Goal: Task Accomplishment & Management: Manage account settings

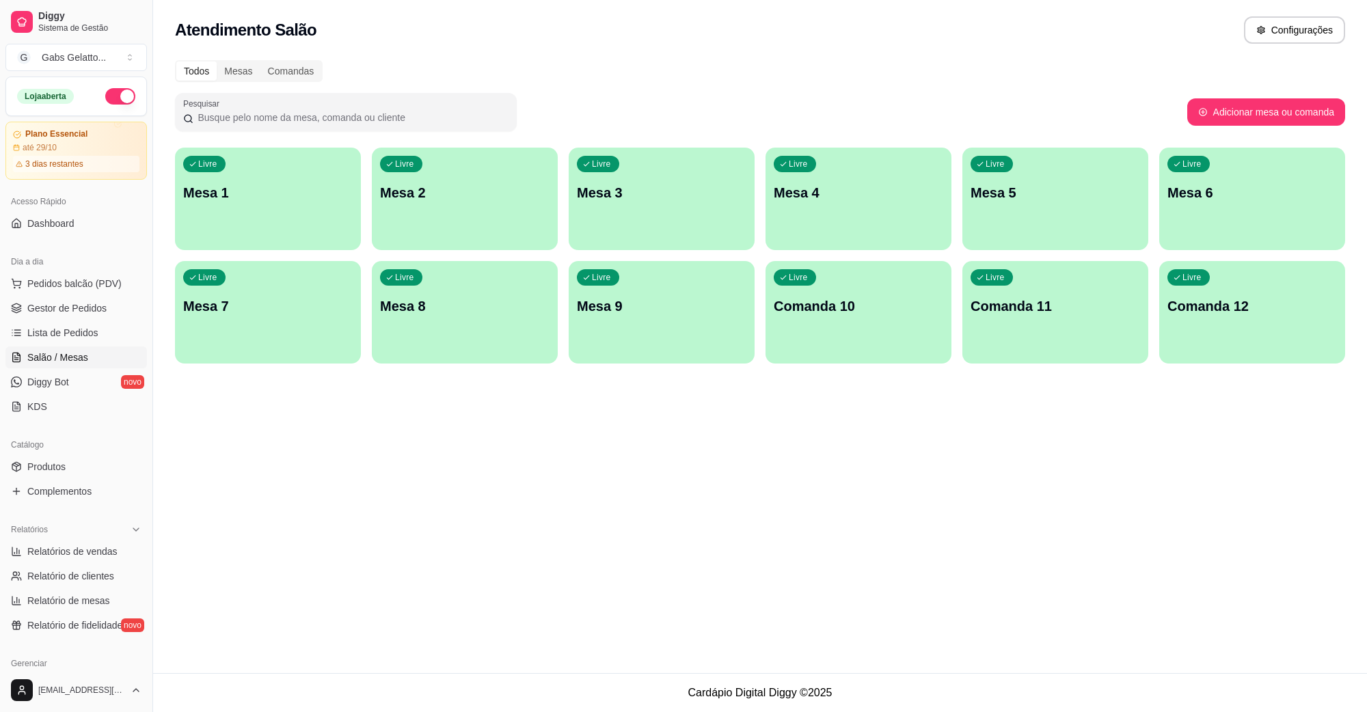
click at [1061, 327] on div "Livre Comanda 11" at bounding box center [1056, 304] width 186 height 86
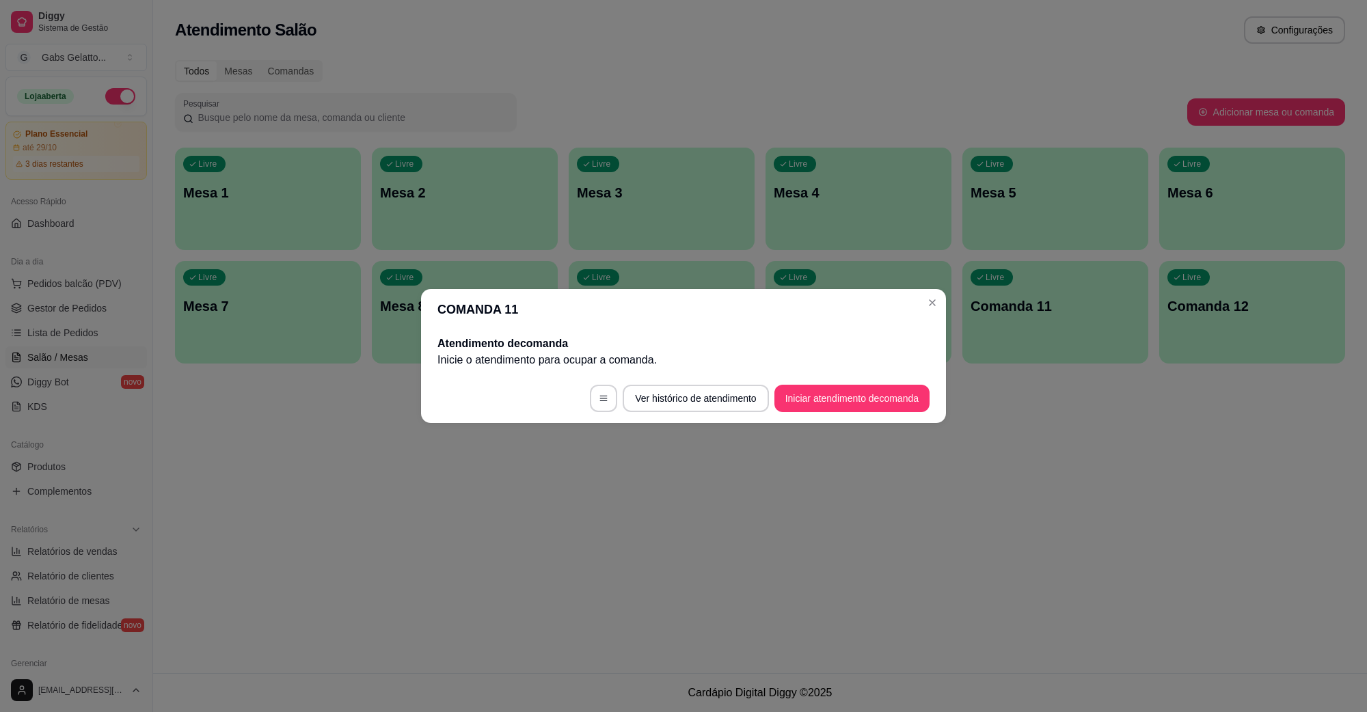
click at [785, 390] on button "Iniciar atendimento de comanda" at bounding box center [852, 398] width 155 height 27
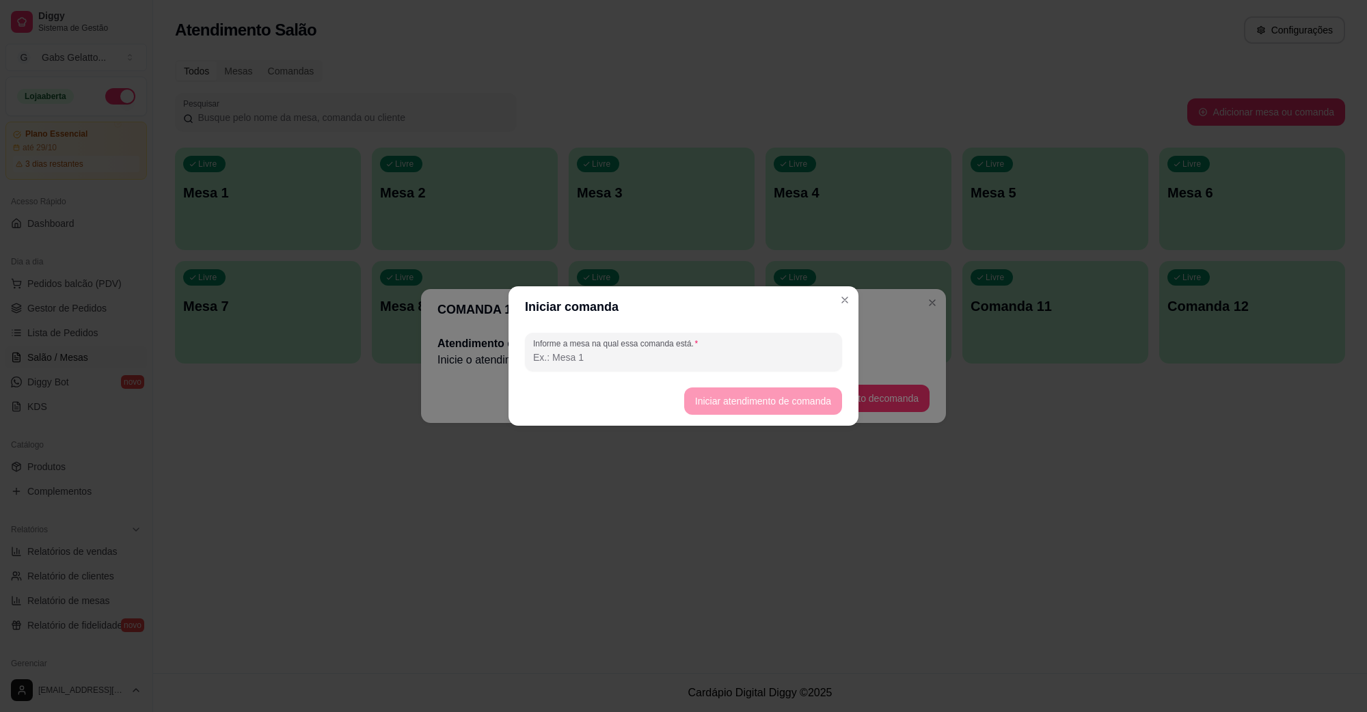
click at [711, 360] on input "Informe a mesa na qual essa comanda está." at bounding box center [683, 358] width 301 height 14
type input "MT"
click at [744, 401] on button "Iniciar atendimento de comanda" at bounding box center [762, 401] width 153 height 27
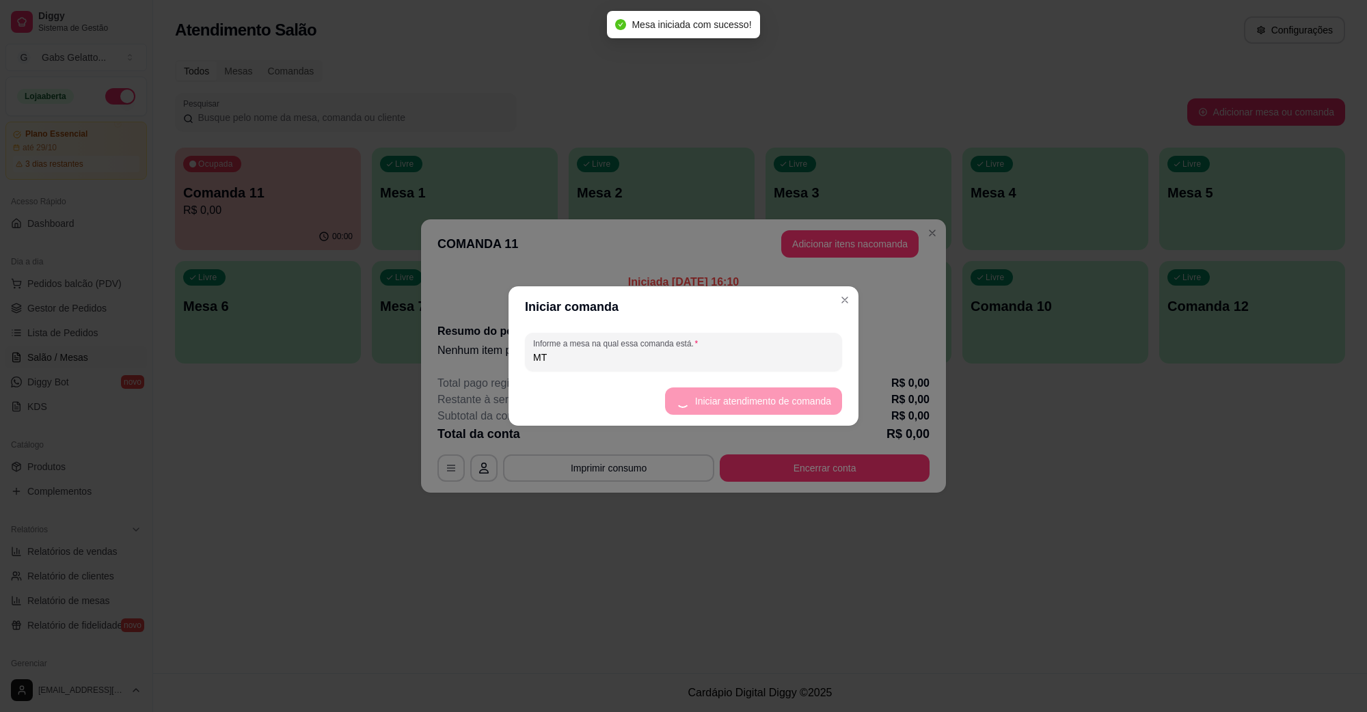
click at [872, 247] on button "Adicionar itens na comanda" at bounding box center [849, 243] width 137 height 27
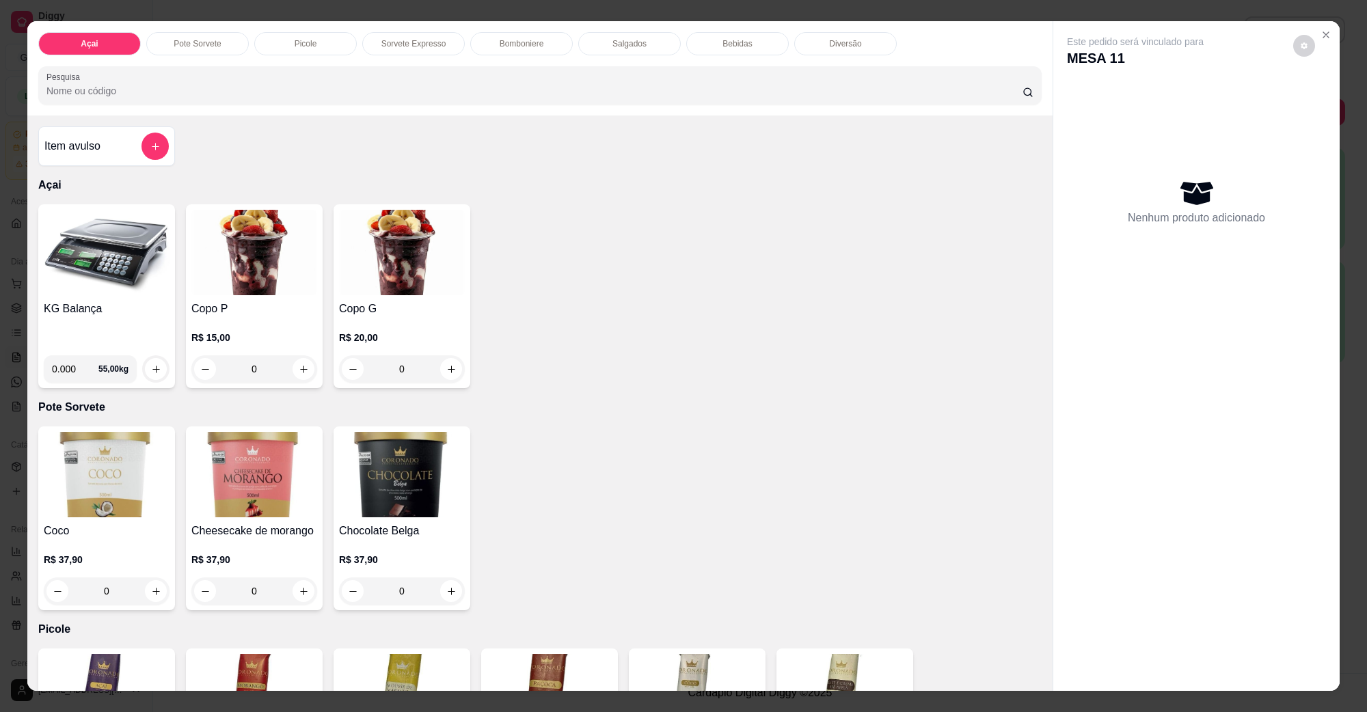
click at [109, 255] on img at bounding box center [107, 252] width 126 height 85
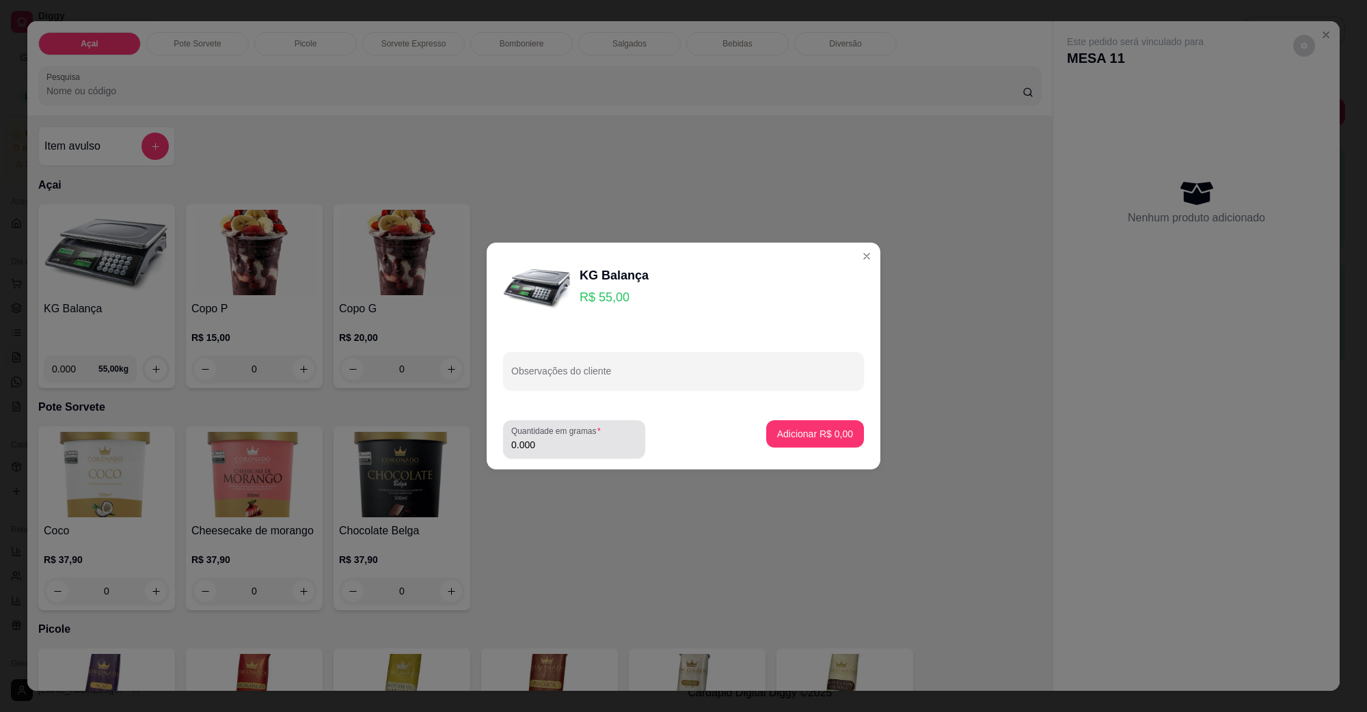
click at [552, 423] on div "Quantidade em gramas 0.000" at bounding box center [574, 439] width 142 height 38
click at [548, 438] on div "0.000" at bounding box center [574, 439] width 126 height 27
type input "0.303"
click at [820, 439] on p "Adicionar R$ 16,67" at bounding box center [812, 434] width 81 height 14
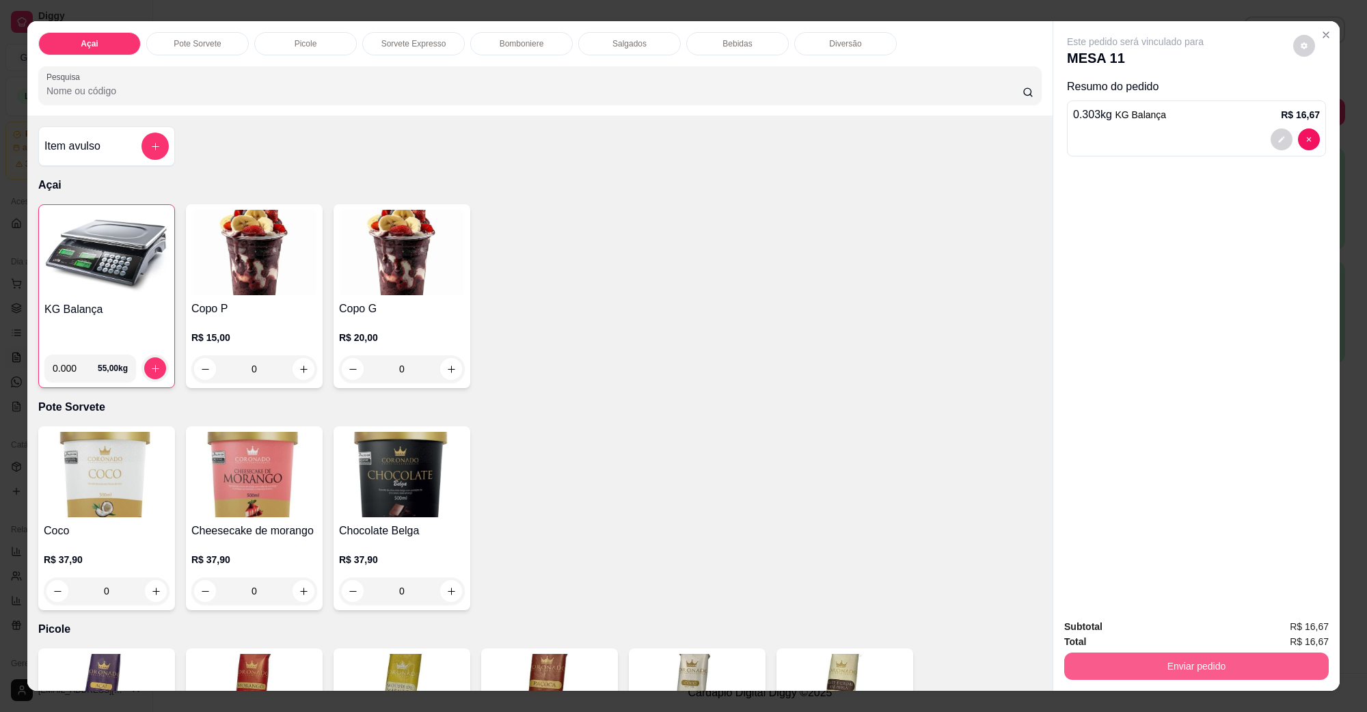
click at [1235, 673] on button "Enviar pedido" at bounding box center [1197, 666] width 265 height 27
click at [1287, 624] on button "Enviar pedido" at bounding box center [1292, 633] width 77 height 26
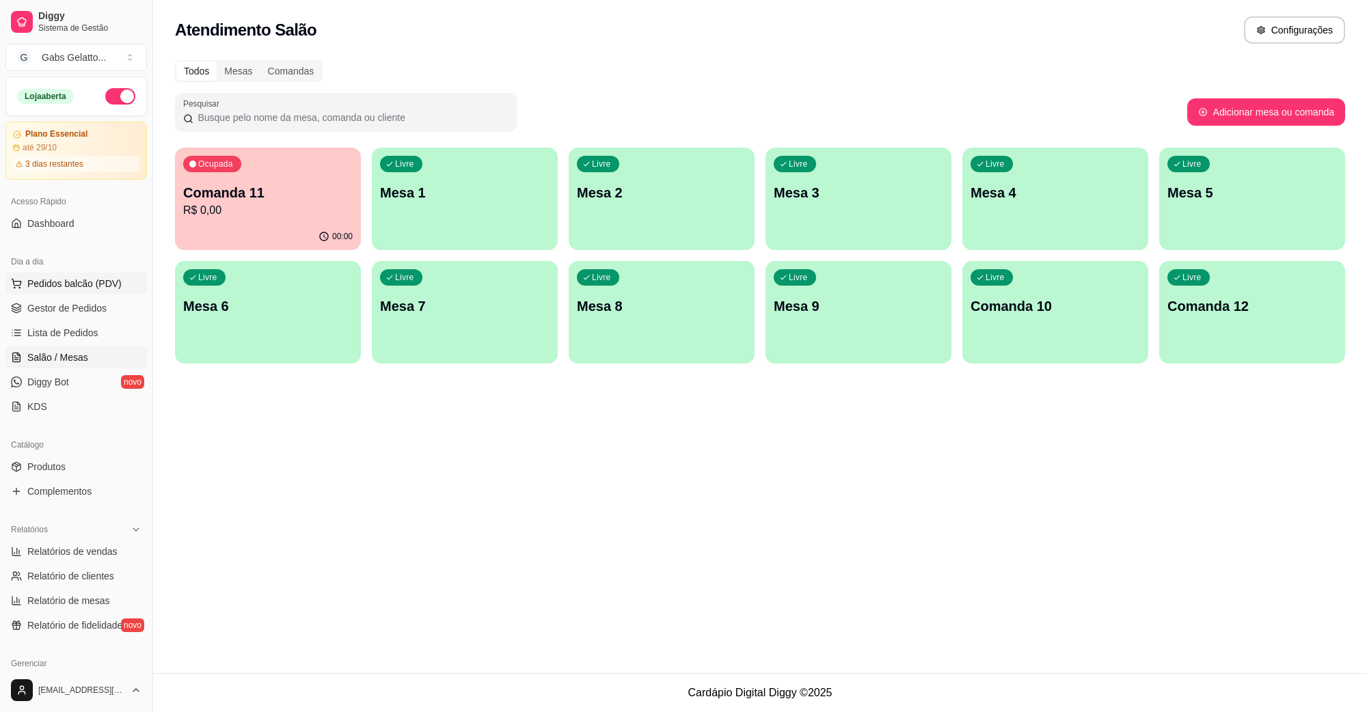
click at [101, 286] on span "Pedidos balcão (PDV)" at bounding box center [74, 284] width 94 height 14
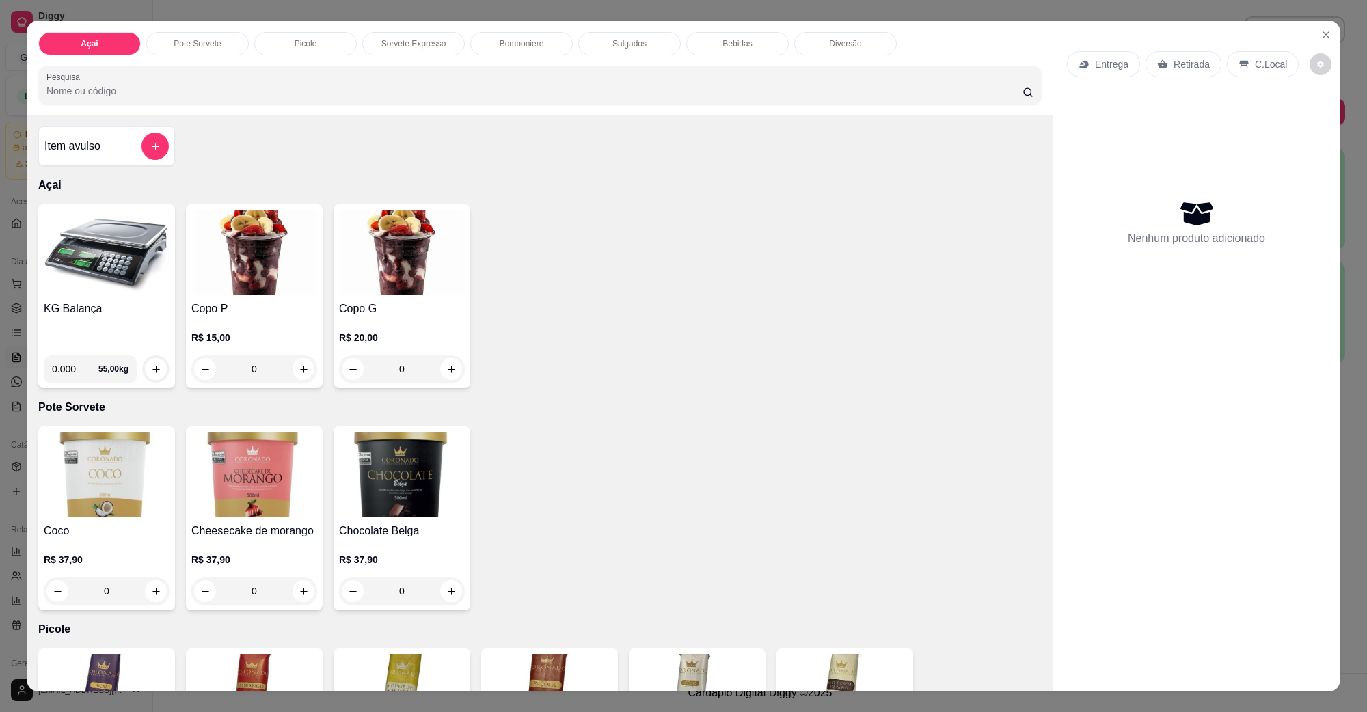
click at [107, 222] on img at bounding box center [107, 252] width 126 height 85
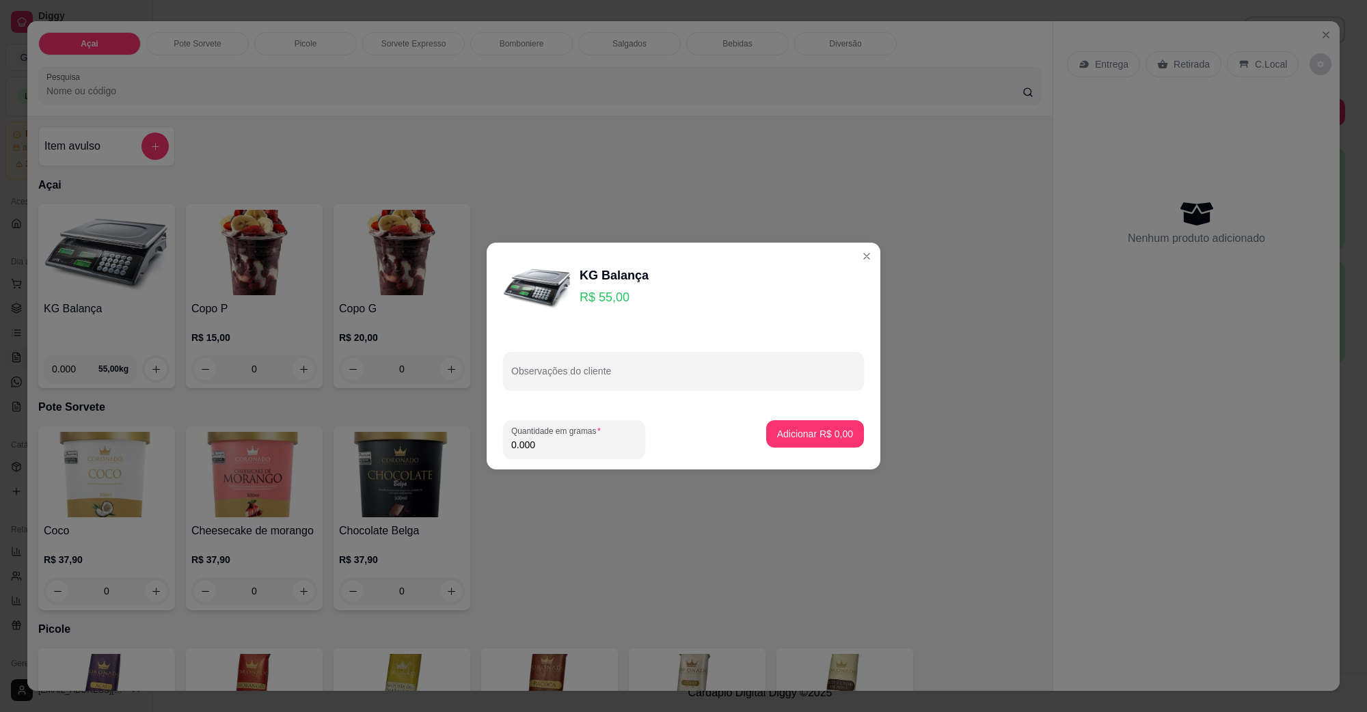
click at [593, 438] on input "0.000" at bounding box center [574, 445] width 126 height 14
click at [593, 438] on input "0.000" at bounding box center [563, 445] width 104 height 14
type input "0.211"
click at [795, 435] on p "Adicionar R$ 11,61" at bounding box center [812, 434] width 81 height 14
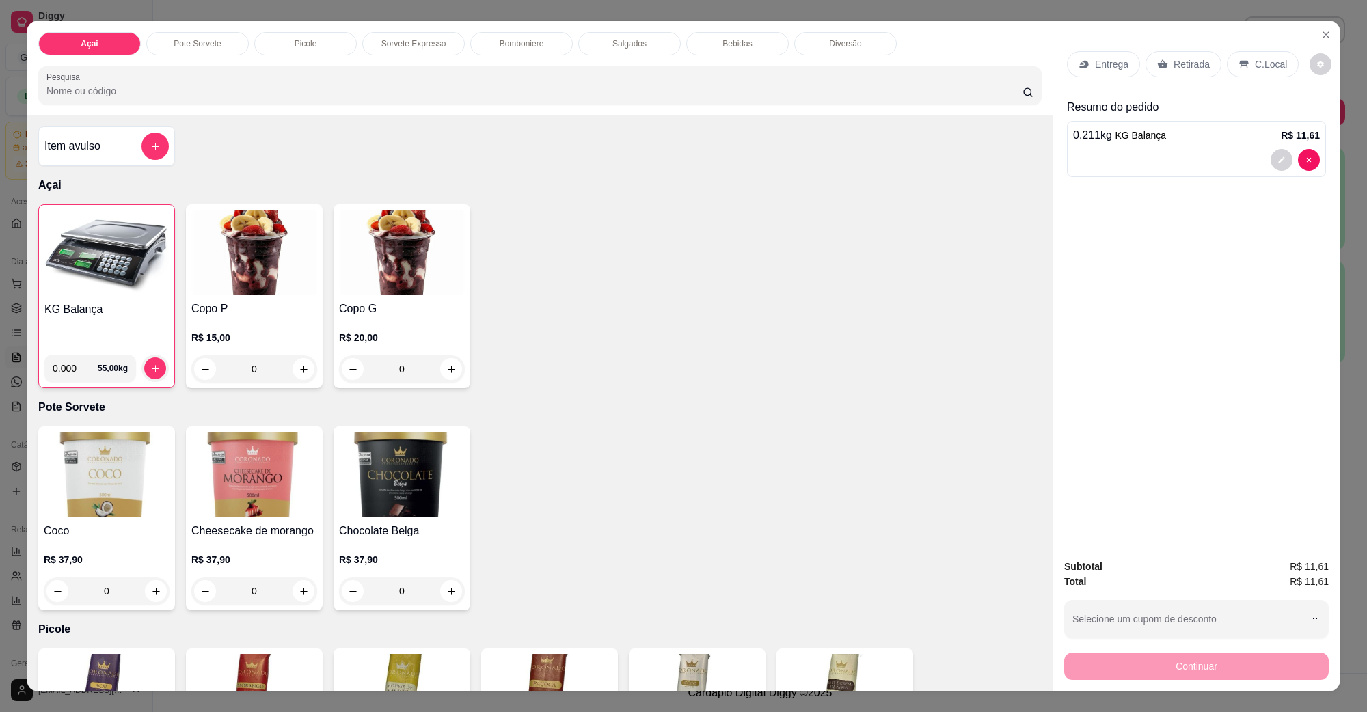
click at [1269, 69] on p "C.Local" at bounding box center [1271, 64] width 32 height 14
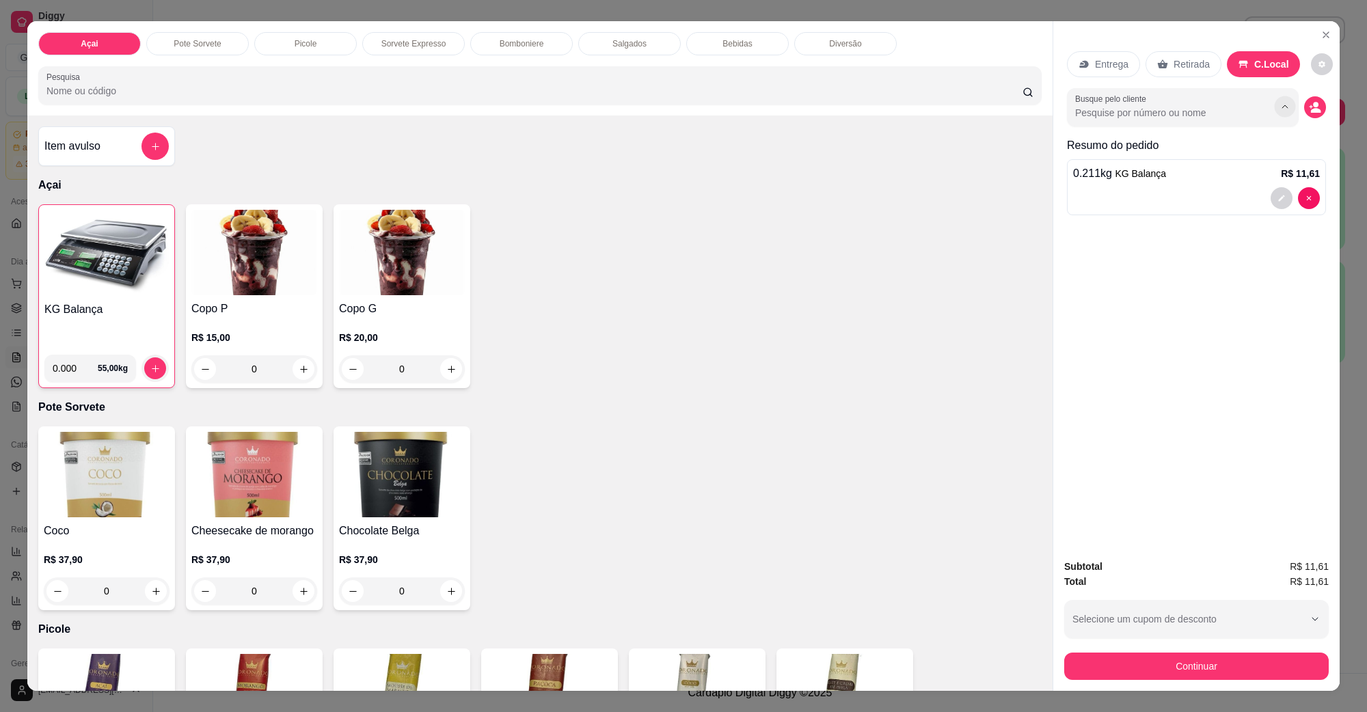
click at [1289, 109] on button "Show suggestions" at bounding box center [1284, 106] width 21 height 21
click at [1188, 114] on input "Busque pelo cliente" at bounding box center [1163, 113] width 177 height 14
type input "VES"
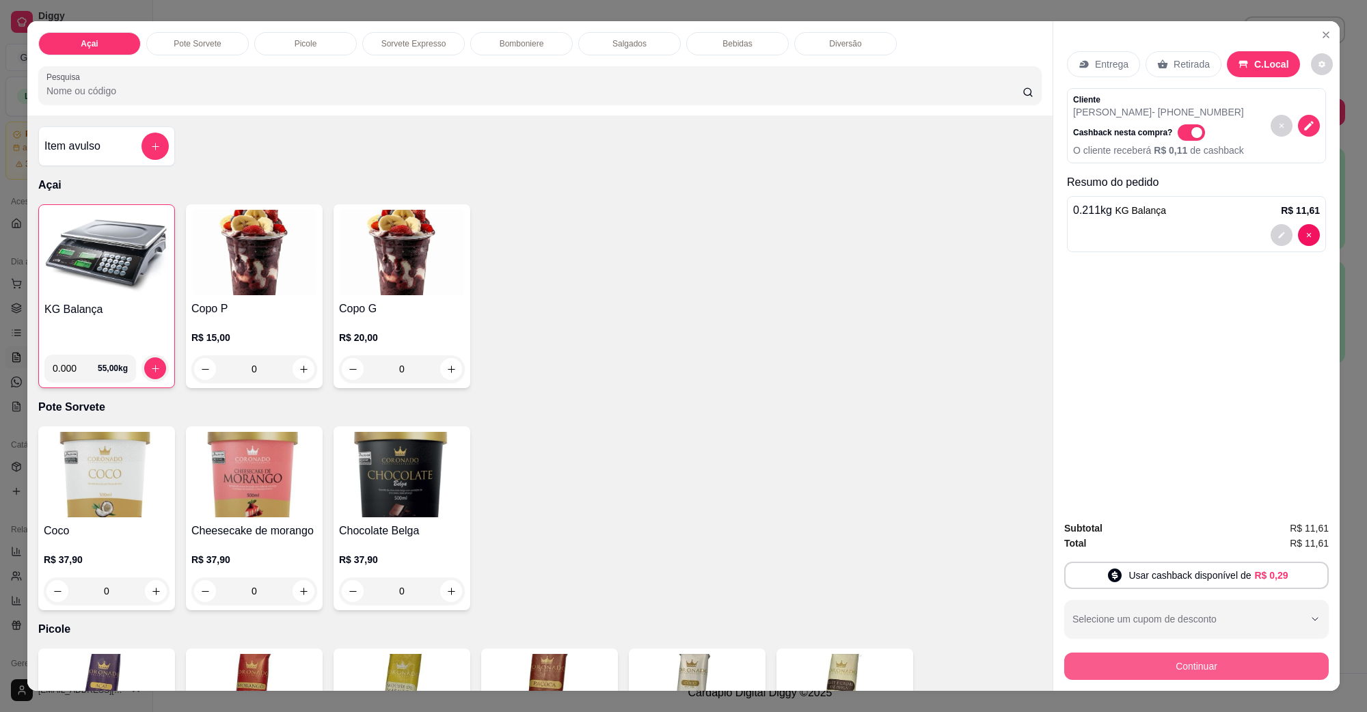
click at [1229, 658] on button "Continuar" at bounding box center [1197, 666] width 265 height 27
click at [1166, 665] on button "Continuar" at bounding box center [1197, 666] width 265 height 27
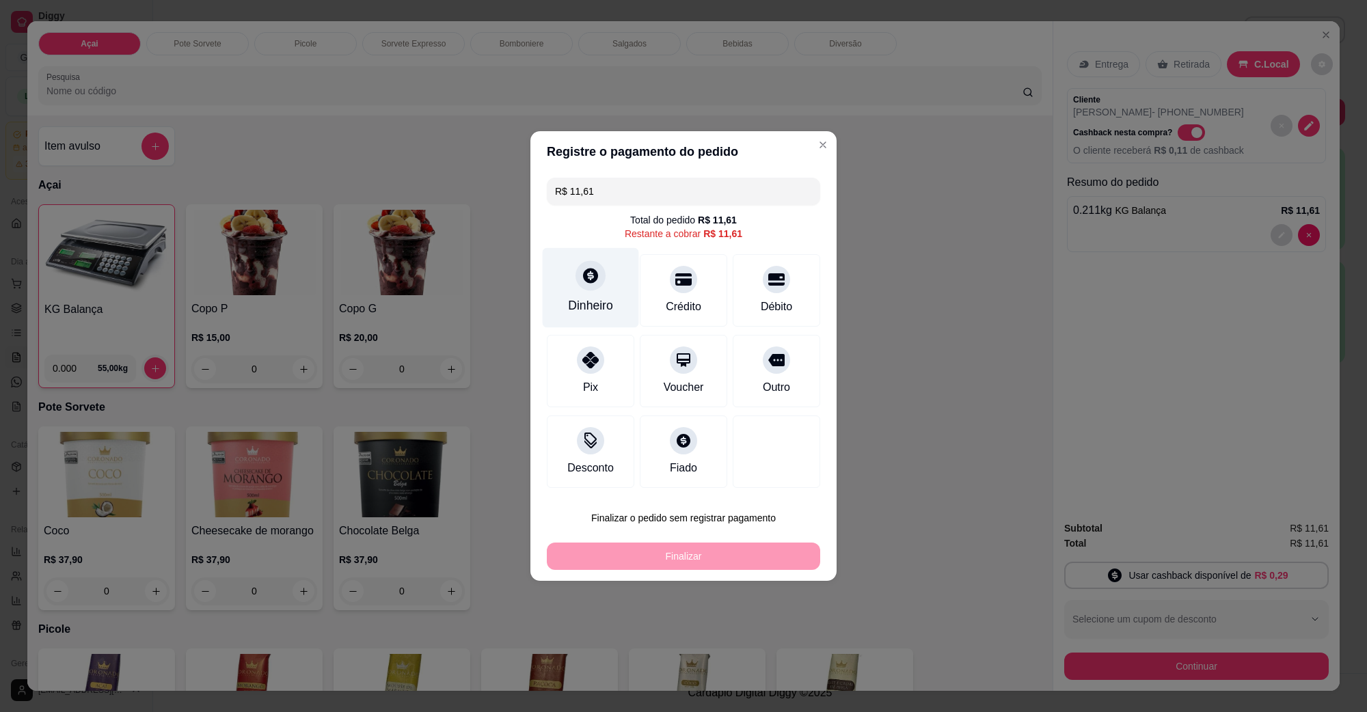
click at [611, 279] on div "Dinheiro" at bounding box center [591, 288] width 96 height 80
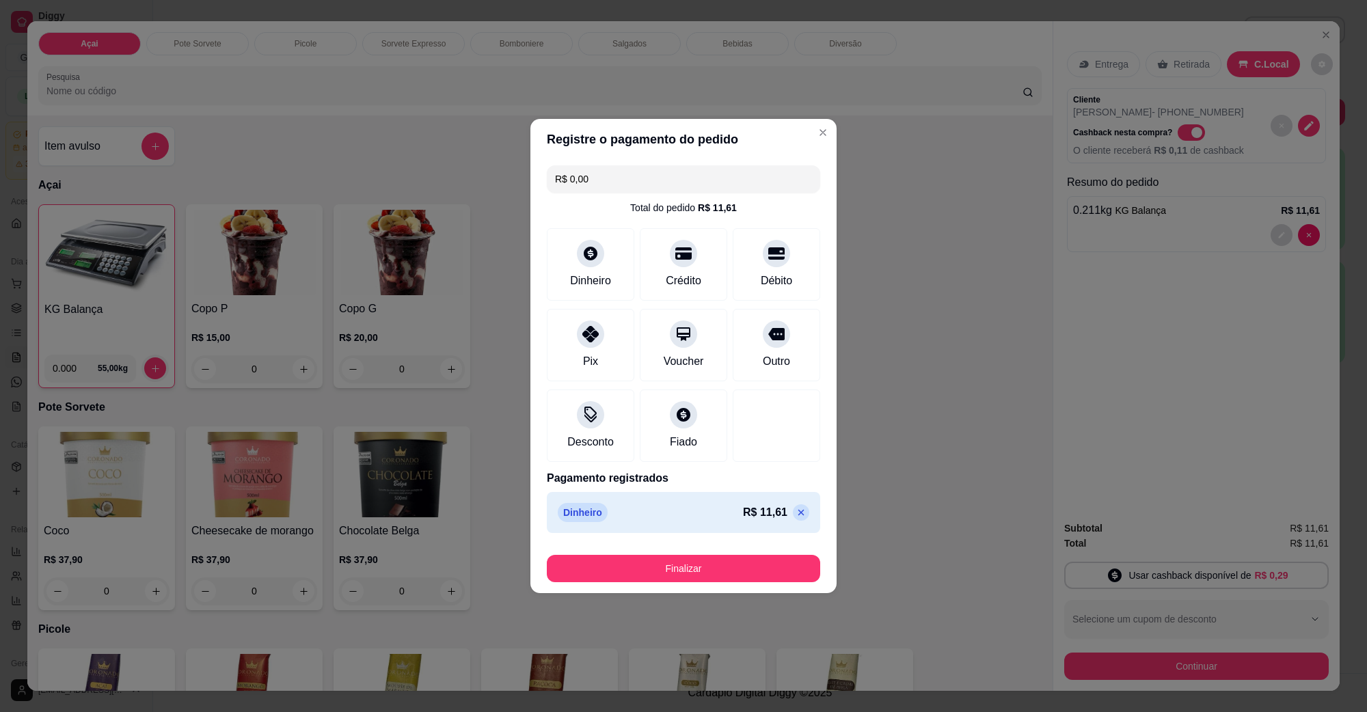
click at [796, 509] on icon at bounding box center [801, 512] width 11 height 11
type input "R$ 11,61"
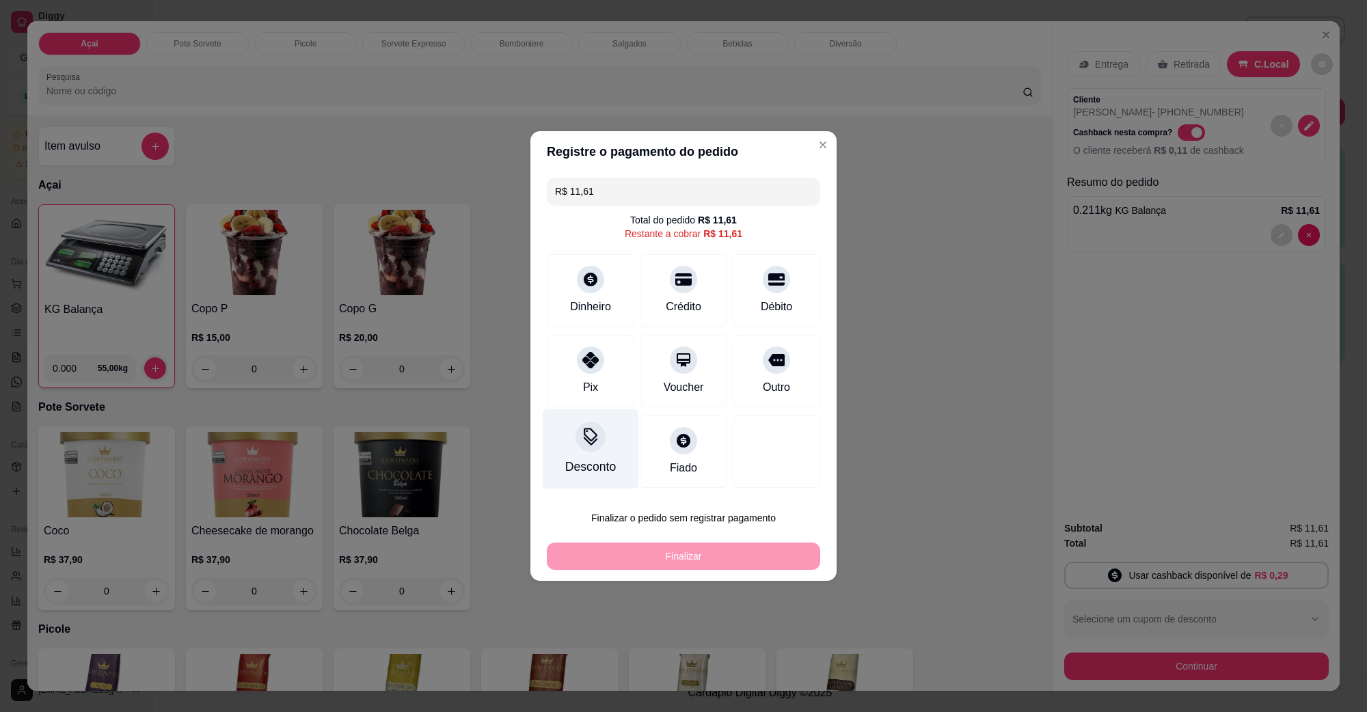
click at [578, 431] on div at bounding box center [591, 437] width 30 height 30
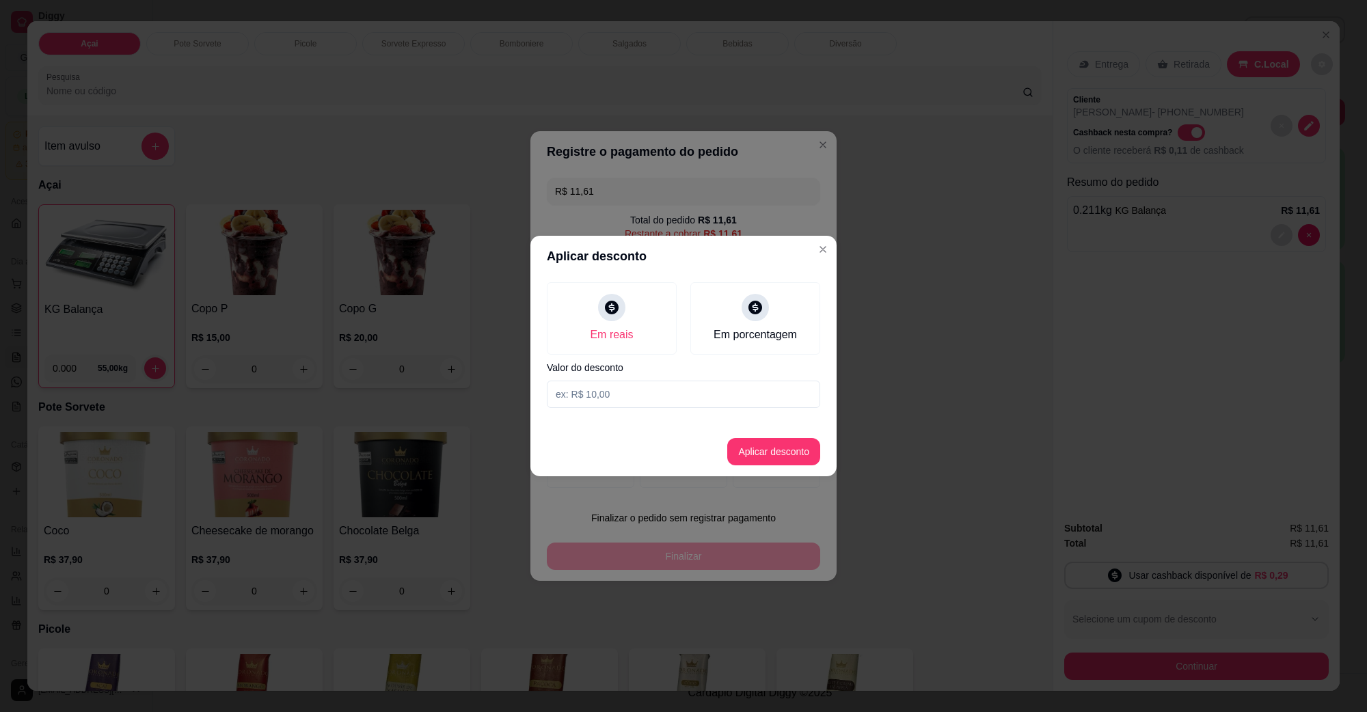
click at [686, 397] on input at bounding box center [683, 394] width 273 height 27
type input "0,11"
click at [749, 442] on button "Aplicar desconto" at bounding box center [774, 452] width 90 height 27
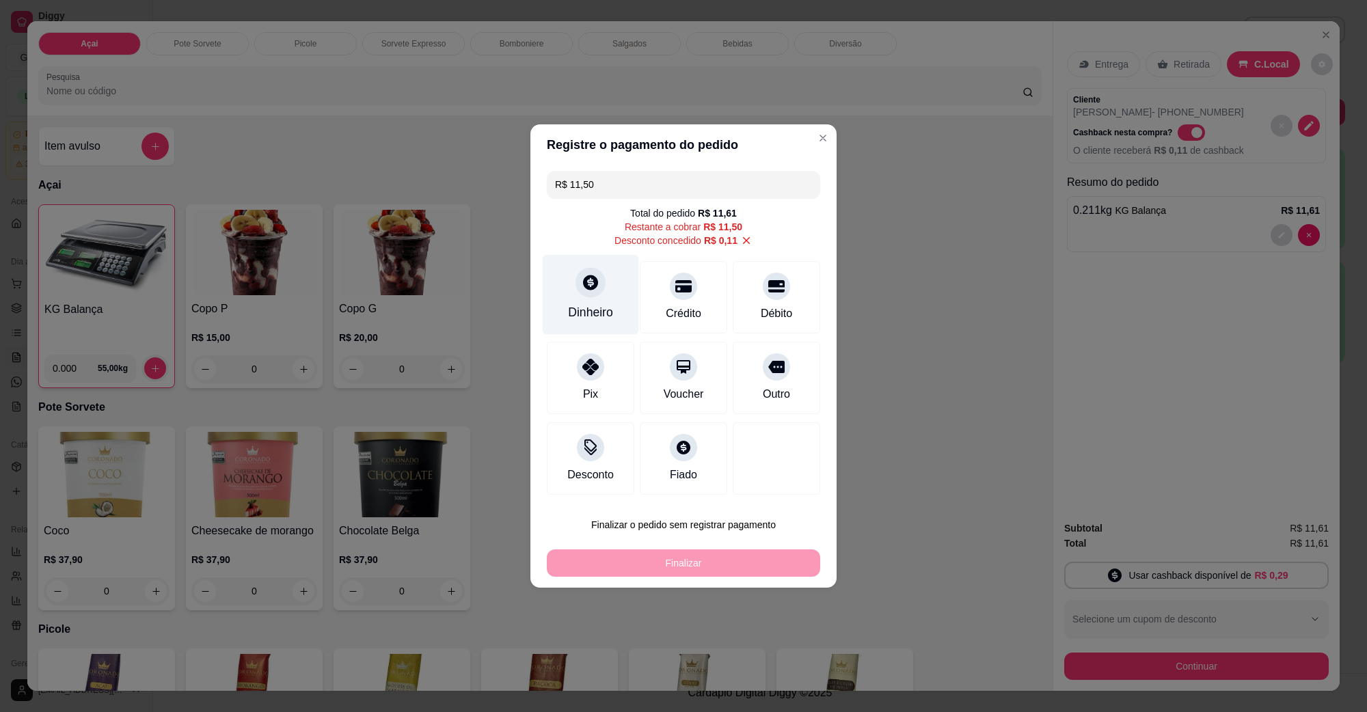
click at [593, 278] on icon at bounding box center [590, 282] width 15 height 15
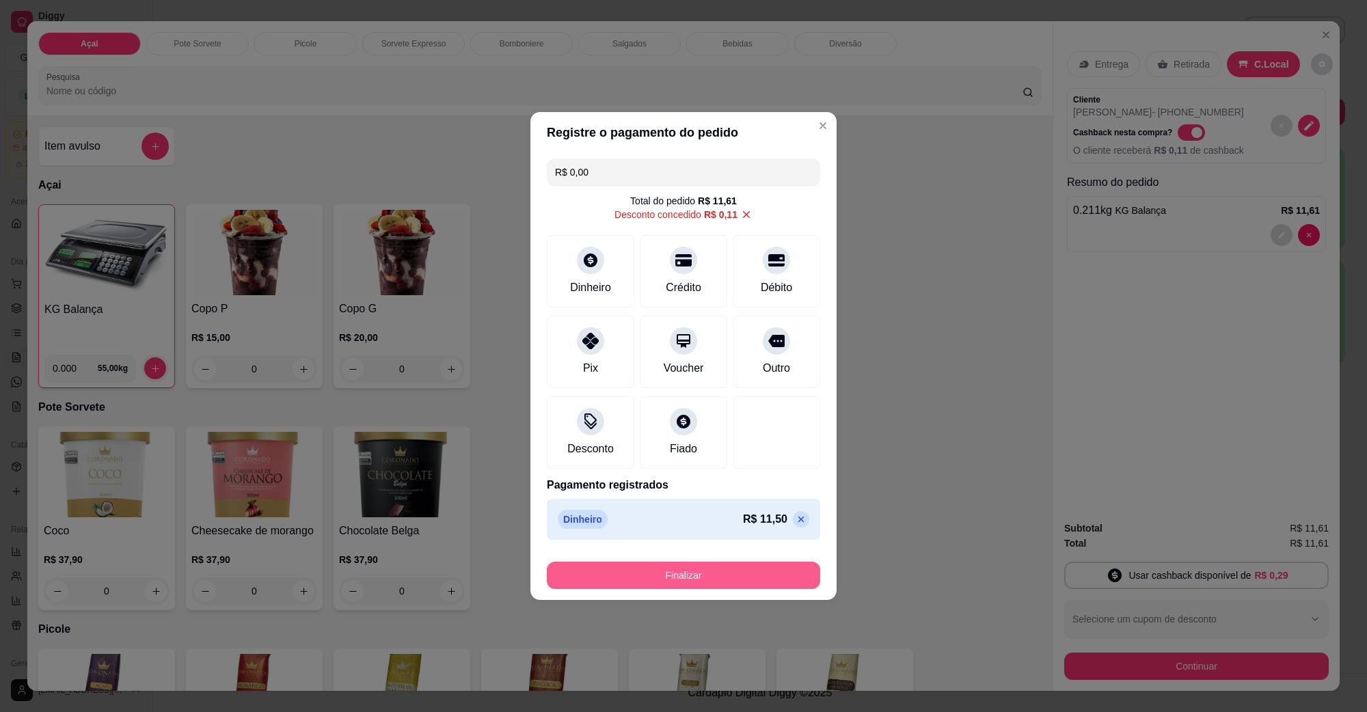
click at [725, 585] on button "Finalizar" at bounding box center [683, 575] width 273 height 27
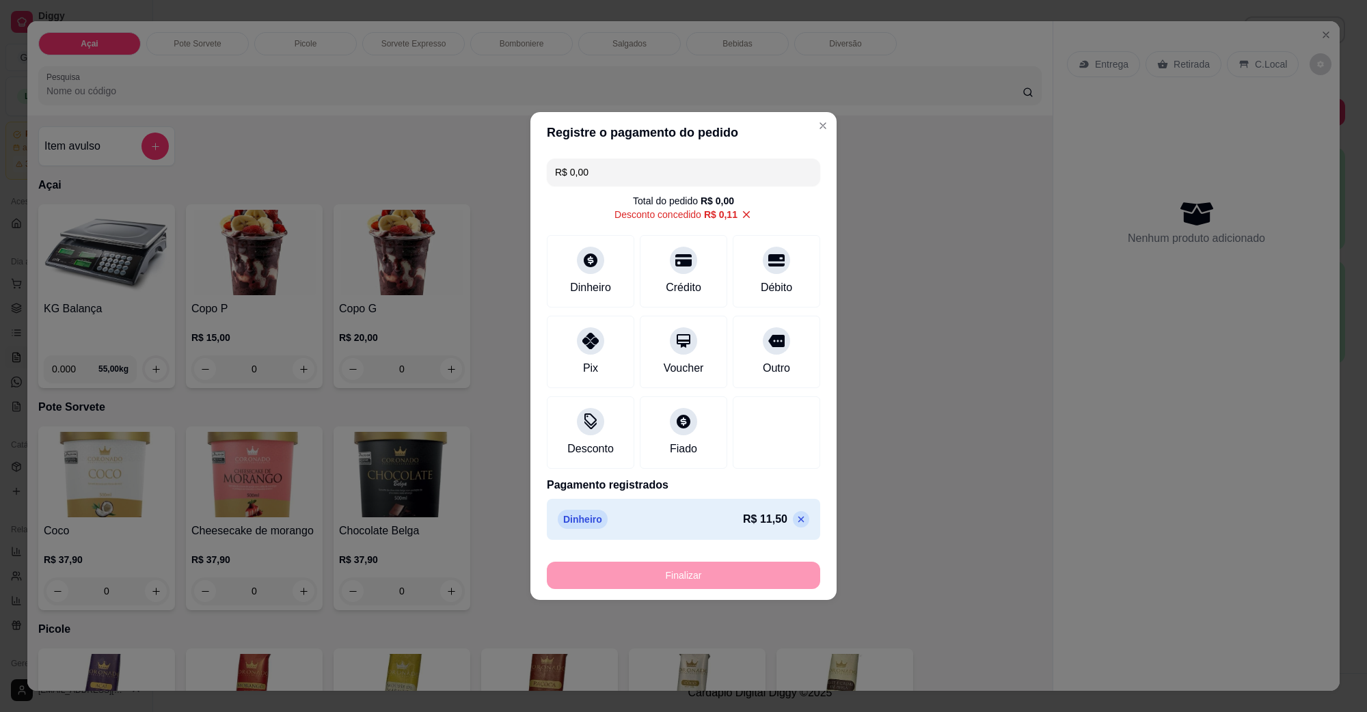
type input "-R$ 11,61"
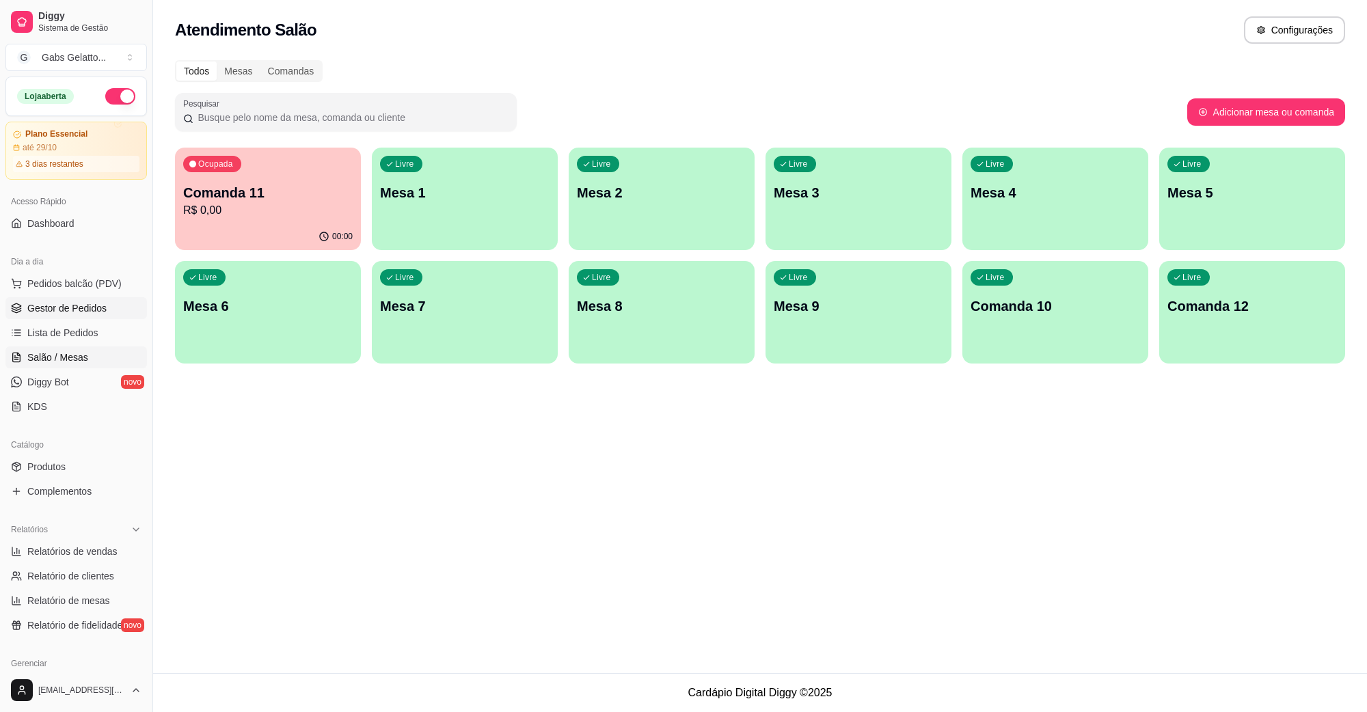
drag, startPoint x: 55, startPoint y: 317, endPoint x: 64, endPoint y: 305, distance: 14.2
click at [55, 316] on link "Gestor de Pedidos" at bounding box center [76, 308] width 142 height 22
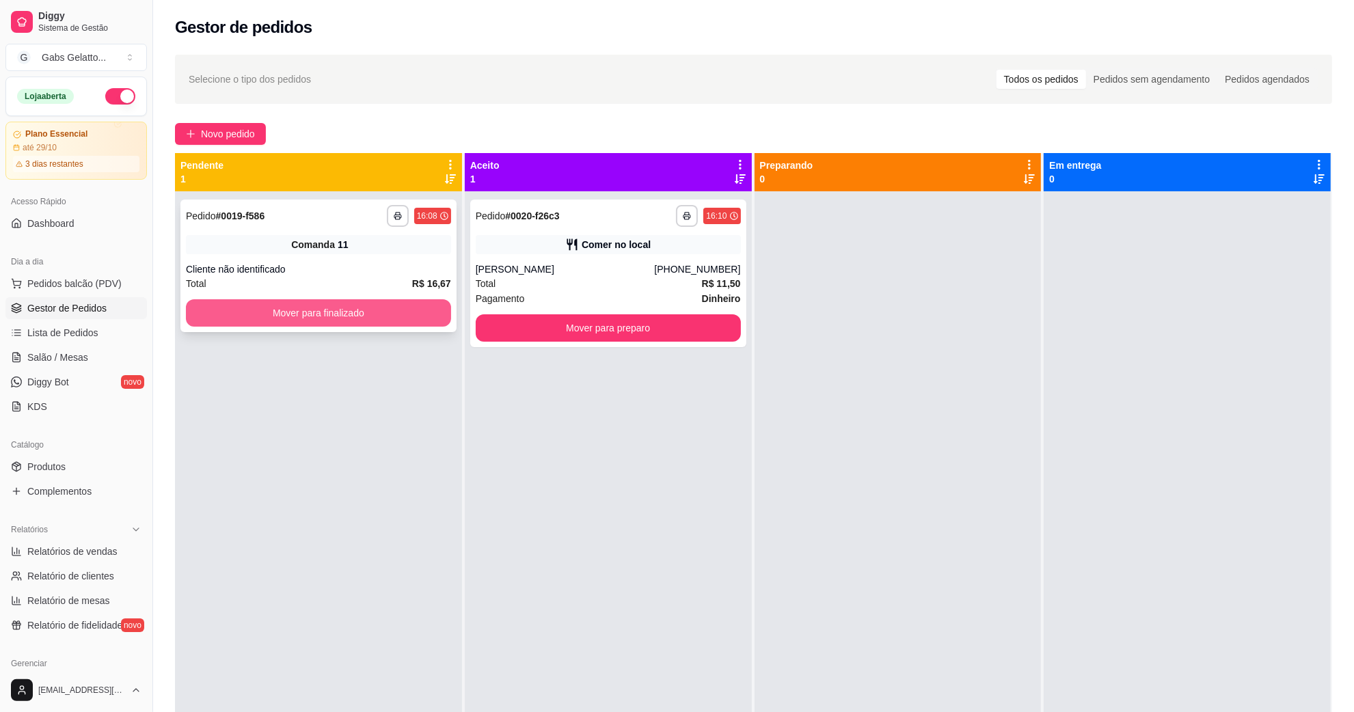
click at [297, 308] on button "Mover para finalizado" at bounding box center [318, 312] width 265 height 27
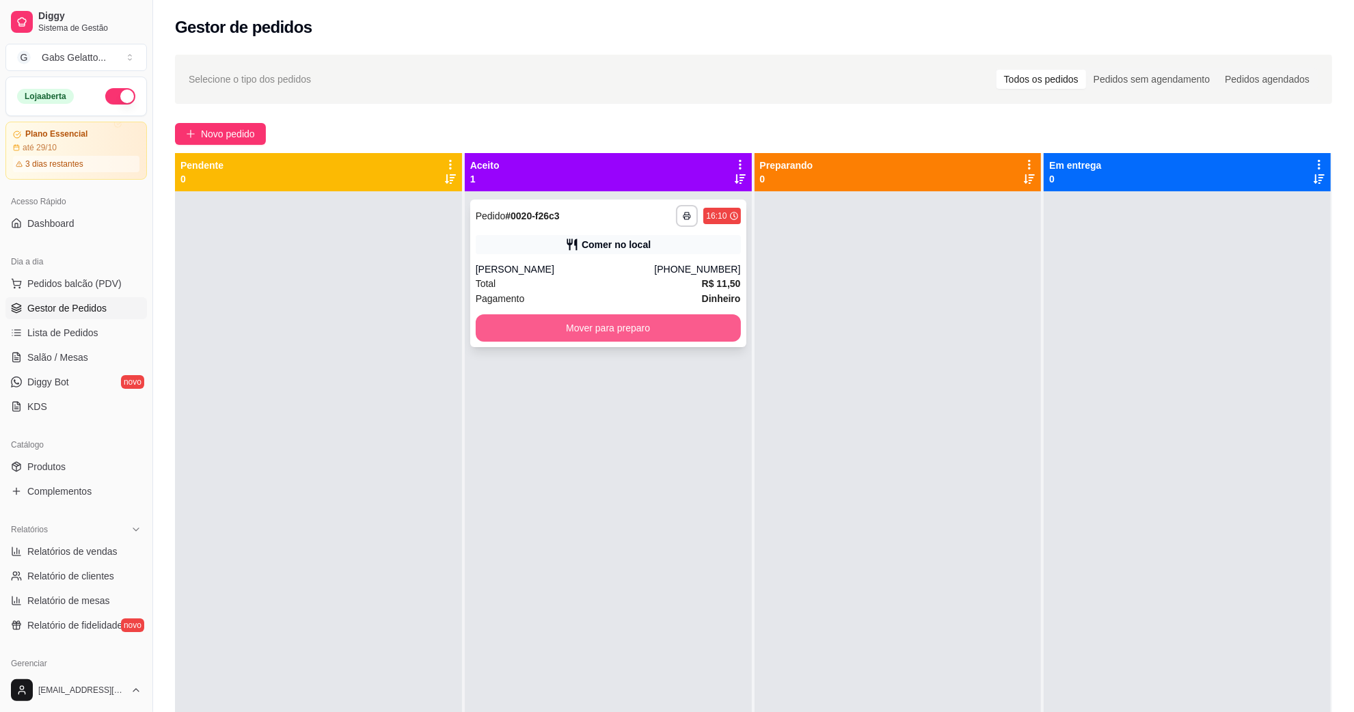
click at [518, 323] on button "Mover para preparo" at bounding box center [608, 327] width 265 height 27
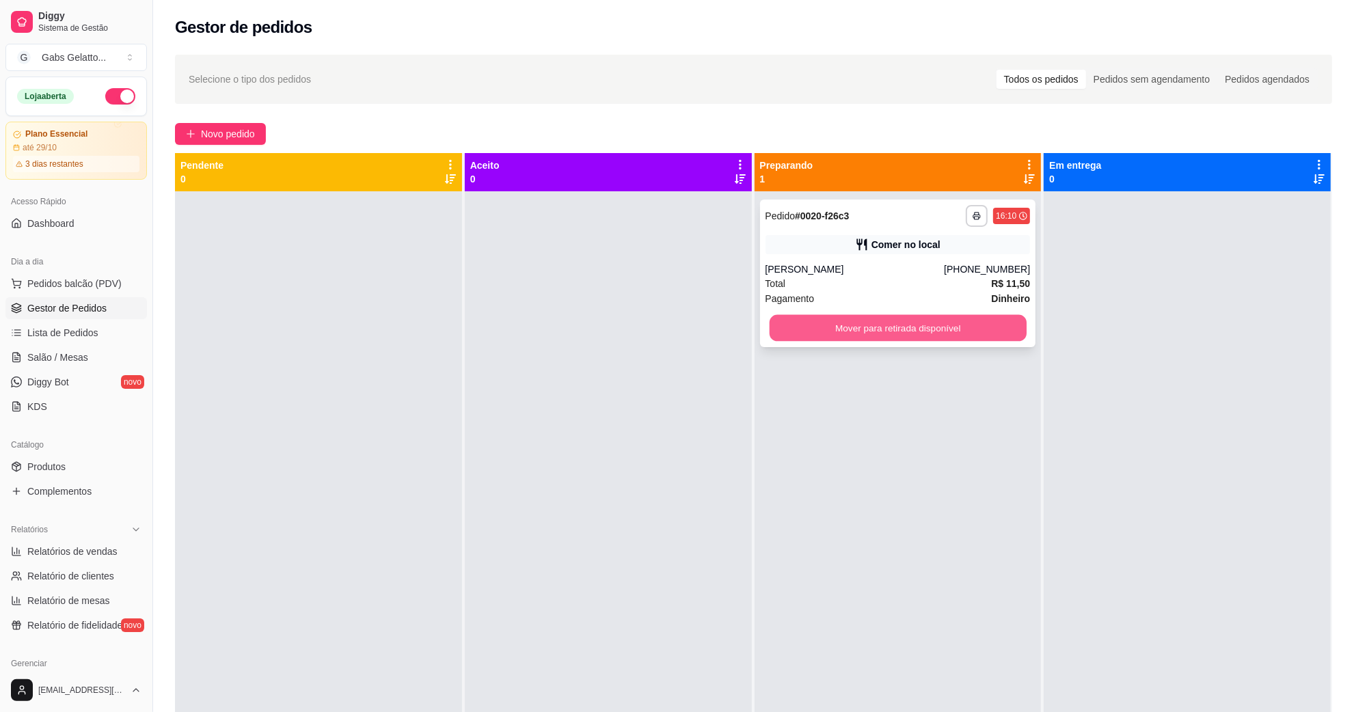
click at [786, 325] on button "Mover para retirada disponível" at bounding box center [897, 328] width 257 height 27
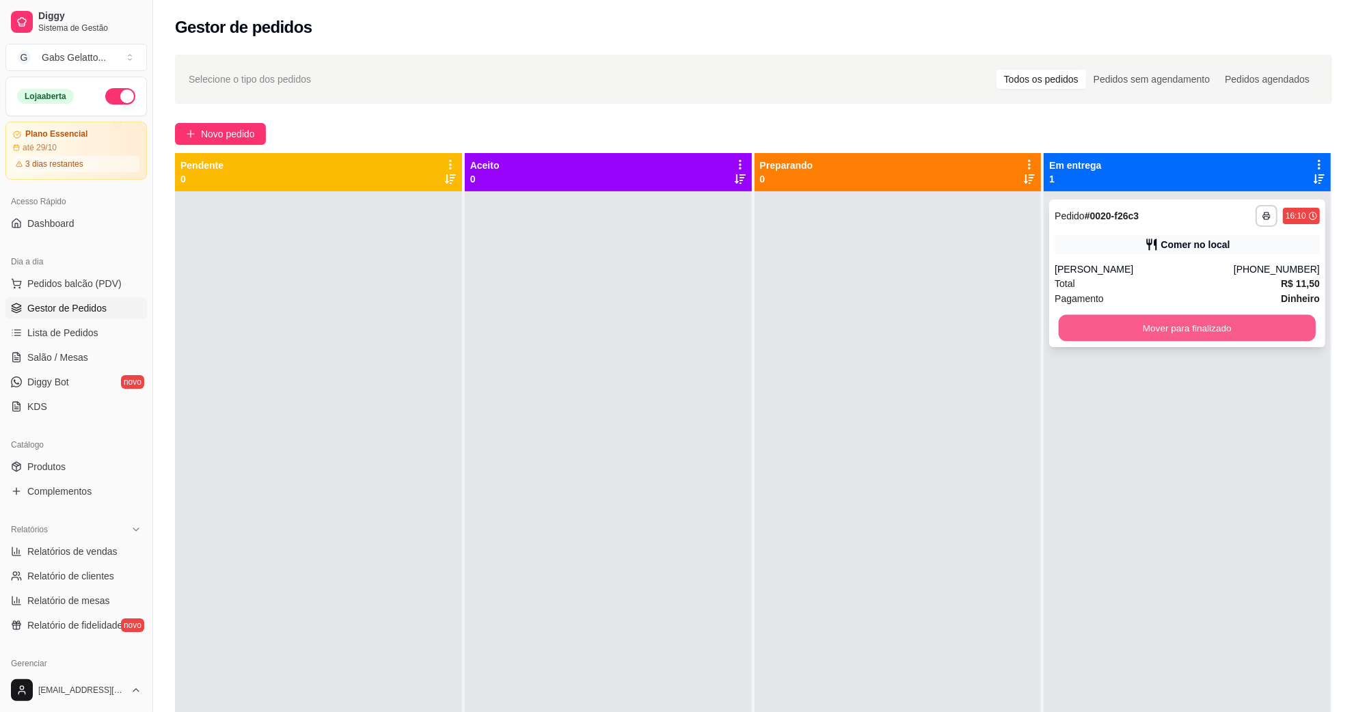
click at [1127, 337] on button "Mover para finalizado" at bounding box center [1187, 328] width 257 height 27
click at [96, 270] on div "Dia a dia" at bounding box center [76, 262] width 142 height 22
click at [96, 277] on span "Pedidos balcão (PDV)" at bounding box center [74, 284] width 94 height 14
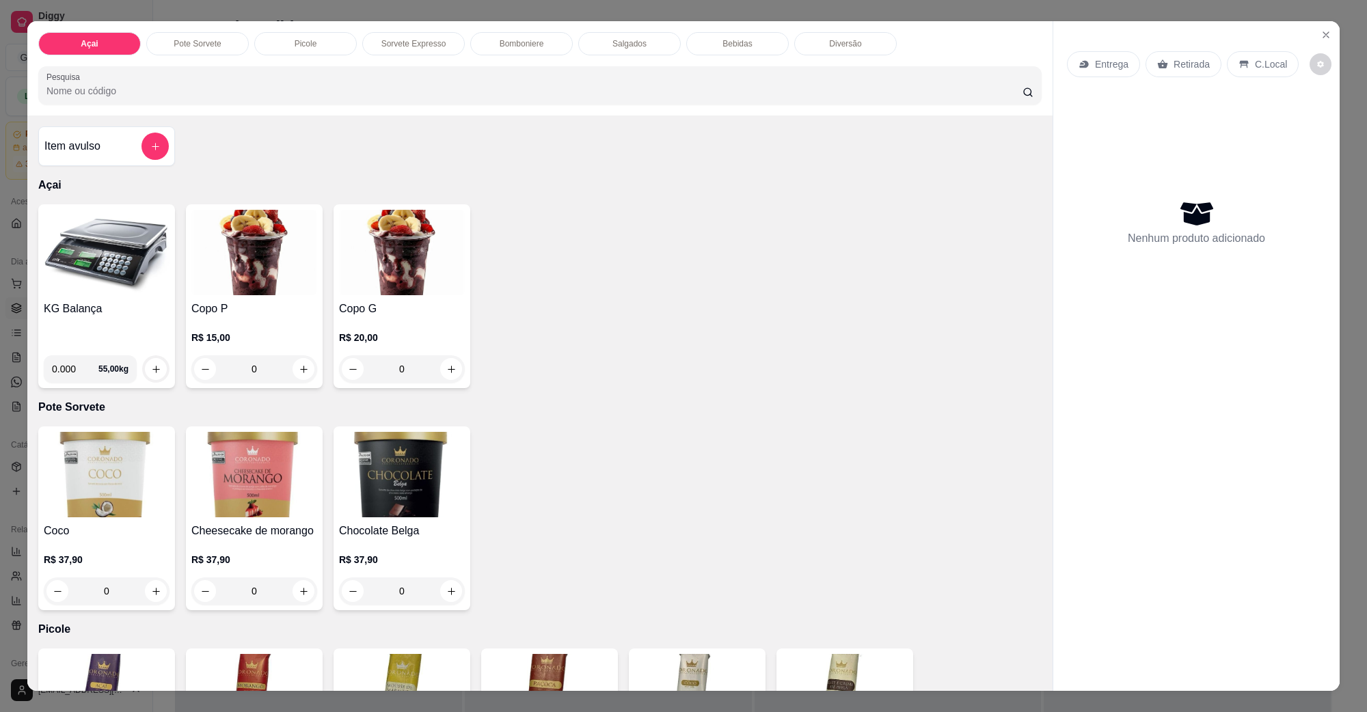
click at [113, 277] on img at bounding box center [107, 252] width 126 height 85
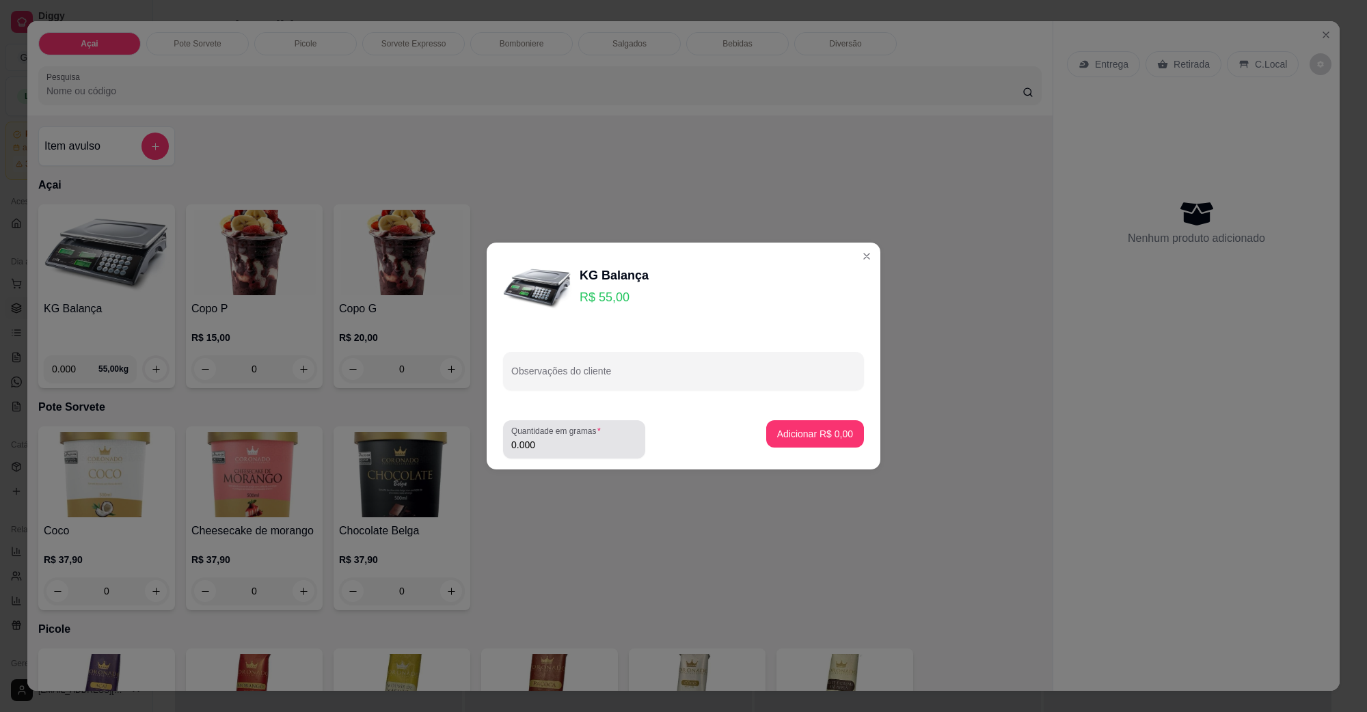
click at [580, 446] on input "0.000" at bounding box center [574, 445] width 126 height 14
type input "0.690"
click at [825, 439] on p "Adicionar R$ 37,95" at bounding box center [812, 434] width 81 height 14
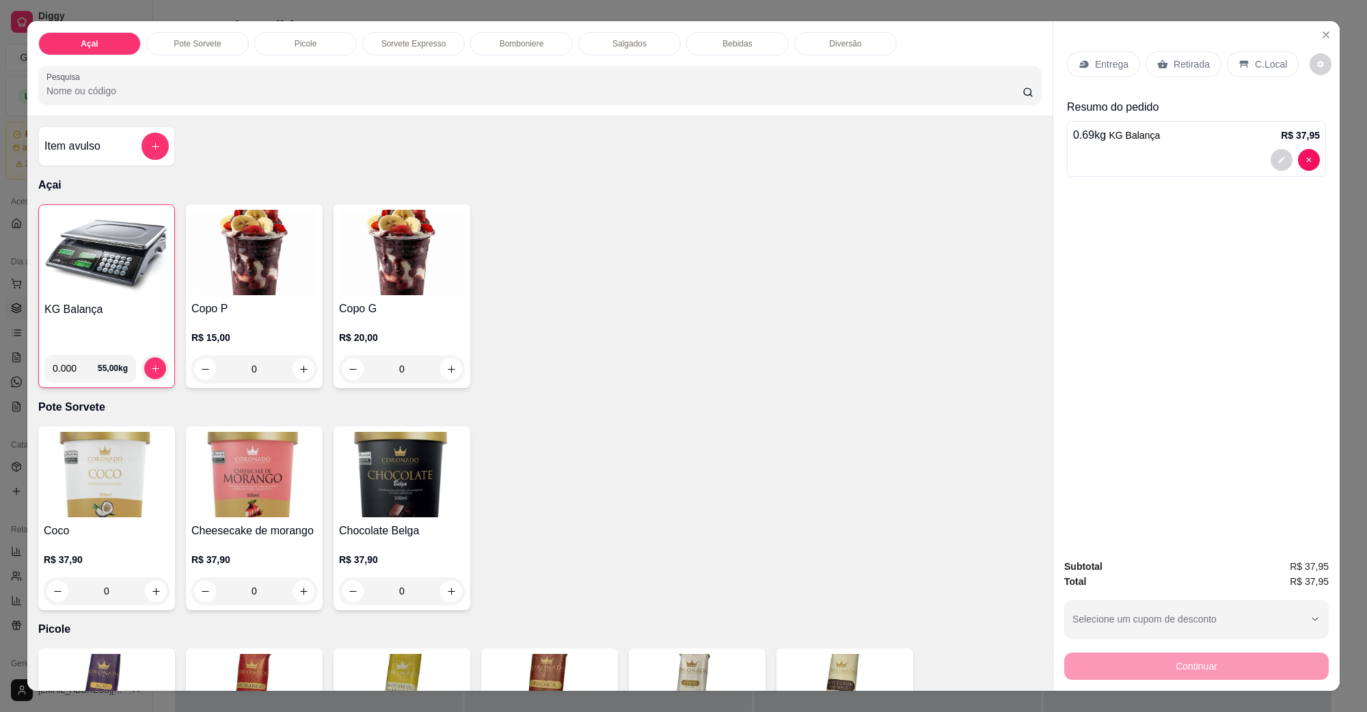
click at [73, 369] on input "0.000" at bounding box center [75, 368] width 45 height 27
type input "0.992"
click at [146, 362] on button "increase-product-quantity" at bounding box center [154, 368] width 21 height 21
click at [1255, 63] on p "C.Local" at bounding box center [1271, 64] width 32 height 14
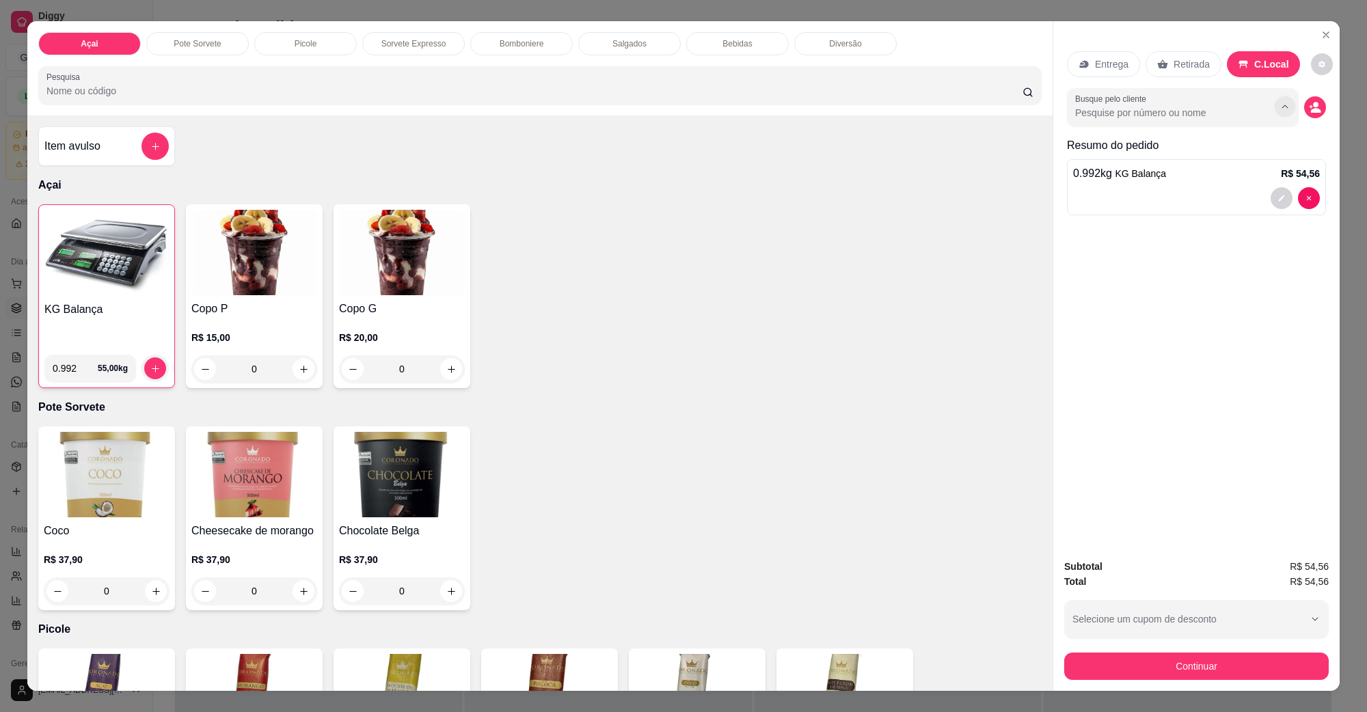
click at [1278, 111] on button "Show suggestions" at bounding box center [1284, 106] width 21 height 21
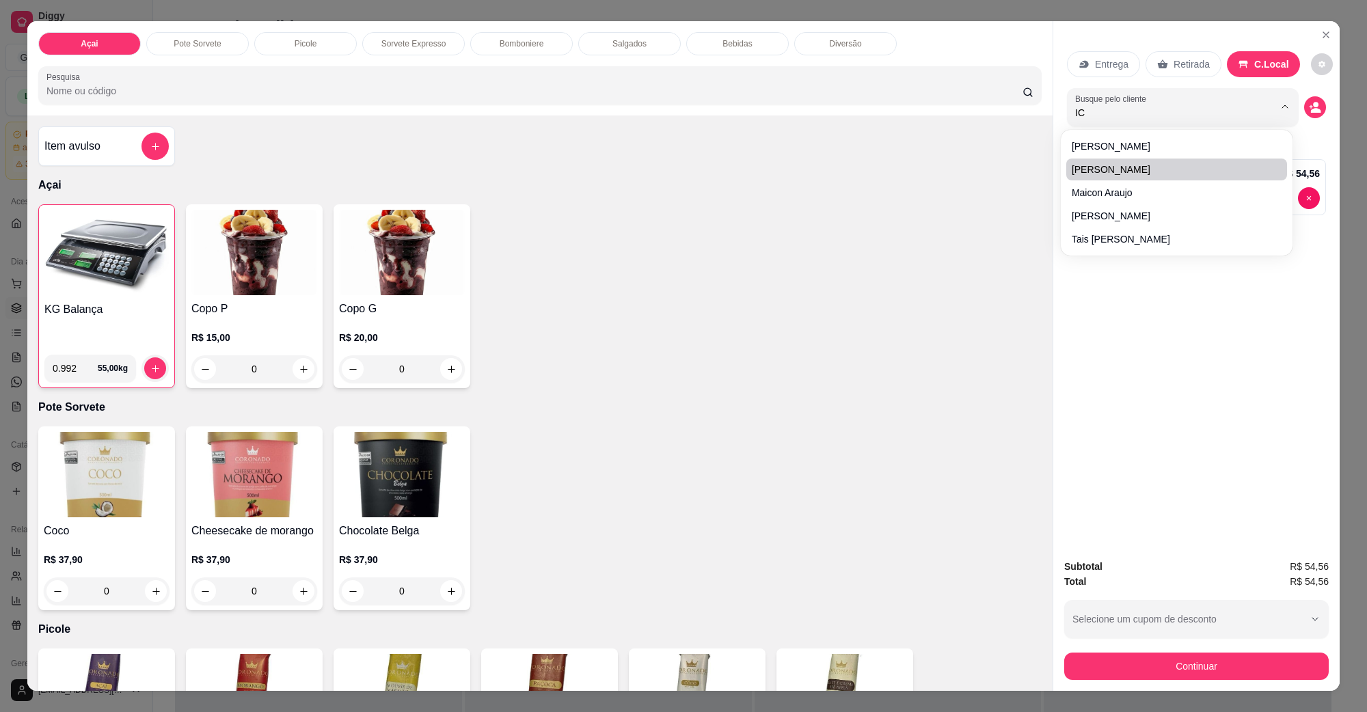
type input "I"
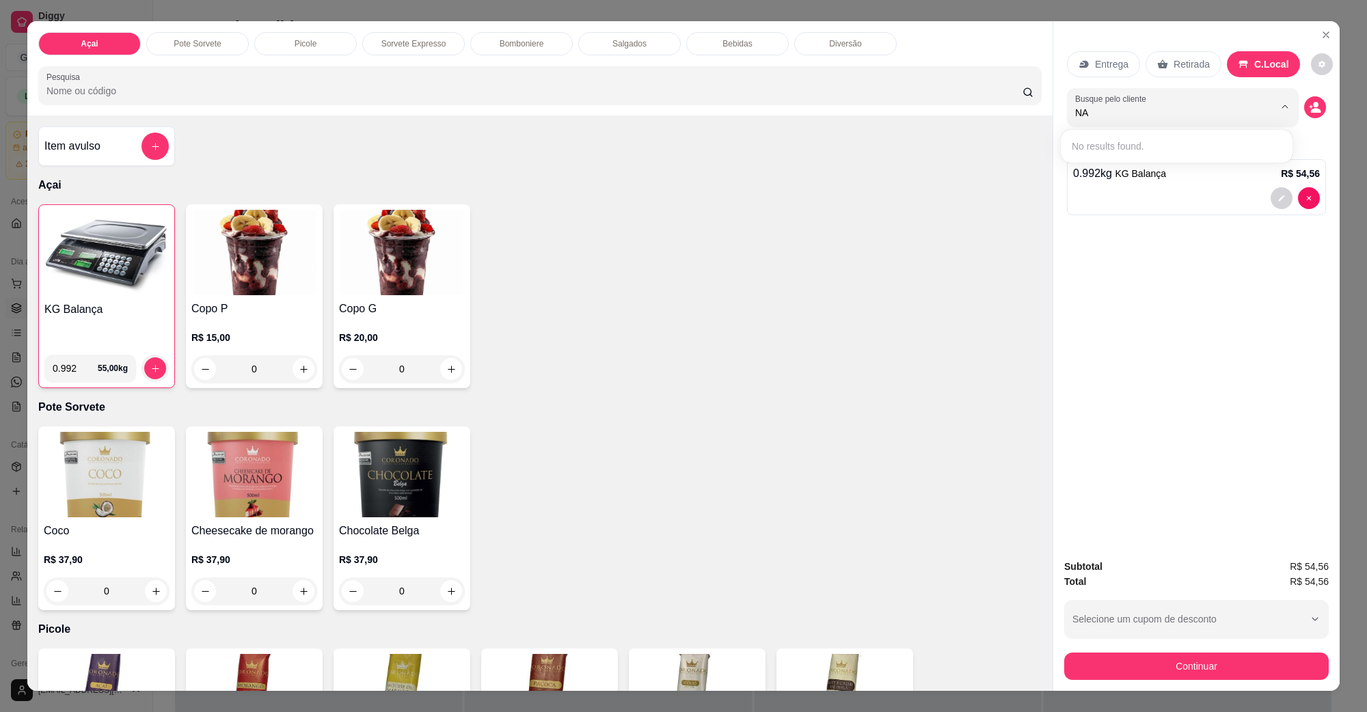
type input "N"
type input "Nau"
click at [1212, 658] on button "Continuar" at bounding box center [1197, 666] width 265 height 27
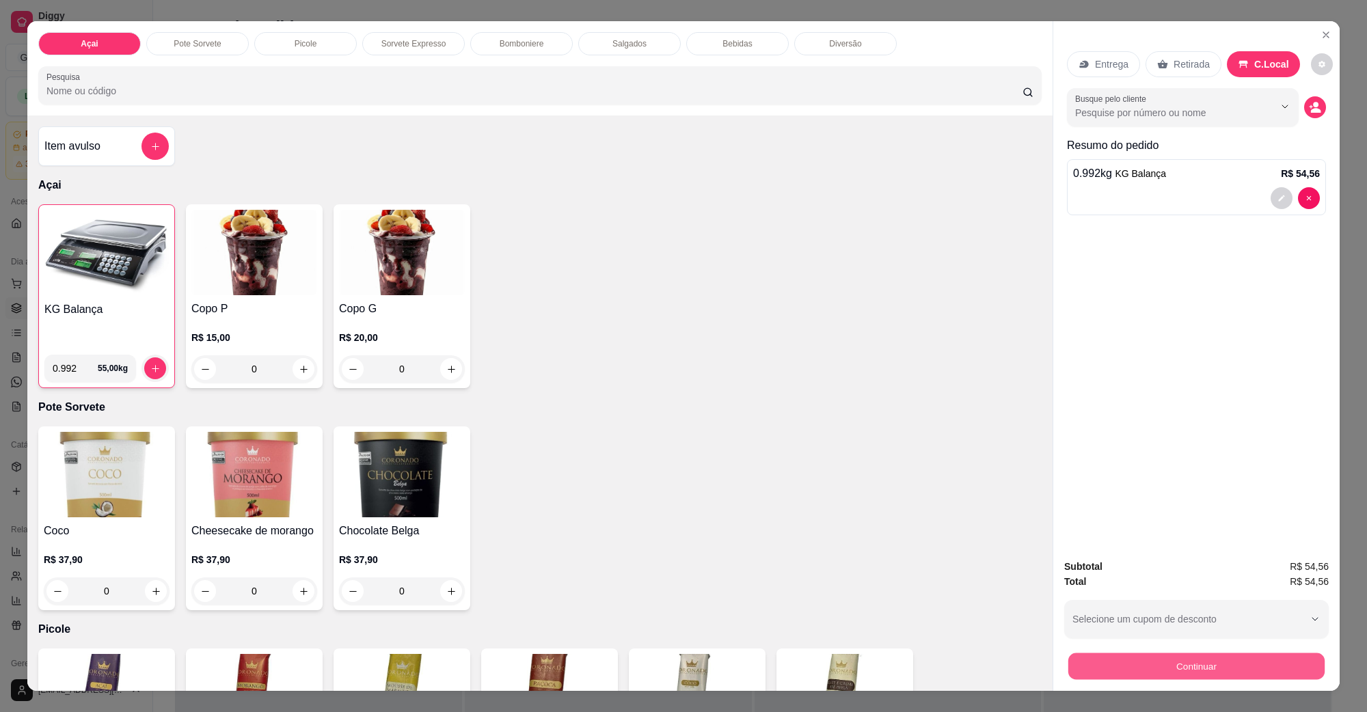
click at [1142, 660] on button "Continuar" at bounding box center [1197, 666] width 256 height 27
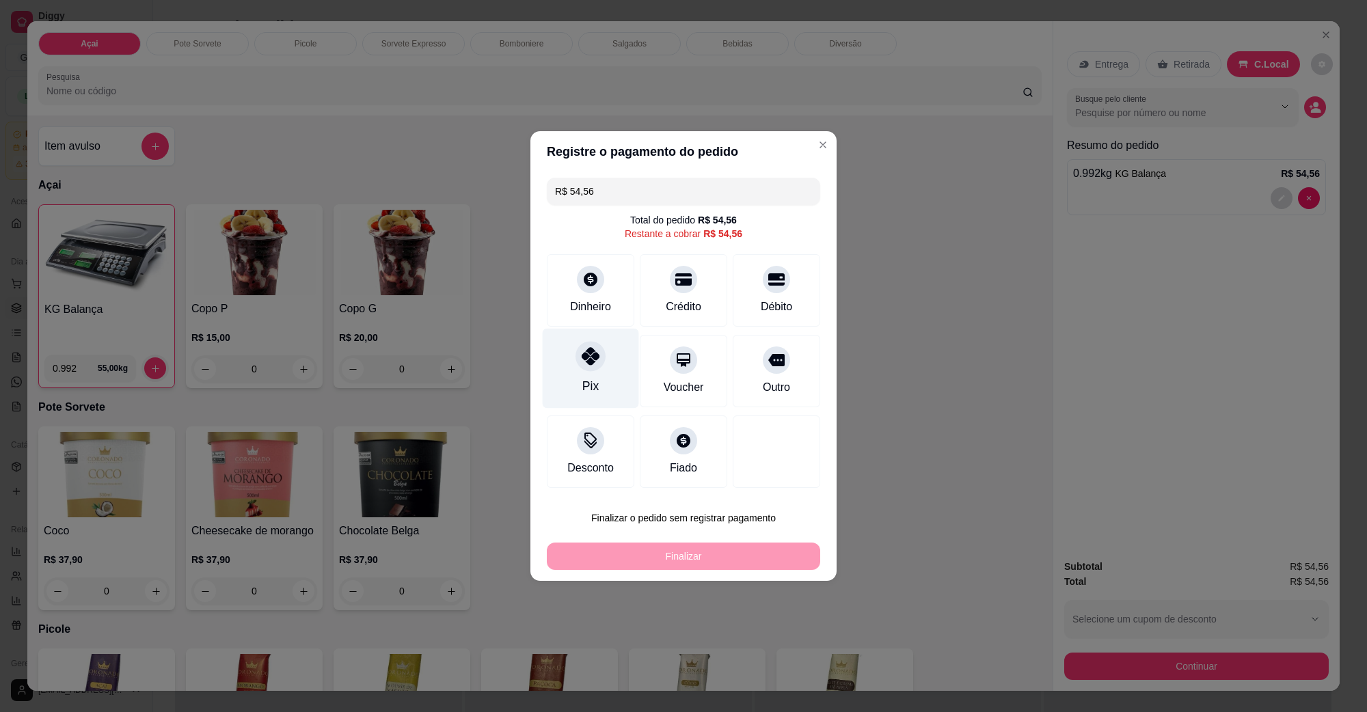
click at [593, 383] on div "Pix" at bounding box center [591, 386] width 16 height 18
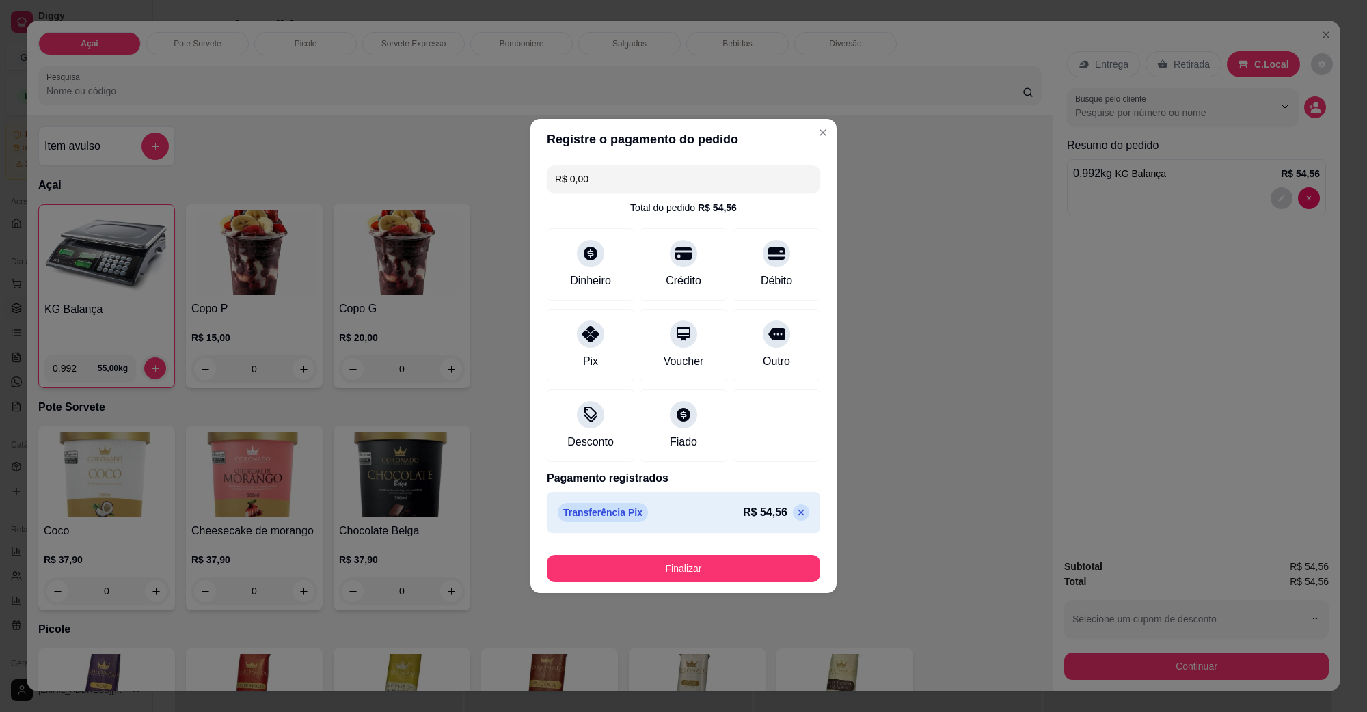
click at [675, 585] on footer "Finalizar" at bounding box center [684, 566] width 306 height 55
click at [696, 567] on button "Finalizar" at bounding box center [683, 569] width 265 height 27
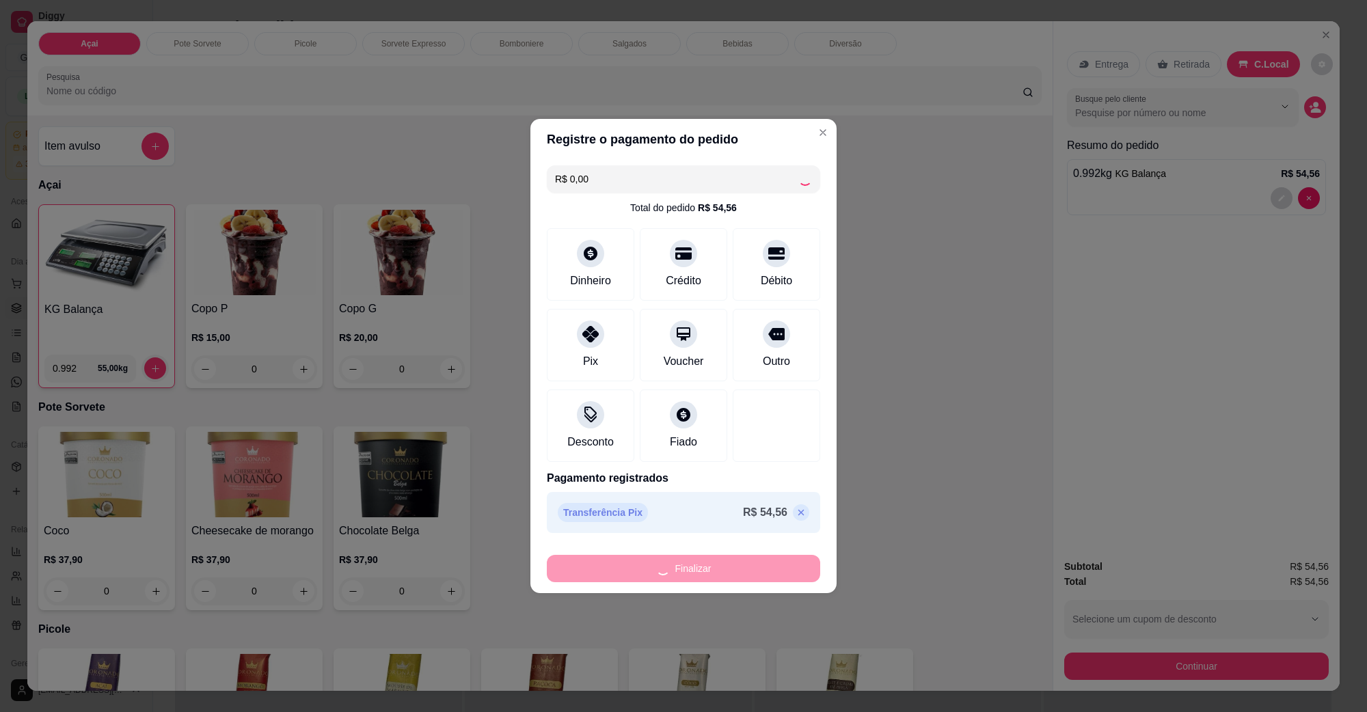
type input "-R$ 54,56"
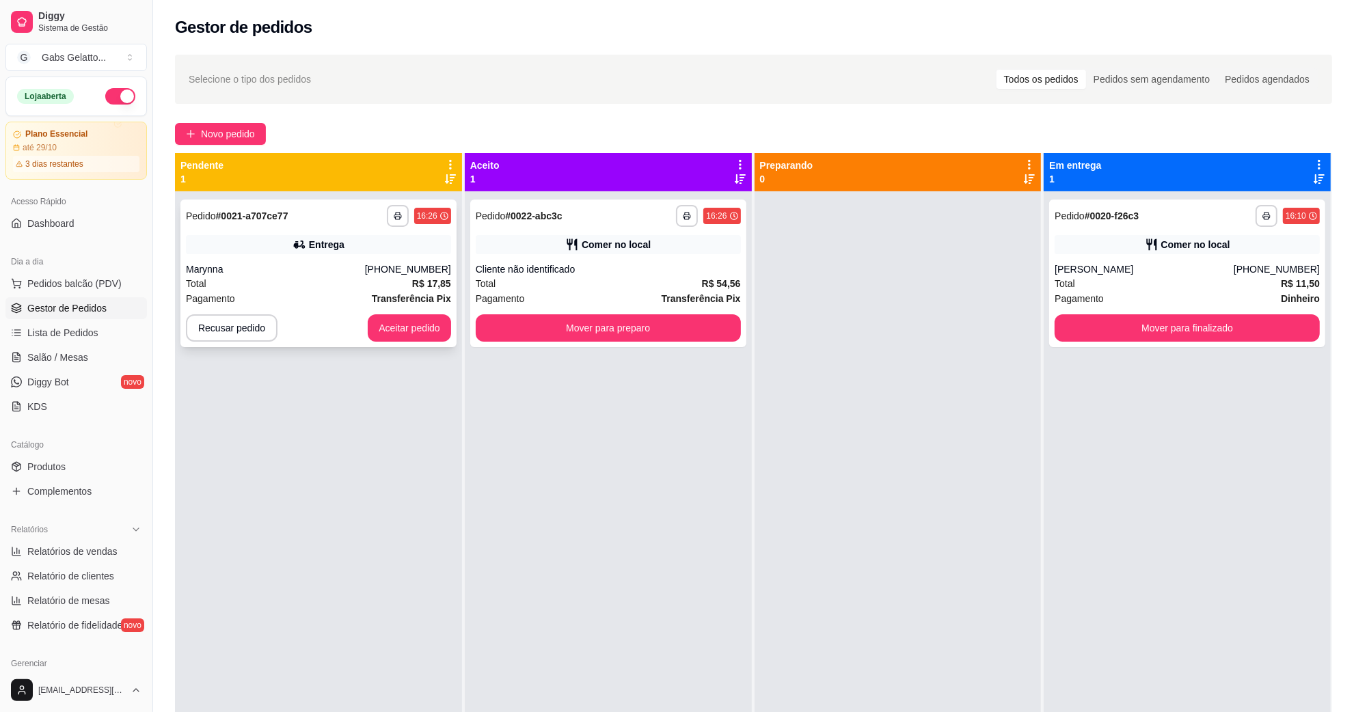
click at [365, 275] on div "Marynna" at bounding box center [275, 270] width 179 height 14
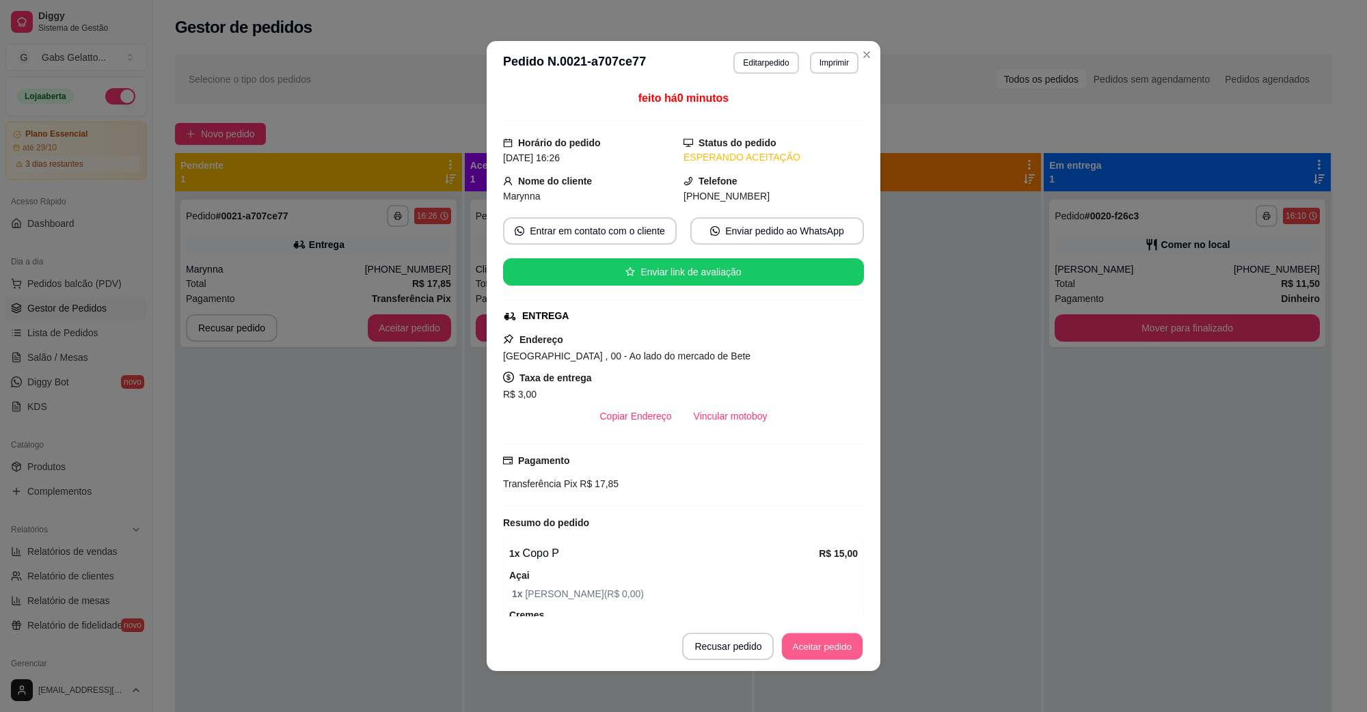
click at [783, 641] on button "Aceitar pedido" at bounding box center [822, 647] width 81 height 27
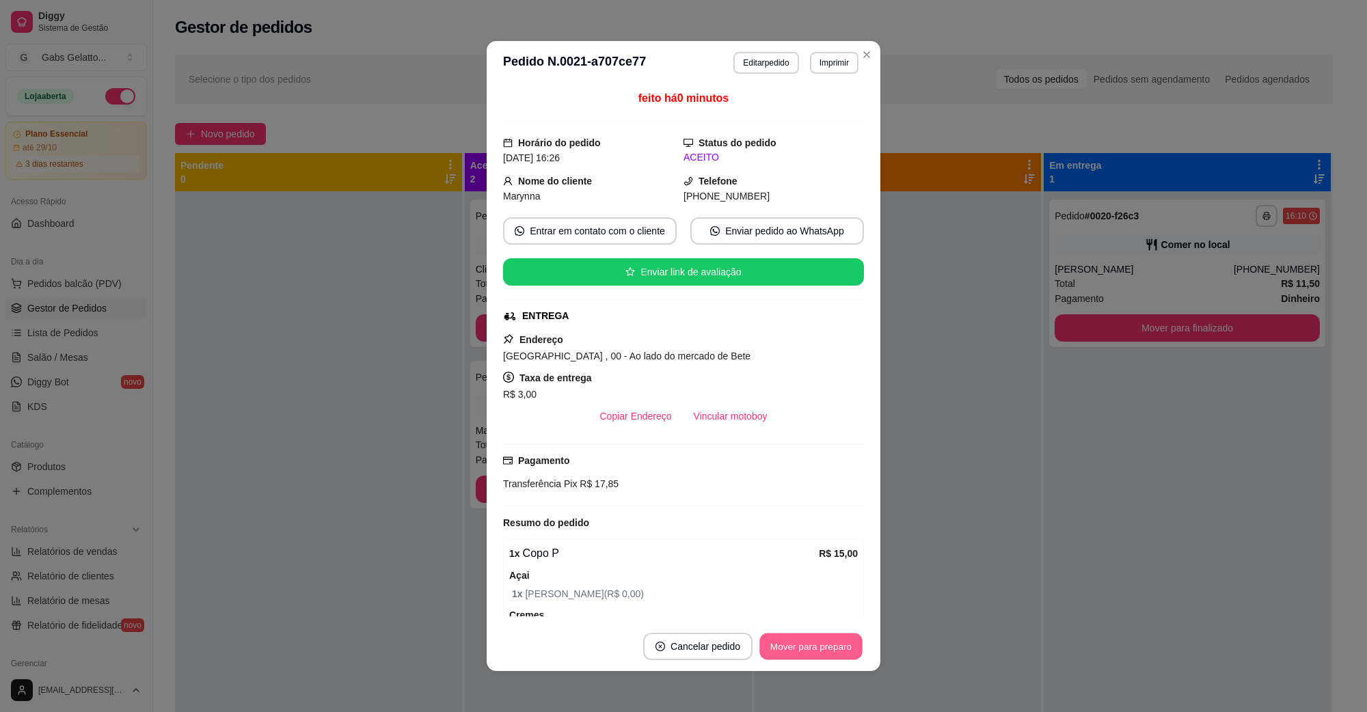
click at [846, 641] on button "Mover para preparo" at bounding box center [811, 647] width 103 height 27
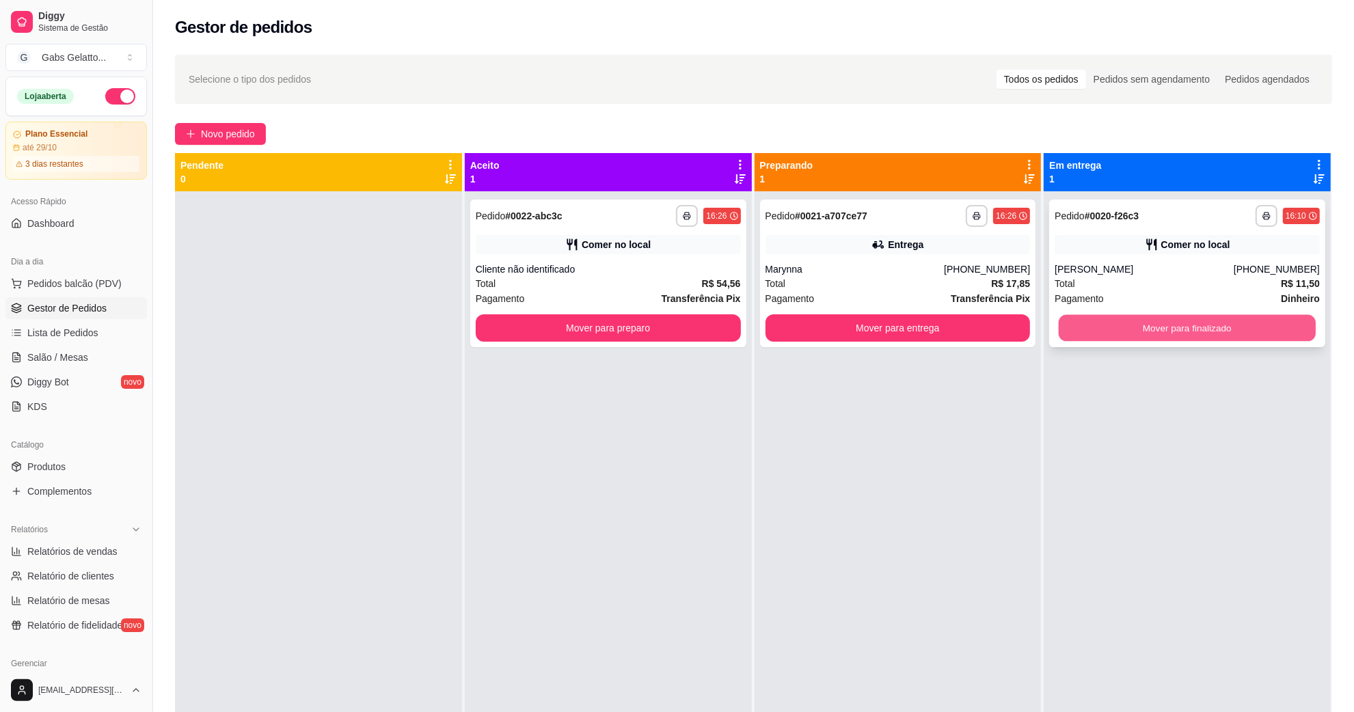
click at [1121, 332] on button "Mover para finalizado" at bounding box center [1187, 328] width 257 height 27
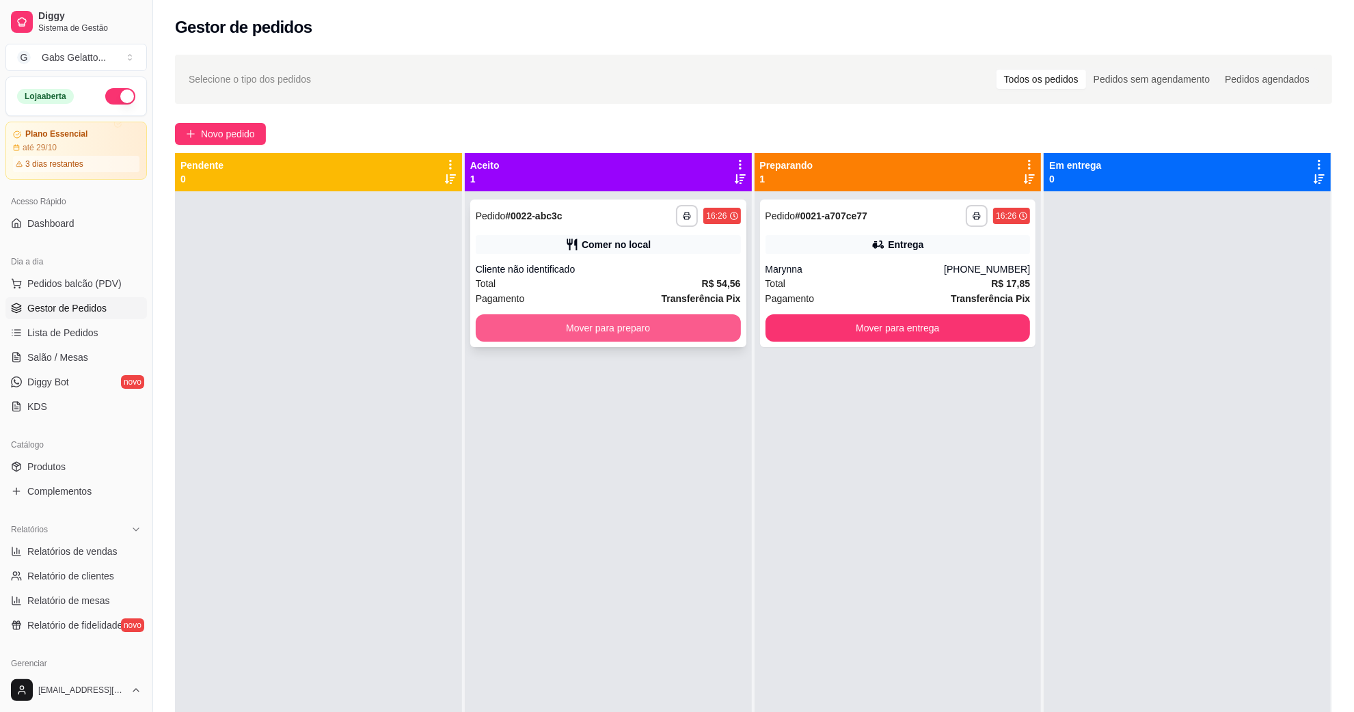
click at [699, 316] on button "Mover para preparo" at bounding box center [608, 327] width 265 height 27
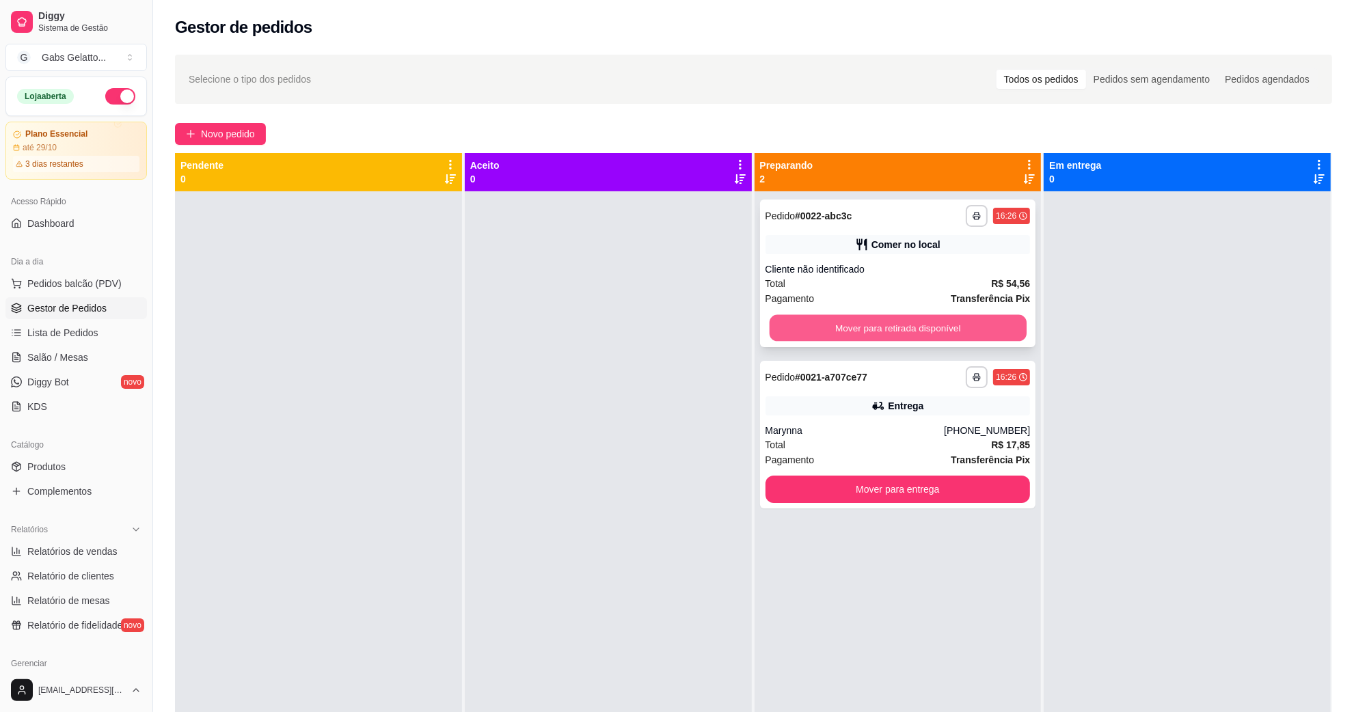
click at [851, 340] on button "Mover para retirada disponível" at bounding box center [897, 328] width 257 height 27
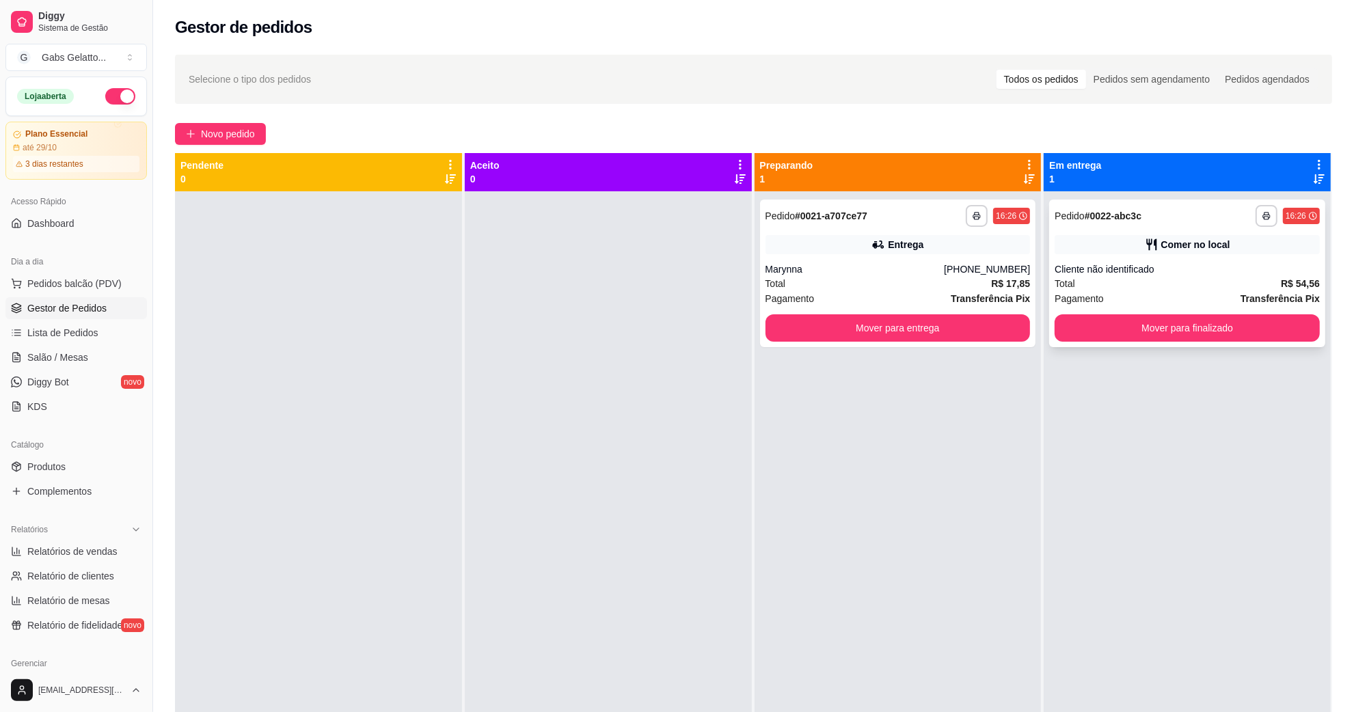
click at [1134, 346] on div "**********" at bounding box center [1187, 274] width 276 height 148
click at [1146, 326] on button "Mover para finalizado" at bounding box center [1187, 327] width 265 height 27
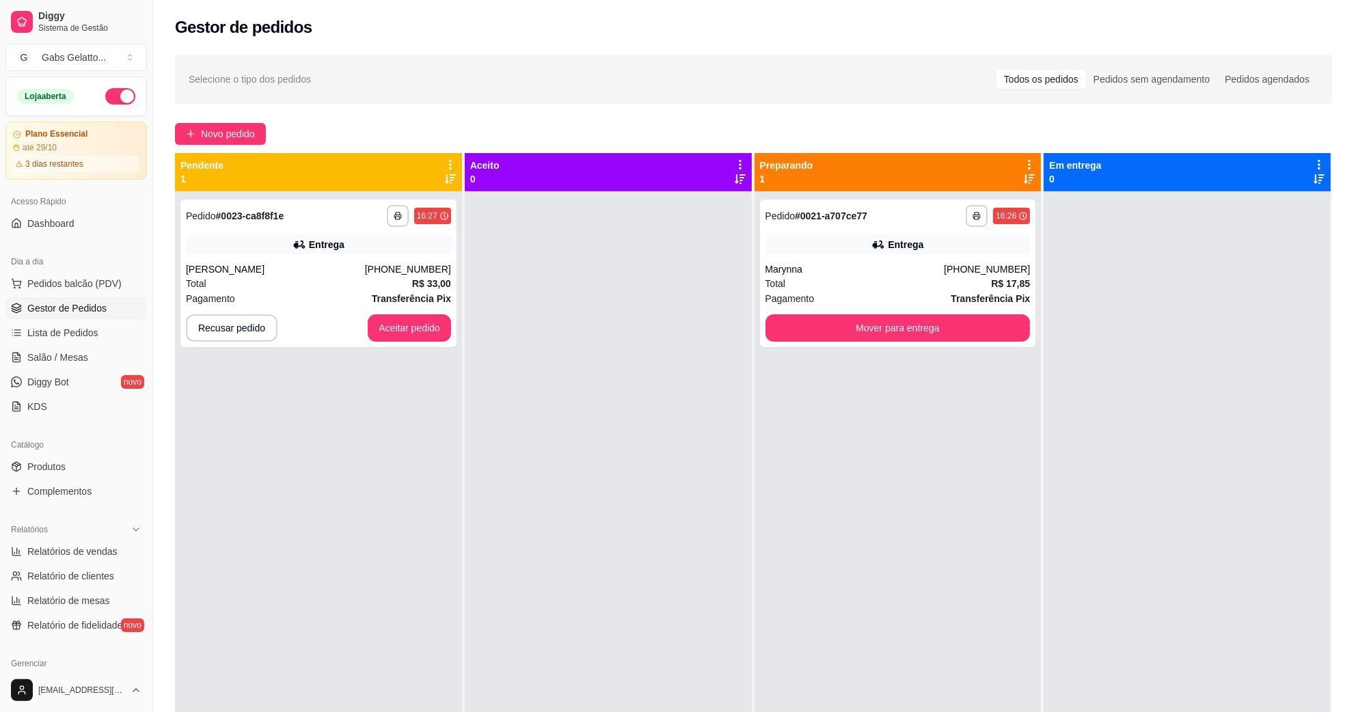
click at [961, 448] on div "**********" at bounding box center [898, 547] width 287 height 712
click at [374, 254] on div "Entrega" at bounding box center [318, 244] width 265 height 19
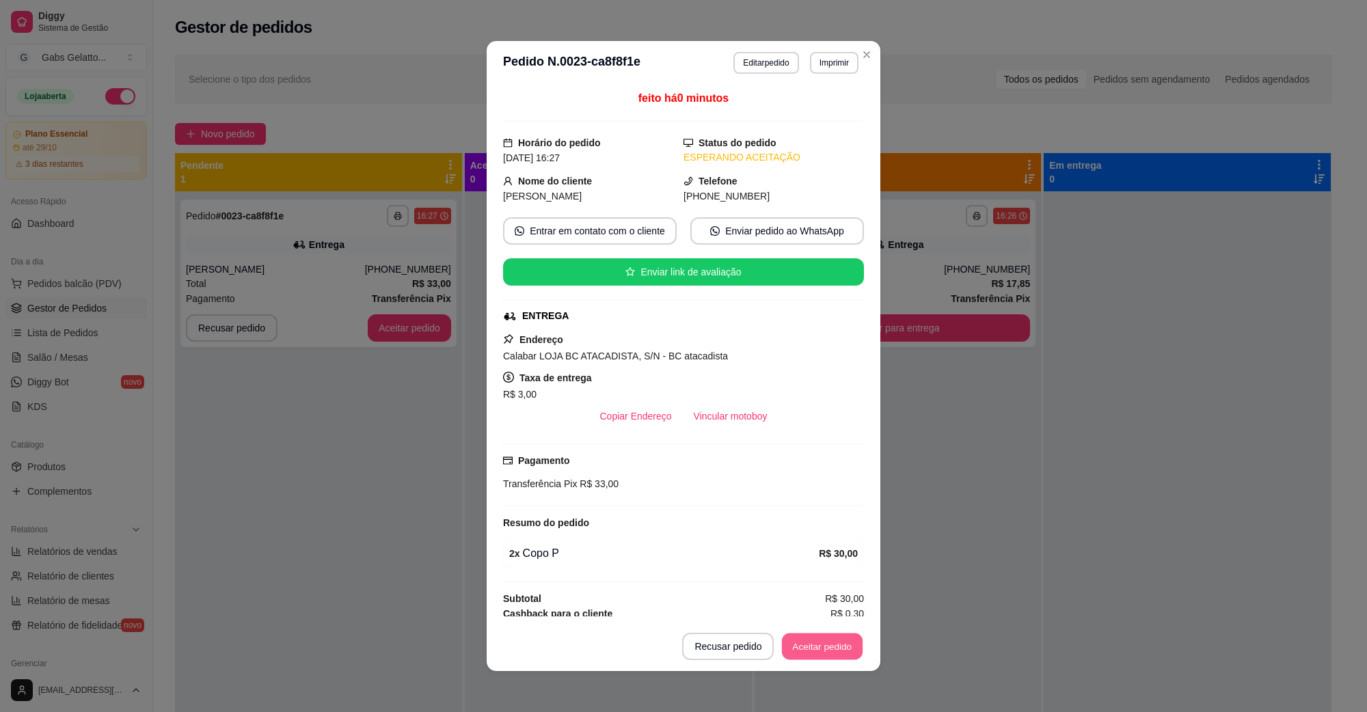
click at [818, 641] on button "Aceitar pedido" at bounding box center [822, 647] width 81 height 27
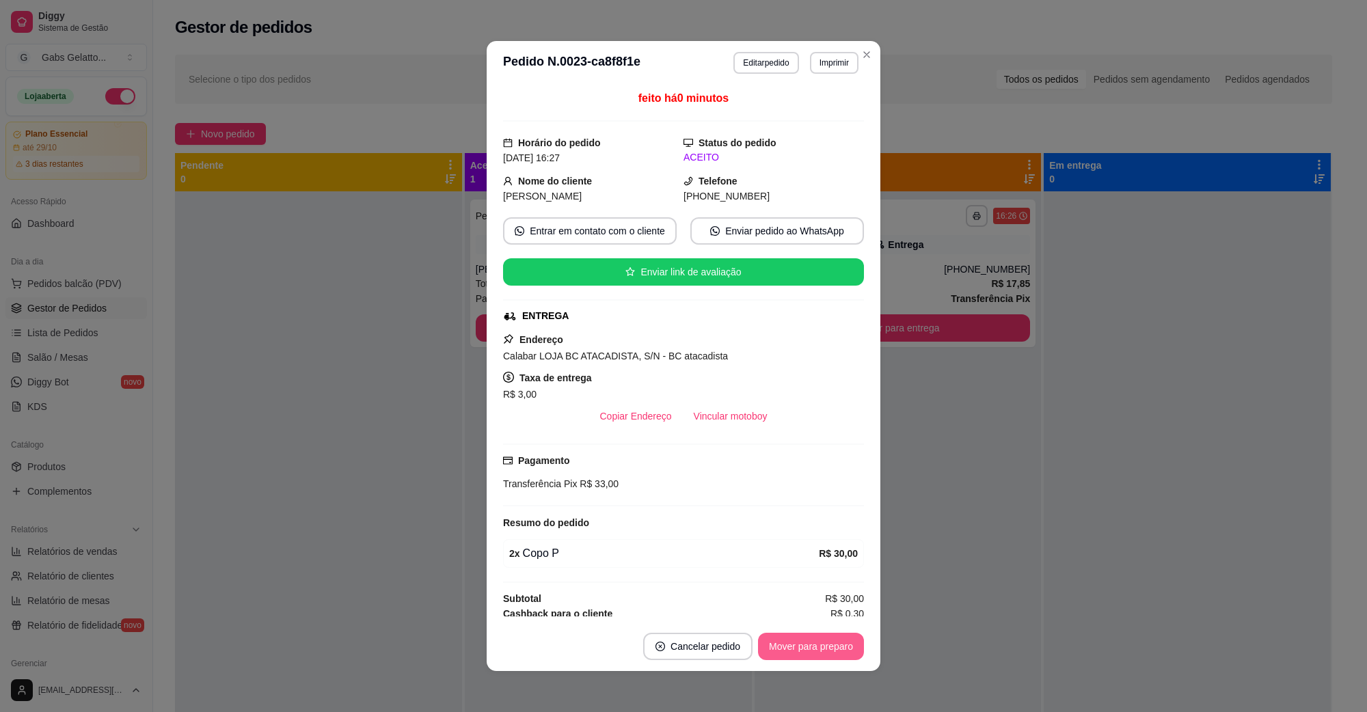
click at [850, 646] on button "Mover para preparo" at bounding box center [811, 646] width 106 height 27
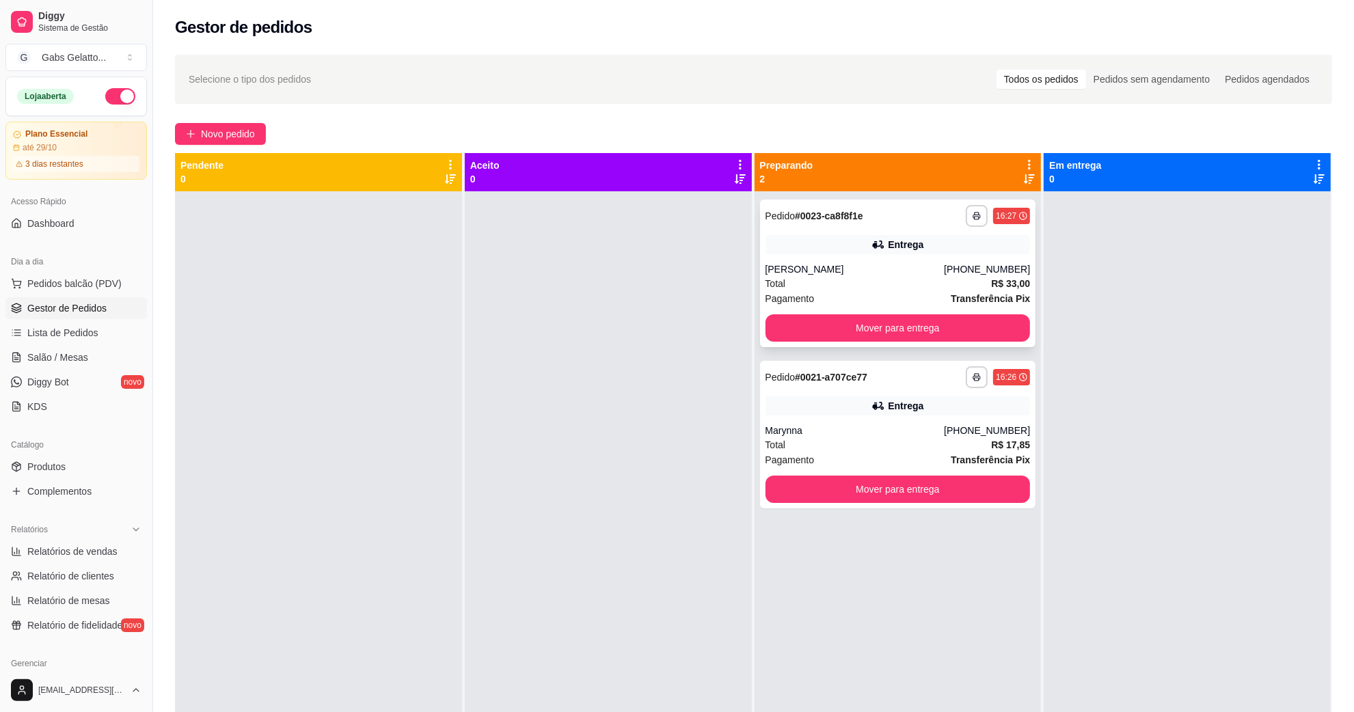
click at [894, 260] on div "**********" at bounding box center [898, 274] width 276 height 148
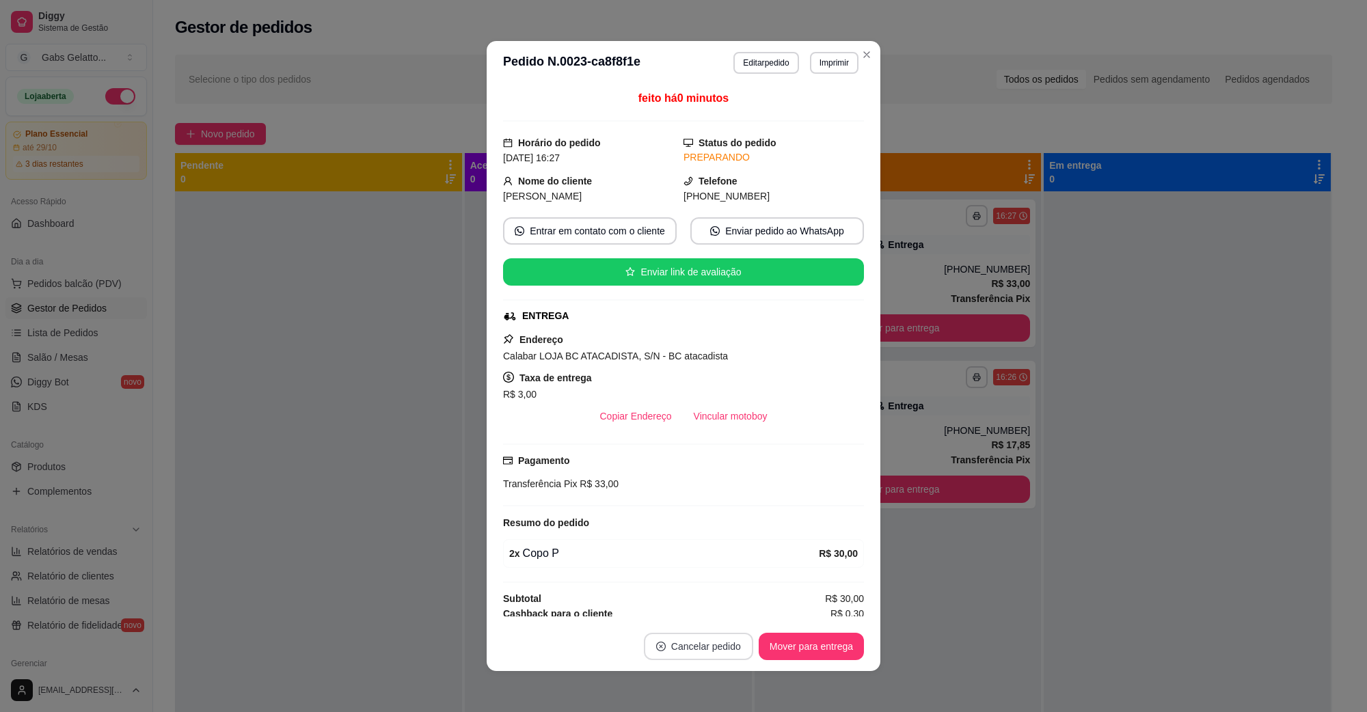
click at [664, 636] on button "Cancelar pedido" at bounding box center [698, 646] width 109 height 27
click at [719, 612] on button "Sim" at bounding box center [730, 613] width 53 height 27
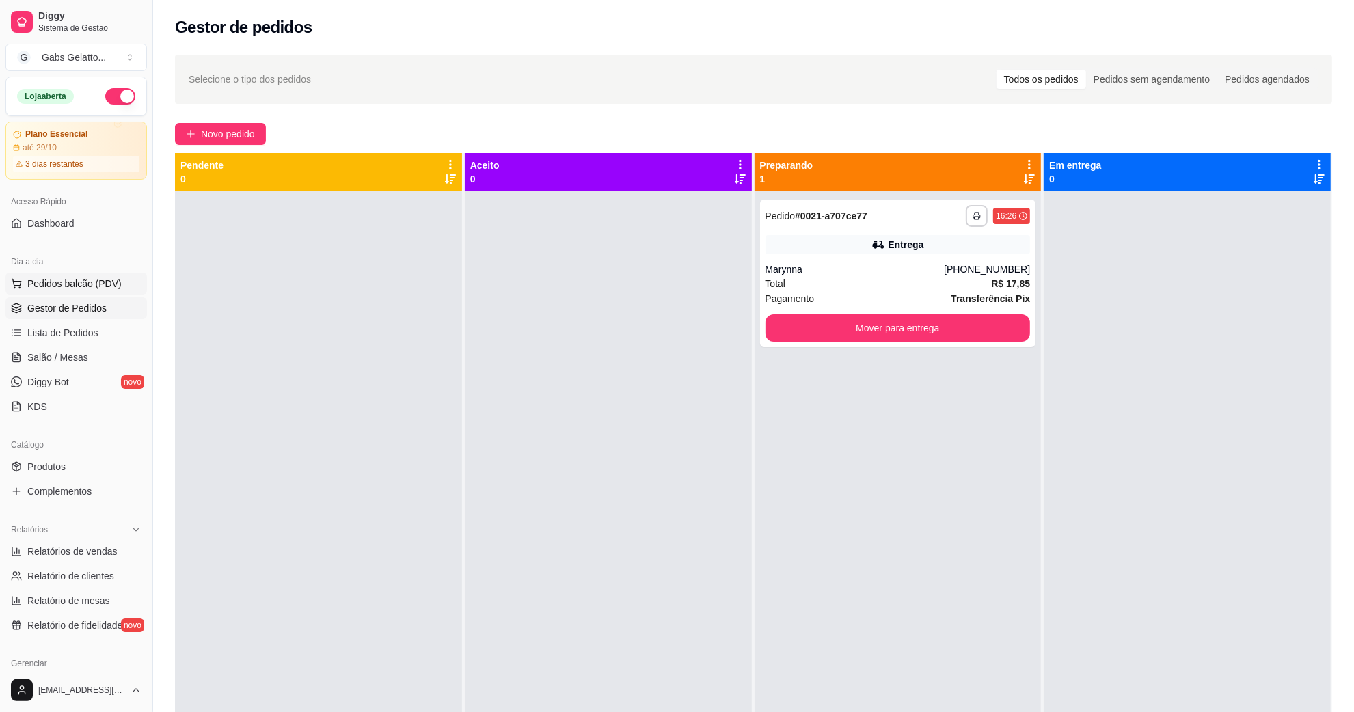
click at [79, 285] on span "Pedidos balcão (PDV)" at bounding box center [74, 284] width 94 height 14
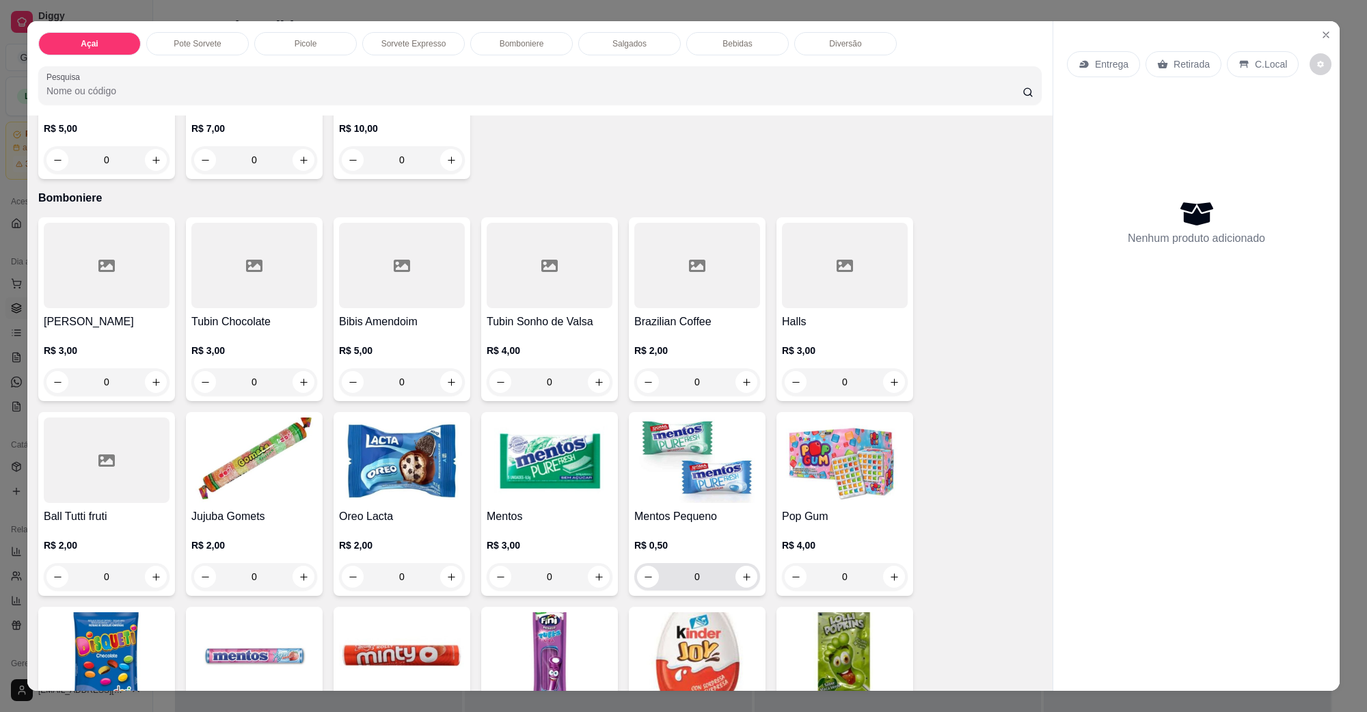
scroll to position [1538, 0]
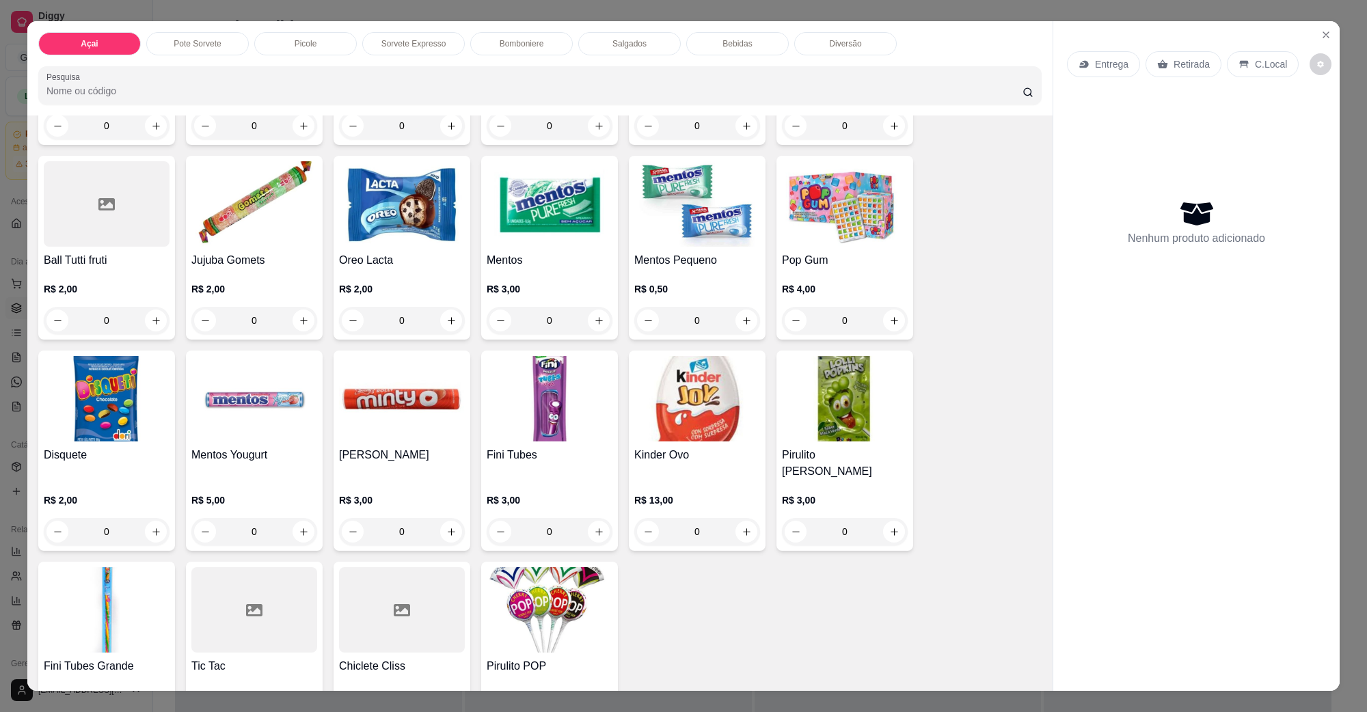
click at [573, 196] on img at bounding box center [550, 203] width 126 height 85
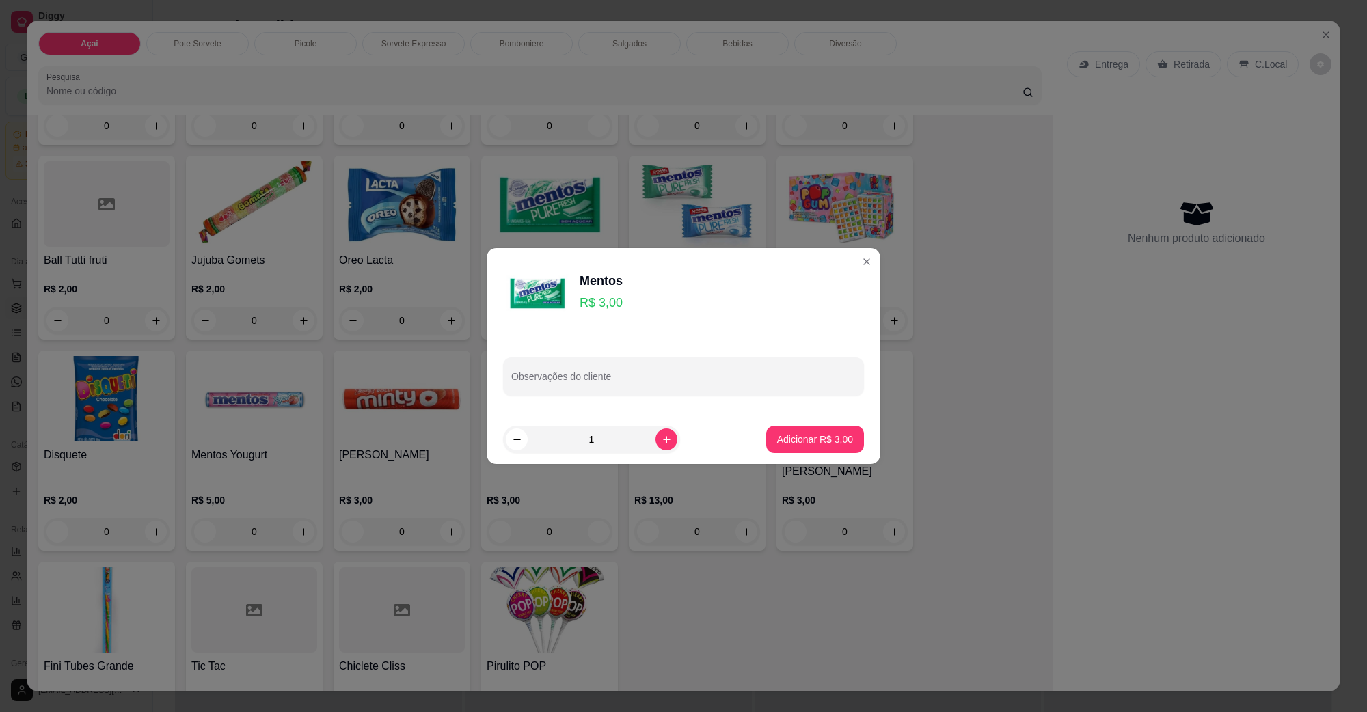
click at [764, 422] on footer "1 Adicionar R$ 3,00" at bounding box center [684, 439] width 394 height 49
click at [790, 436] on p "Adicionar R$ 3,00" at bounding box center [815, 440] width 76 height 14
type input "1"
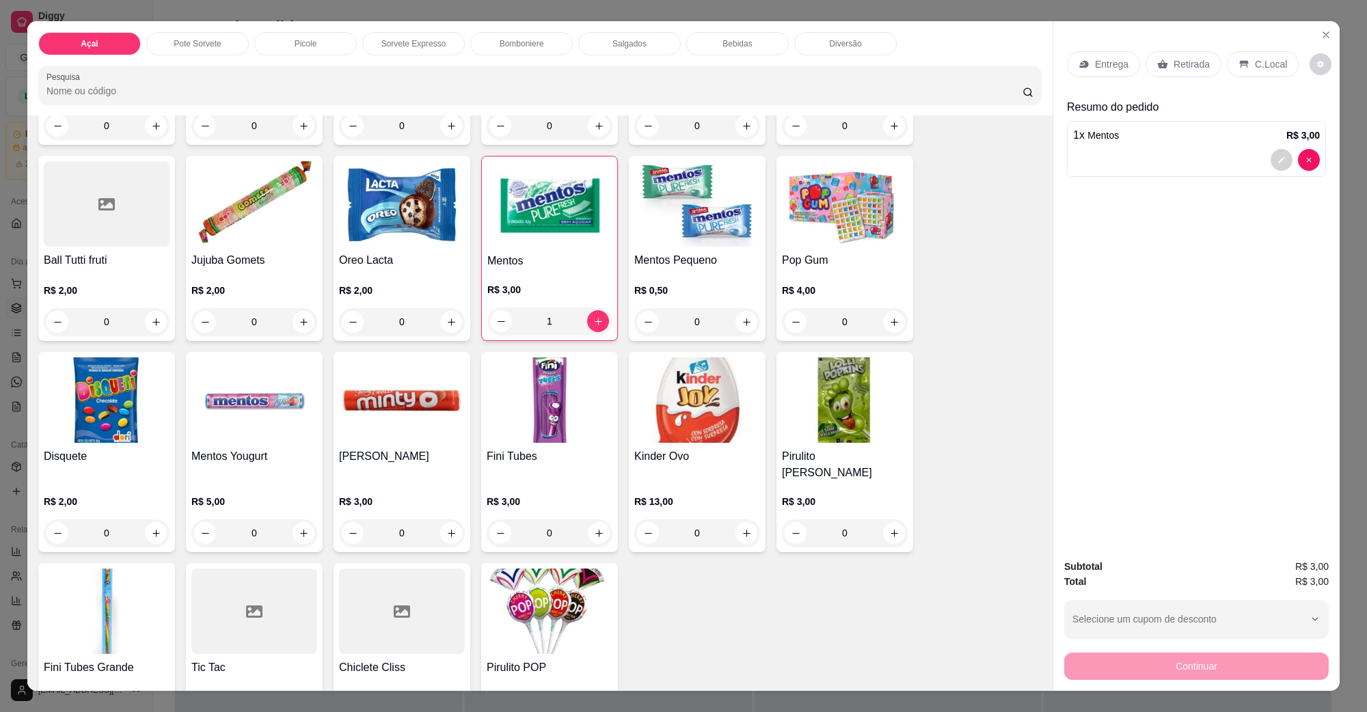
click at [1287, 62] on div "C.Local" at bounding box center [1263, 64] width 72 height 26
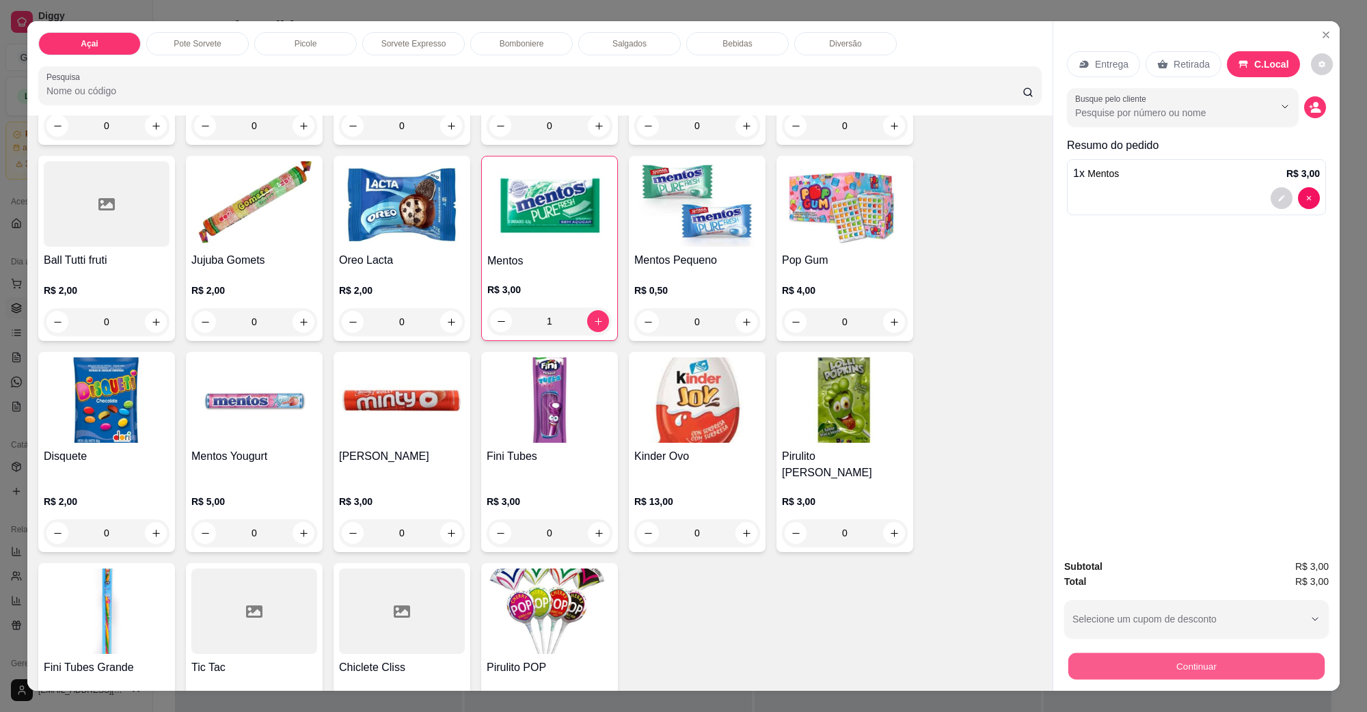
click at [1228, 660] on button "Continuar" at bounding box center [1197, 666] width 256 height 27
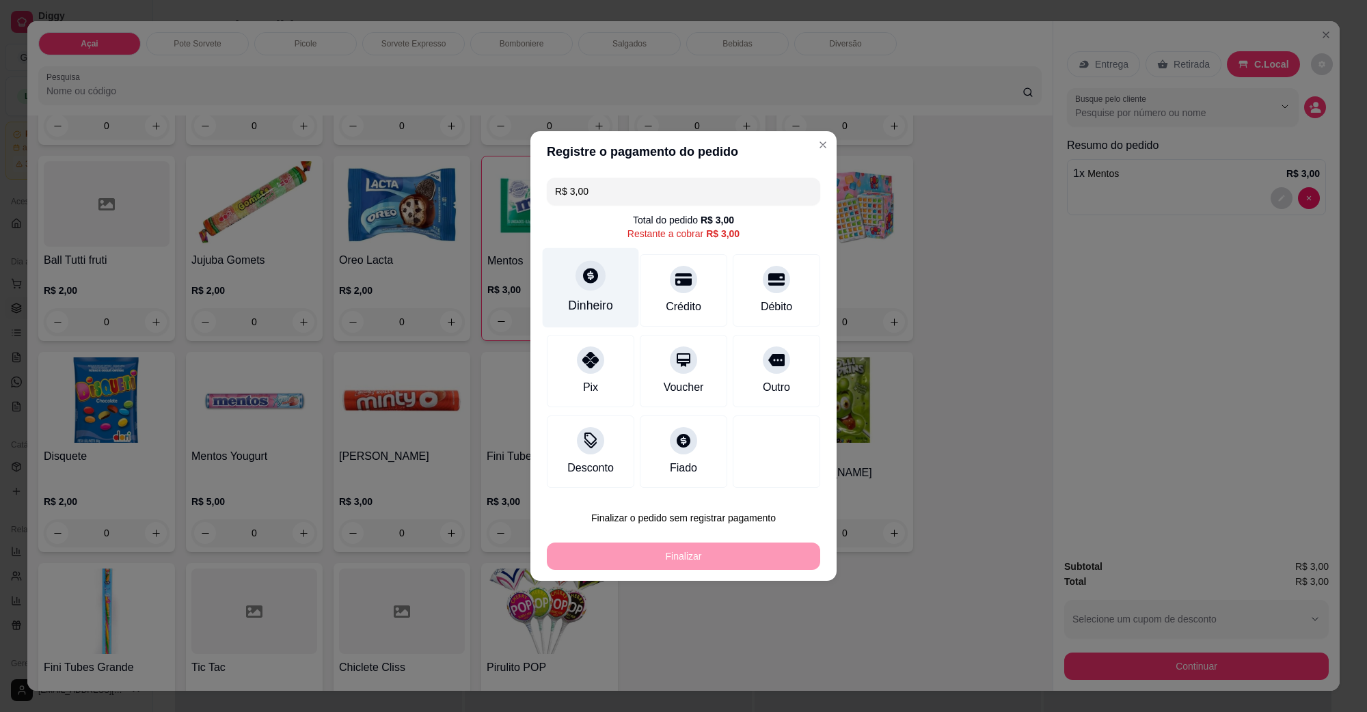
click at [589, 305] on div "Dinheiro" at bounding box center [590, 306] width 45 height 18
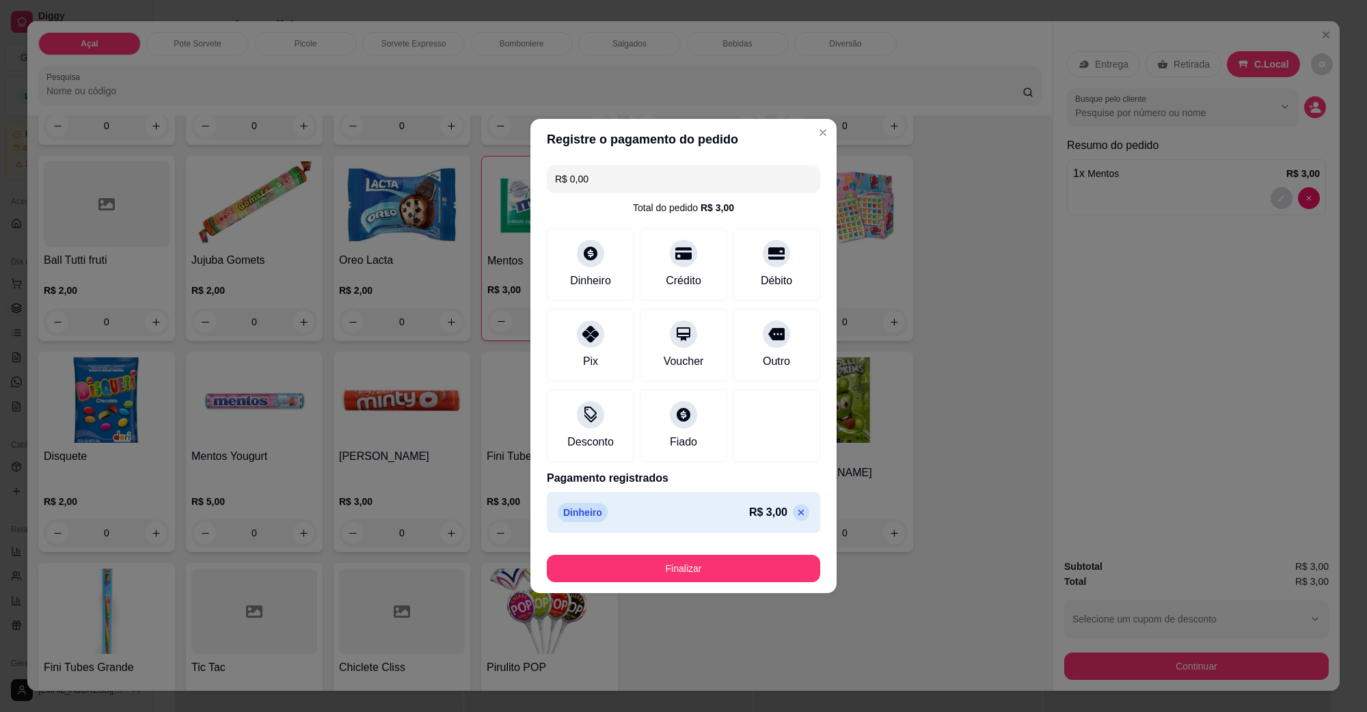
type input "R$ 0,00"
click at [692, 583] on footer "Finalizar" at bounding box center [684, 566] width 306 height 55
click at [695, 578] on button "Finalizar" at bounding box center [683, 568] width 273 height 27
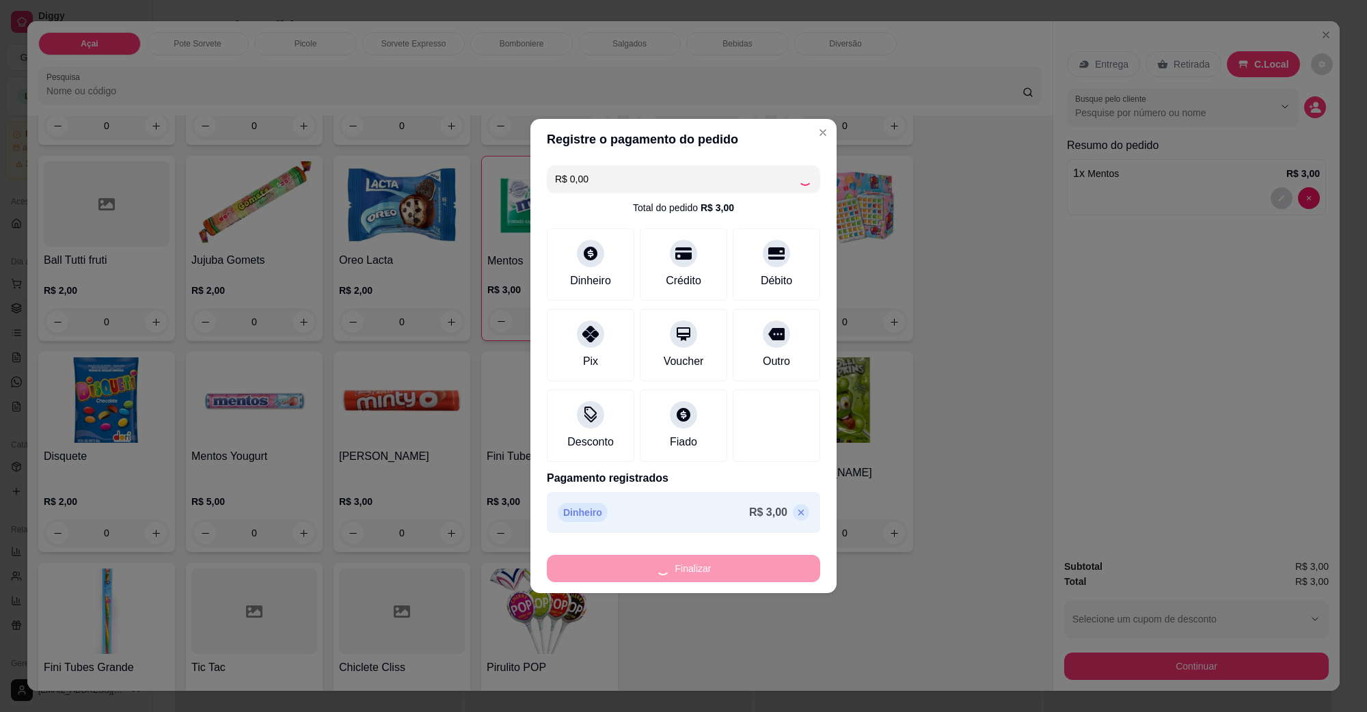
type input "0"
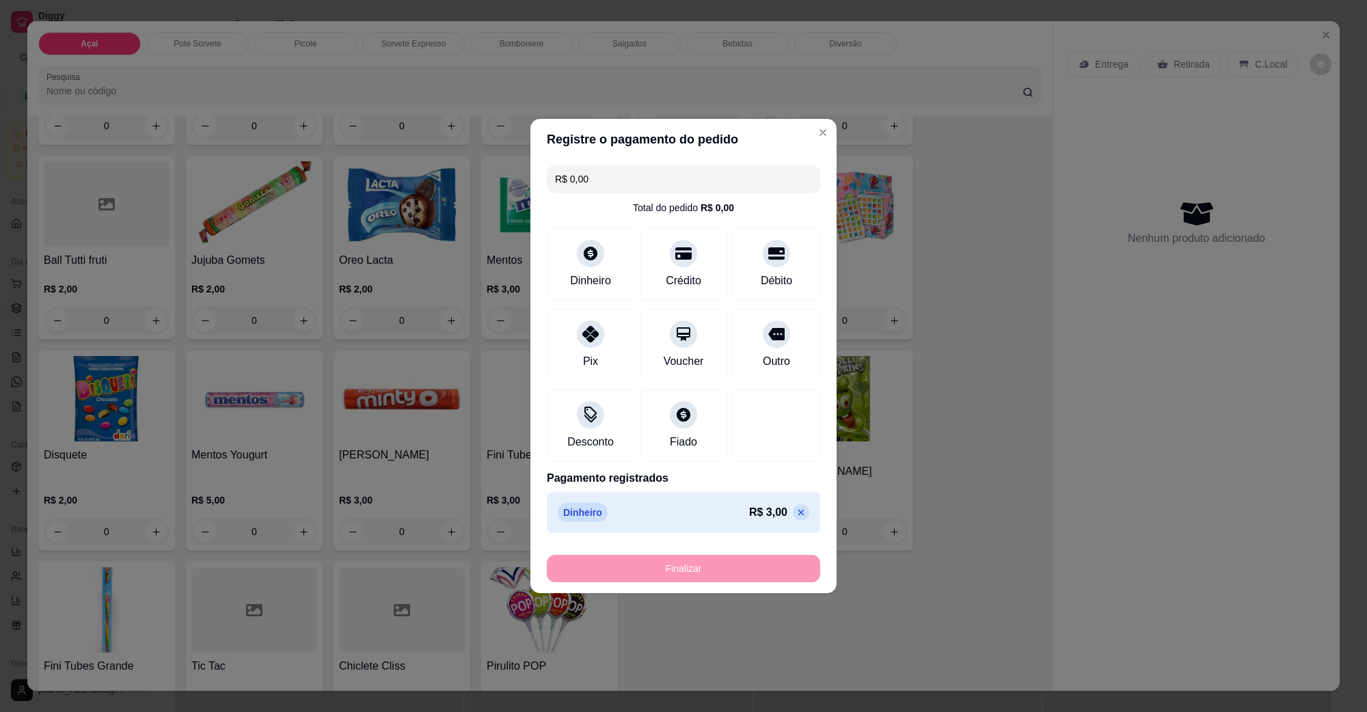
type input "-R$ 3,00"
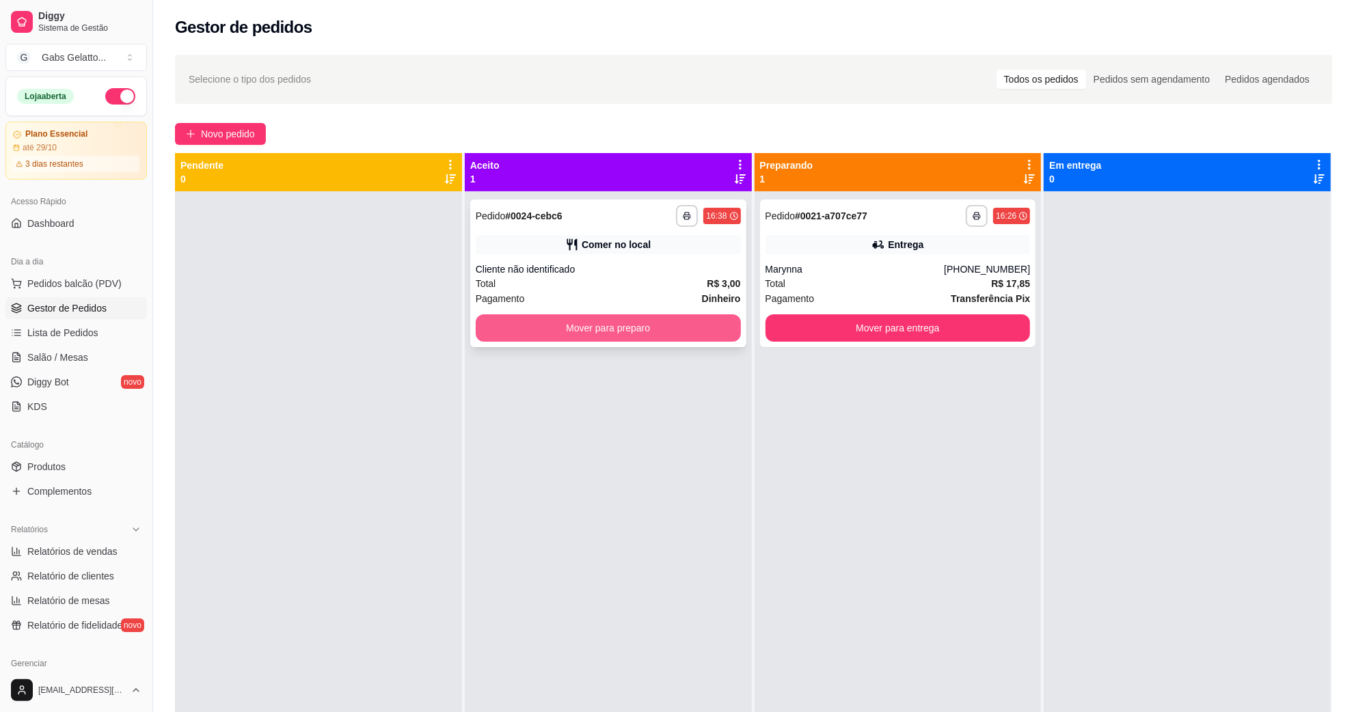
click at [629, 323] on button "Mover para preparo" at bounding box center [608, 327] width 265 height 27
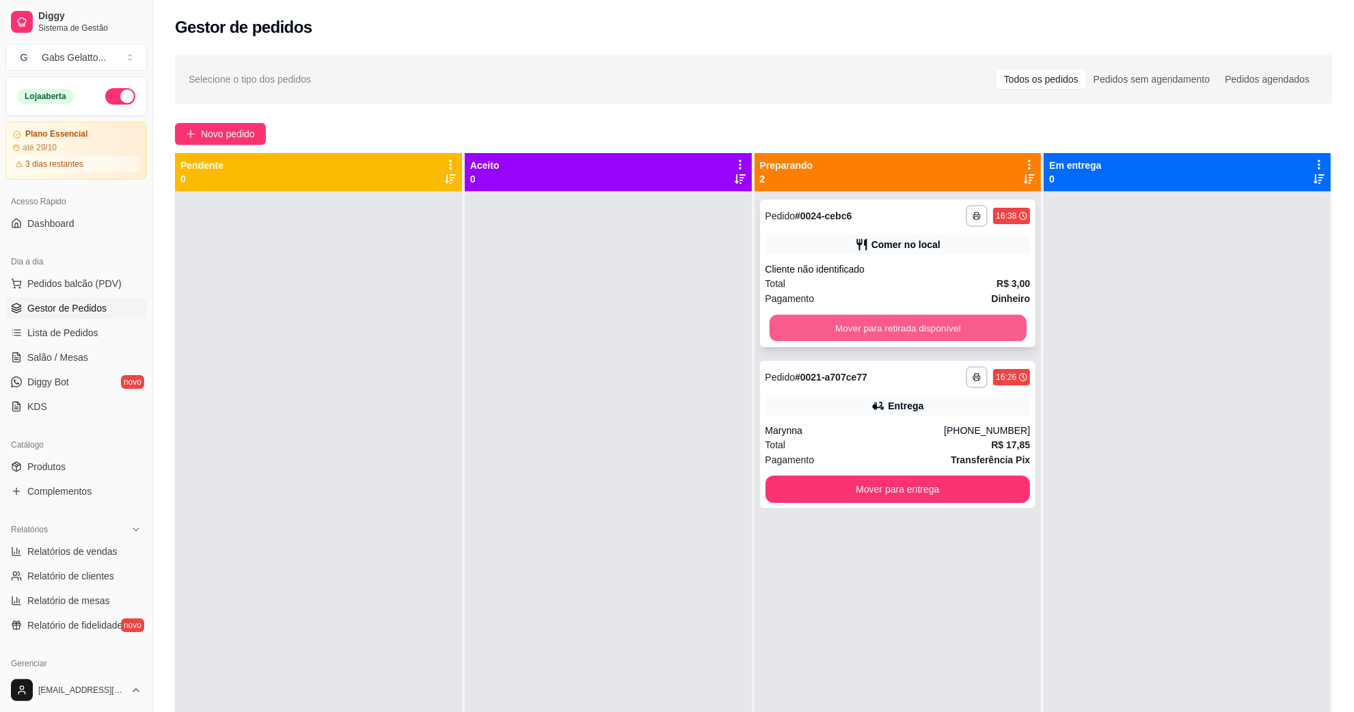
click at [860, 319] on button "Mover para retirada disponível" at bounding box center [897, 328] width 257 height 27
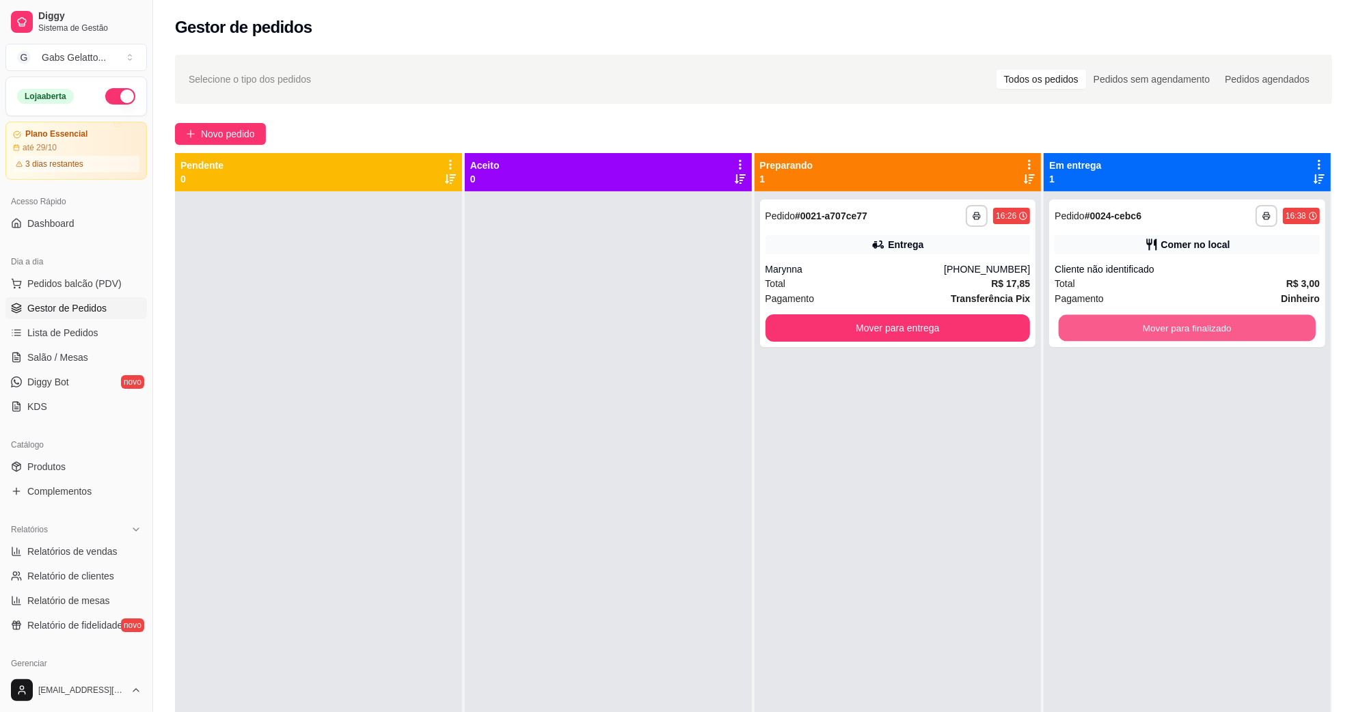
click at [1090, 316] on button "Mover para finalizado" at bounding box center [1187, 328] width 257 height 27
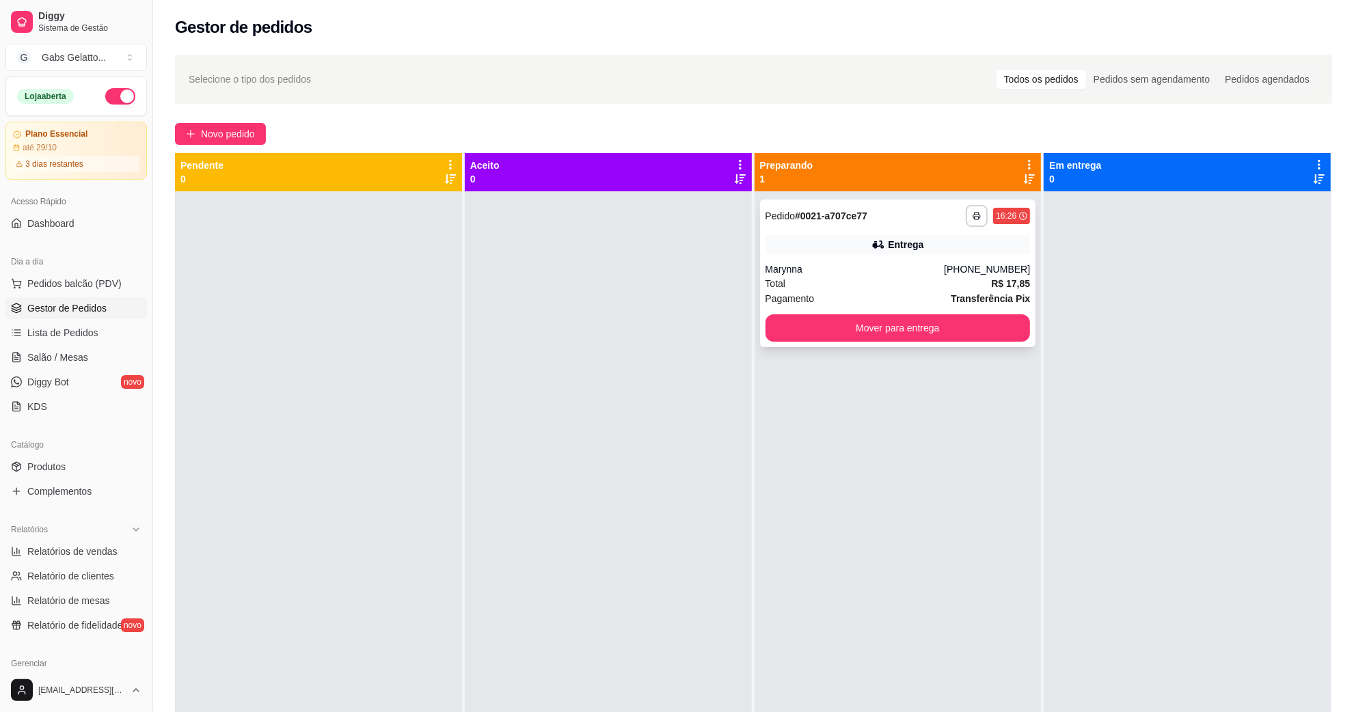
click at [873, 264] on div "Marynna" at bounding box center [855, 270] width 179 height 14
click at [79, 297] on link "Gestor de Pedidos" at bounding box center [76, 308] width 142 height 22
click at [82, 286] on span "Pedidos balcão (PDV)" at bounding box center [74, 284] width 94 height 14
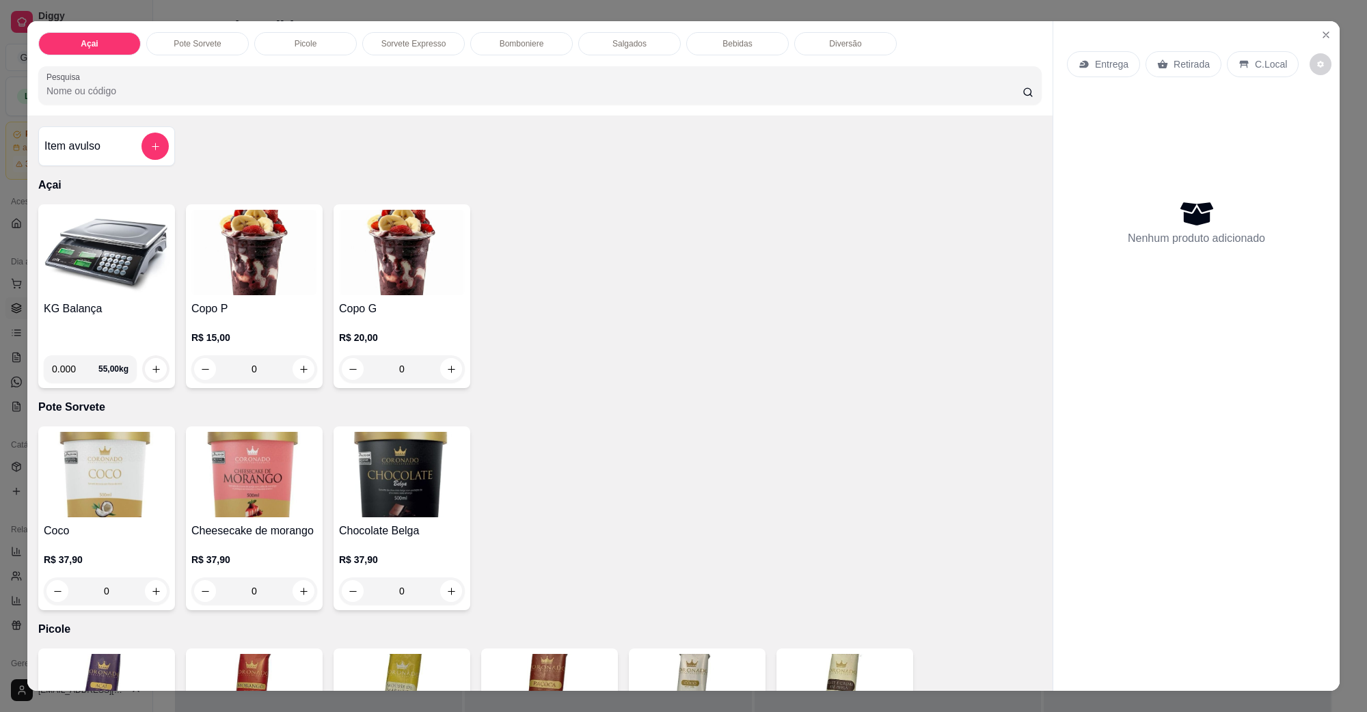
click at [107, 289] on img at bounding box center [107, 252] width 126 height 85
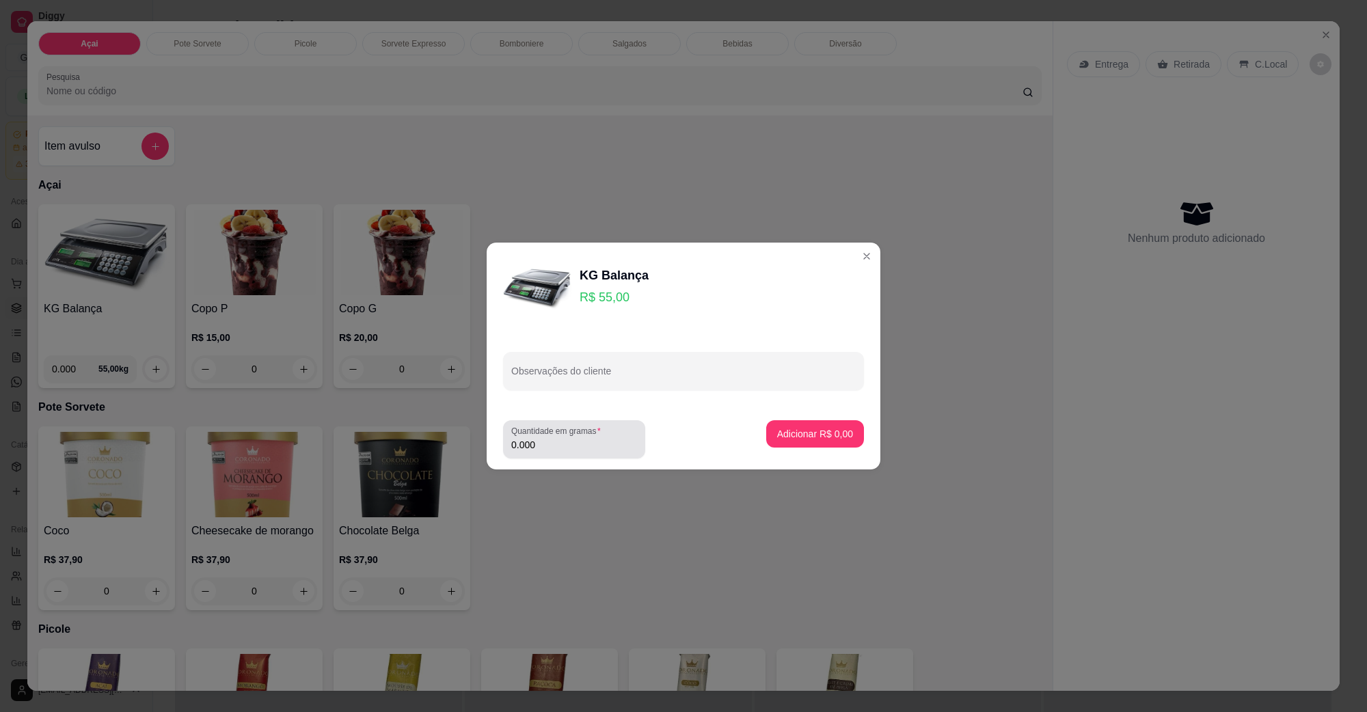
click at [573, 441] on input "0.000" at bounding box center [574, 445] width 126 height 14
type input "0.394"
click at [773, 429] on p "Adicionar R$ 21,67" at bounding box center [812, 434] width 81 height 14
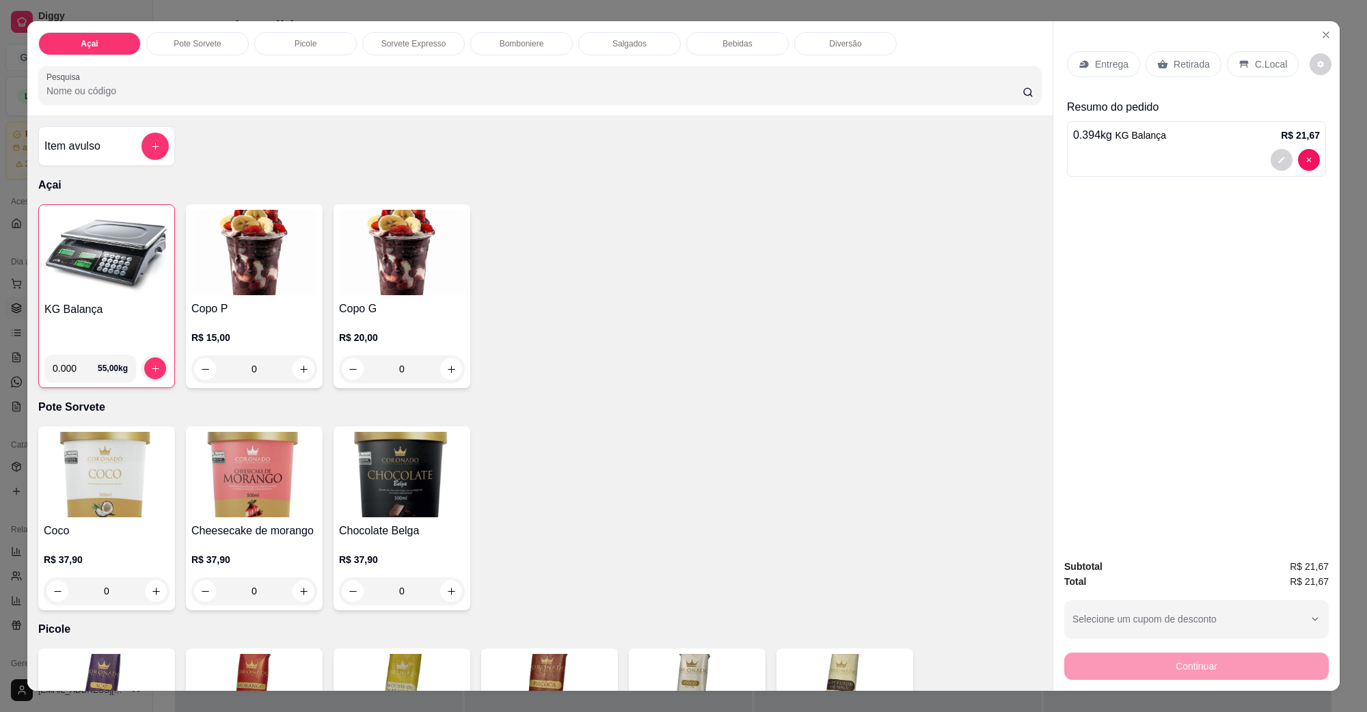
click at [1255, 69] on p "C.Local" at bounding box center [1271, 64] width 32 height 14
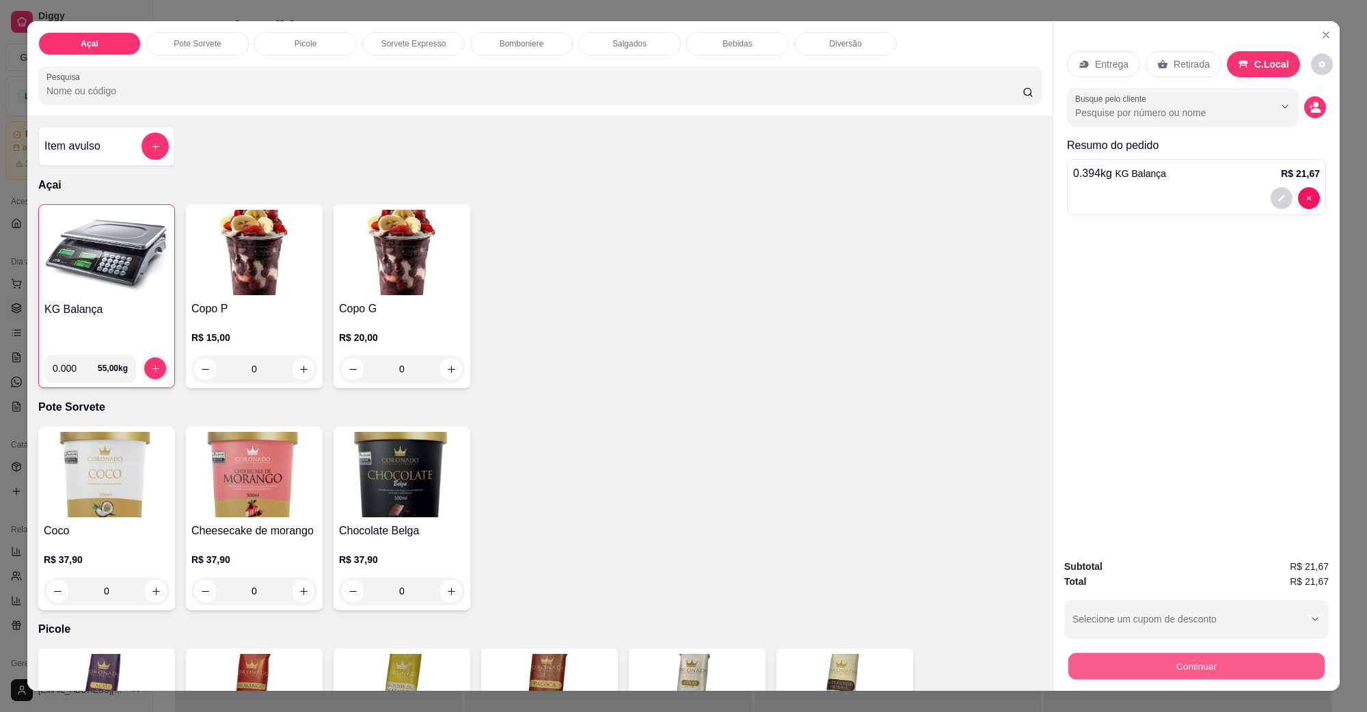
click at [1203, 675] on button "Continuar" at bounding box center [1197, 666] width 256 height 27
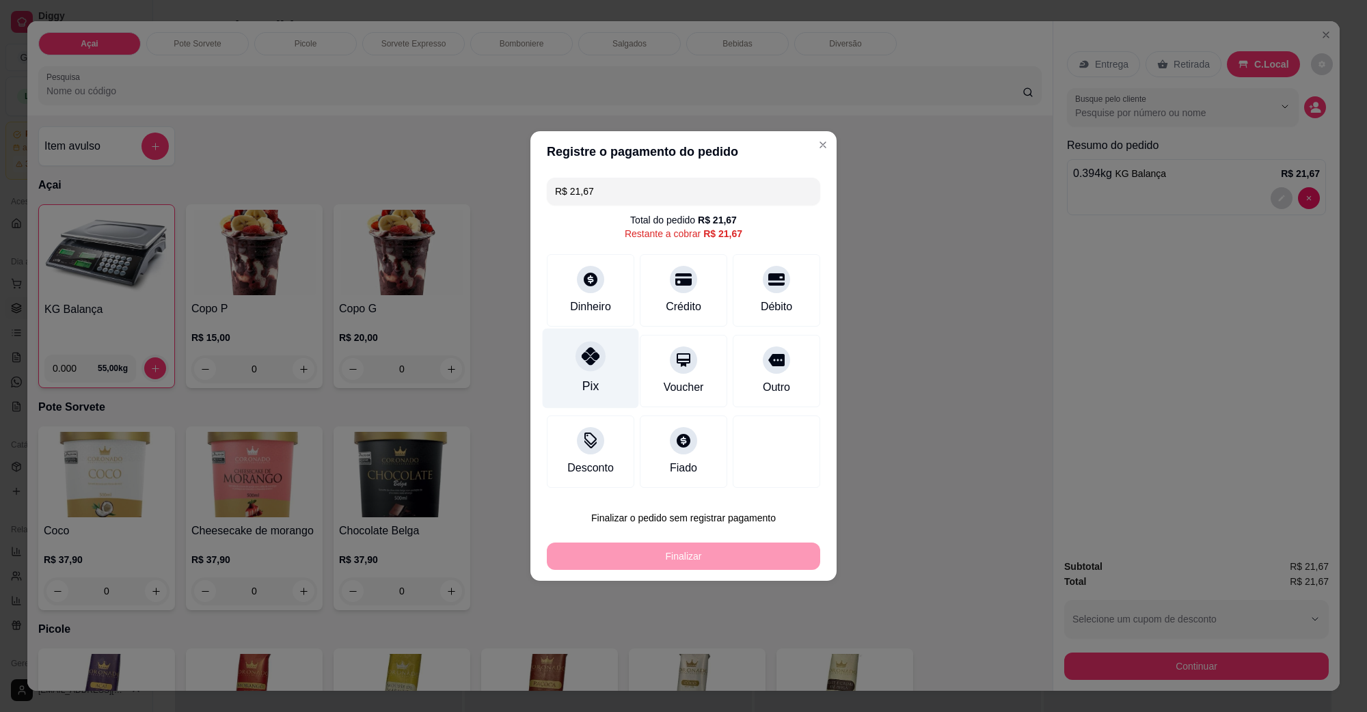
click at [582, 358] on icon at bounding box center [591, 356] width 18 height 18
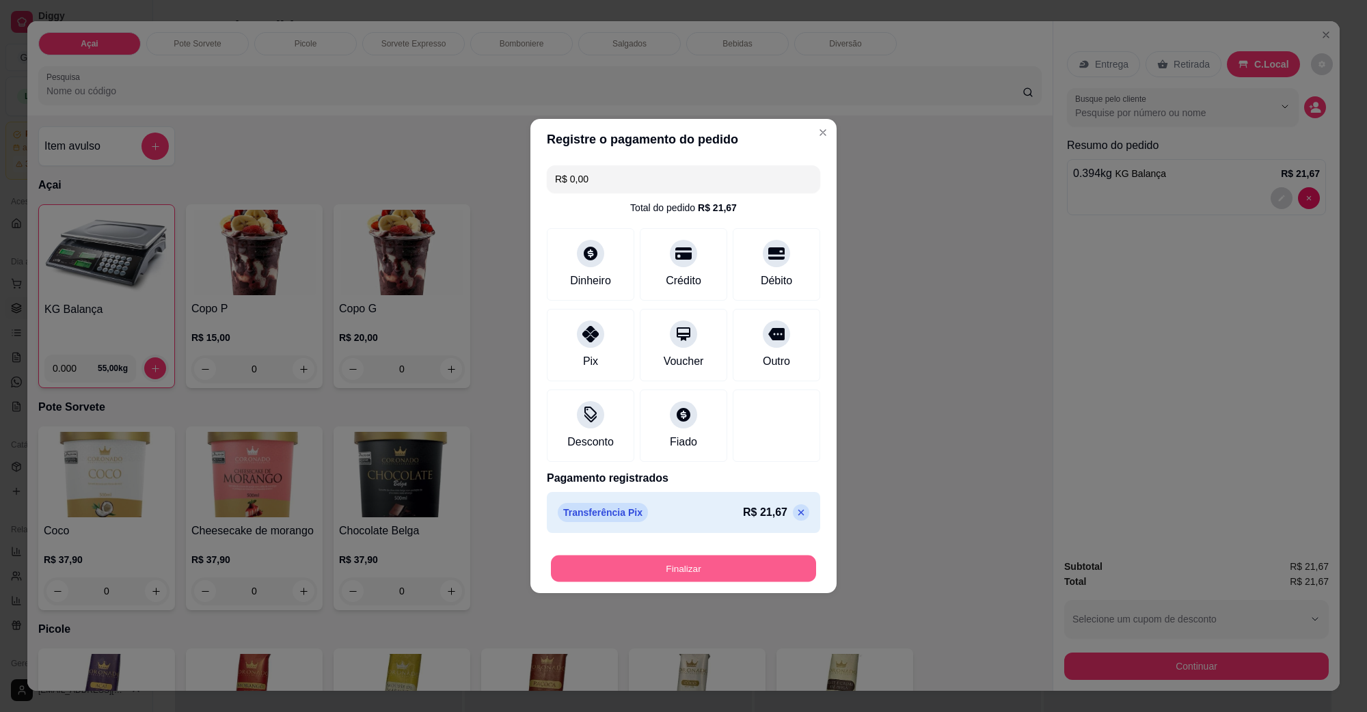
click at [781, 572] on button "Finalizar" at bounding box center [683, 569] width 265 height 27
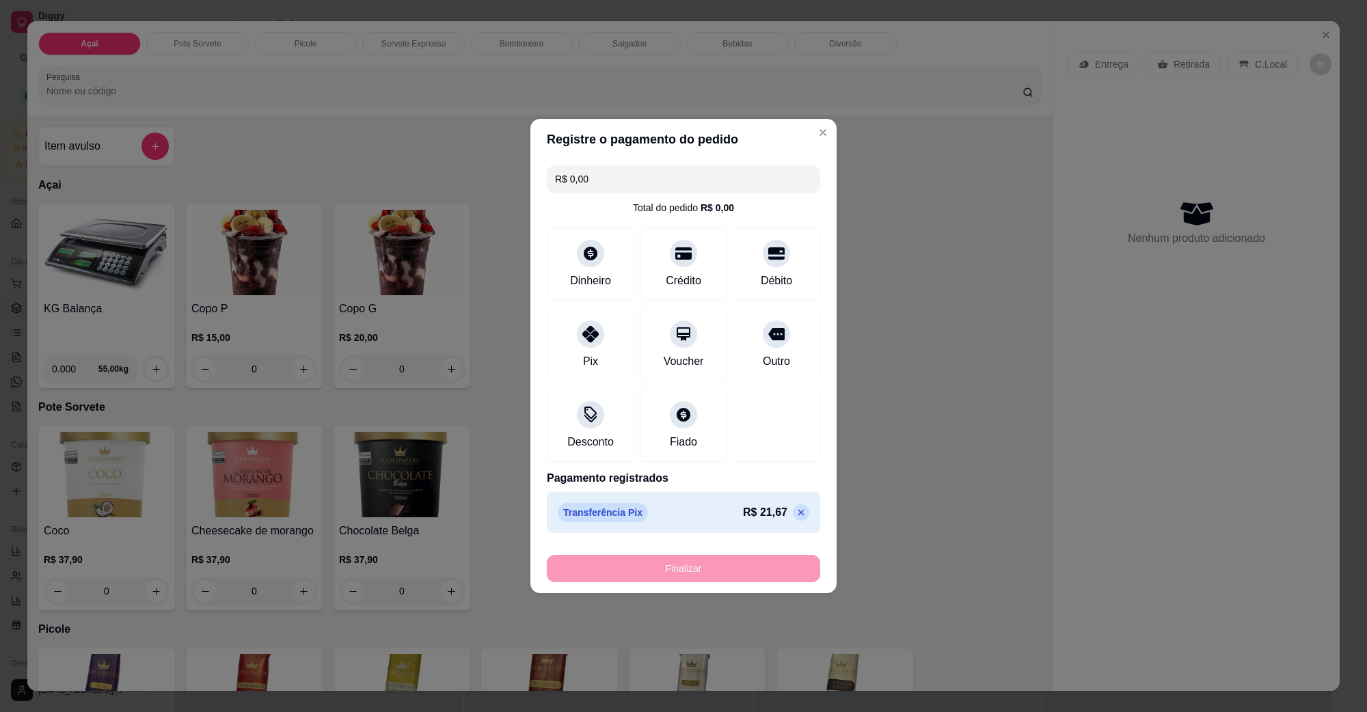
type input "-R$ 21,67"
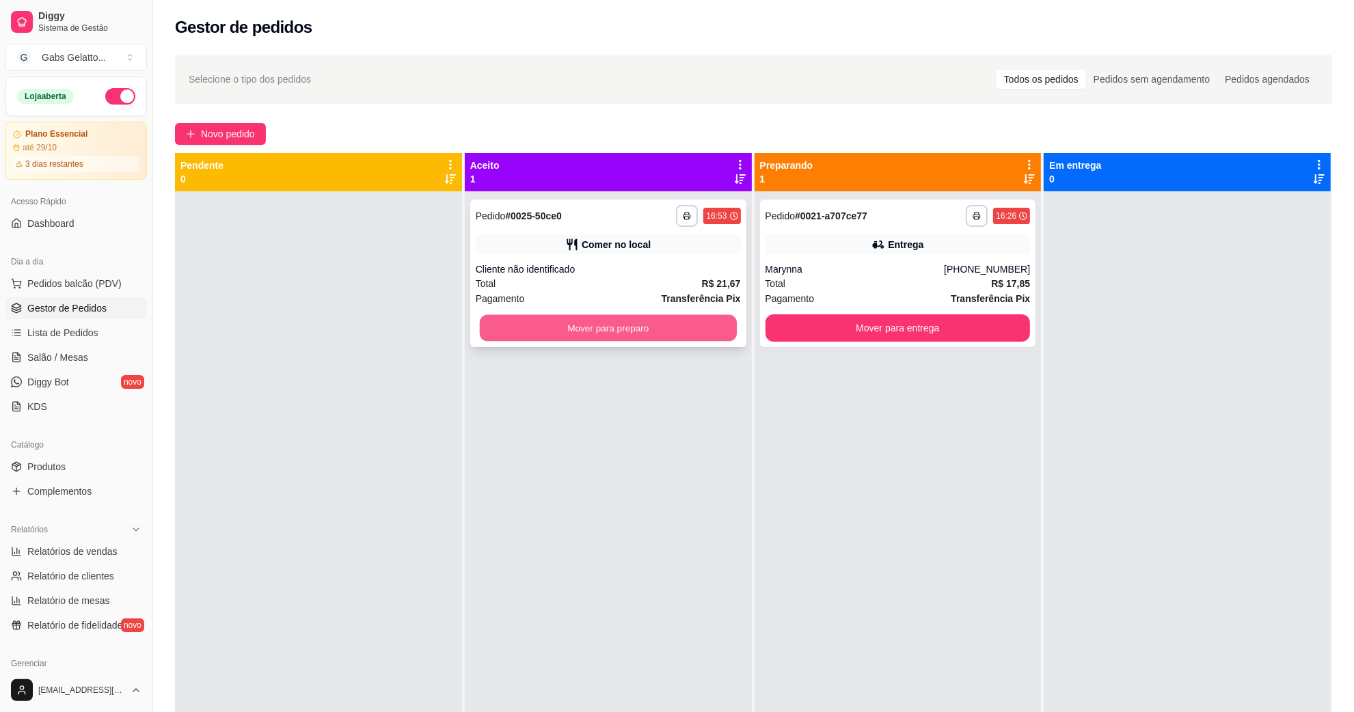
click at [637, 336] on button "Mover para preparo" at bounding box center [608, 328] width 257 height 27
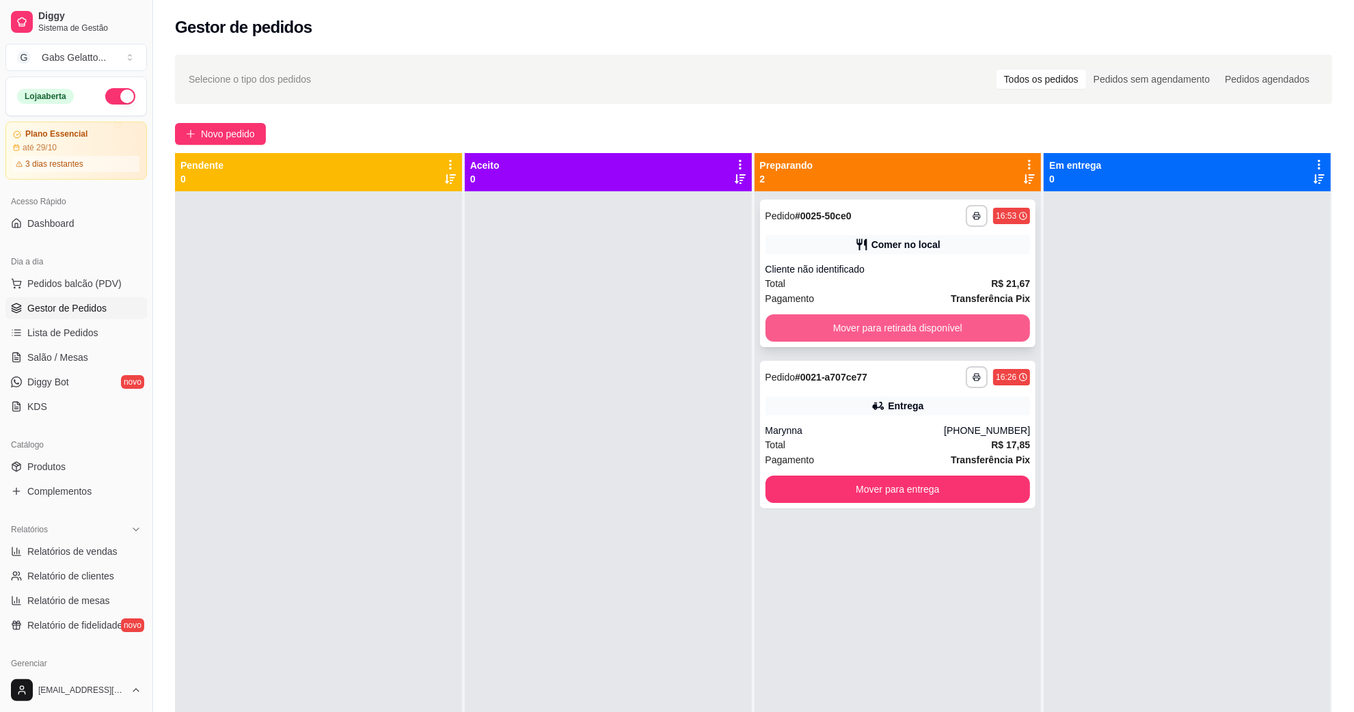
click at [893, 340] on button "Mover para retirada disponível" at bounding box center [898, 327] width 265 height 27
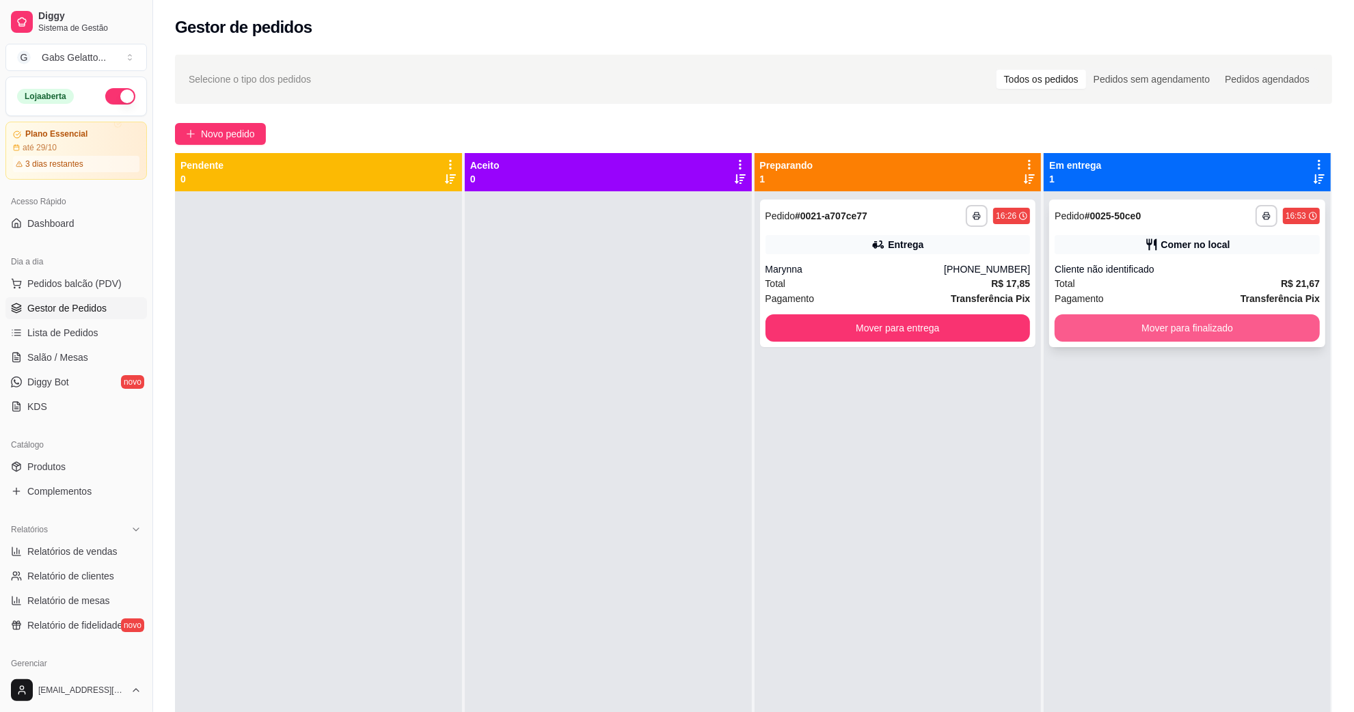
click at [1101, 326] on button "Mover para finalizado" at bounding box center [1187, 327] width 265 height 27
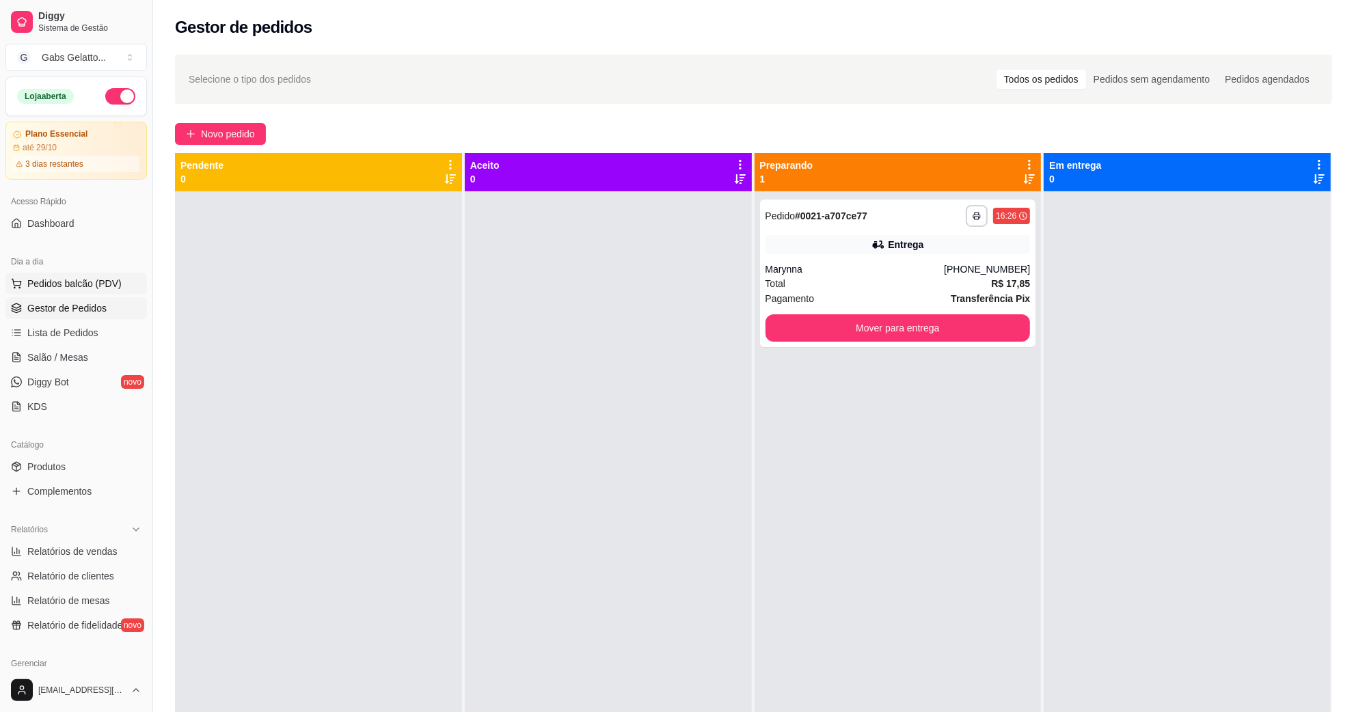
click at [96, 278] on span "Pedidos balcão (PDV)" at bounding box center [74, 284] width 94 height 14
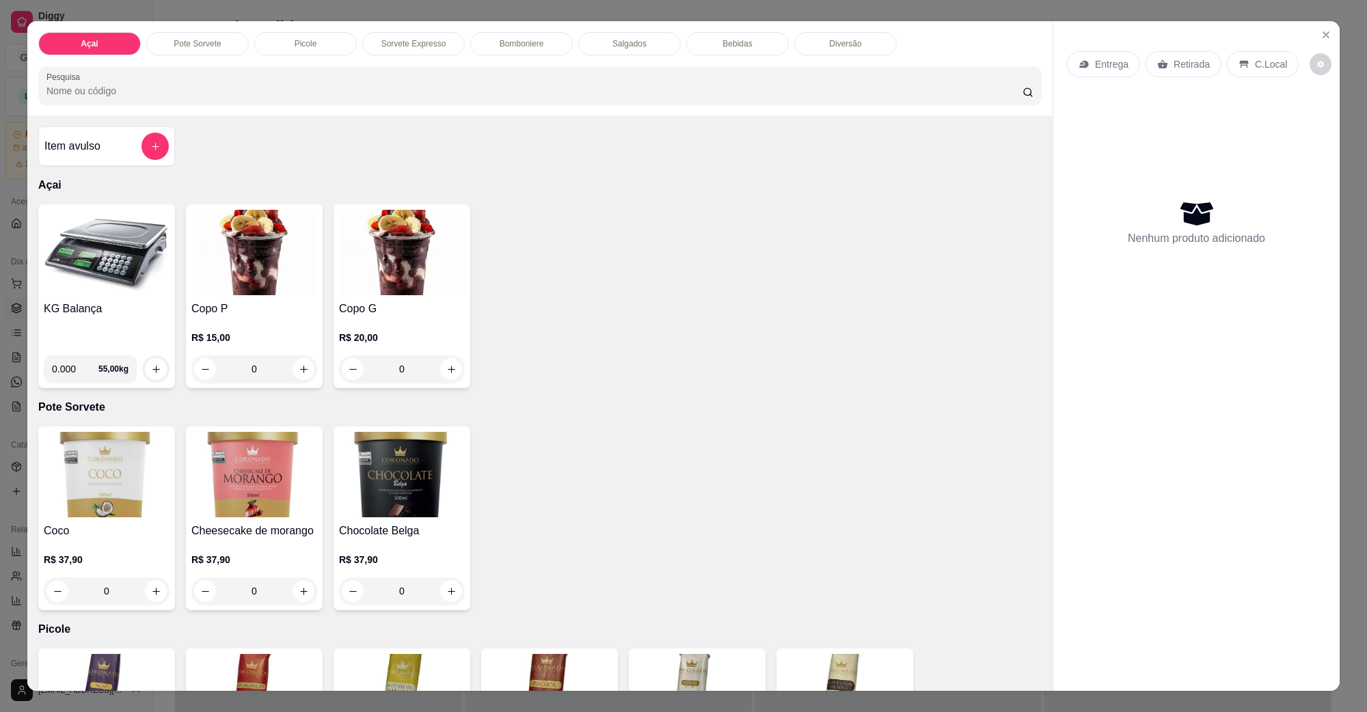
click at [55, 294] on img at bounding box center [107, 252] width 126 height 85
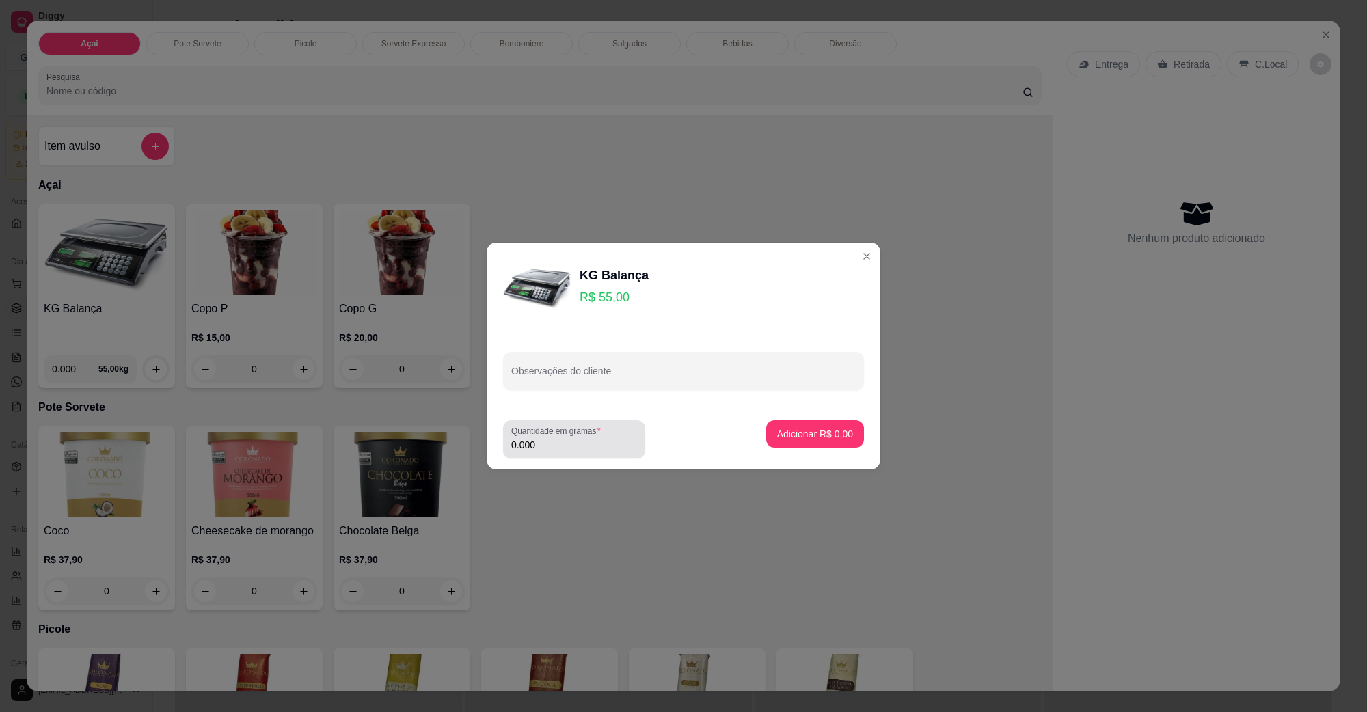
click at [561, 448] on input "0.000" at bounding box center [574, 445] width 126 height 14
click at [589, 442] on input "0.000" at bounding box center [563, 445] width 104 height 14
type input "0.400"
click at [792, 433] on p "Adicionar R$ 22,00" at bounding box center [812, 433] width 79 height 13
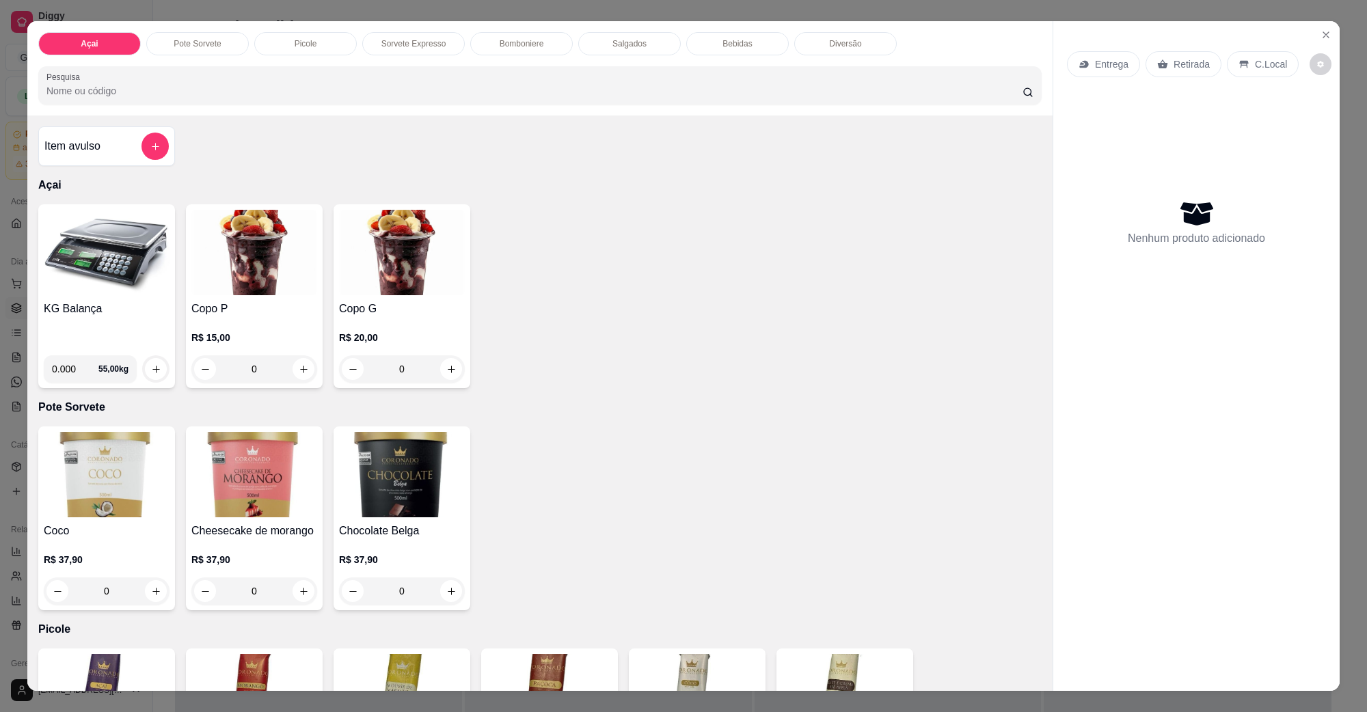
drag, startPoint x: 1260, startPoint y: 66, endPoint x: 1248, endPoint y: 86, distance: 23.6
click at [1260, 65] on p "C.Local" at bounding box center [1271, 64] width 32 height 14
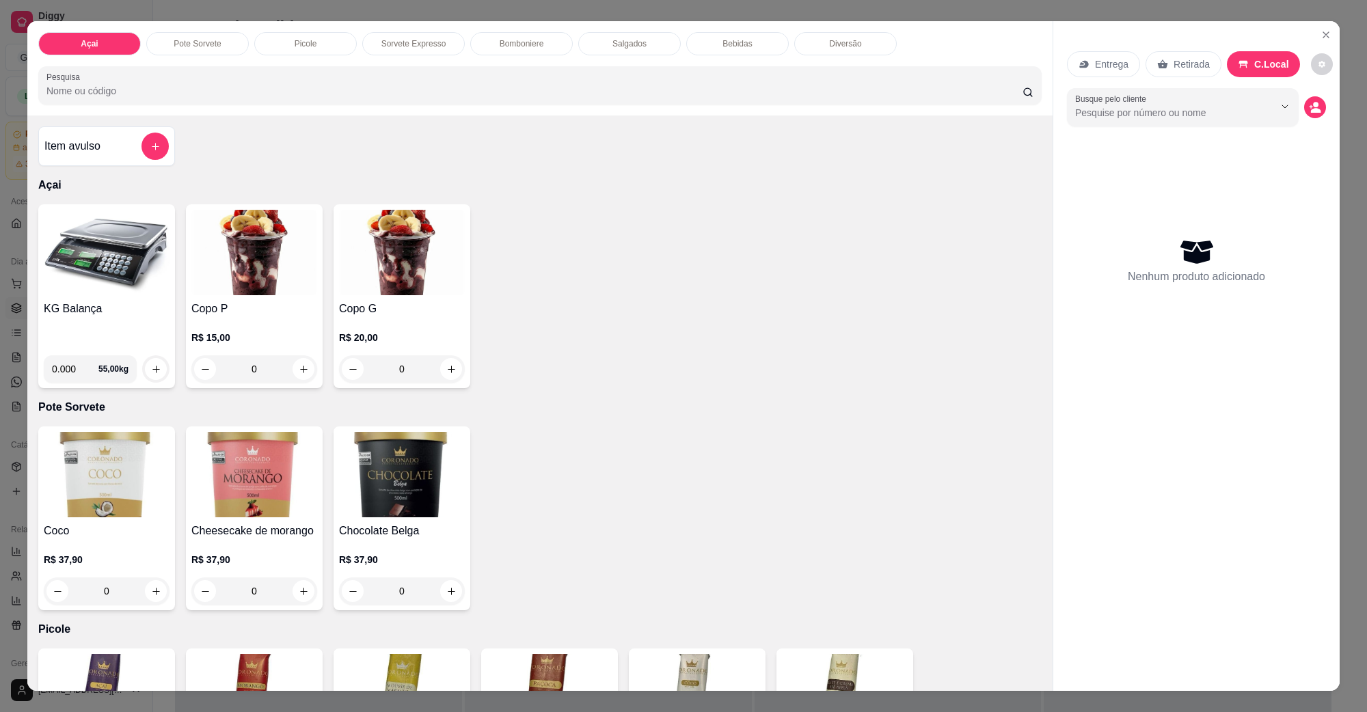
click at [118, 267] on img at bounding box center [107, 252] width 126 height 85
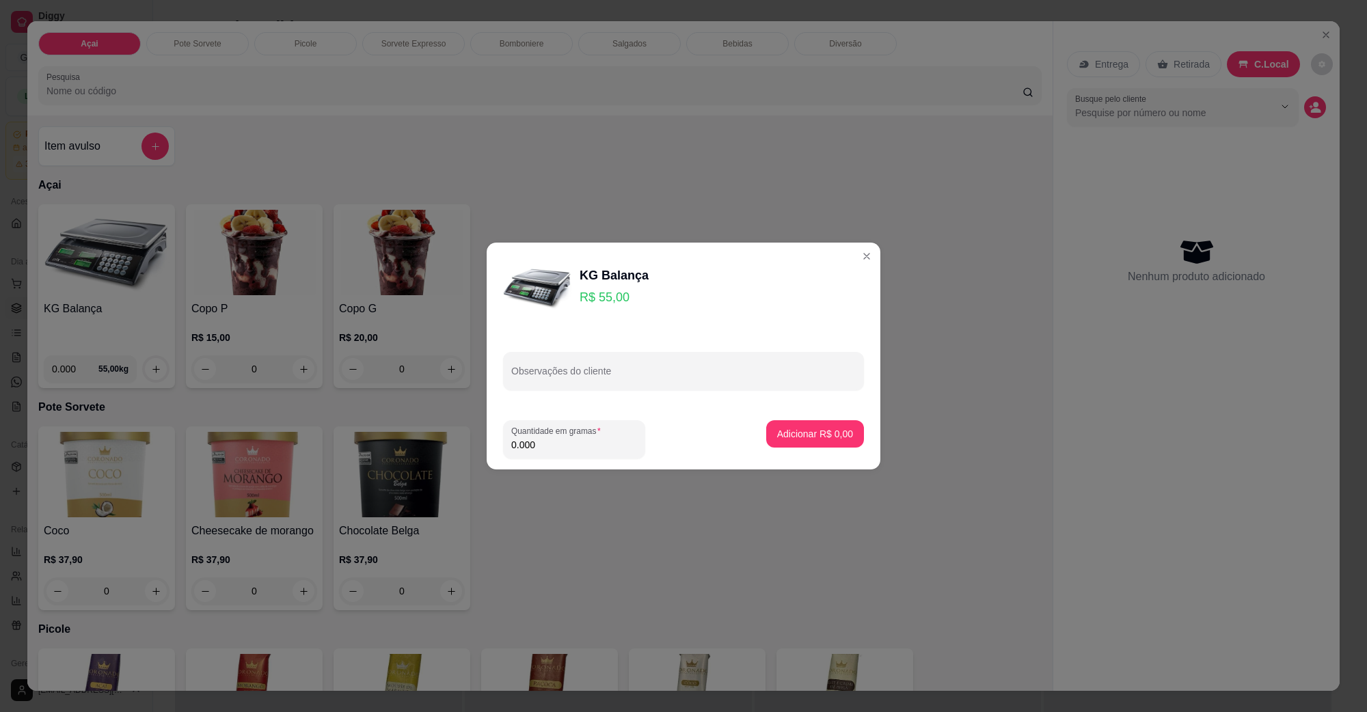
click at [583, 448] on input "0.000" at bounding box center [574, 445] width 126 height 14
type input "0.400"
click at [780, 423] on button "Adicionar R$ 22,00" at bounding box center [812, 434] width 101 height 27
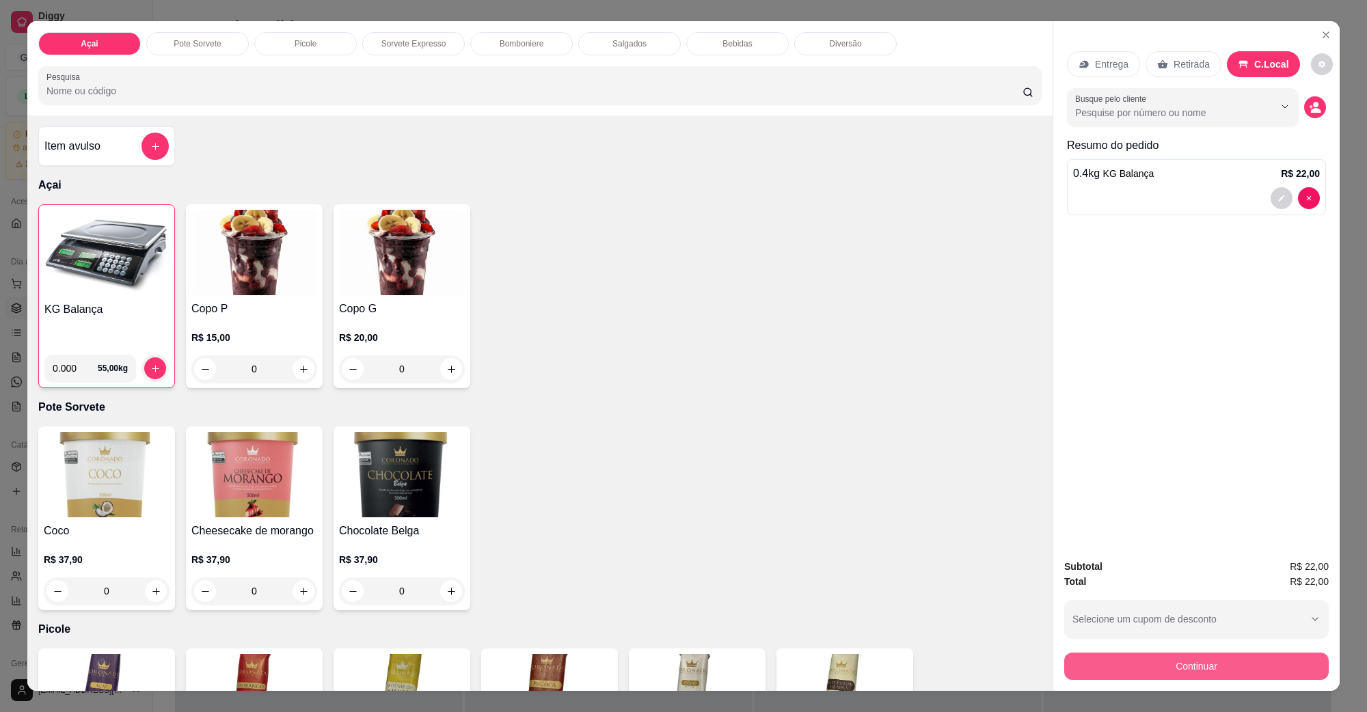
click at [1152, 658] on button "Continuar" at bounding box center [1197, 666] width 265 height 27
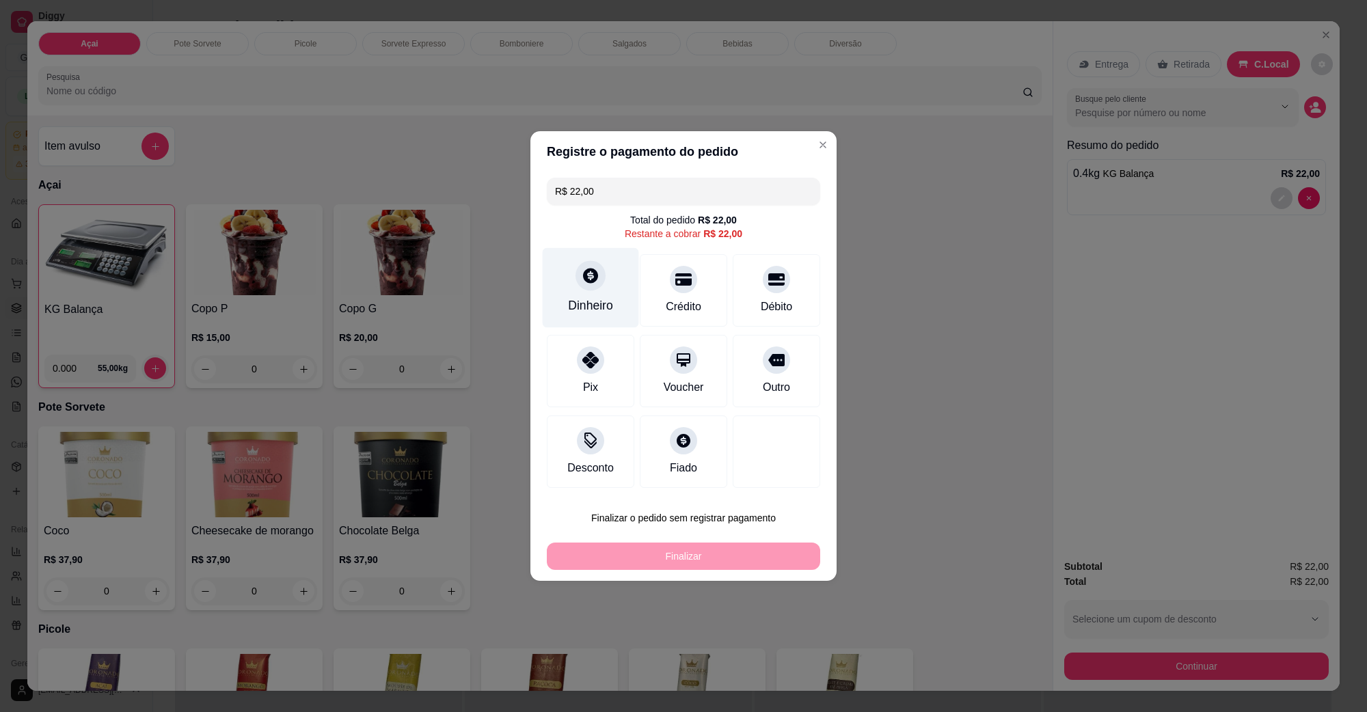
click at [597, 282] on div at bounding box center [591, 275] width 30 height 30
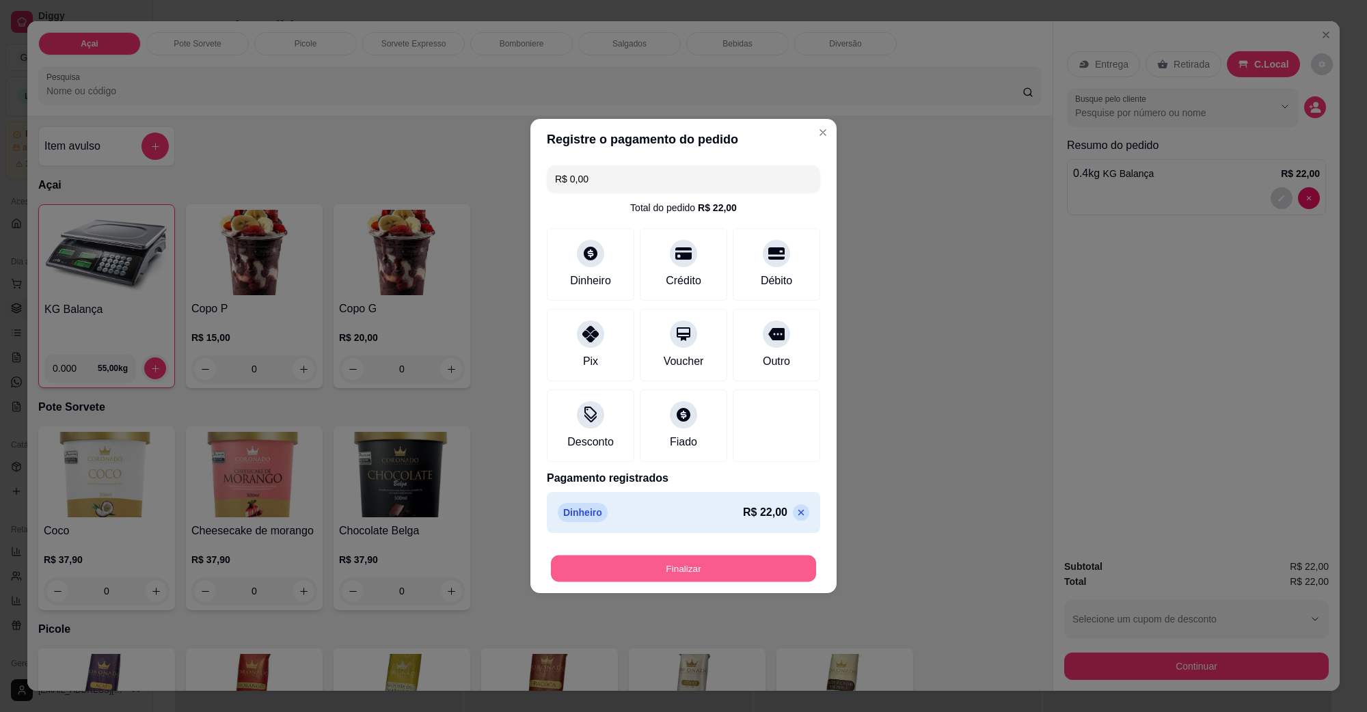
click at [692, 561] on button "Finalizar" at bounding box center [683, 569] width 265 height 27
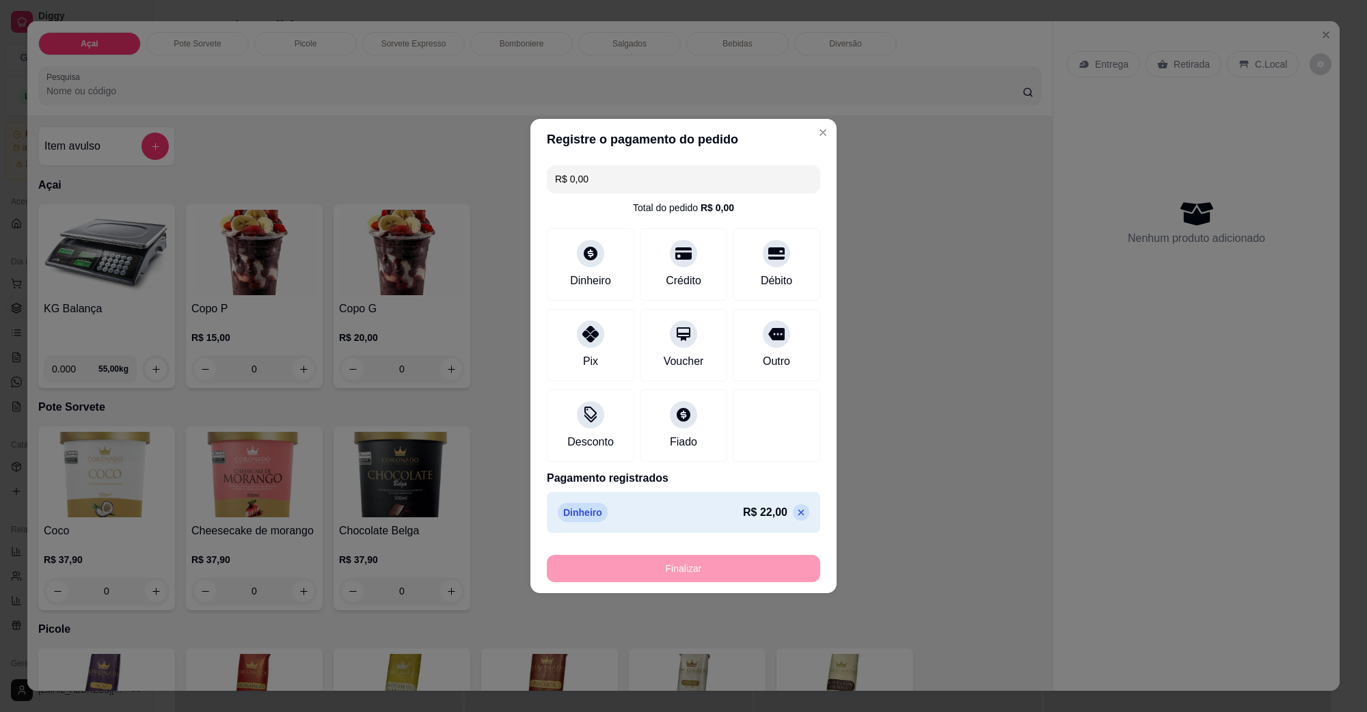
type input "-R$ 22,00"
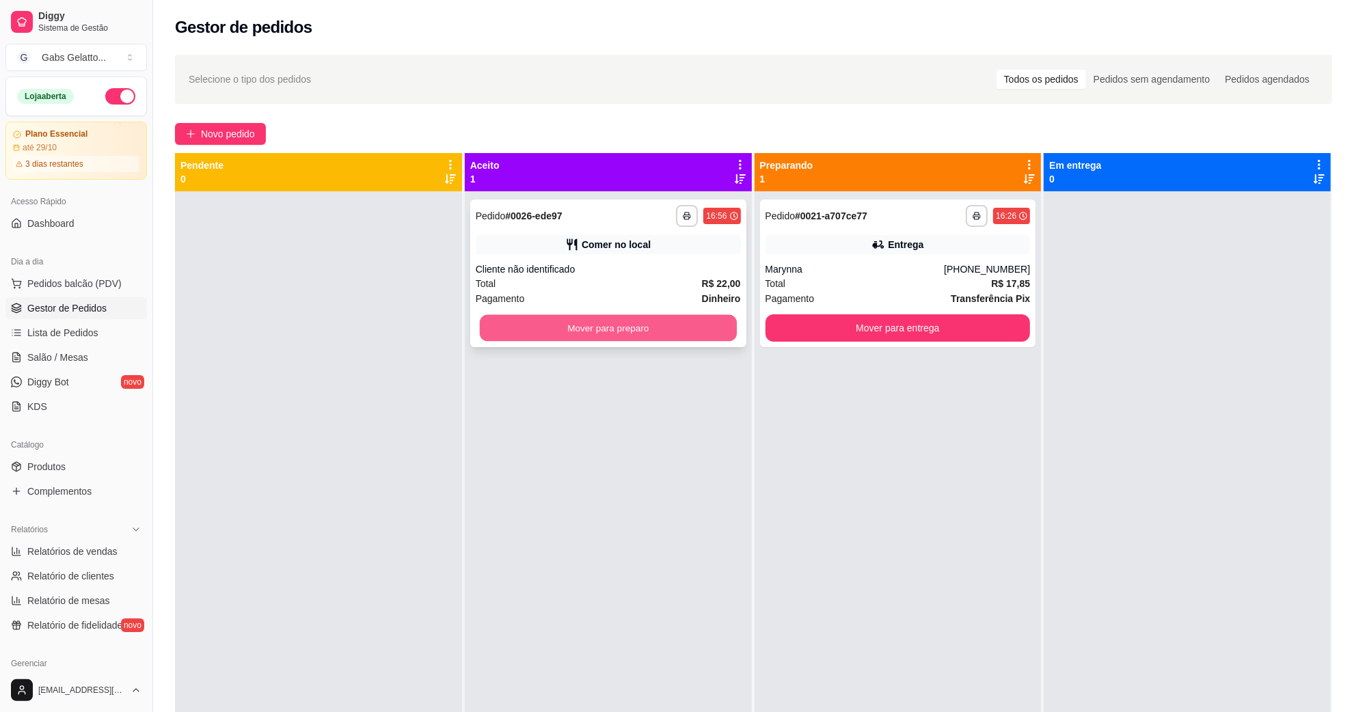
click at [656, 335] on button "Mover para preparo" at bounding box center [608, 328] width 257 height 27
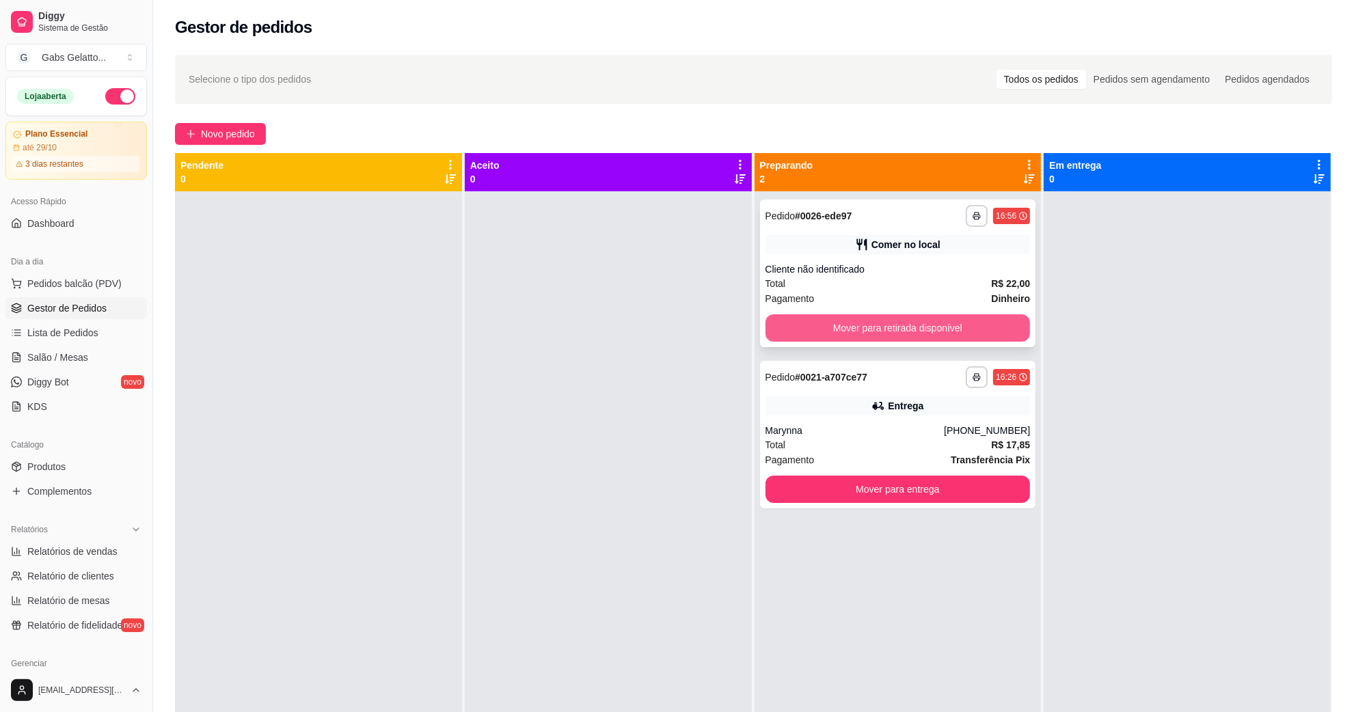
click at [851, 323] on button "Mover para retirada disponível" at bounding box center [898, 327] width 265 height 27
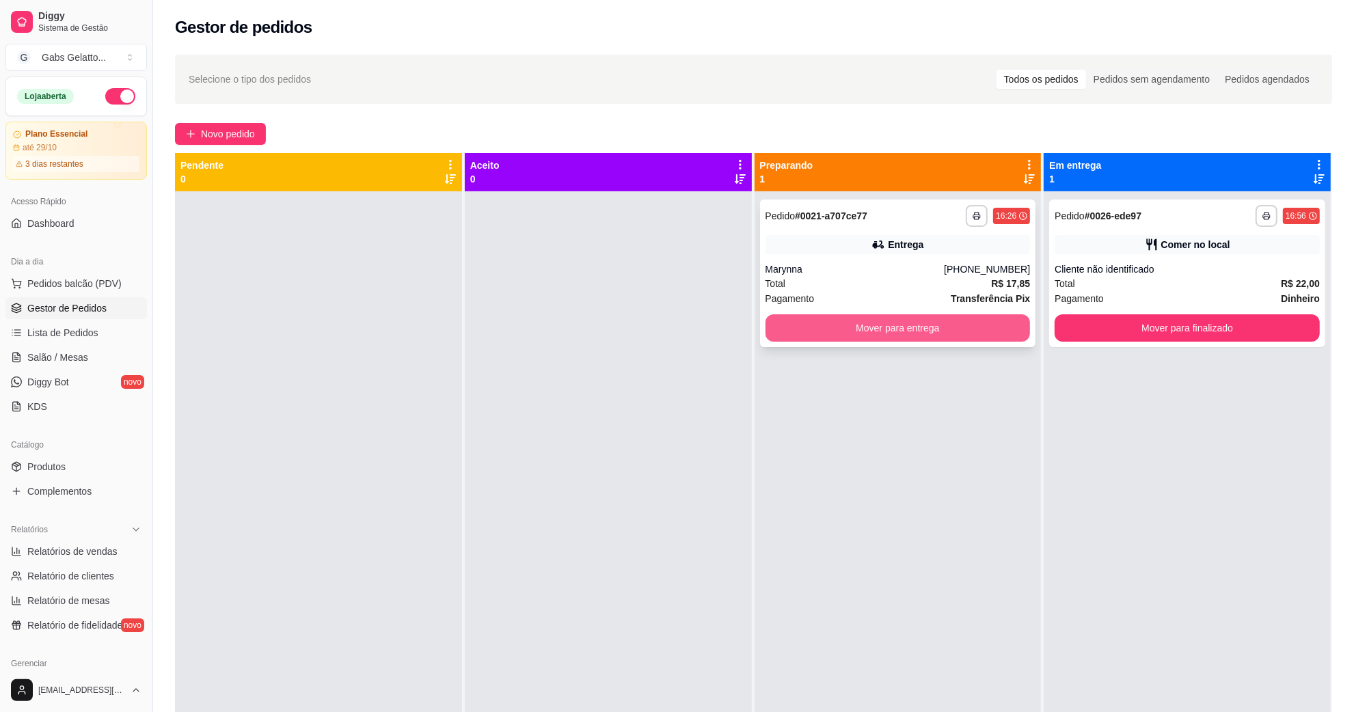
click at [879, 330] on button "Mover para entrega" at bounding box center [898, 327] width 265 height 27
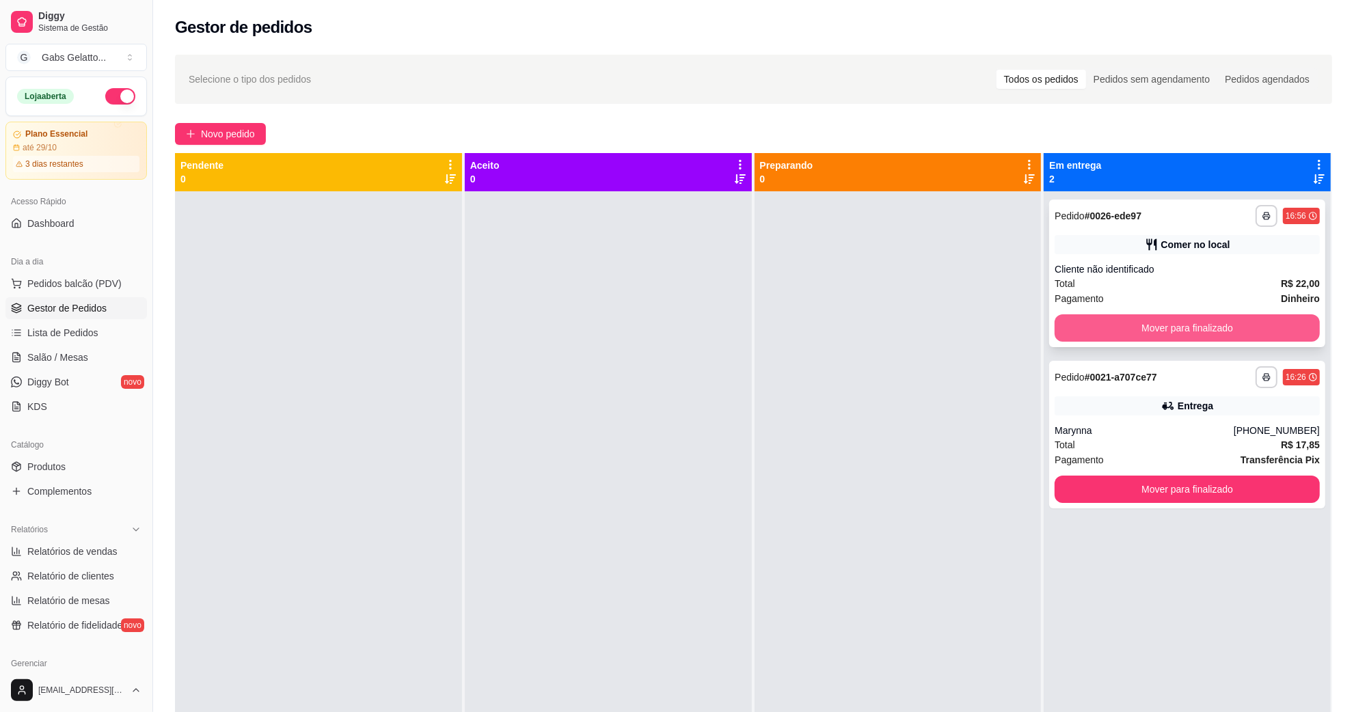
click at [1156, 327] on button "Mover para finalizado" at bounding box center [1187, 327] width 265 height 27
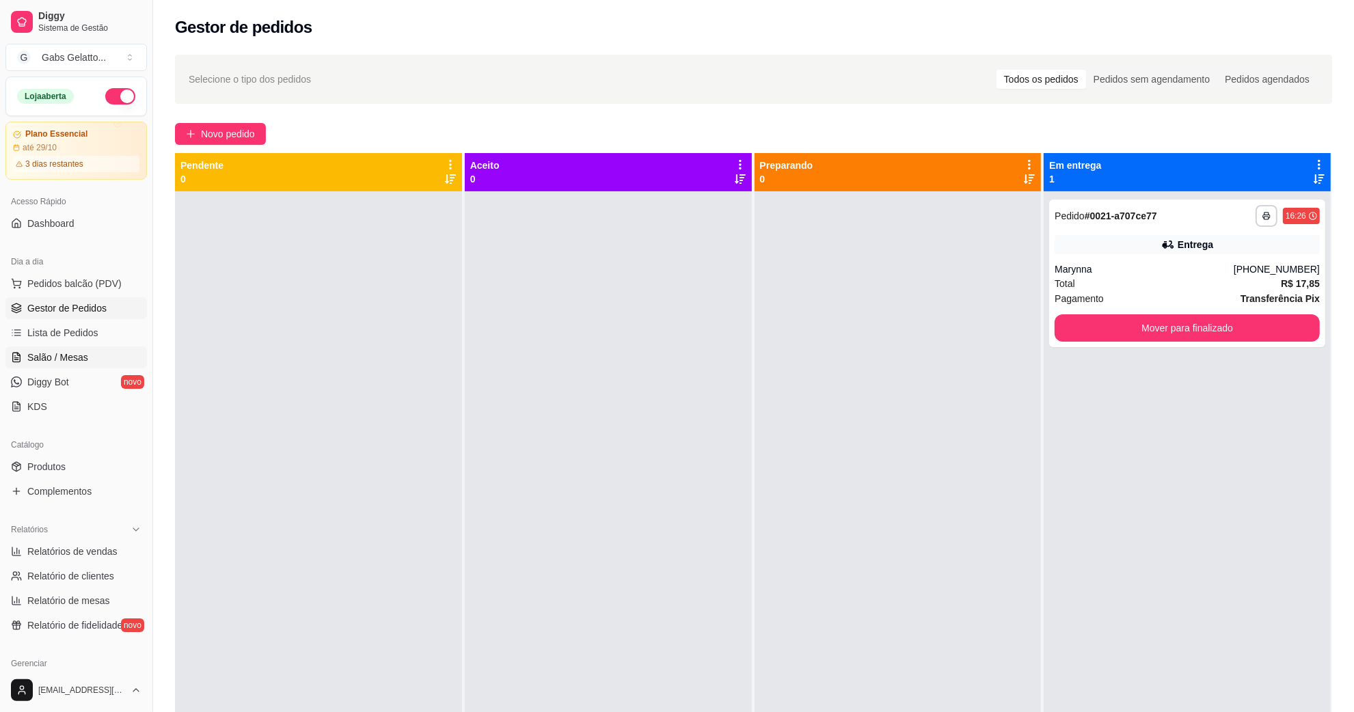
click at [85, 366] on link "Salão / Mesas" at bounding box center [76, 358] width 142 height 22
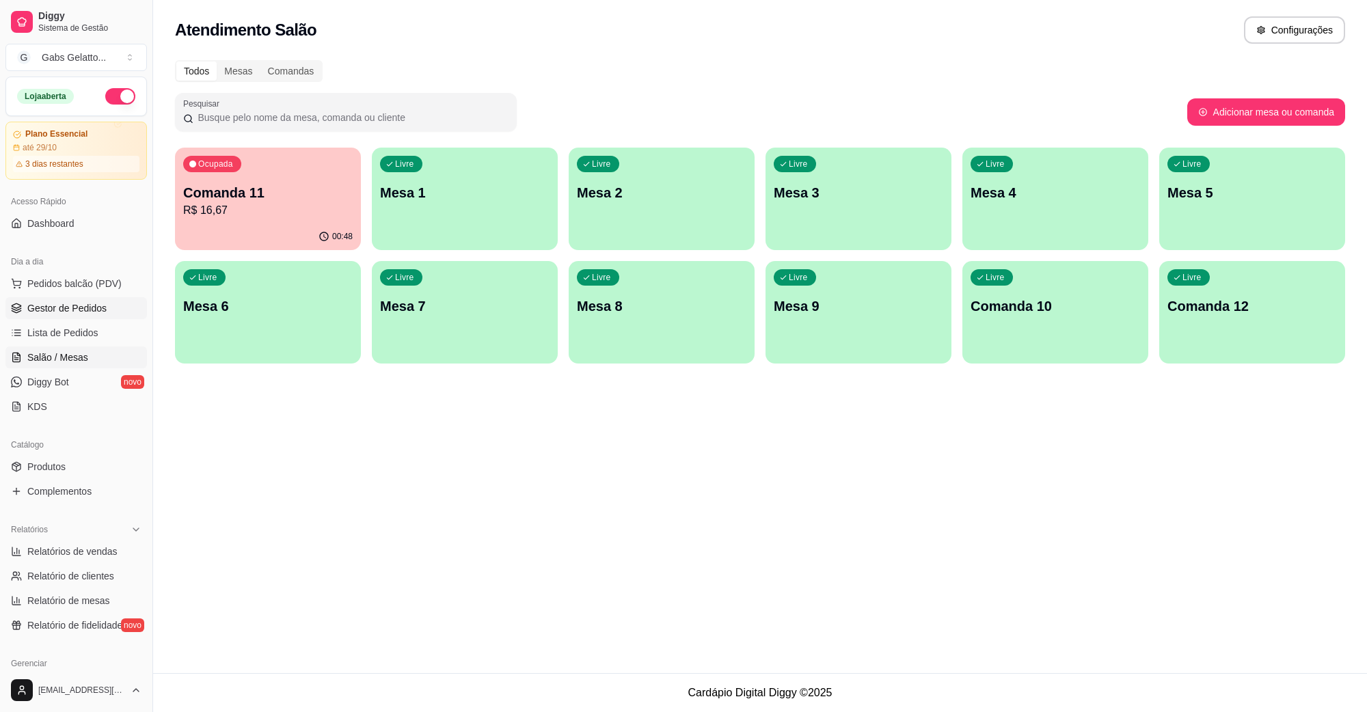
click at [96, 314] on span "Gestor de Pedidos" at bounding box center [66, 309] width 79 height 14
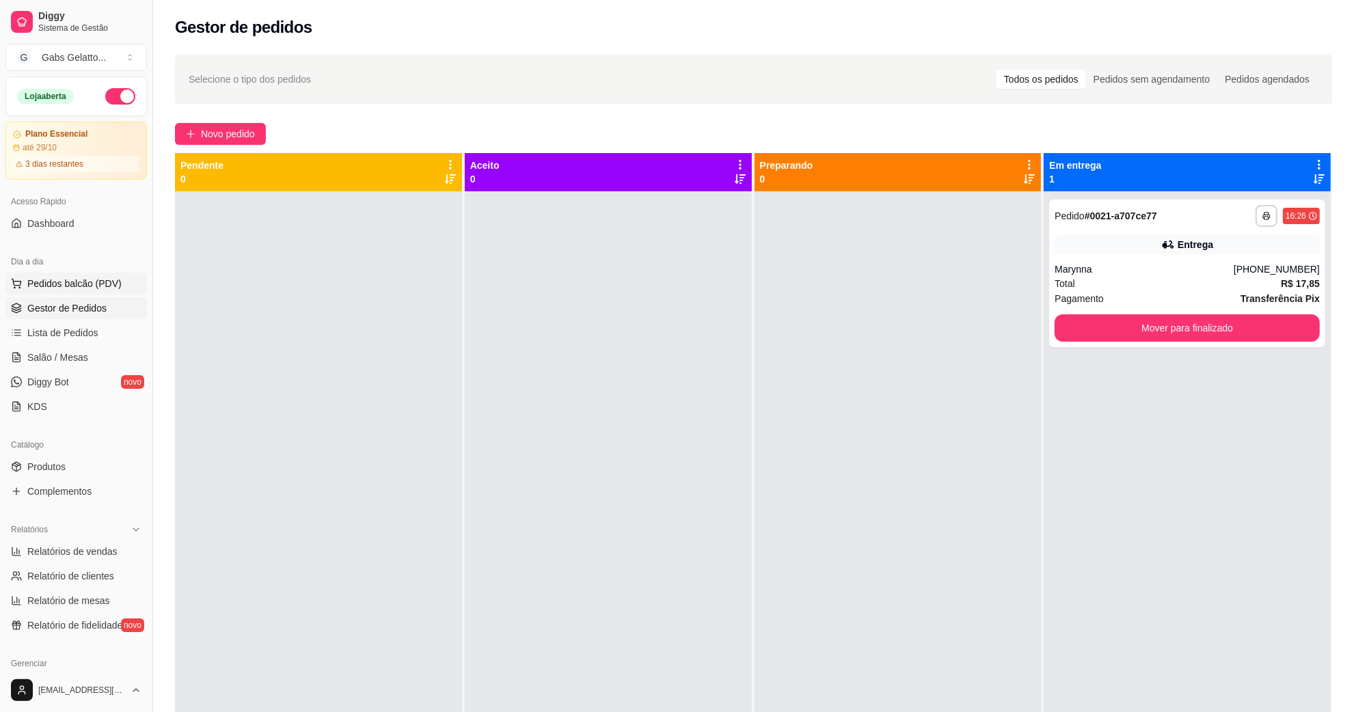
click at [117, 285] on span "Pedidos balcão (PDV)" at bounding box center [74, 284] width 94 height 14
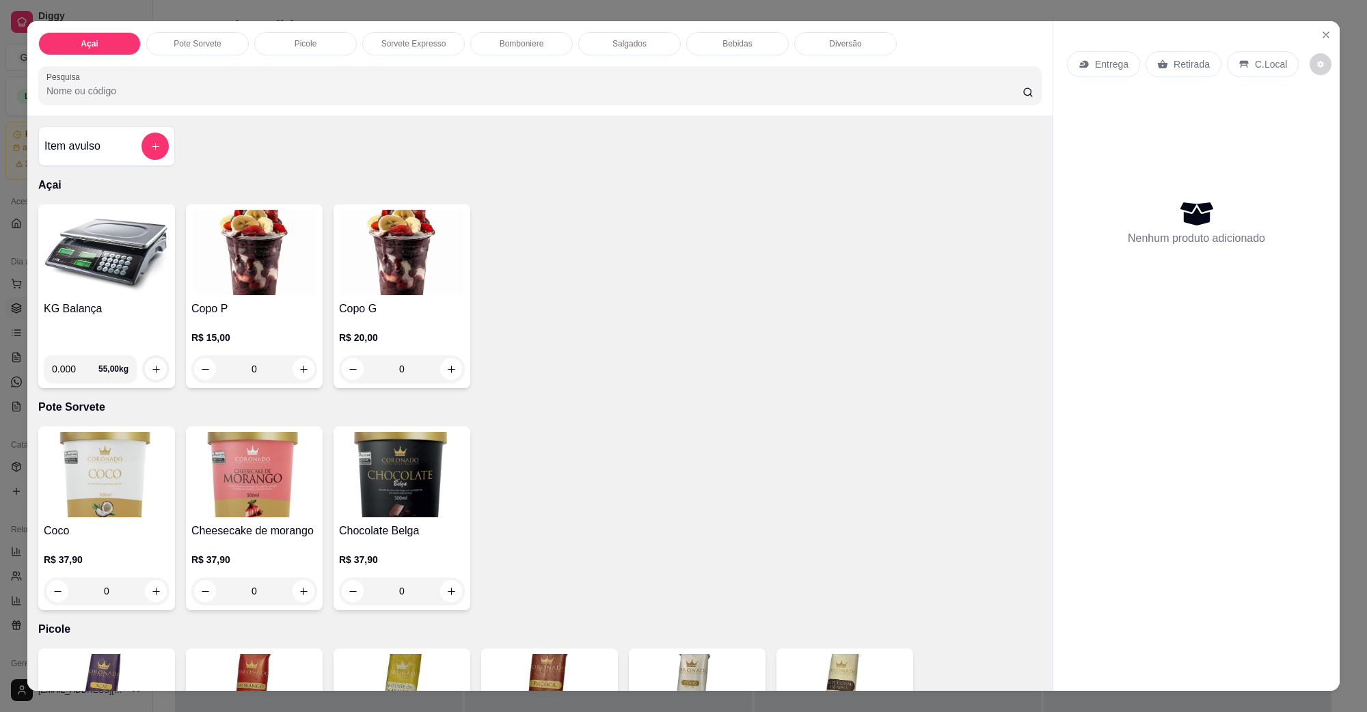
click at [86, 282] on img at bounding box center [107, 252] width 126 height 85
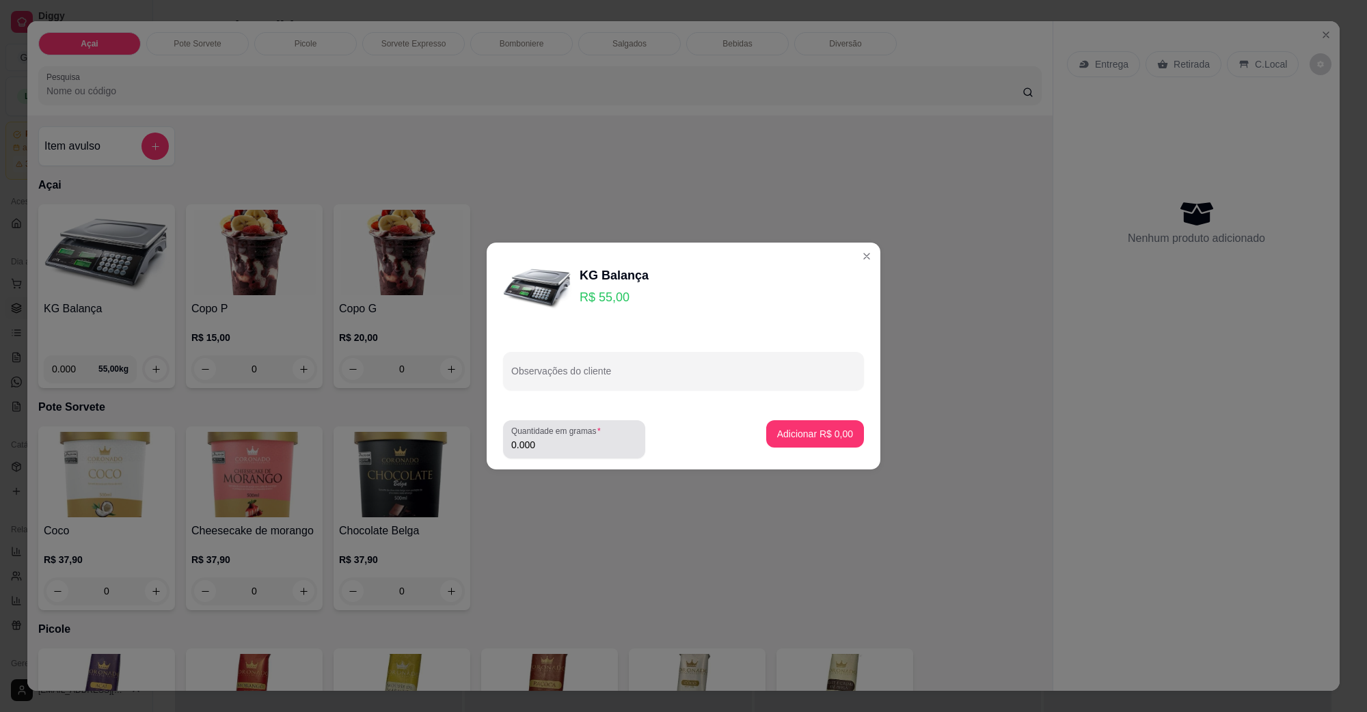
click at [554, 442] on input "0.000" at bounding box center [574, 445] width 126 height 14
type input "0.110"
click at [836, 442] on button "Adicionar R$ 6,05" at bounding box center [815, 433] width 98 height 27
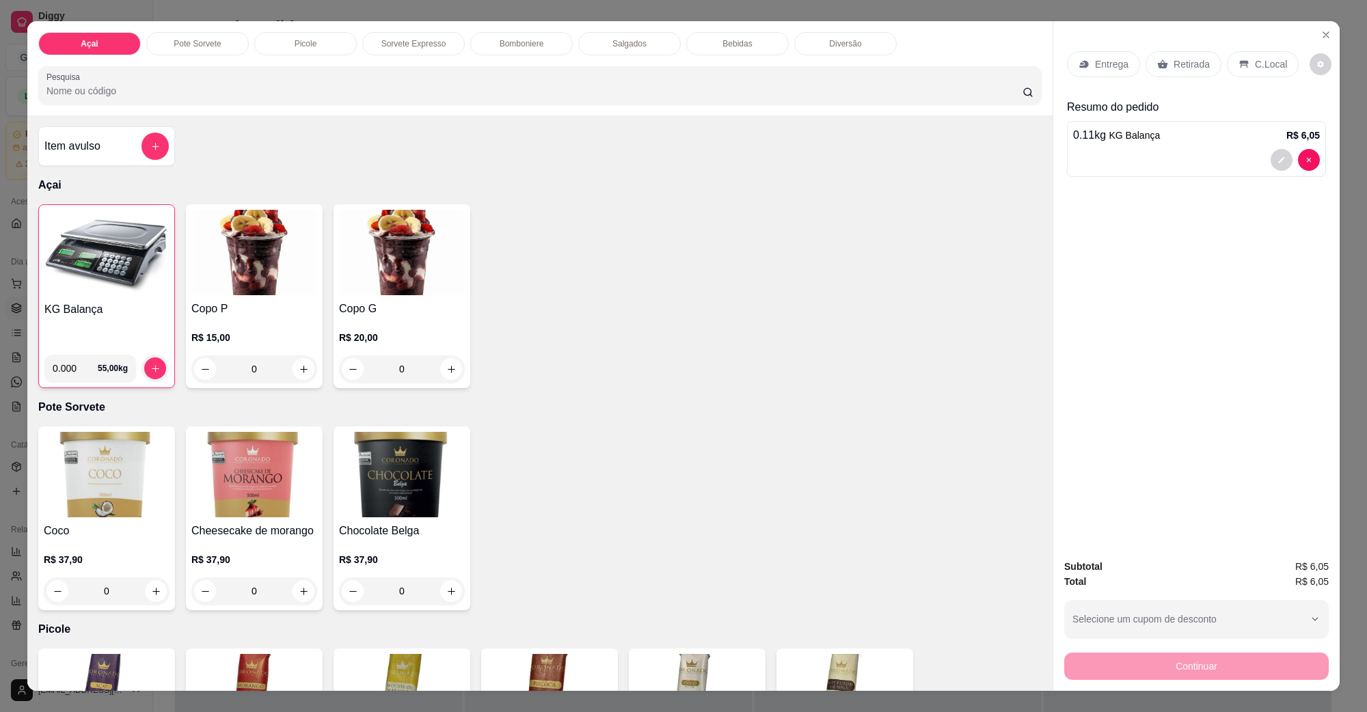
click at [1239, 62] on icon at bounding box center [1244, 64] width 11 height 11
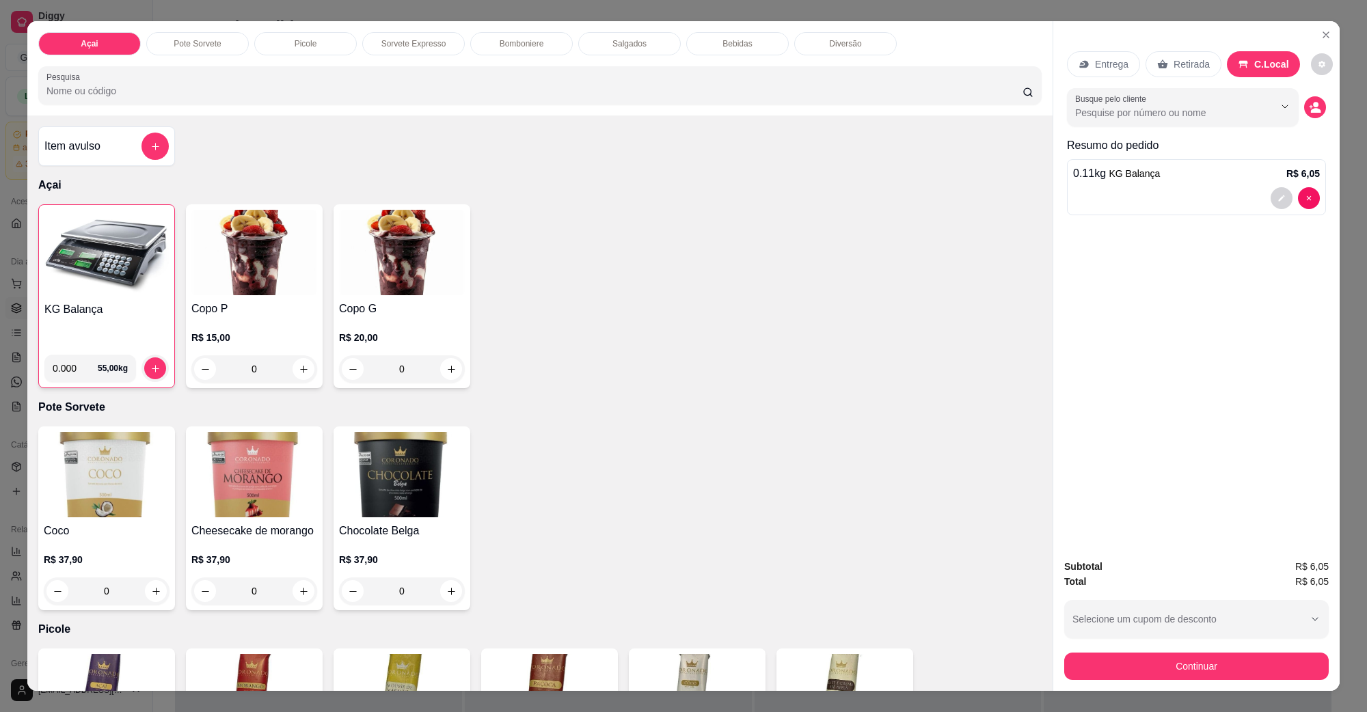
click at [1162, 665] on button "Continuar" at bounding box center [1197, 666] width 265 height 27
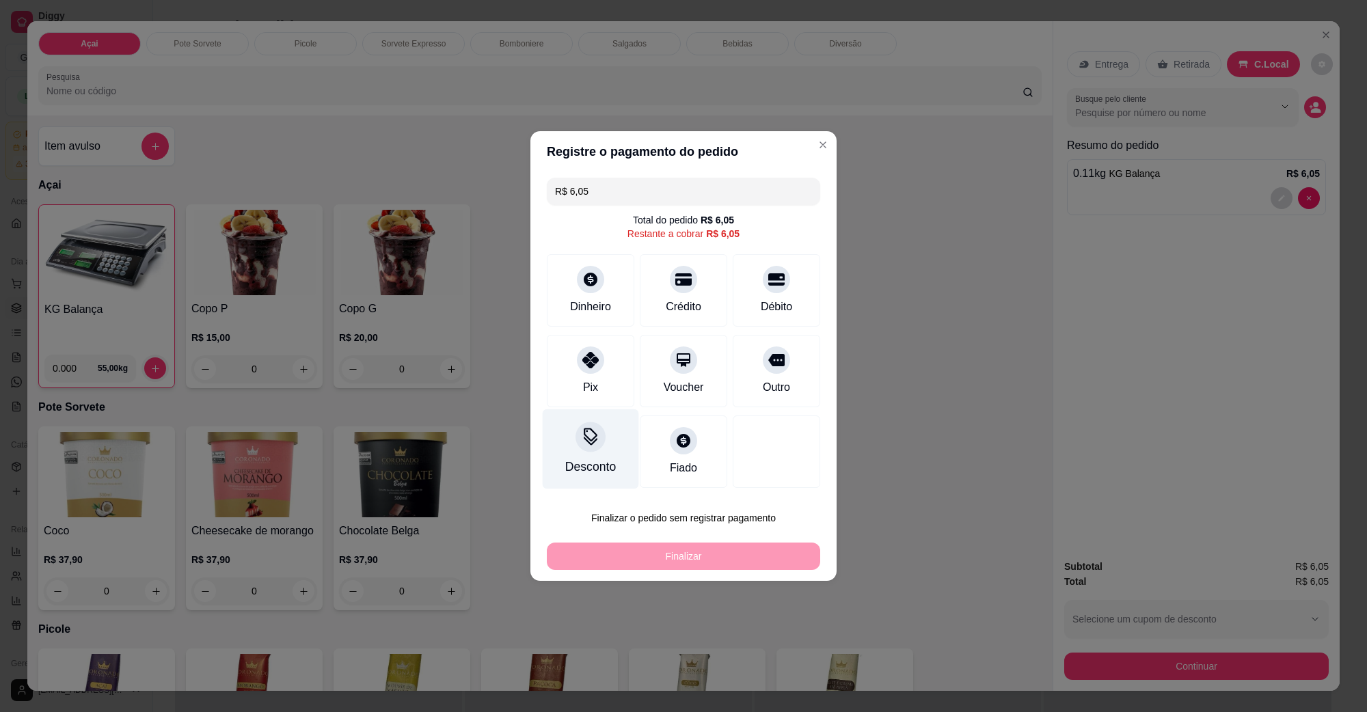
click at [580, 431] on div at bounding box center [591, 437] width 30 height 30
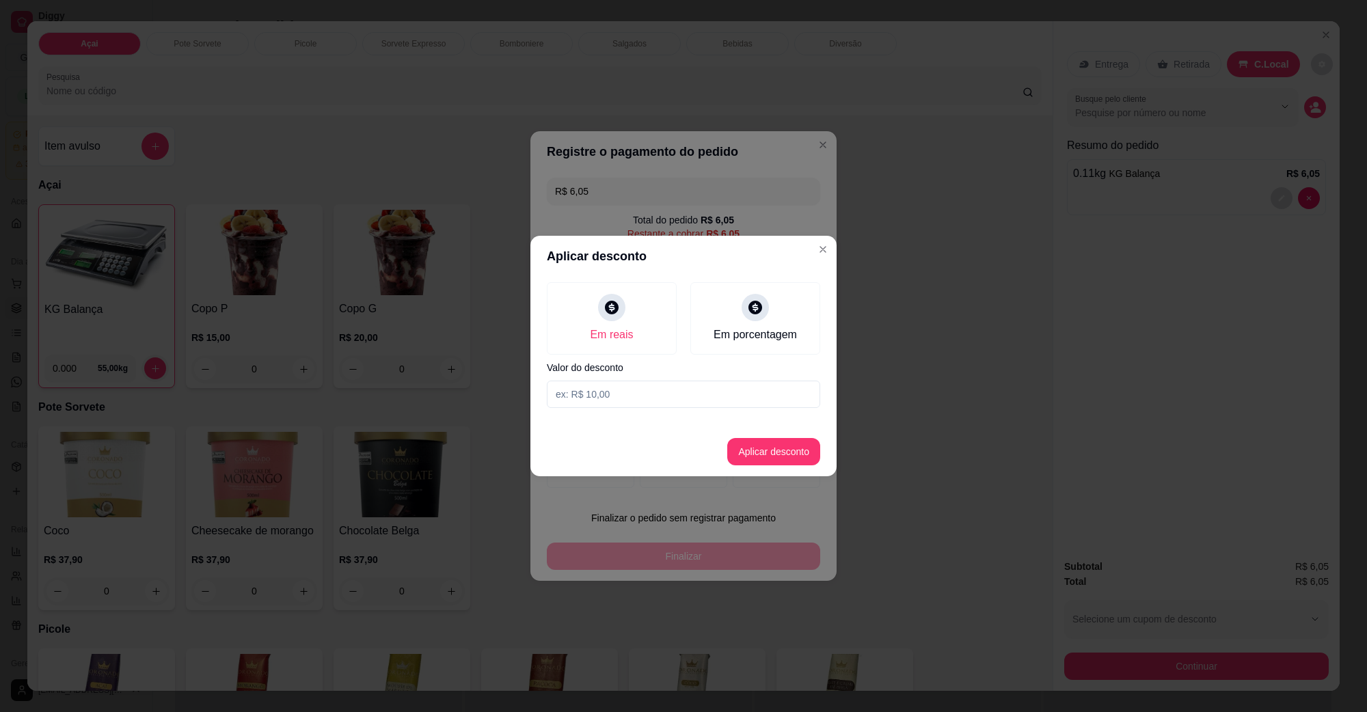
click at [669, 397] on input at bounding box center [683, 394] width 273 height 27
type input "0,05"
click at [778, 442] on button "Aplicar desconto" at bounding box center [773, 451] width 93 height 27
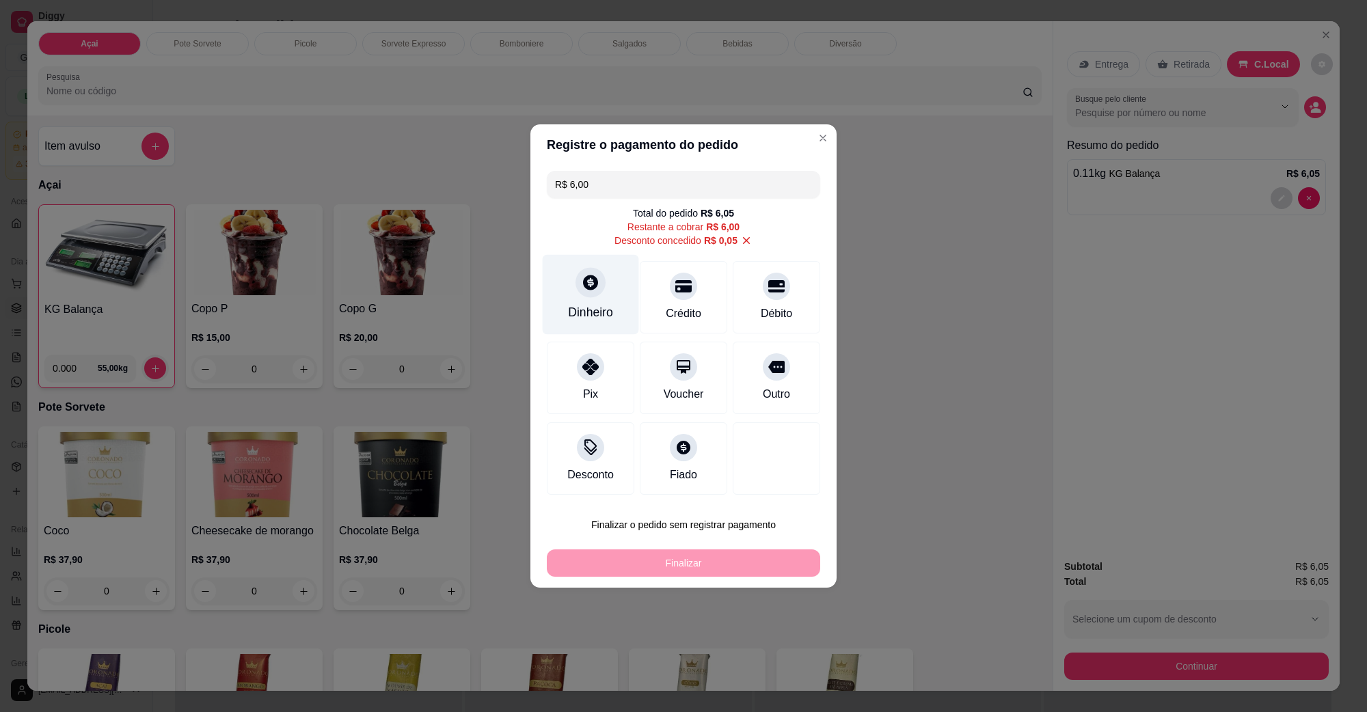
click at [590, 291] on icon at bounding box center [591, 282] width 18 height 18
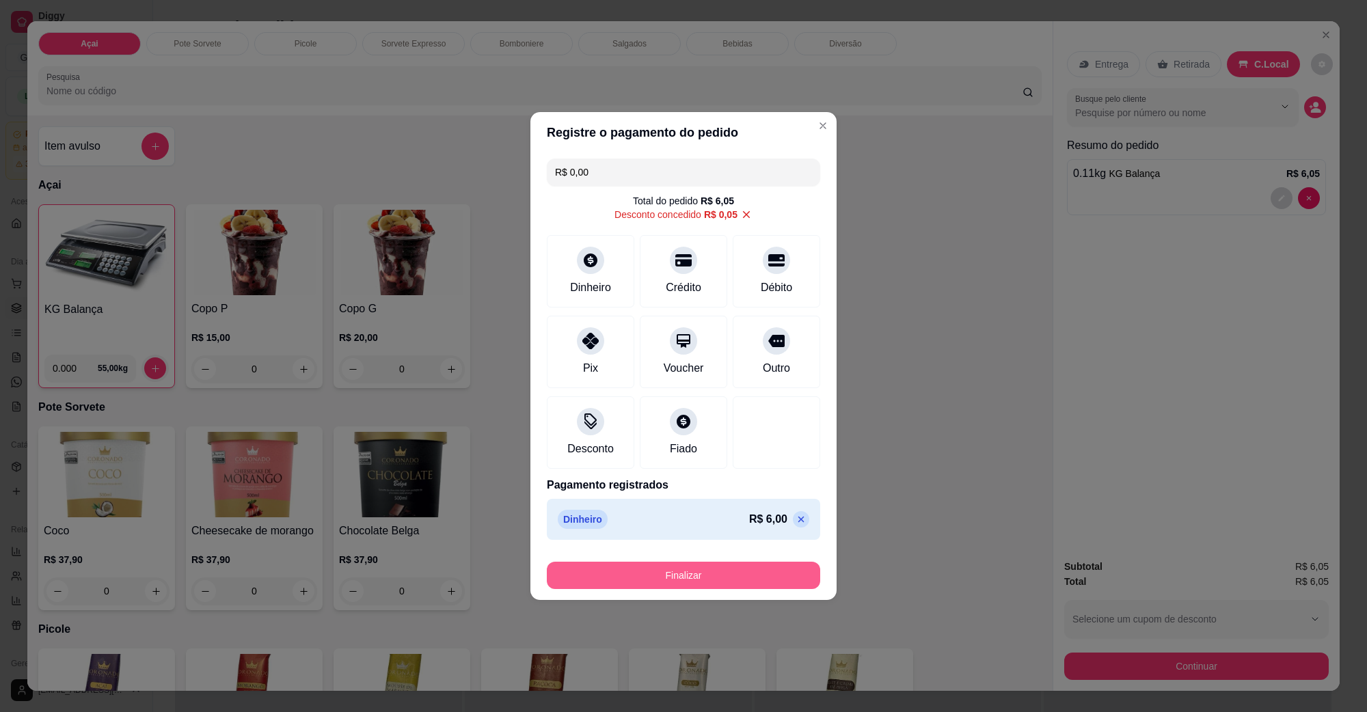
click at [710, 571] on button "Finalizar" at bounding box center [683, 575] width 273 height 27
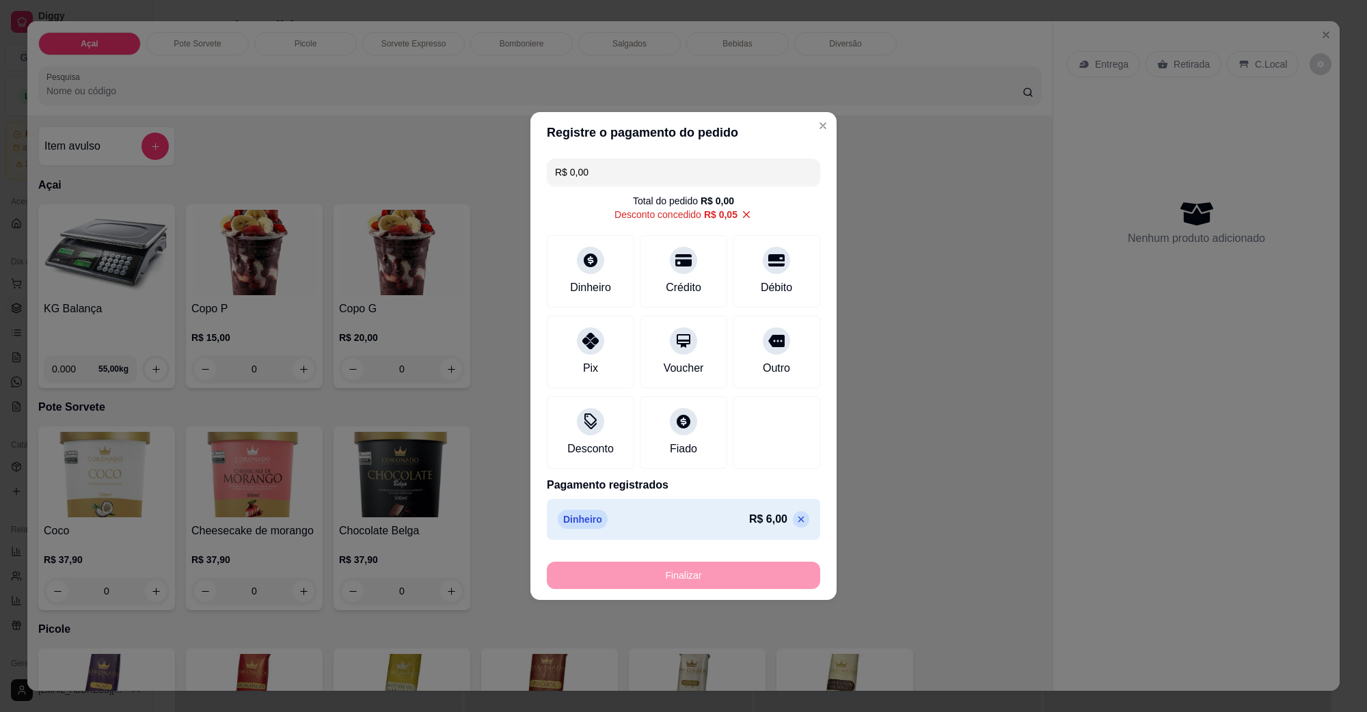
type input "-R$ 6,05"
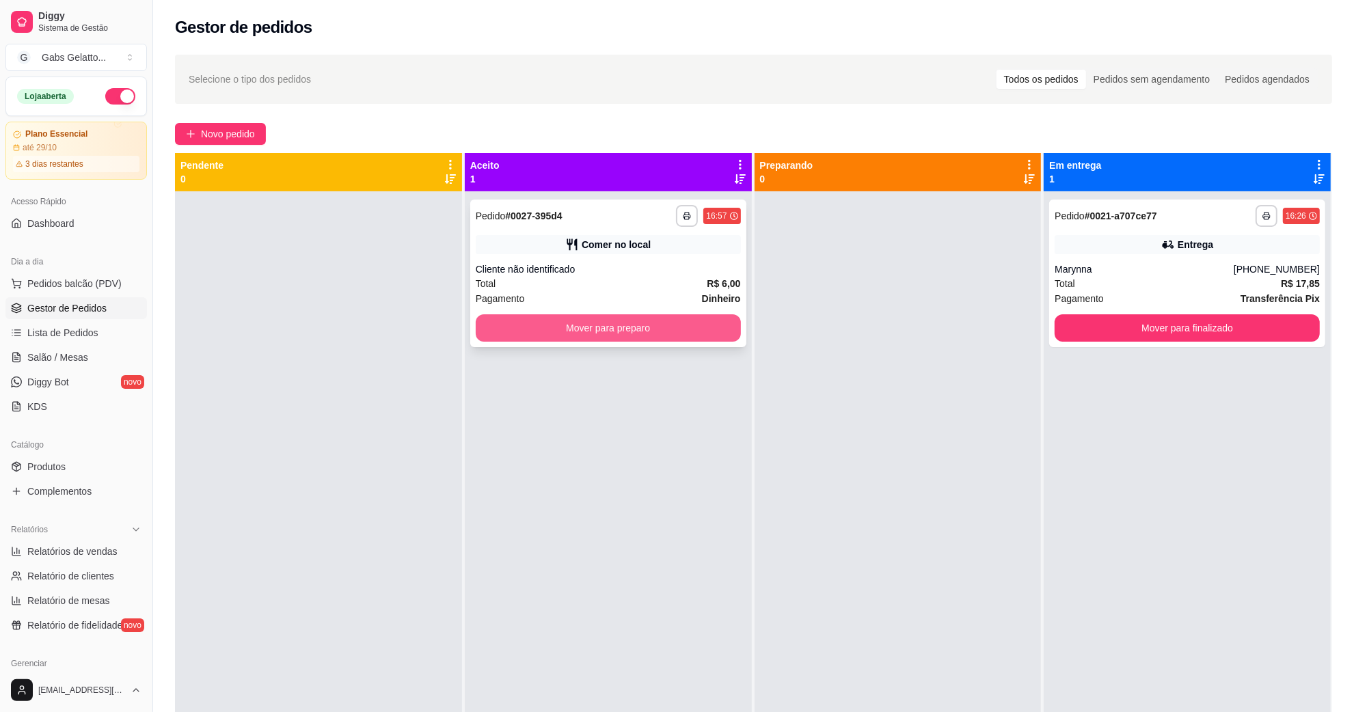
click at [630, 320] on button "Mover para preparo" at bounding box center [608, 327] width 265 height 27
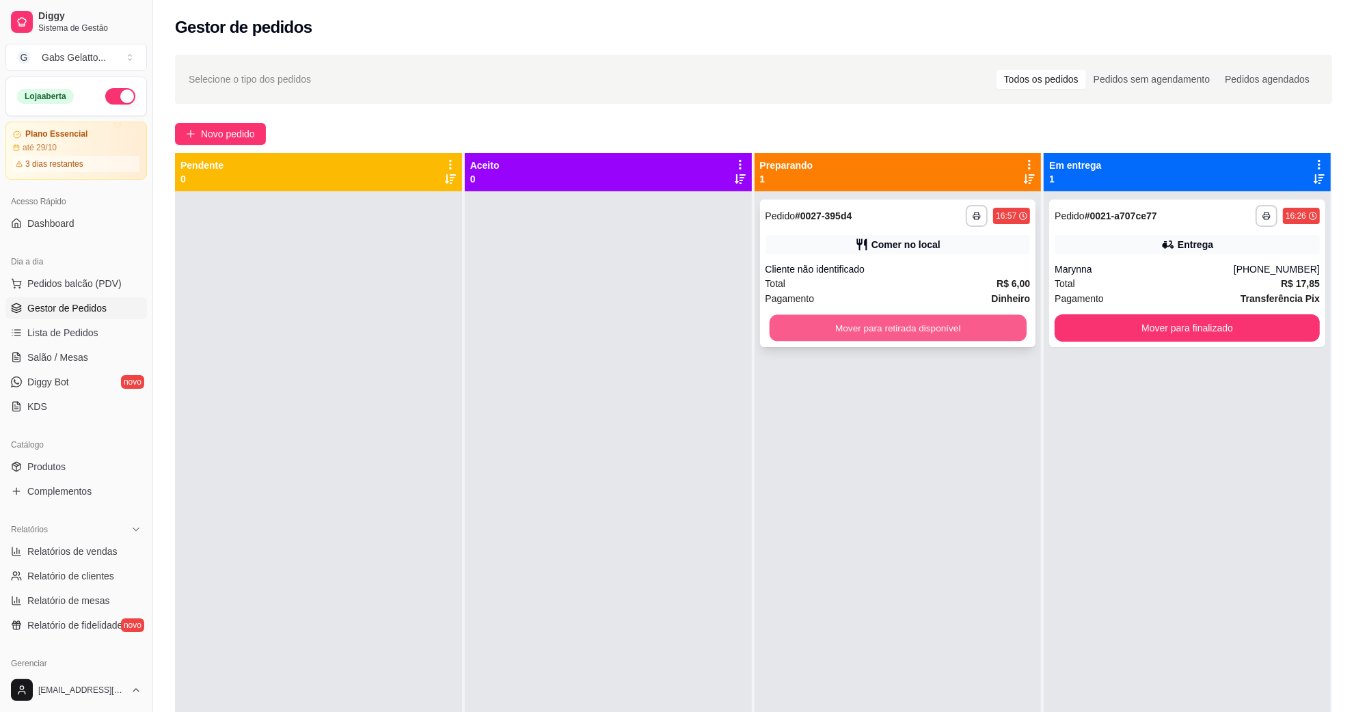
click at [938, 318] on button "Mover para retirada disponível" at bounding box center [897, 328] width 257 height 27
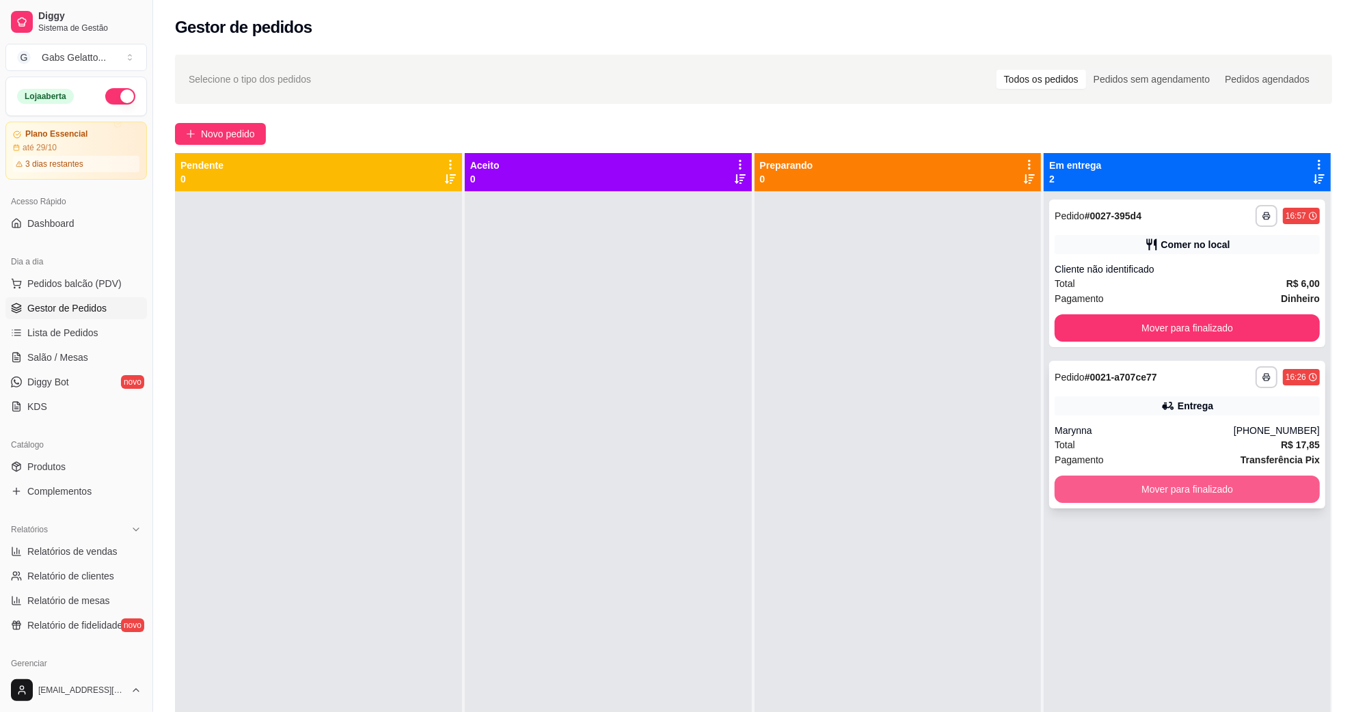
click at [1152, 496] on button "Mover para finalizado" at bounding box center [1187, 489] width 265 height 27
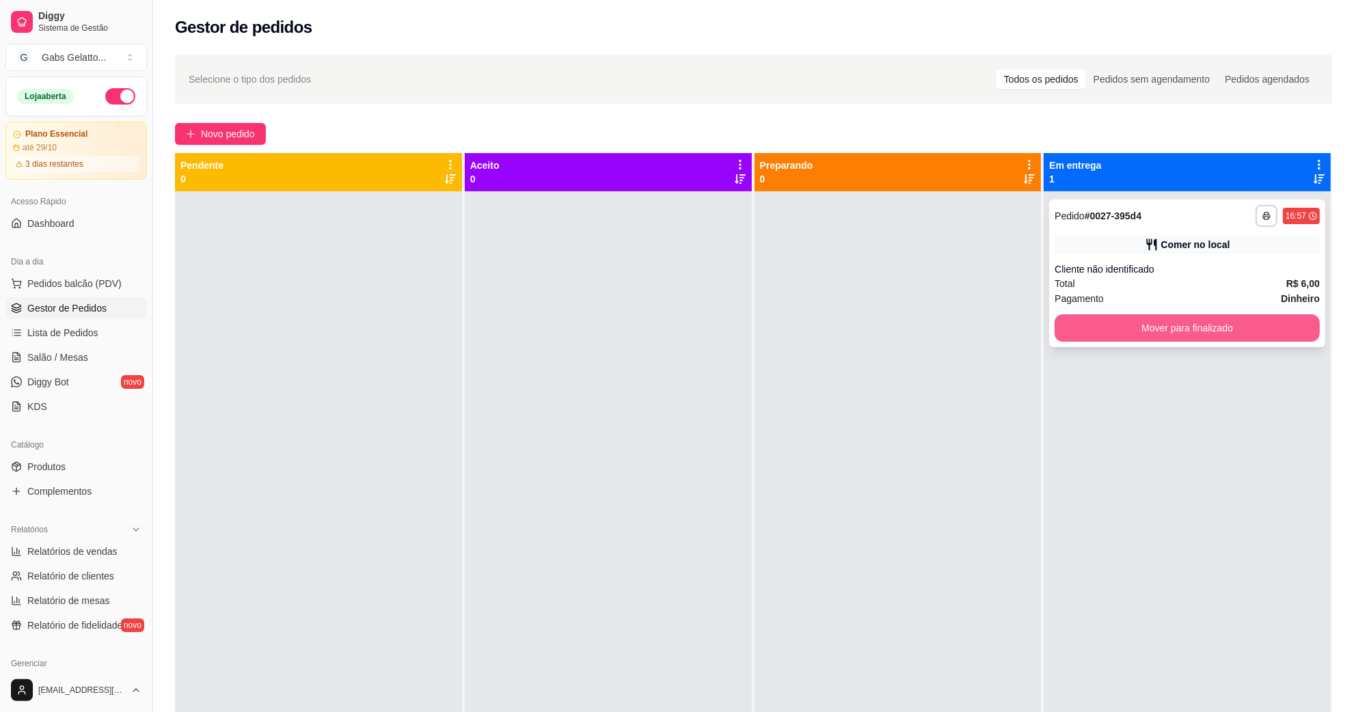
click at [1095, 334] on button "Mover para finalizado" at bounding box center [1187, 327] width 265 height 27
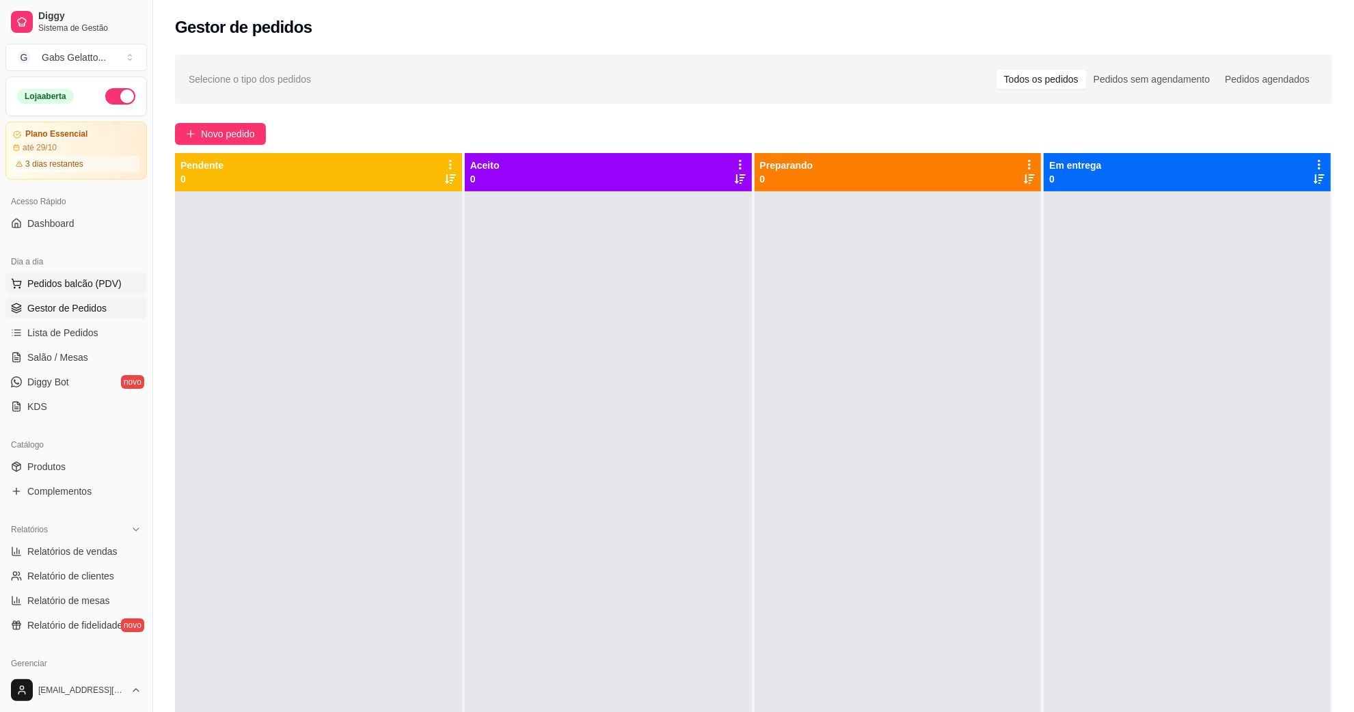
click at [90, 280] on span "Pedidos balcão (PDV)" at bounding box center [74, 284] width 94 height 14
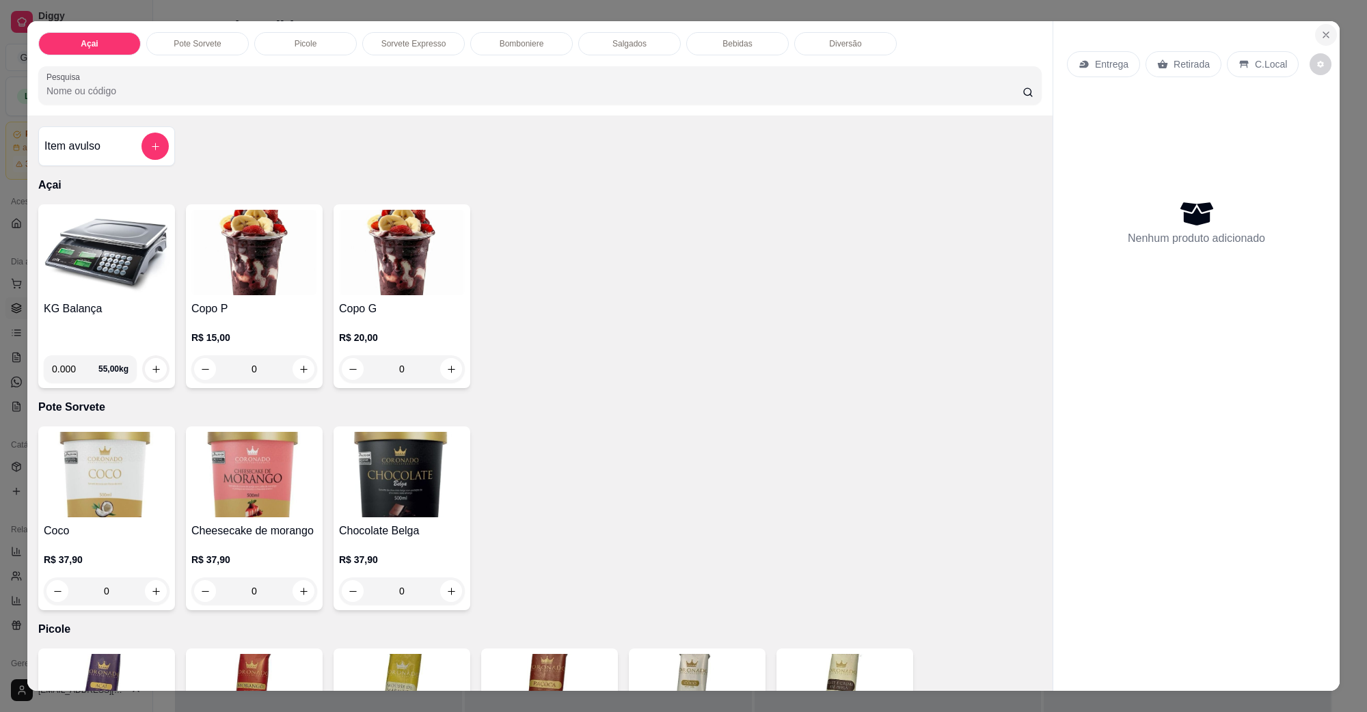
click at [1321, 31] on icon "Close" at bounding box center [1326, 34] width 11 height 11
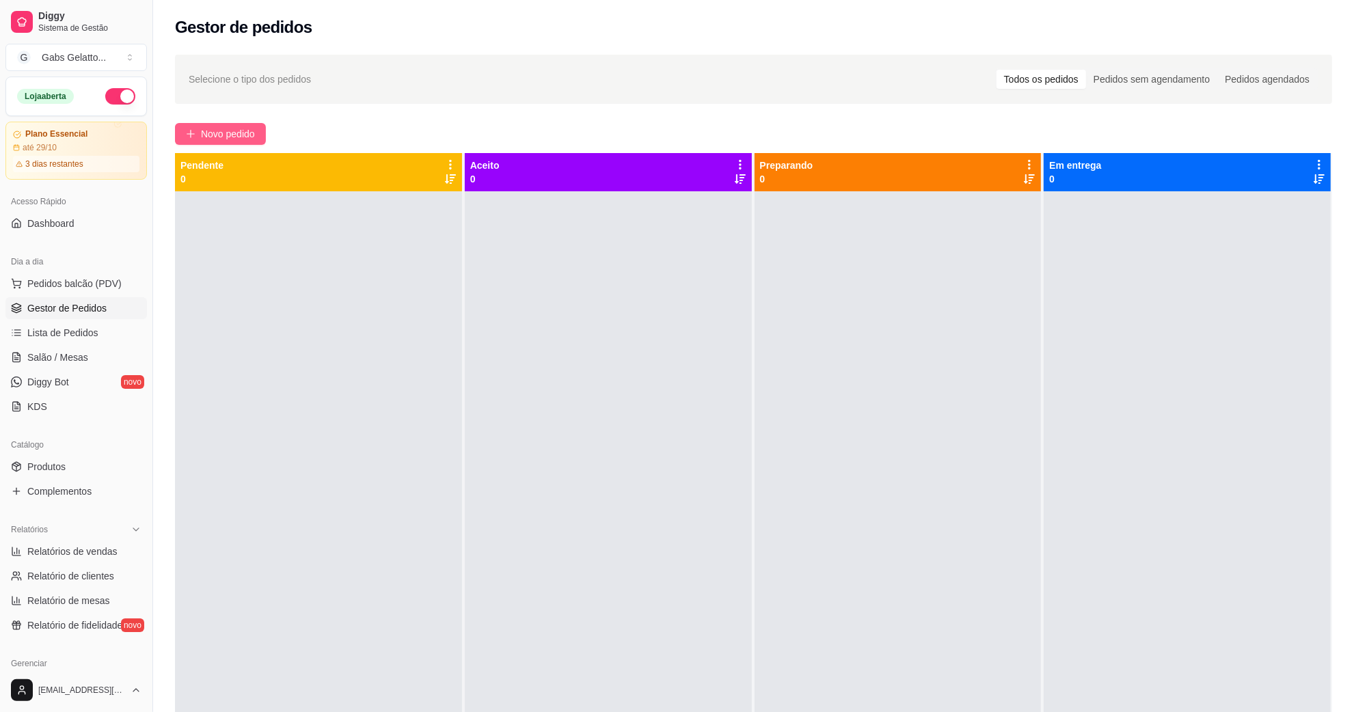
click at [211, 139] on span "Novo pedido" at bounding box center [228, 133] width 54 height 15
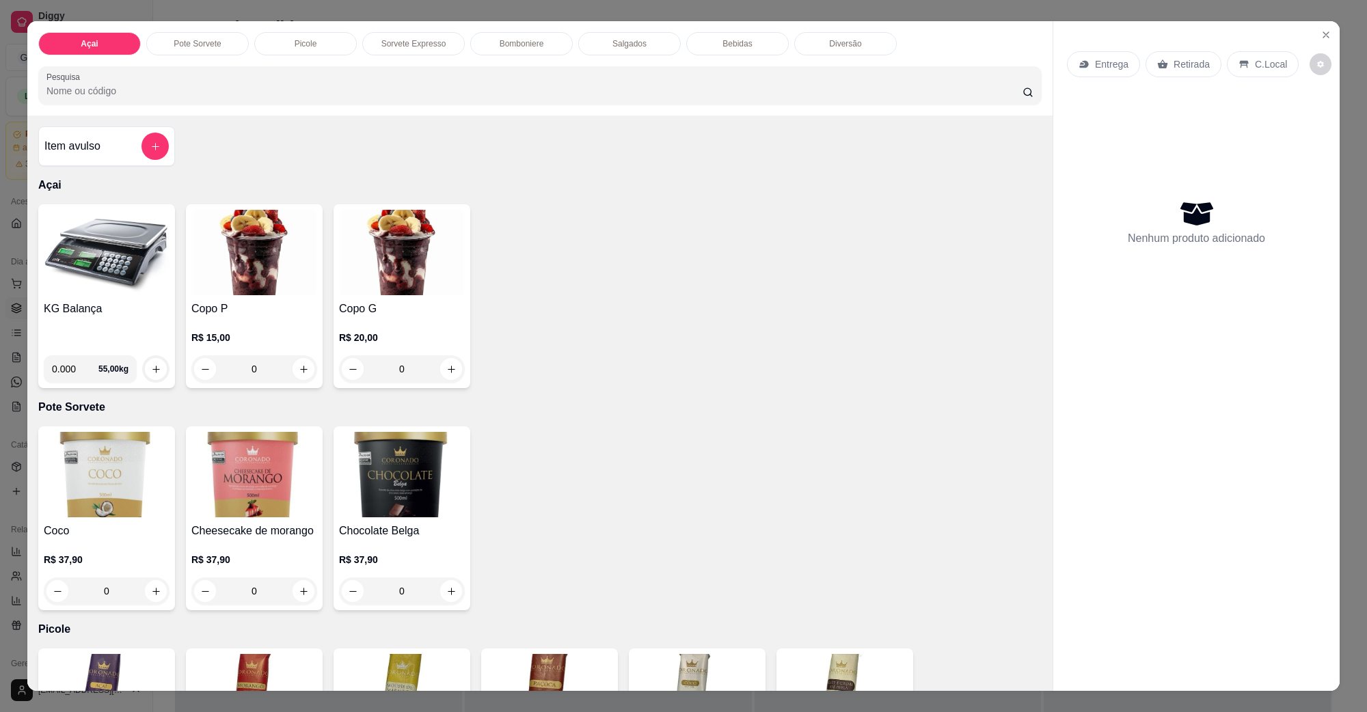
click at [443, 367] on div "0" at bounding box center [402, 369] width 126 height 27
click at [448, 371] on div "0" at bounding box center [402, 369] width 126 height 27
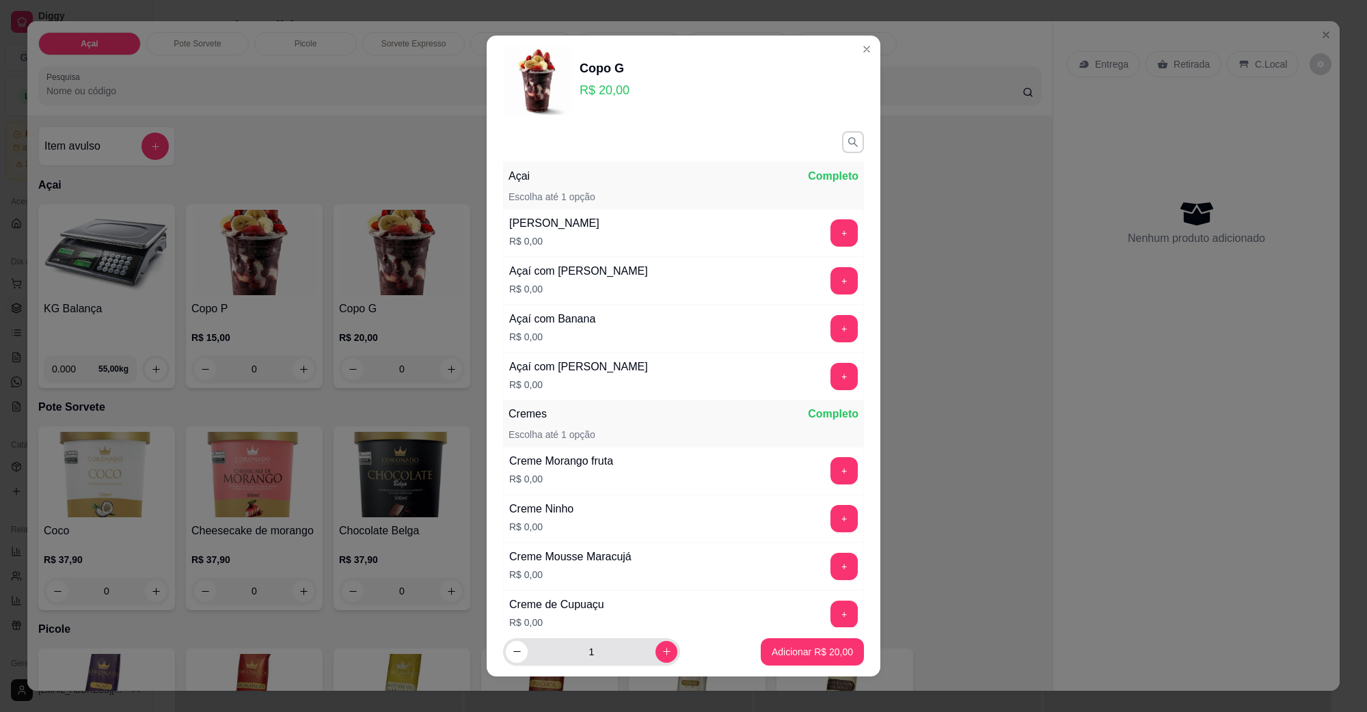
click at [657, 650] on button "increase-product-quantity" at bounding box center [667, 652] width 22 height 22
type input "2"
click at [774, 645] on button "Adicionar R$ 40,00" at bounding box center [812, 652] width 101 height 27
type input "2"
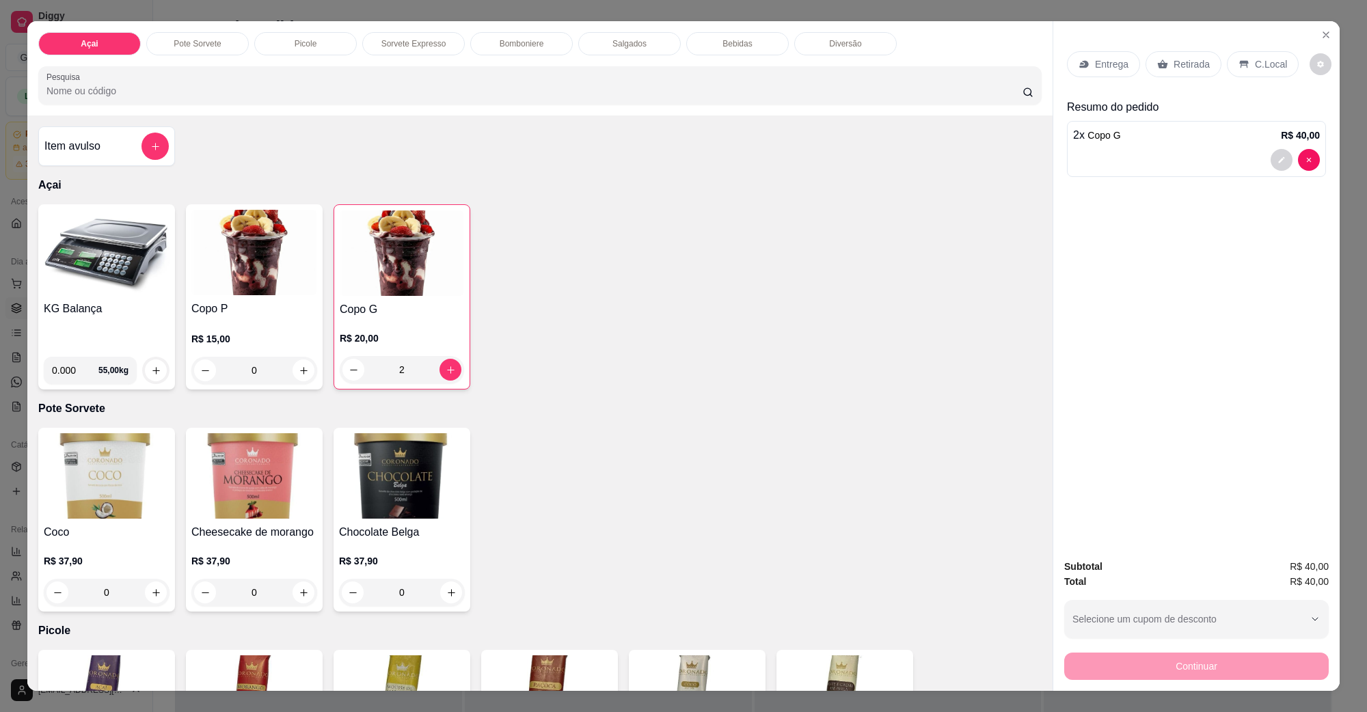
click at [1267, 74] on div "C.Local" at bounding box center [1263, 64] width 72 height 26
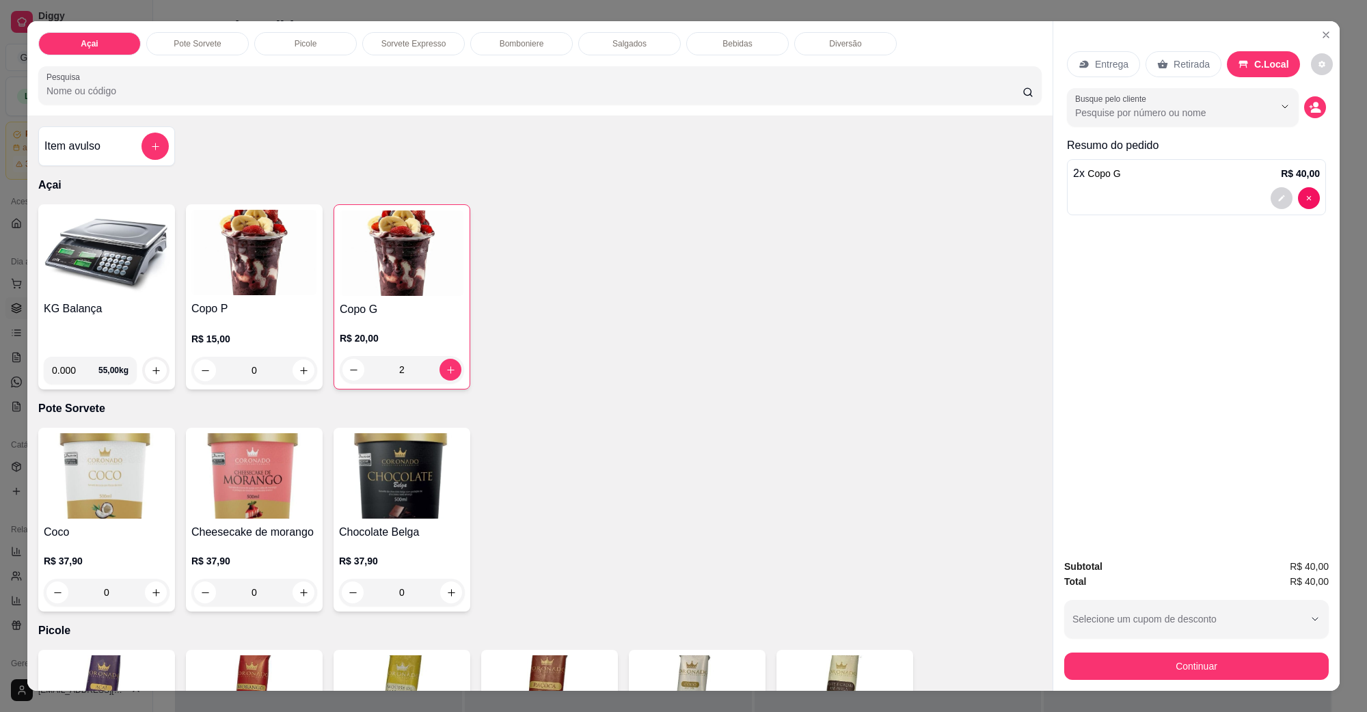
click at [1256, 77] on div "Entrega Retirada C.Local" at bounding box center [1196, 64] width 259 height 48
click at [1187, 672] on button "Continuar" at bounding box center [1197, 666] width 265 height 27
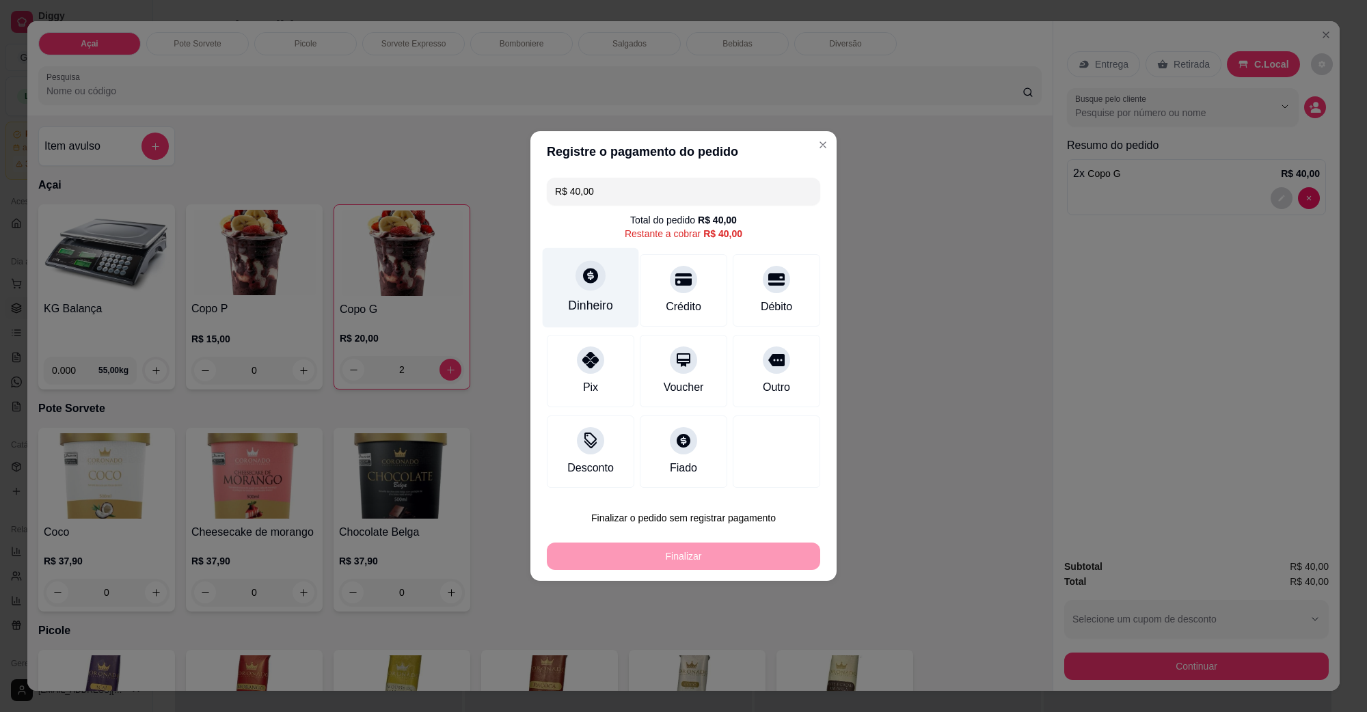
click at [582, 278] on icon at bounding box center [591, 276] width 18 height 18
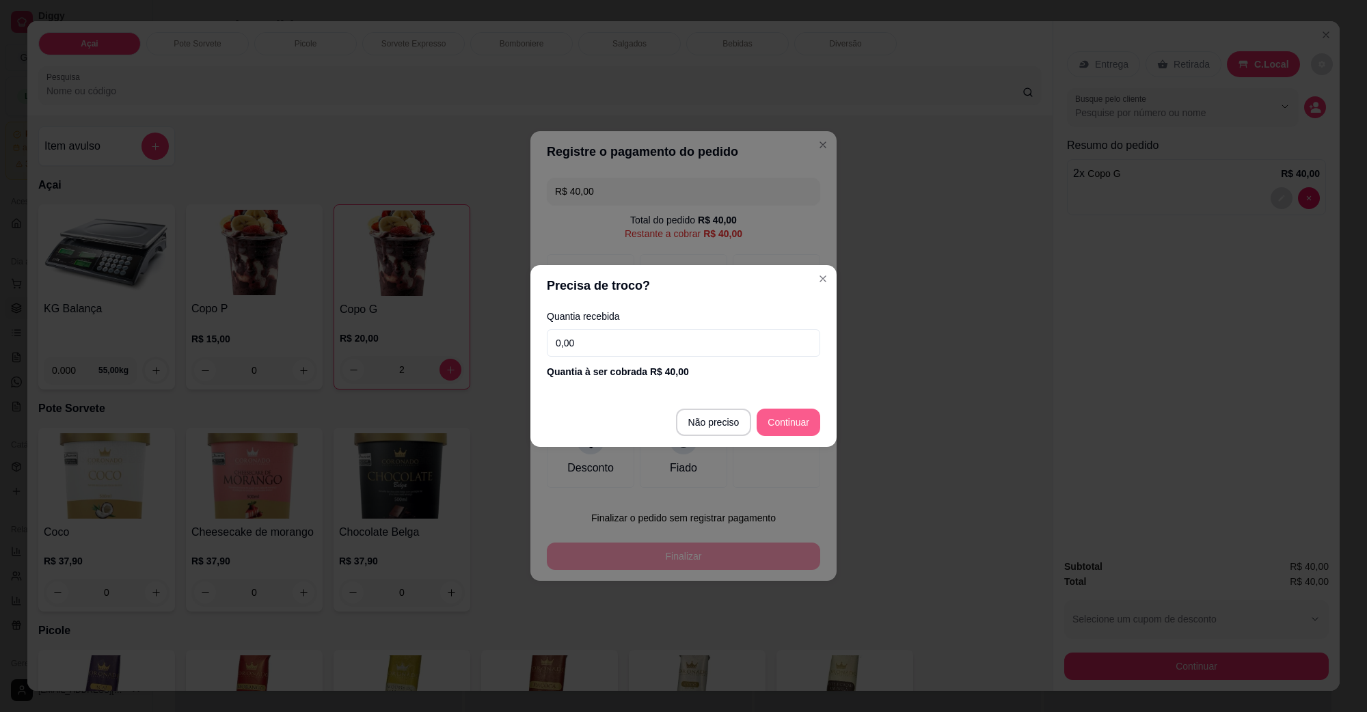
type input "R$ 0,00"
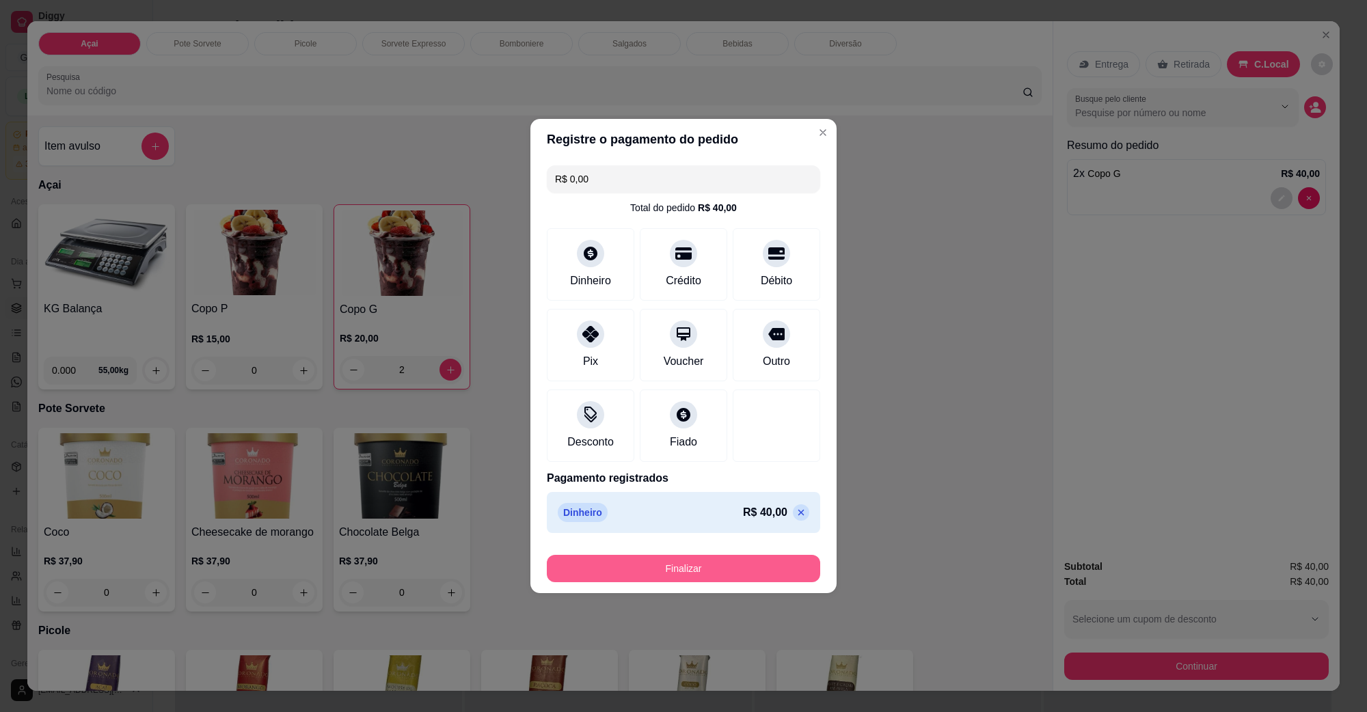
click at [697, 561] on button "Finalizar" at bounding box center [683, 568] width 273 height 27
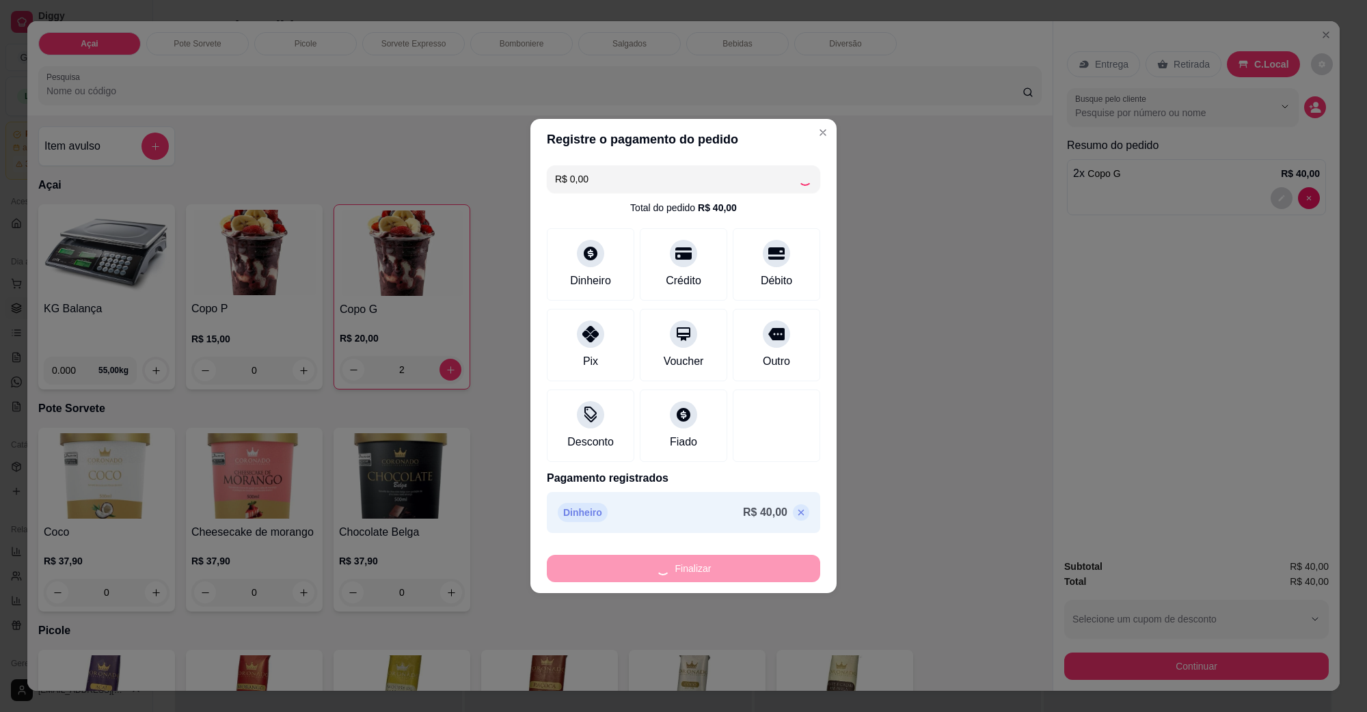
type input "0"
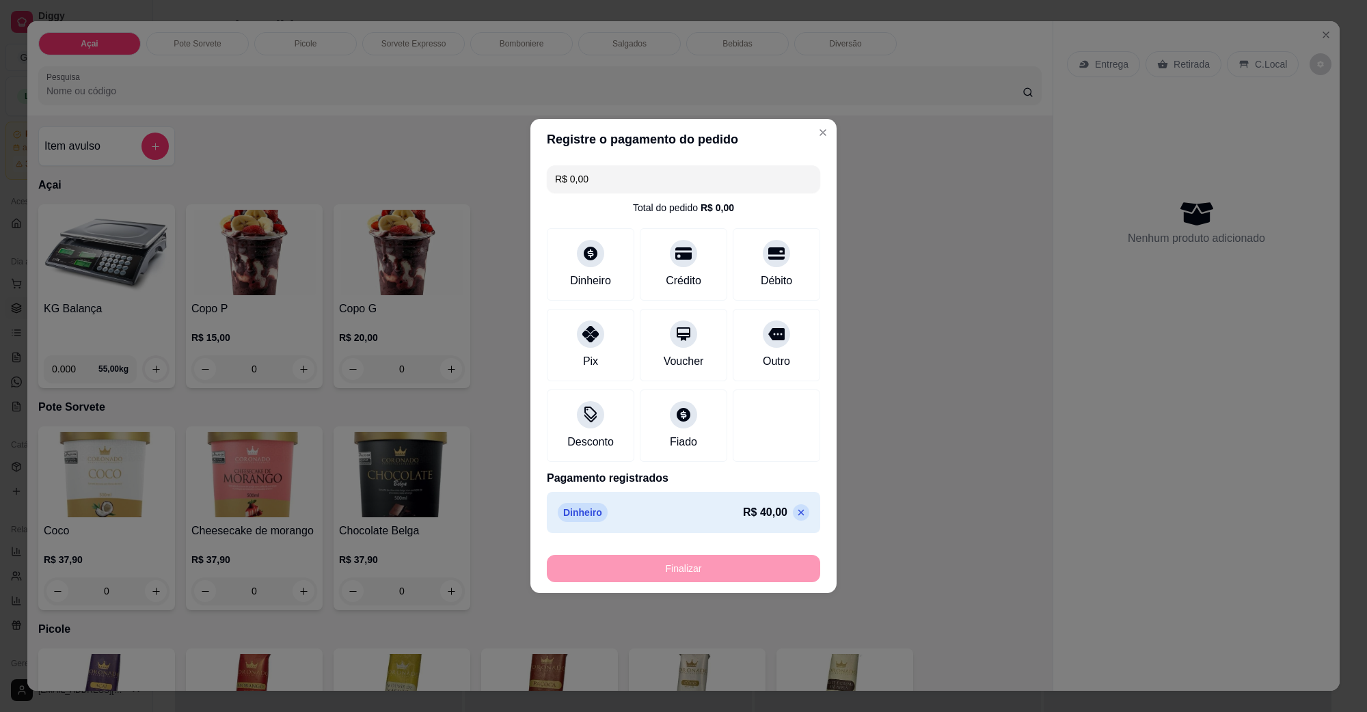
type input "-R$ 40,00"
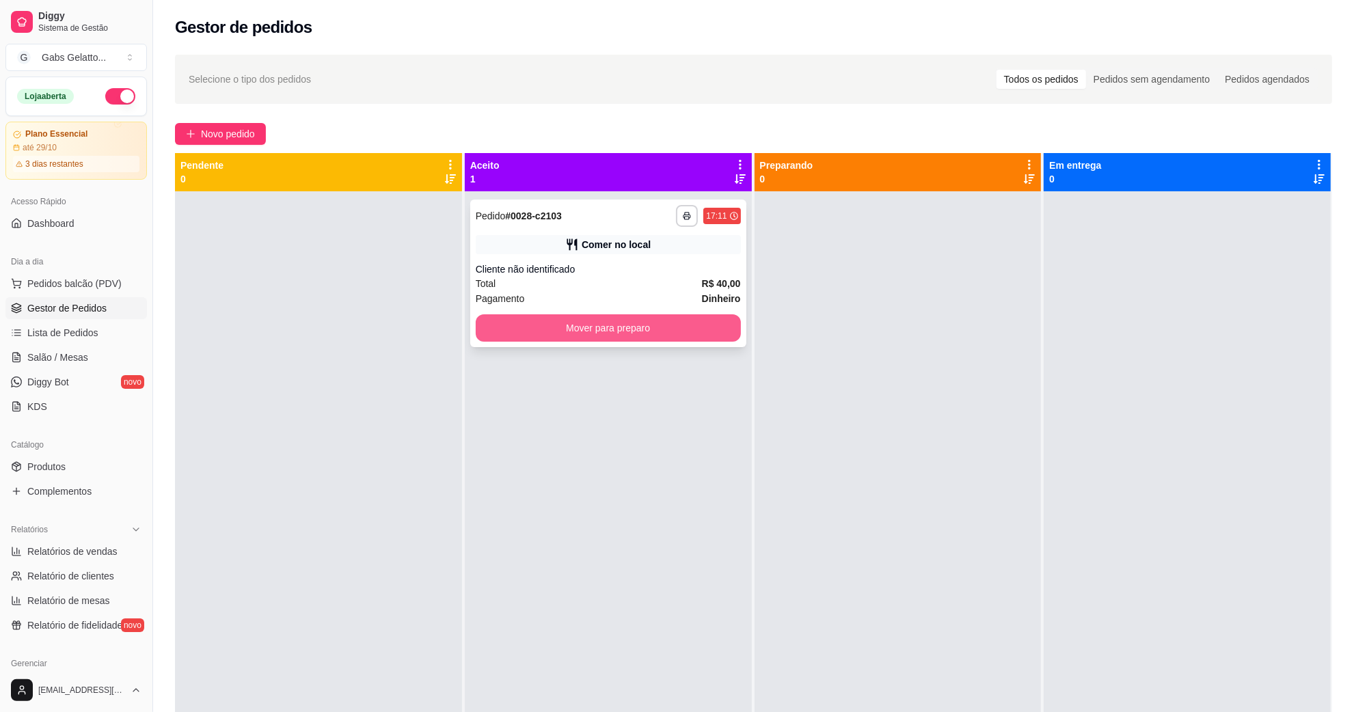
click at [630, 322] on button "Mover para preparo" at bounding box center [608, 327] width 265 height 27
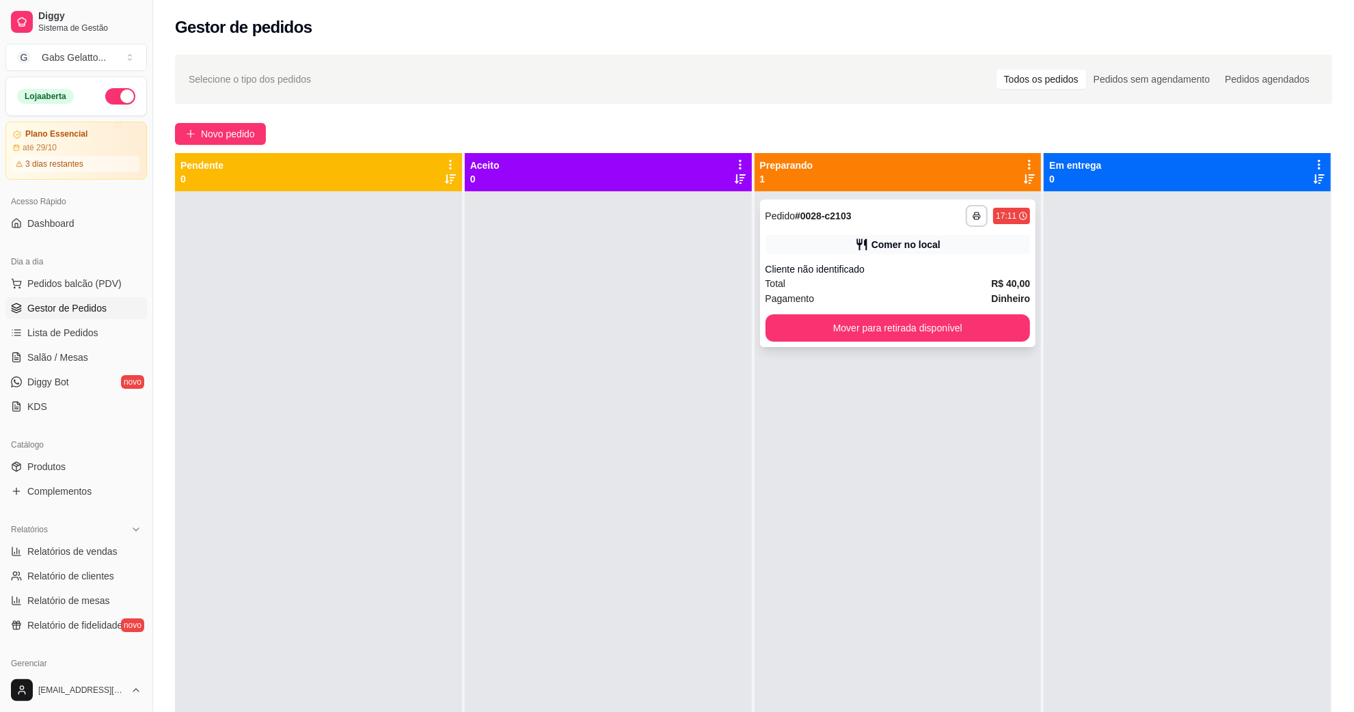
click at [908, 306] on div "**********" at bounding box center [898, 274] width 276 height 148
click at [918, 325] on button "Mover para retirada disponível" at bounding box center [898, 327] width 265 height 27
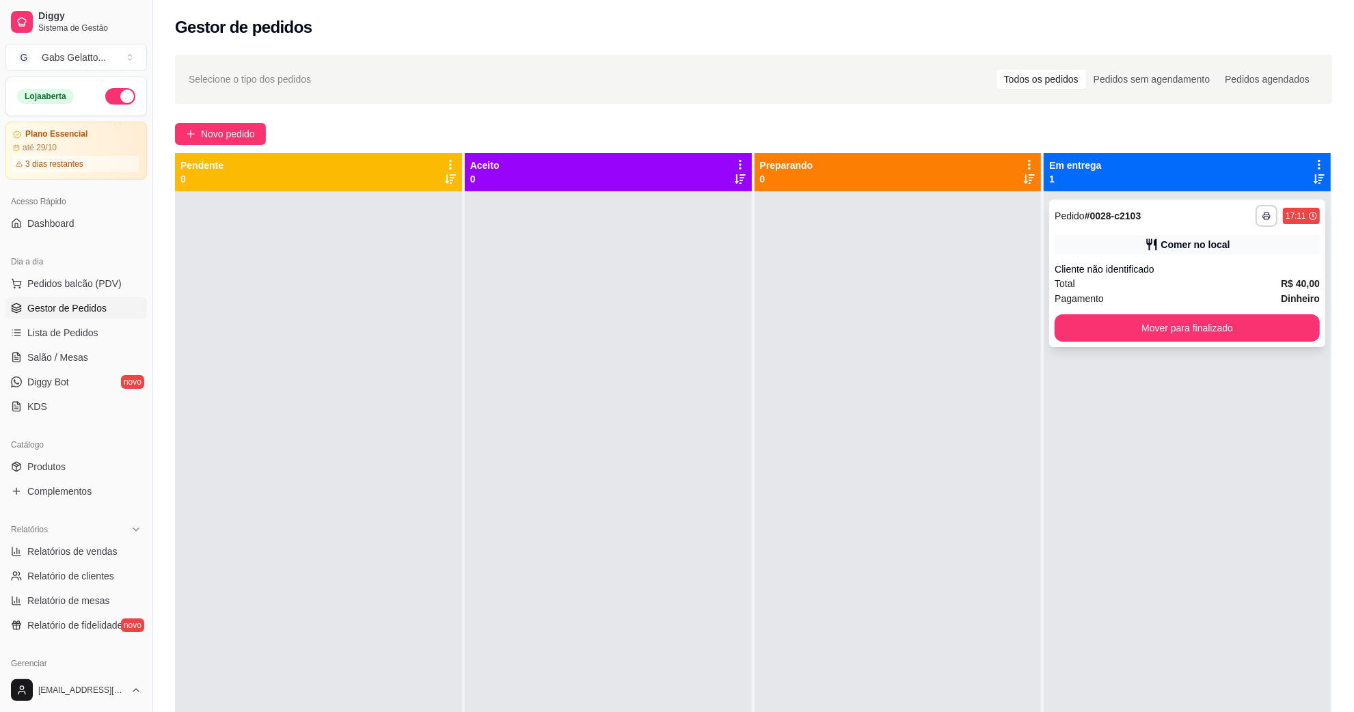
click at [1249, 340] on button "Mover para finalizado" at bounding box center [1187, 327] width 265 height 27
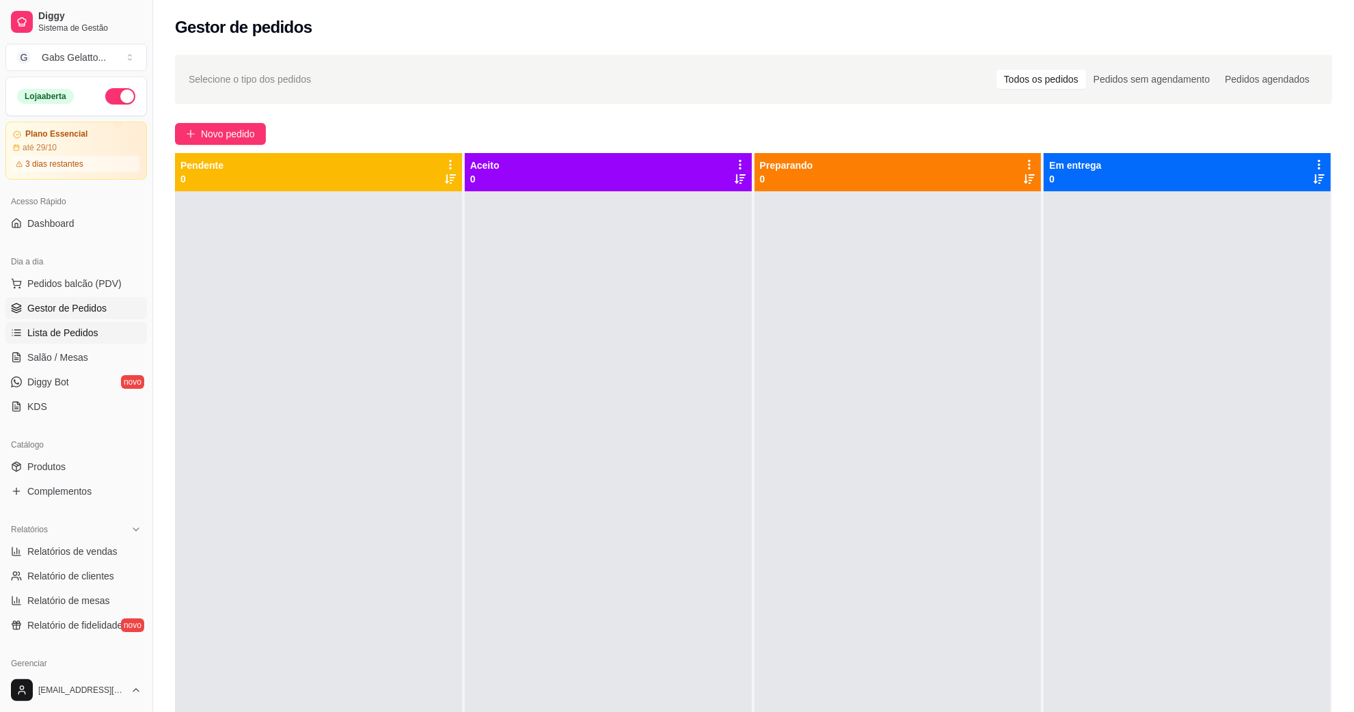
click at [87, 330] on span "Lista de Pedidos" at bounding box center [62, 333] width 71 height 14
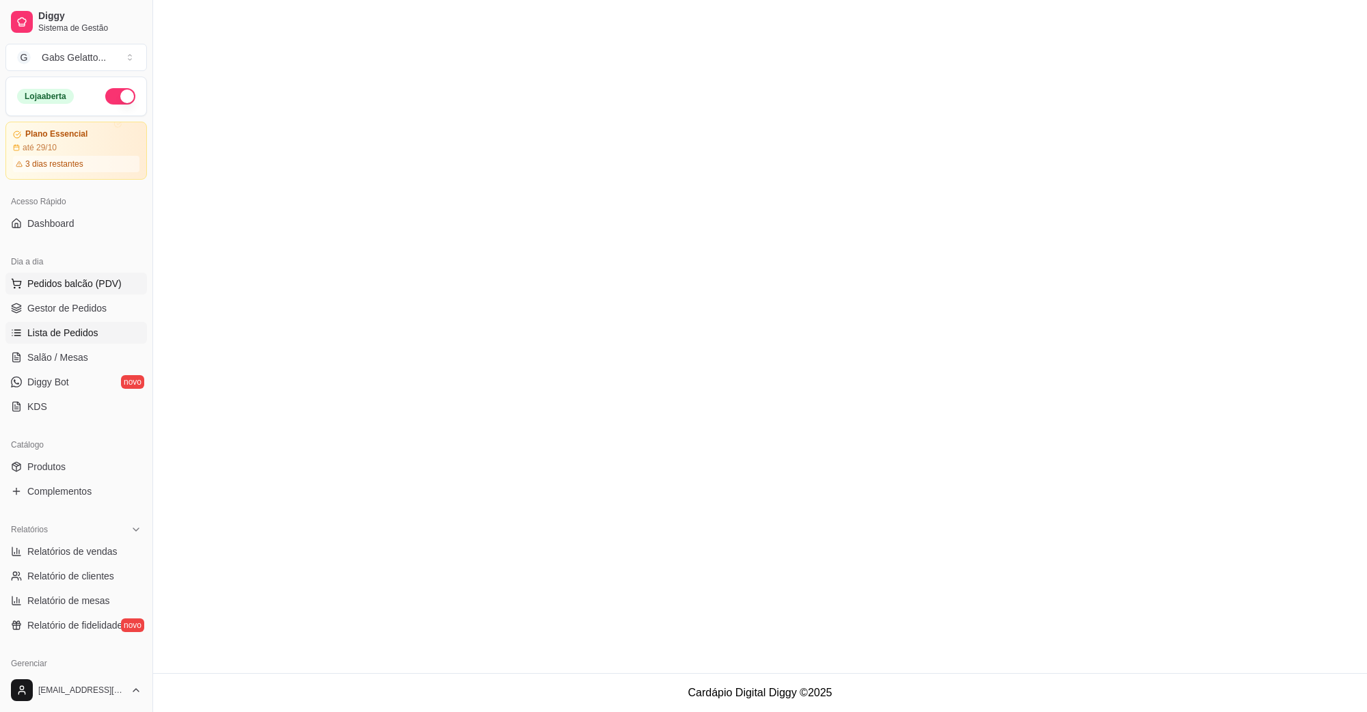
click at [98, 284] on span "Pedidos balcão (PDV)" at bounding box center [74, 284] width 94 height 14
click at [79, 312] on h4 "KG Balança" at bounding box center [107, 309] width 126 height 16
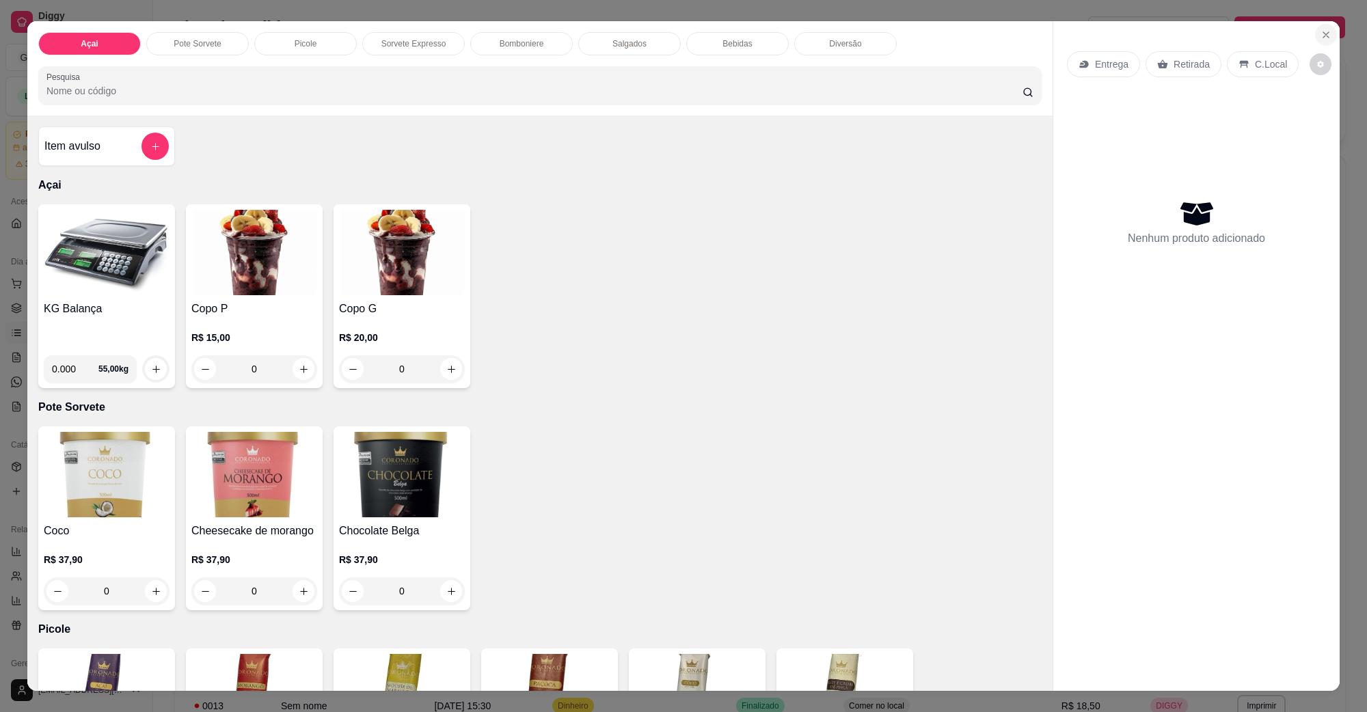
click at [1315, 29] on button "Close" at bounding box center [1326, 35] width 22 height 22
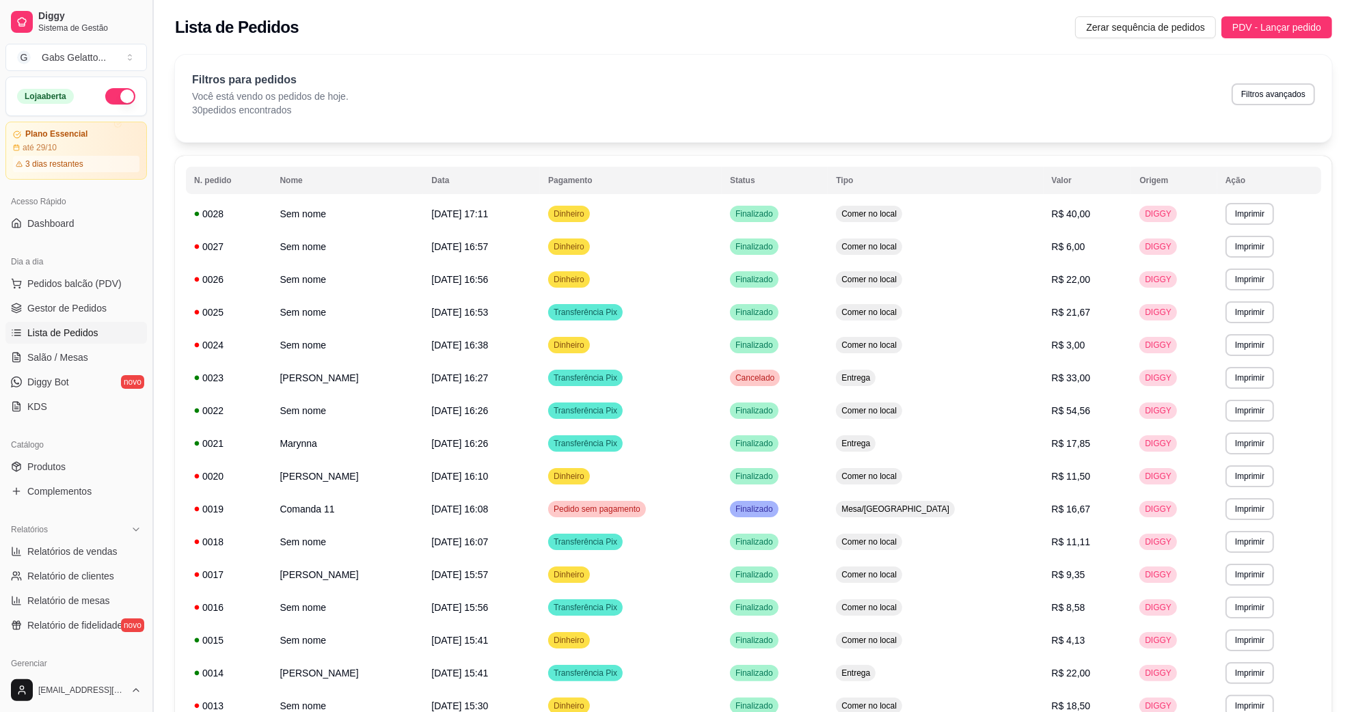
click at [147, 152] on button "Toggle Sidebar" at bounding box center [152, 356] width 11 height 712
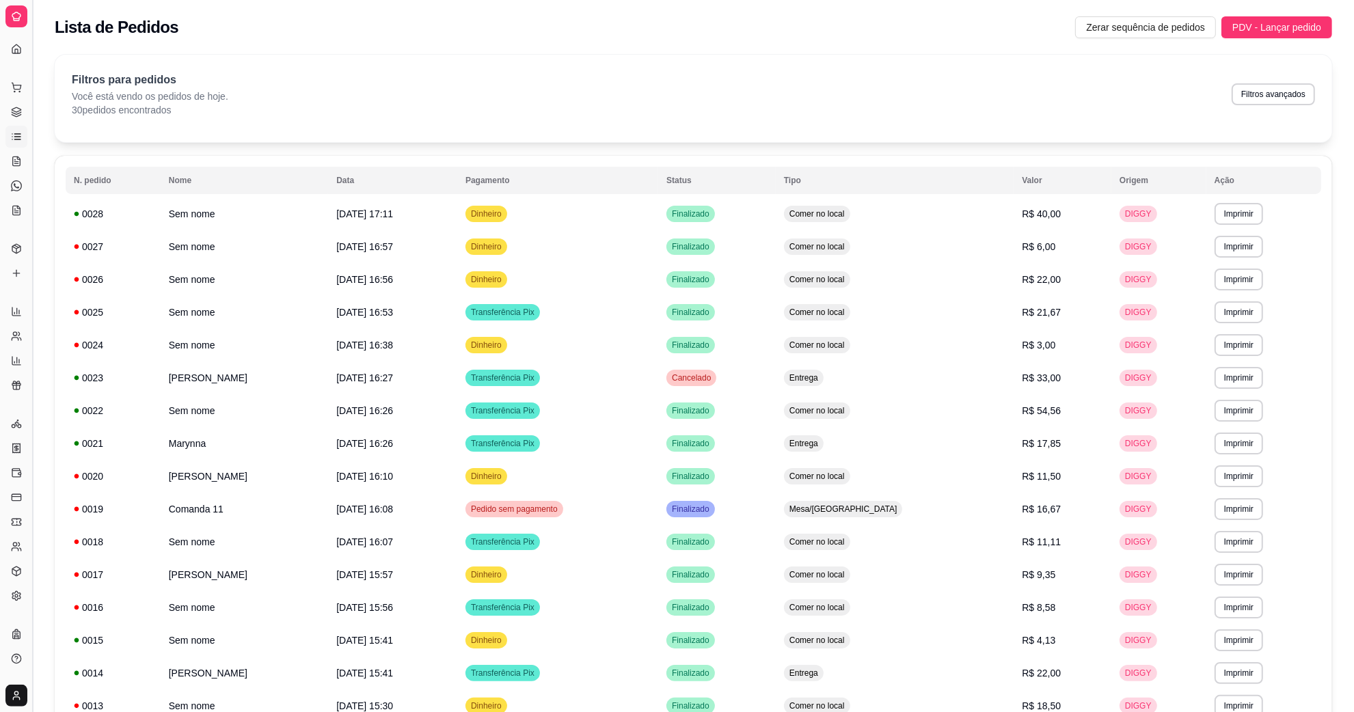
click at [31, 190] on button "Toggle Sidebar" at bounding box center [32, 356] width 11 height 712
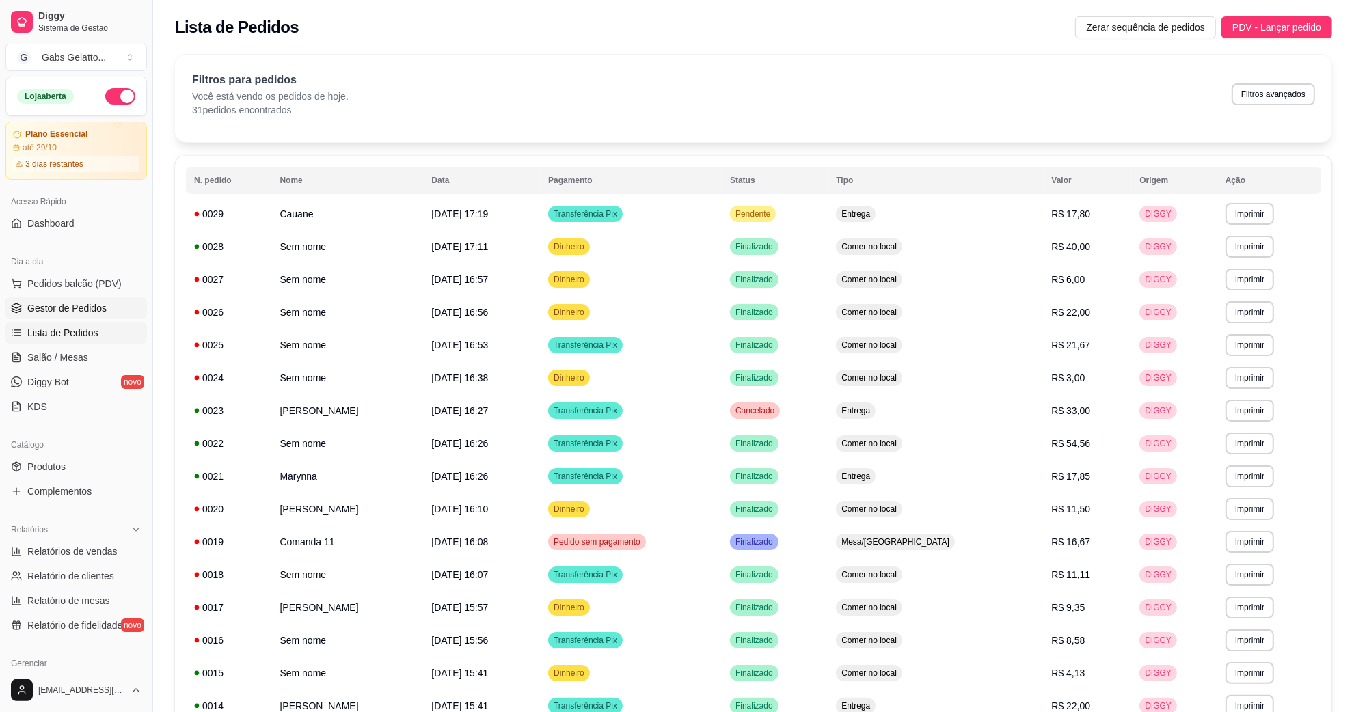
click at [77, 299] on link "Gestor de Pedidos" at bounding box center [76, 308] width 142 height 22
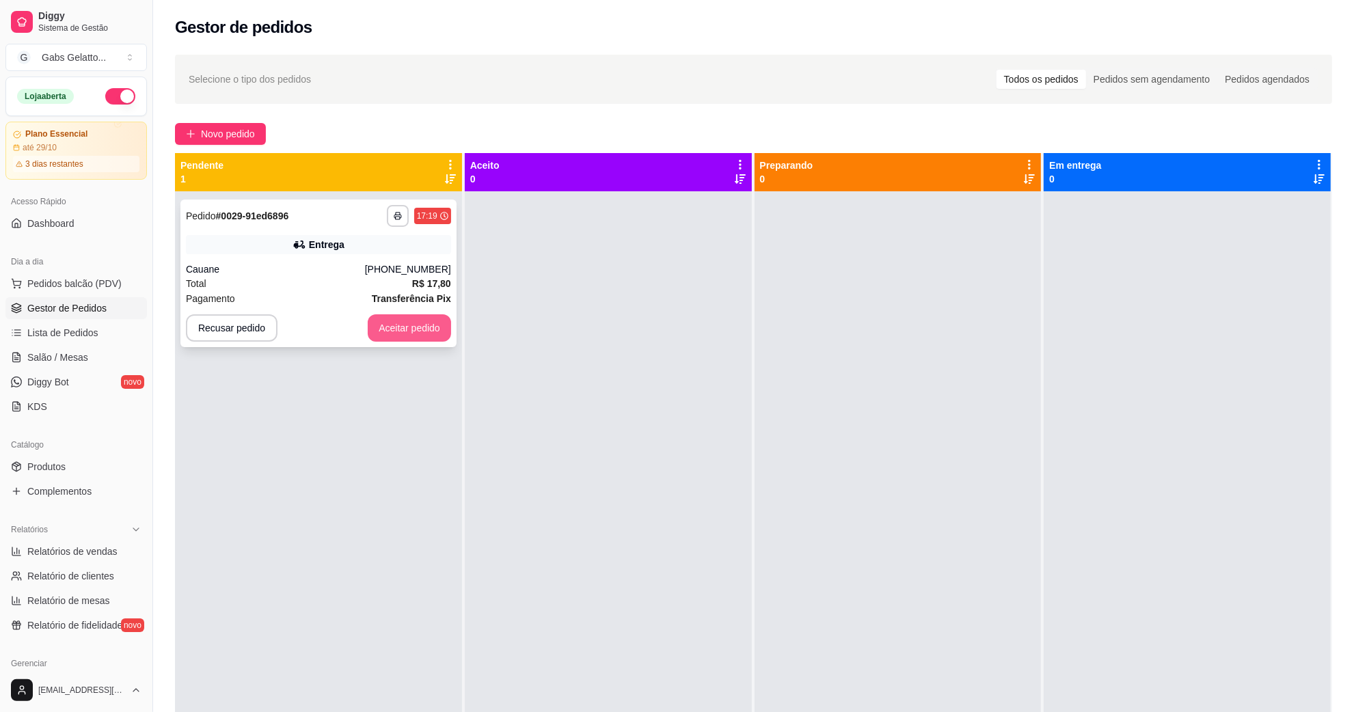
click at [402, 332] on button "Aceitar pedido" at bounding box center [409, 327] width 83 height 27
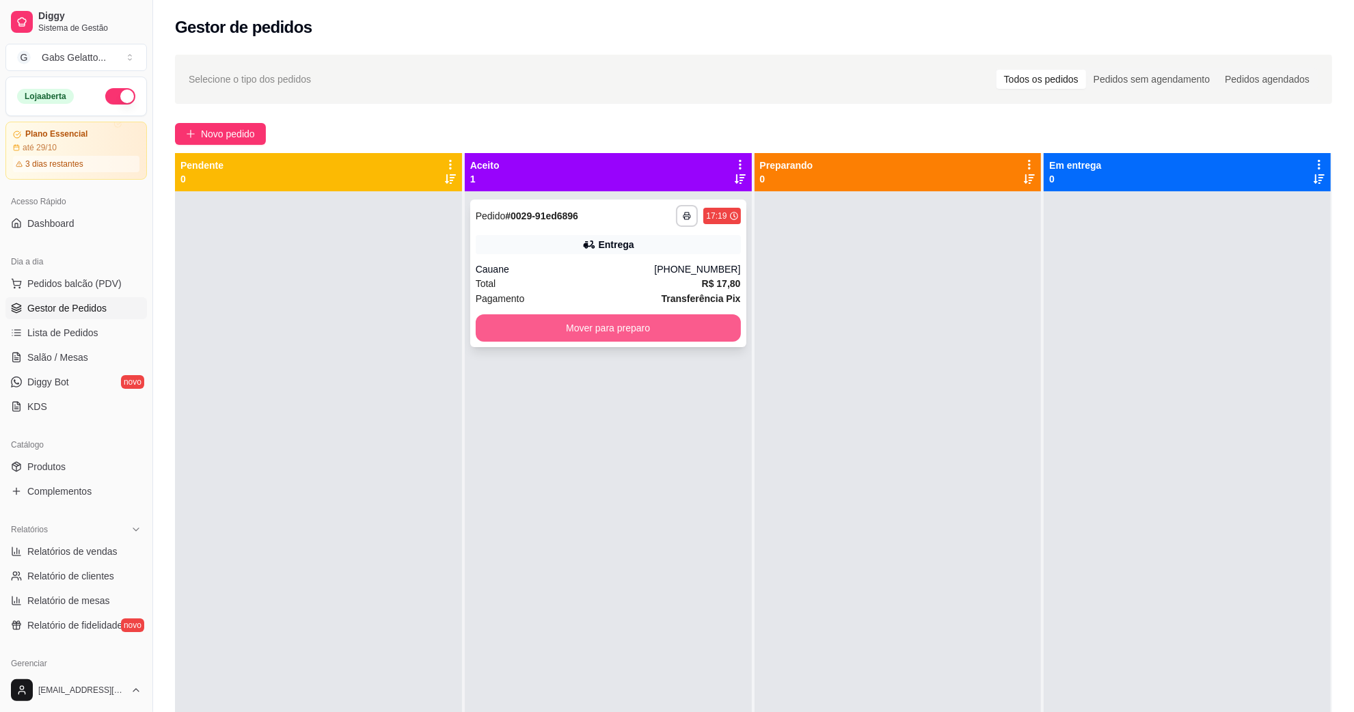
click at [636, 330] on button "Mover para preparo" at bounding box center [608, 327] width 265 height 27
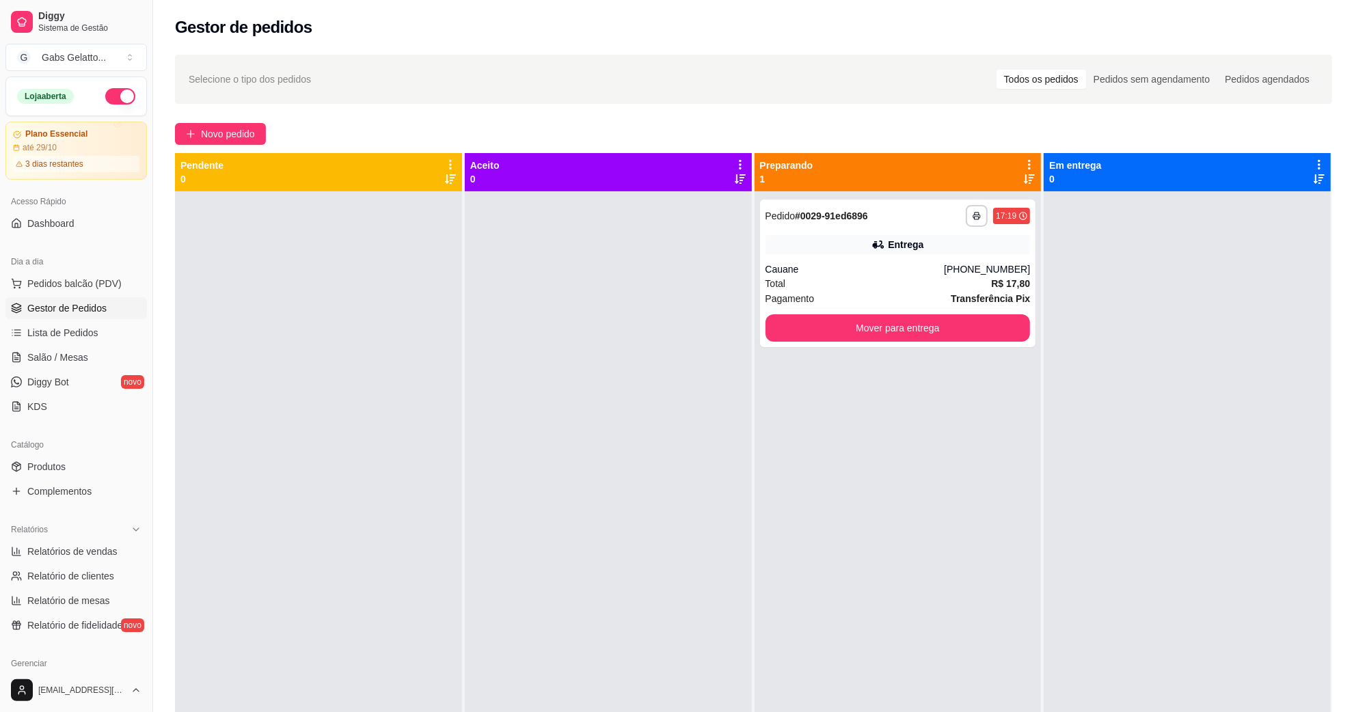
click at [651, 278] on div at bounding box center [608, 547] width 287 height 712
click at [865, 271] on div "Cauane" at bounding box center [855, 270] width 179 height 14
click at [108, 286] on span "Pedidos balcão (PDV)" at bounding box center [74, 284] width 94 height 14
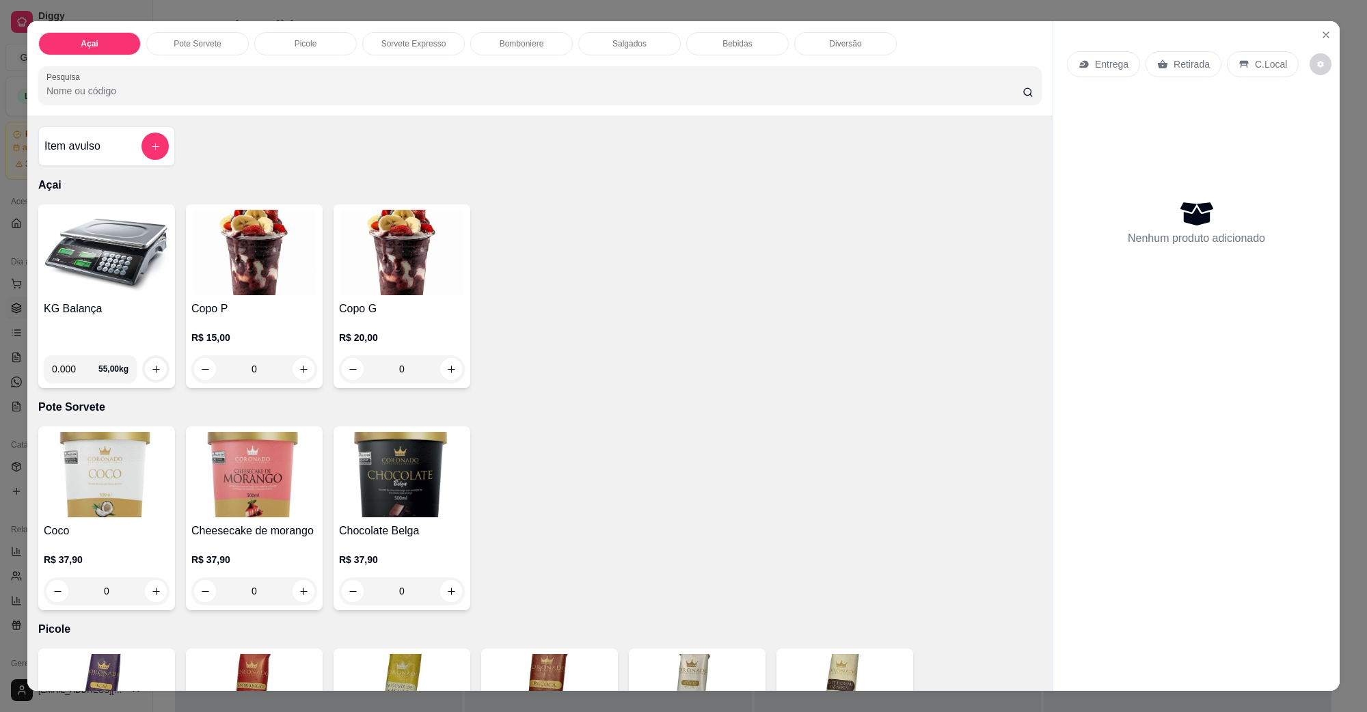
click at [90, 273] on img at bounding box center [107, 252] width 126 height 85
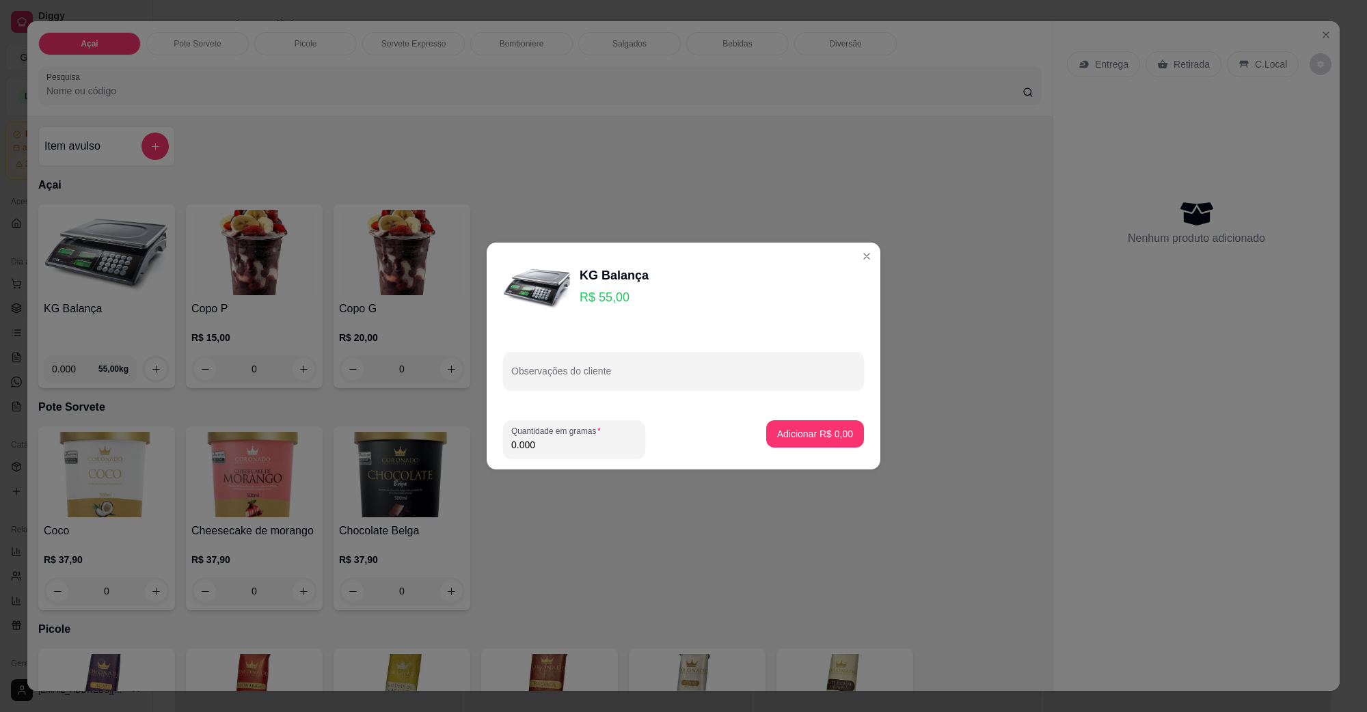
drag, startPoint x: 593, startPoint y: 451, endPoint x: 590, endPoint y: 440, distance: 12.1
click at [593, 450] on input "0.000" at bounding box center [574, 445] width 126 height 14
click at [590, 436] on div "Quantidade em gramas 0.000" at bounding box center [574, 439] width 142 height 38
type input "0.354"
click at [828, 427] on p "Adicionar R$ 19,47" at bounding box center [812, 433] width 79 height 13
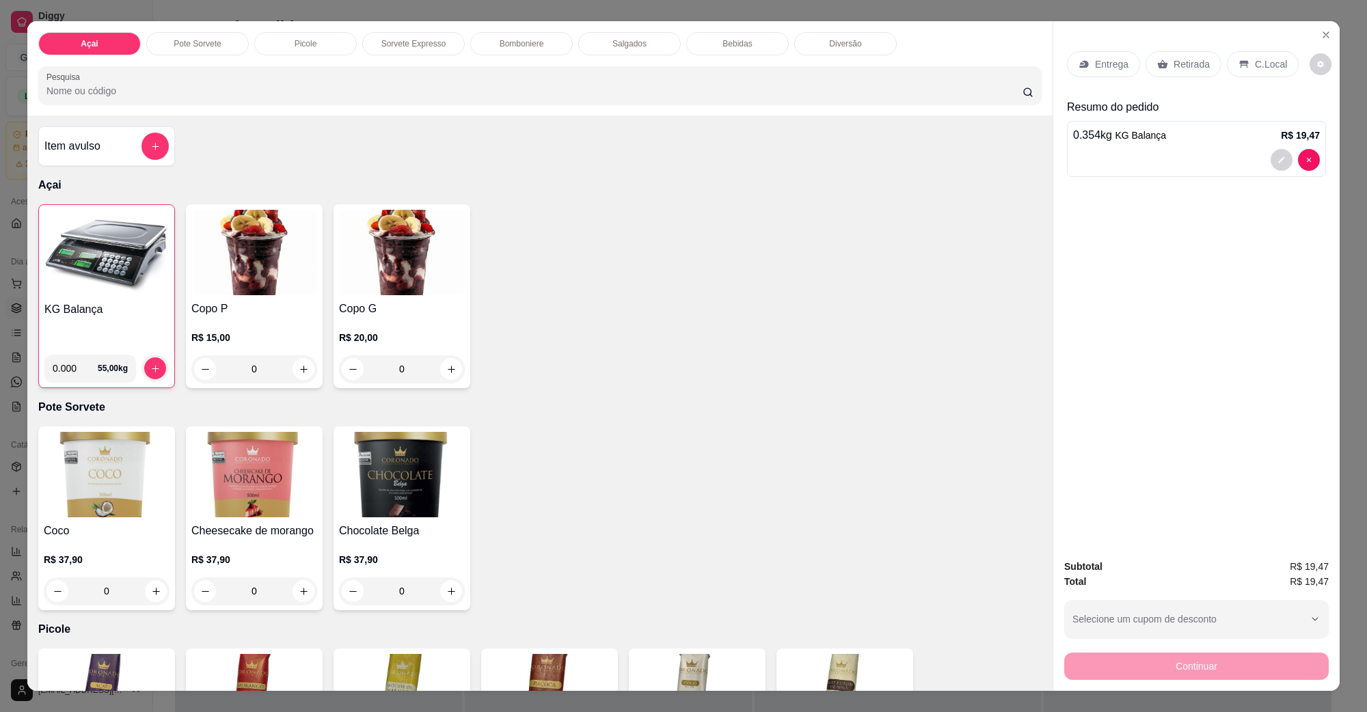
click at [1241, 65] on icon at bounding box center [1244, 64] width 11 height 11
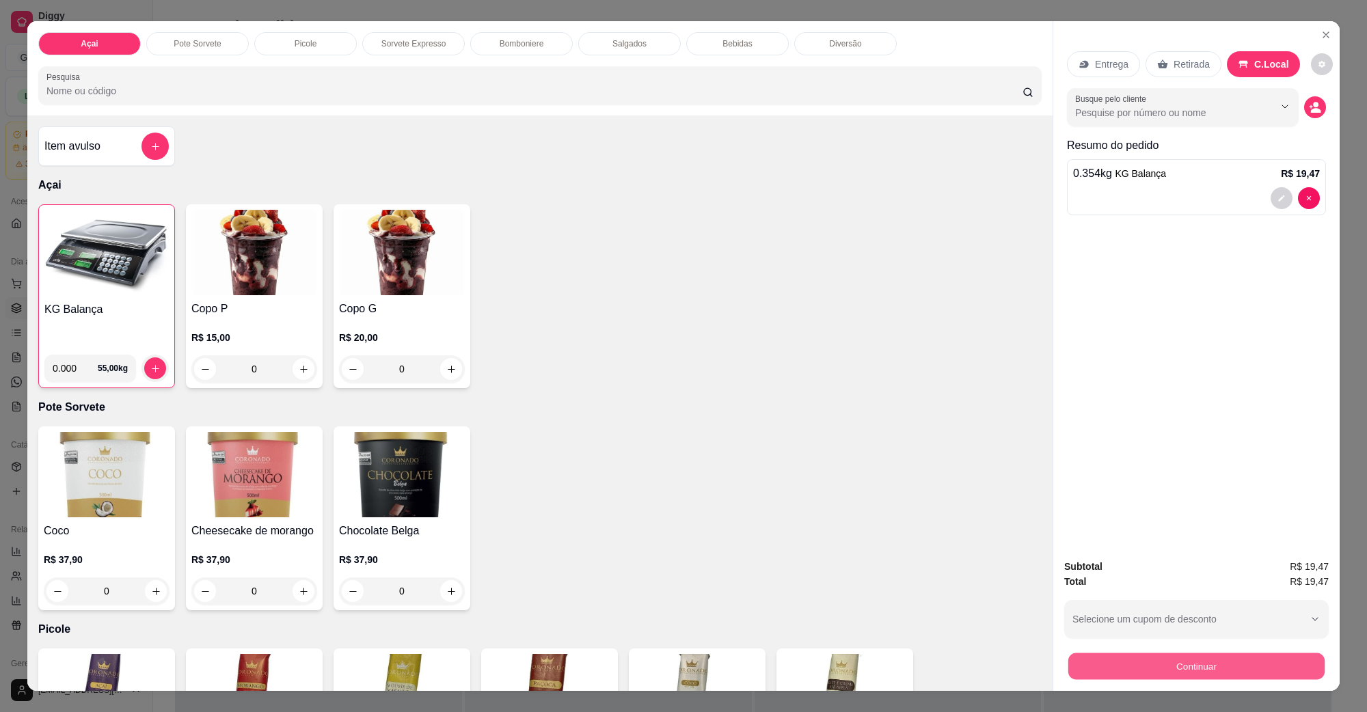
click at [1161, 675] on button "Continuar" at bounding box center [1197, 666] width 256 height 27
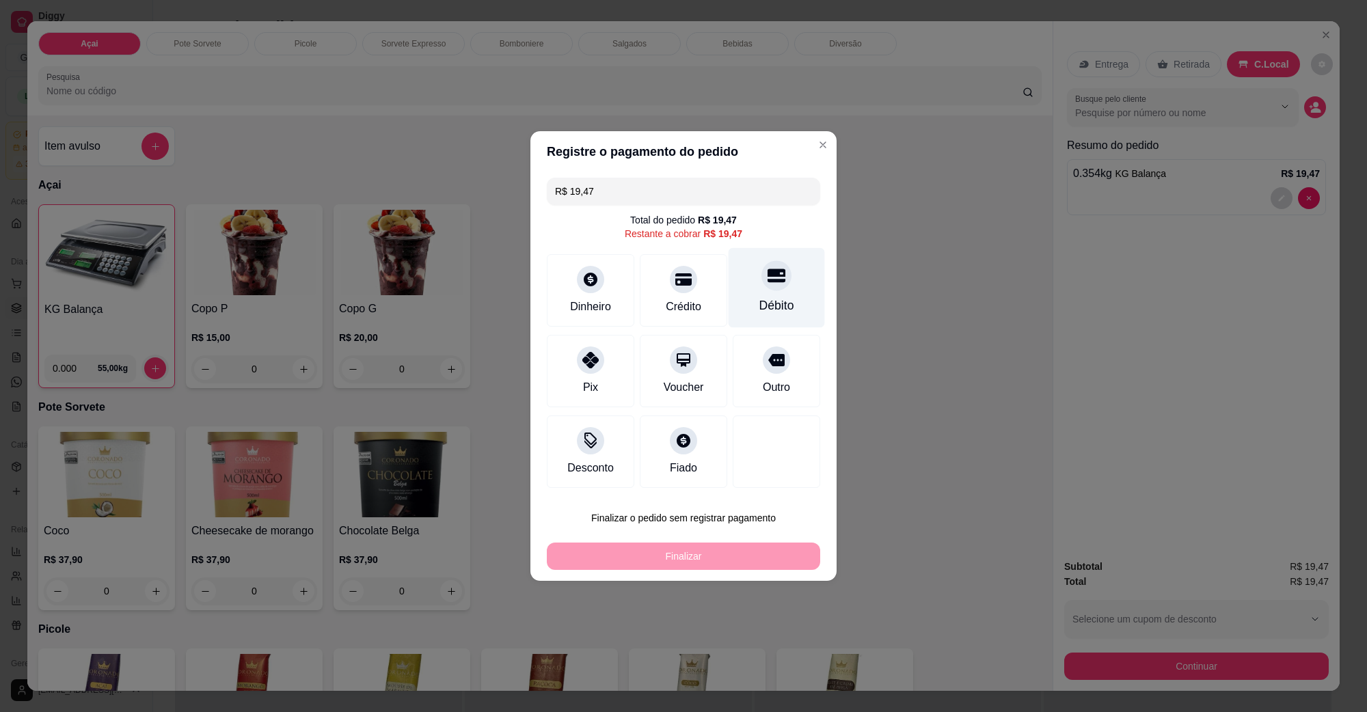
click at [747, 281] on div "Débito" at bounding box center [777, 288] width 96 height 80
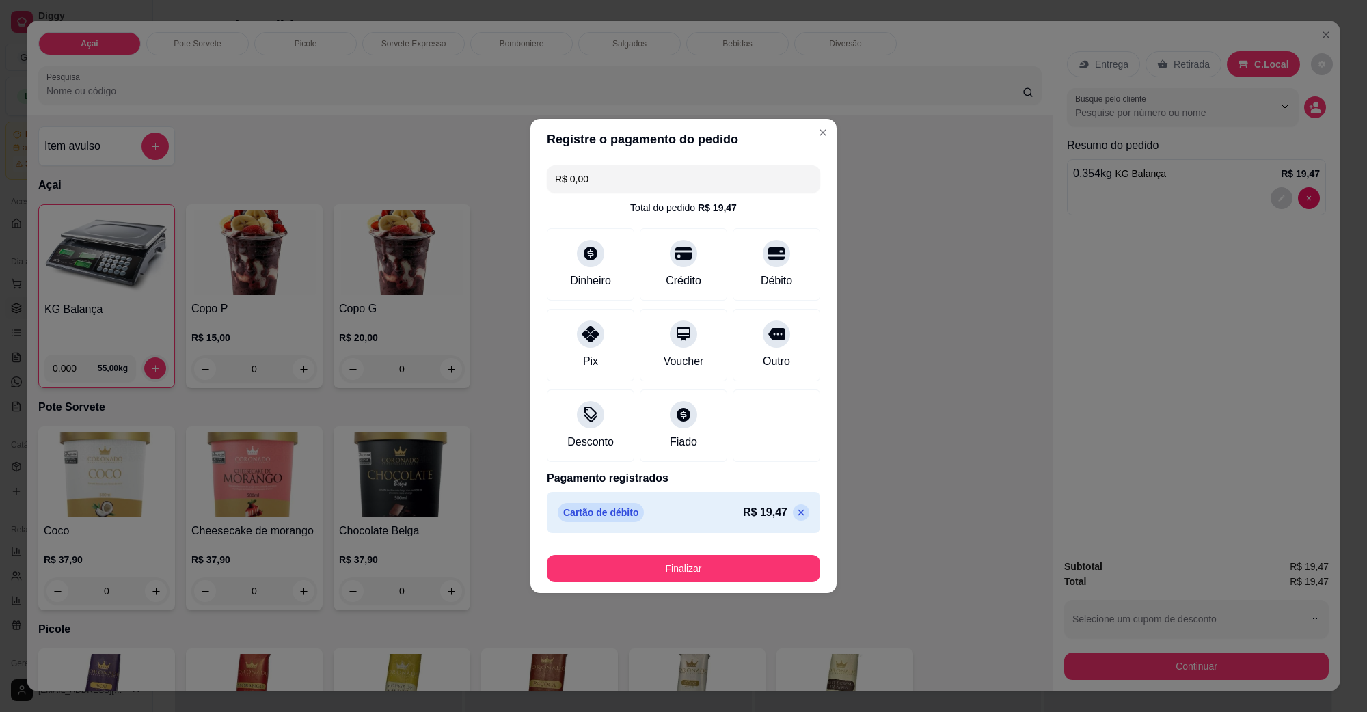
click at [678, 572] on button "Finalizar" at bounding box center [683, 568] width 273 height 27
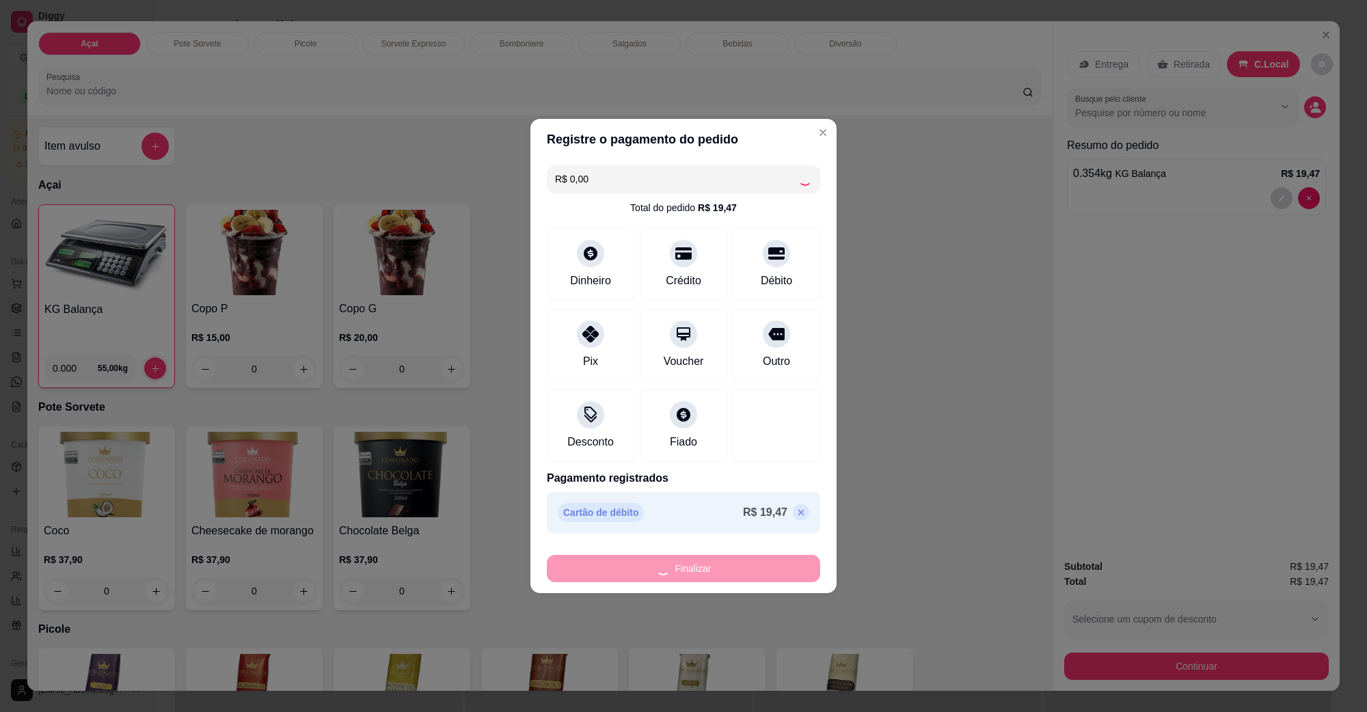
type input "-R$ 19,47"
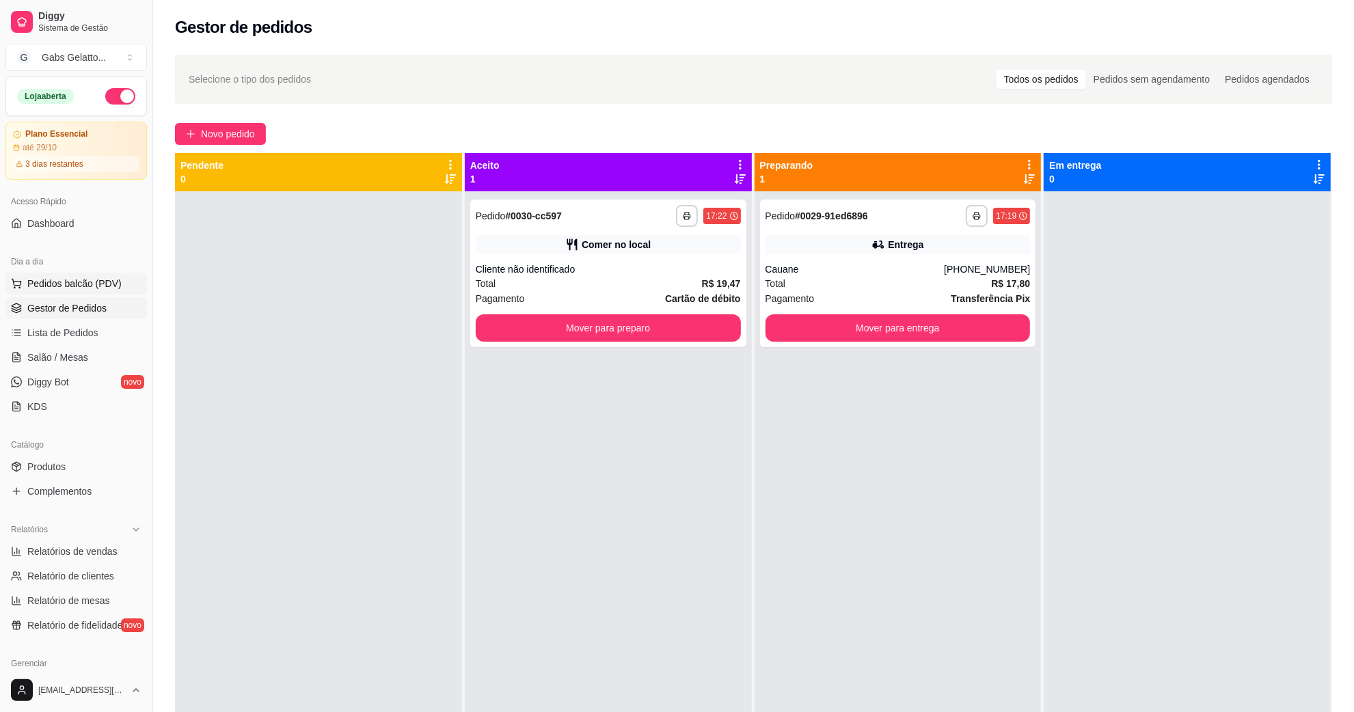
click at [103, 285] on span "Pedidos balcão (PDV)" at bounding box center [74, 284] width 94 height 14
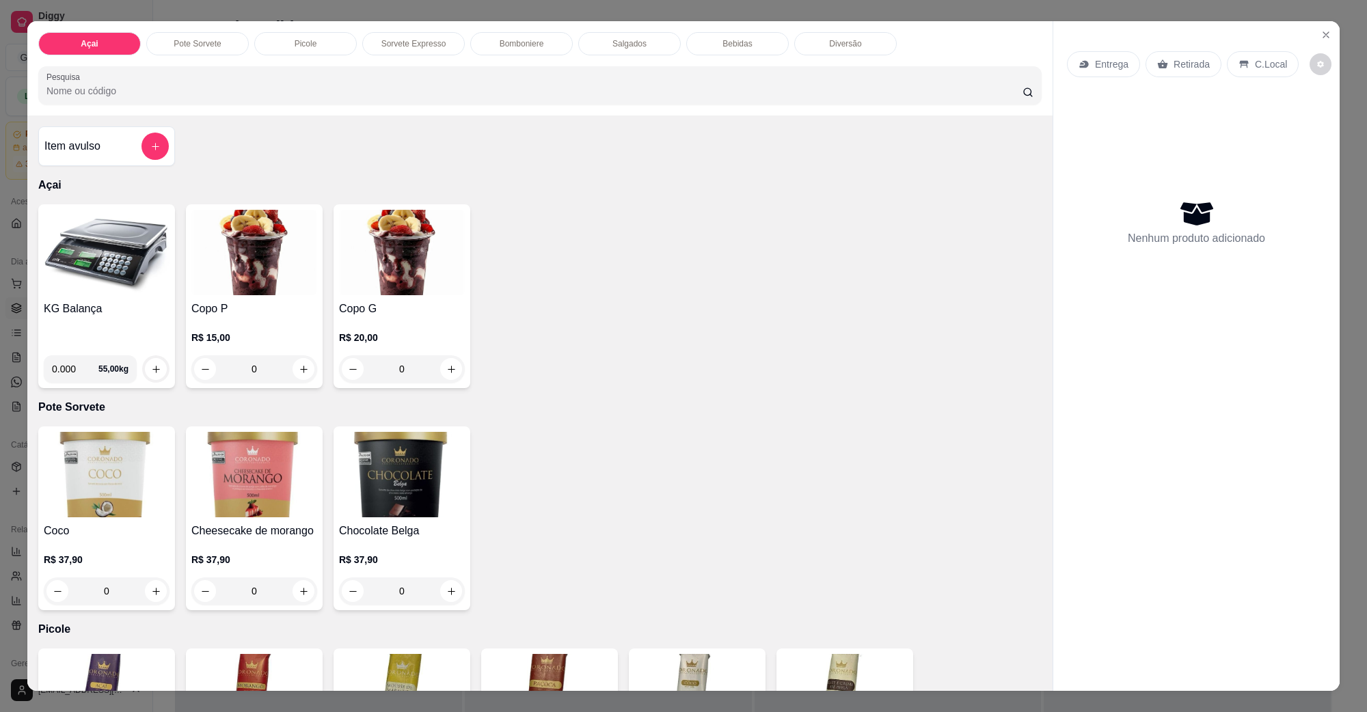
click at [141, 260] on img at bounding box center [107, 252] width 126 height 85
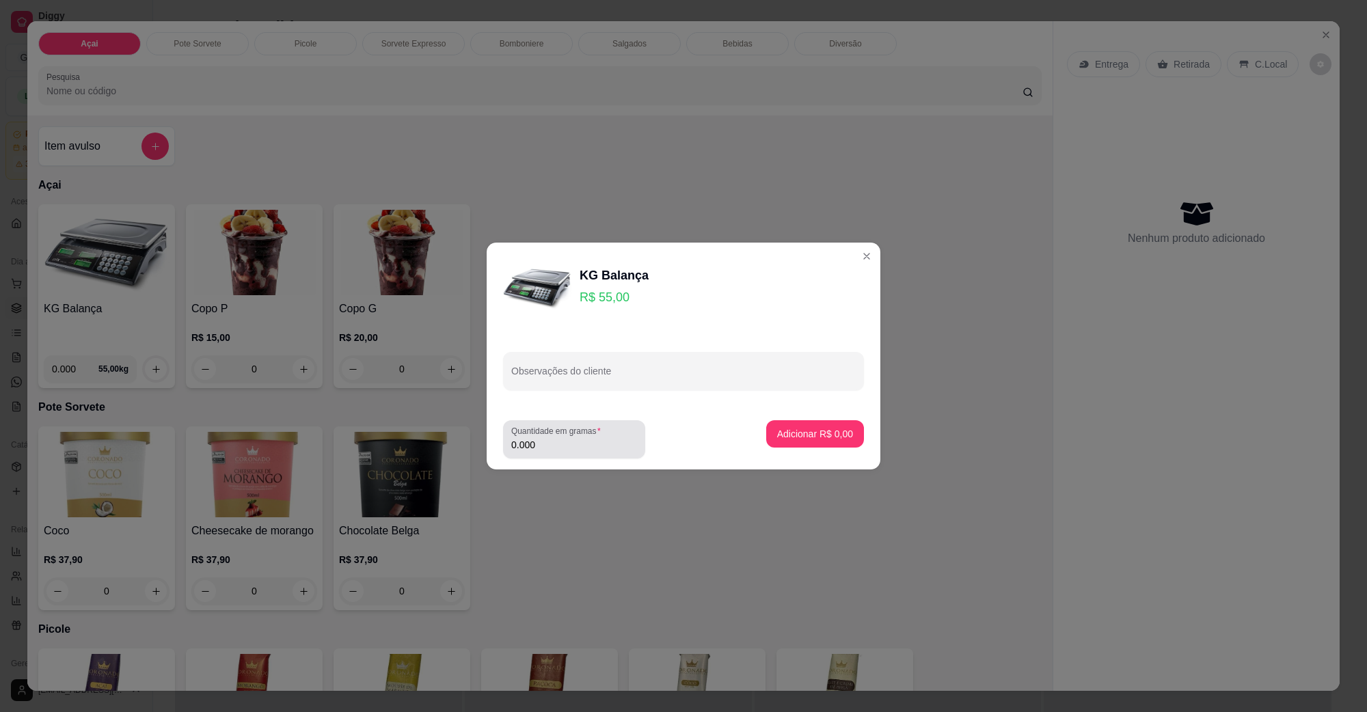
click at [606, 453] on div "0.000" at bounding box center [574, 439] width 126 height 27
type input "0.412"
click at [842, 432] on button "Adicionar R$ 22,66" at bounding box center [812, 434] width 101 height 27
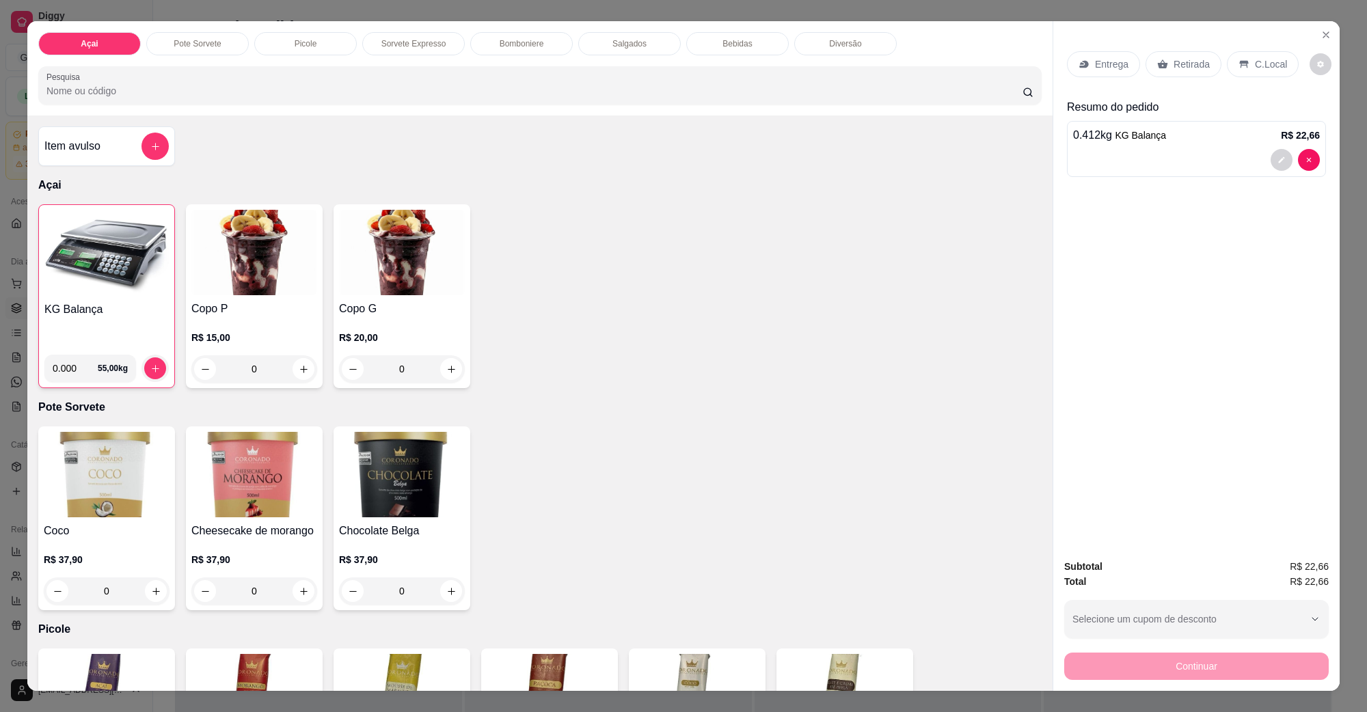
click at [1244, 59] on div "C.Local" at bounding box center [1263, 64] width 72 height 26
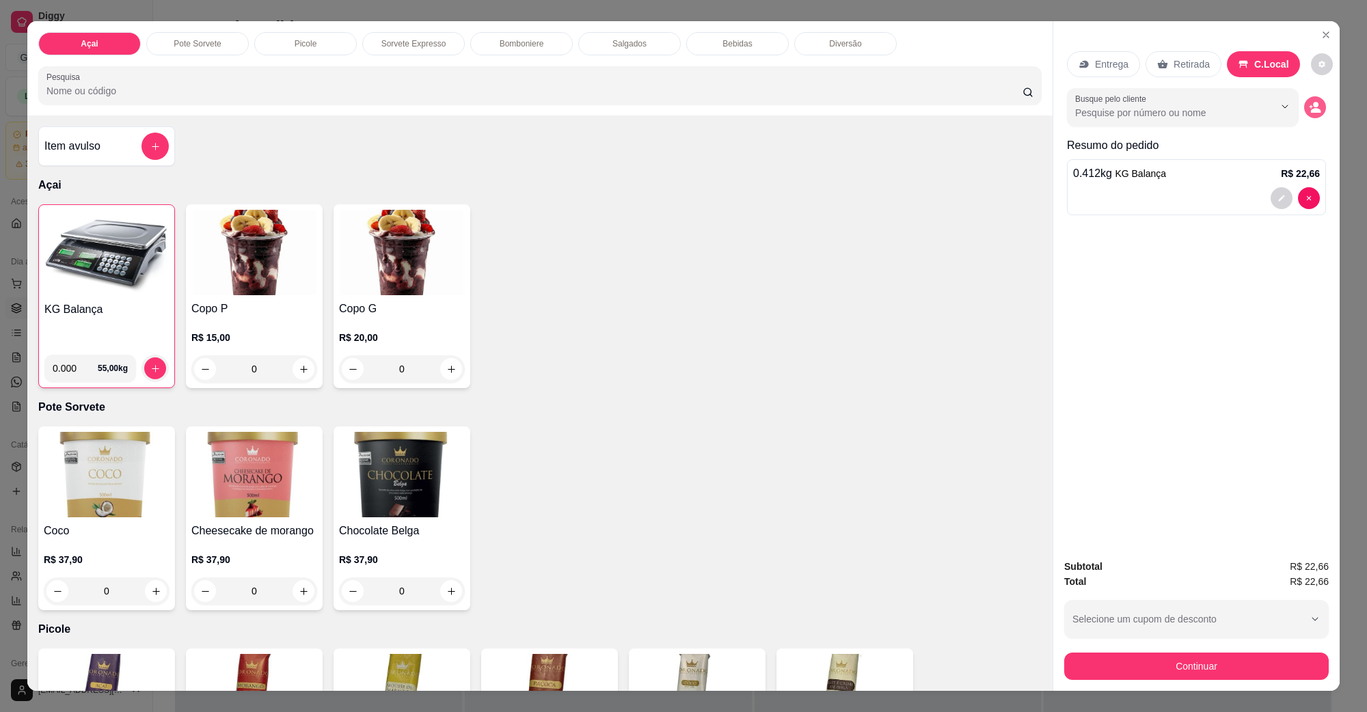
click at [1304, 113] on button "decrease-product-quantity" at bounding box center [1315, 107] width 22 height 22
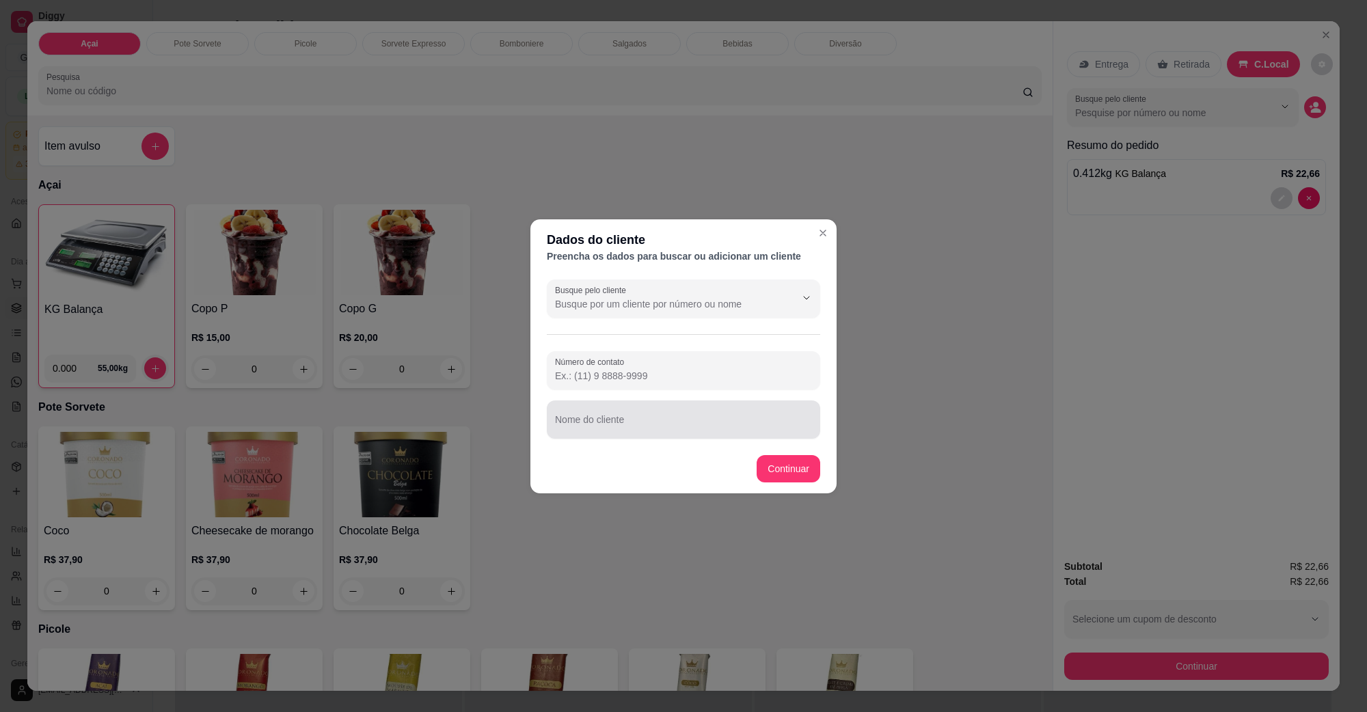
click at [671, 431] on input "Nome do cliente" at bounding box center [683, 425] width 257 height 14
type input "MATEUS FILMAKE"
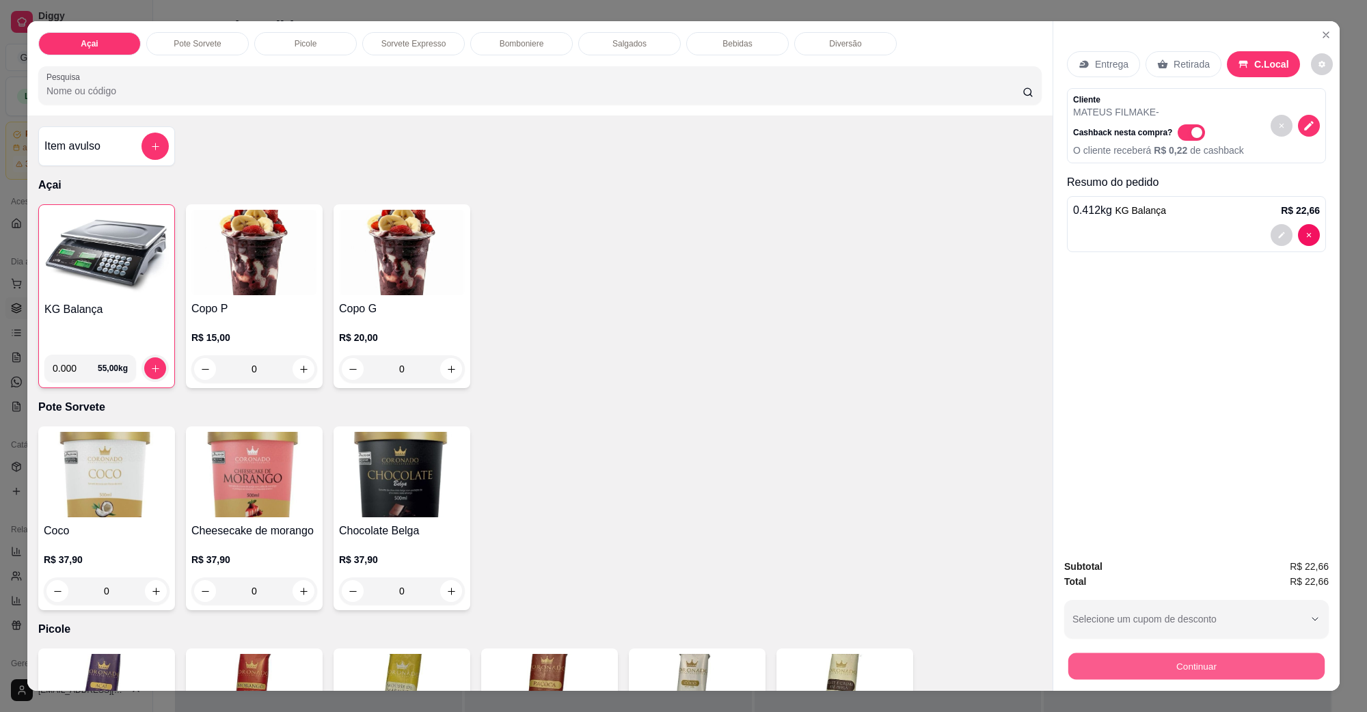
click at [1241, 677] on button "Continuar" at bounding box center [1197, 666] width 256 height 27
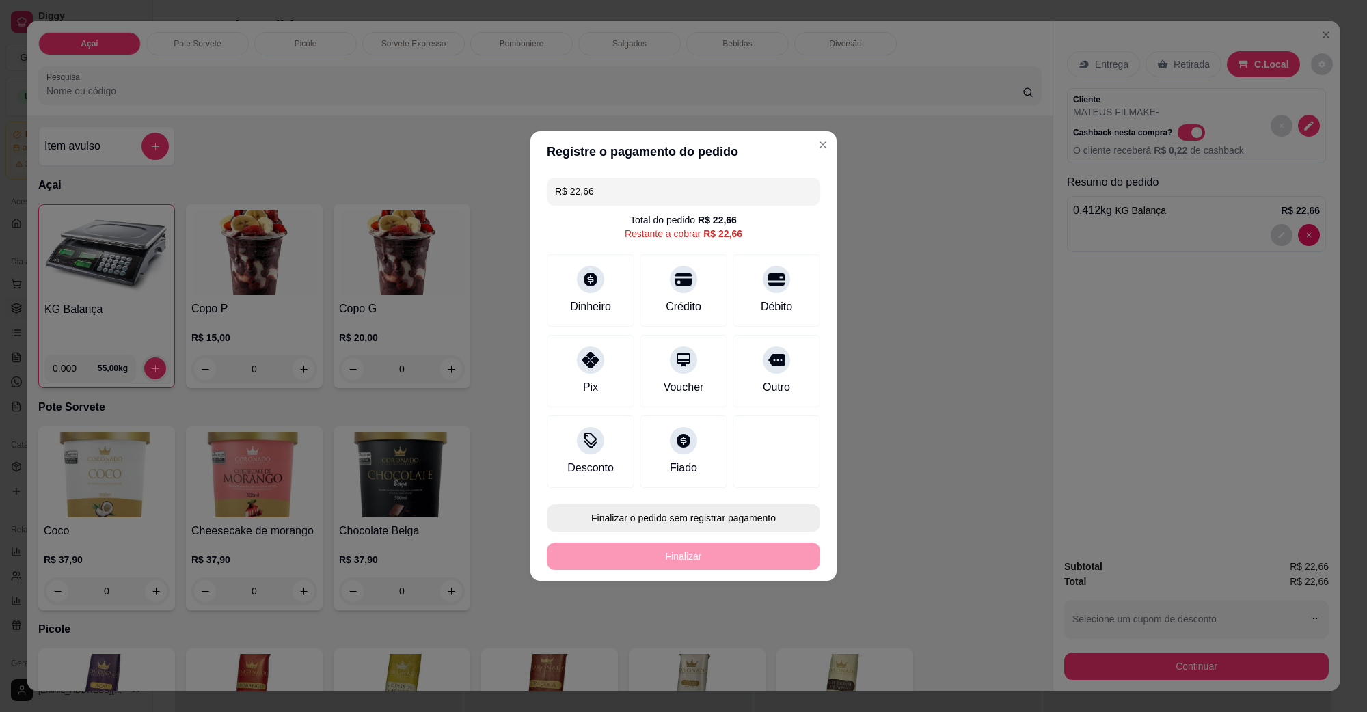
click at [691, 524] on button "Finalizar o pedido sem registrar pagamento" at bounding box center [683, 518] width 273 height 27
click at [758, 640] on button "Confirmar" at bounding box center [768, 631] width 51 height 21
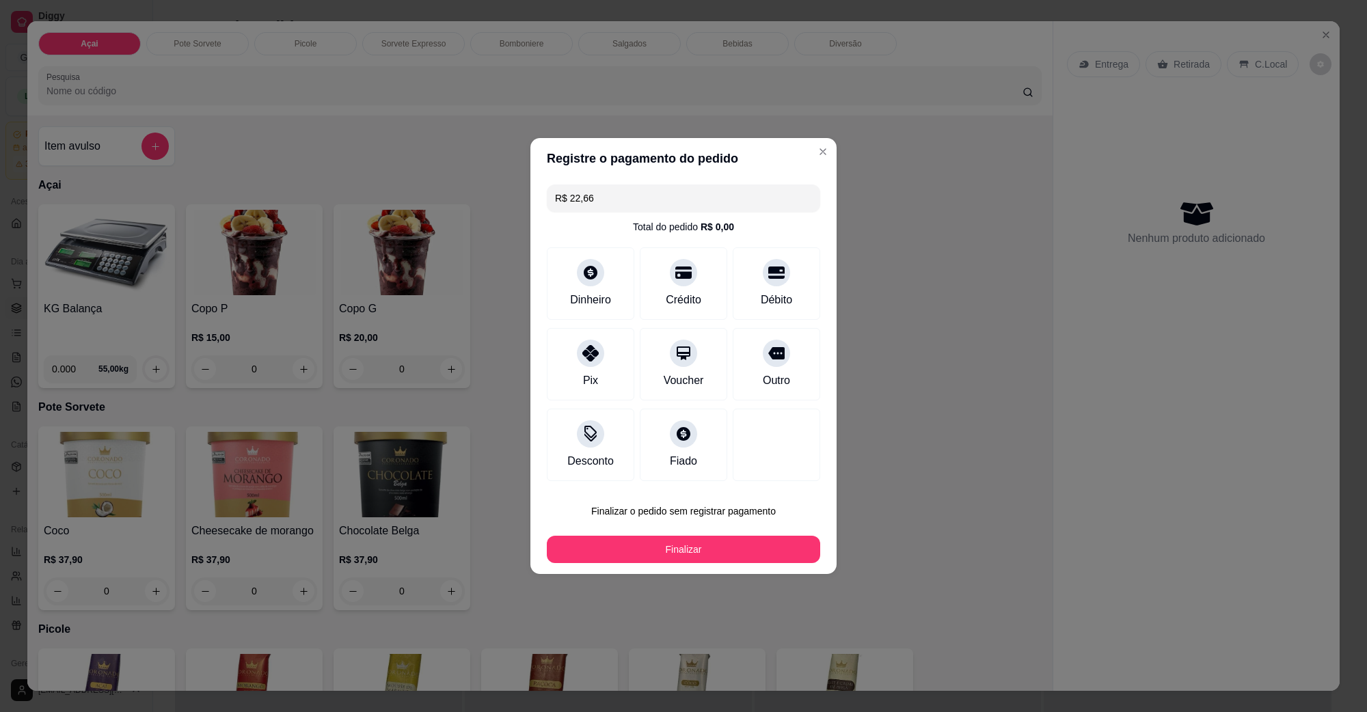
type input "R$ 0,00"
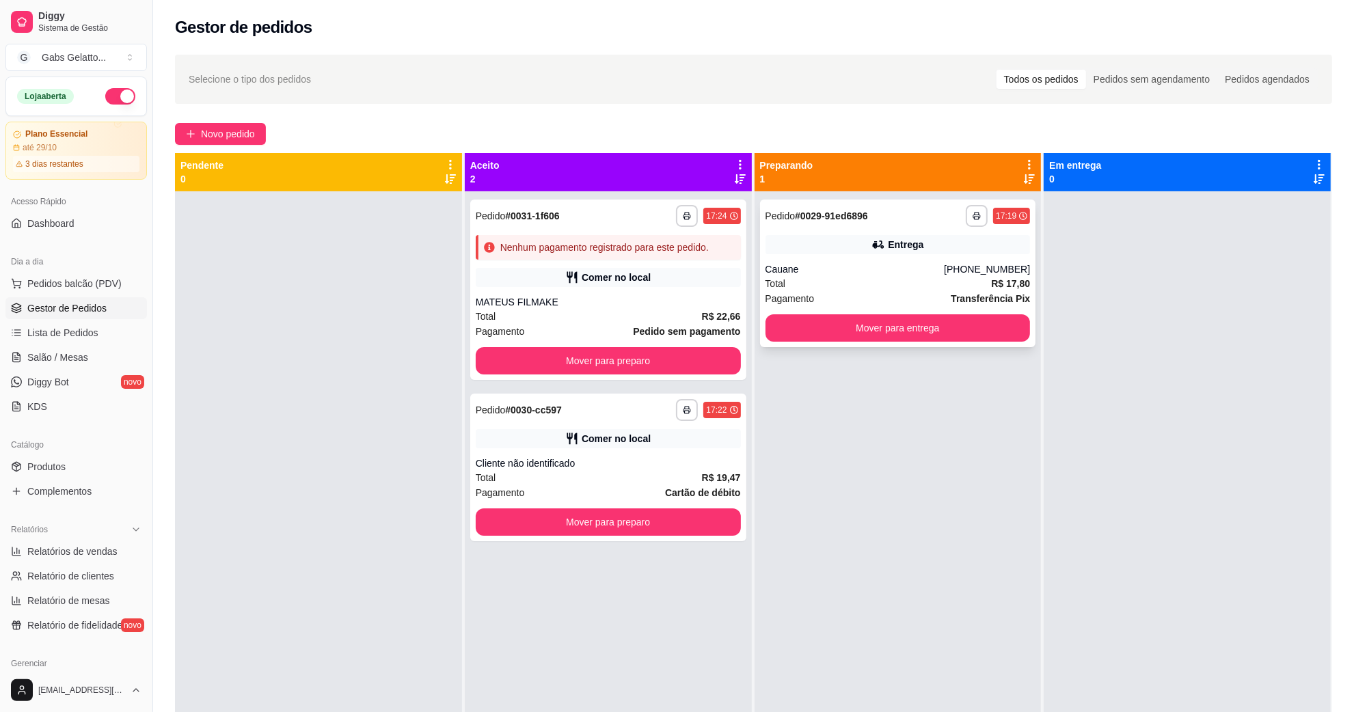
click at [868, 276] on div "Cauane" at bounding box center [855, 270] width 179 height 14
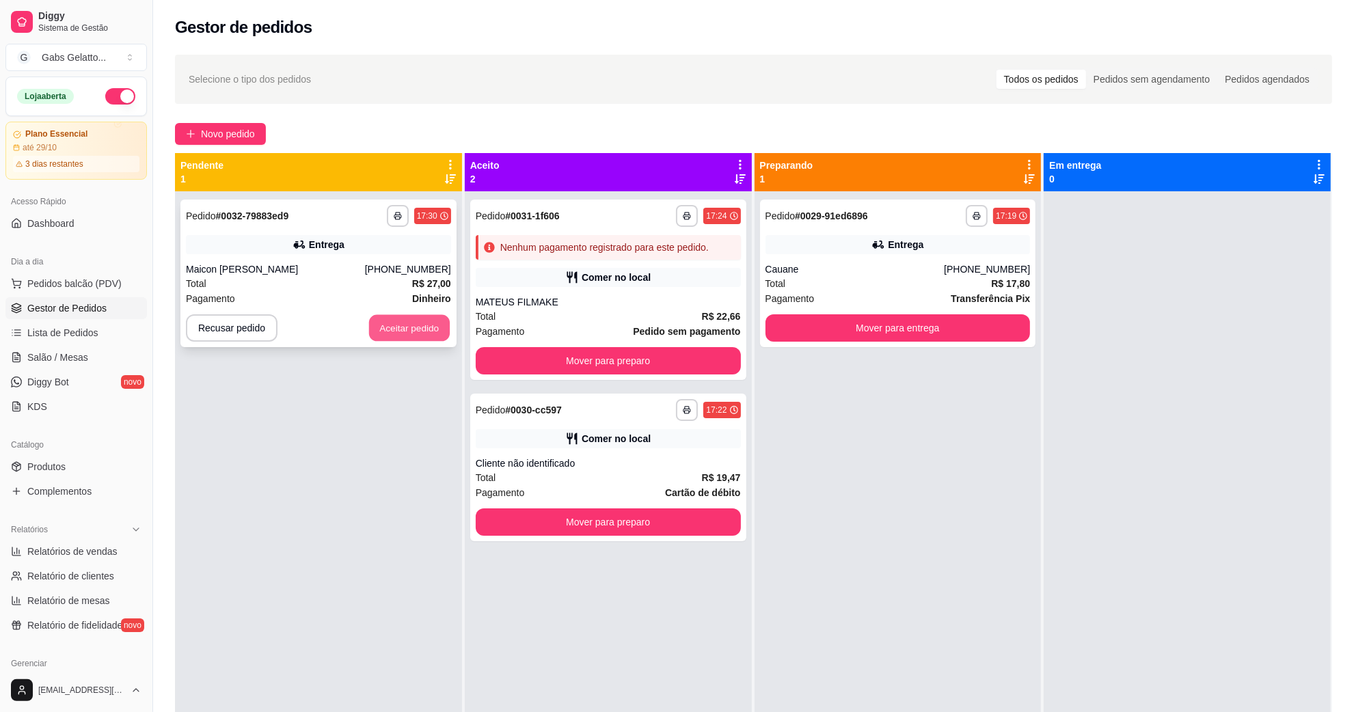
click at [416, 327] on button "Aceitar pedido" at bounding box center [409, 328] width 81 height 27
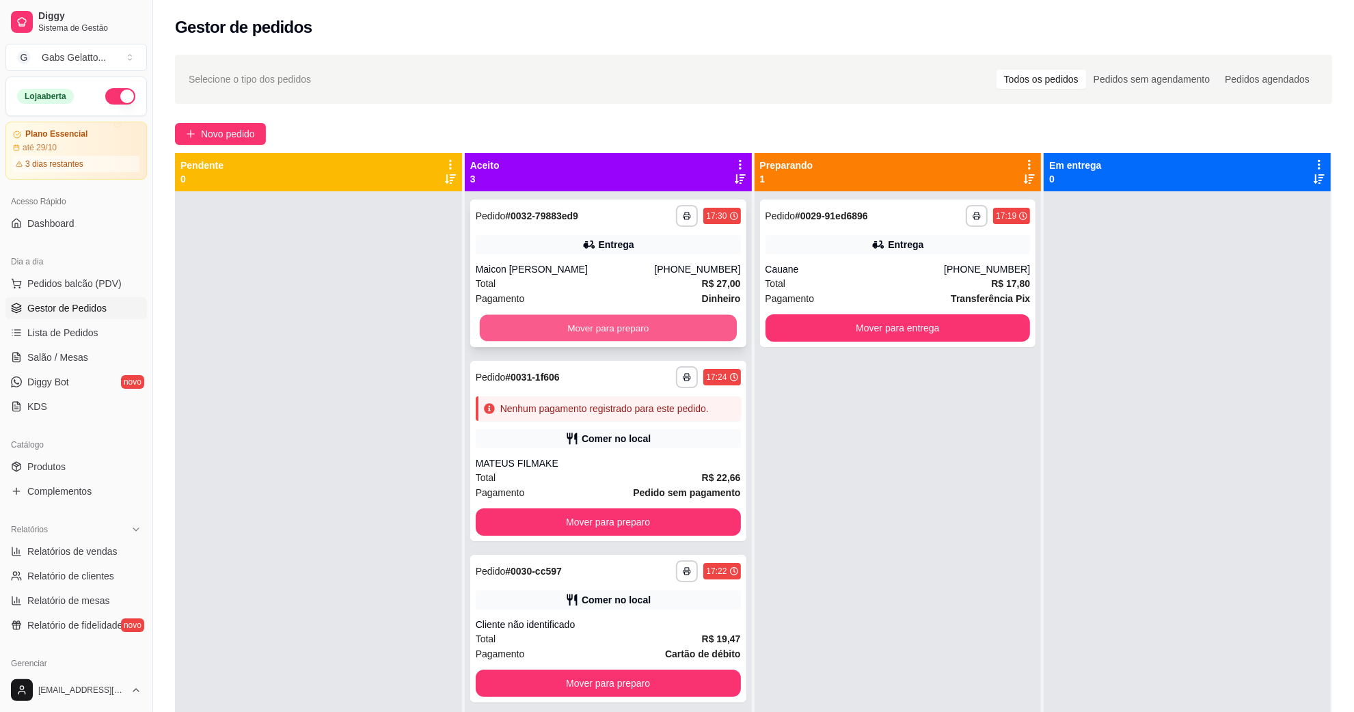
click at [535, 334] on button "Mover para preparo" at bounding box center [608, 328] width 257 height 27
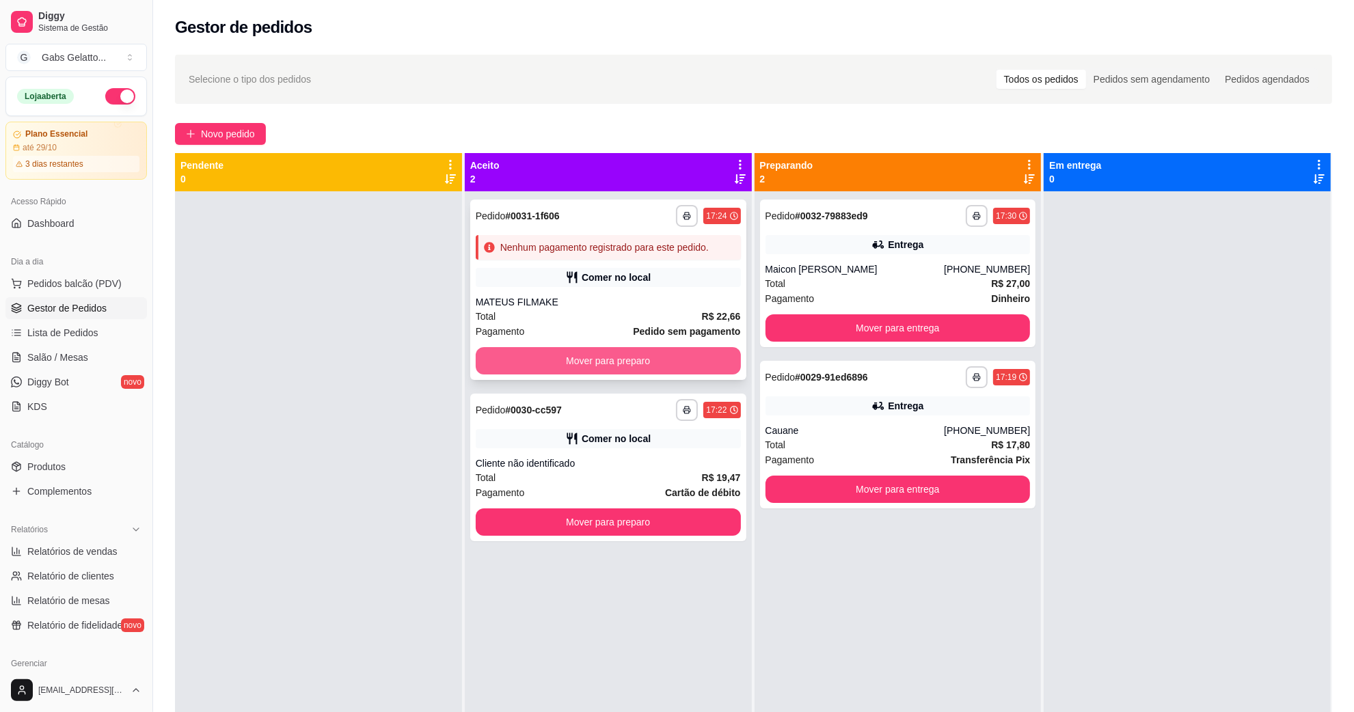
click at [619, 353] on button "Mover para preparo" at bounding box center [608, 360] width 265 height 27
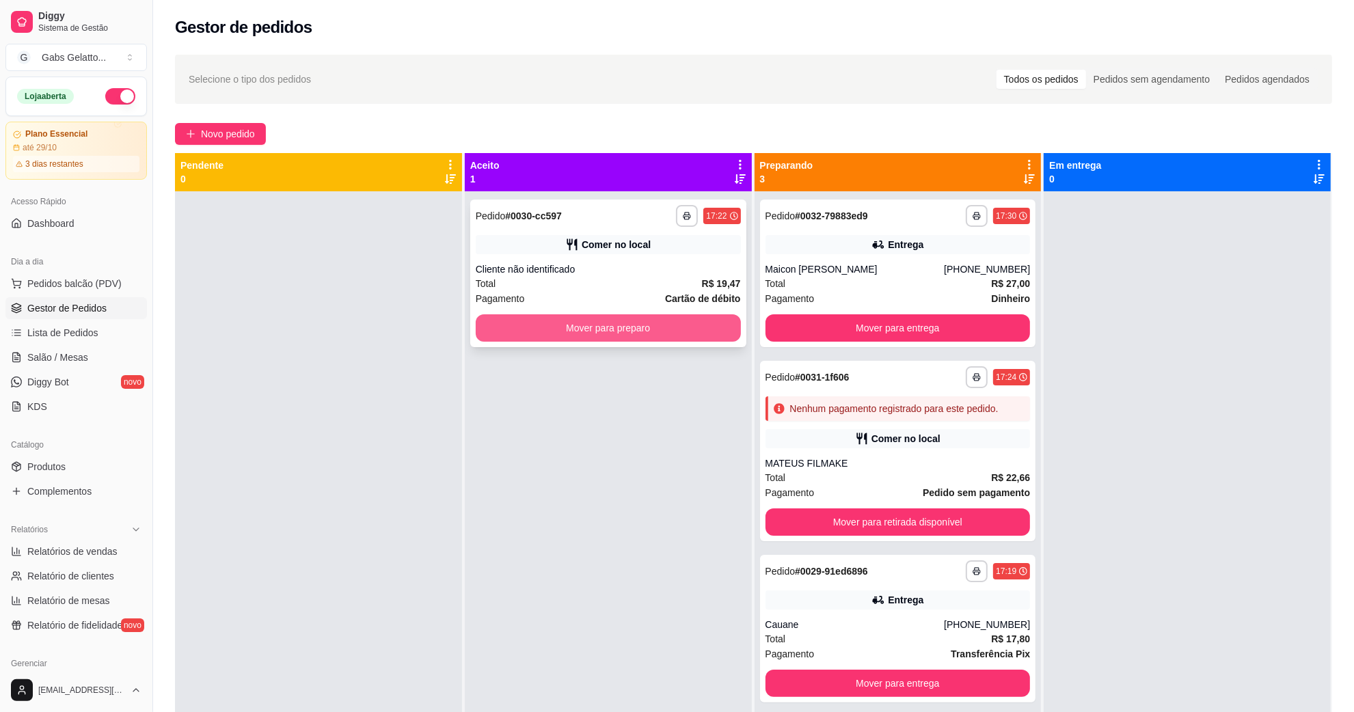
click at [621, 330] on button "Mover para preparo" at bounding box center [608, 327] width 265 height 27
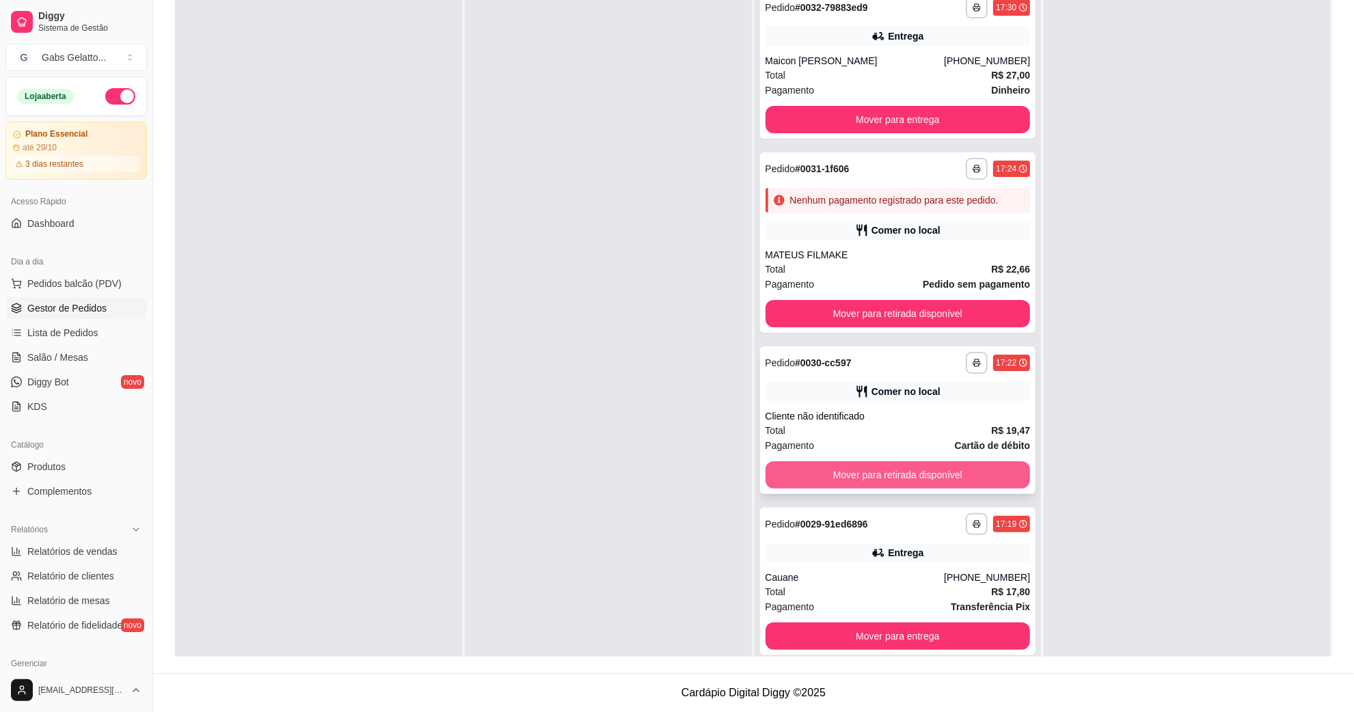
click at [907, 477] on button "Mover para retirada disponível" at bounding box center [898, 474] width 265 height 27
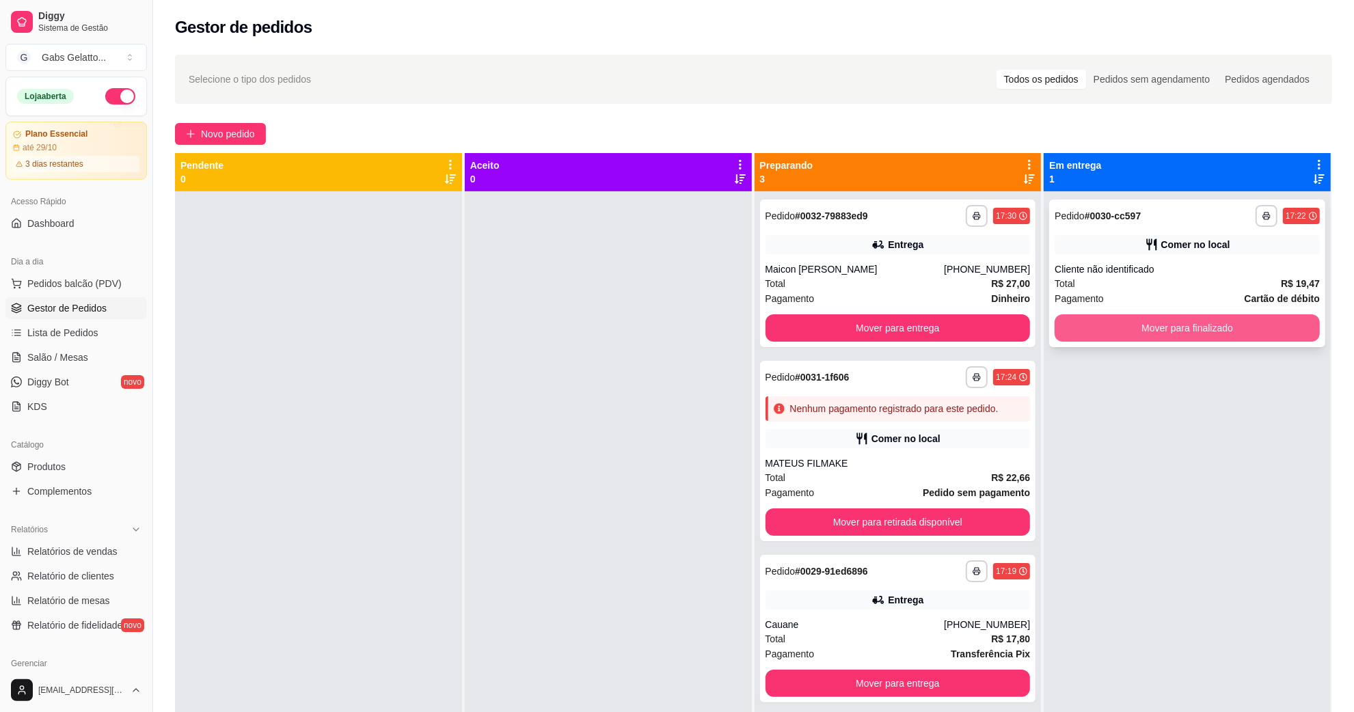
click at [1175, 336] on button "Mover para finalizado" at bounding box center [1187, 327] width 265 height 27
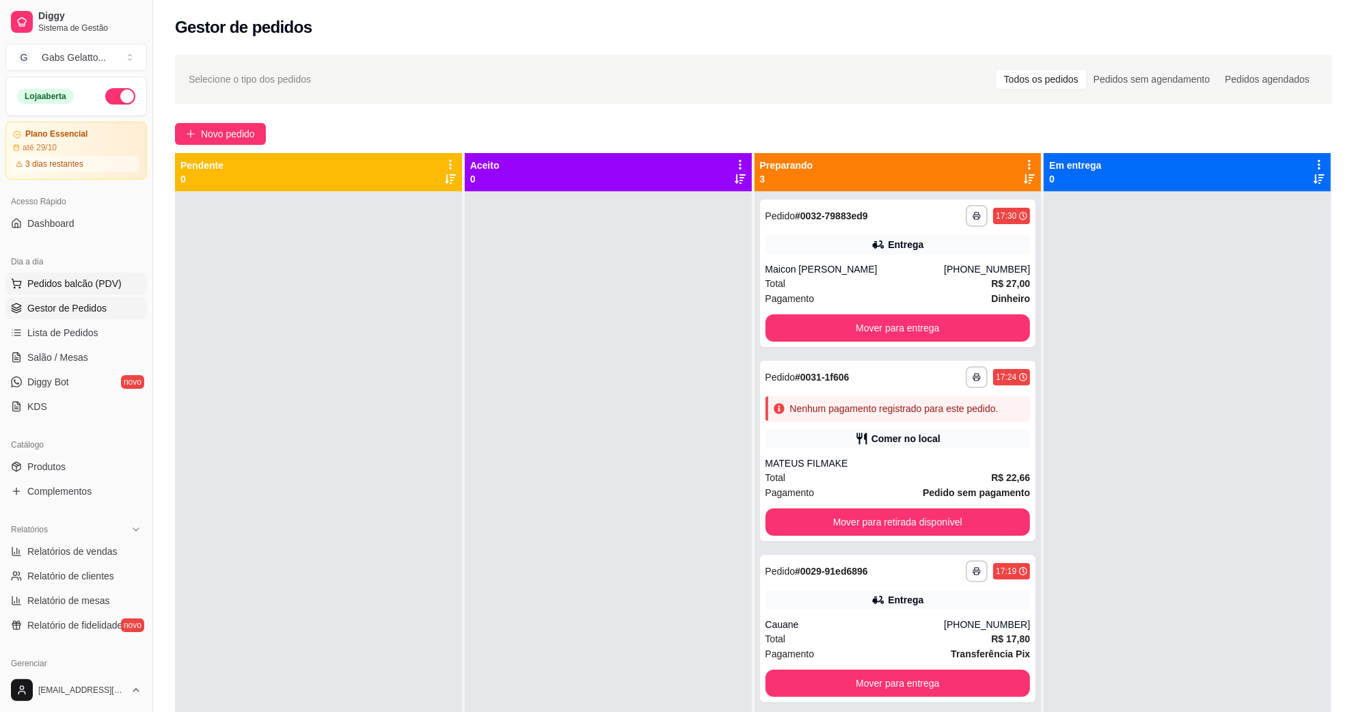
click at [48, 293] on button "Pedidos balcão (PDV)" at bounding box center [76, 284] width 142 height 22
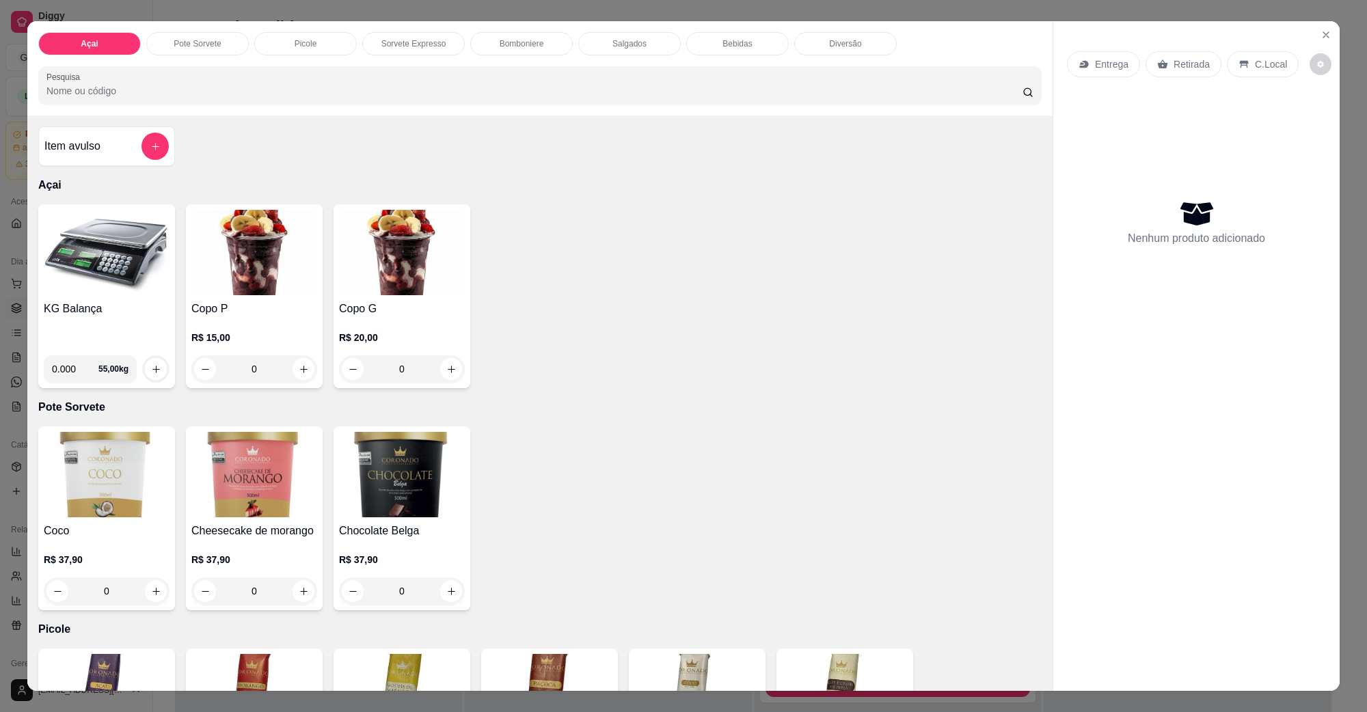
click at [85, 289] on img at bounding box center [107, 252] width 126 height 85
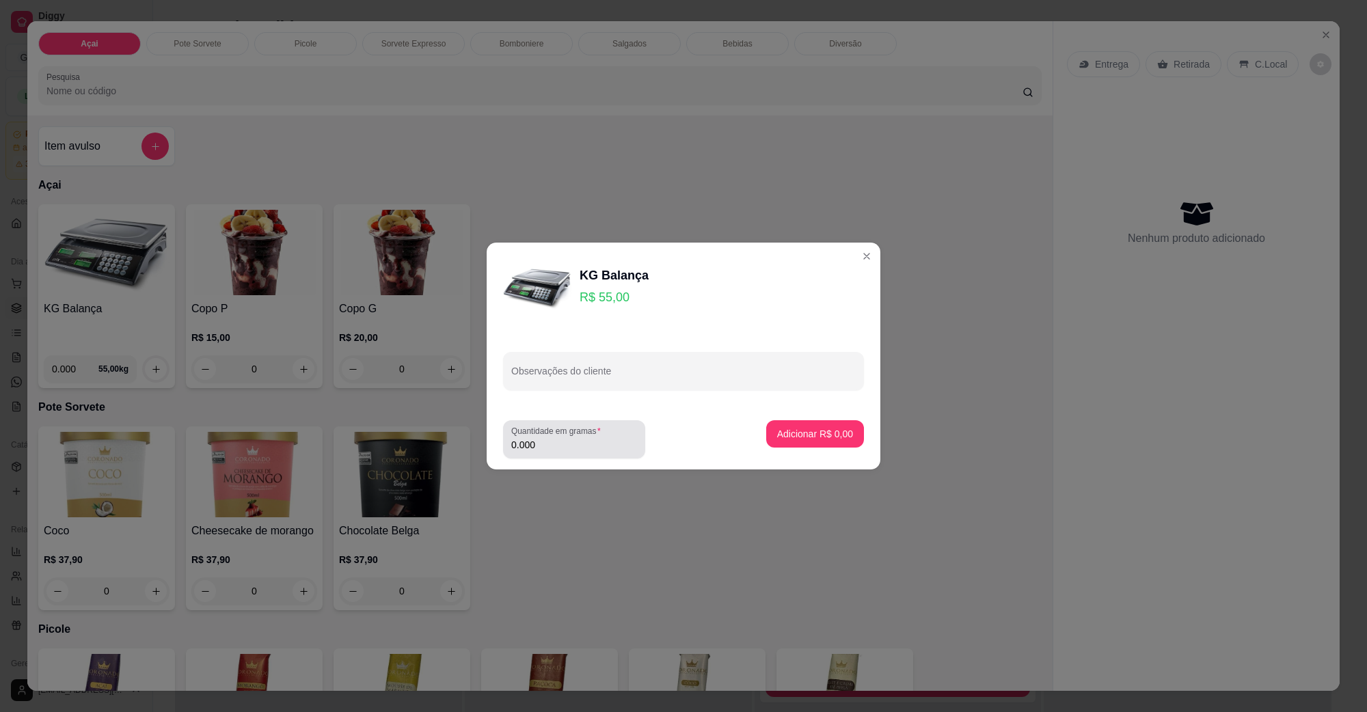
click at [593, 431] on label "Quantidade em gramas" at bounding box center [558, 431] width 94 height 12
click at [593, 438] on input "0.000" at bounding box center [574, 445] width 126 height 14
type input "0.230"
click at [822, 429] on p "Adicionar R$ 12,65" at bounding box center [812, 434] width 81 height 14
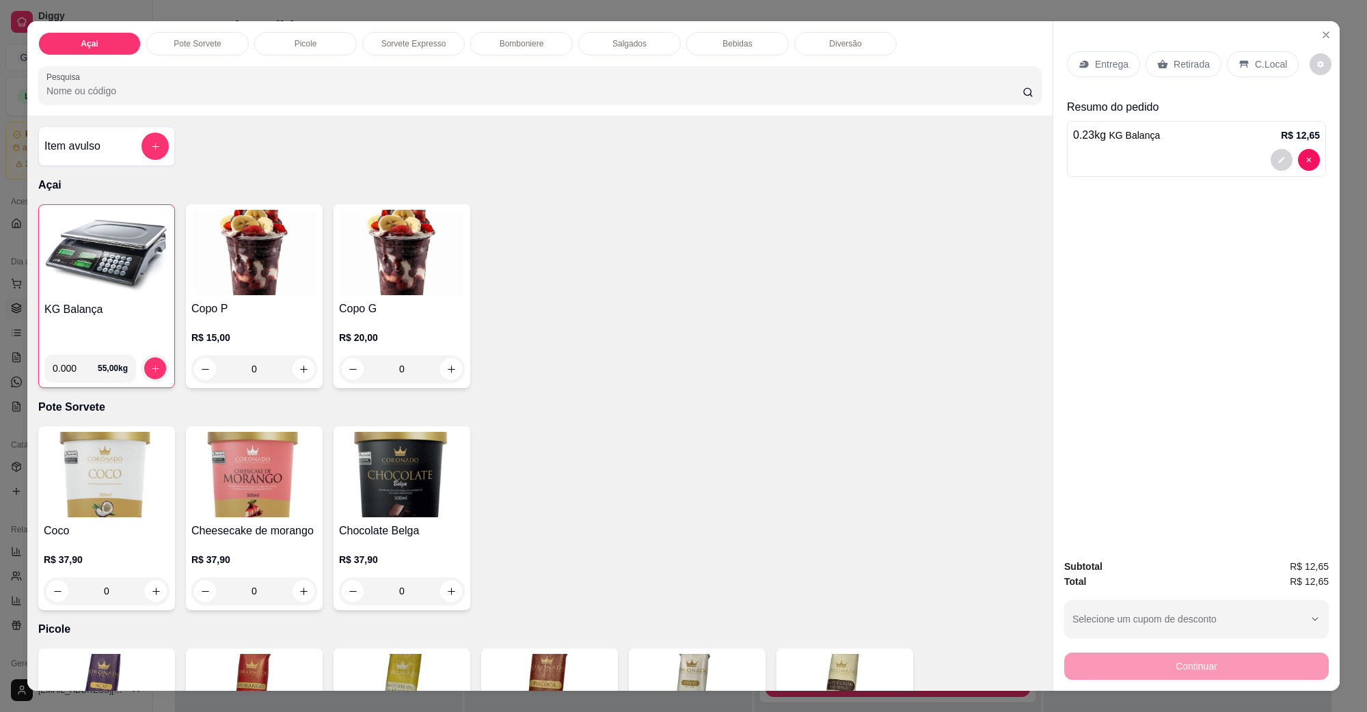
drag, startPoint x: 1239, startPoint y: 72, endPoint x: 1248, endPoint y: 60, distance: 15.6
click at [1251, 59] on div "C.Local" at bounding box center [1263, 64] width 72 height 26
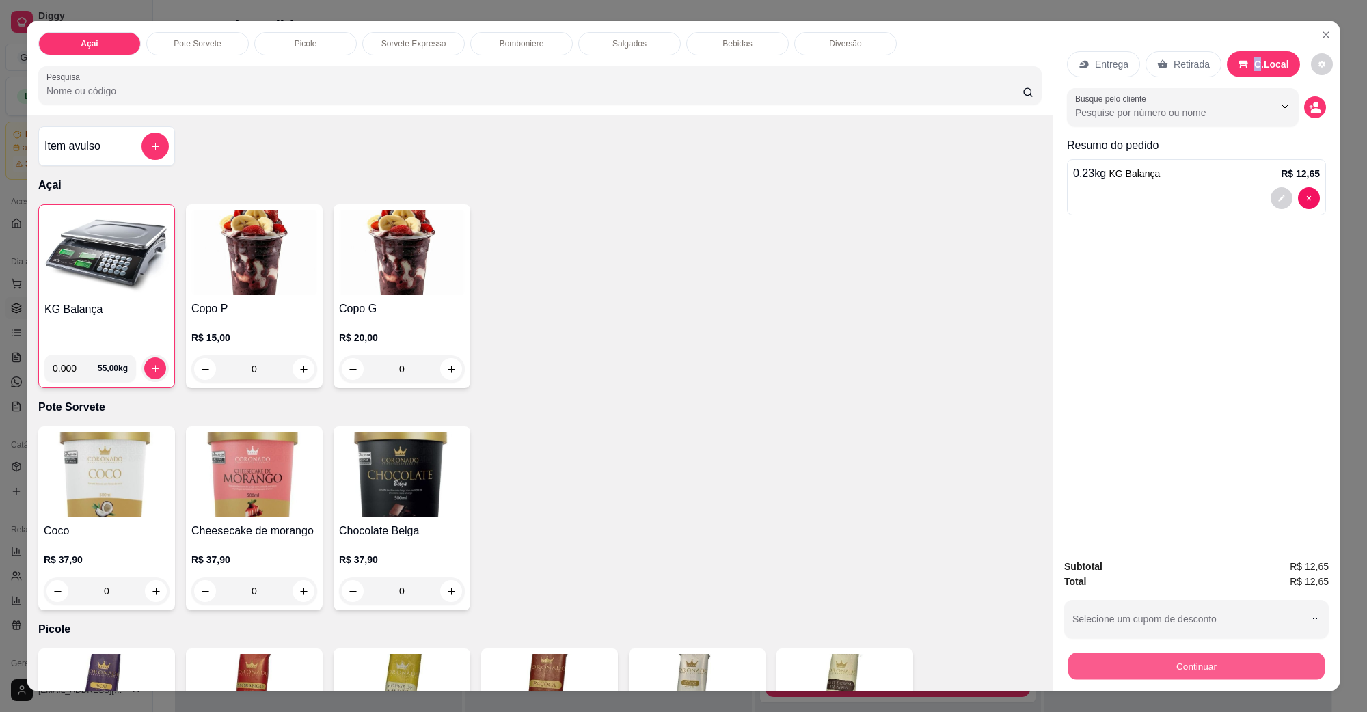
click at [1199, 665] on button "Continuar" at bounding box center [1197, 666] width 256 height 27
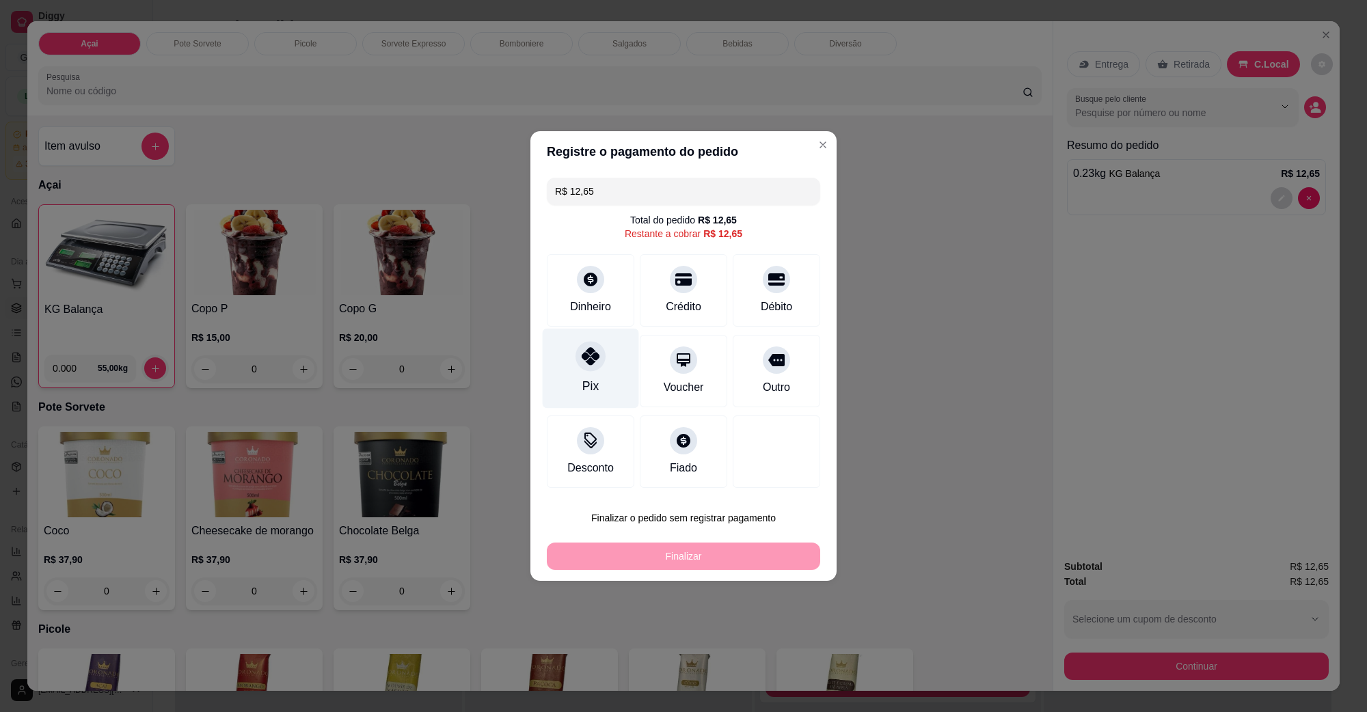
click at [578, 366] on div at bounding box center [591, 356] width 30 height 30
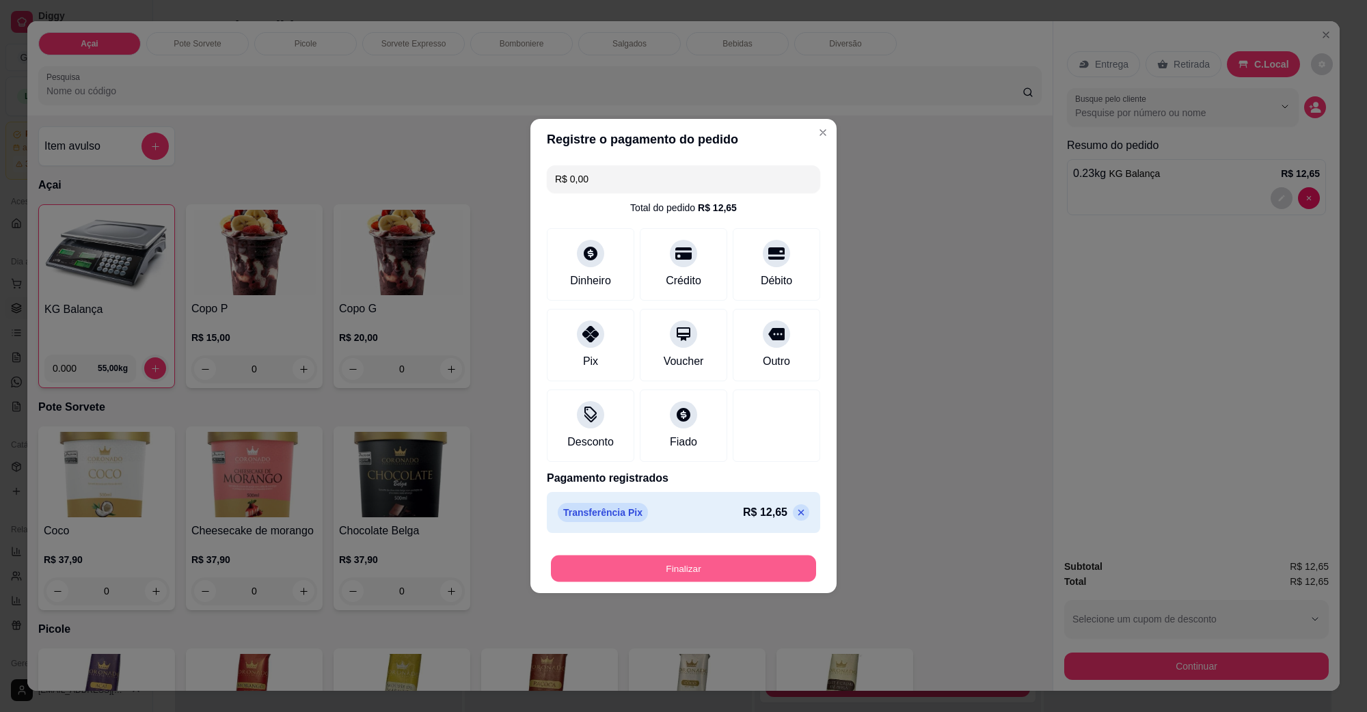
click at [766, 576] on button "Finalizar" at bounding box center [683, 569] width 265 height 27
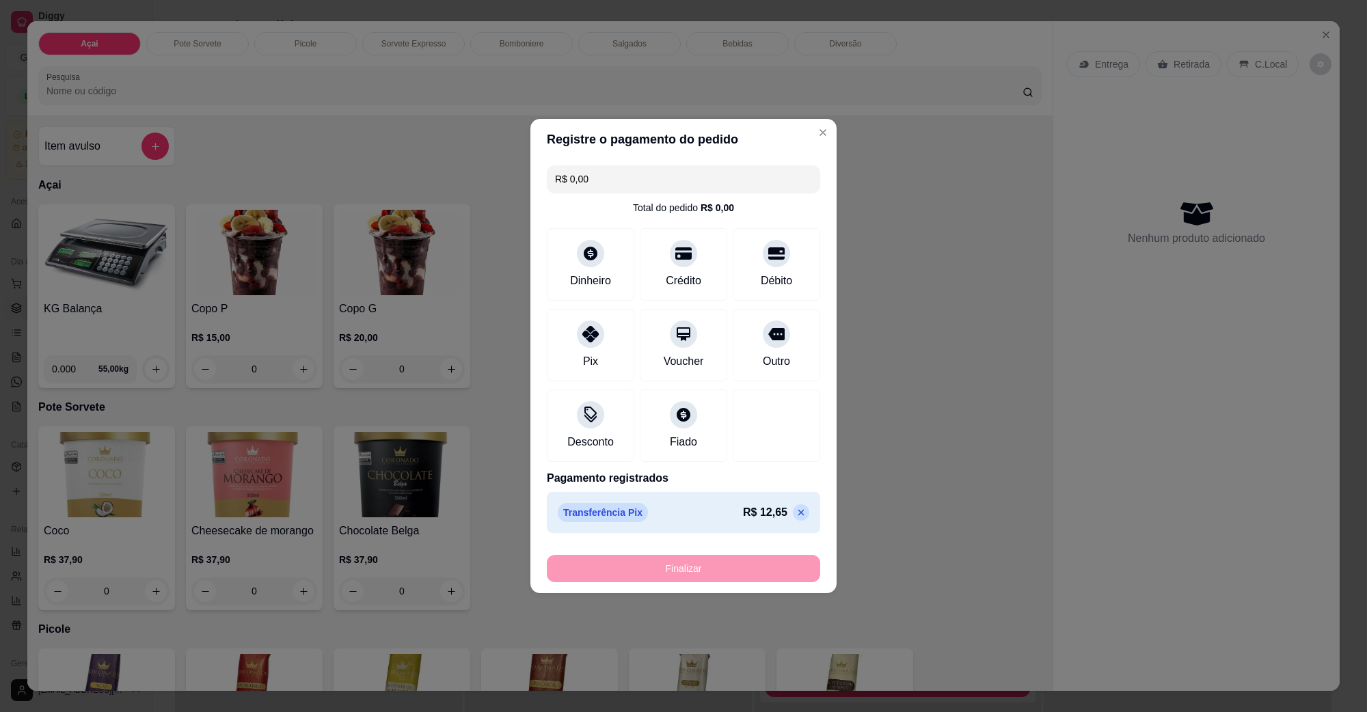
type input "-R$ 12,65"
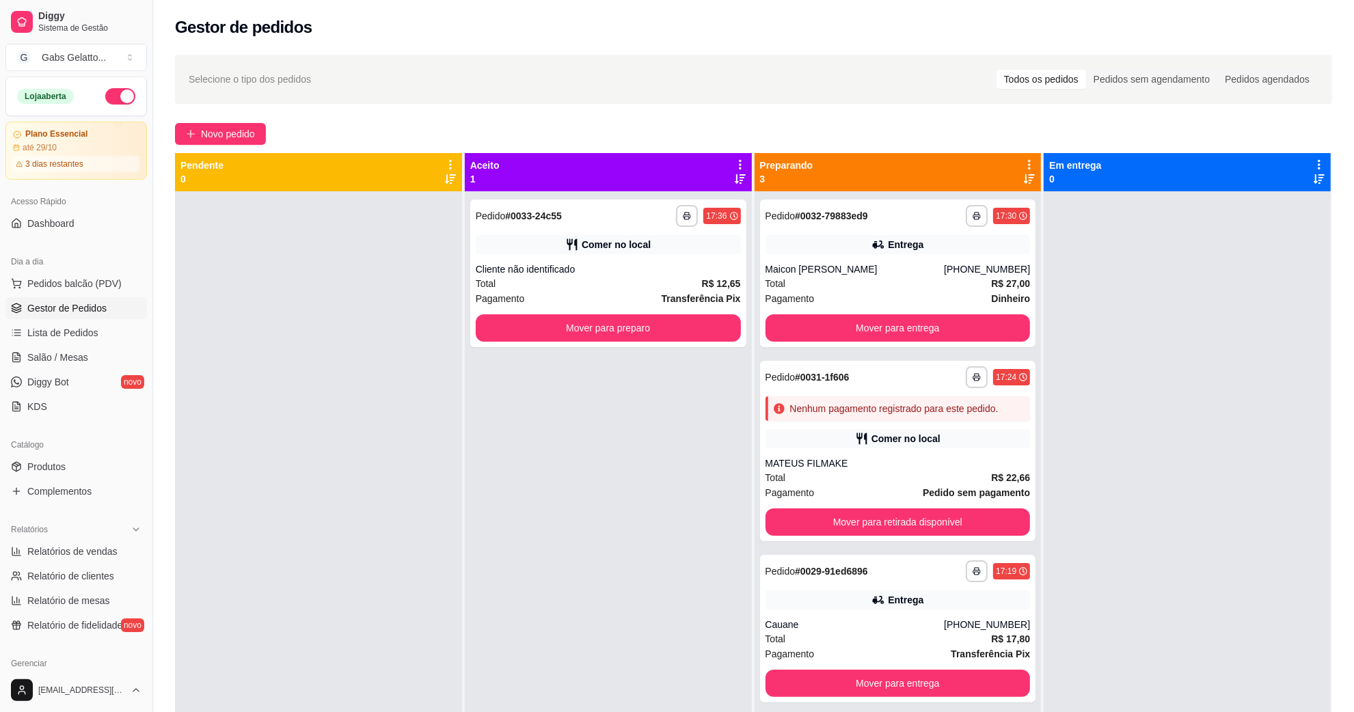
click at [118, 295] on ul "Pedidos balcão (PDV) Gestor de Pedidos Lista de Pedidos Salão / Mesas Diggy Bot…" at bounding box center [76, 345] width 142 height 145
click at [118, 289] on button "Pedidos balcão (PDV)" at bounding box center [76, 284] width 142 height 22
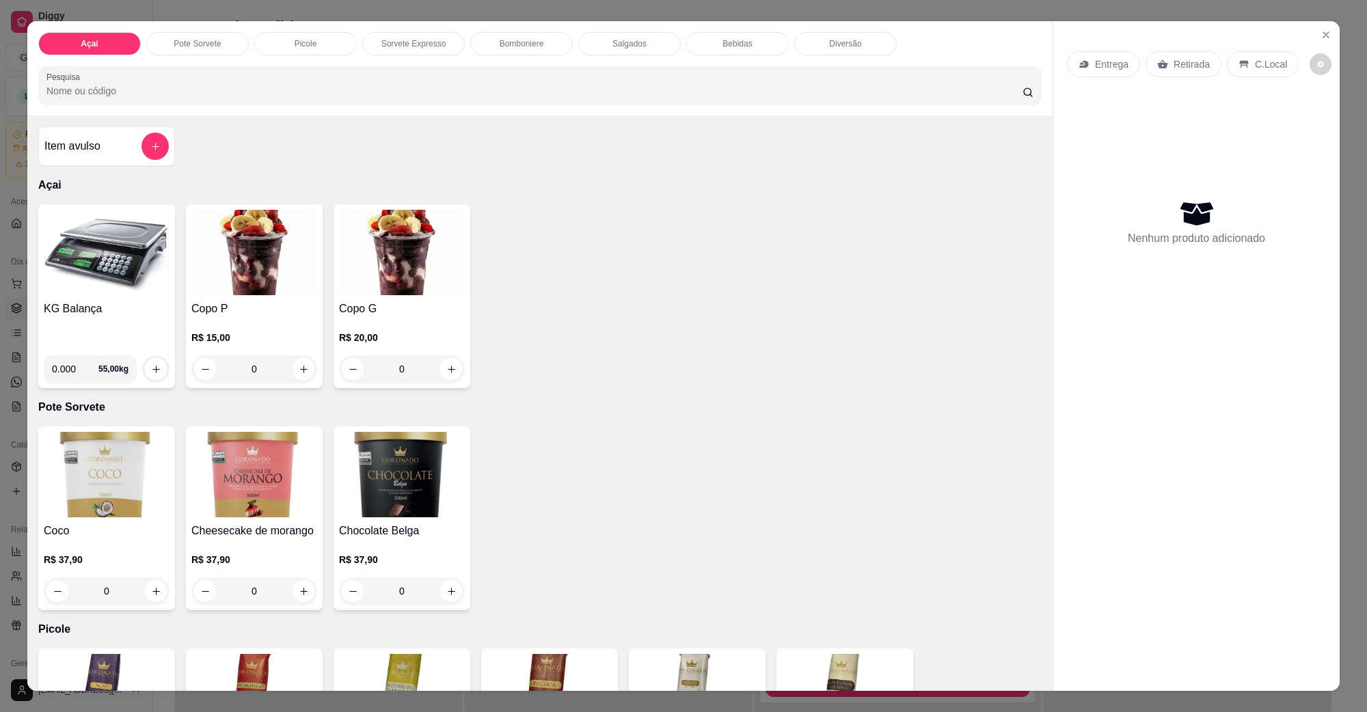
click at [96, 304] on h4 "KG Balança" at bounding box center [107, 309] width 126 height 16
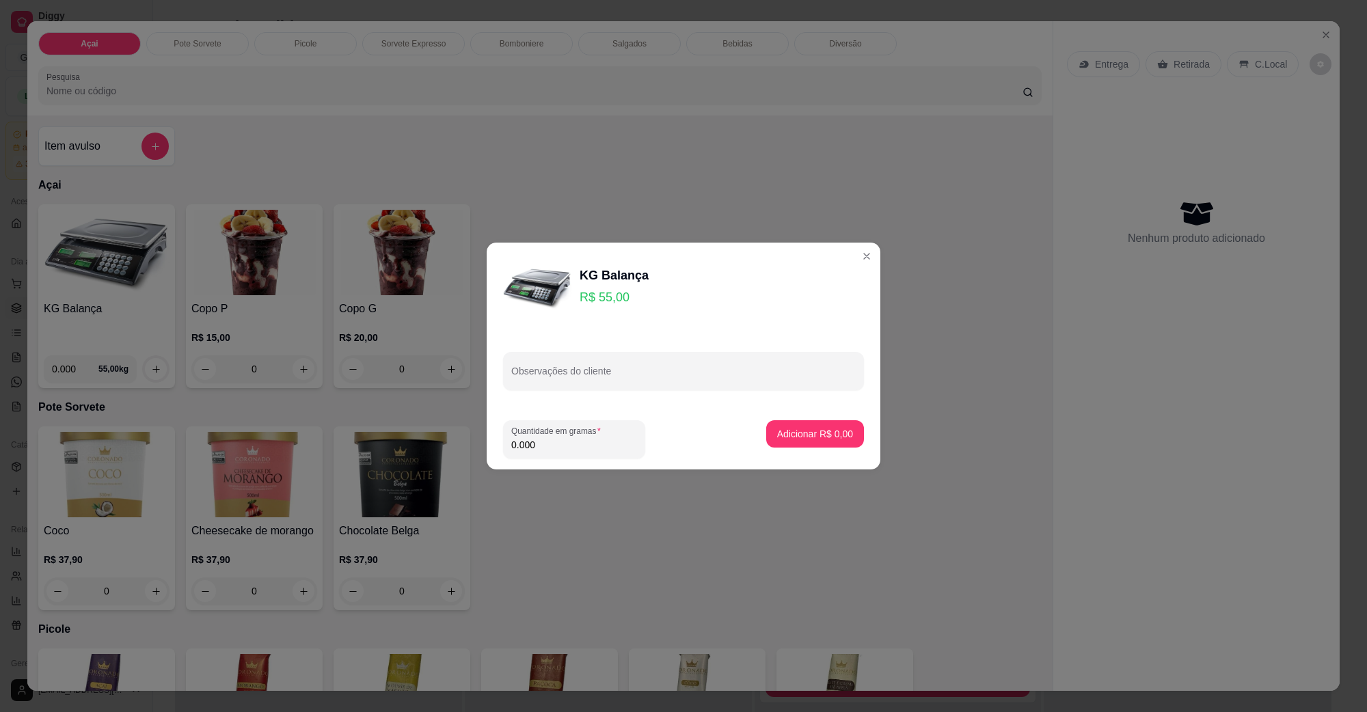
click at [540, 450] on input "0.000" at bounding box center [574, 445] width 126 height 14
type input "0.250"
click at [815, 427] on p "Adicionar R$ 13,75" at bounding box center [812, 434] width 81 height 14
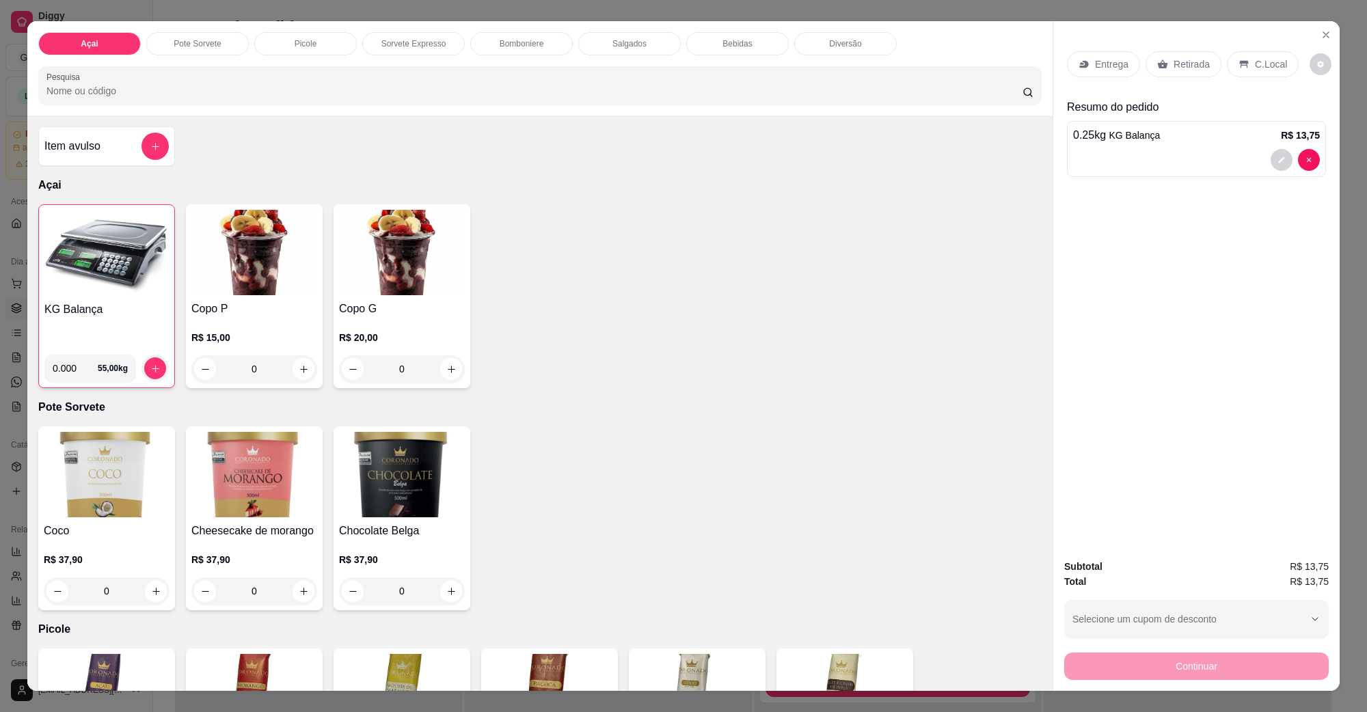
click at [1250, 53] on div "C.Local" at bounding box center [1263, 64] width 72 height 26
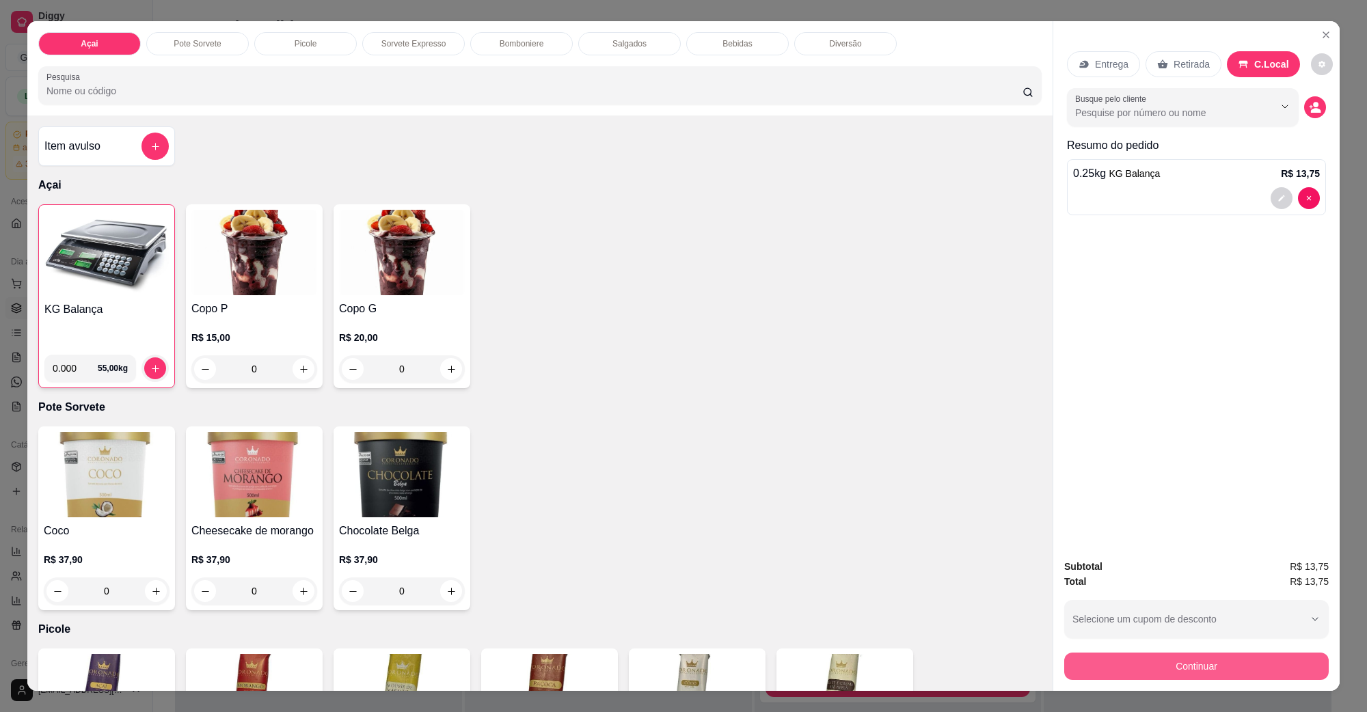
click at [1210, 661] on button "Continuar" at bounding box center [1197, 666] width 265 height 27
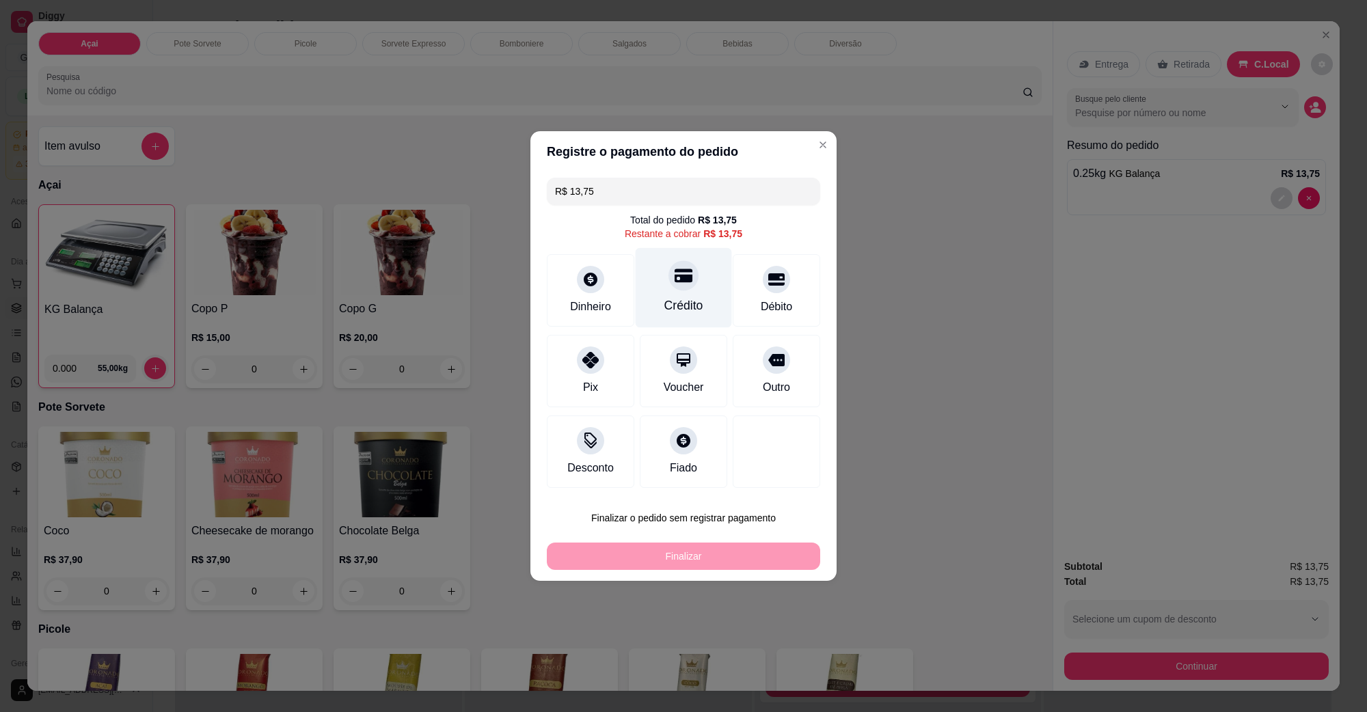
click at [694, 286] on div "Crédito" at bounding box center [684, 288] width 96 height 80
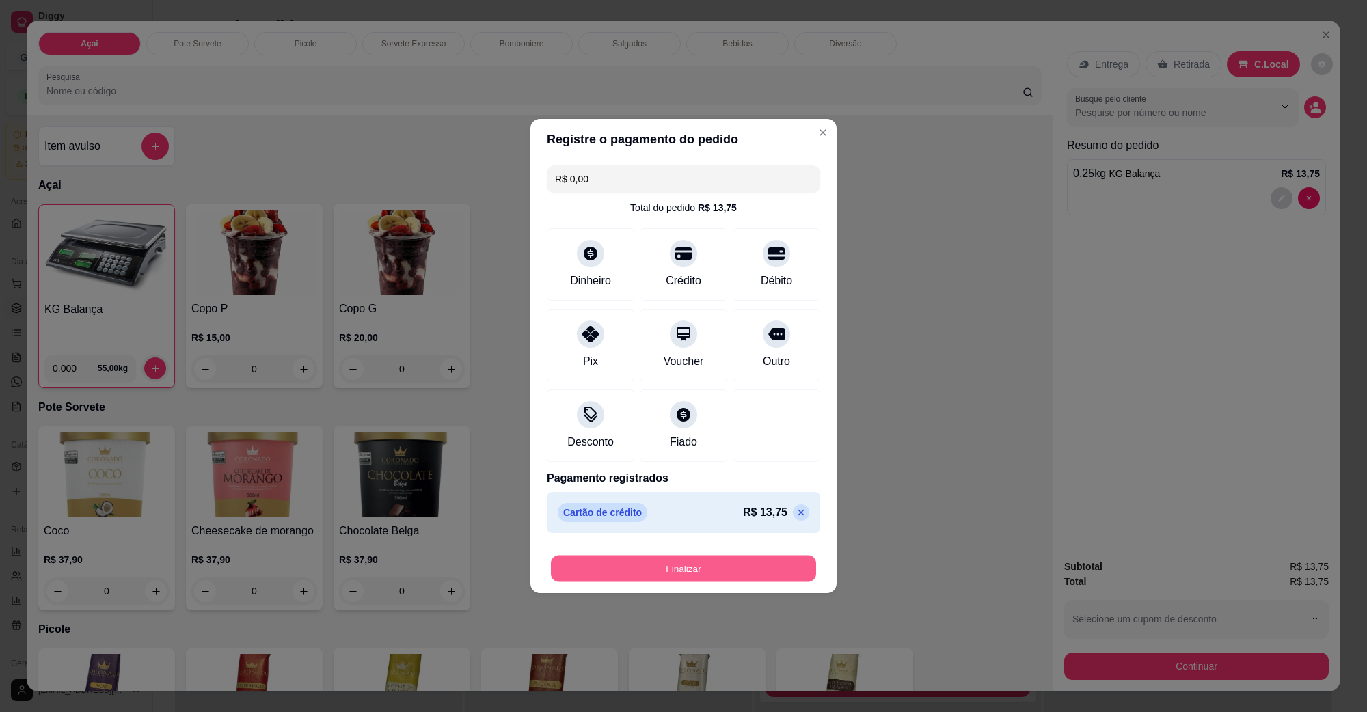
click at [749, 561] on button "Finalizar" at bounding box center [683, 569] width 265 height 27
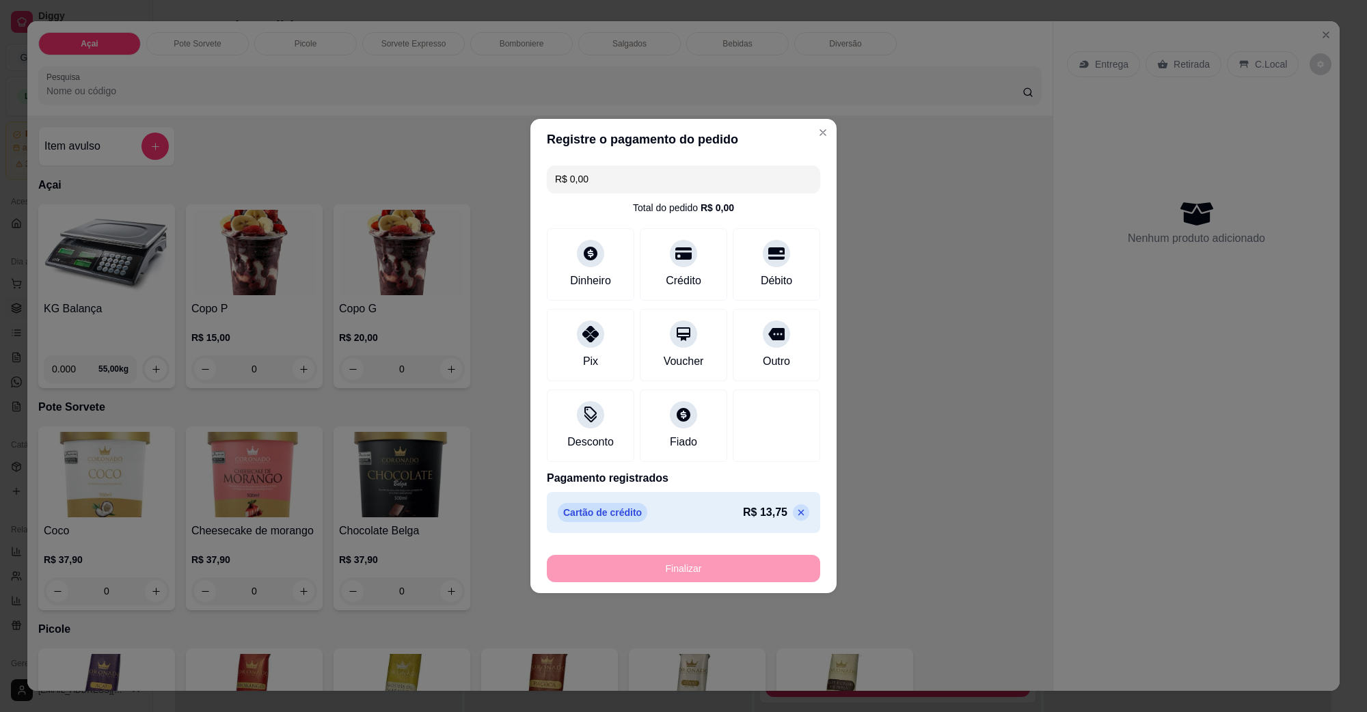
type input "-R$ 13,75"
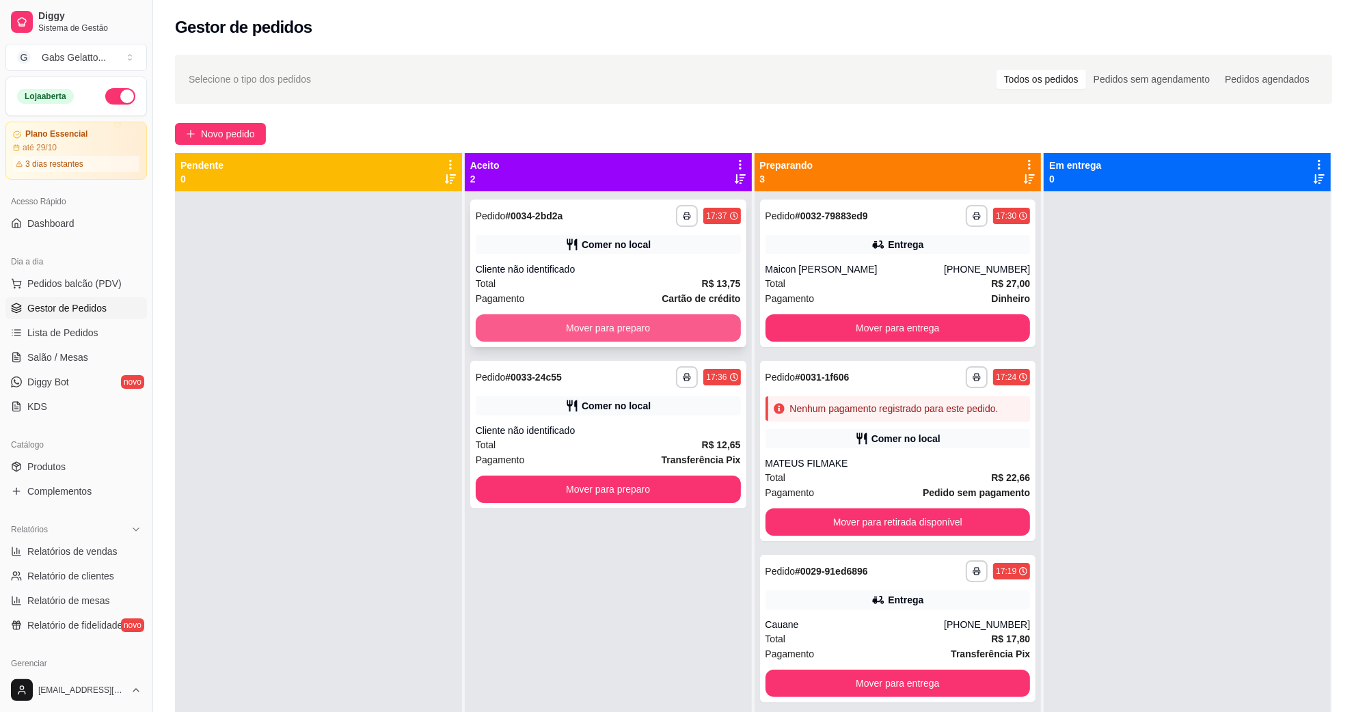
click at [692, 322] on button "Mover para preparo" at bounding box center [608, 327] width 265 height 27
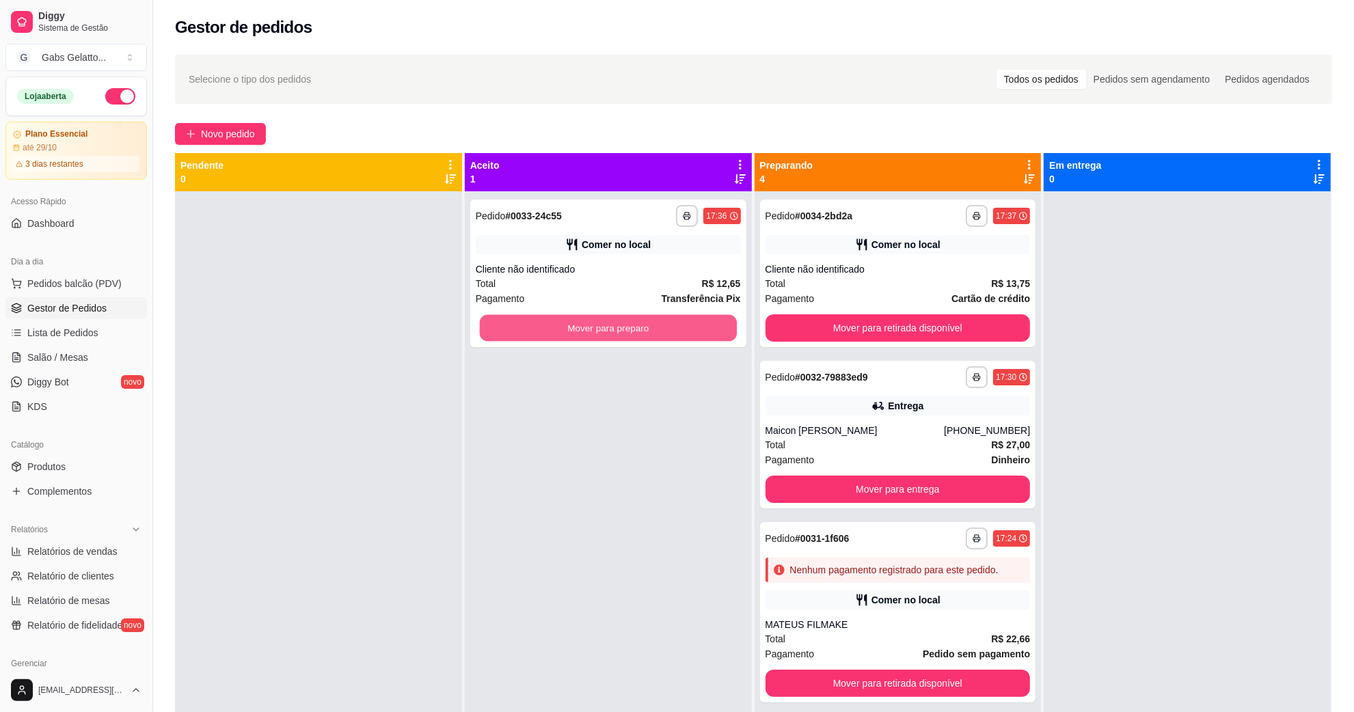
click at [692, 322] on button "Mover para preparo" at bounding box center [608, 328] width 257 height 27
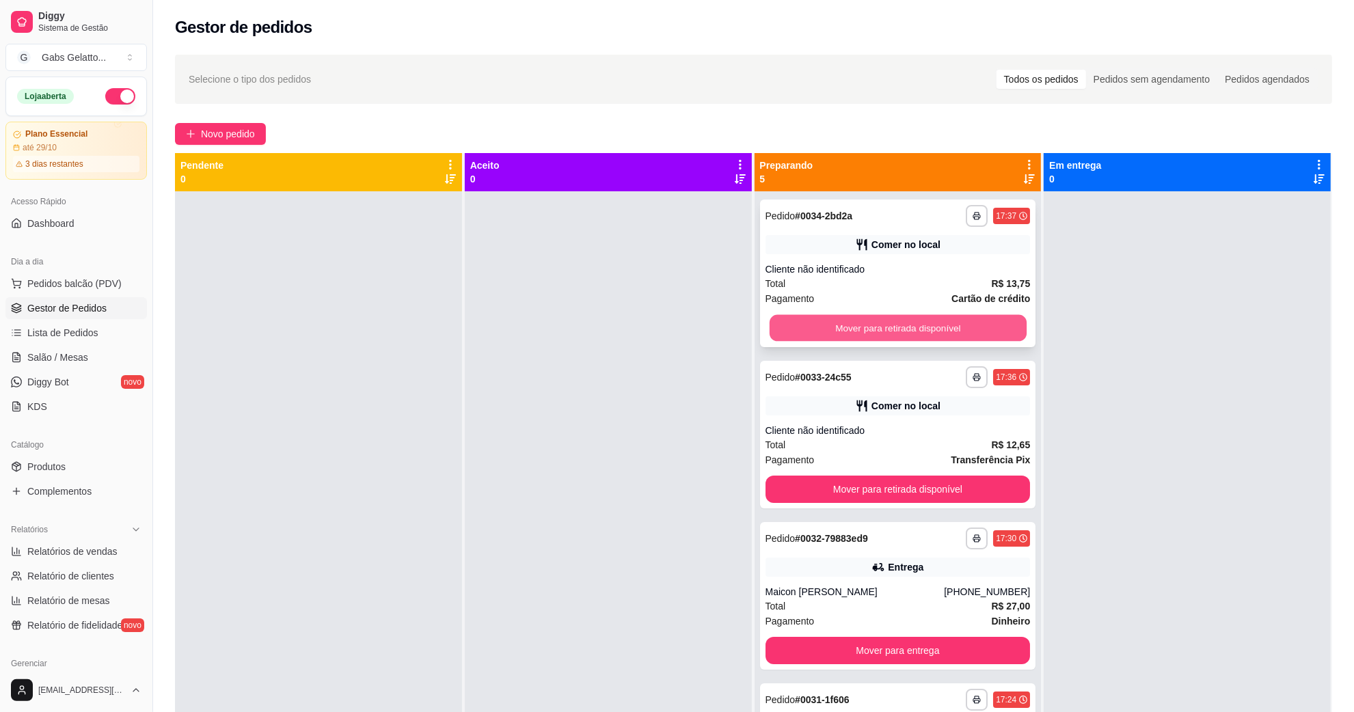
click at [805, 322] on button "Mover para retirada disponível" at bounding box center [897, 328] width 257 height 27
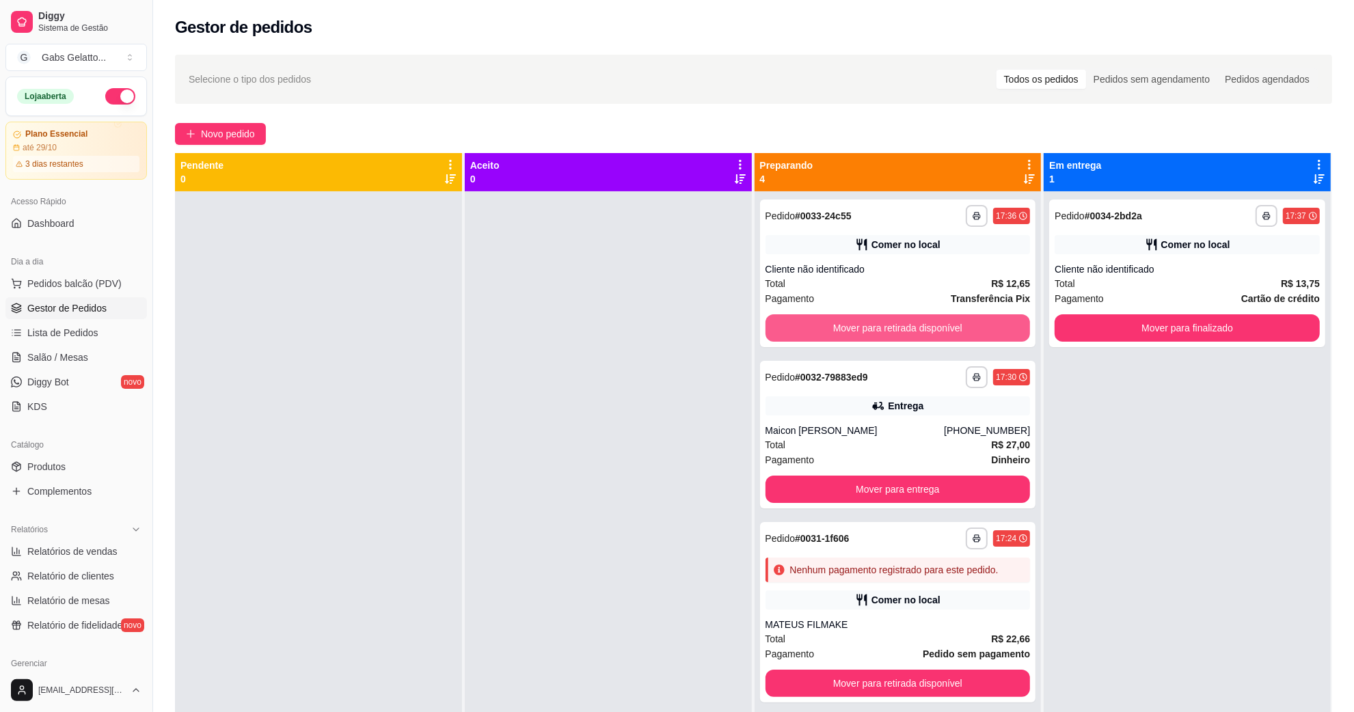
click at [805, 322] on button "Mover para retirada disponível" at bounding box center [898, 327] width 265 height 27
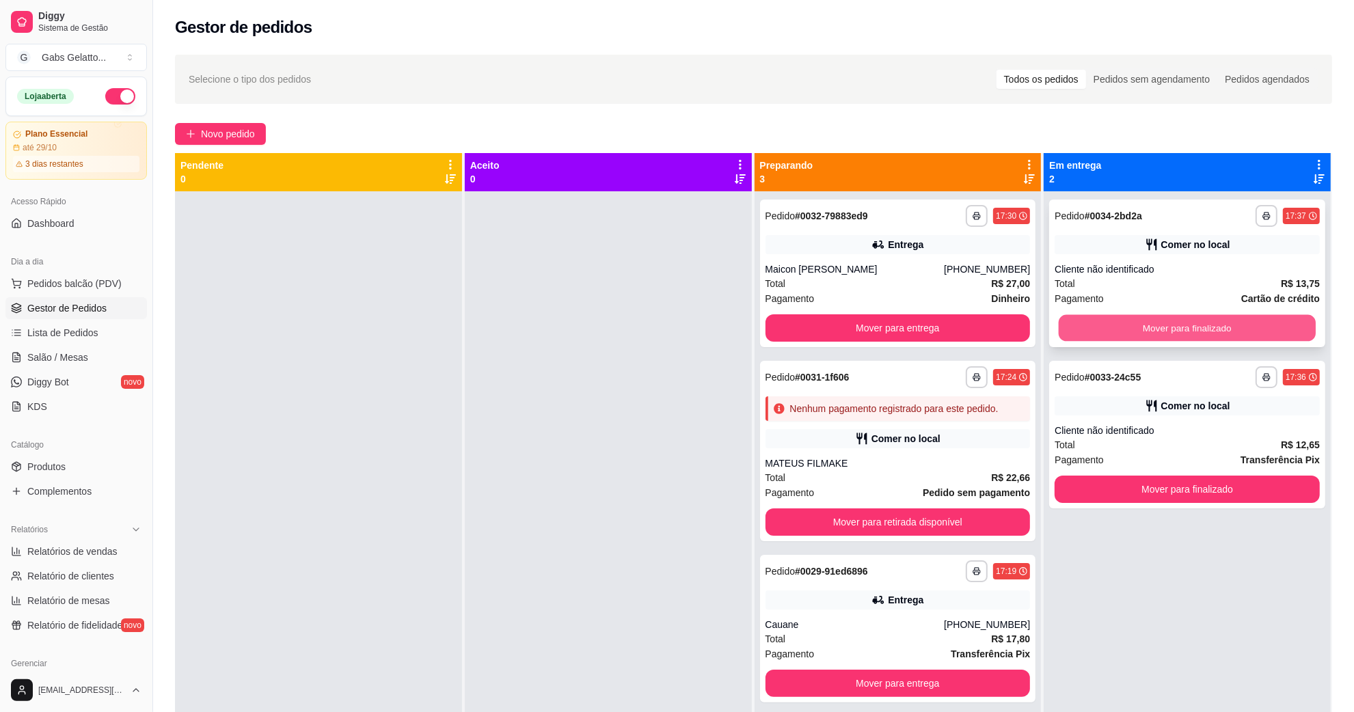
click at [1105, 321] on button "Mover para finalizado" at bounding box center [1187, 328] width 257 height 27
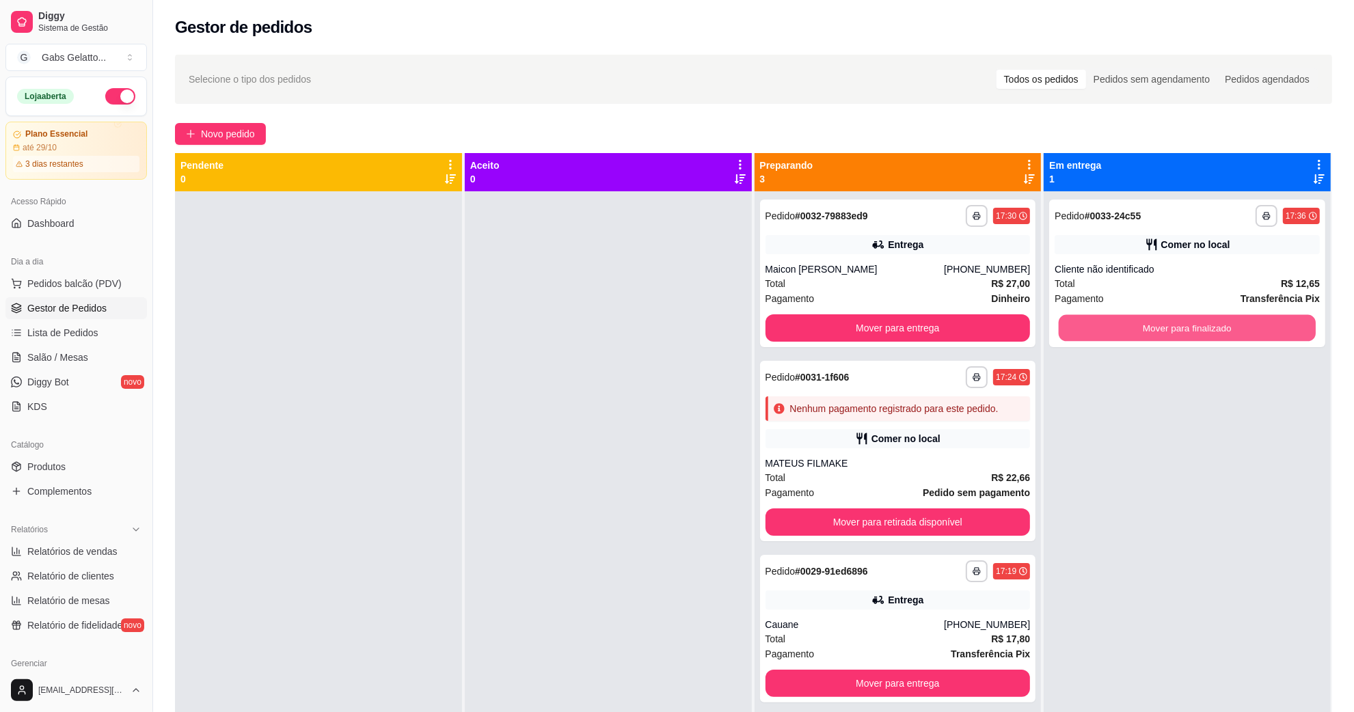
click at [1105, 321] on button "Mover para finalizado" at bounding box center [1187, 328] width 257 height 27
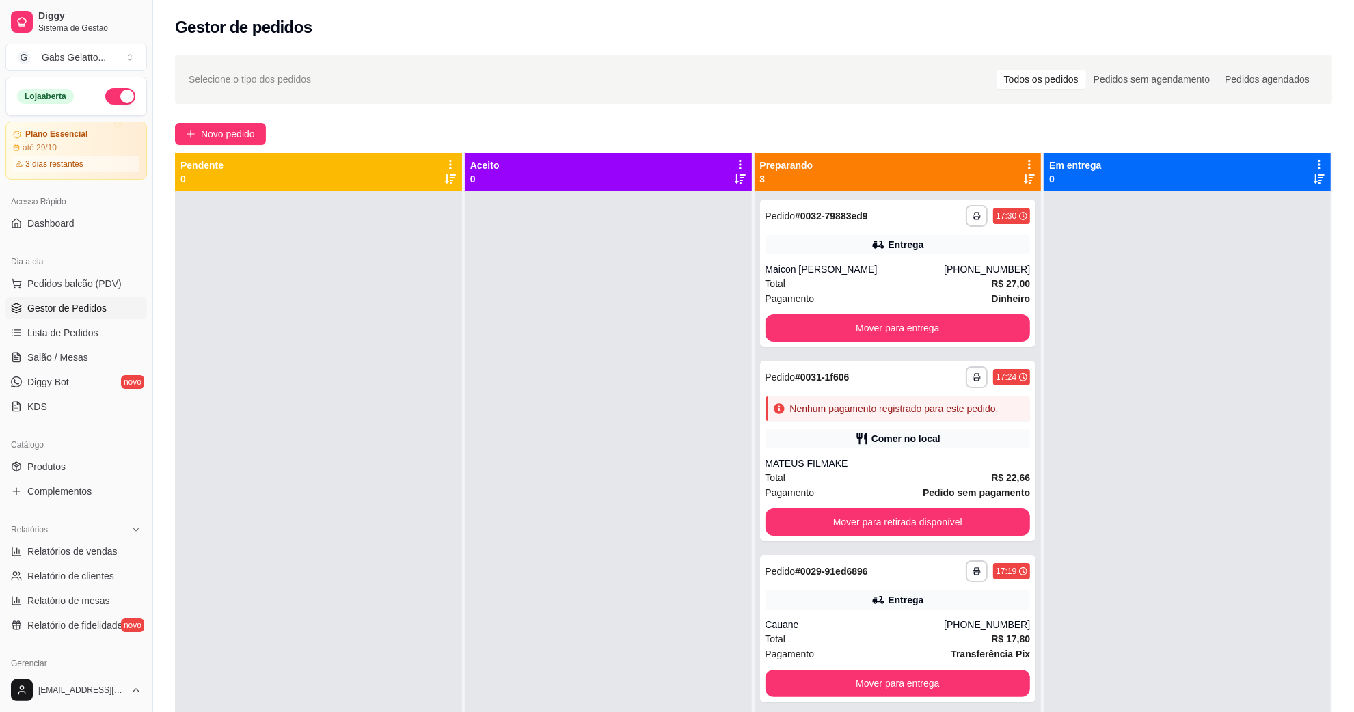
click at [455, 288] on div at bounding box center [318, 547] width 287 height 712
click at [89, 296] on ul "Pedidos balcão (PDV) Gestor de Pedidos Lista de Pedidos Salão / Mesas Diggy Bot…" at bounding box center [76, 345] width 142 height 145
click at [87, 284] on span "Pedidos balcão (PDV)" at bounding box center [74, 284] width 94 height 14
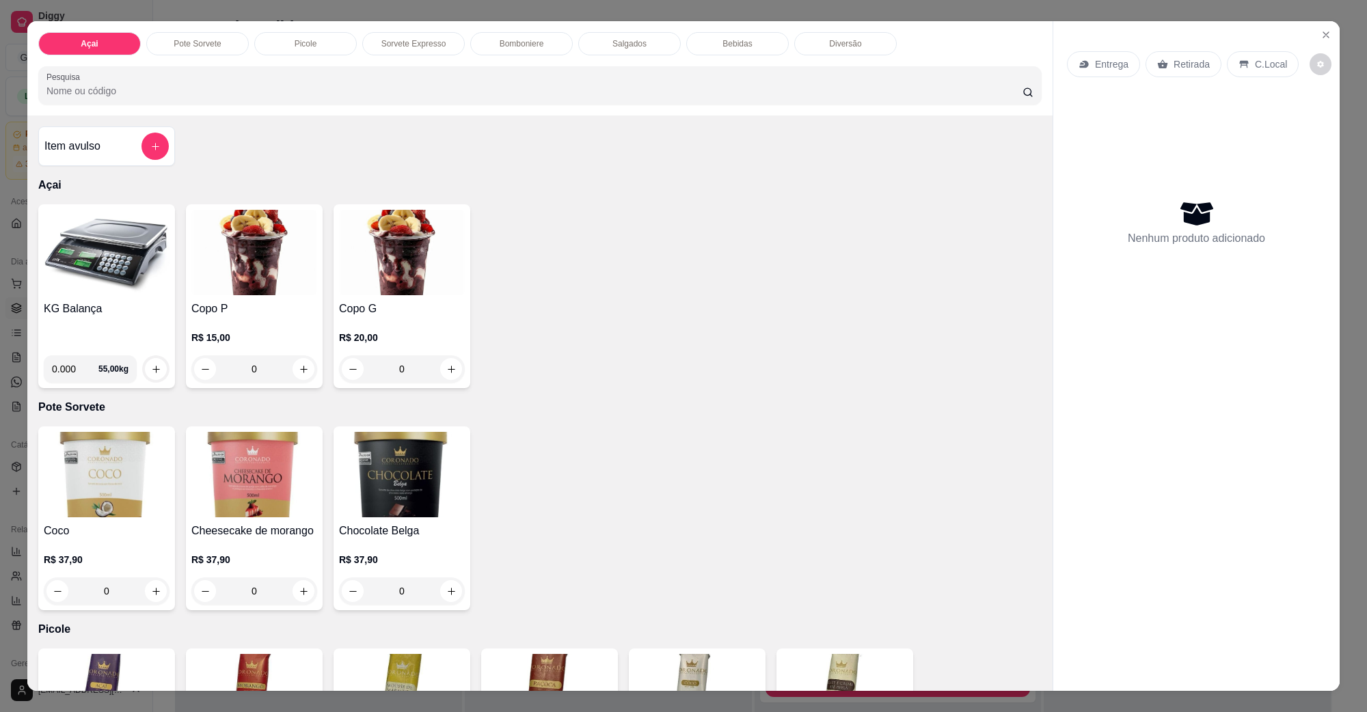
click at [106, 291] on img at bounding box center [107, 252] width 126 height 85
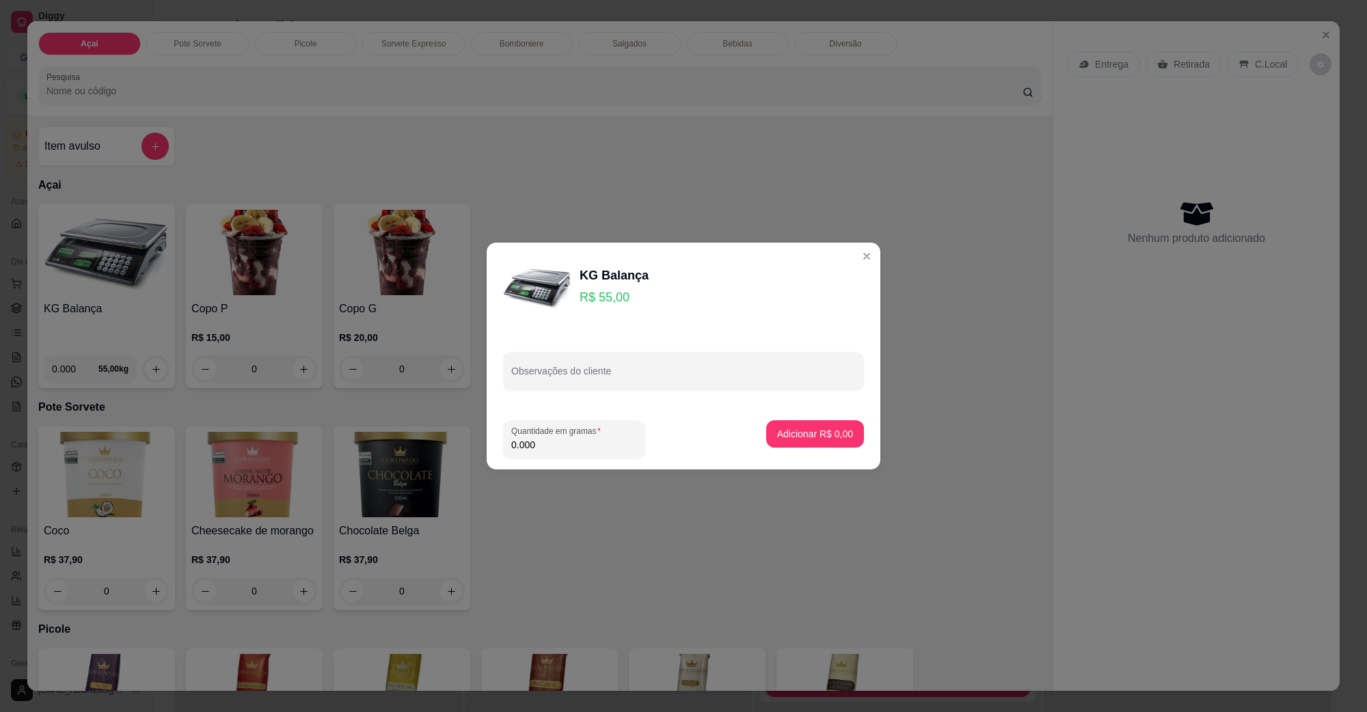
click at [561, 442] on input "0.000" at bounding box center [574, 445] width 126 height 14
type input "0.156"
drag, startPoint x: 853, startPoint y: 421, endPoint x: 841, endPoint y: 431, distance: 16.0
click at [852, 422] on footer "Quantidade em gramas 0.156 Adicionar R$ 8,58" at bounding box center [684, 440] width 394 height 60
click at [841, 431] on button "Adicionar R$ 8,58" at bounding box center [815, 434] width 95 height 27
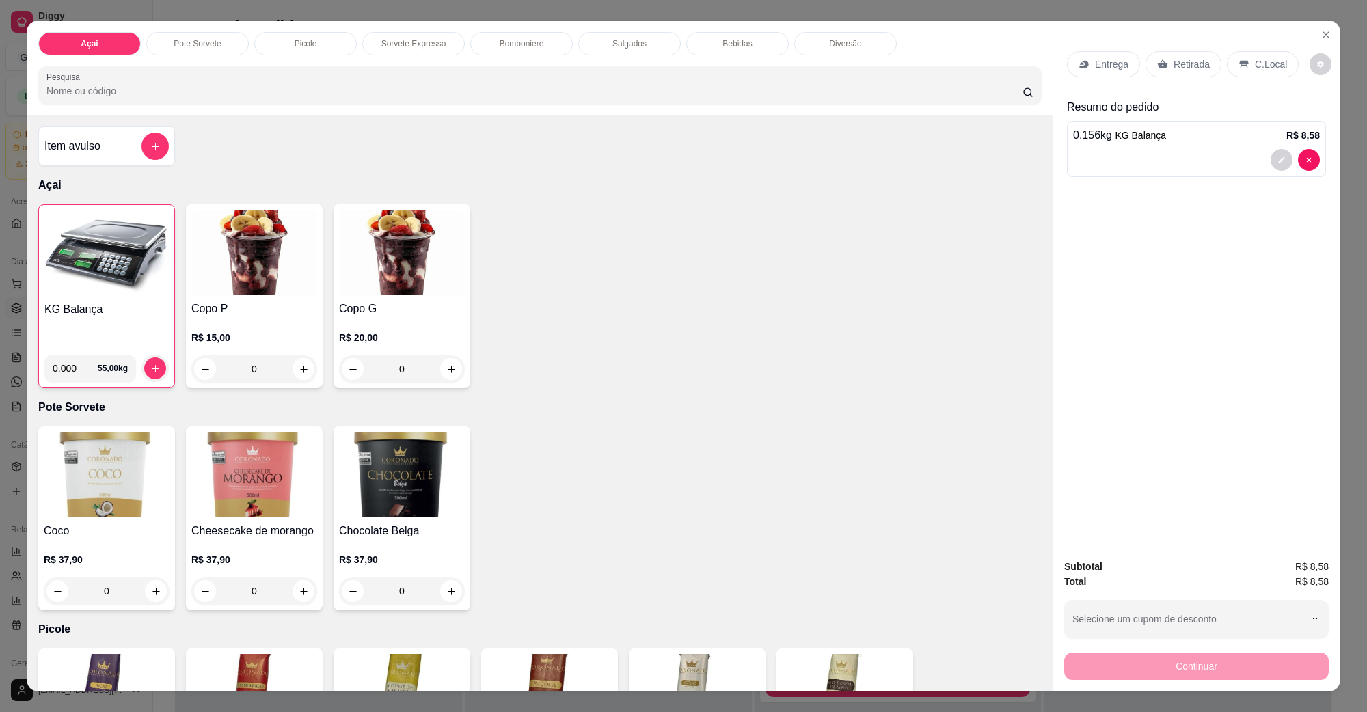
click at [1248, 56] on div "C.Local" at bounding box center [1263, 64] width 72 height 26
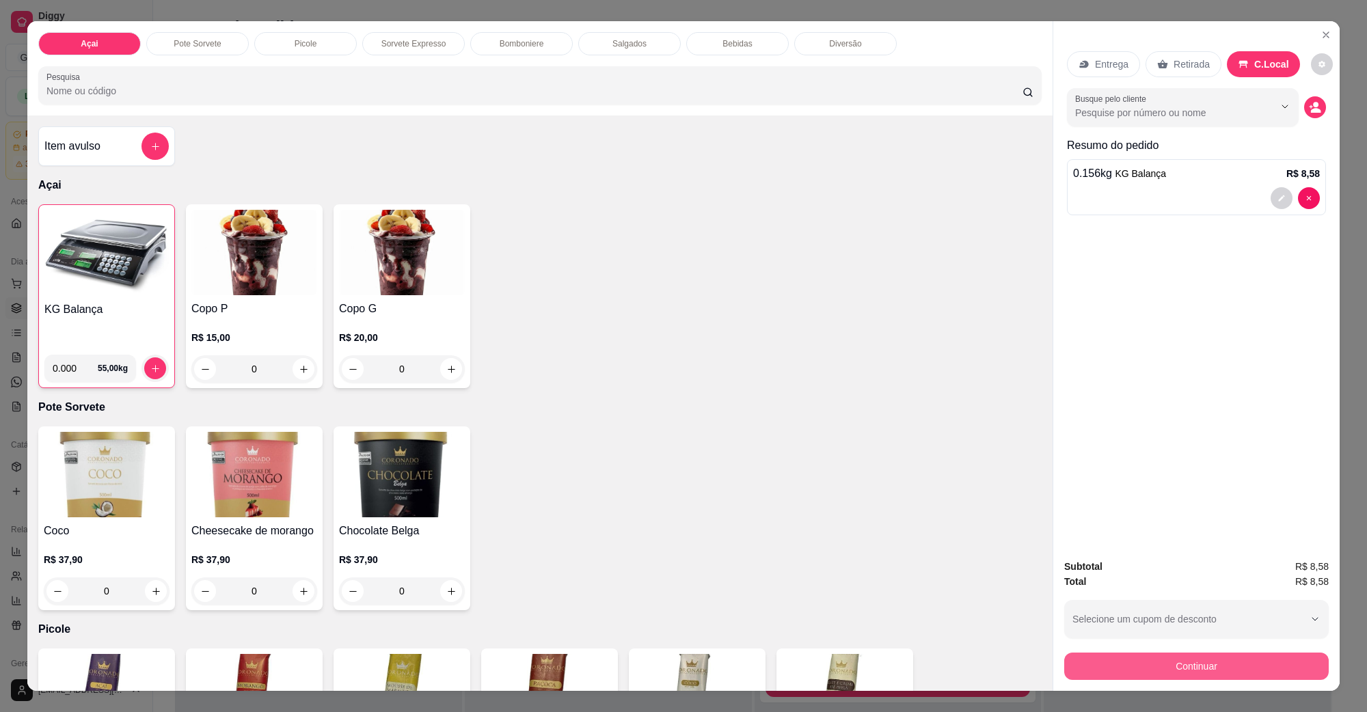
click at [1283, 658] on button "Continuar" at bounding box center [1197, 666] width 265 height 27
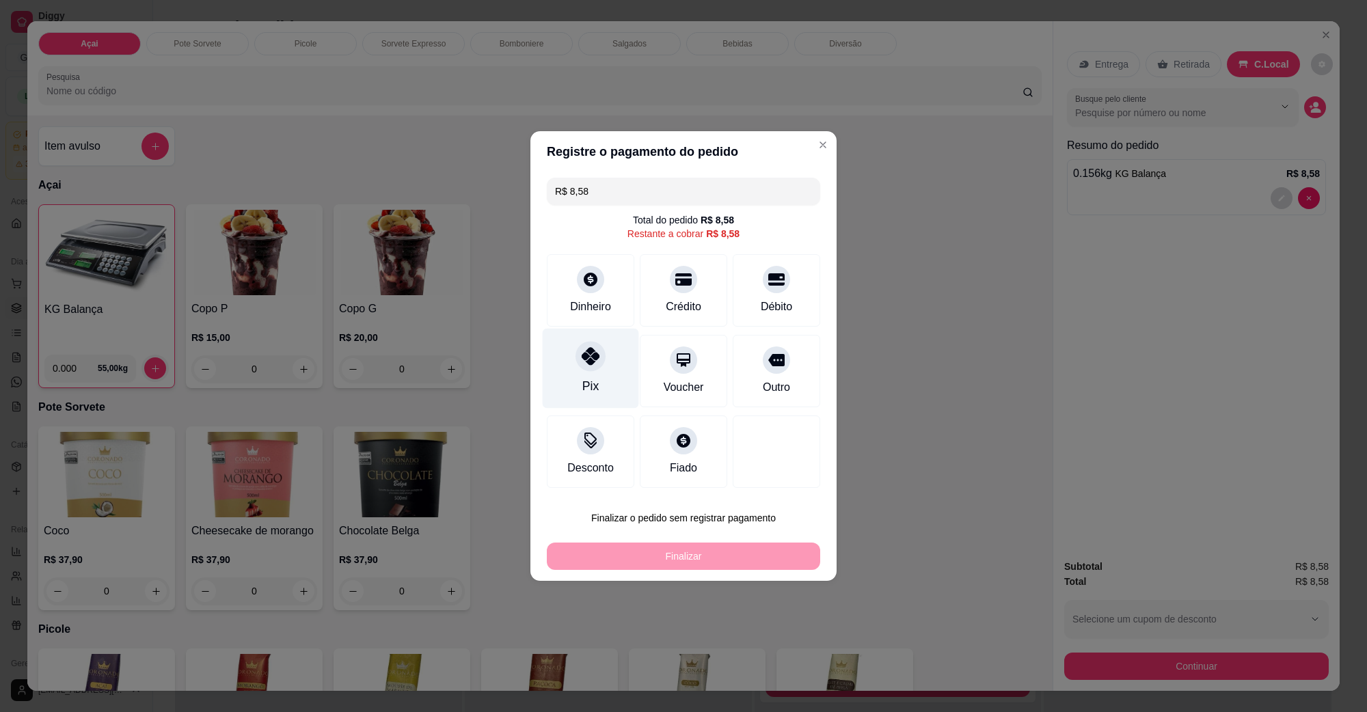
click at [585, 362] on icon at bounding box center [591, 356] width 18 height 18
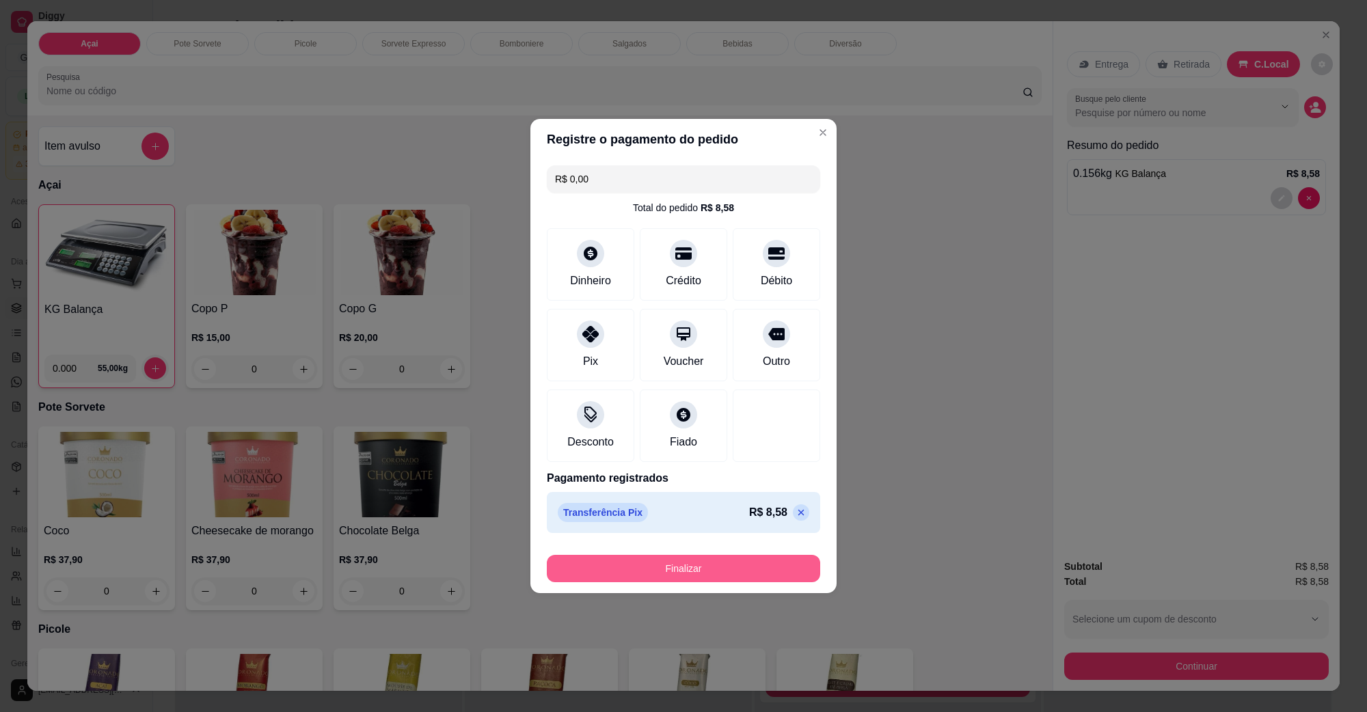
click at [678, 567] on button "Finalizar" at bounding box center [683, 568] width 273 height 27
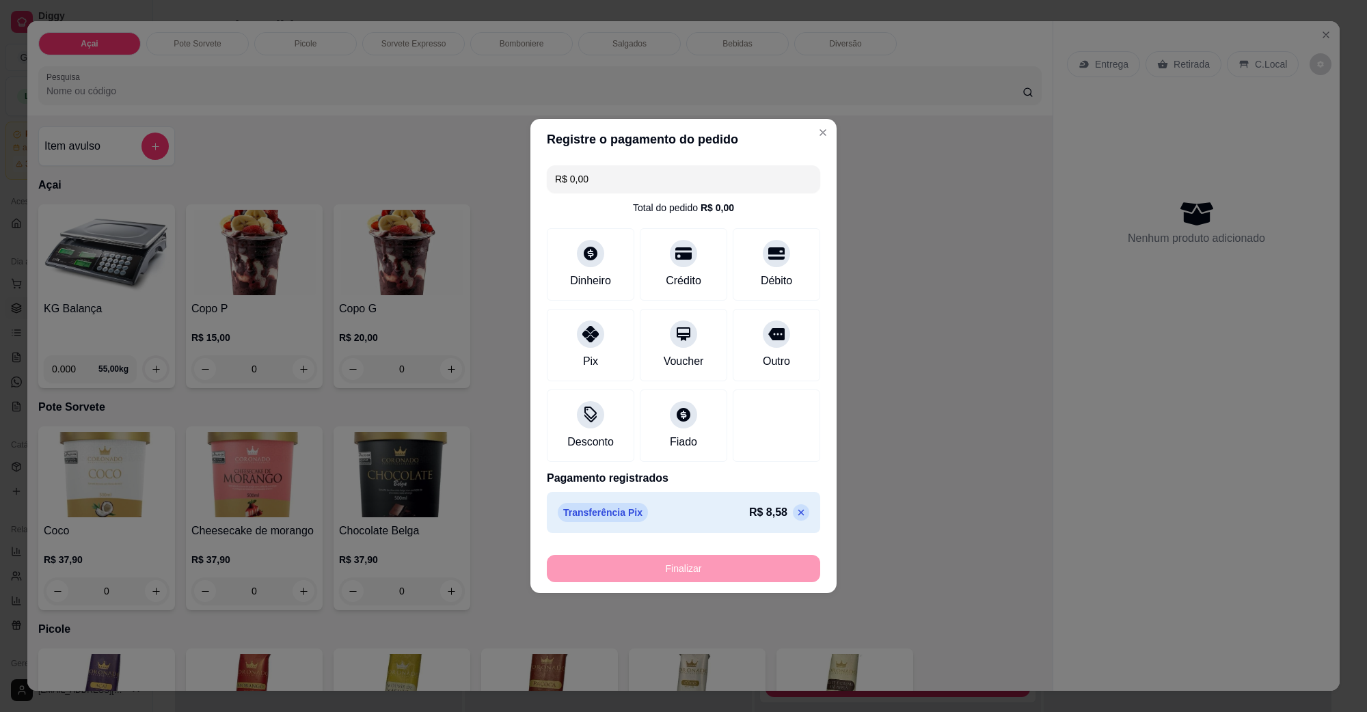
type input "-R$ 8,58"
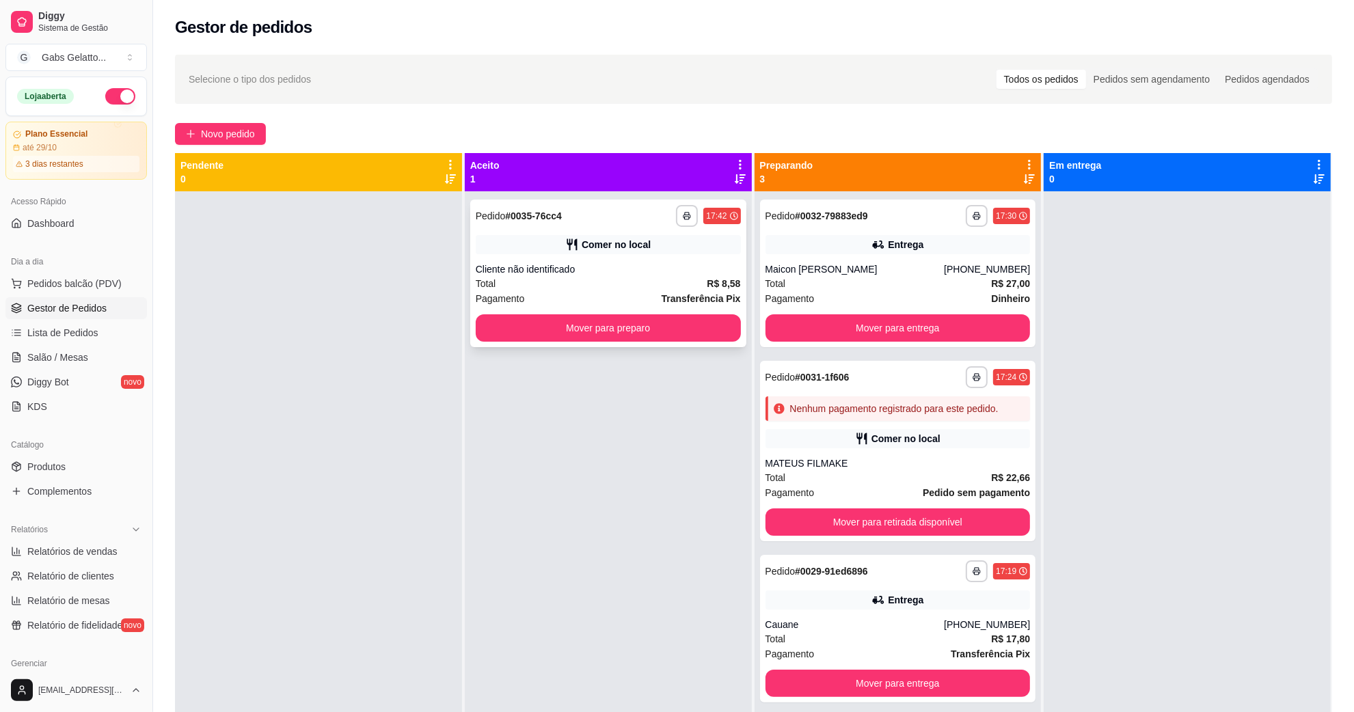
click at [640, 270] on div "Cliente não identificado" at bounding box center [608, 270] width 265 height 14
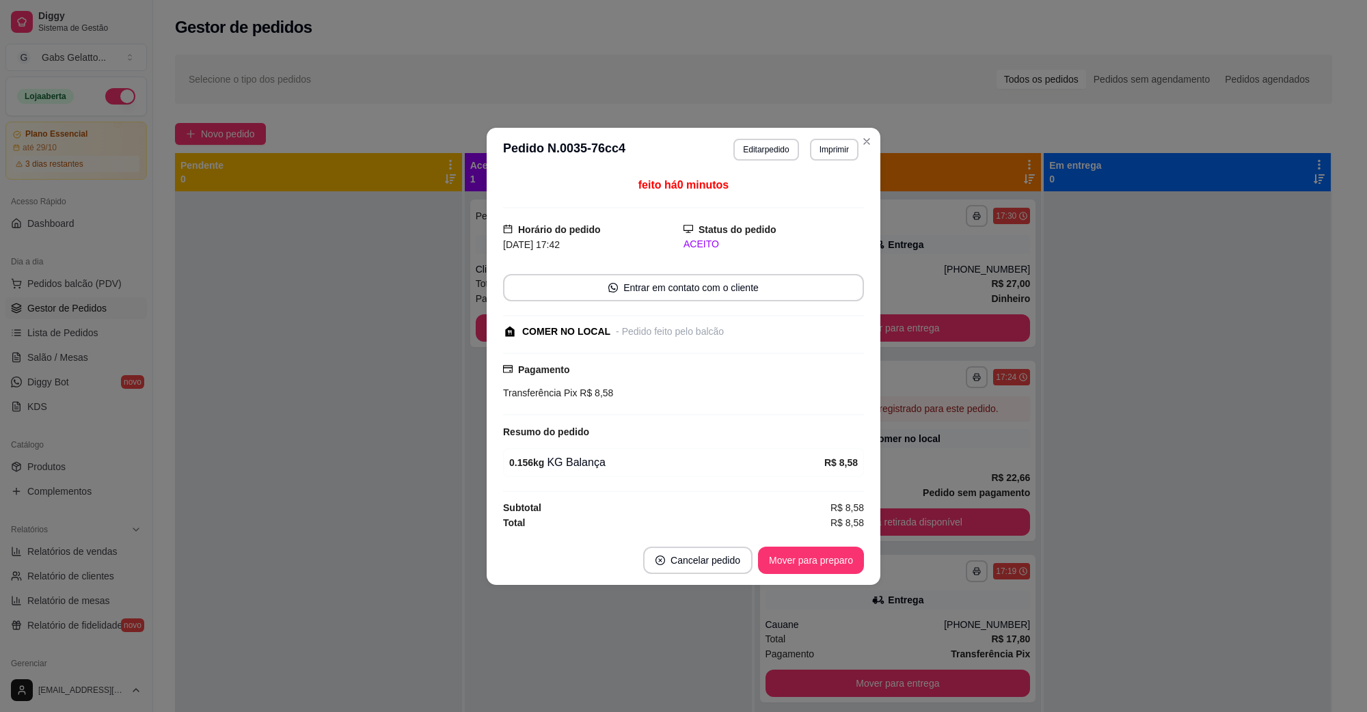
click at [778, 148] on button "Editar pedido" at bounding box center [766, 150] width 65 height 22
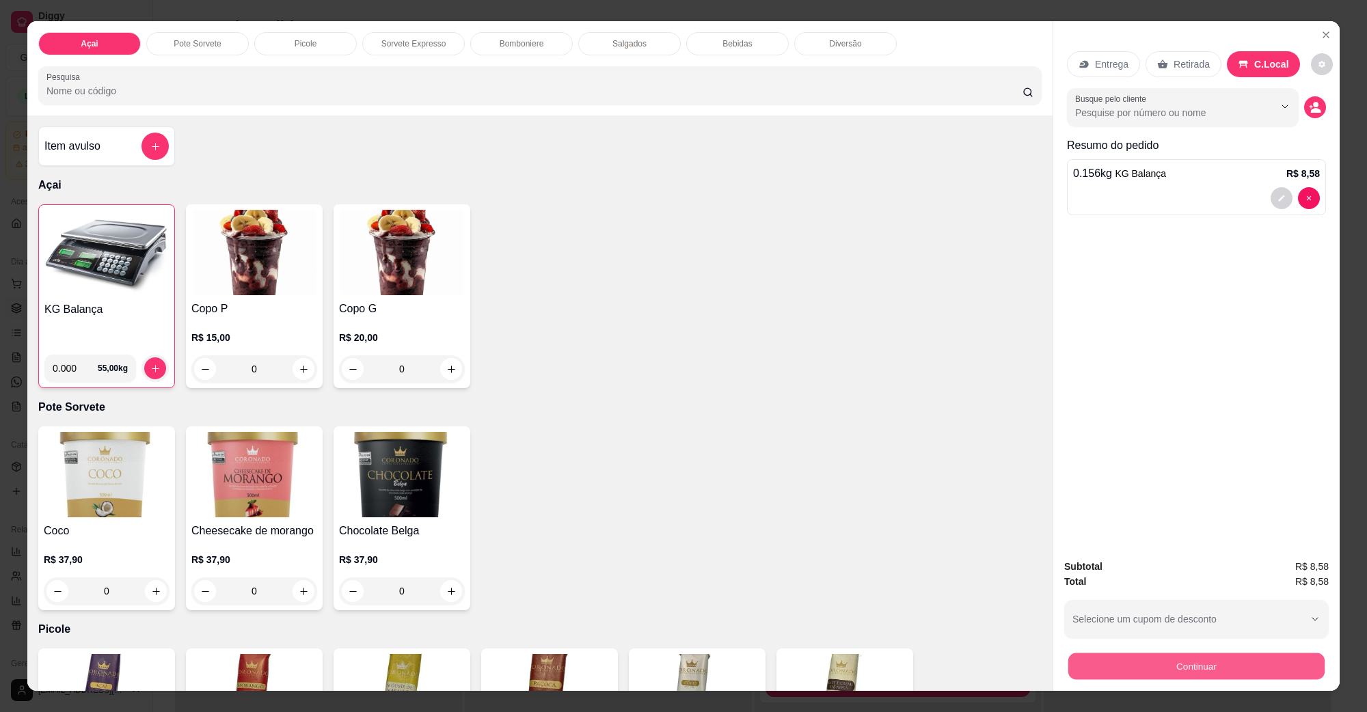
click at [1235, 670] on button "Continuar" at bounding box center [1197, 666] width 256 height 27
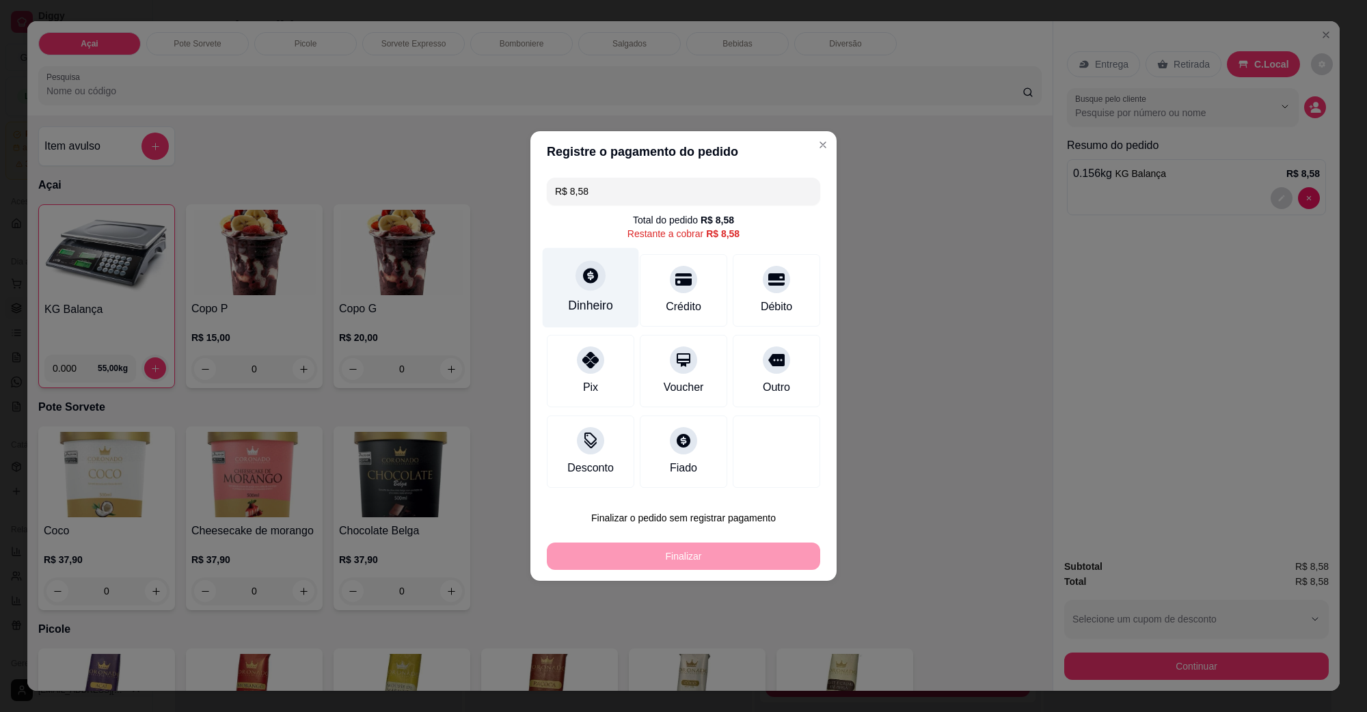
click at [602, 284] on div at bounding box center [591, 275] width 30 height 30
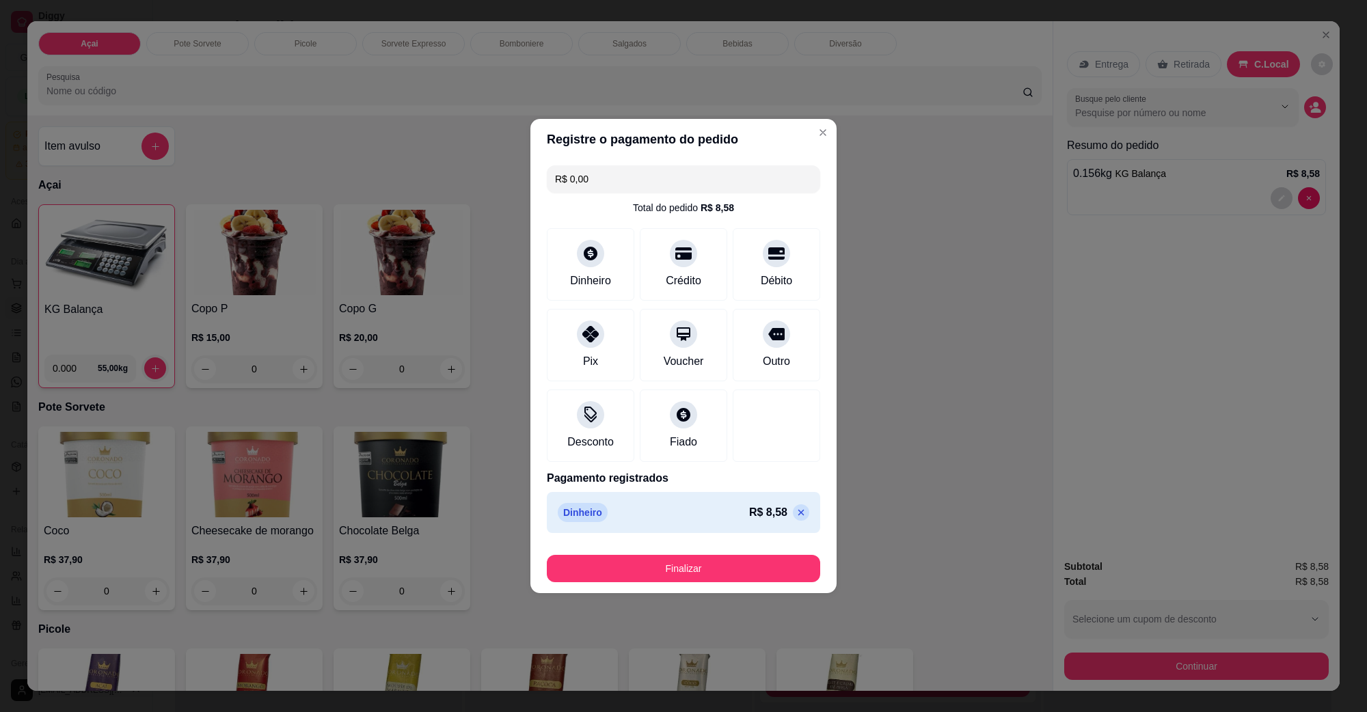
click at [715, 559] on button "Finalizar" at bounding box center [683, 568] width 273 height 27
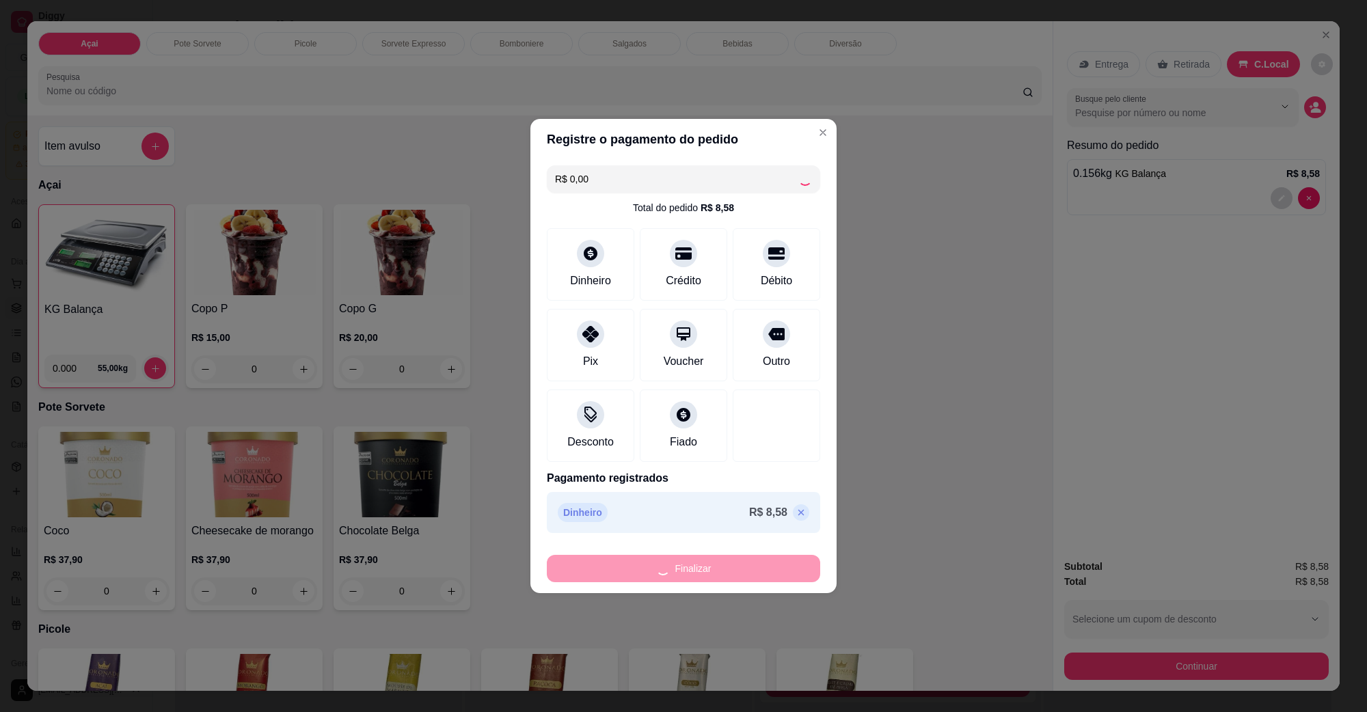
type input "-R$ 8,58"
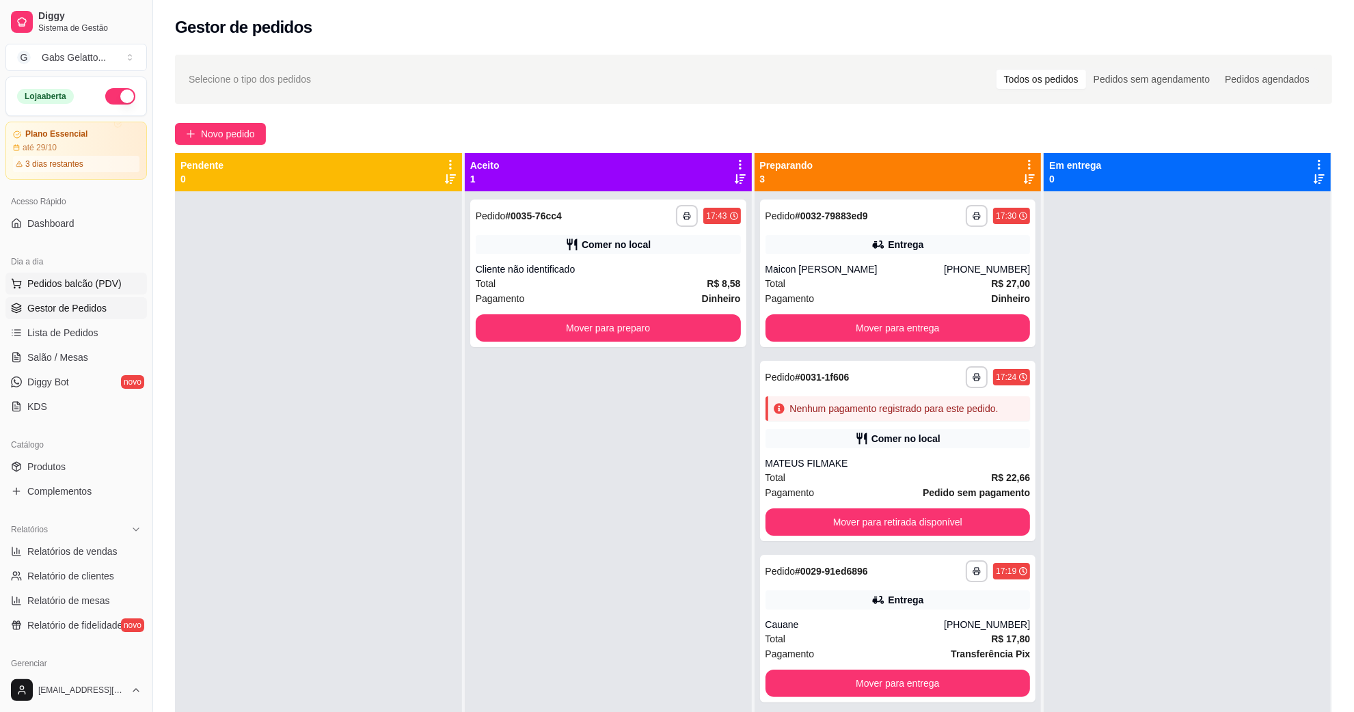
click at [96, 288] on span "Pedidos balcão (PDV)" at bounding box center [74, 284] width 94 height 14
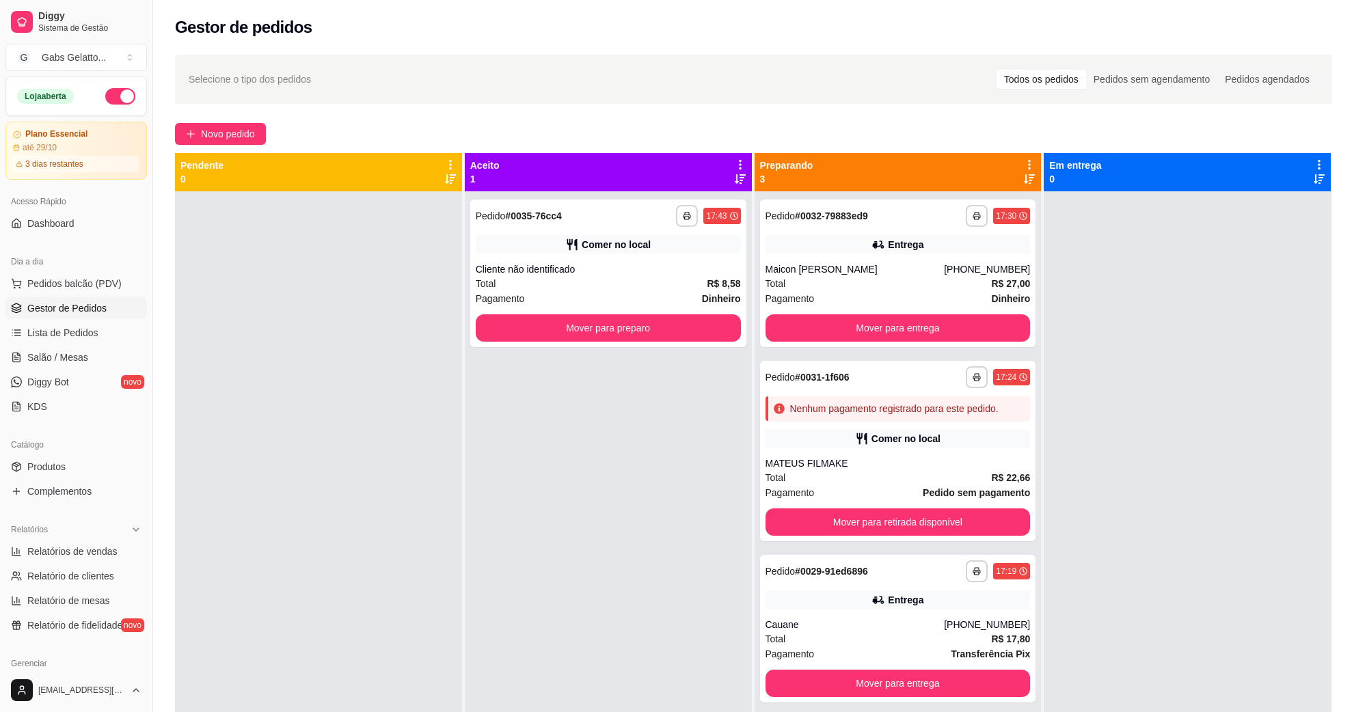
click at [77, 267] on img at bounding box center [107, 252] width 126 height 85
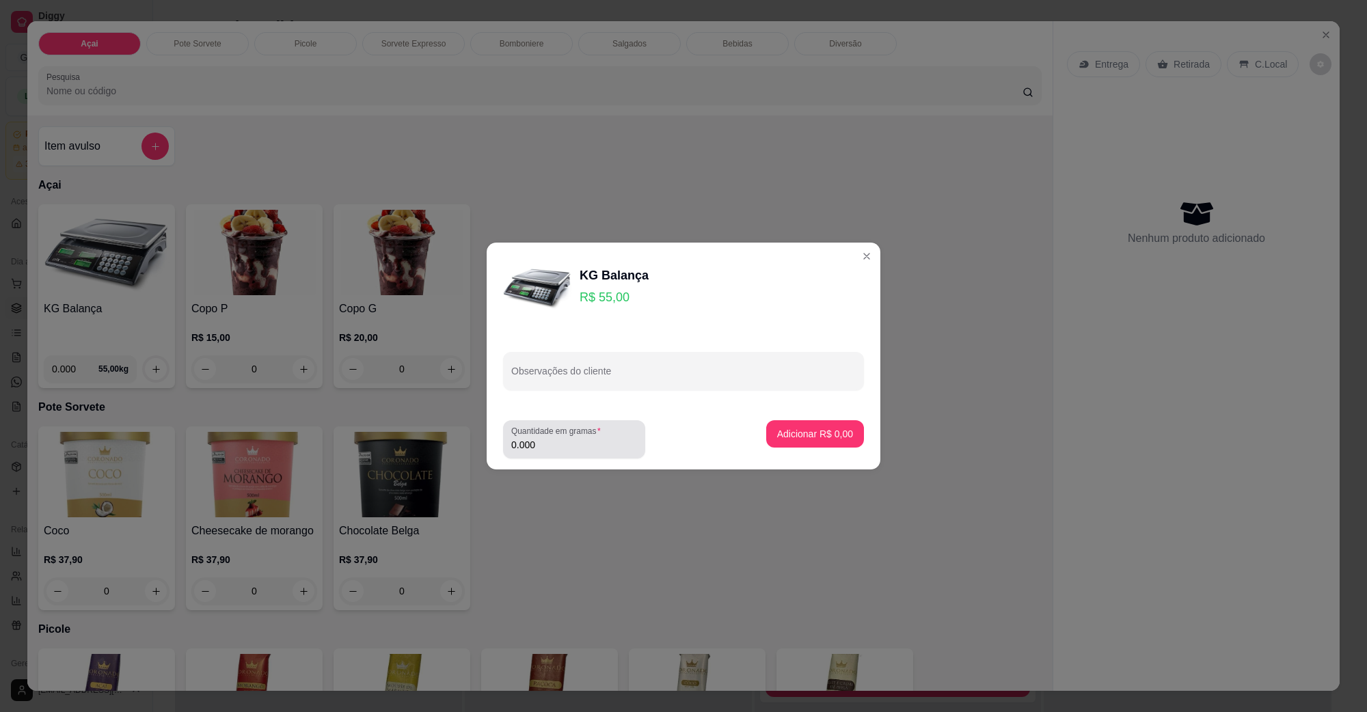
click at [567, 424] on div "Quantidade em gramas 0.000" at bounding box center [574, 439] width 142 height 38
type input "0.316"
click at [772, 433] on p "Adicionar R$ 17,38" at bounding box center [812, 434] width 81 height 14
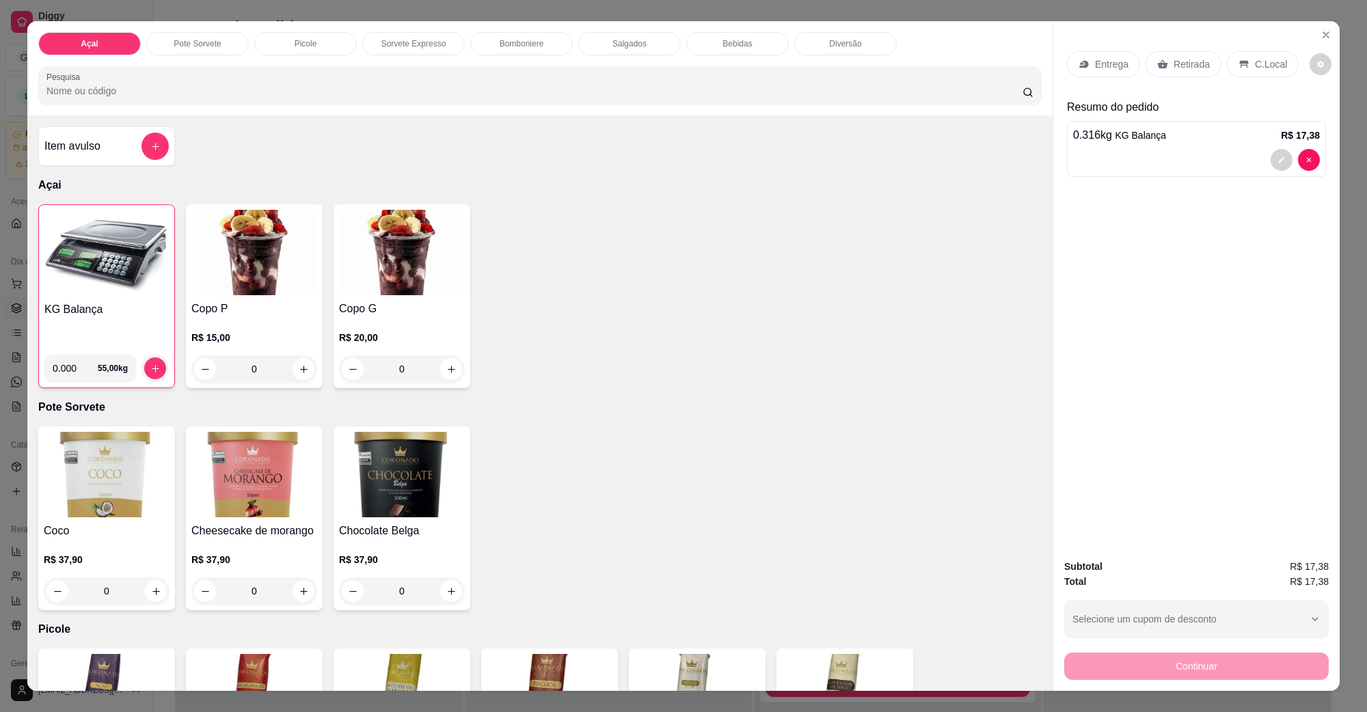
click at [1244, 64] on div "C.Local" at bounding box center [1263, 64] width 72 height 26
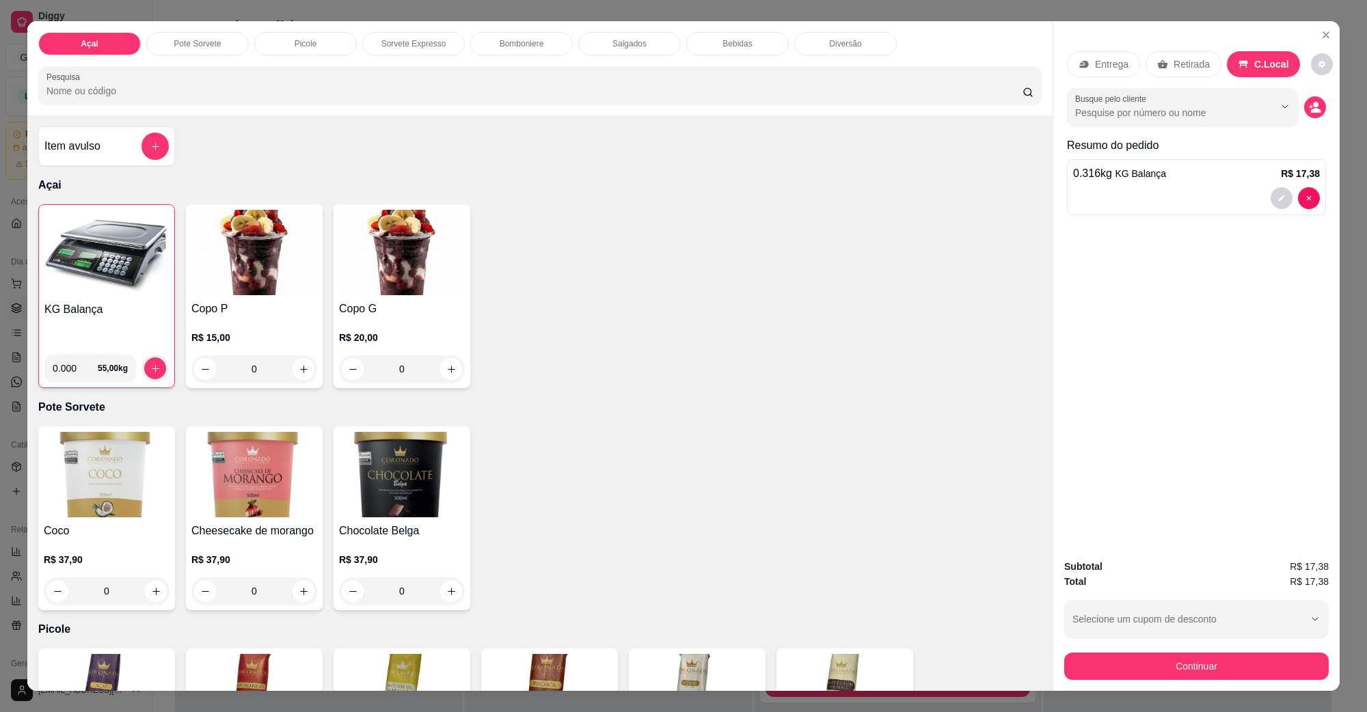
click at [1231, 647] on div "Subtotal R$ 17,38 Total R$ 17,38 Selecione um cupom de desconto [PERSON_NAME] u…" at bounding box center [1197, 619] width 265 height 121
click at [1232, 651] on div "Continuar" at bounding box center [1197, 665] width 265 height 31
click at [1232, 665] on button "Continuar" at bounding box center [1197, 666] width 265 height 27
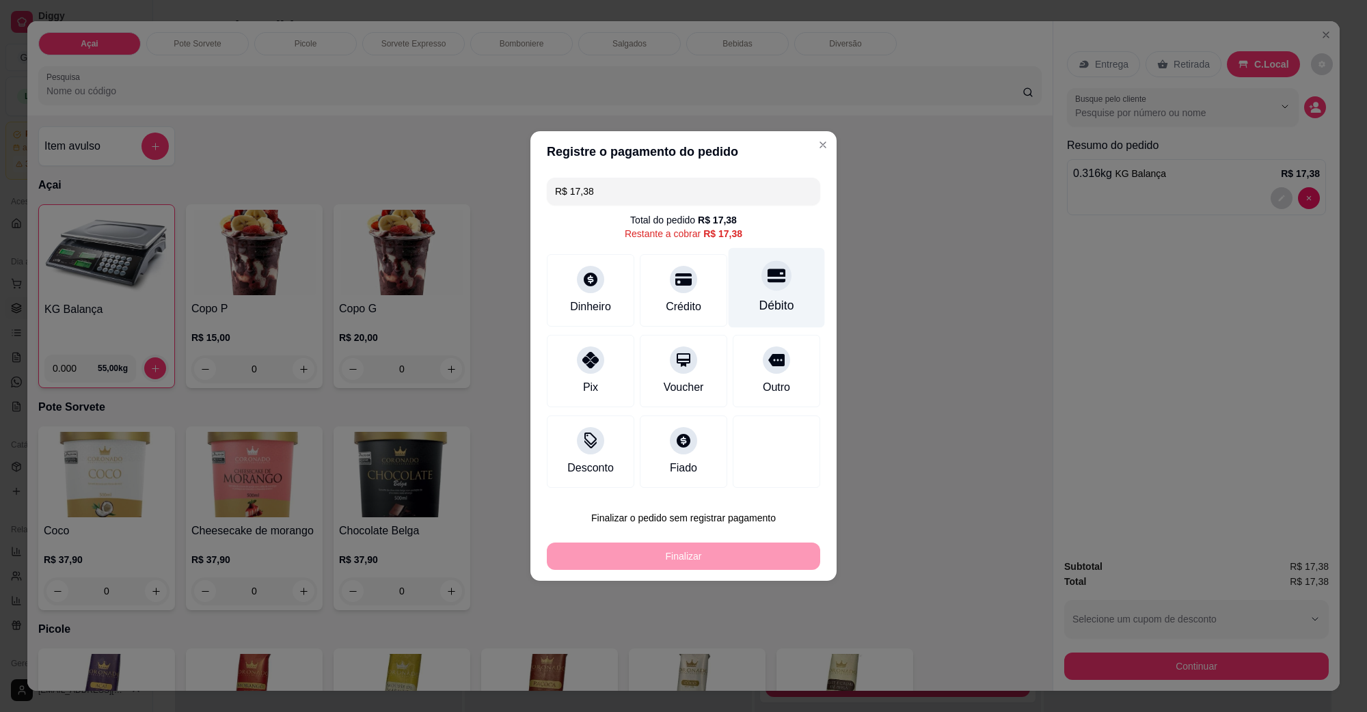
click at [749, 288] on div "Débito" at bounding box center [777, 288] width 96 height 80
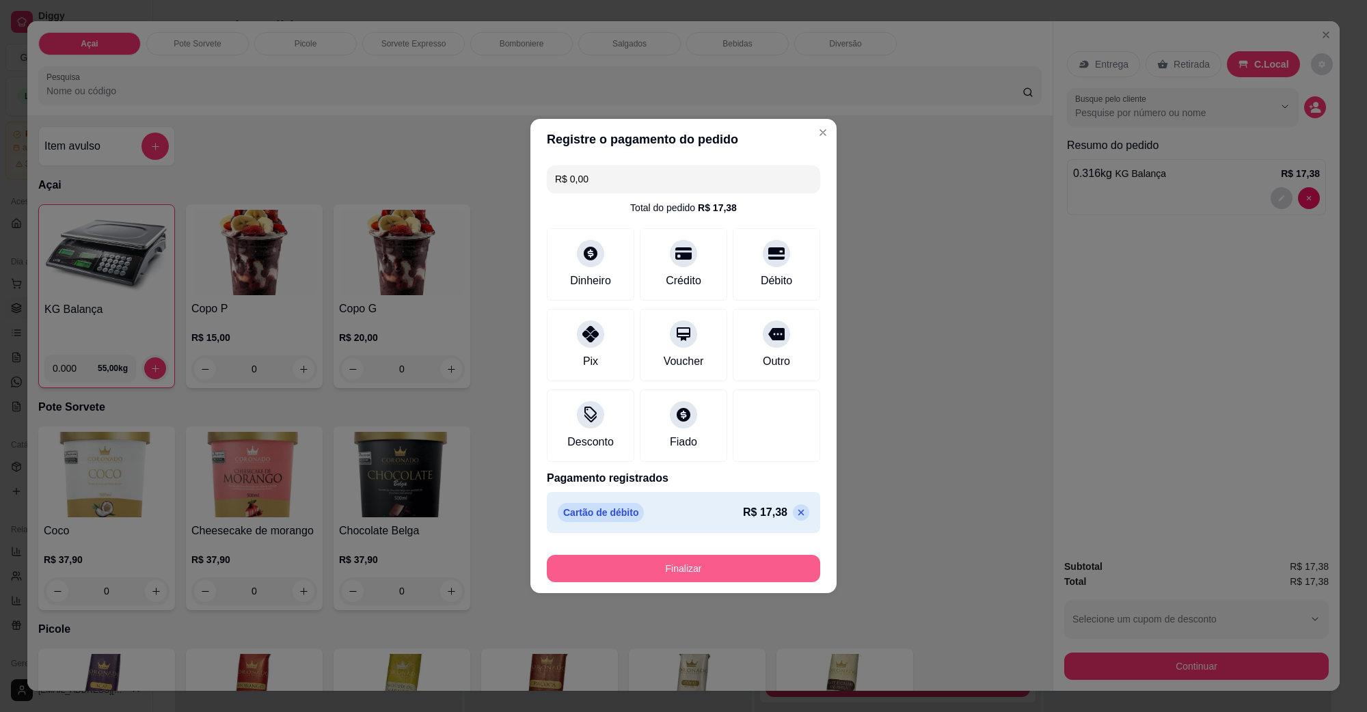
click at [721, 565] on button "Finalizar" at bounding box center [683, 568] width 273 height 27
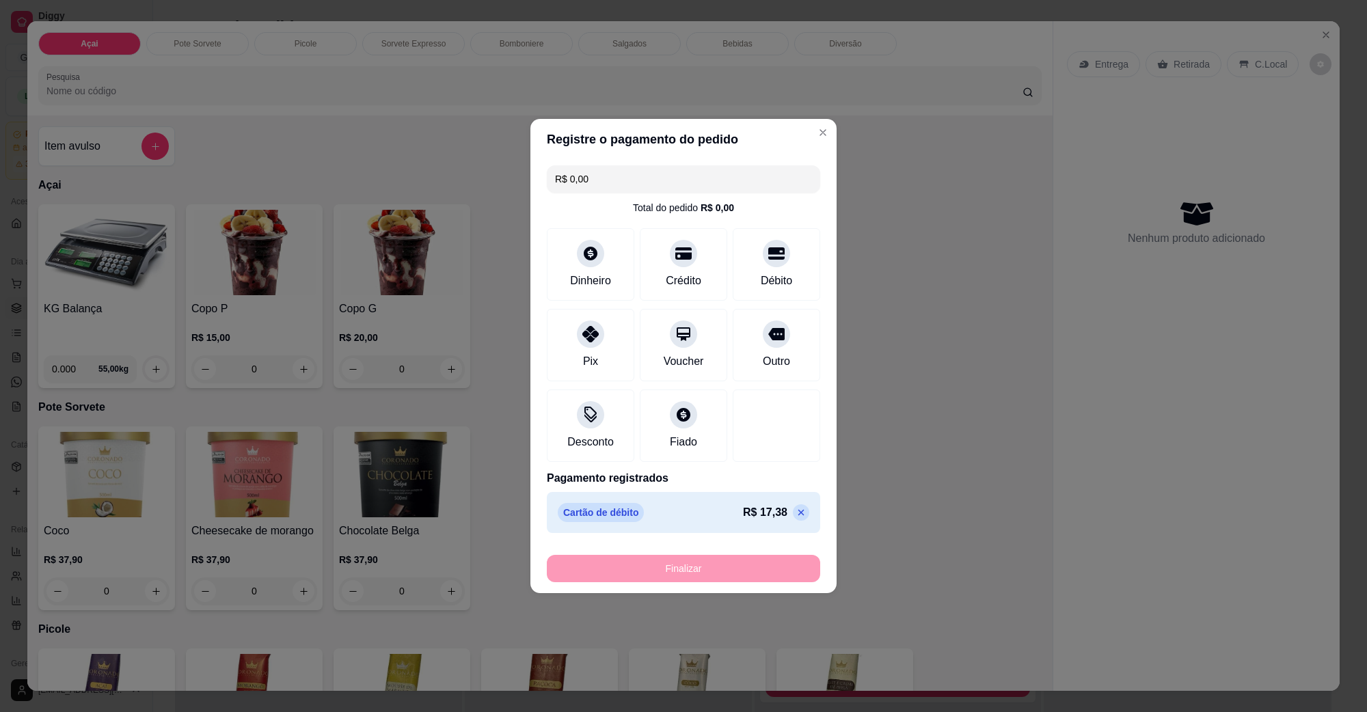
type input "-R$ 17,38"
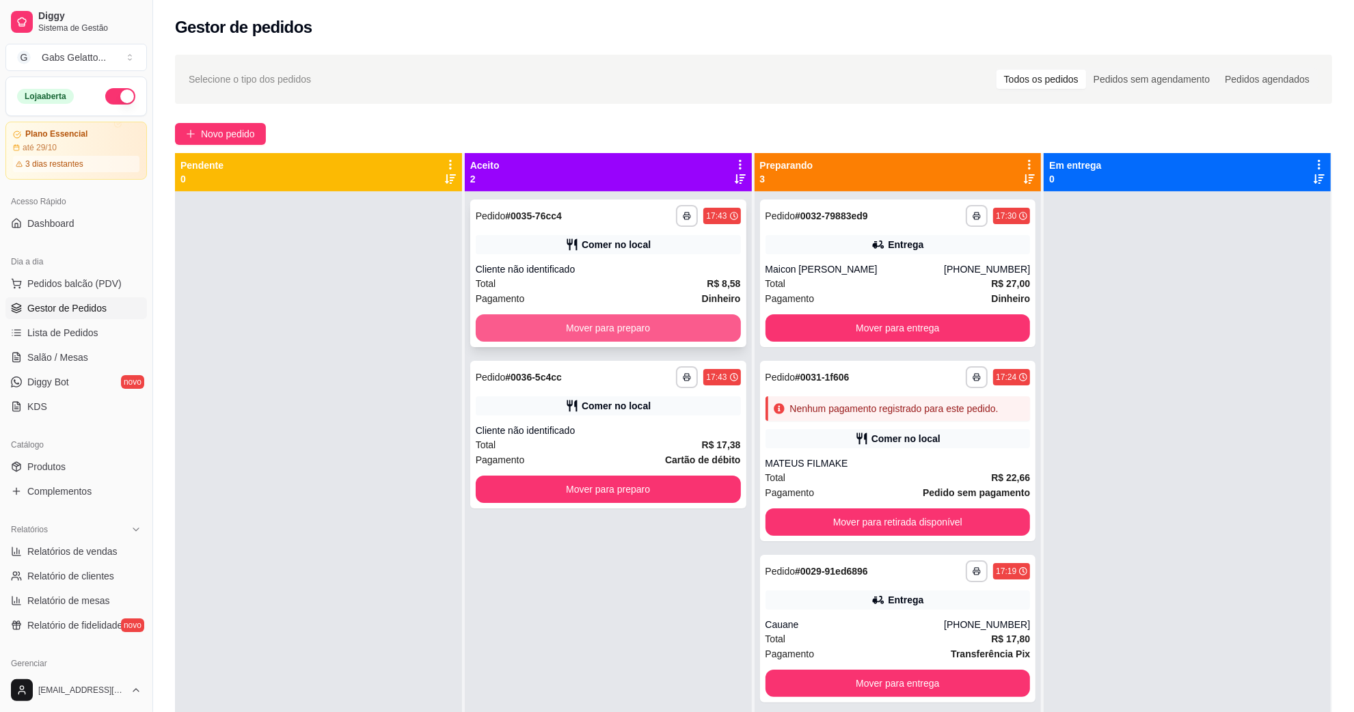
click at [674, 326] on button "Mover para preparo" at bounding box center [608, 327] width 265 height 27
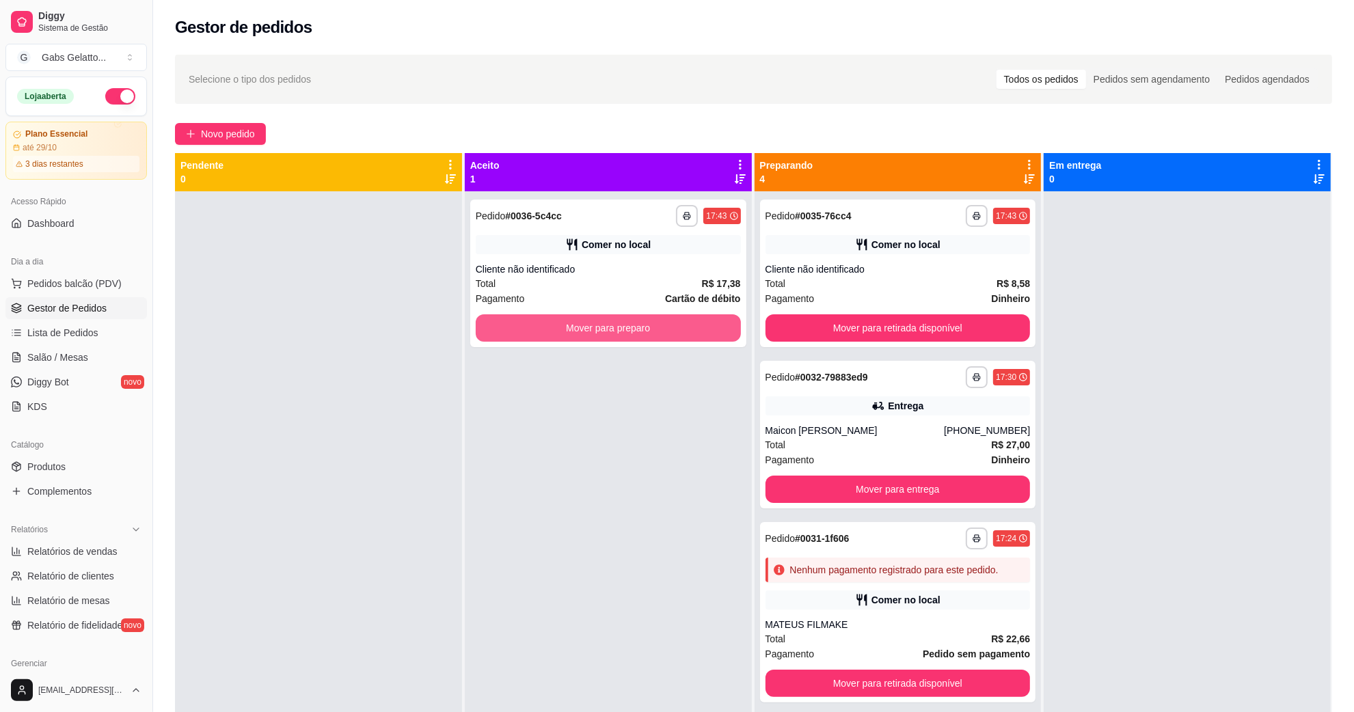
click at [674, 326] on button "Mover para preparo" at bounding box center [608, 327] width 265 height 27
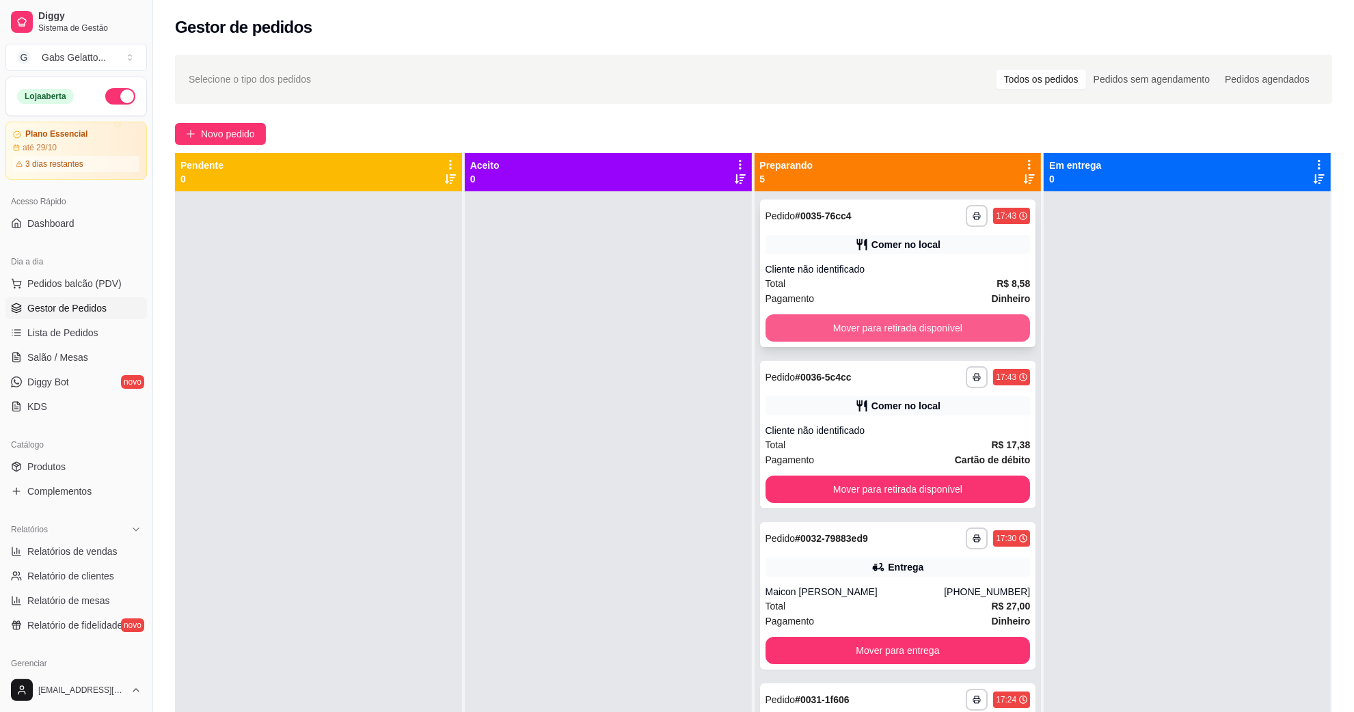
click at [812, 322] on button "Mover para retirada disponível" at bounding box center [898, 327] width 265 height 27
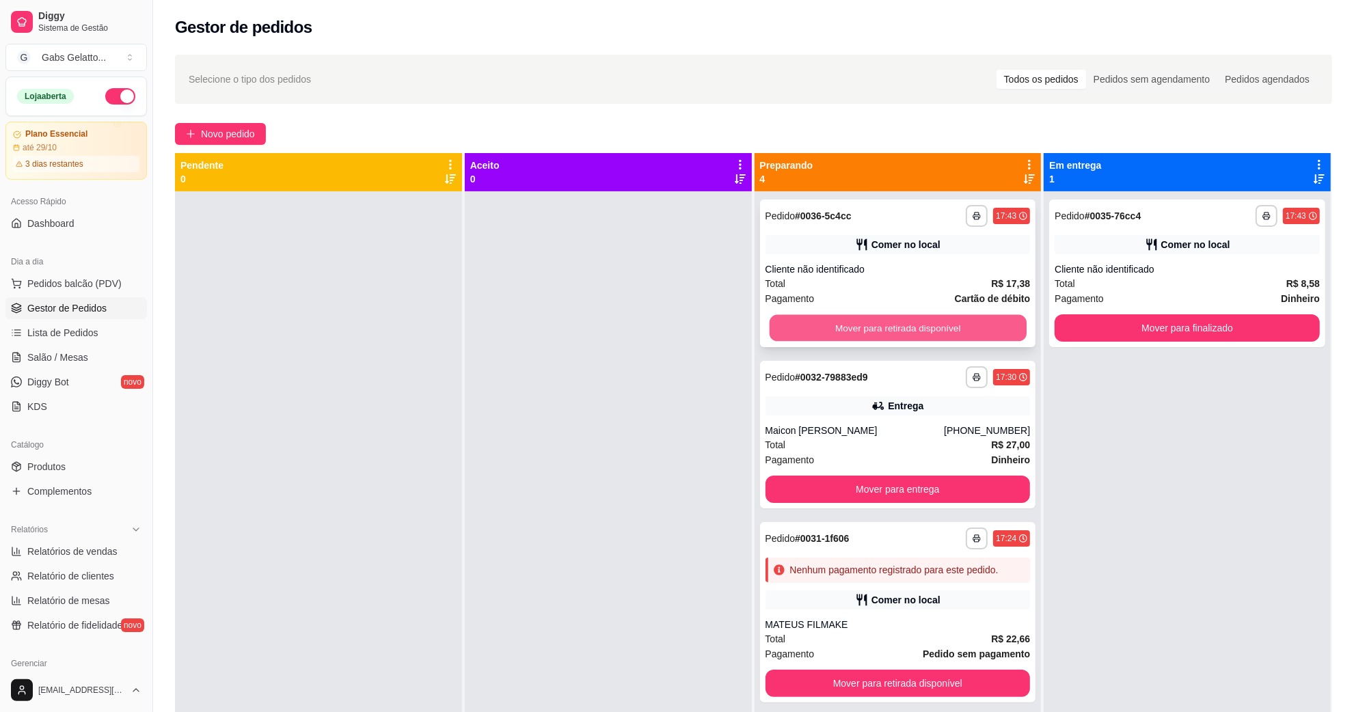
click at [820, 323] on button "Mover para retirada disponível" at bounding box center [897, 328] width 257 height 27
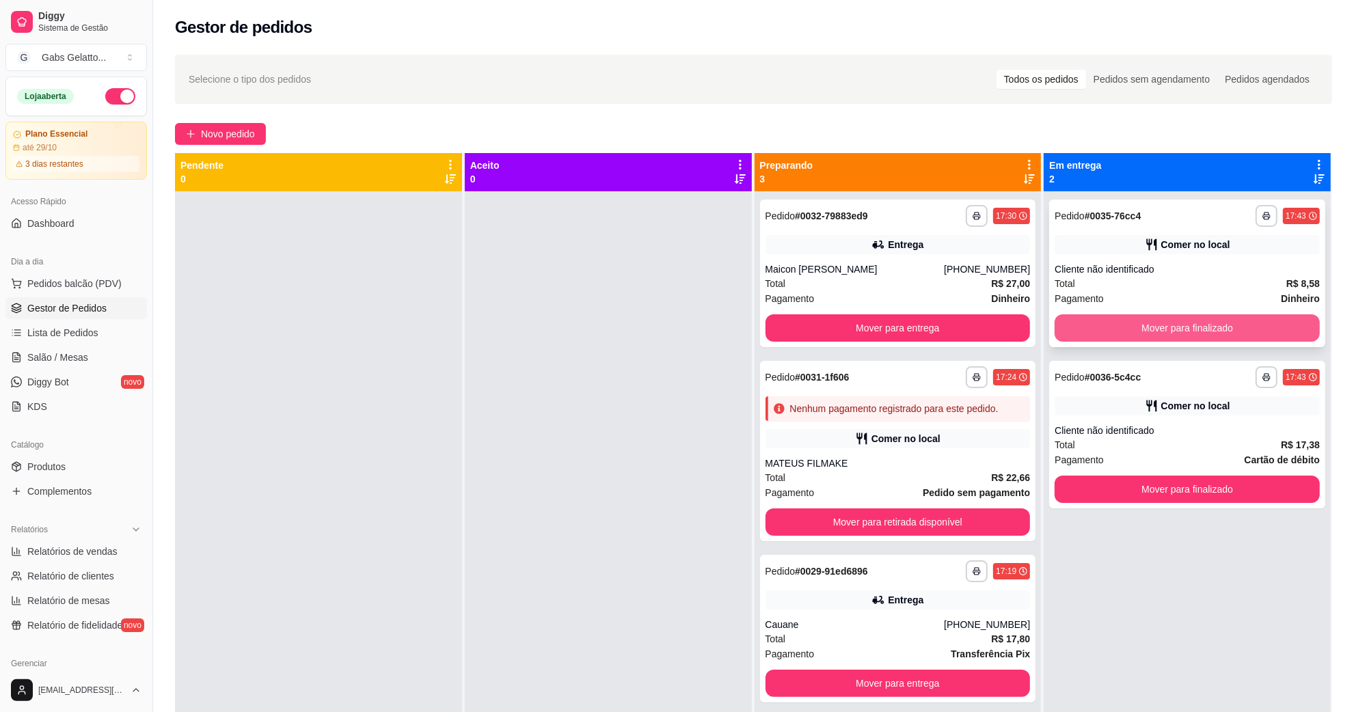
click at [1095, 326] on button "Mover para finalizado" at bounding box center [1187, 327] width 265 height 27
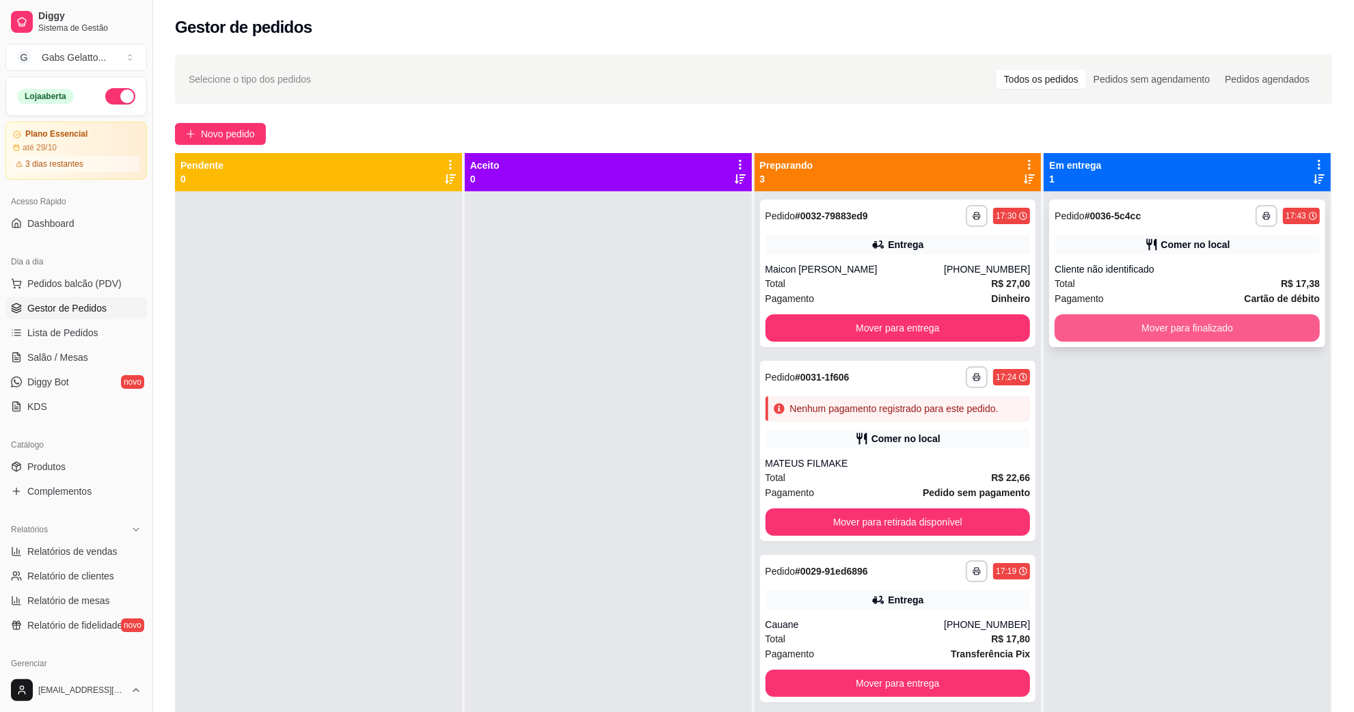
click at [1095, 326] on button "Mover para finalizado" at bounding box center [1187, 327] width 265 height 27
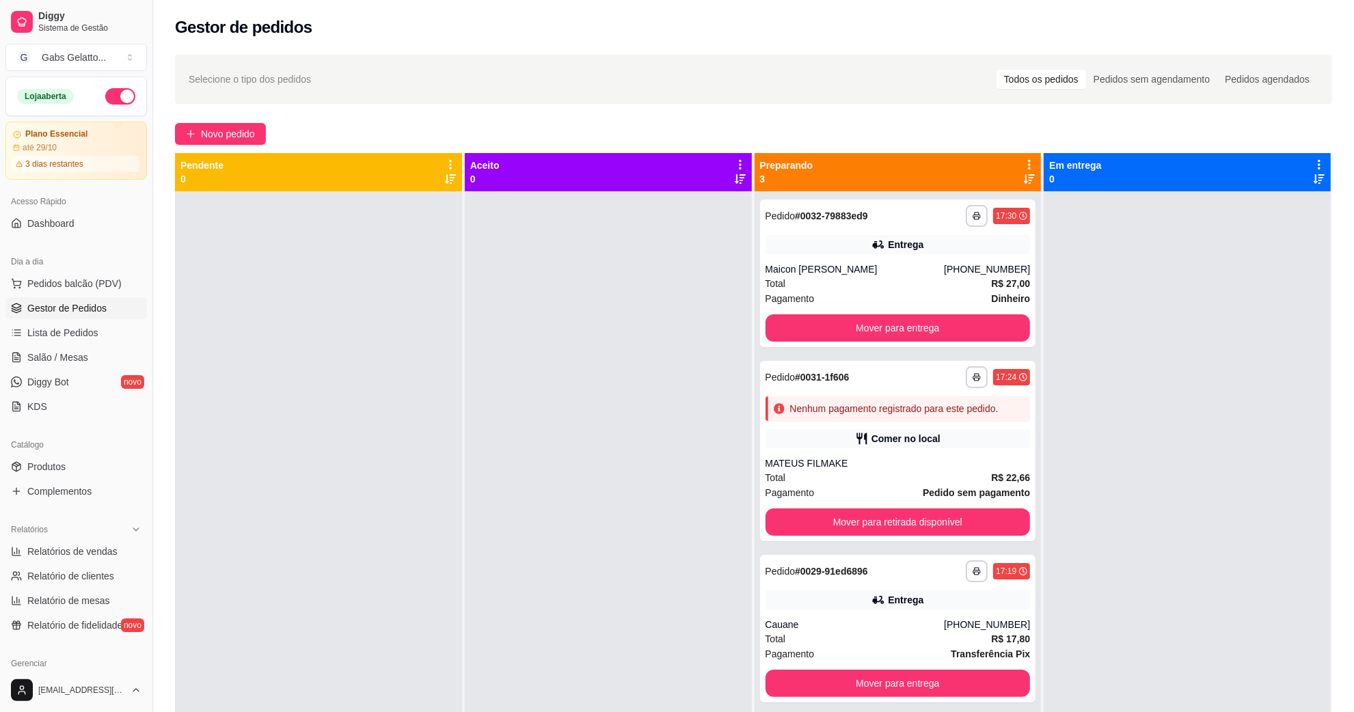
click at [468, 439] on div at bounding box center [608, 547] width 287 height 712
click at [843, 323] on button "Mover para entrega" at bounding box center [897, 328] width 257 height 27
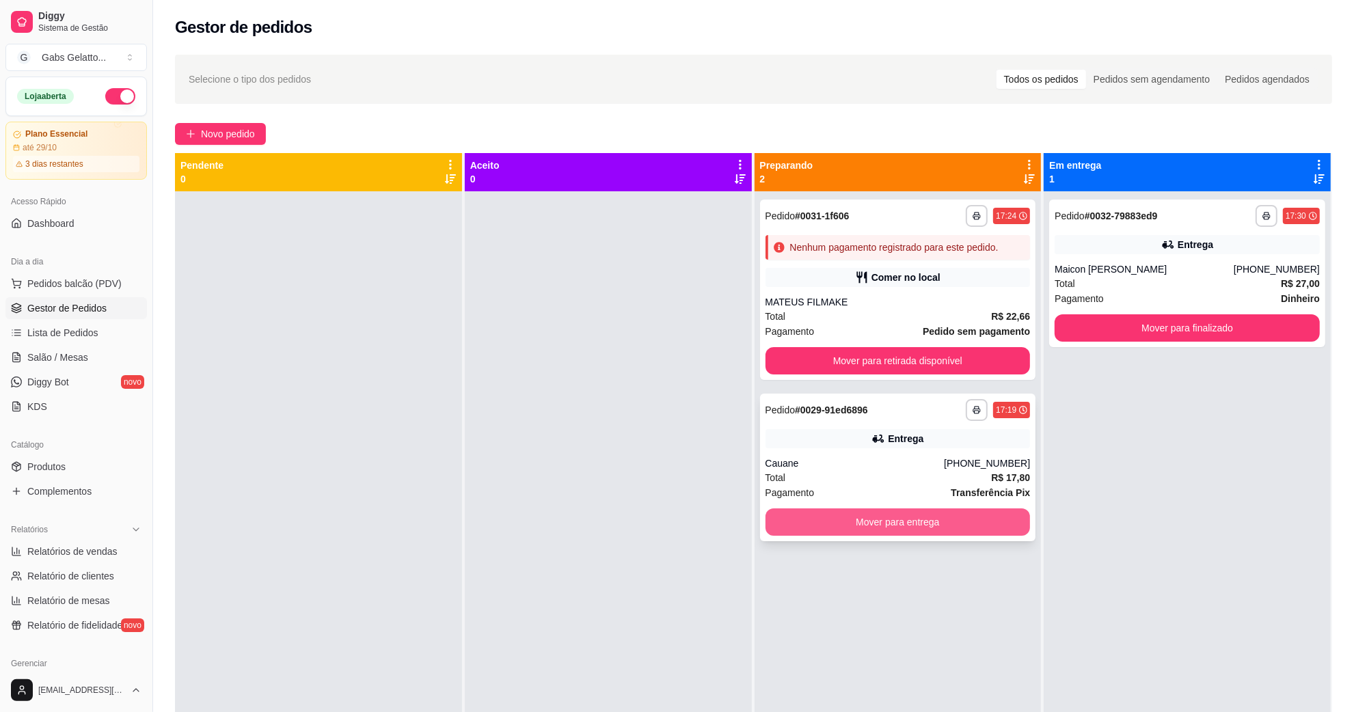
click at [872, 528] on button "Mover para entrega" at bounding box center [898, 522] width 265 height 27
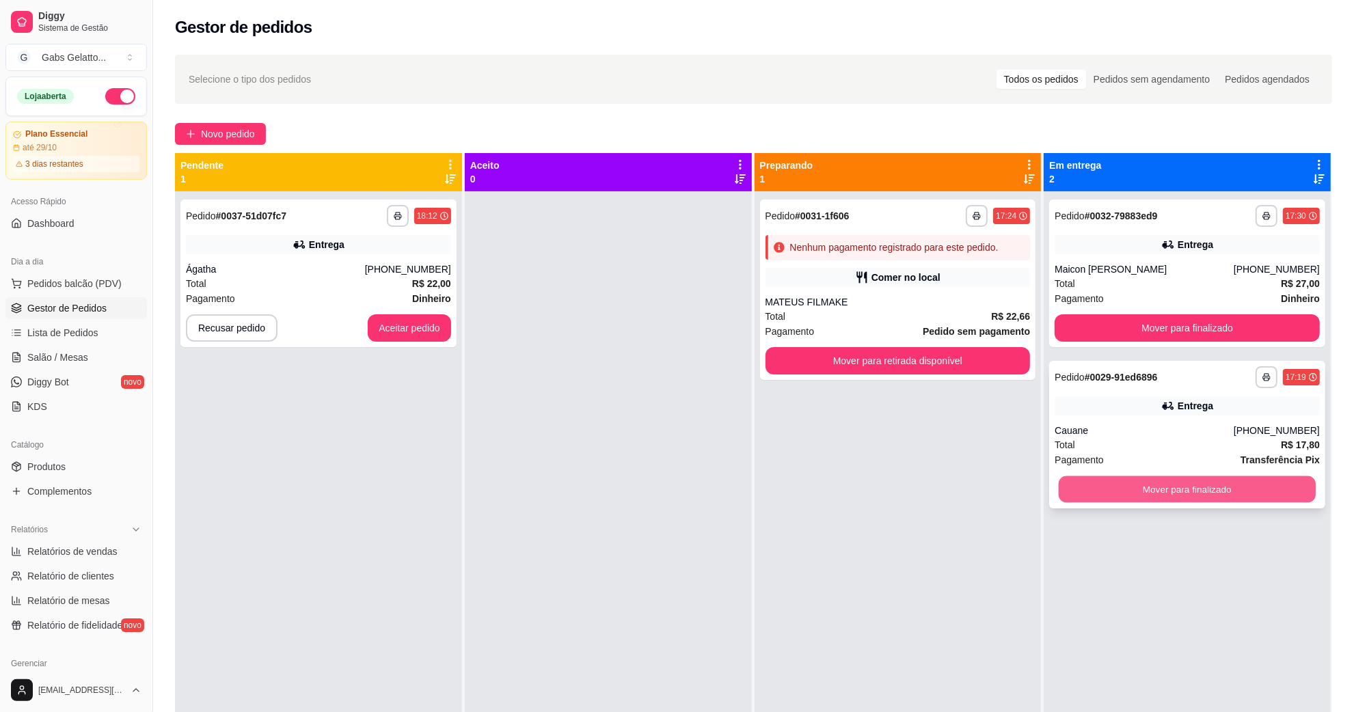
click at [1156, 496] on button "Mover para finalizado" at bounding box center [1187, 490] width 257 height 27
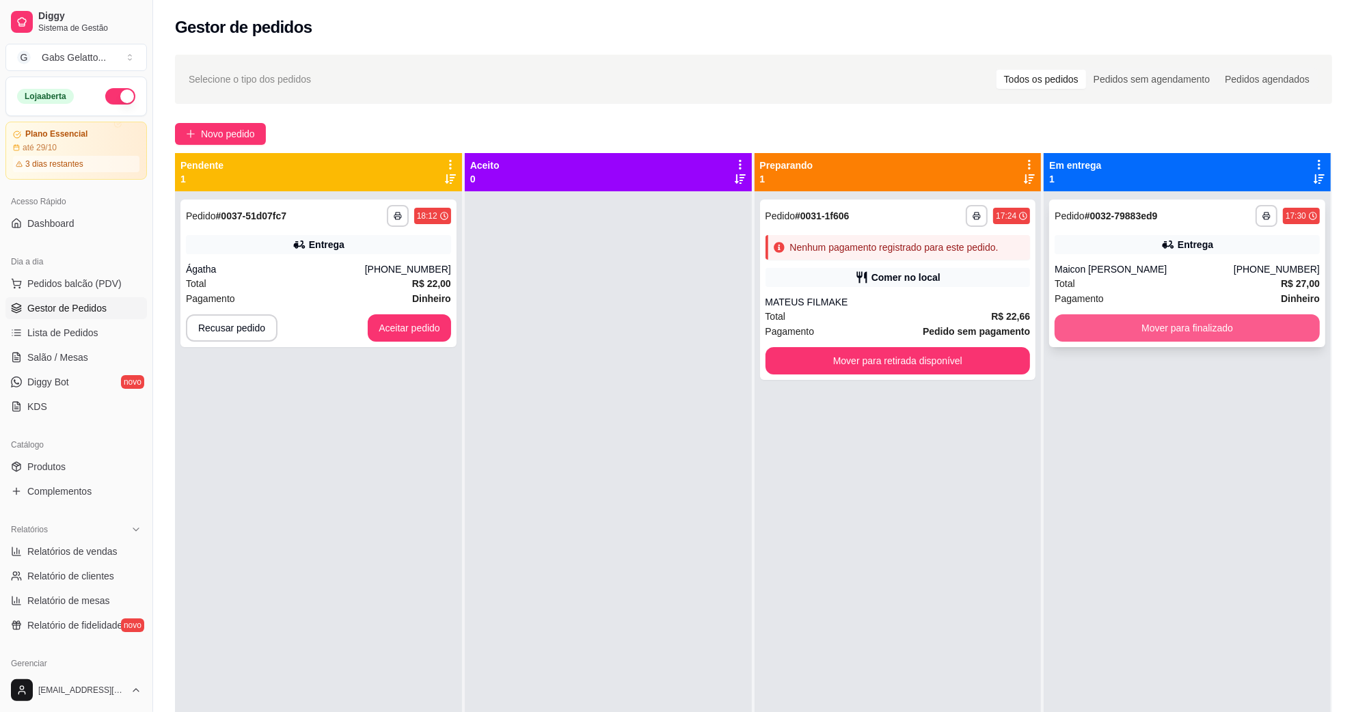
click at [1077, 326] on button "Mover para finalizado" at bounding box center [1187, 327] width 265 height 27
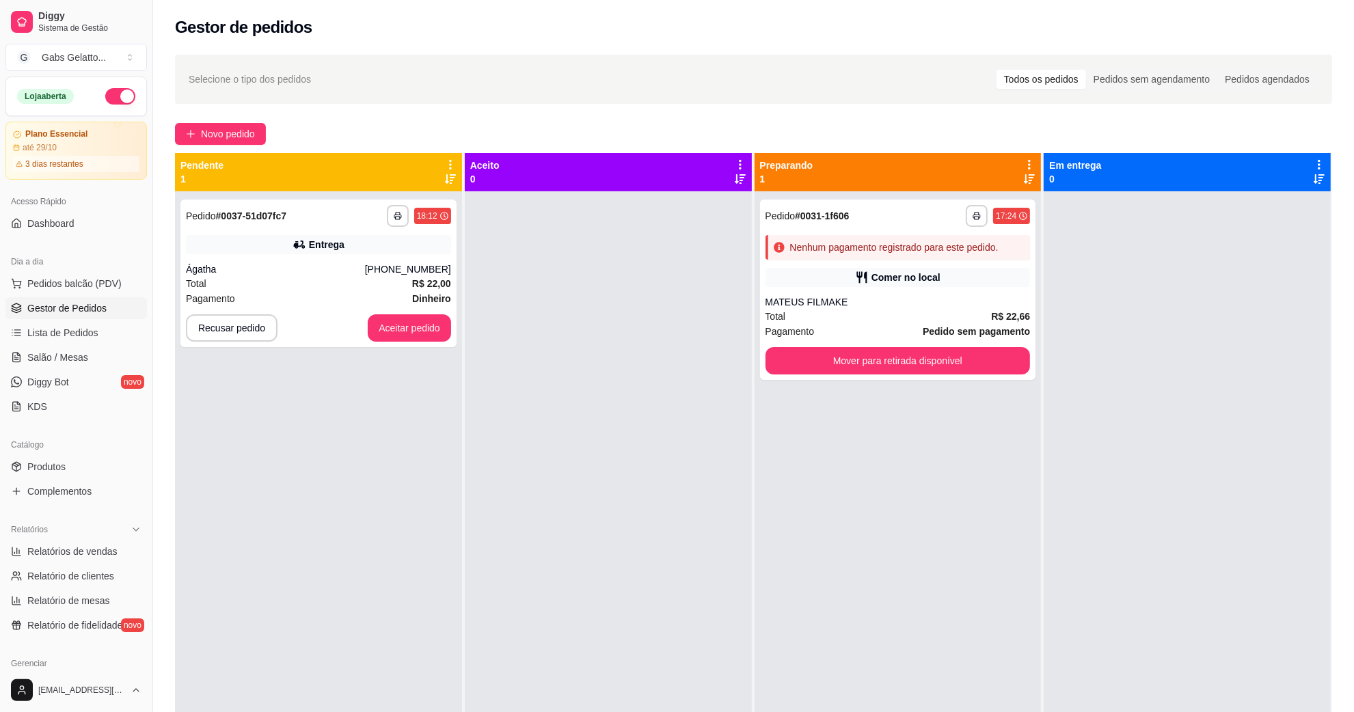
click at [431, 349] on div "**********" at bounding box center [318, 547] width 287 height 712
click at [420, 323] on button "Aceitar pedido" at bounding box center [409, 328] width 81 height 27
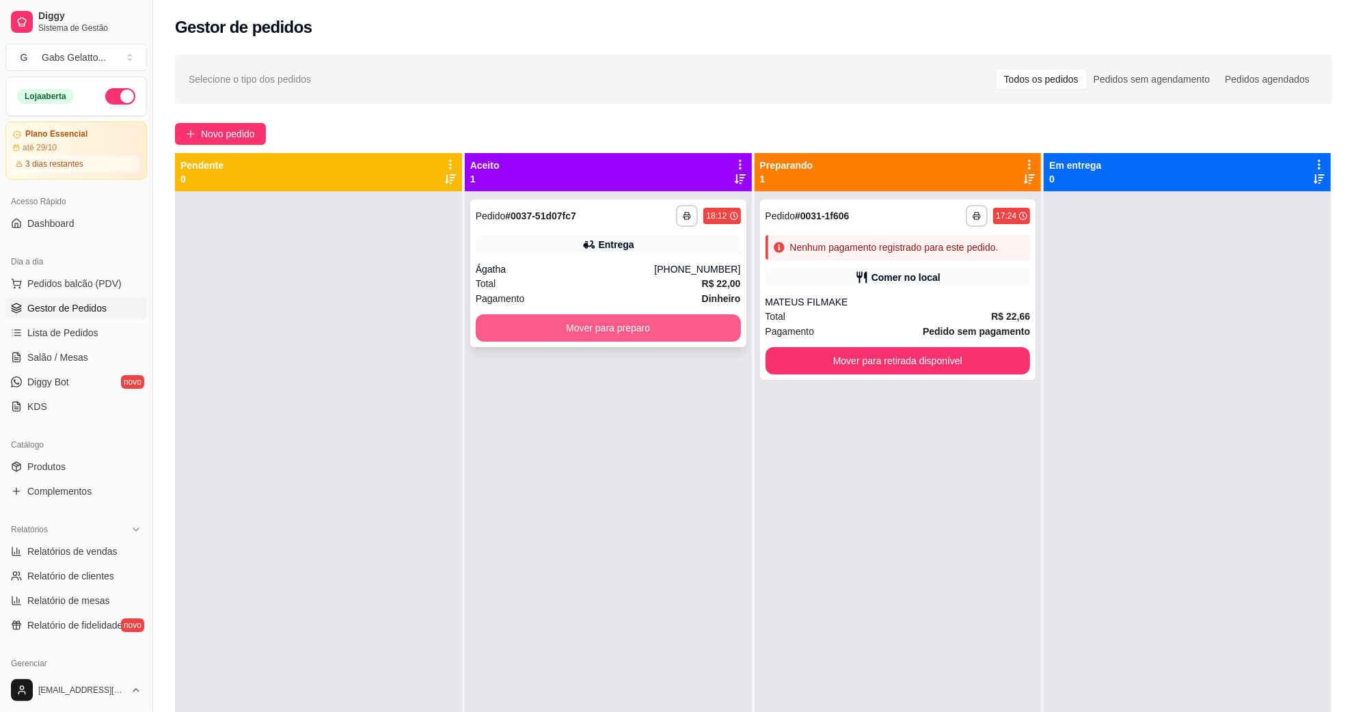
click at [634, 338] on button "Mover para preparo" at bounding box center [608, 327] width 265 height 27
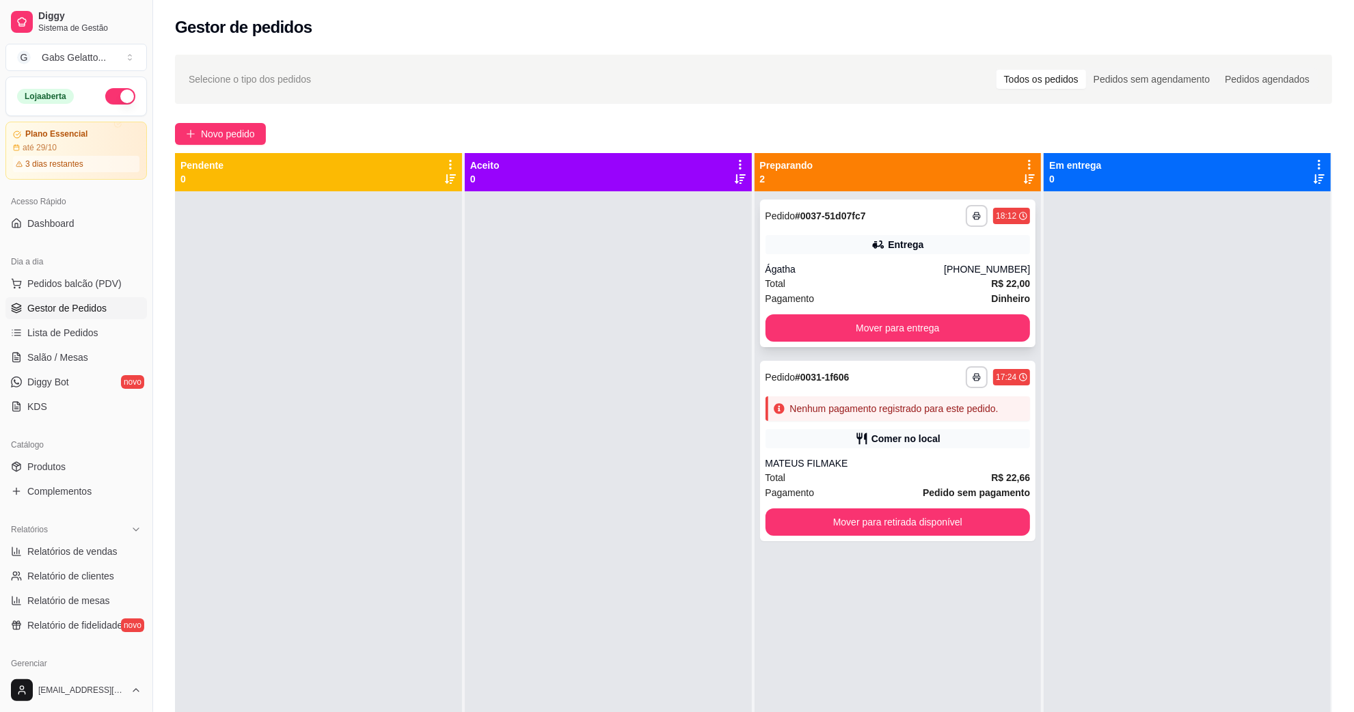
click at [873, 247] on icon at bounding box center [879, 245] width 14 height 14
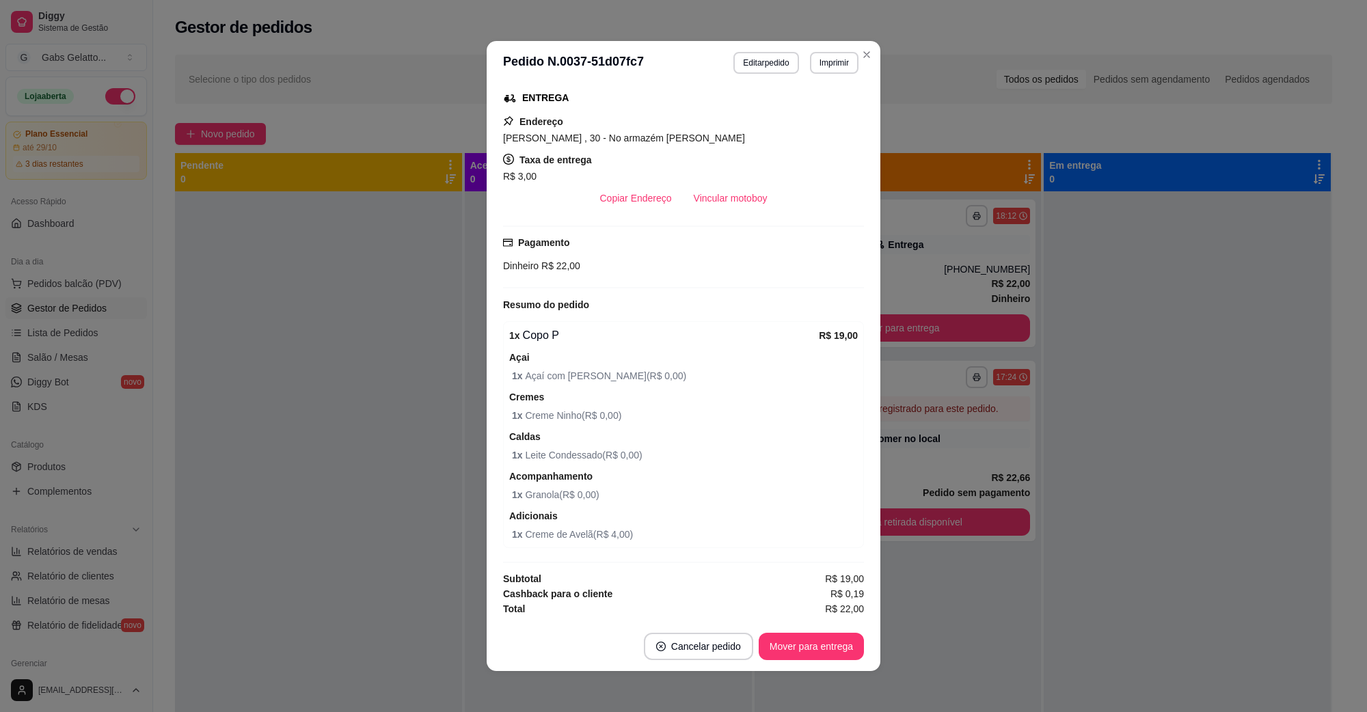
scroll to position [2, 0]
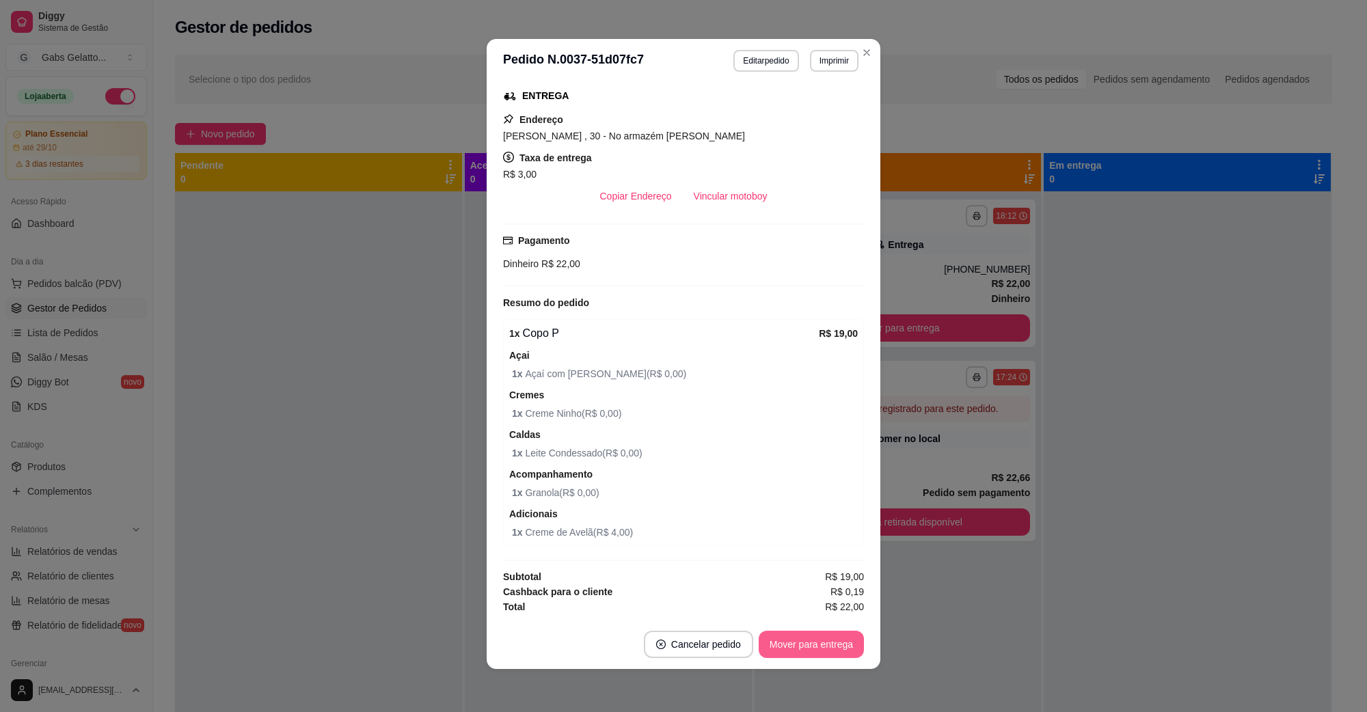
click at [796, 641] on button "Mover para entrega" at bounding box center [811, 644] width 105 height 27
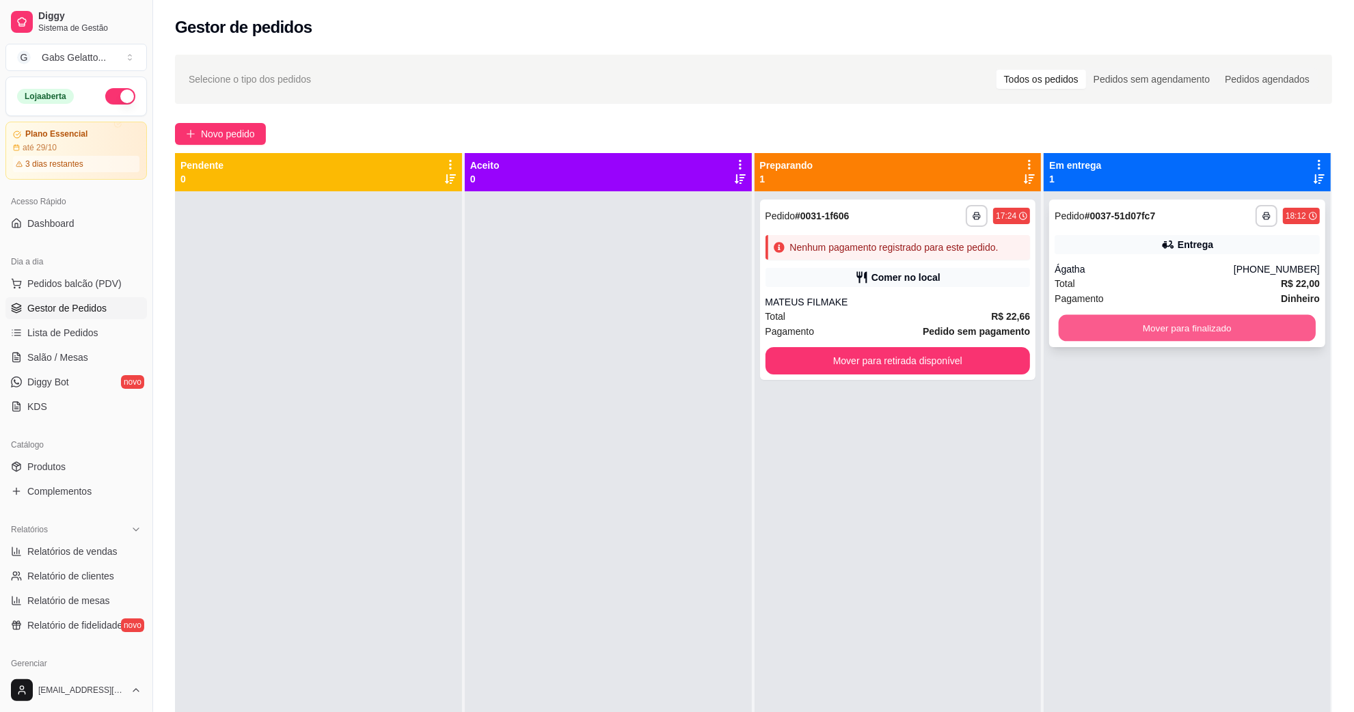
click at [1184, 329] on button "Mover para finalizado" at bounding box center [1187, 328] width 257 height 27
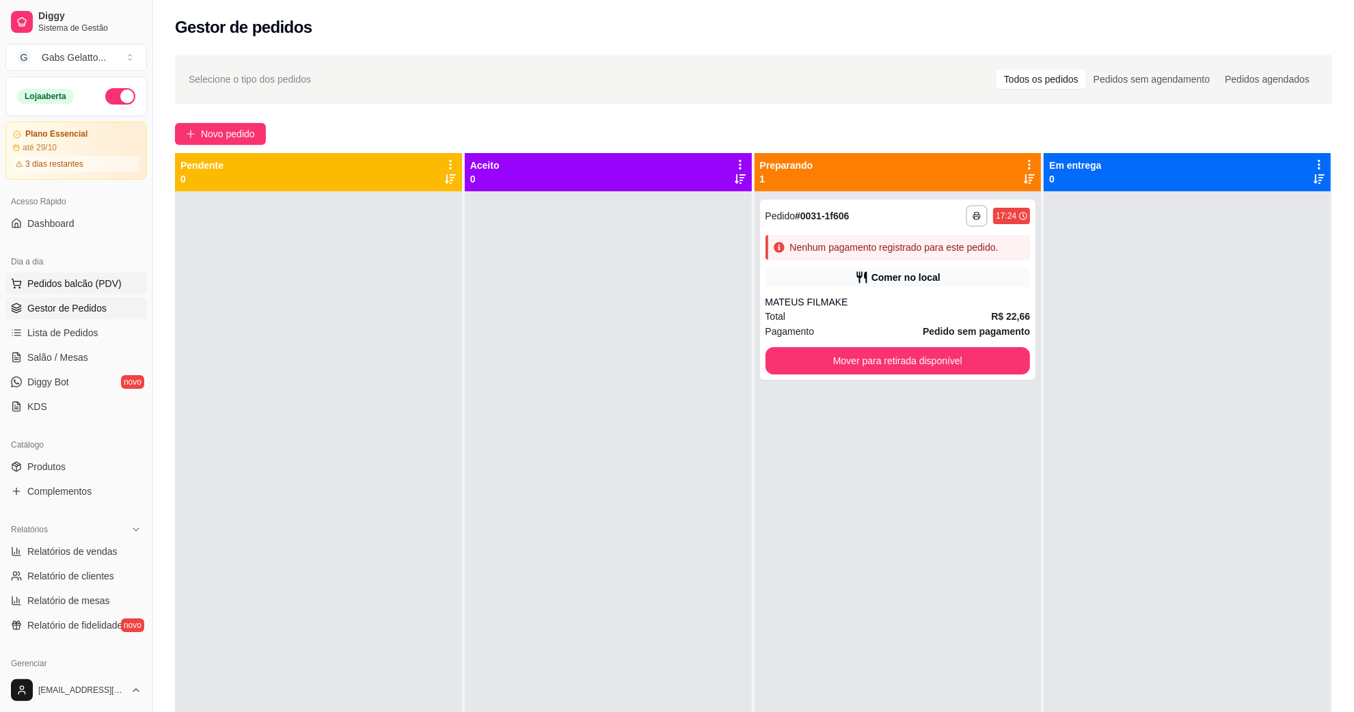
click at [36, 291] on span "Pedidos balcão (PDV)" at bounding box center [74, 284] width 94 height 14
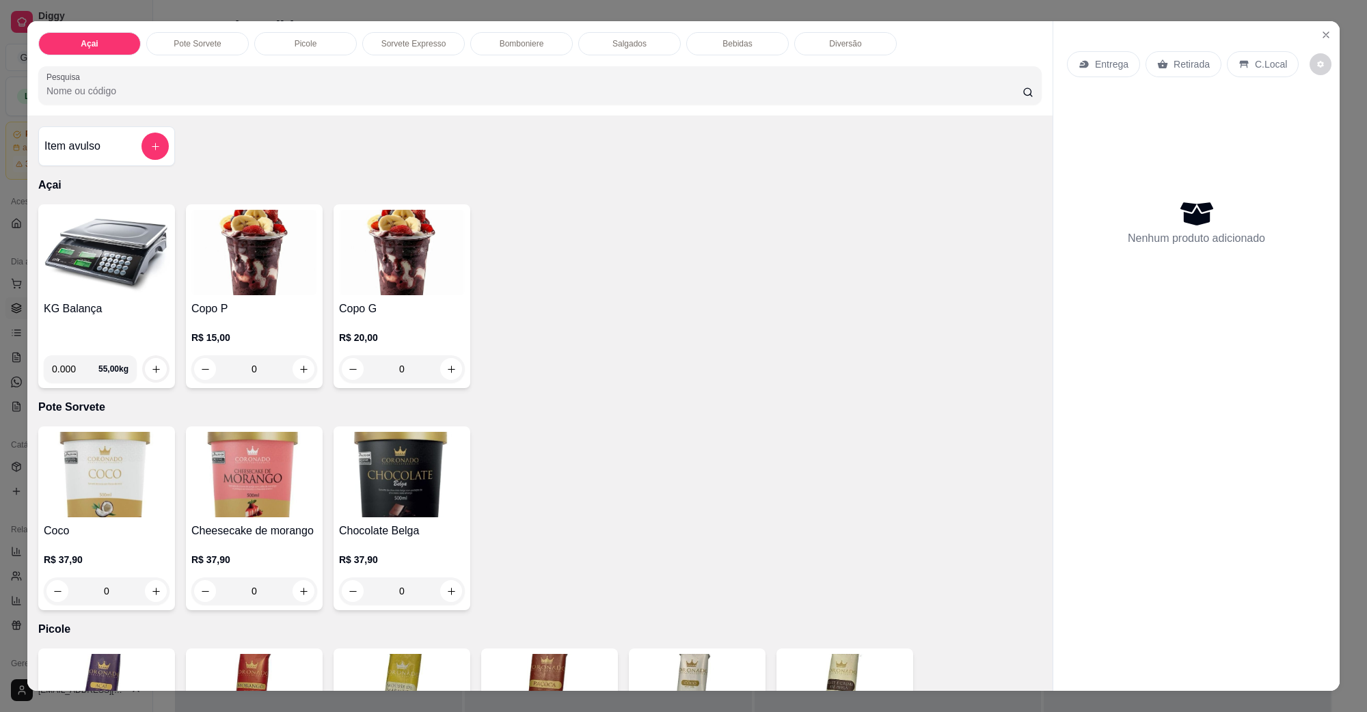
click at [209, 286] on img at bounding box center [254, 252] width 126 height 85
click at [96, 285] on img at bounding box center [107, 252] width 126 height 85
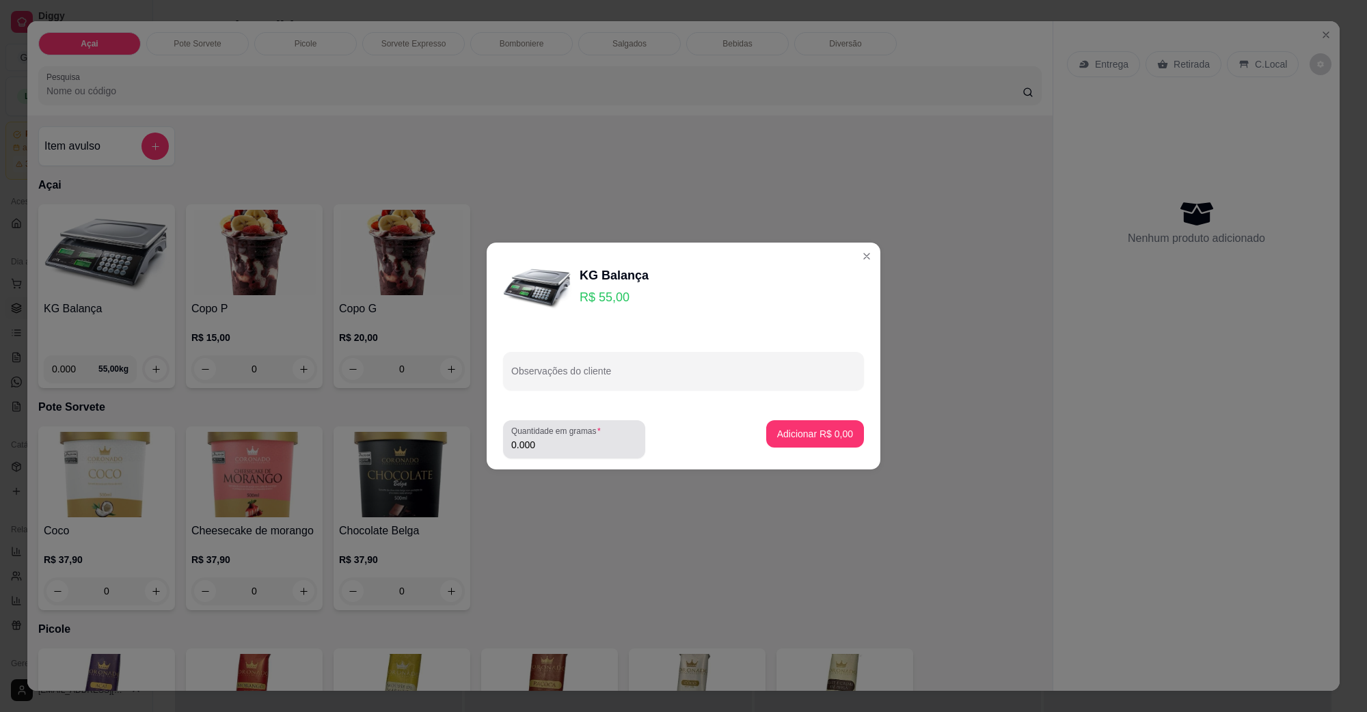
click at [565, 438] on input "0.000" at bounding box center [574, 445] width 126 height 14
type input "0.246"
click at [829, 441] on button "Adicionar R$ 13,53" at bounding box center [812, 433] width 103 height 27
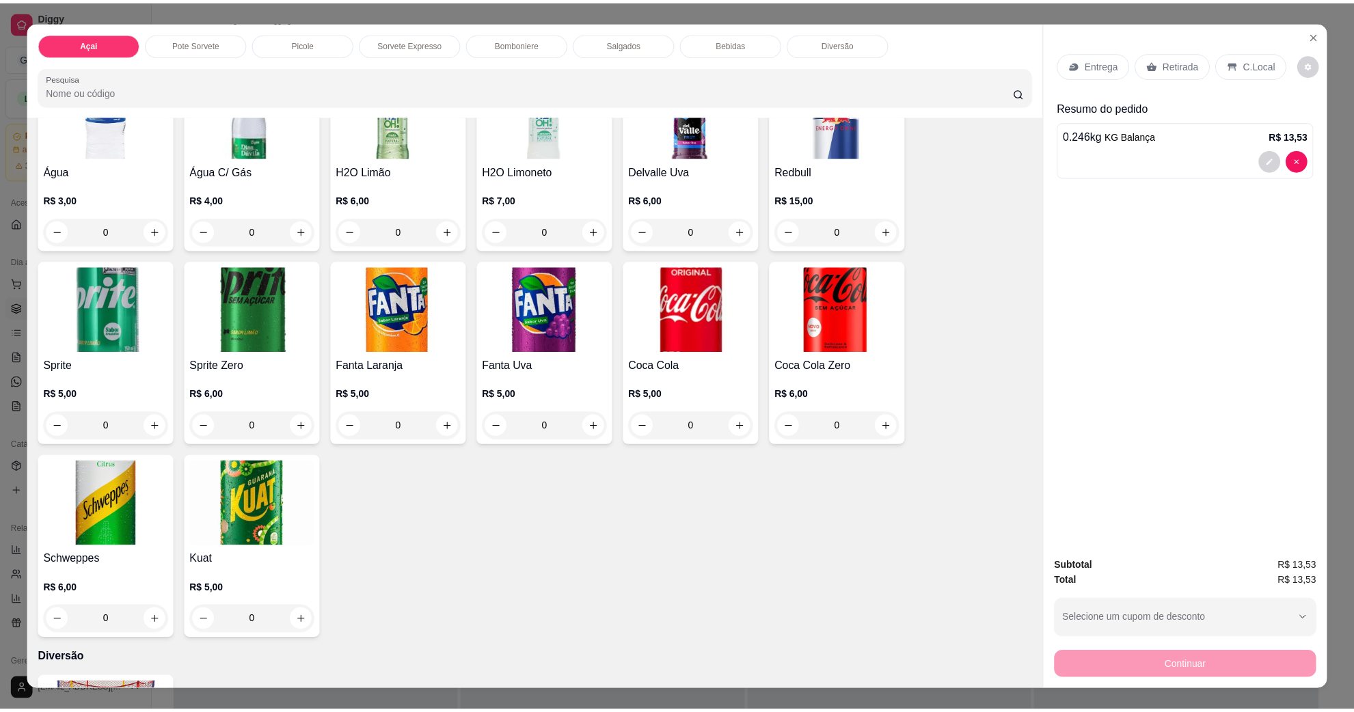
scroll to position [2307, 0]
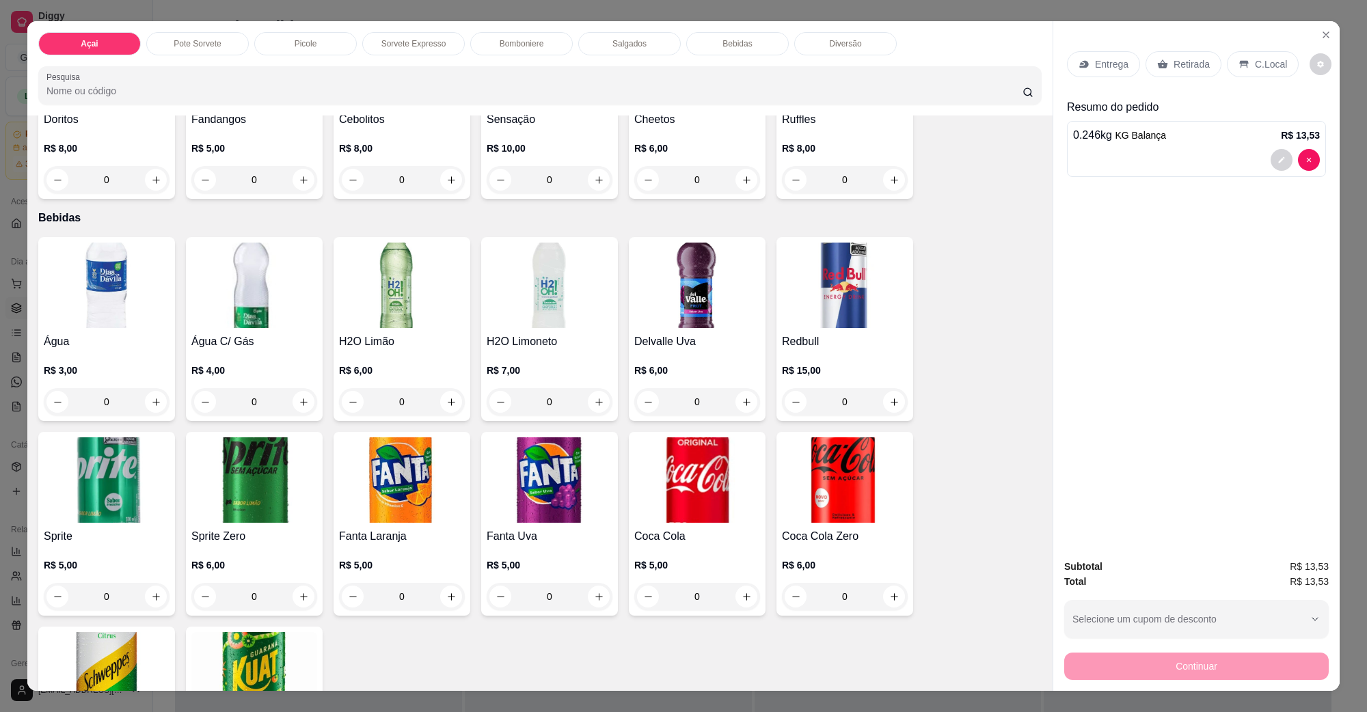
click at [687, 334] on h4 "Delvalle Uva" at bounding box center [697, 342] width 126 height 16
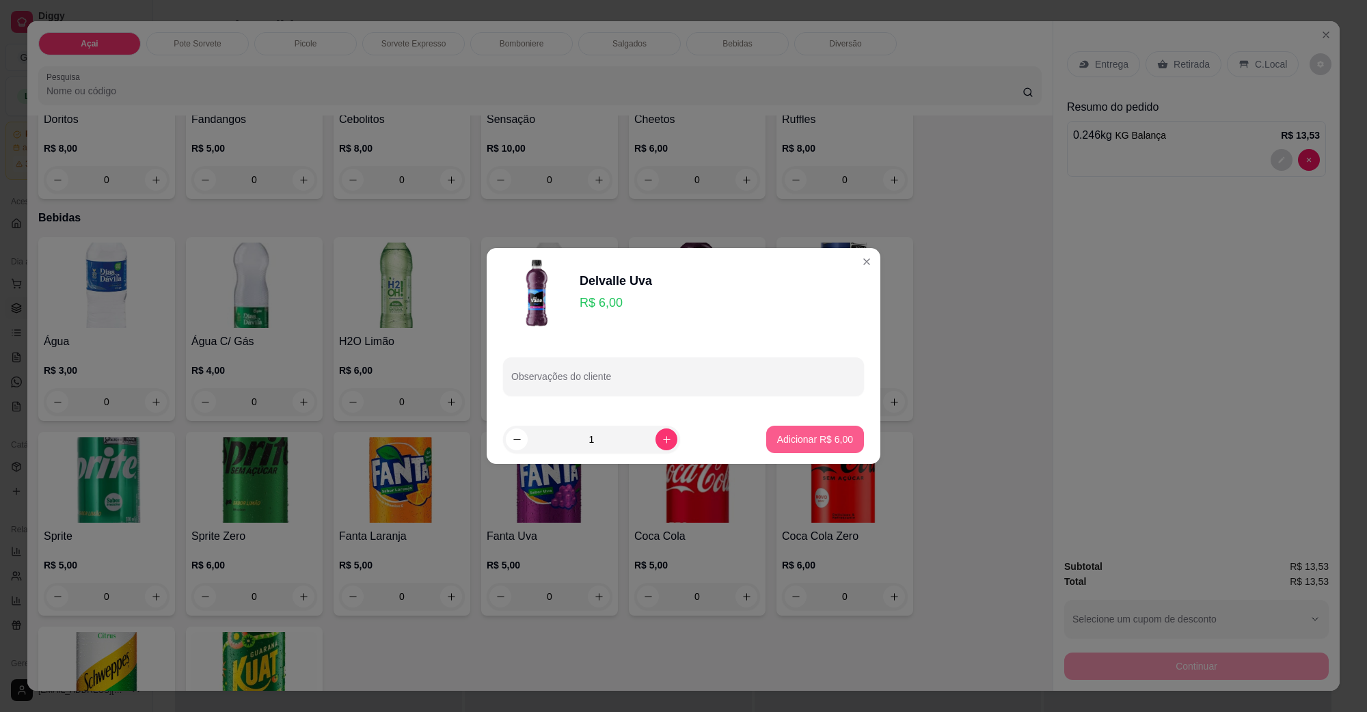
click at [807, 442] on p "Adicionar R$ 6,00" at bounding box center [815, 440] width 76 height 14
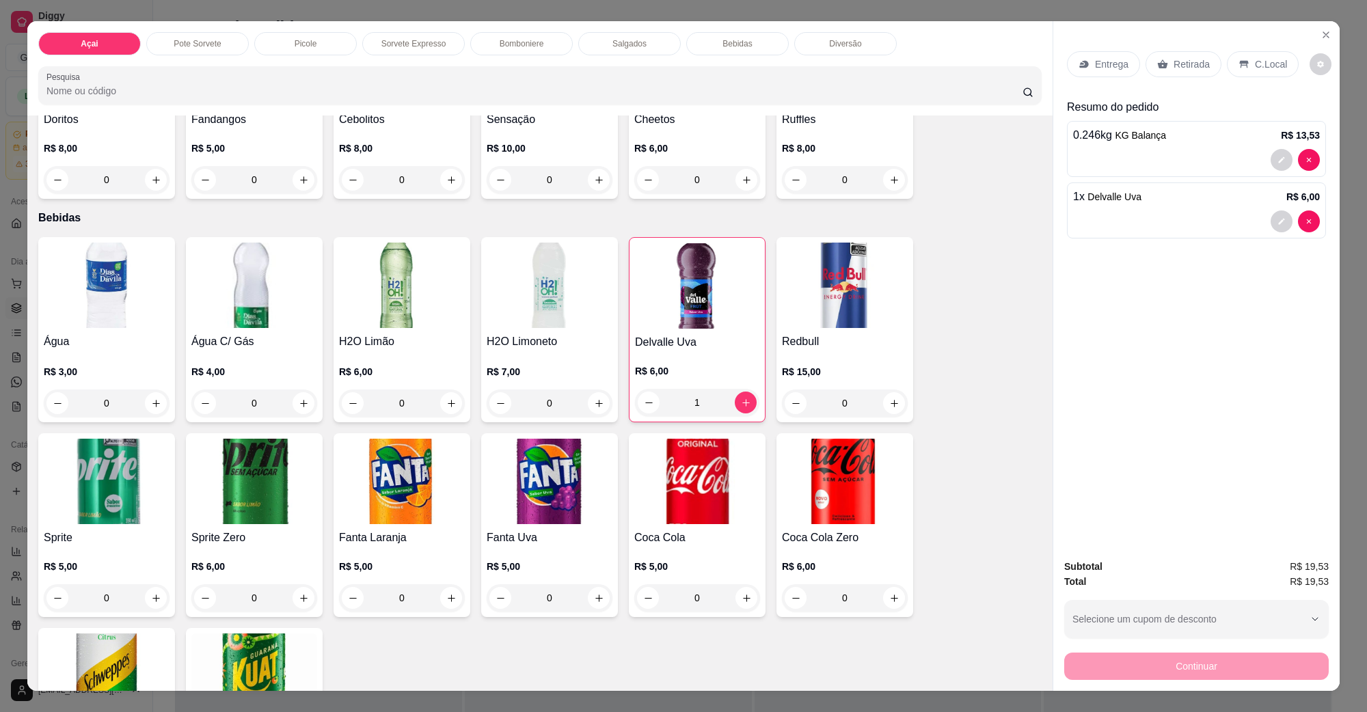
drag, startPoint x: 684, startPoint y: 435, endPoint x: 1259, endPoint y: 65, distance: 683.7
click at [1259, 65] on p "C.Local" at bounding box center [1271, 64] width 32 height 14
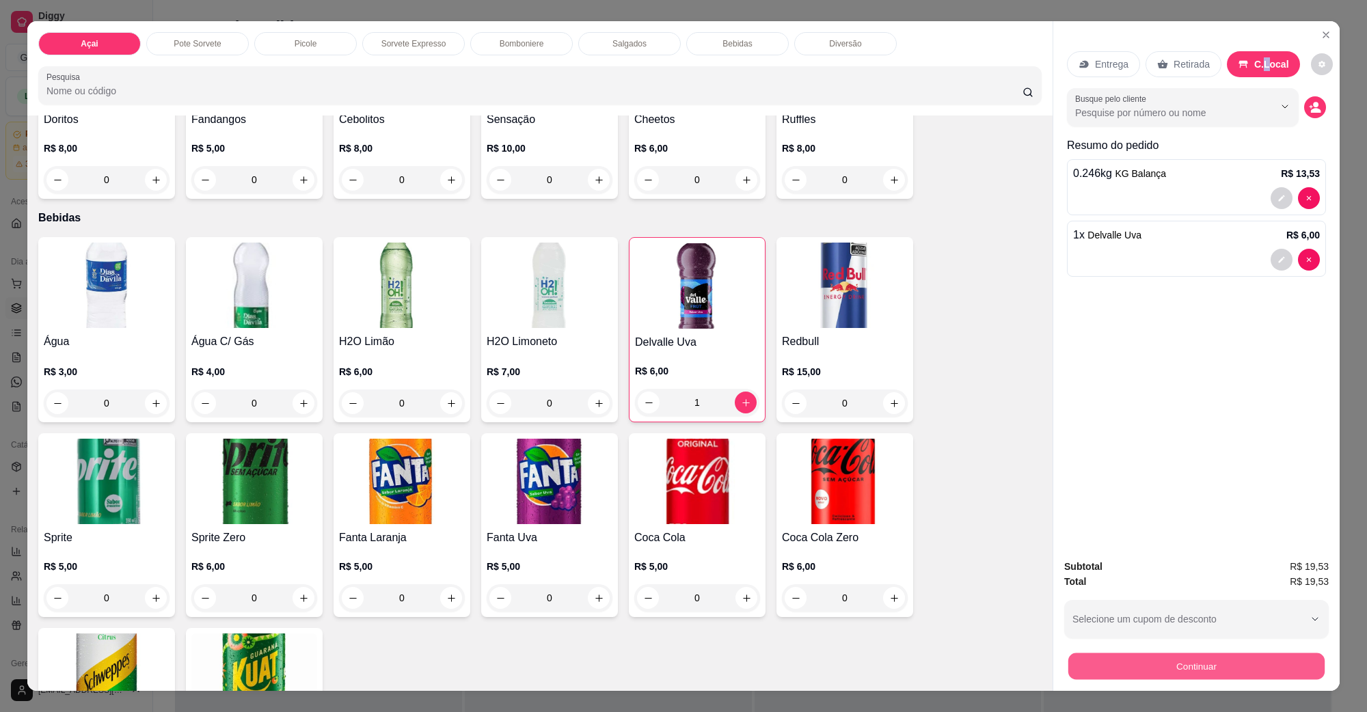
click at [1192, 658] on button "Continuar" at bounding box center [1197, 666] width 256 height 27
click at [1231, 665] on button "Continuar" at bounding box center [1197, 666] width 265 height 27
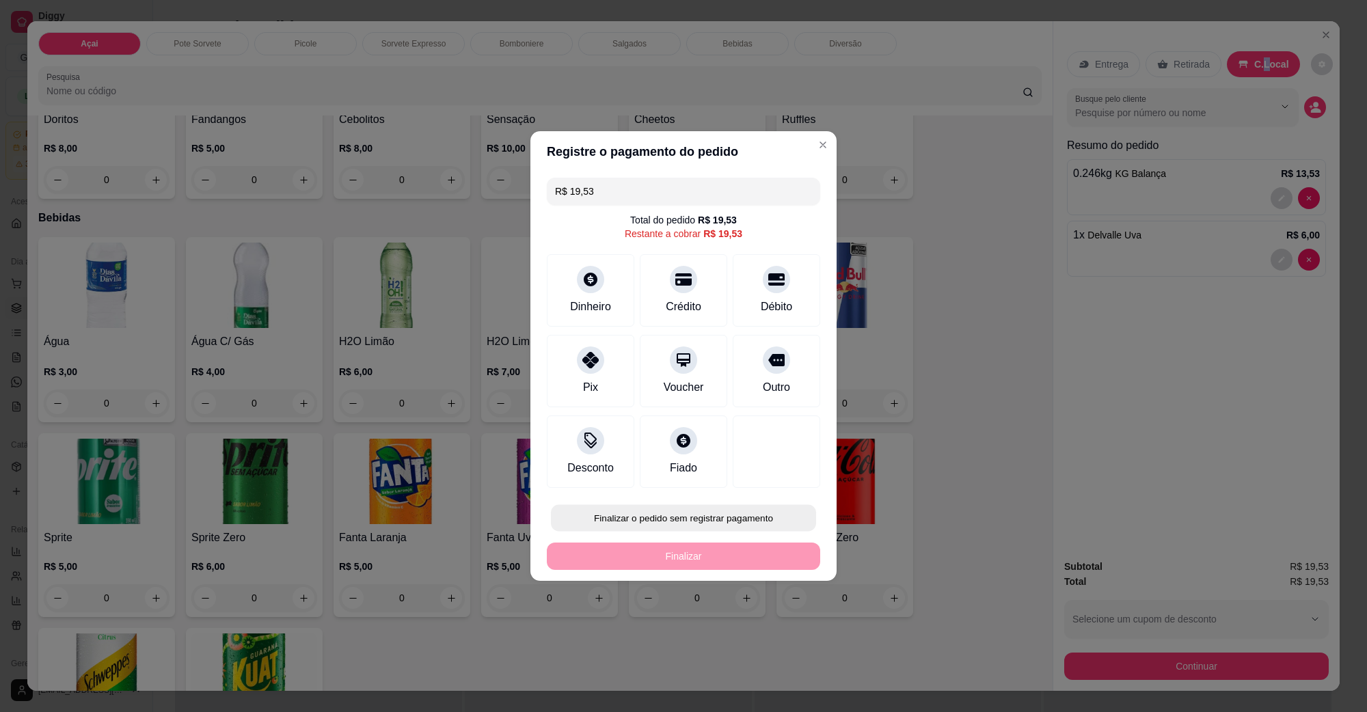
click at [692, 528] on button "Finalizar o pedido sem registrar pagamento" at bounding box center [683, 518] width 265 height 27
click at [753, 633] on button "Confirmar" at bounding box center [768, 631] width 51 height 21
type input "0"
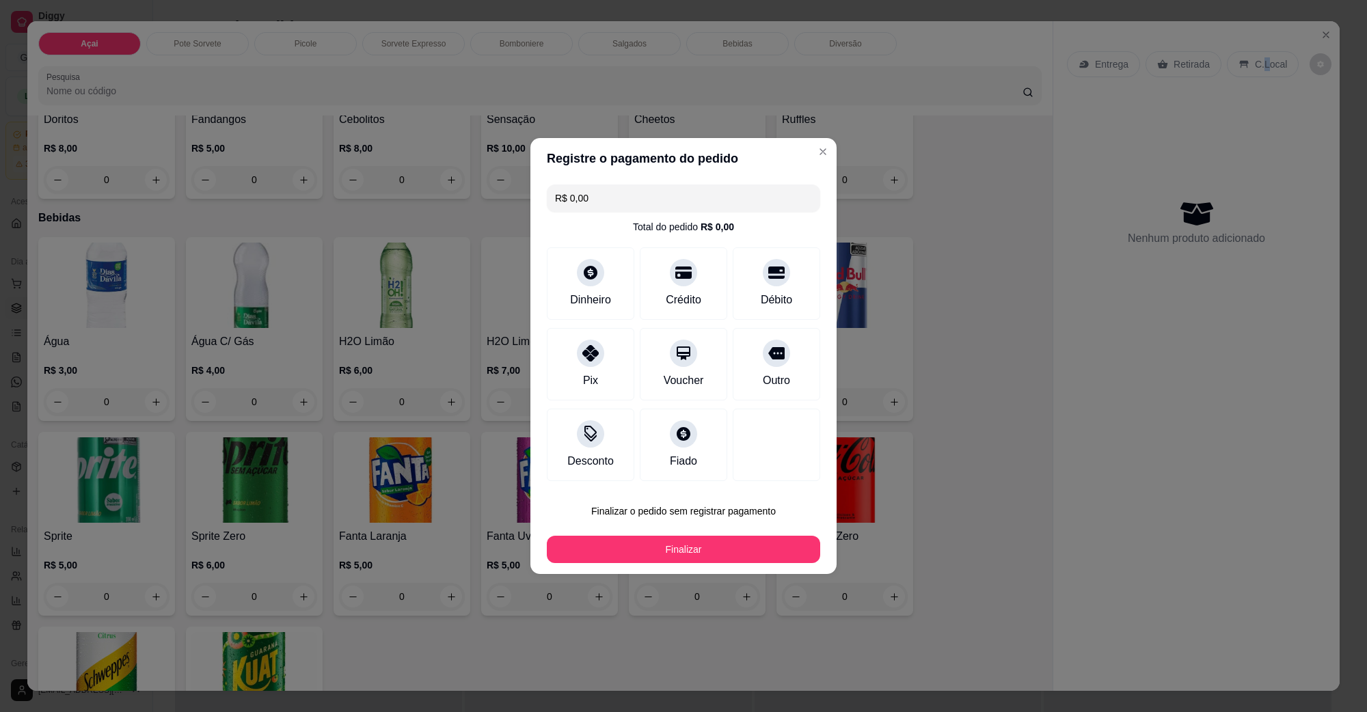
type input "R$ 0,00"
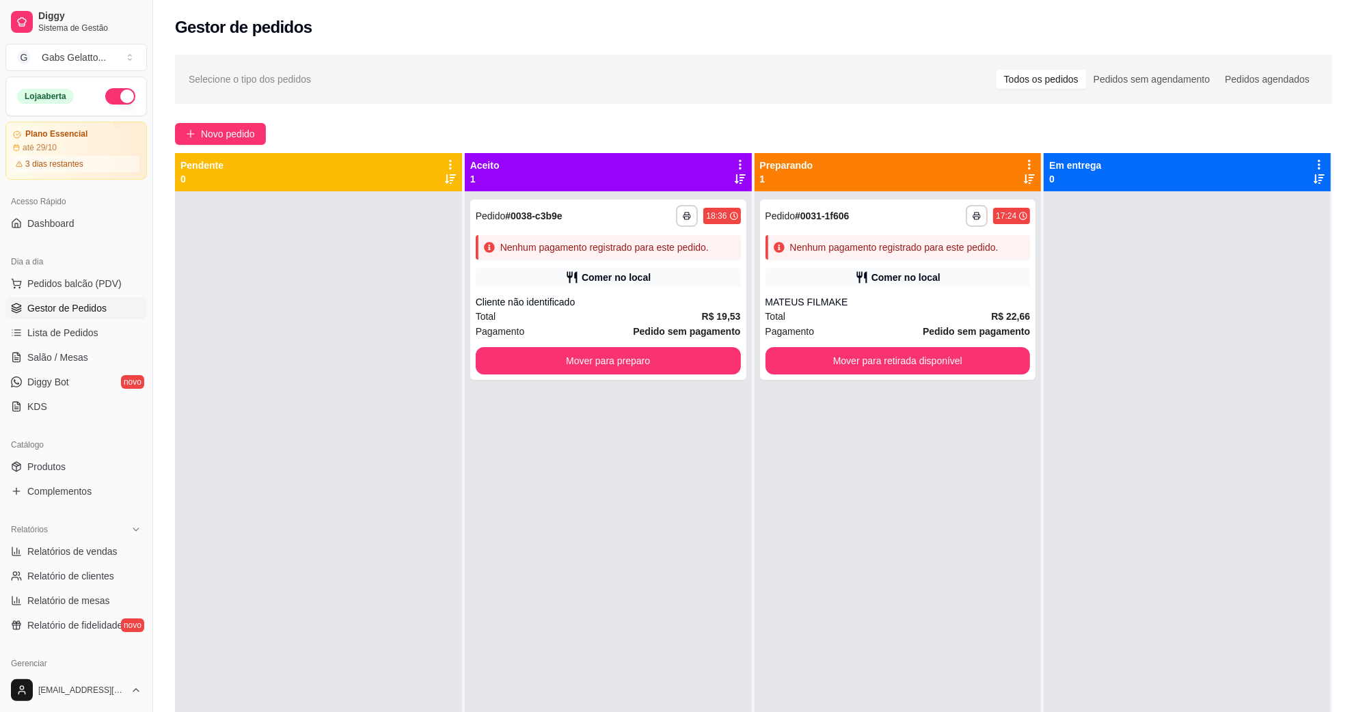
click at [744, 578] on div "**********" at bounding box center [608, 547] width 287 height 712
click at [123, 284] on button "Pedidos balcão (PDV)" at bounding box center [76, 284] width 142 height 22
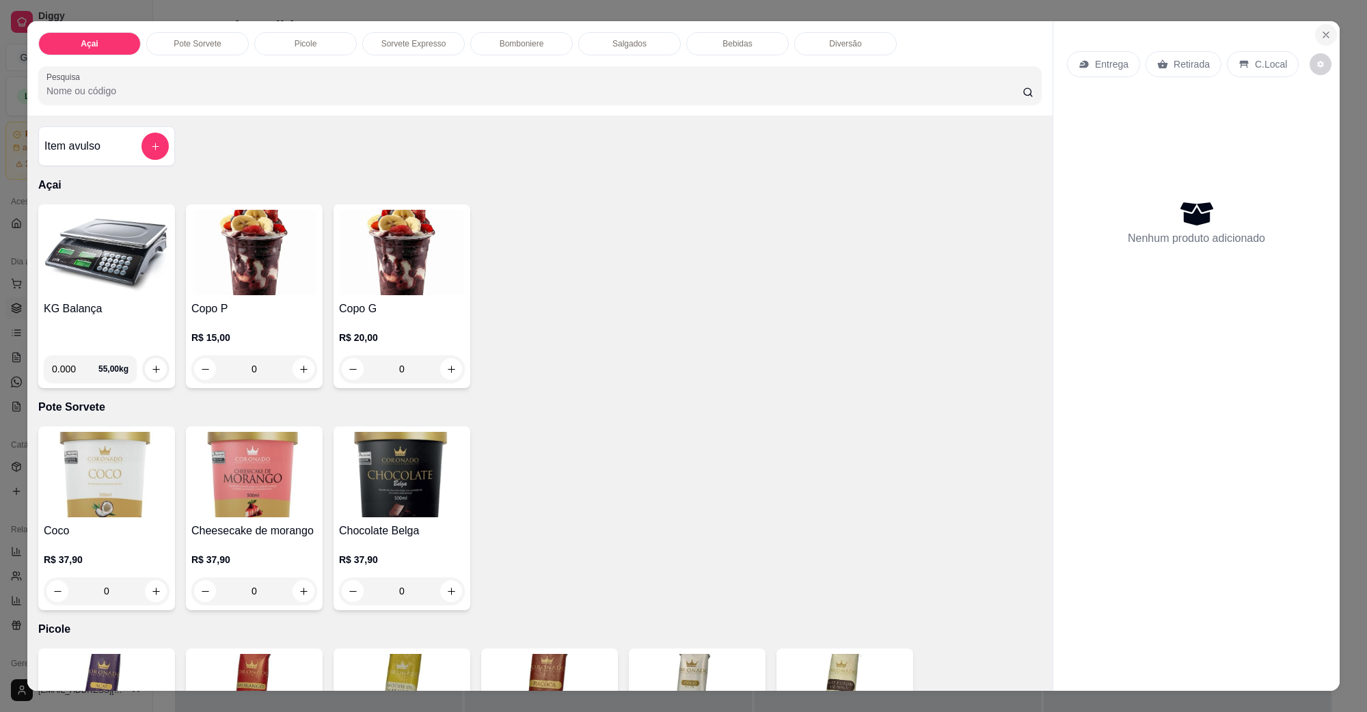
click at [1327, 31] on button "Close" at bounding box center [1326, 35] width 22 height 22
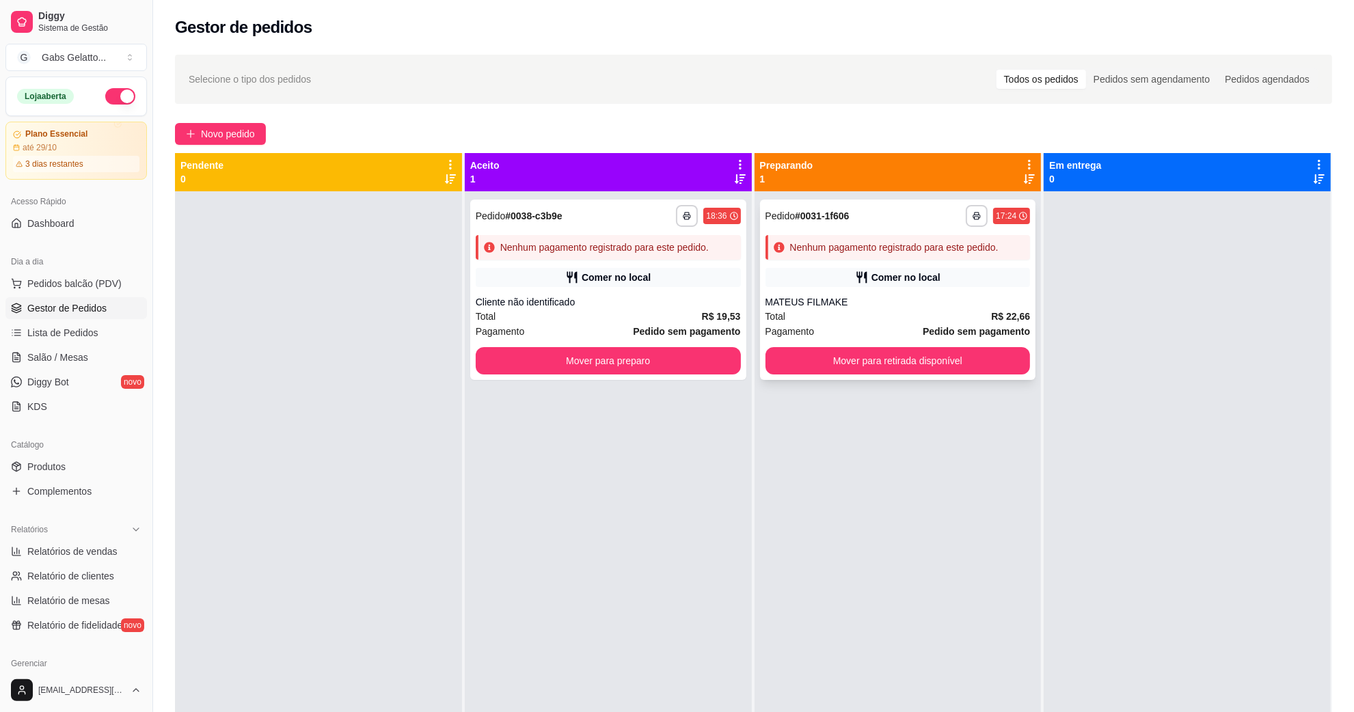
click at [834, 271] on div "Comer no local" at bounding box center [898, 277] width 265 height 19
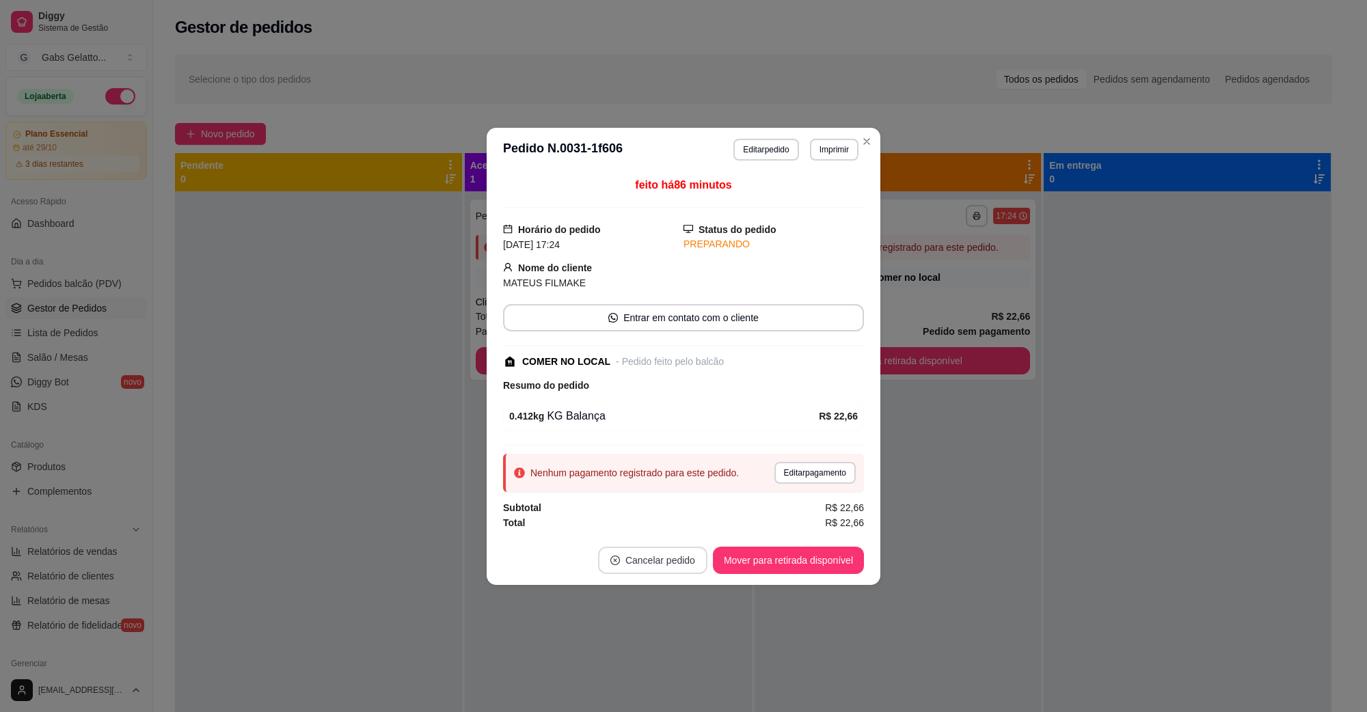
click at [663, 571] on button "Cancelar pedido" at bounding box center [652, 560] width 109 height 27
click at [697, 525] on button "Sim" at bounding box center [691, 528] width 53 height 27
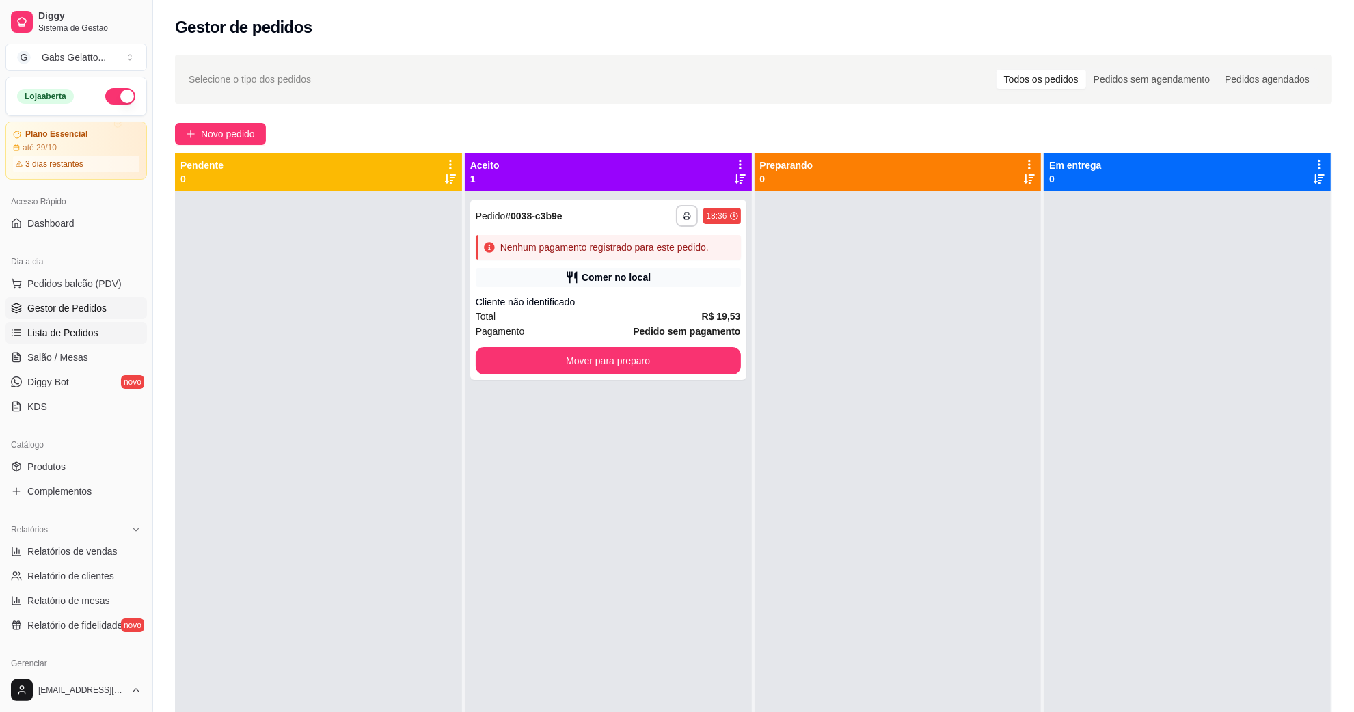
click at [107, 332] on link "Lista de Pedidos" at bounding box center [76, 333] width 142 height 22
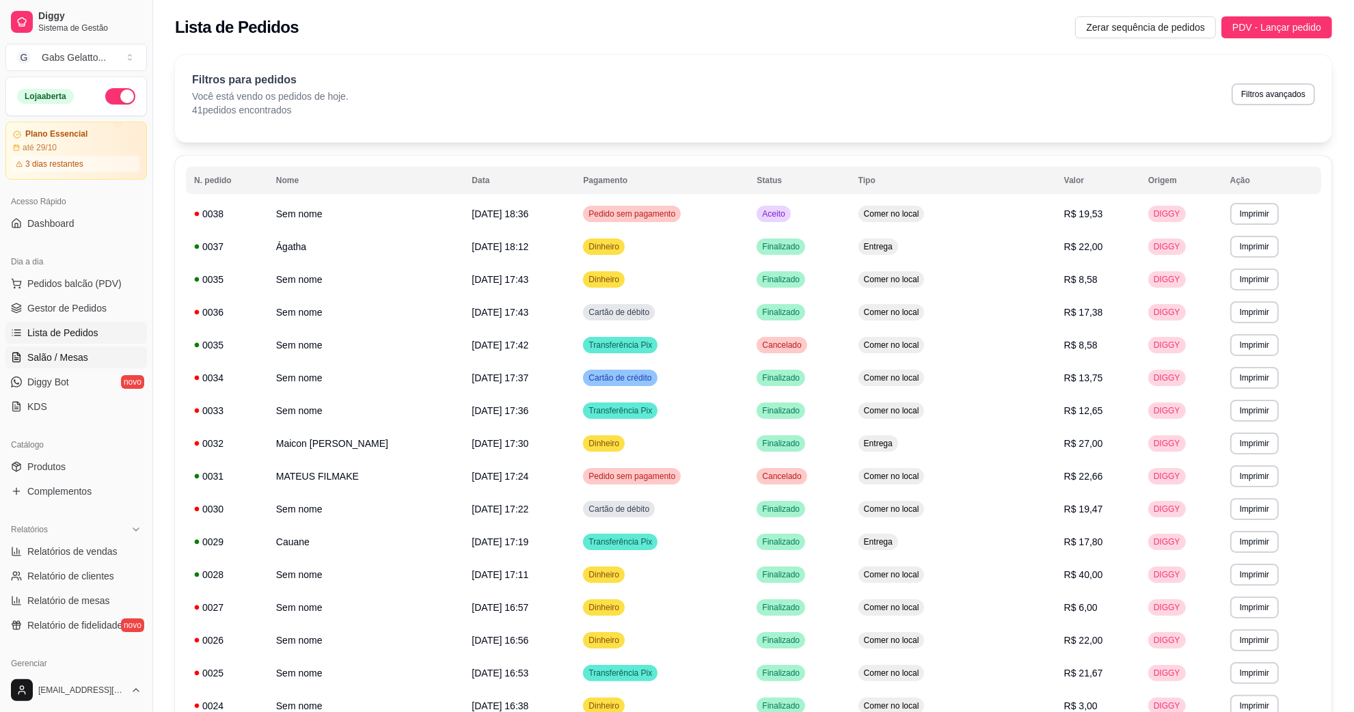
click at [111, 350] on link "Salão / Mesas" at bounding box center [76, 358] width 142 height 22
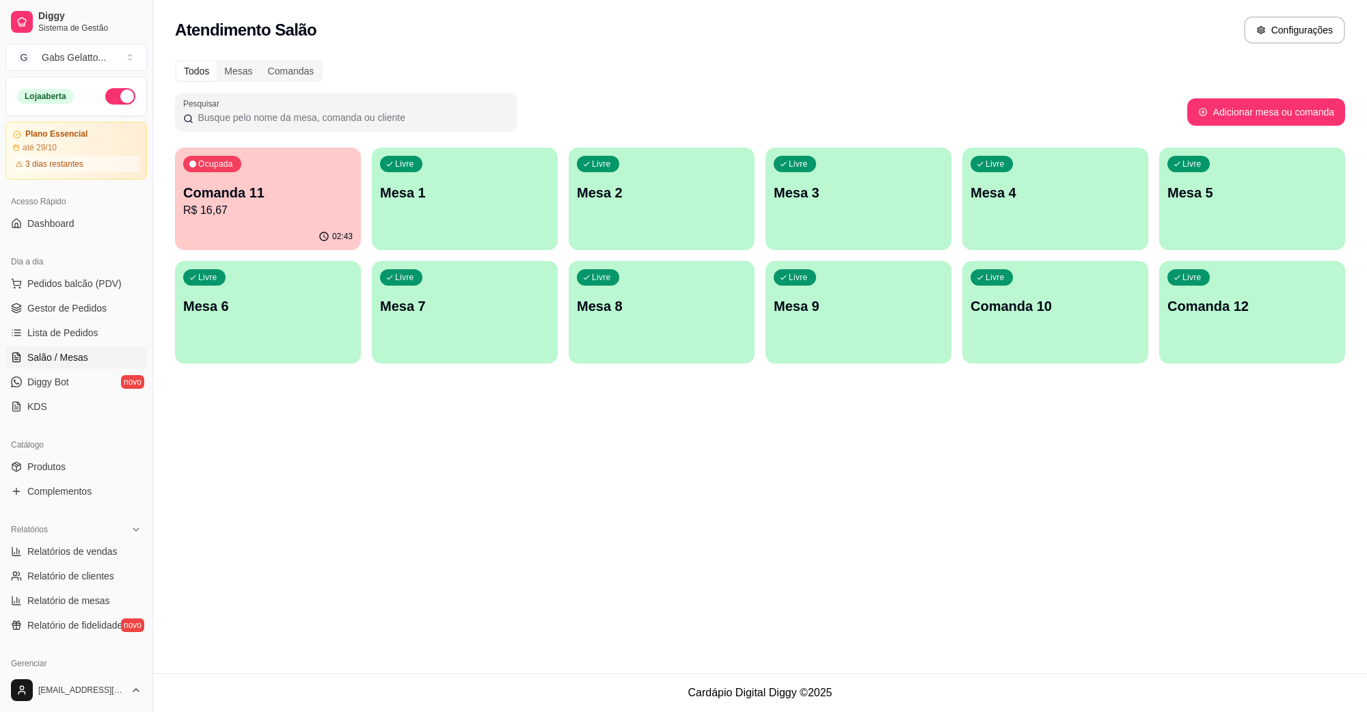
click at [197, 188] on p "Comanda 11" at bounding box center [268, 192] width 170 height 19
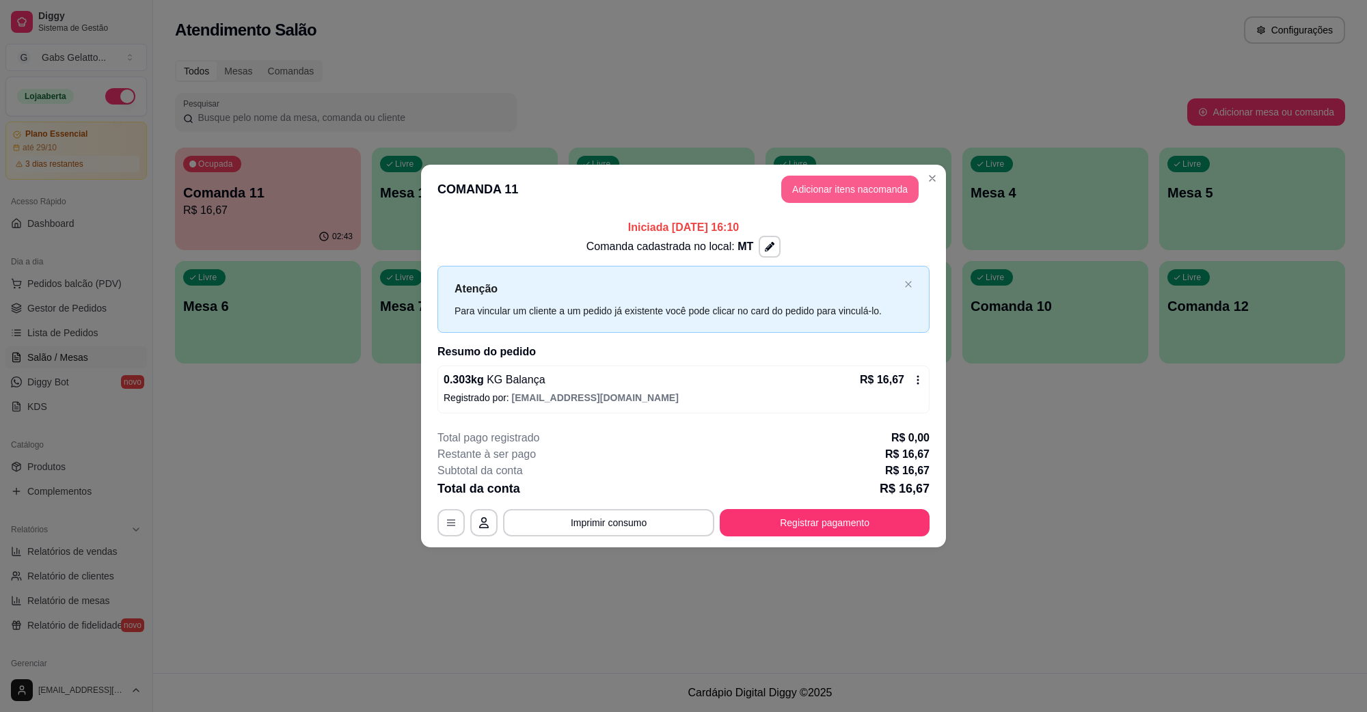
click at [860, 193] on button "Adicionar itens na comanda" at bounding box center [849, 189] width 137 height 27
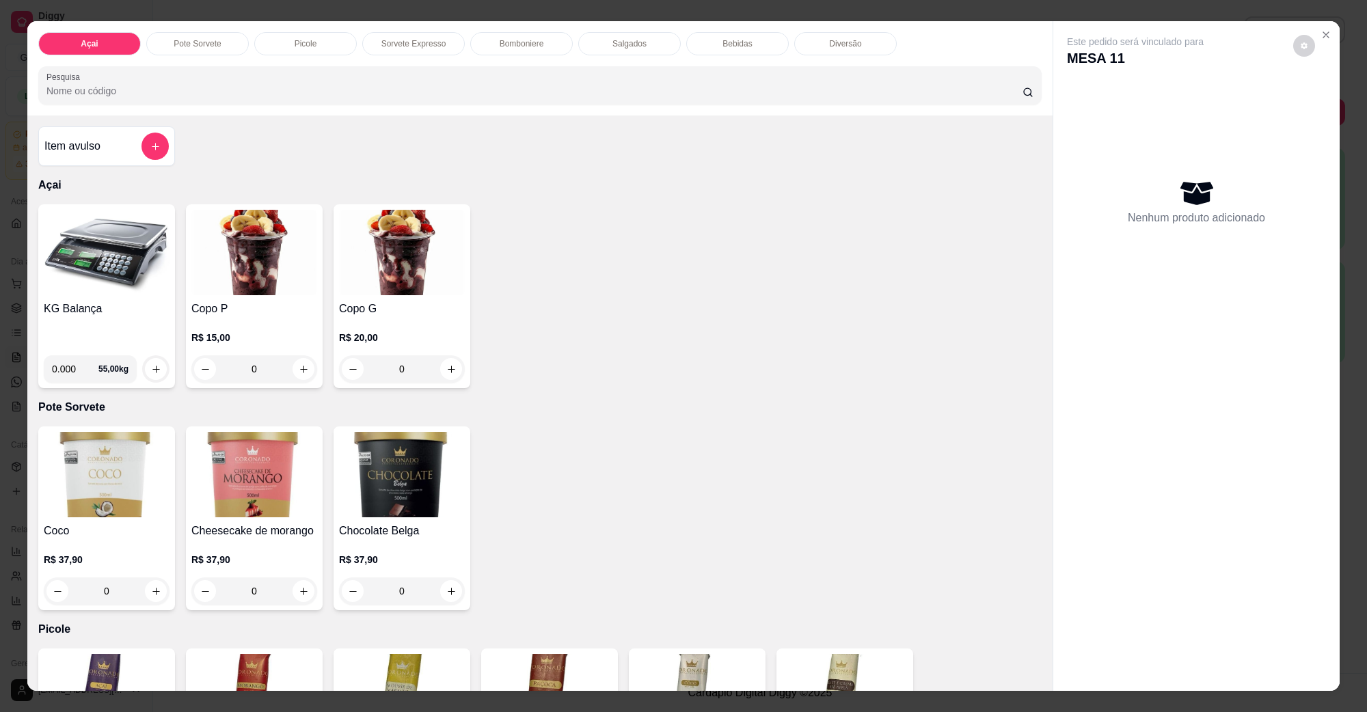
click at [101, 302] on h4 "KG Balança" at bounding box center [107, 309] width 126 height 16
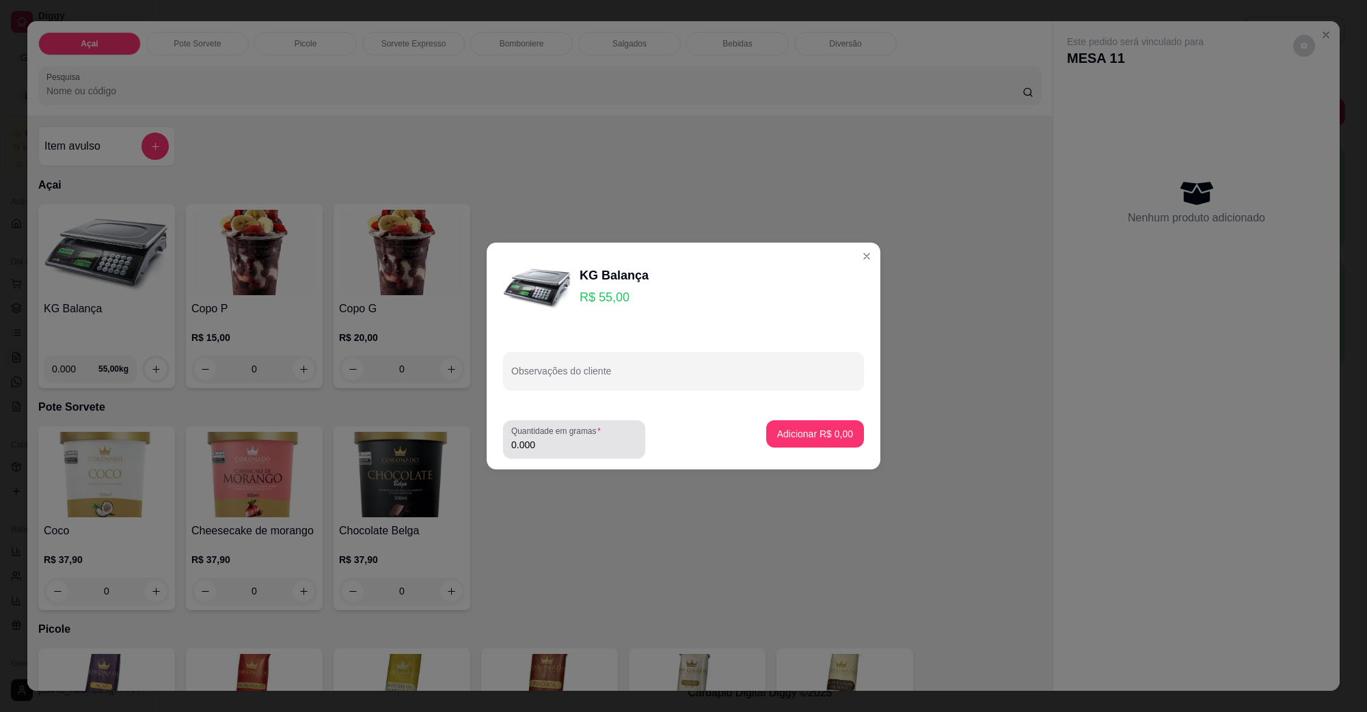
click at [578, 456] on div "Quantidade em gramas 0.000" at bounding box center [574, 439] width 142 height 38
type input "0.411"
click at [798, 435] on p "Adicionar R$ 22,61" at bounding box center [812, 433] width 79 height 13
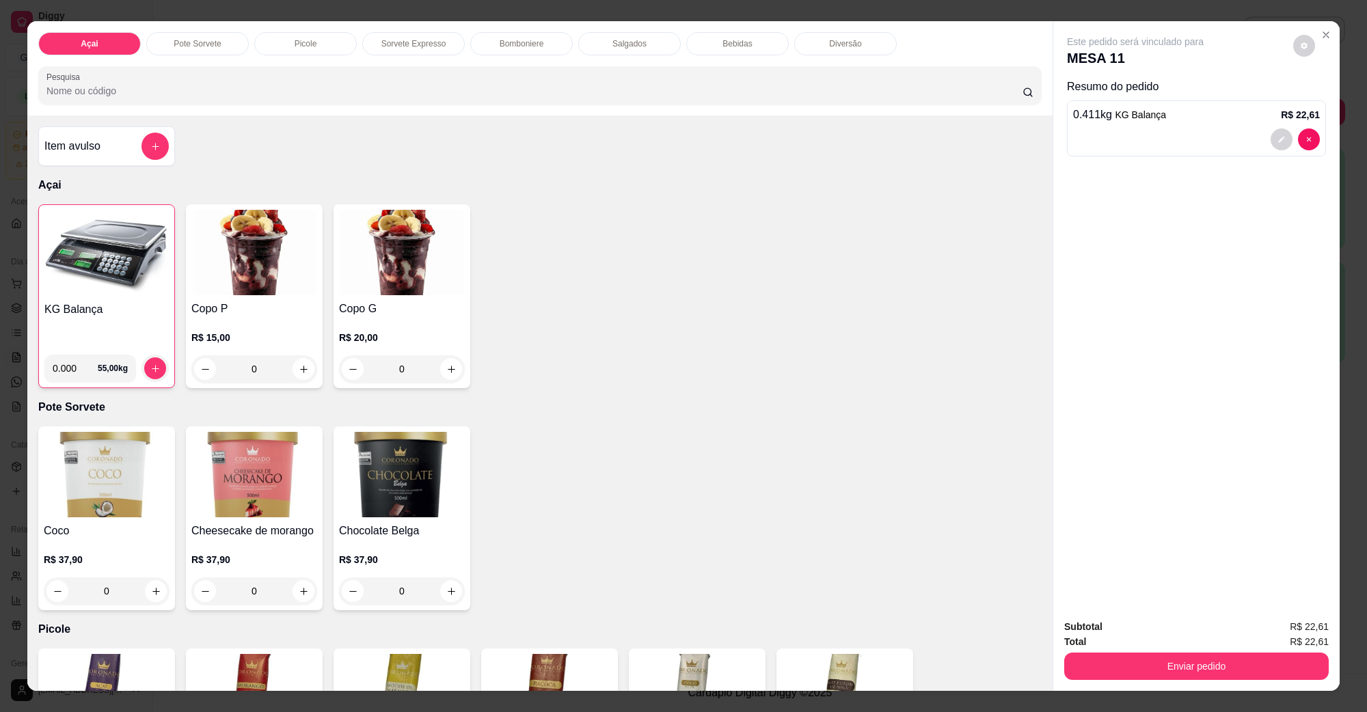
click at [1256, 682] on div "Subtotal R$ 22,61 Total R$ 22,61 Enviar pedido" at bounding box center [1197, 649] width 286 height 83
click at [1246, 682] on div "Subtotal R$ 22,61 Total R$ 22,61 Enviar pedido" at bounding box center [1197, 649] width 286 height 83
click at [1237, 671] on button "Enviar pedido" at bounding box center [1197, 666] width 256 height 27
click at [1299, 630] on button "Enviar pedido" at bounding box center [1292, 633] width 77 height 26
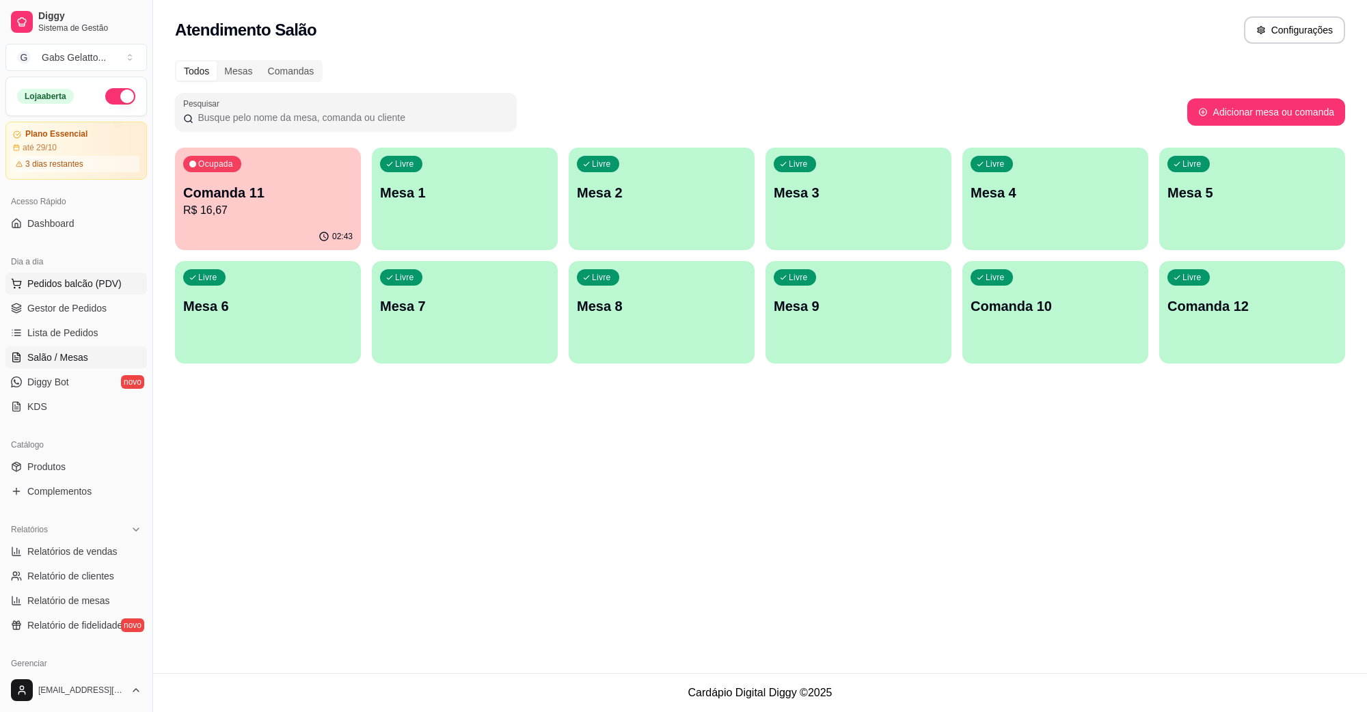
click at [96, 278] on span "Pedidos balcão (PDV)" at bounding box center [74, 284] width 94 height 14
click at [84, 309] on span "Gestor de Pedidos" at bounding box center [66, 309] width 79 height 14
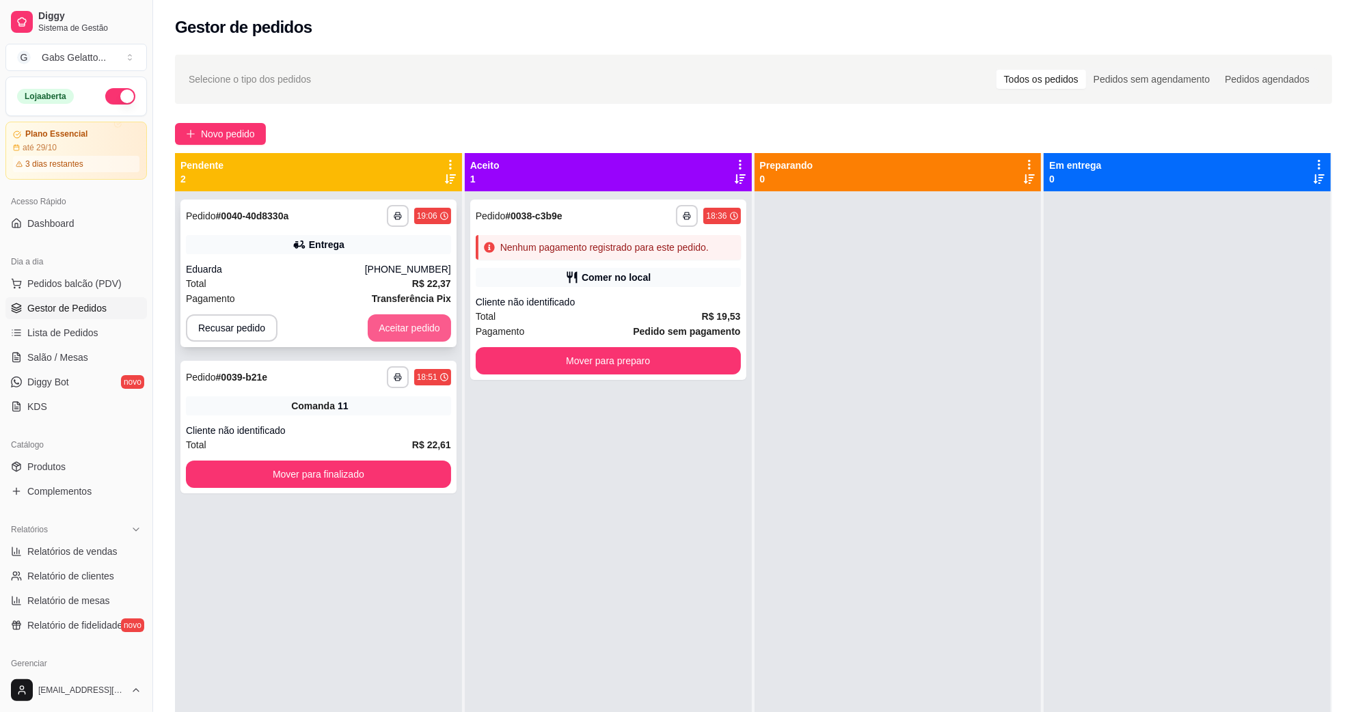
click at [421, 332] on button "Aceitar pedido" at bounding box center [409, 327] width 83 height 27
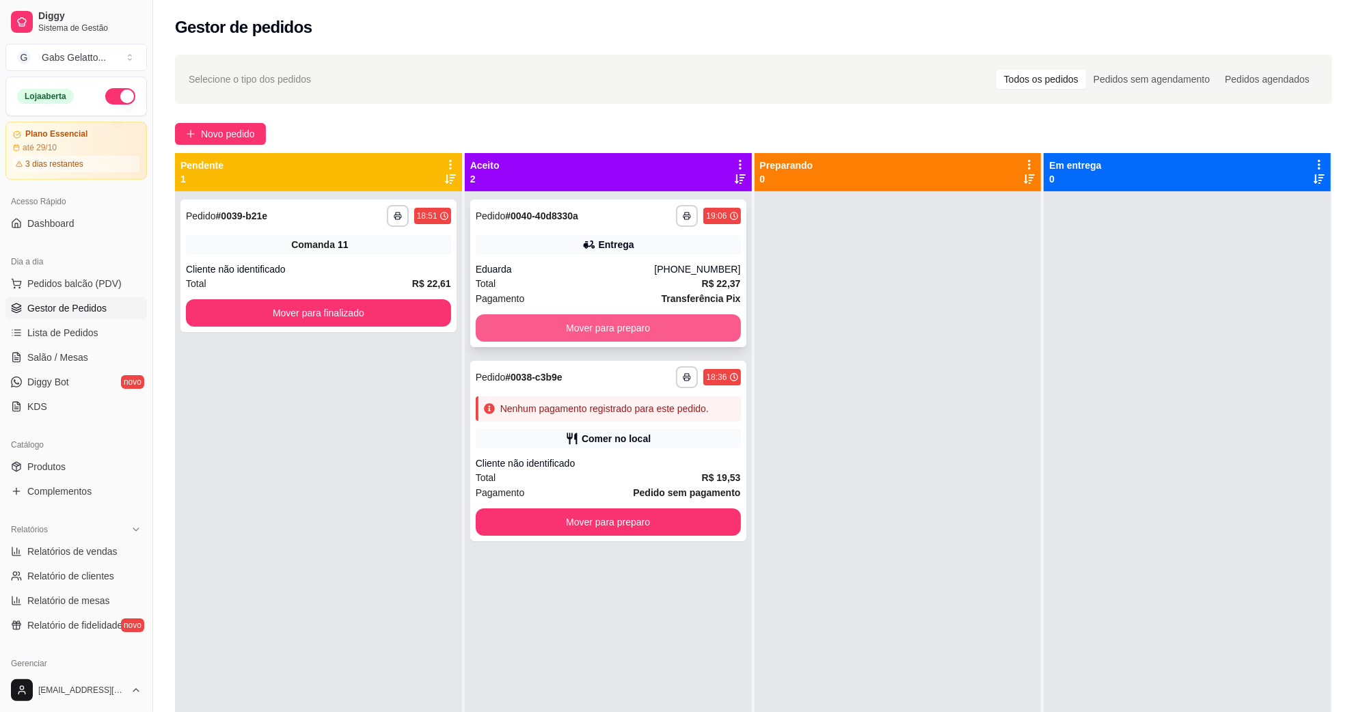
click at [585, 323] on button "Mover para preparo" at bounding box center [608, 327] width 265 height 27
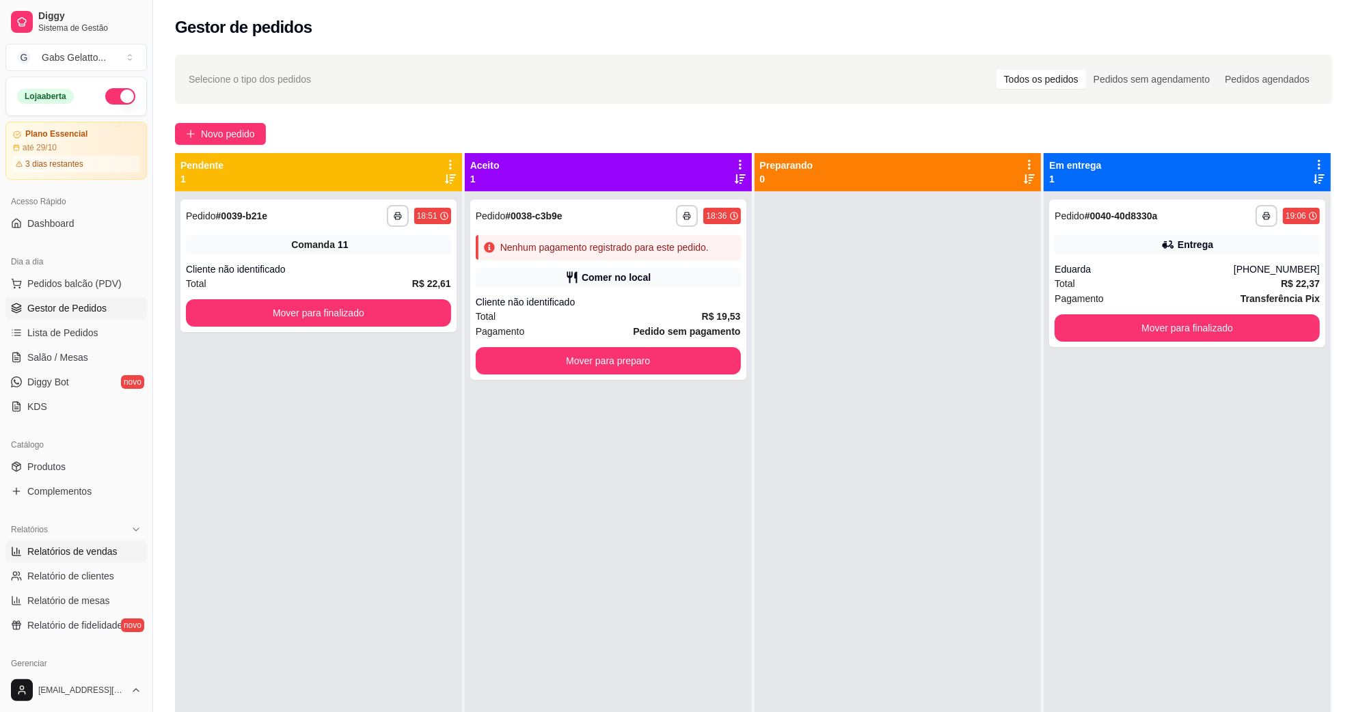
click at [100, 547] on span "Relatórios de vendas" at bounding box center [72, 552] width 90 height 14
select select "ALL"
select select "0"
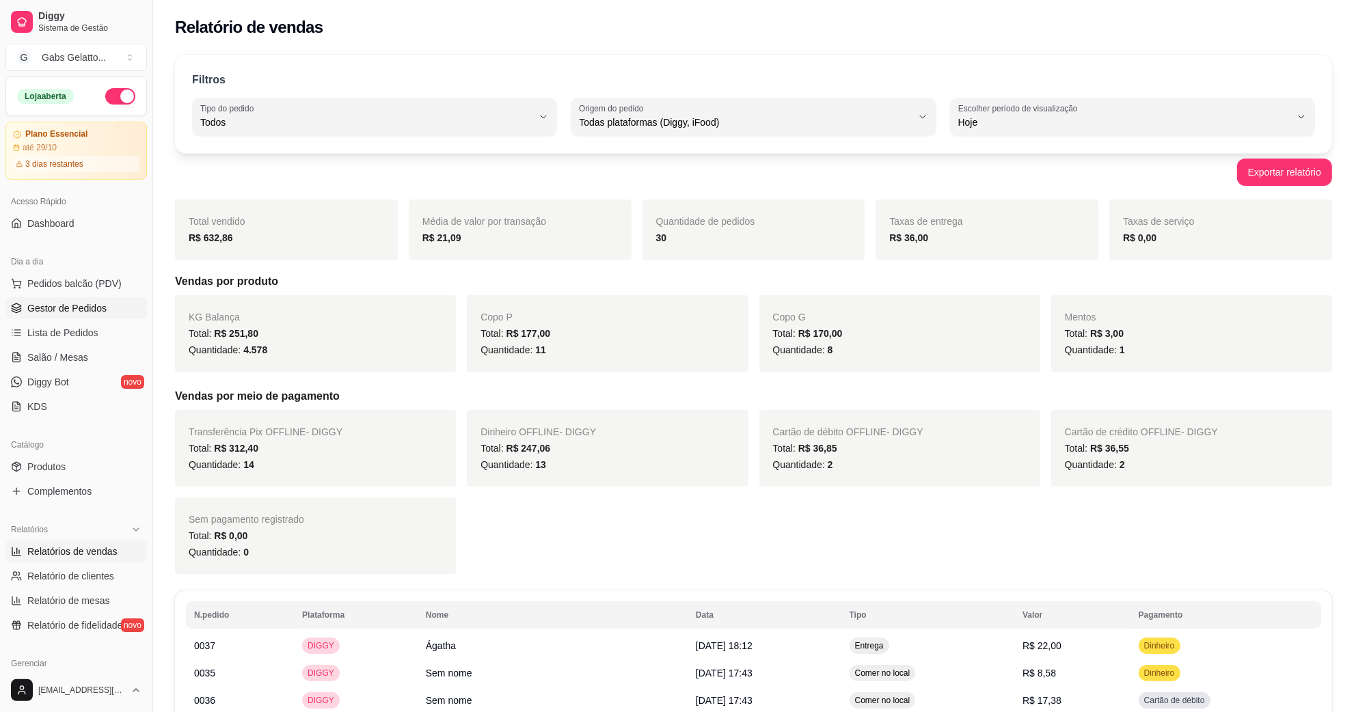
click at [70, 319] on link "Gestor de Pedidos" at bounding box center [76, 308] width 142 height 22
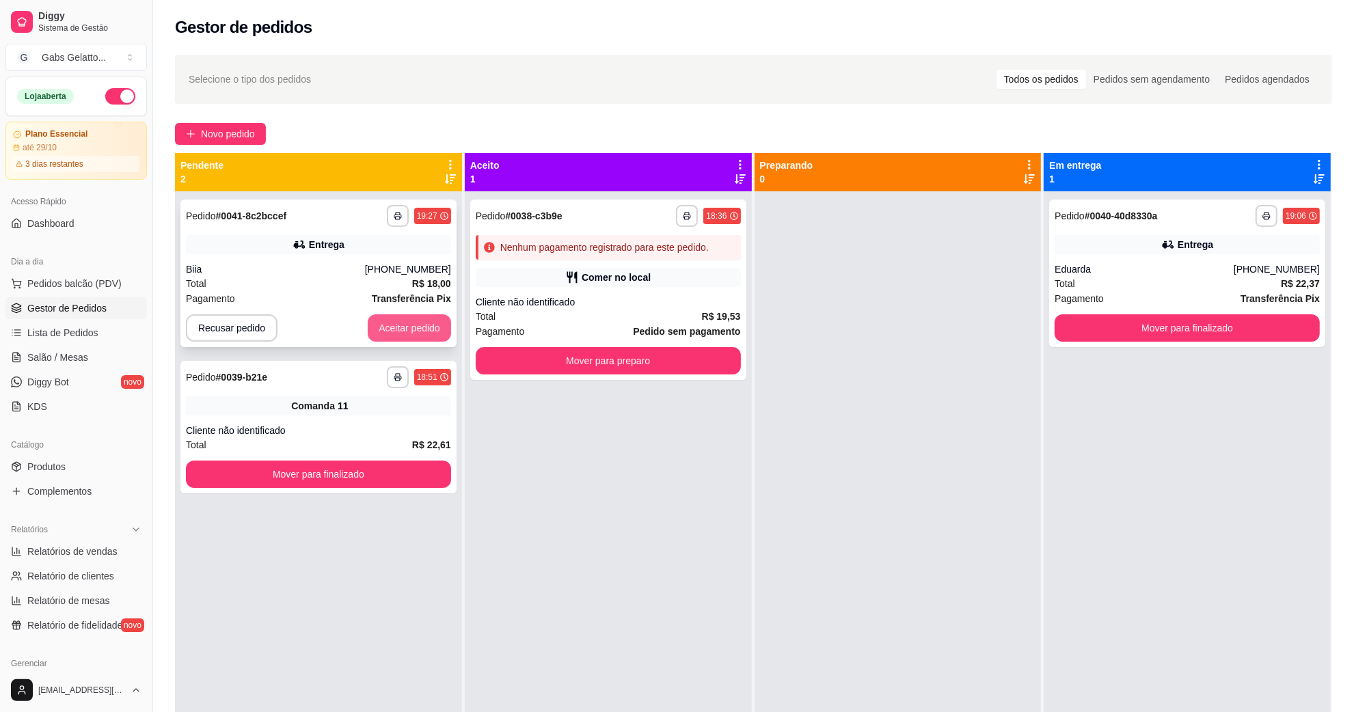
click at [414, 314] on button "Aceitar pedido" at bounding box center [409, 327] width 83 height 27
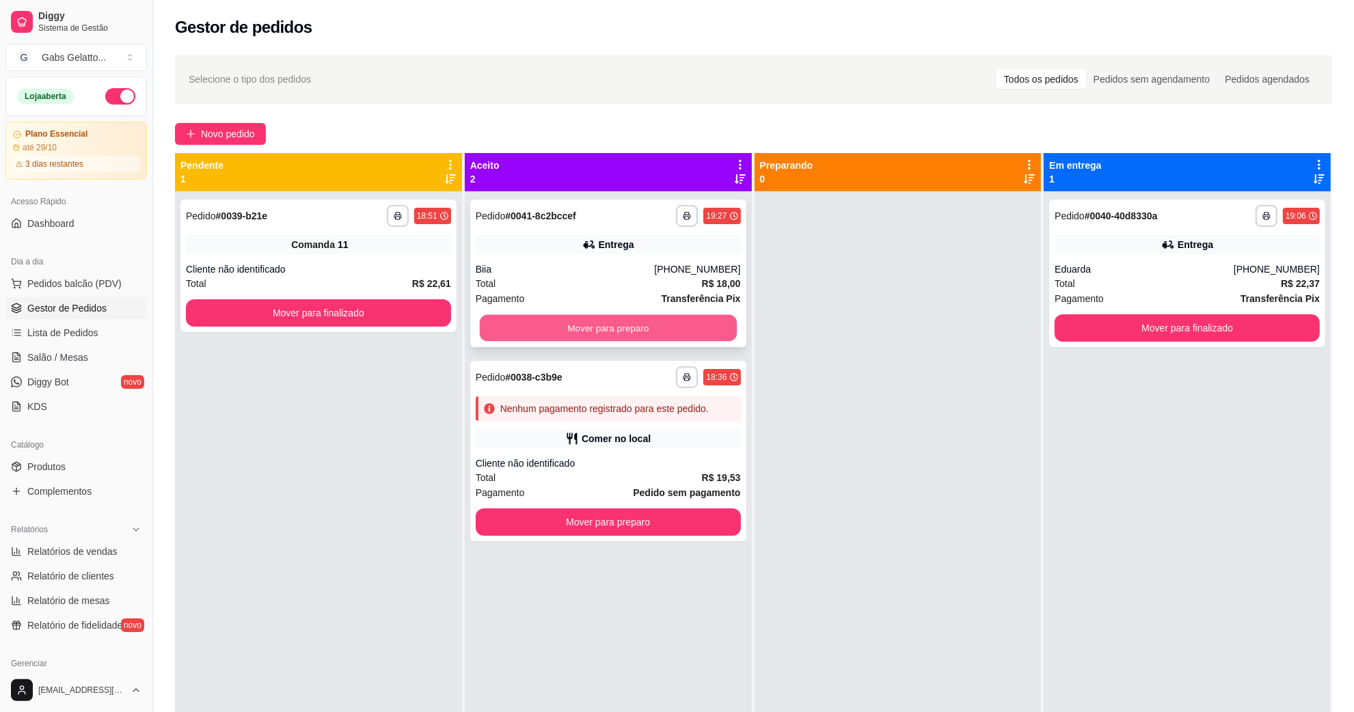
click at [654, 333] on button "Mover para preparo" at bounding box center [608, 328] width 257 height 27
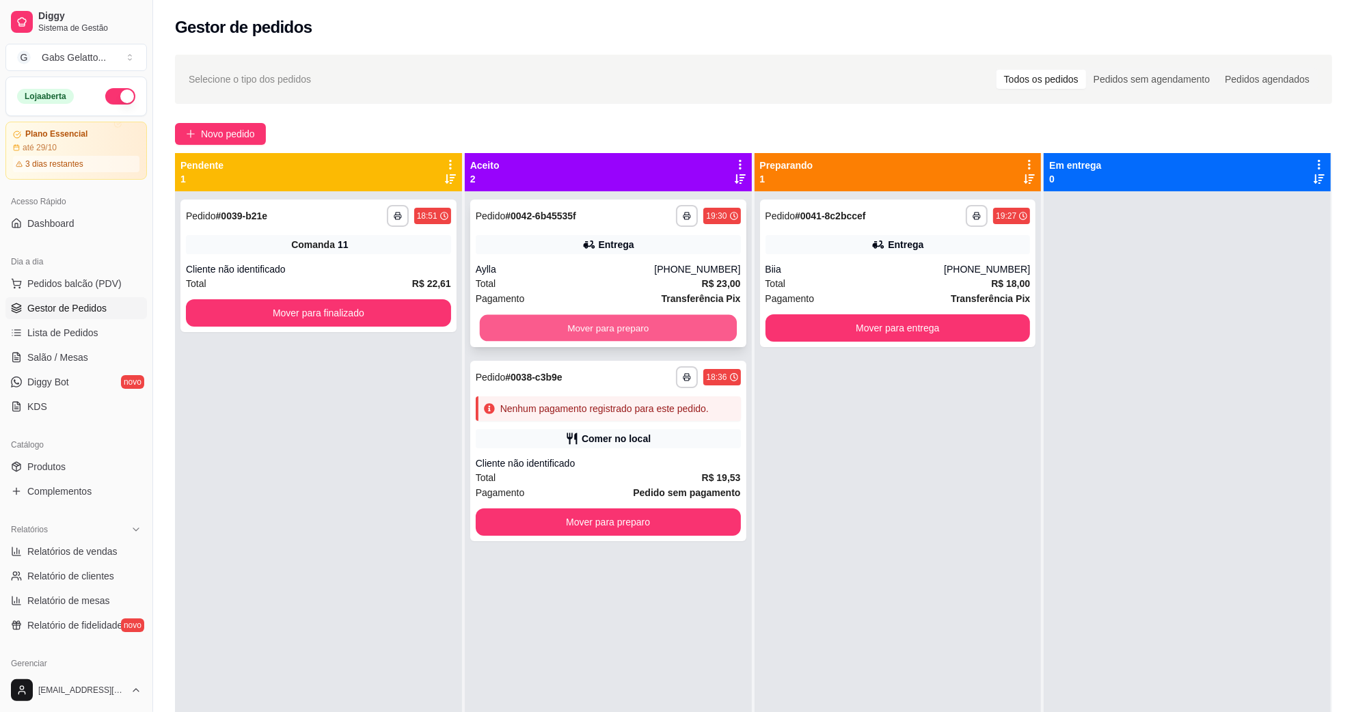
click at [569, 323] on button "Mover para preparo" at bounding box center [608, 328] width 257 height 27
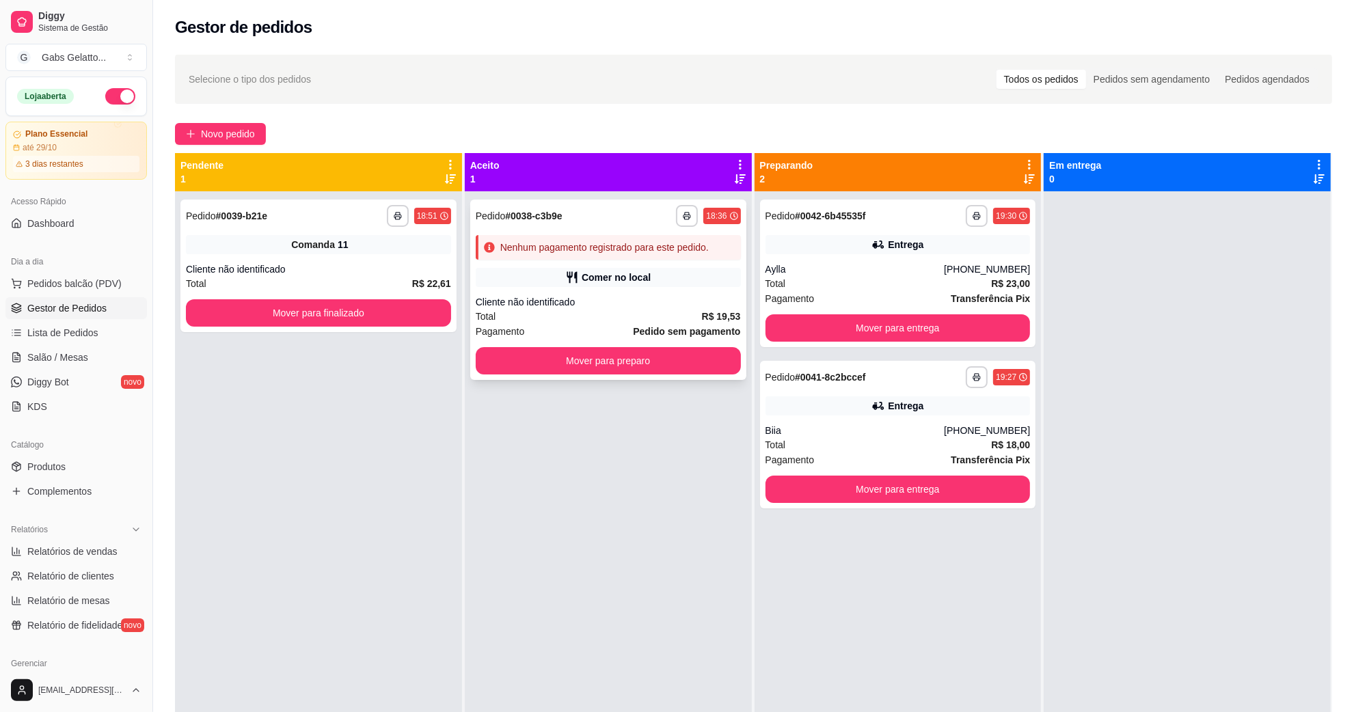
click at [616, 552] on div "**********" at bounding box center [608, 547] width 287 height 712
click at [367, 308] on button "Mover para finalizado" at bounding box center [318, 313] width 257 height 27
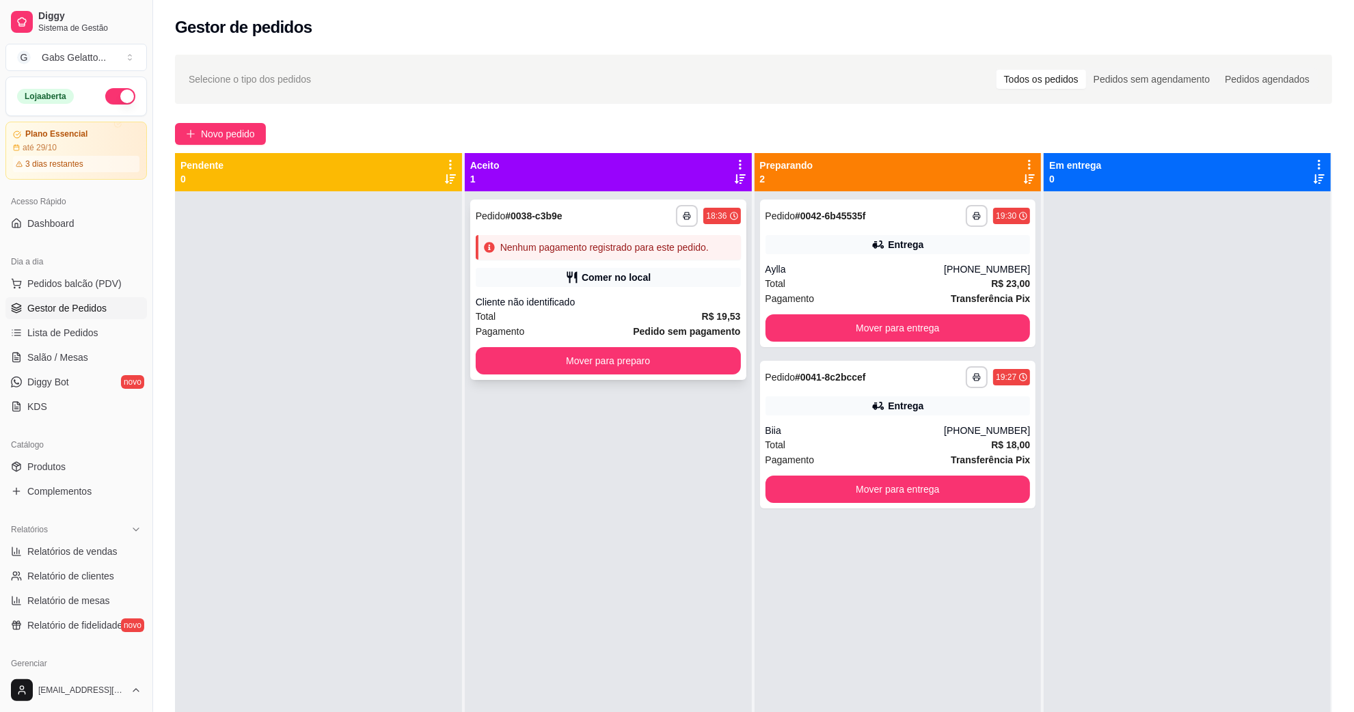
click at [547, 298] on div "Cliente não identificado" at bounding box center [608, 302] width 265 height 14
click at [120, 280] on button "Pedidos balcão (PDV)" at bounding box center [76, 284] width 142 height 22
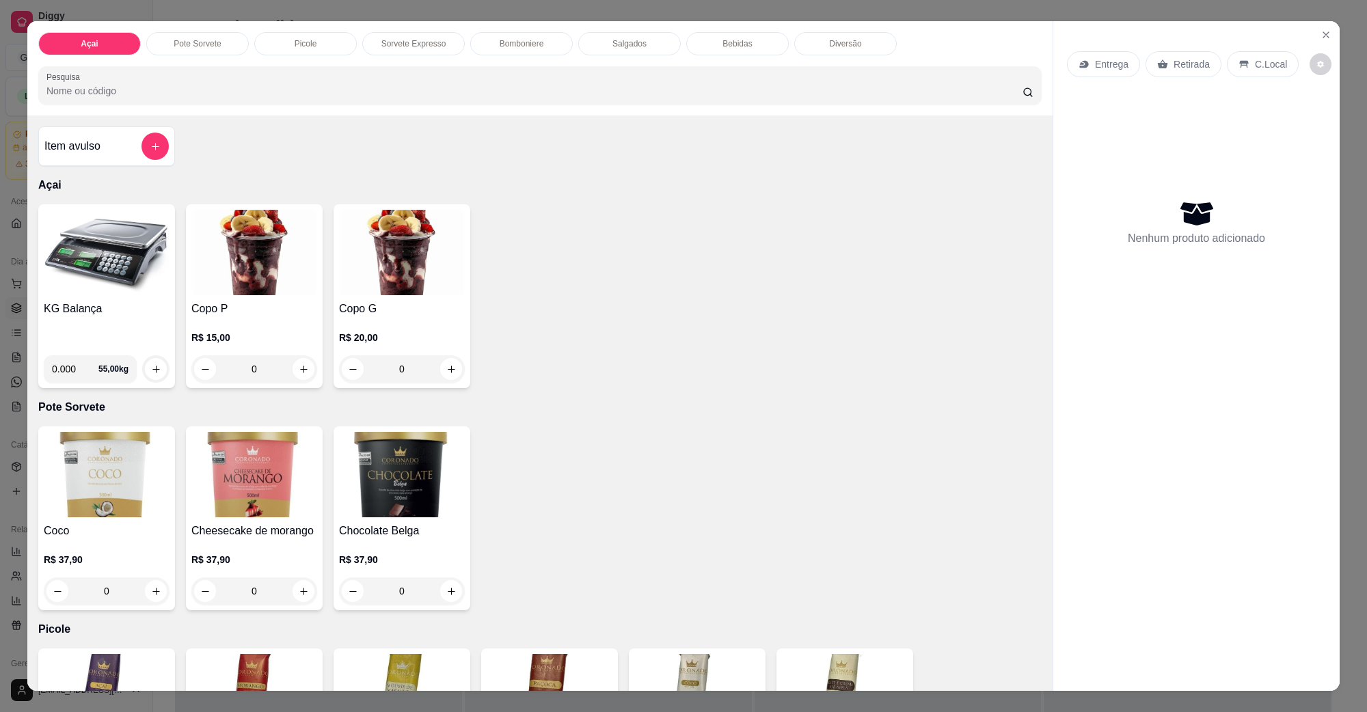
click at [103, 269] on img at bounding box center [107, 252] width 126 height 85
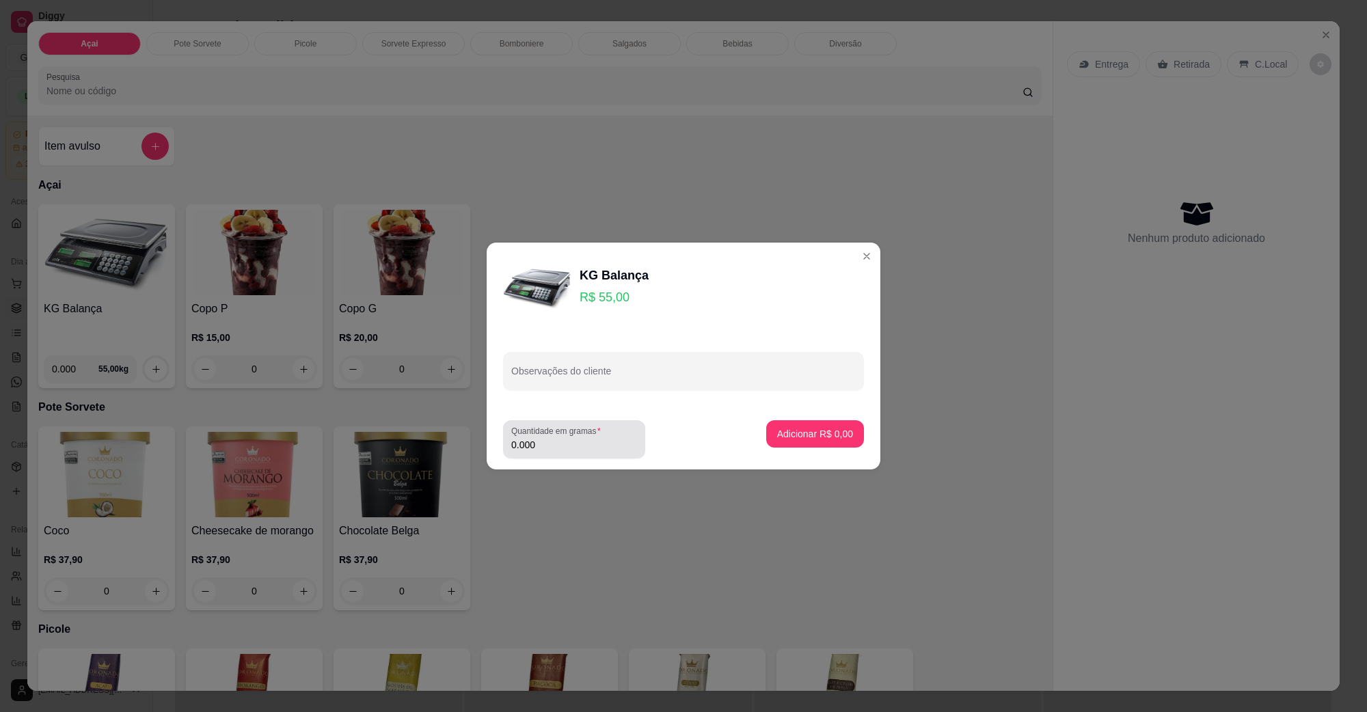
click at [555, 438] on div "0.000" at bounding box center [574, 439] width 126 height 27
click at [547, 438] on input "0.000" at bounding box center [574, 445] width 126 height 14
click at [547, 438] on input "0.000" at bounding box center [563, 445] width 104 height 14
click at [540, 442] on input "0.000" at bounding box center [574, 445] width 126 height 14
type input "0.324"
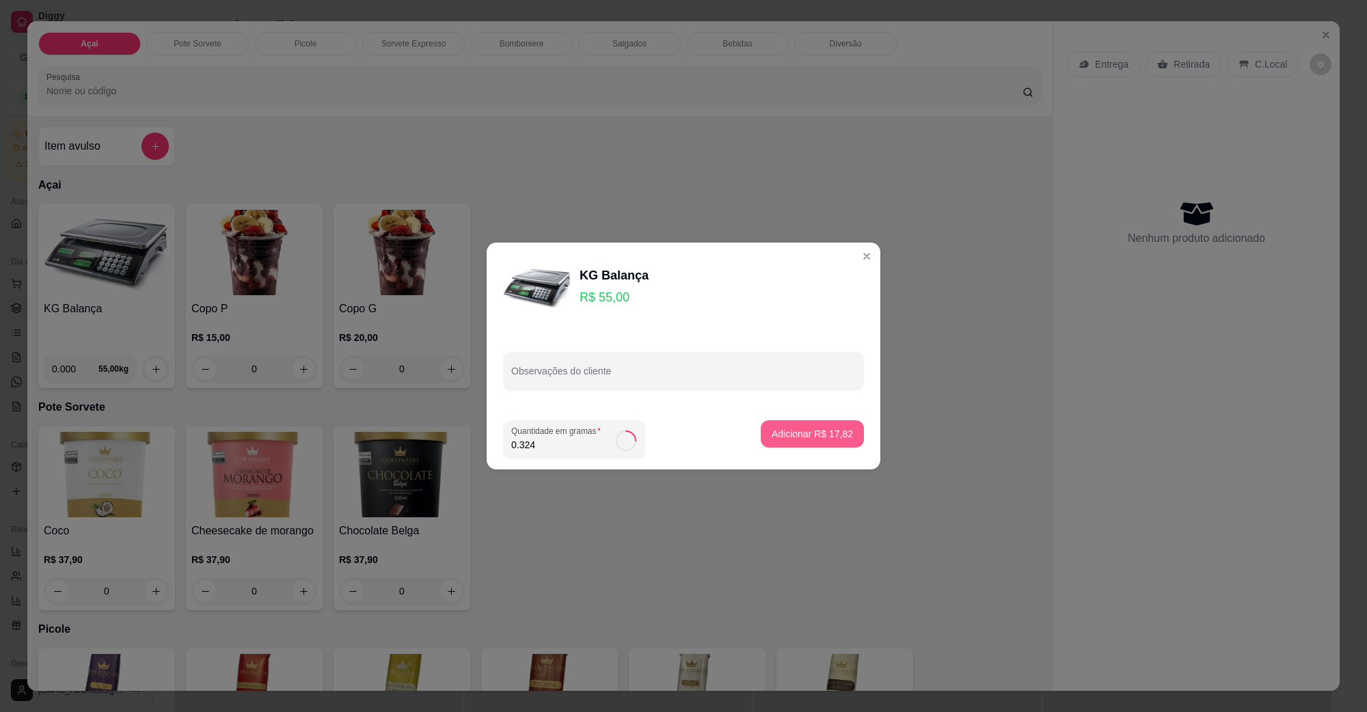
click at [825, 426] on button "Adicionar R$ 17,82" at bounding box center [812, 433] width 103 height 27
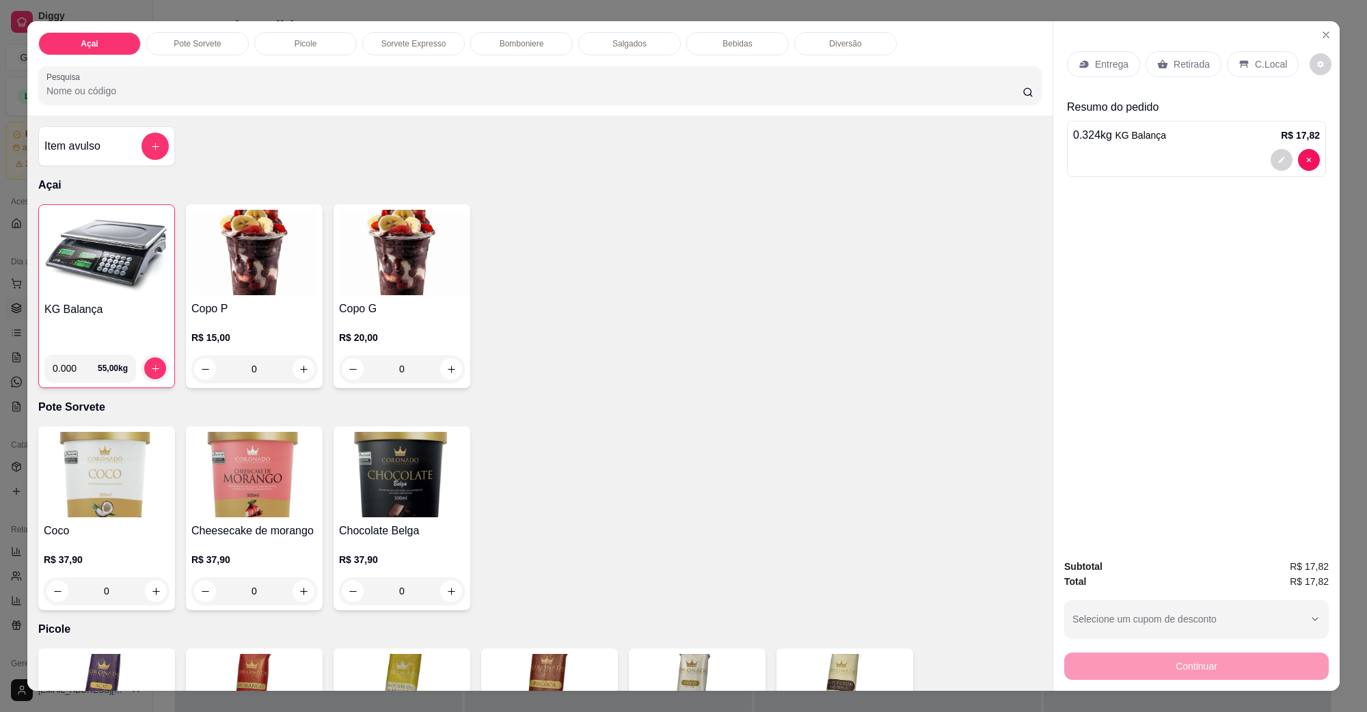
click at [1263, 68] on p "C.Local" at bounding box center [1271, 64] width 32 height 14
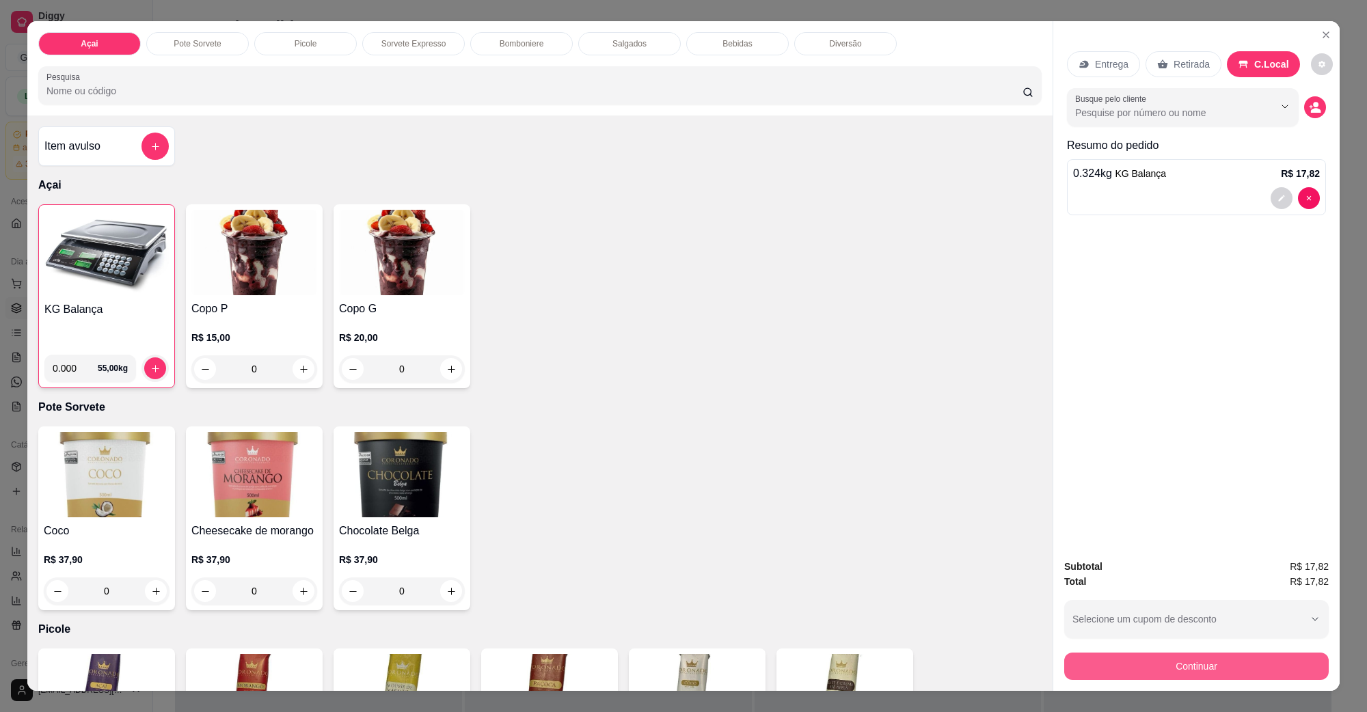
click at [1185, 672] on button "Continuar" at bounding box center [1197, 666] width 265 height 27
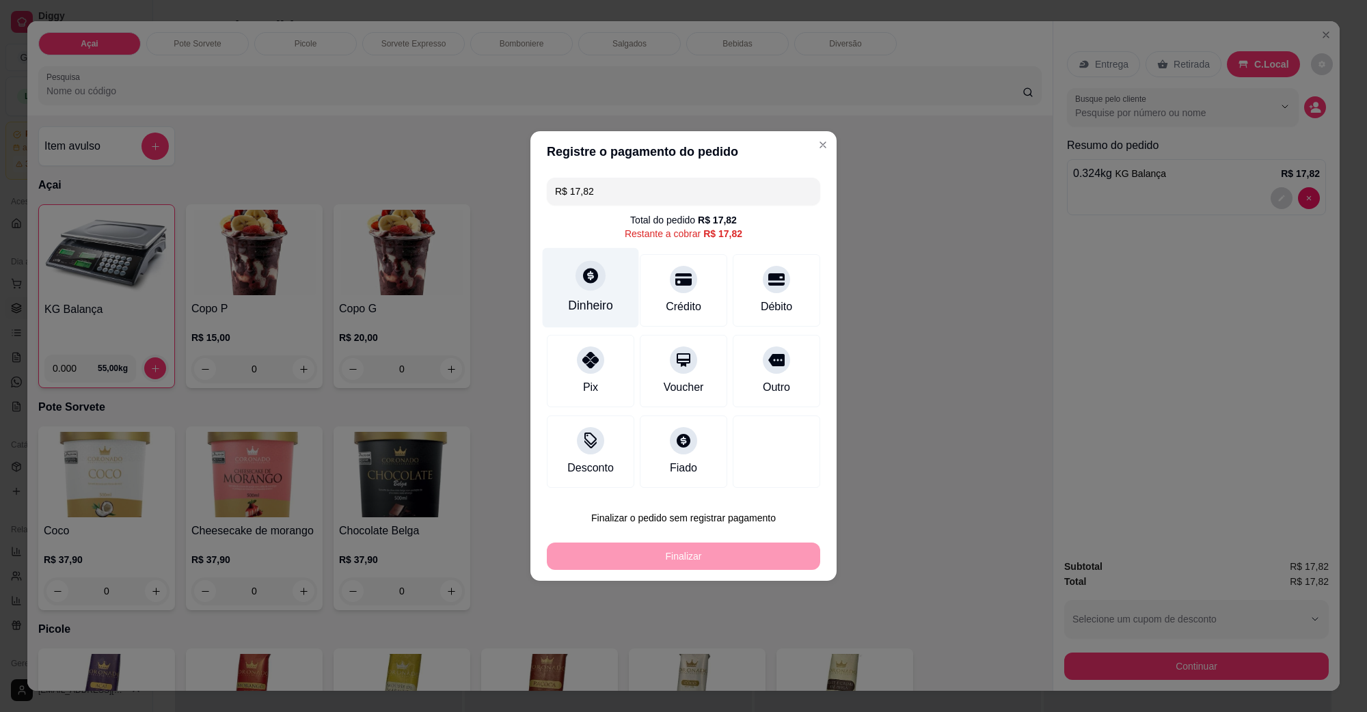
click at [568, 276] on div "Dinheiro" at bounding box center [591, 288] width 96 height 80
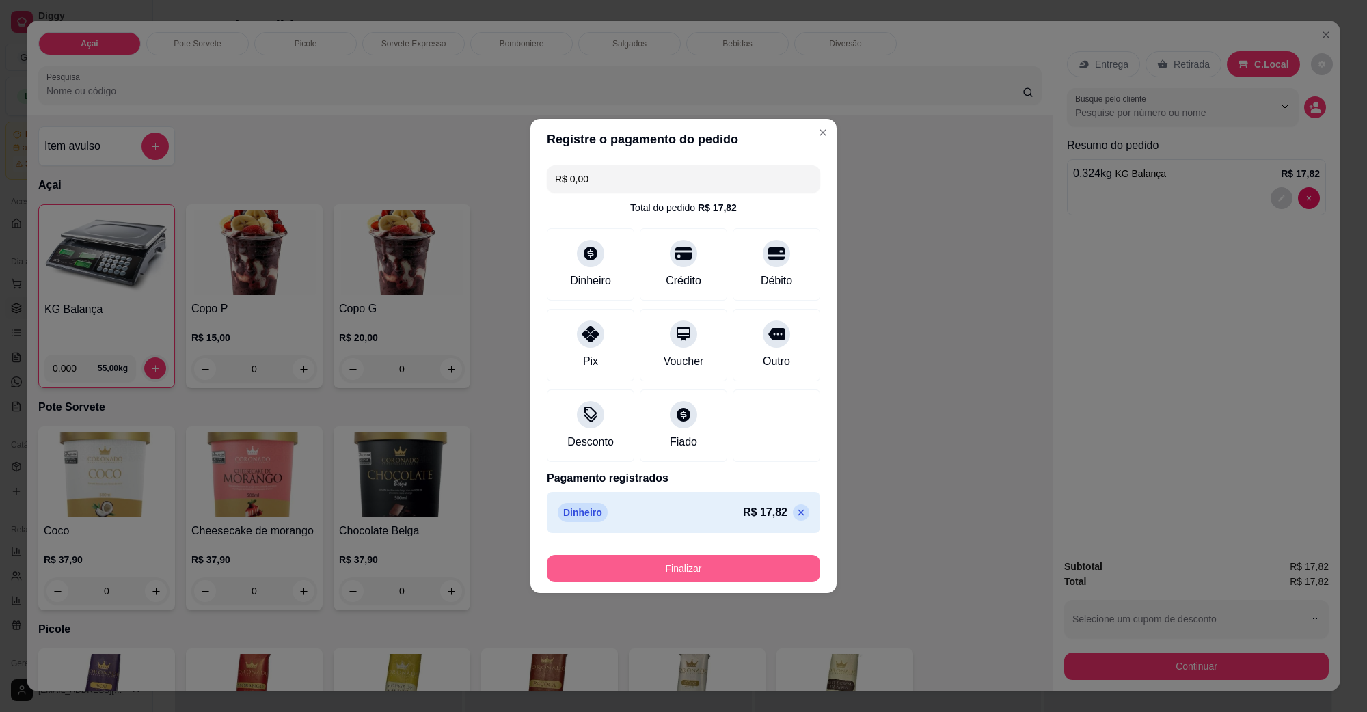
click at [752, 562] on button "Finalizar" at bounding box center [683, 568] width 273 height 27
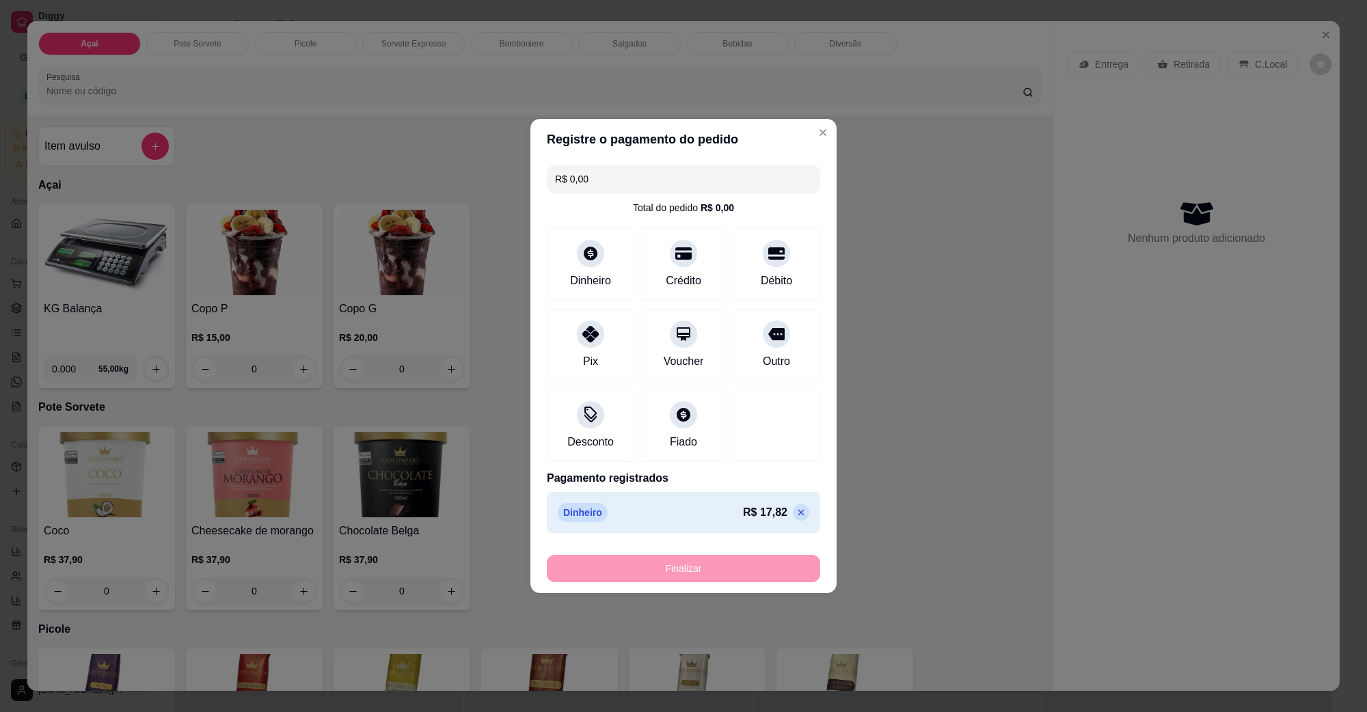
type input "-R$ 17,82"
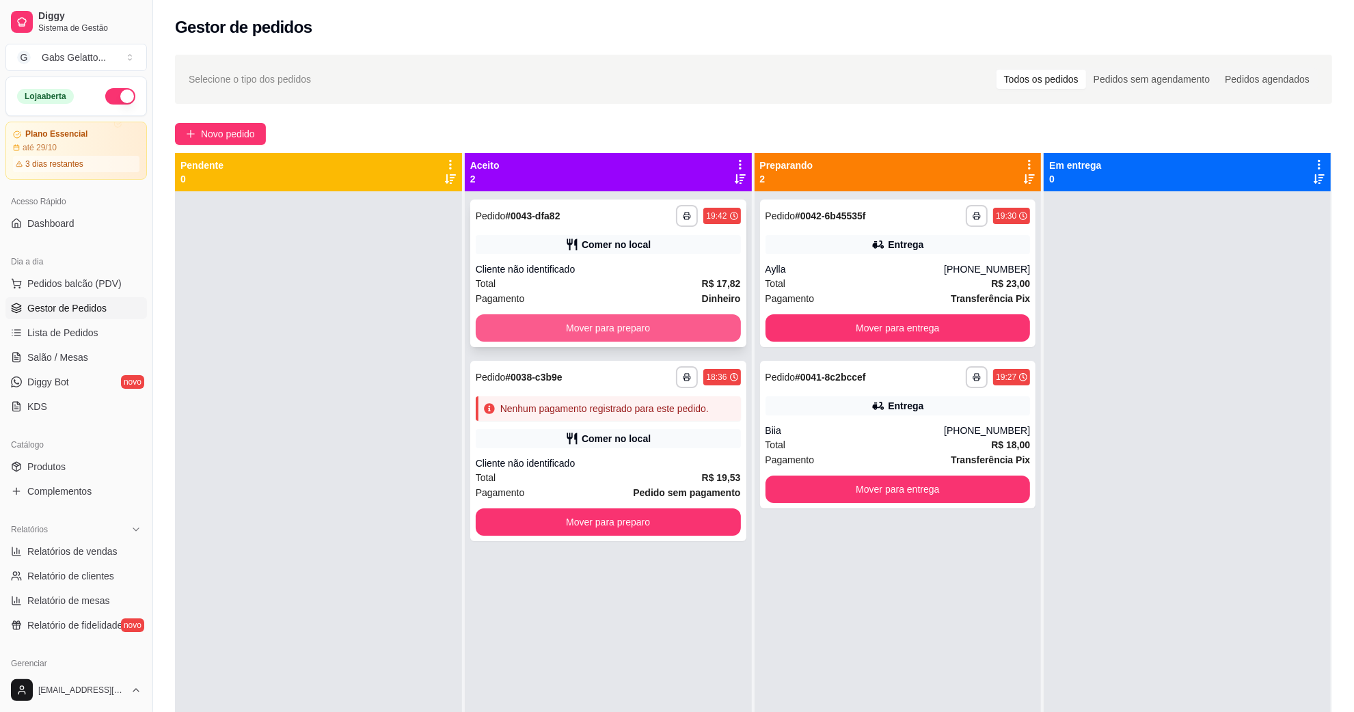
click at [631, 321] on button "Mover para preparo" at bounding box center [608, 327] width 265 height 27
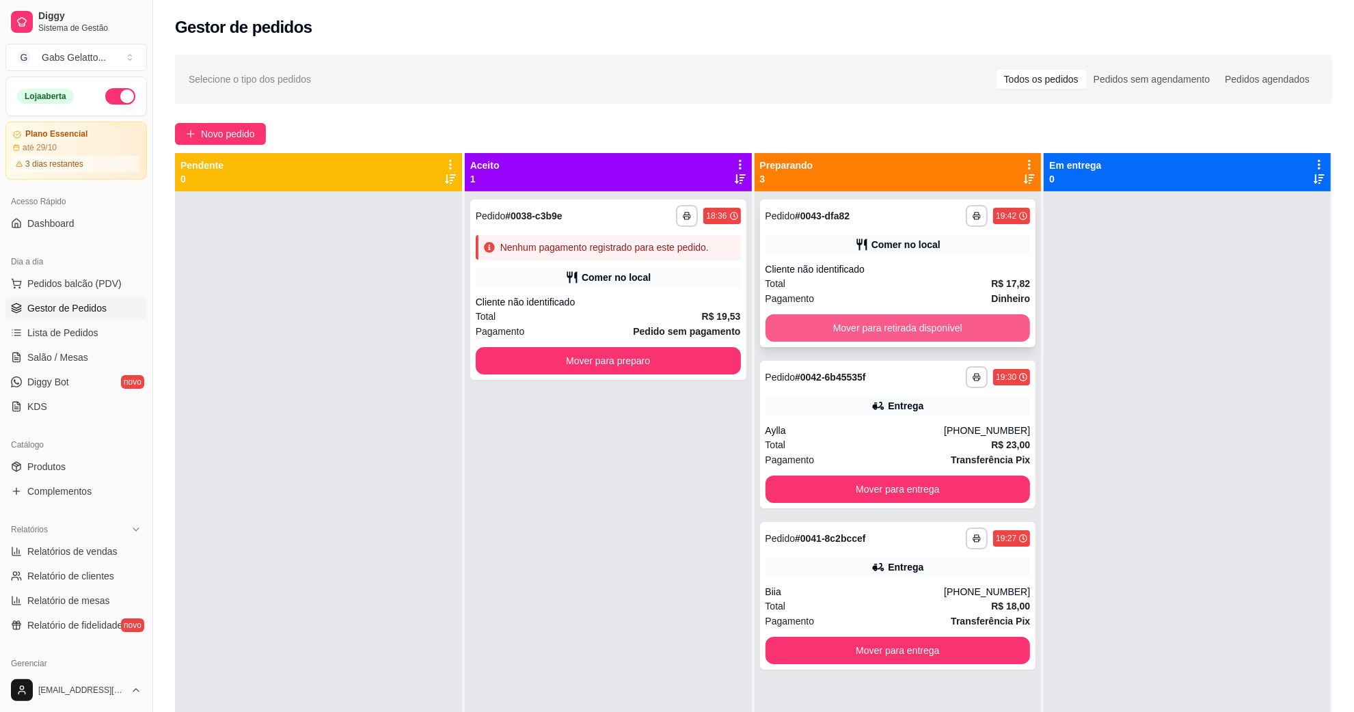
click at [882, 326] on button "Mover para retirada disponível" at bounding box center [898, 327] width 265 height 27
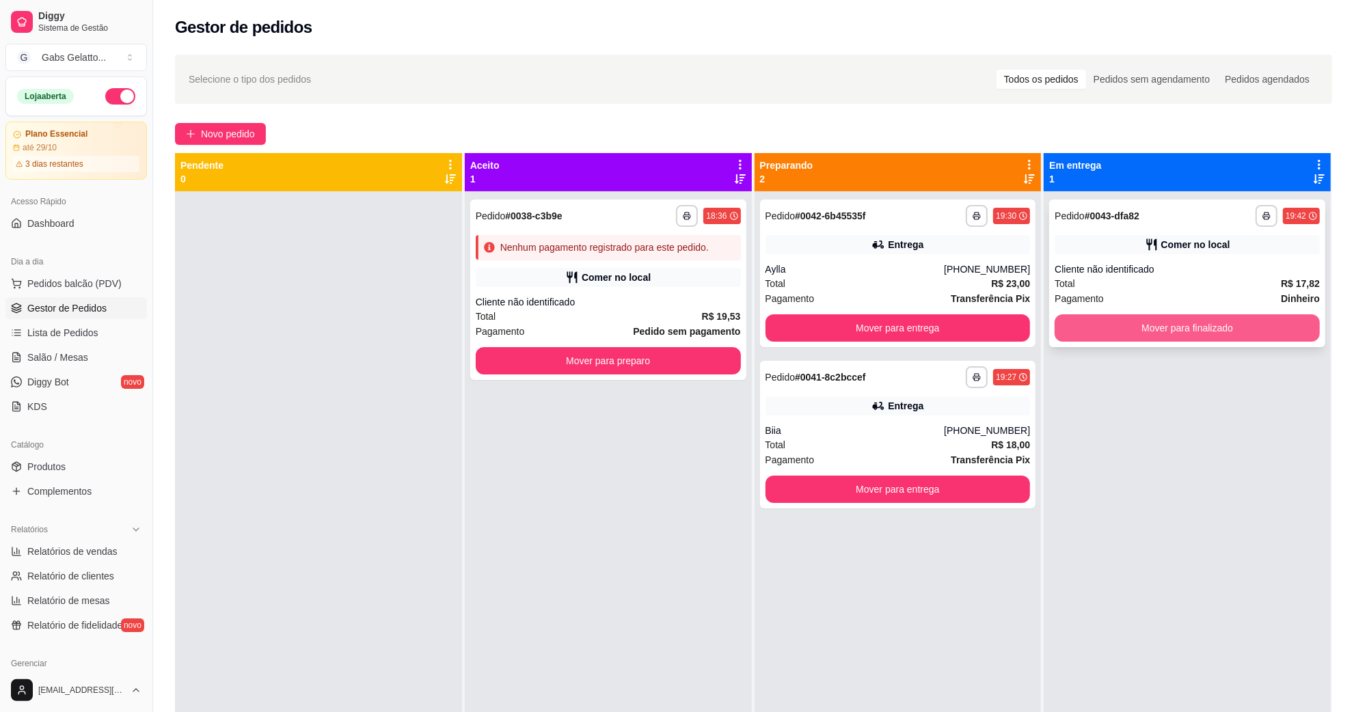
click at [1091, 332] on button "Mover para finalizado" at bounding box center [1187, 327] width 265 height 27
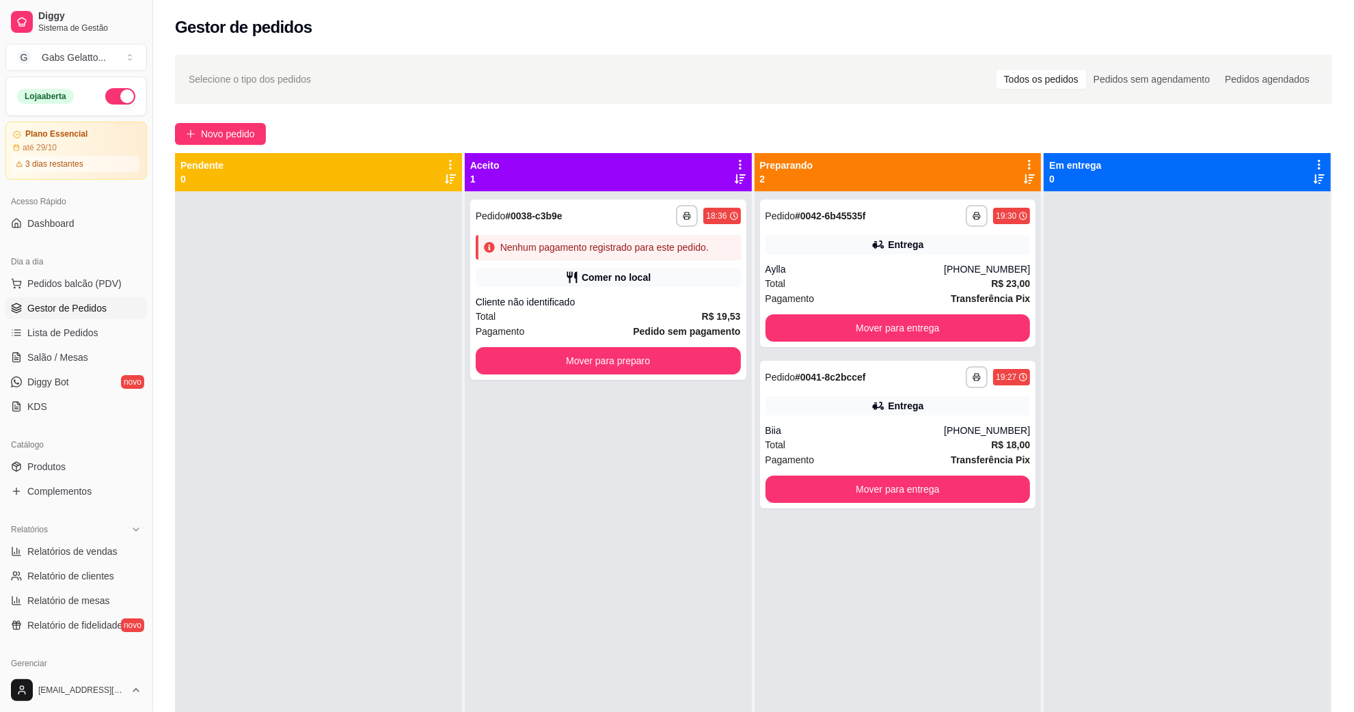
click at [1169, 417] on div at bounding box center [1187, 547] width 287 height 712
click at [507, 441] on div "**********" at bounding box center [608, 547] width 287 height 712
click at [825, 260] on div "**********" at bounding box center [898, 274] width 276 height 148
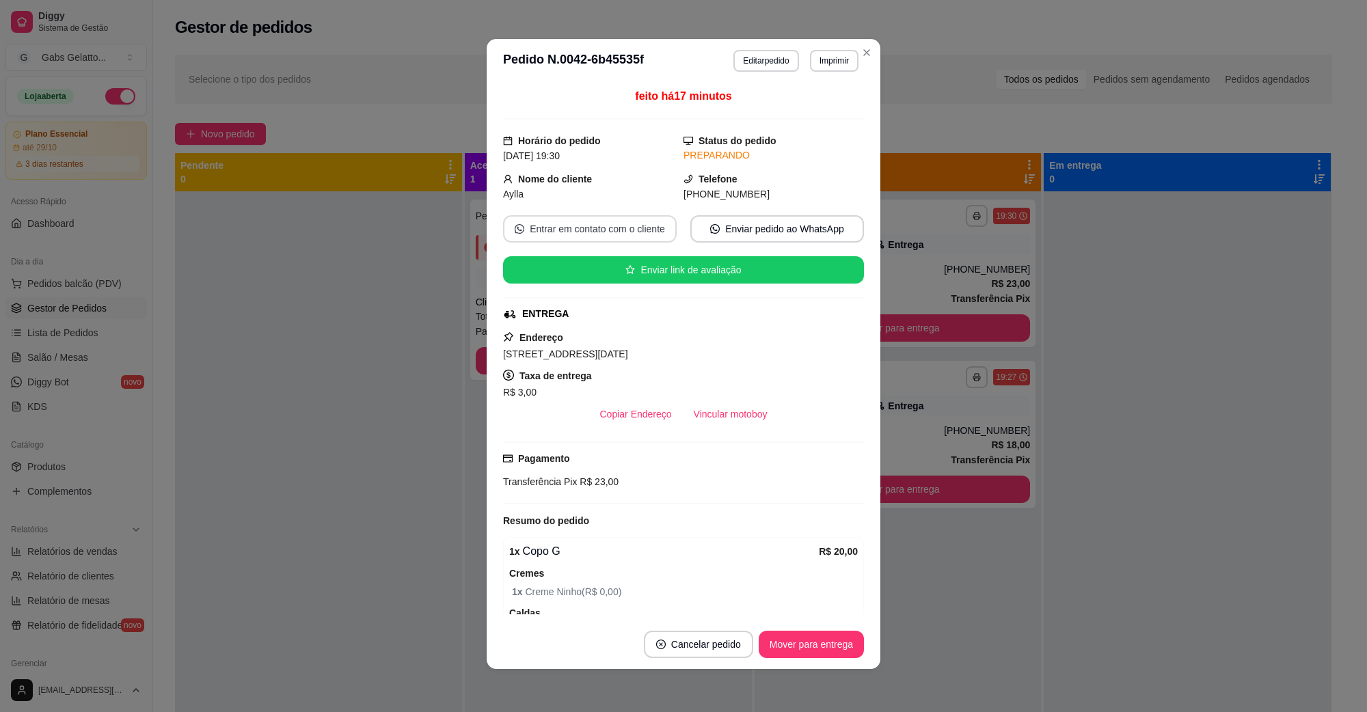
click at [639, 234] on button "Entrar em contato com o cliente" at bounding box center [590, 228] width 174 height 27
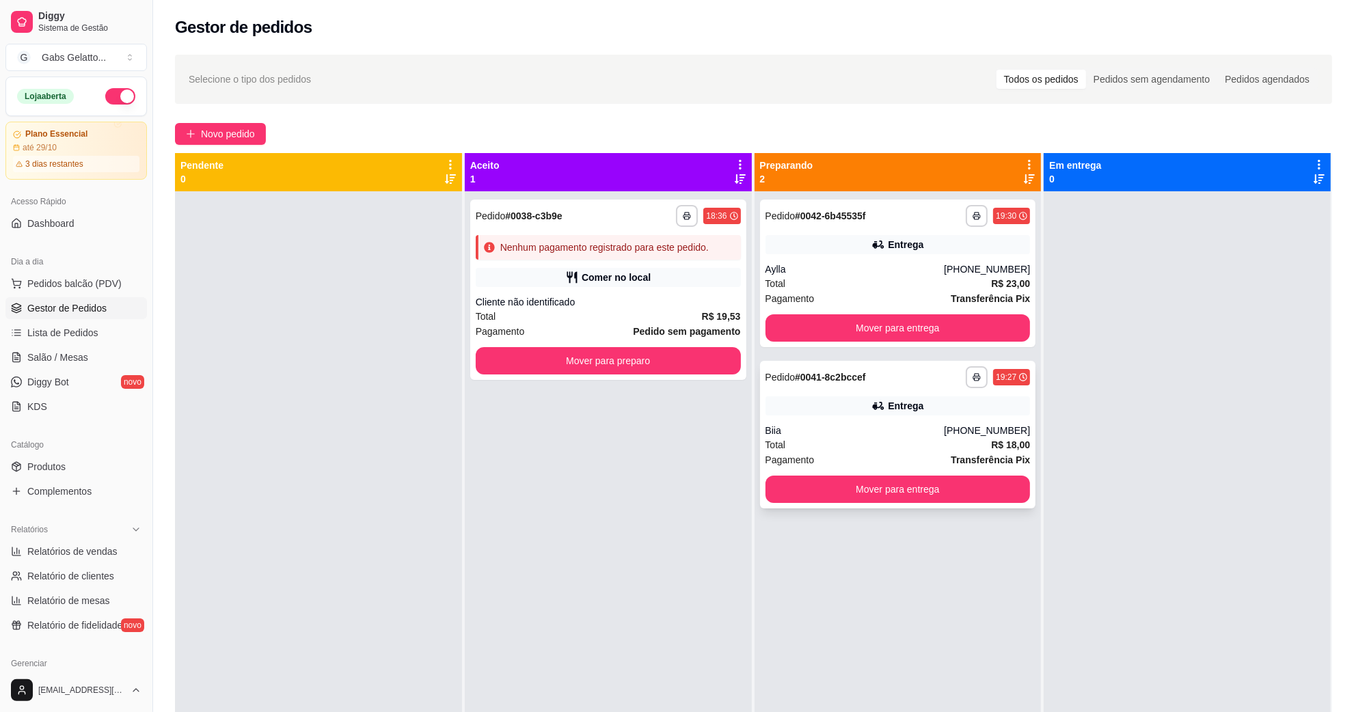
click at [817, 407] on div "Entrega" at bounding box center [898, 406] width 265 height 19
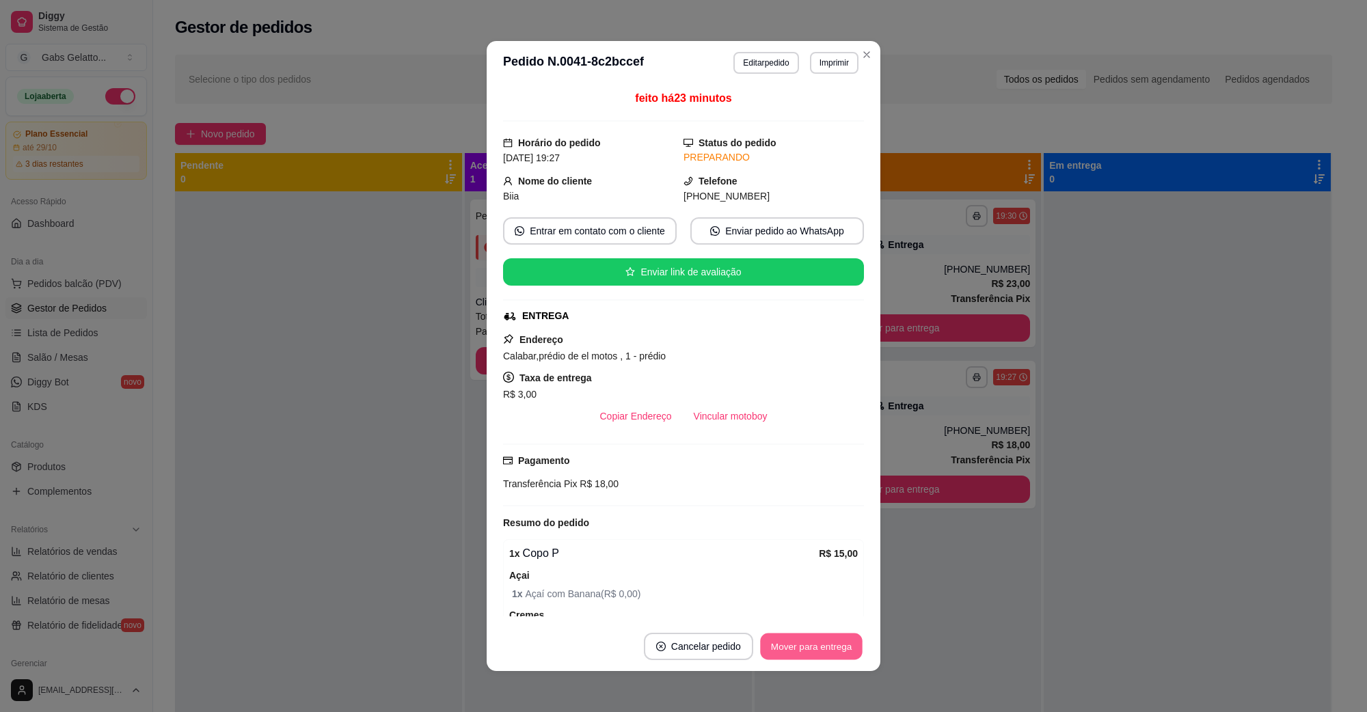
click at [812, 639] on button "Mover para entrega" at bounding box center [811, 647] width 103 height 27
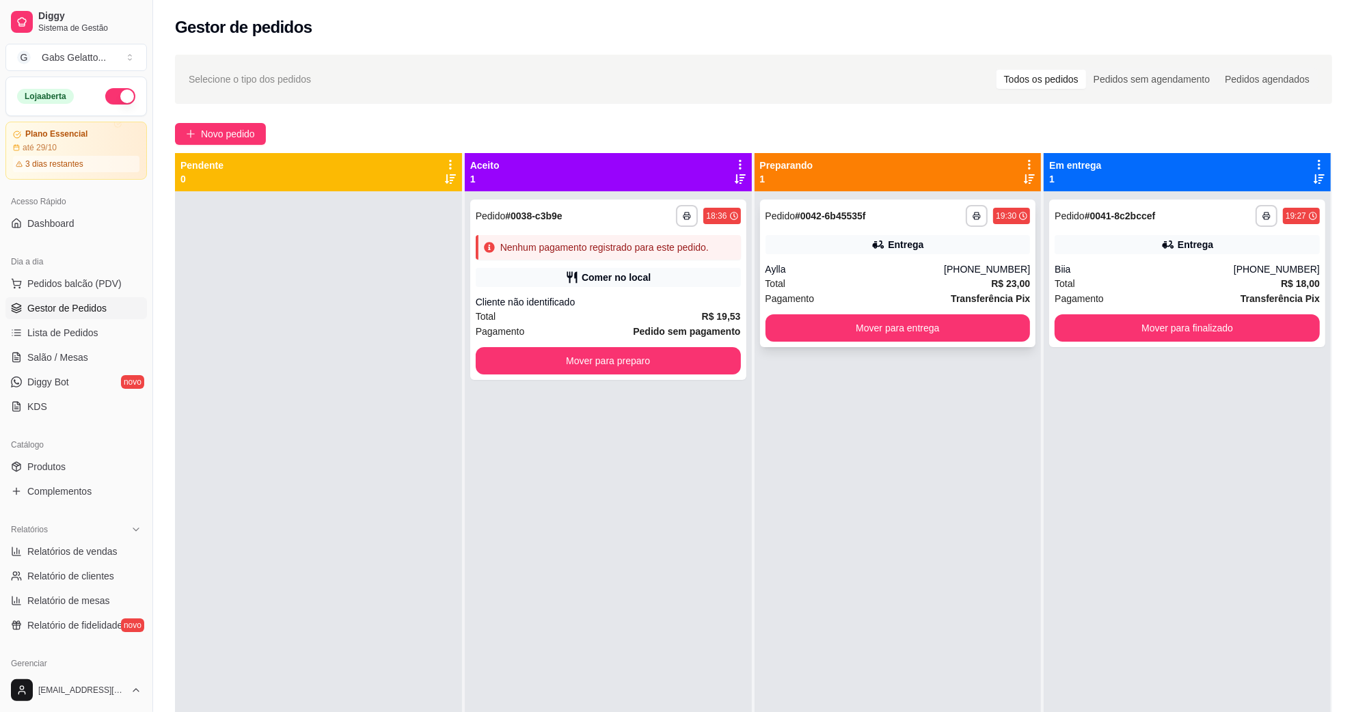
click at [907, 254] on div "**********" at bounding box center [898, 274] width 276 height 148
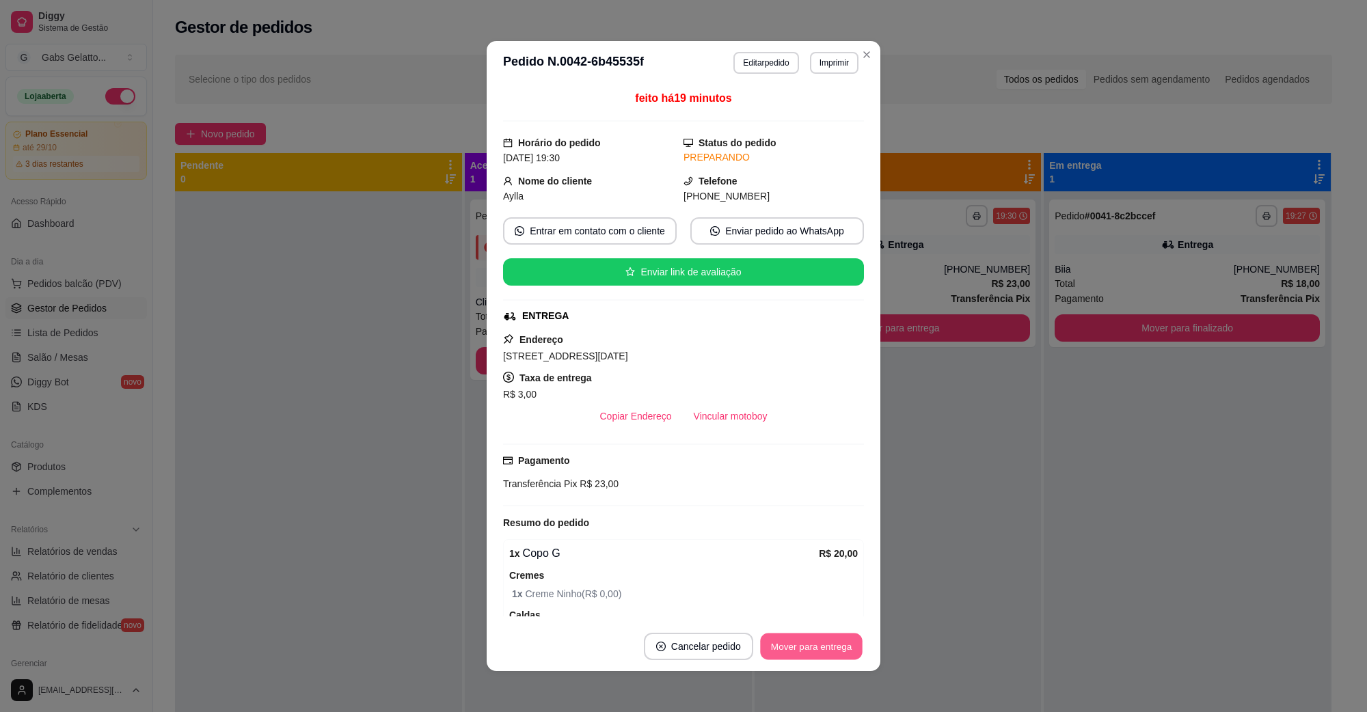
click at [816, 643] on button "Mover para entrega" at bounding box center [811, 647] width 103 height 27
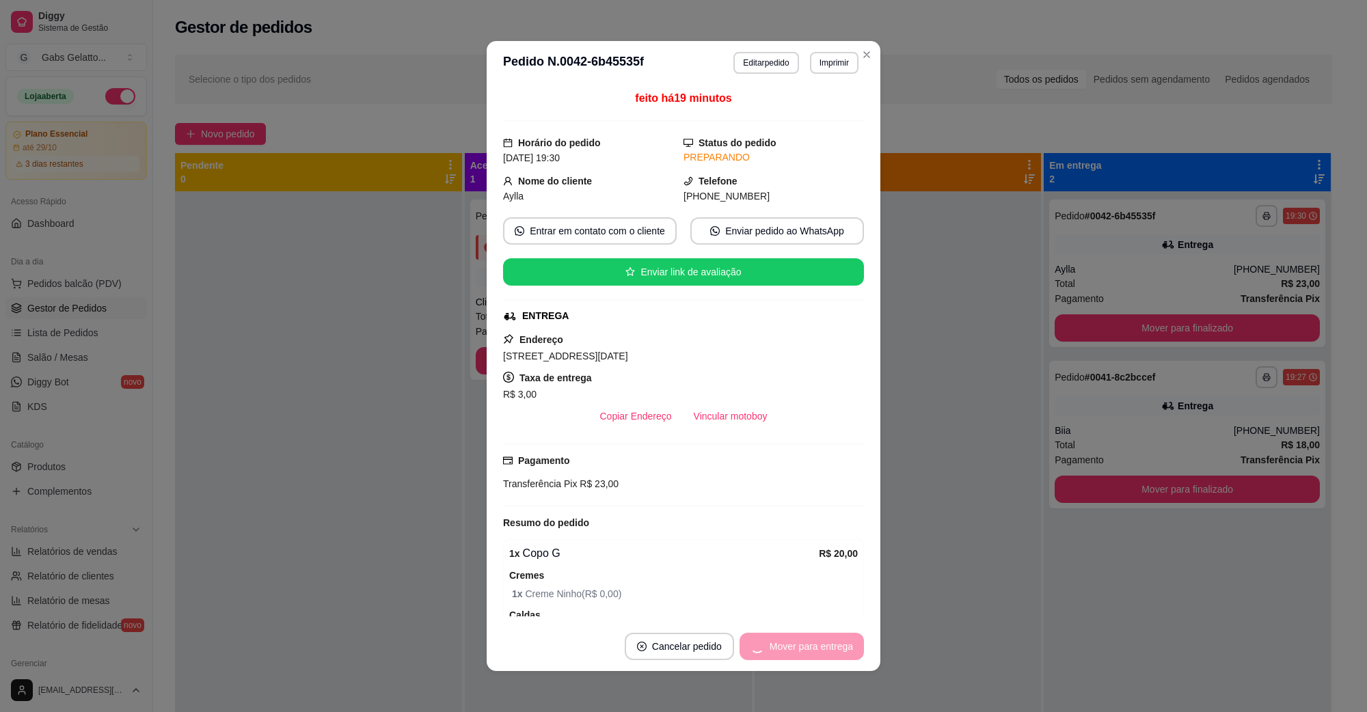
scroll to position [171, 0]
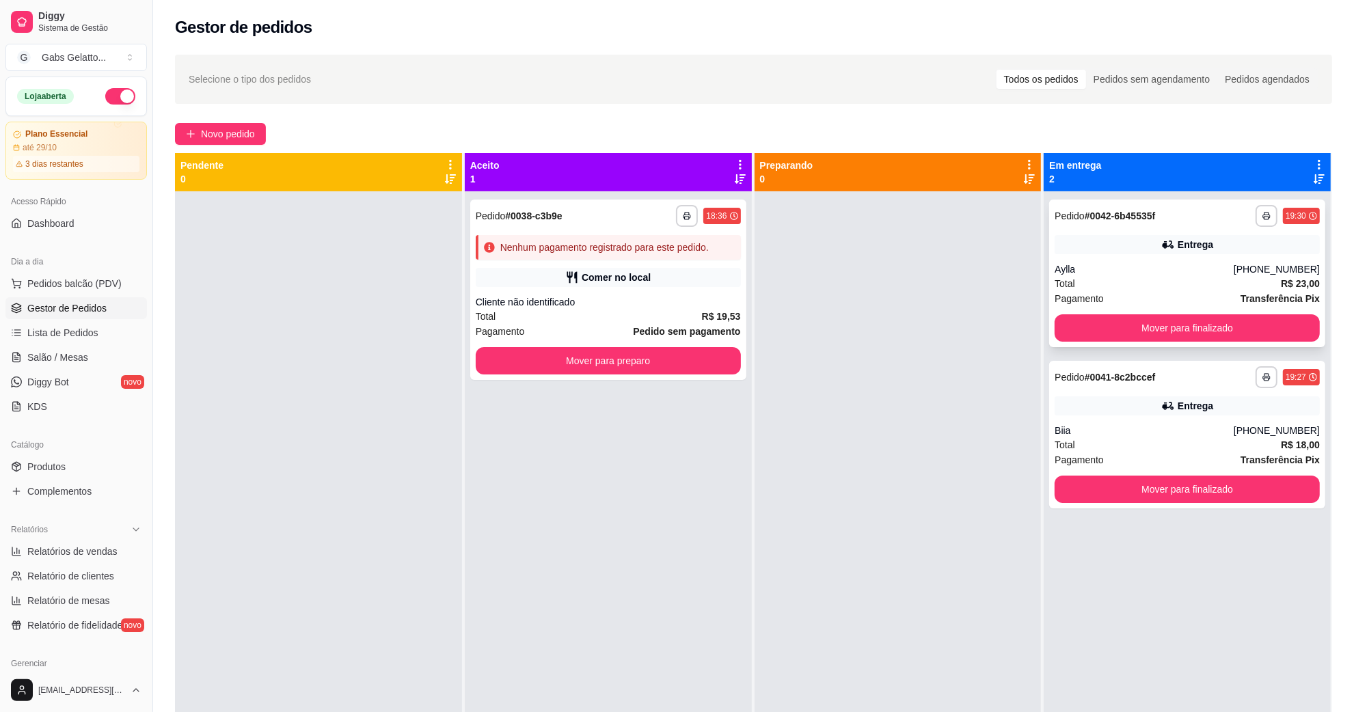
click at [1166, 221] on div "**********" at bounding box center [1187, 216] width 265 height 22
click at [1160, 314] on div "Mover para finalizado" at bounding box center [1187, 327] width 265 height 27
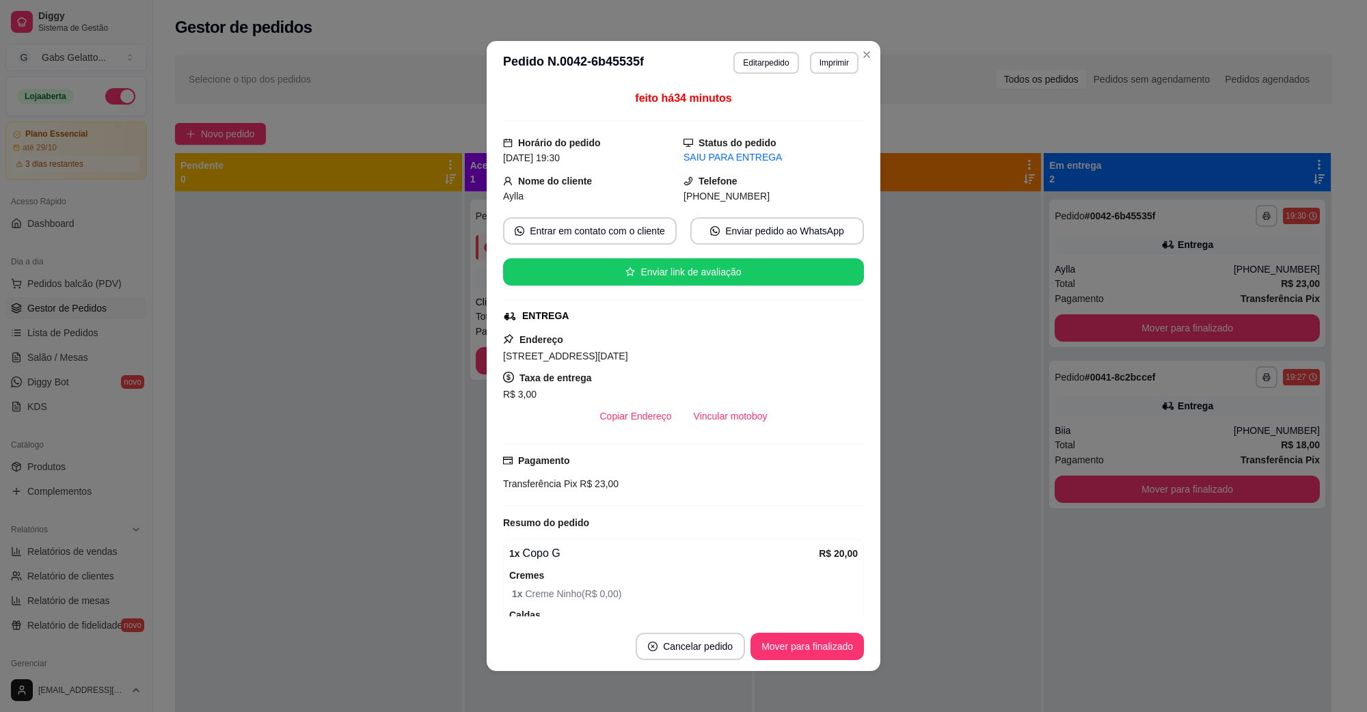
click at [860, 42] on header "**********" at bounding box center [684, 63] width 394 height 44
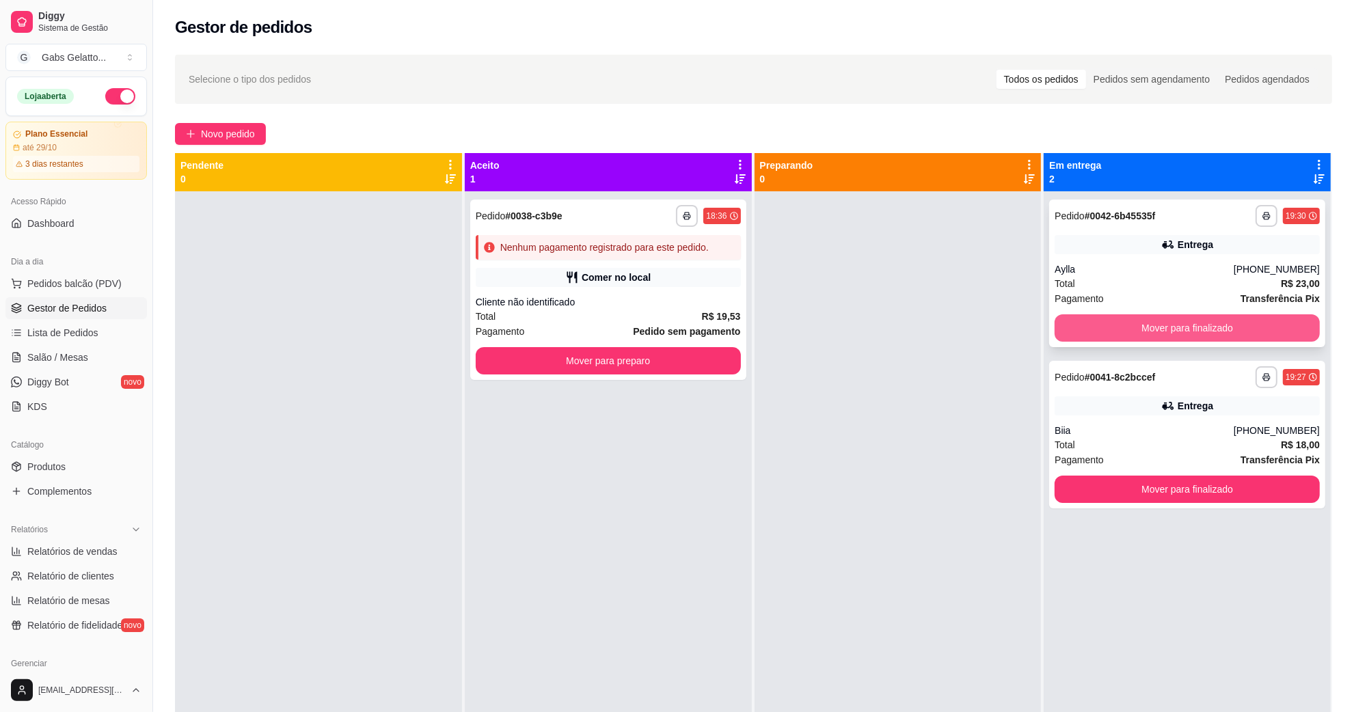
click at [1164, 316] on button "Mover para finalizado" at bounding box center [1187, 327] width 265 height 27
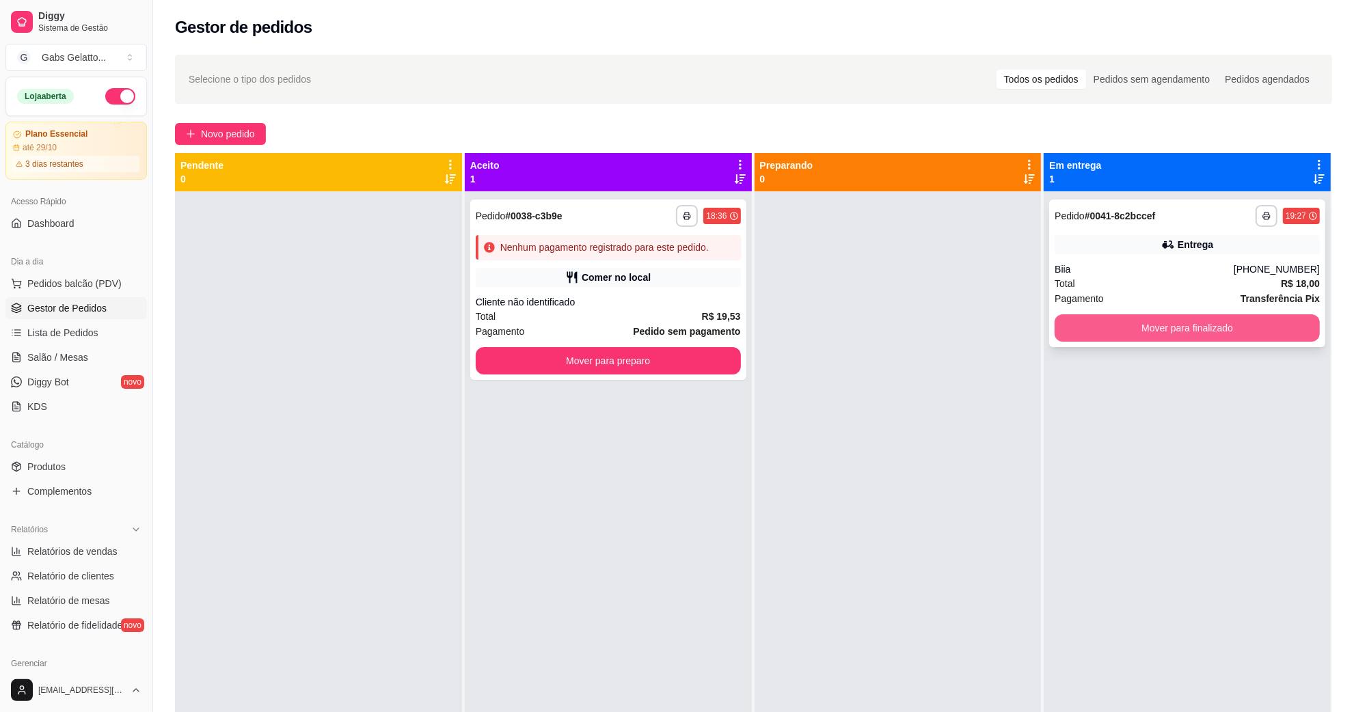
click at [1159, 325] on button "Mover para finalizado" at bounding box center [1187, 327] width 265 height 27
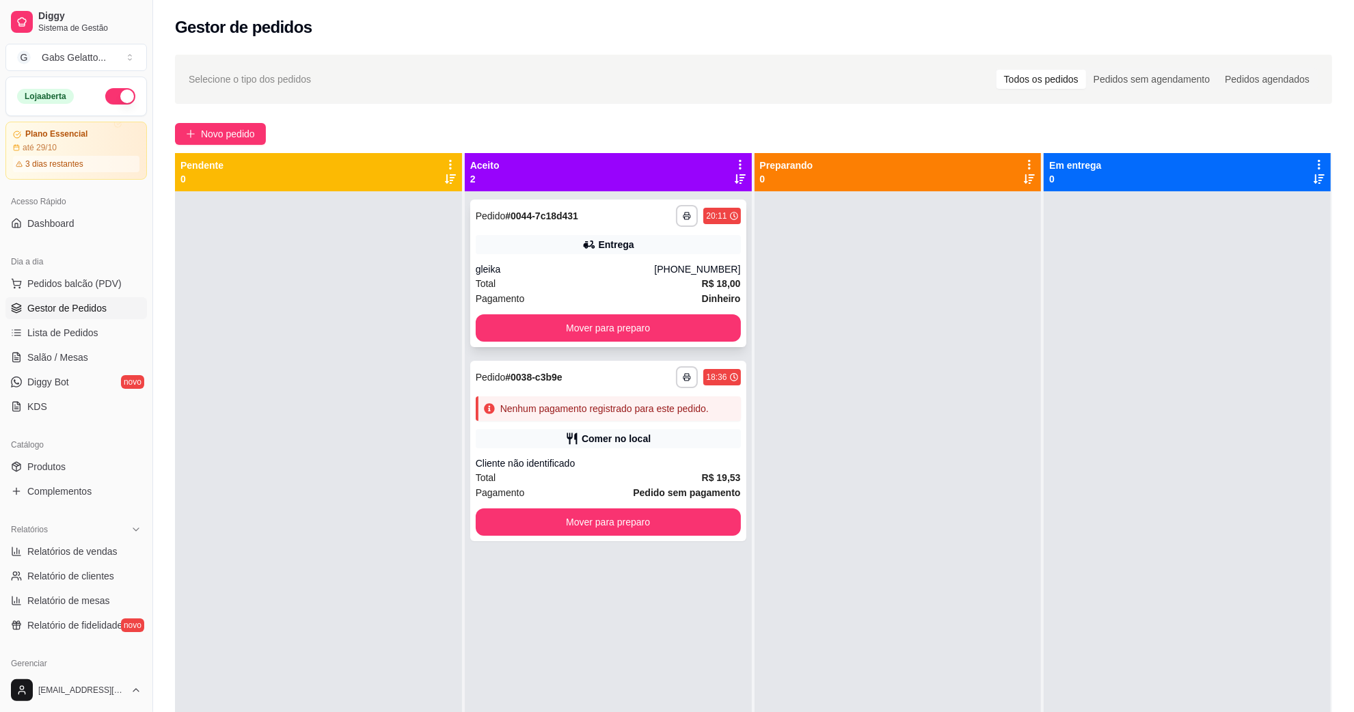
click at [520, 241] on div "Entrega" at bounding box center [608, 244] width 265 height 19
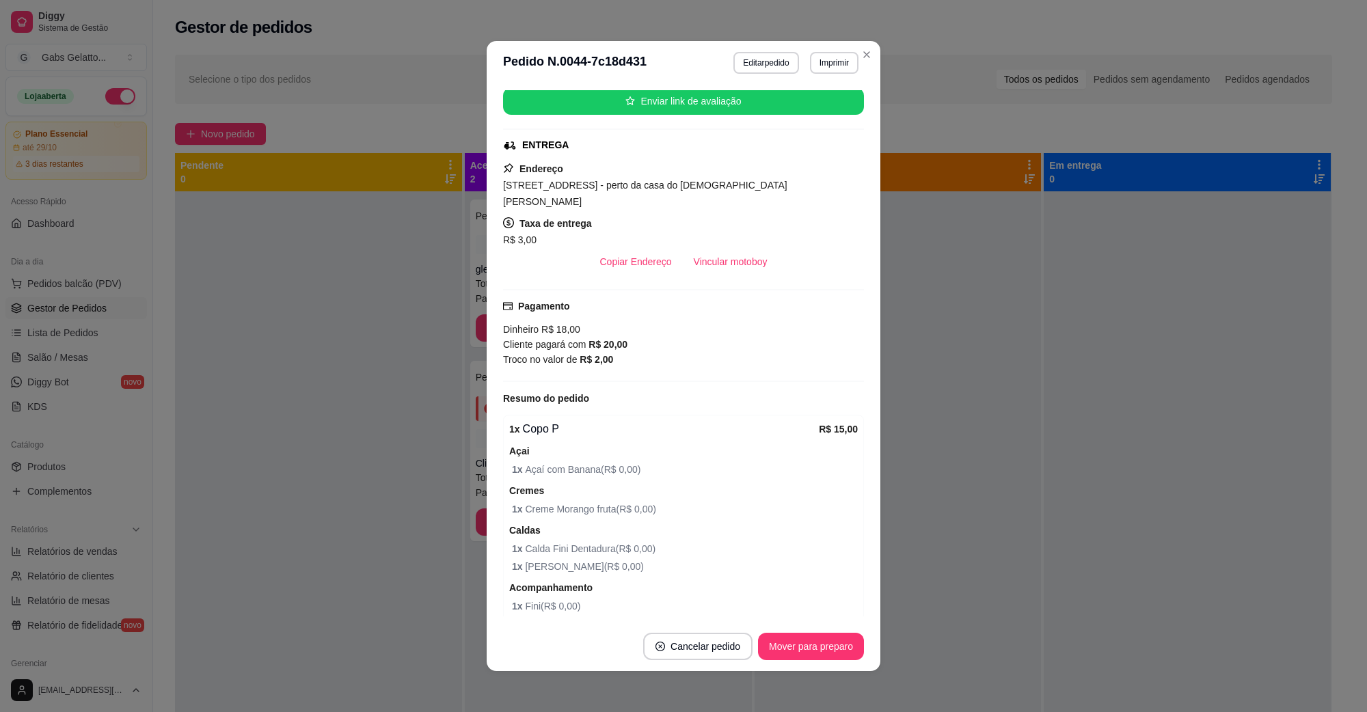
scroll to position [256, 0]
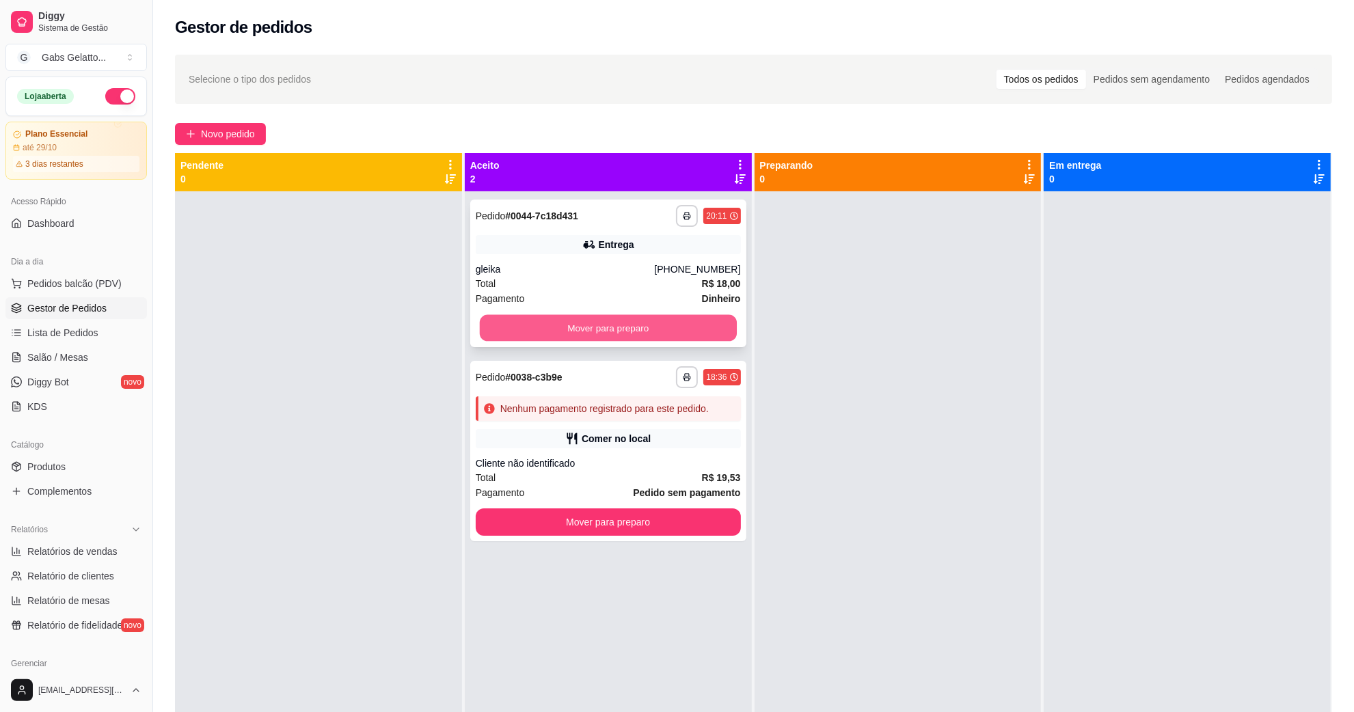
click at [627, 326] on button "Mover para preparo" at bounding box center [608, 328] width 257 height 27
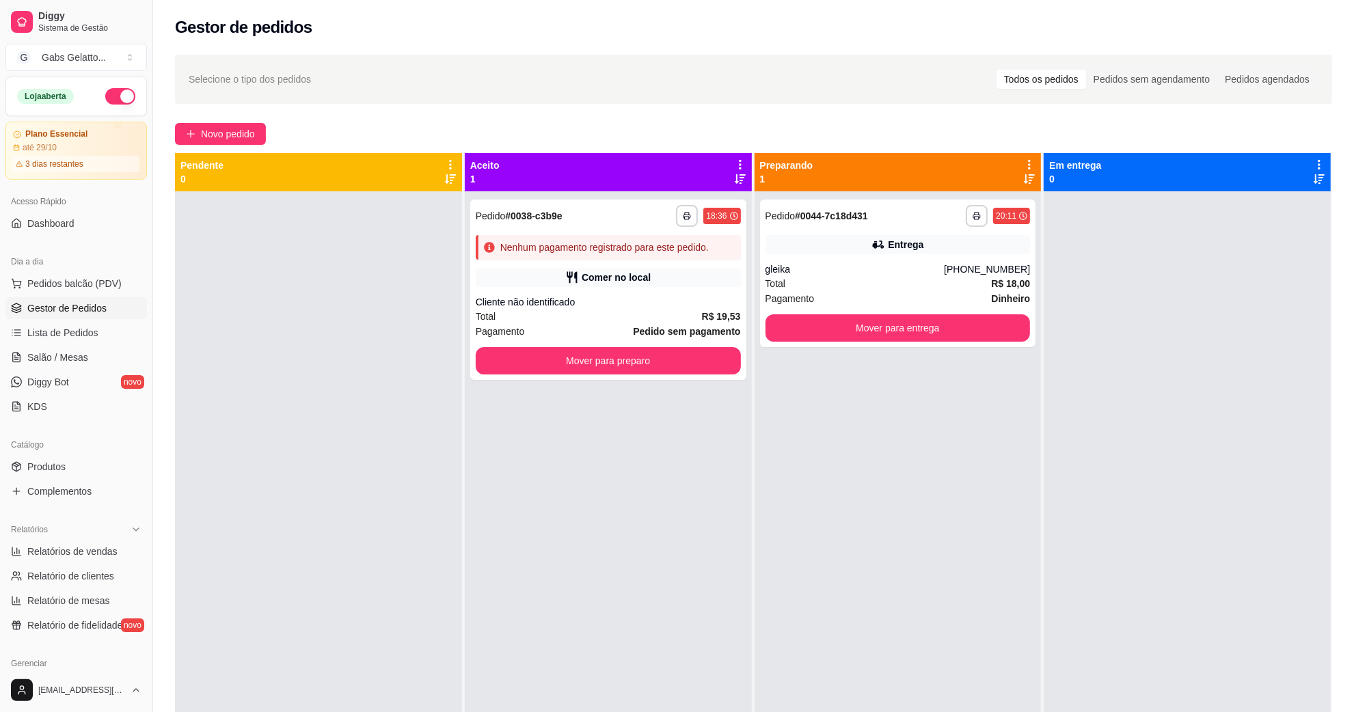
click at [565, 438] on div "**********" at bounding box center [608, 547] width 287 height 712
click at [935, 340] on button "Mover para entrega" at bounding box center [898, 327] width 265 height 27
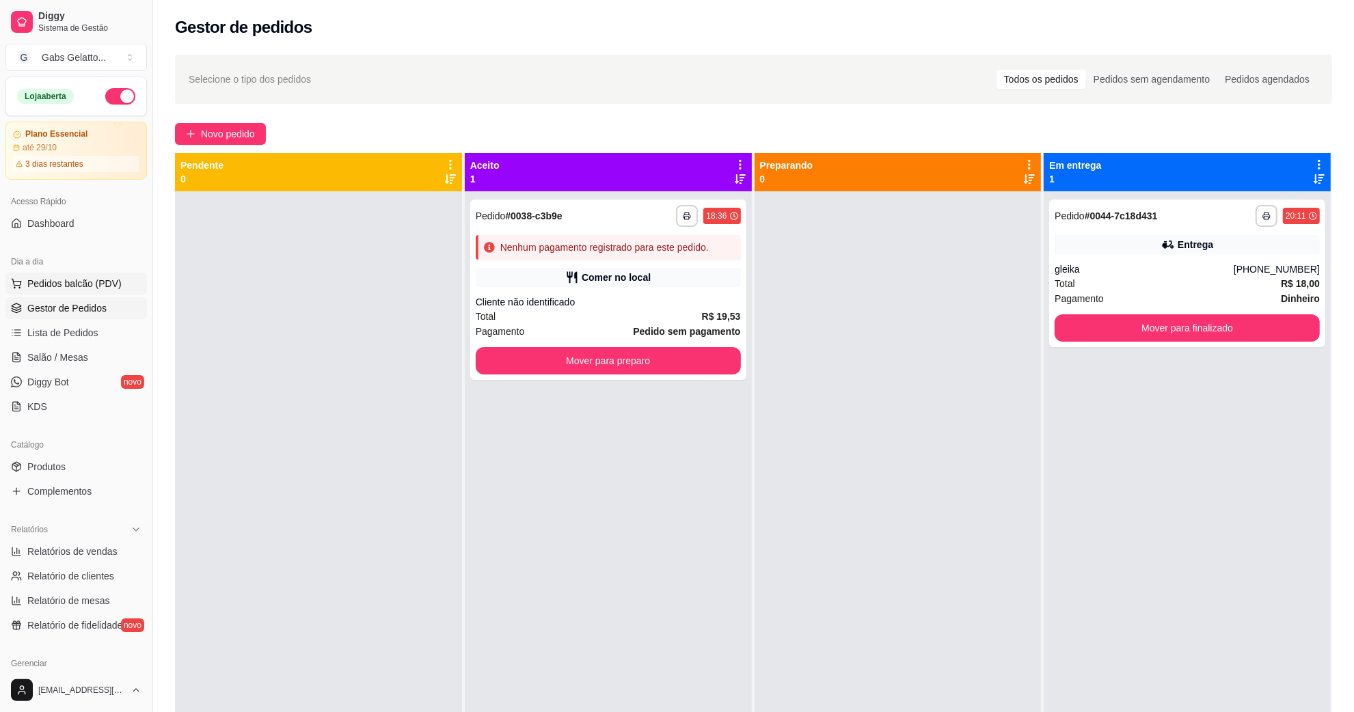
click at [113, 292] on button "Pedidos balcão (PDV)" at bounding box center [76, 284] width 142 height 22
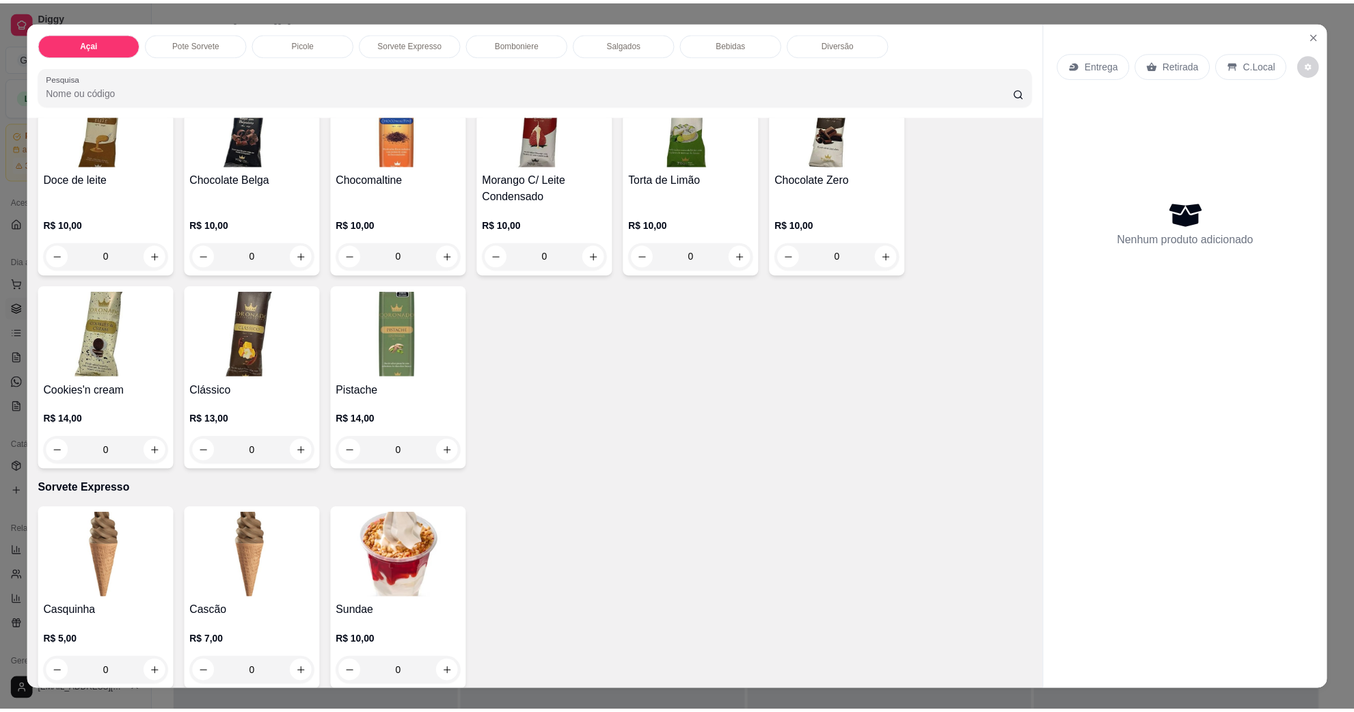
scroll to position [1453, 0]
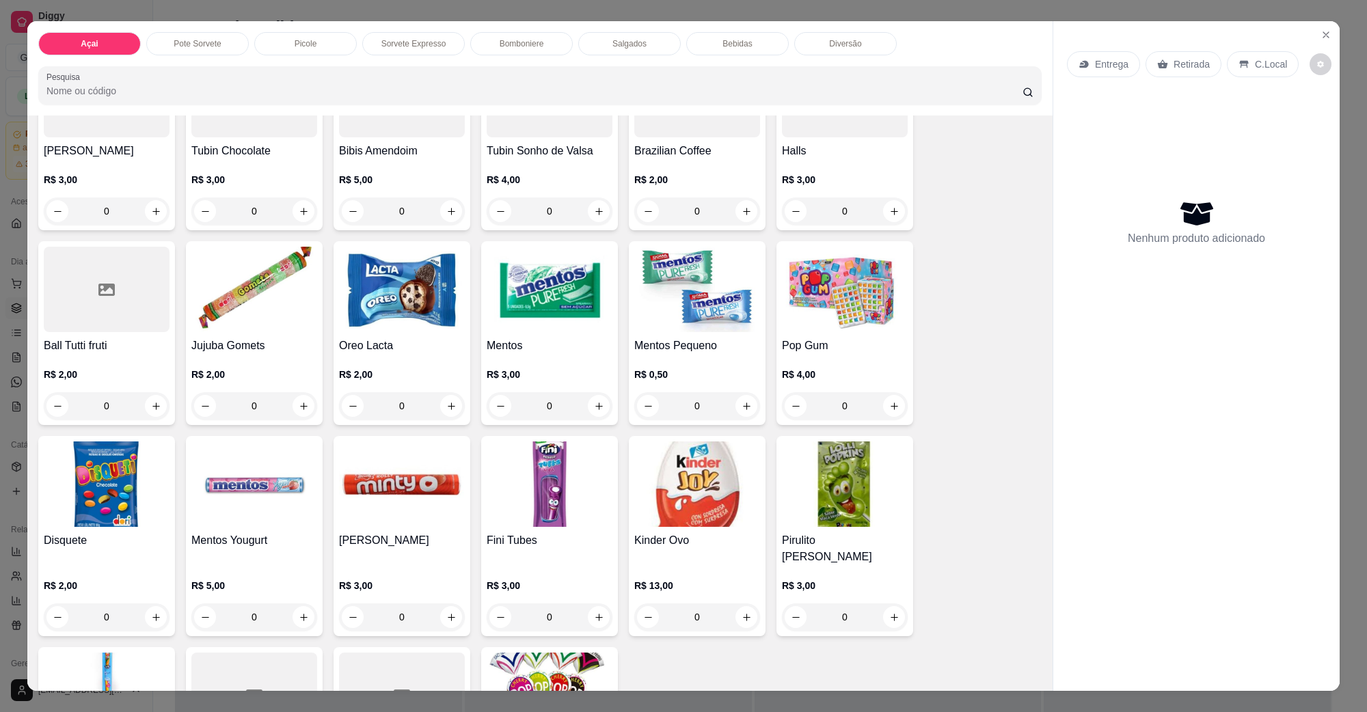
click at [521, 312] on img at bounding box center [550, 289] width 126 height 85
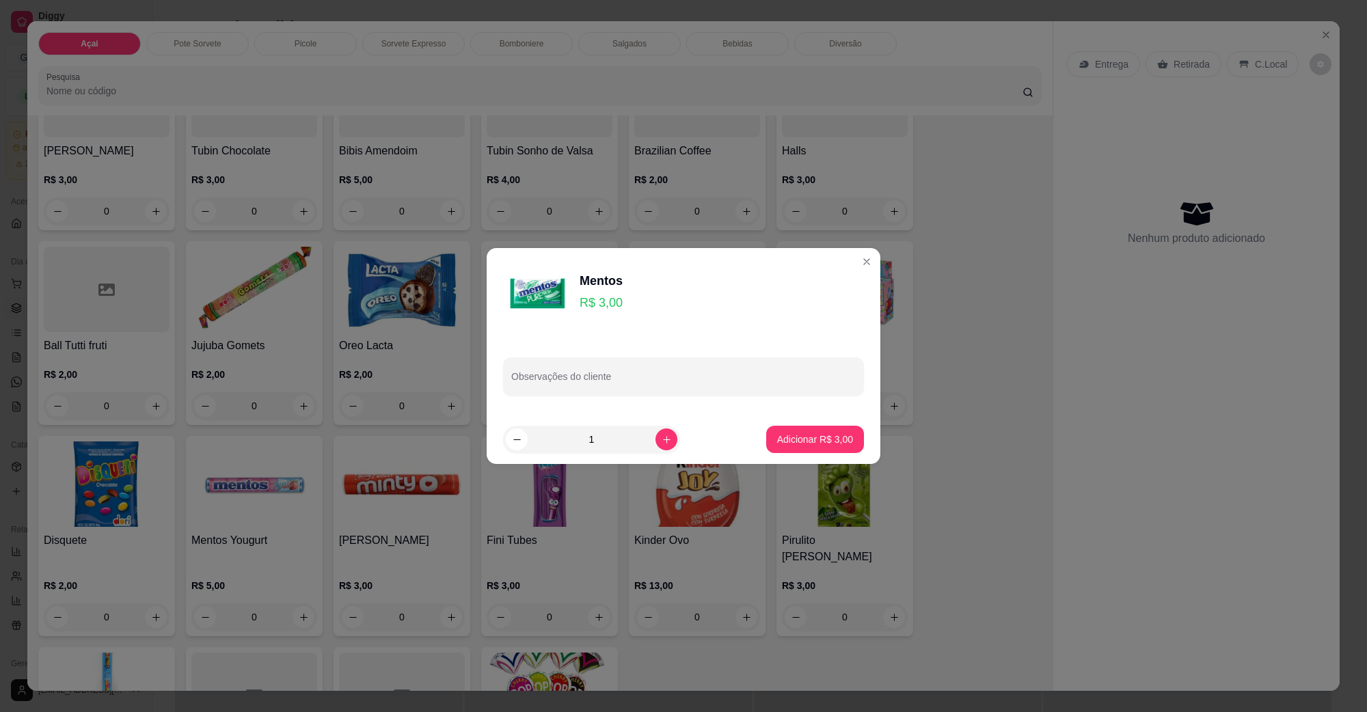
click at [805, 442] on p "Adicionar R$ 3,00" at bounding box center [815, 440] width 76 height 14
type input "1"
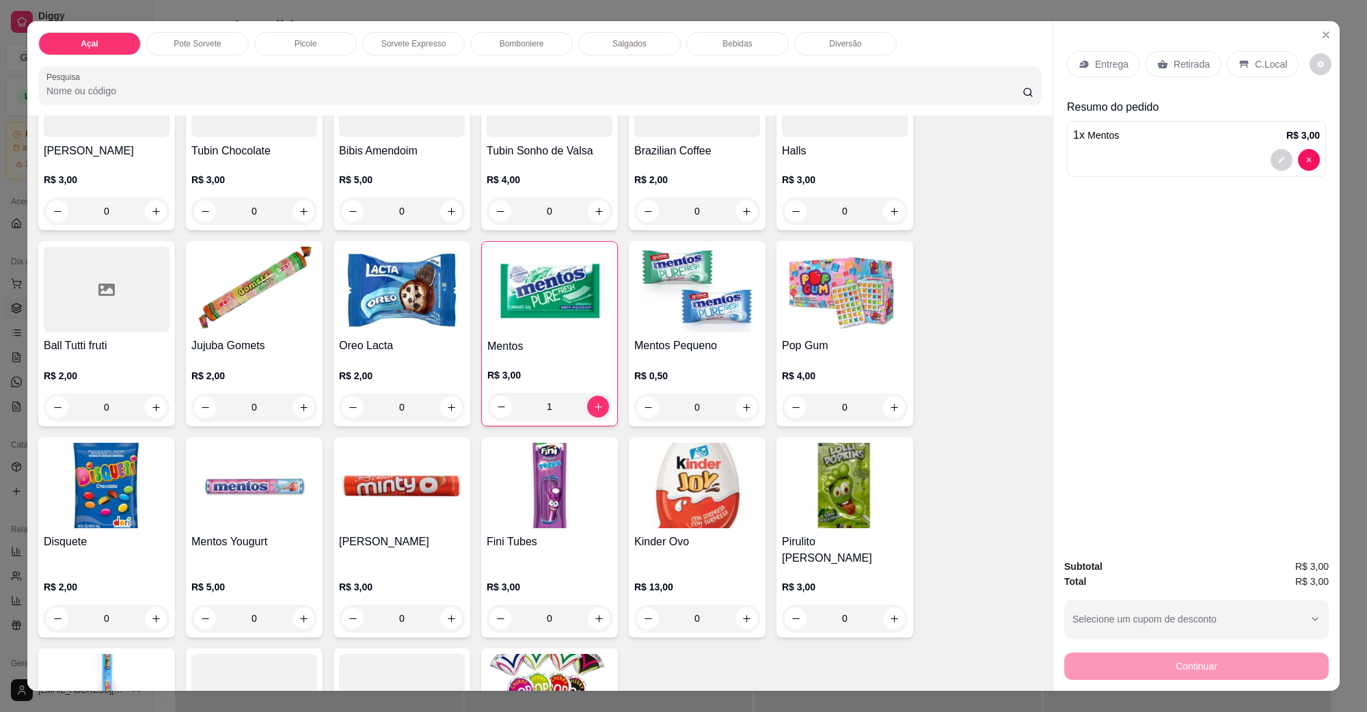
drag, startPoint x: 1260, startPoint y: 42, endPoint x: 1251, endPoint y: 87, distance: 45.3
click at [1251, 85] on div "Entrega Retirada C.Local" at bounding box center [1196, 64] width 259 height 48
click at [1251, 87] on div "Entrega Retirada C.Local" at bounding box center [1196, 64] width 259 height 48
click at [1258, 68] on p "C.Local" at bounding box center [1271, 64] width 32 height 14
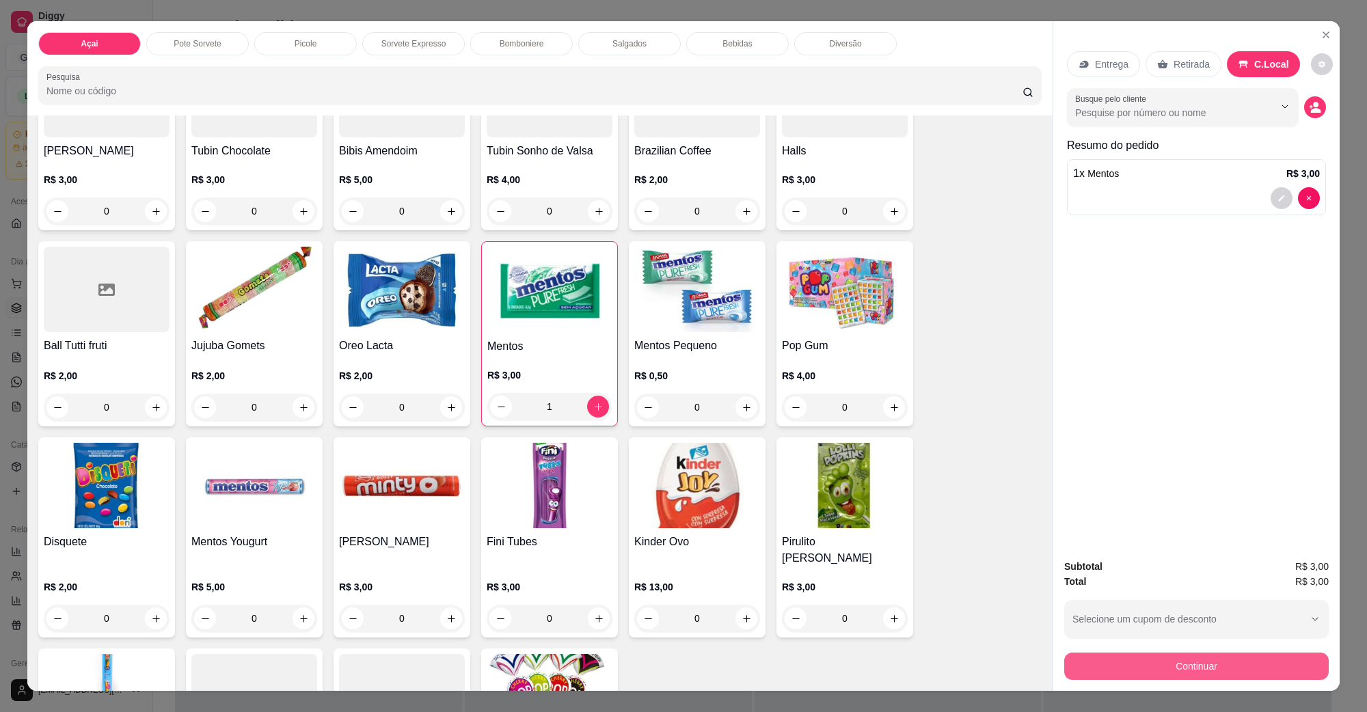
click at [1246, 674] on button "Continuar" at bounding box center [1197, 666] width 265 height 27
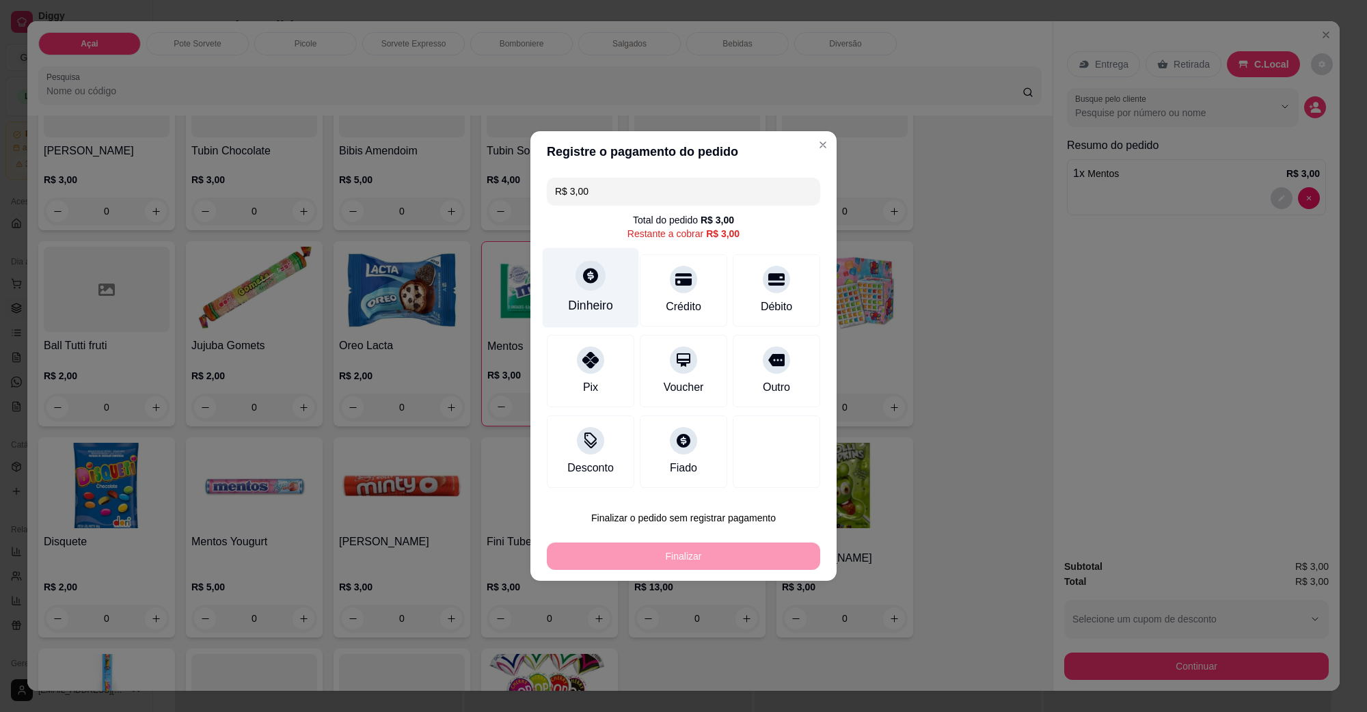
click at [603, 278] on div at bounding box center [591, 275] width 30 height 30
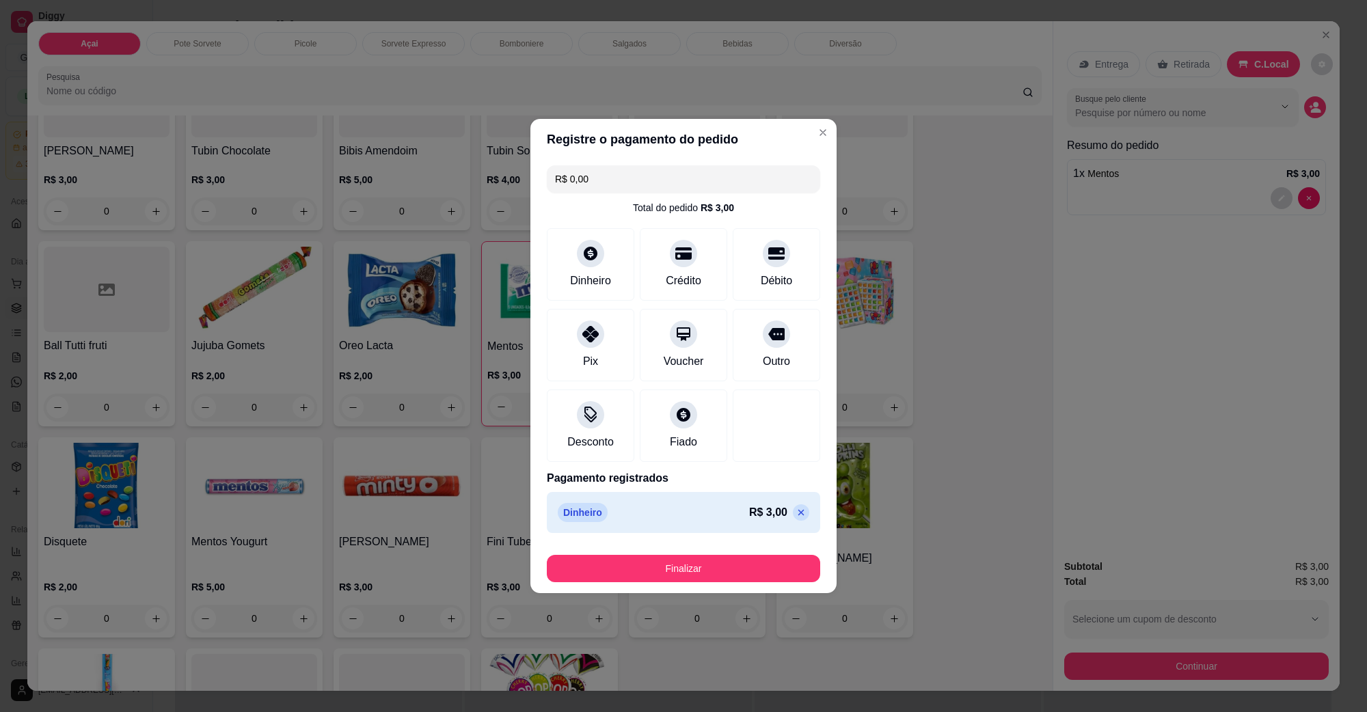
type input "R$ 0,00"
click at [701, 567] on button "Finalizar" at bounding box center [683, 568] width 273 height 27
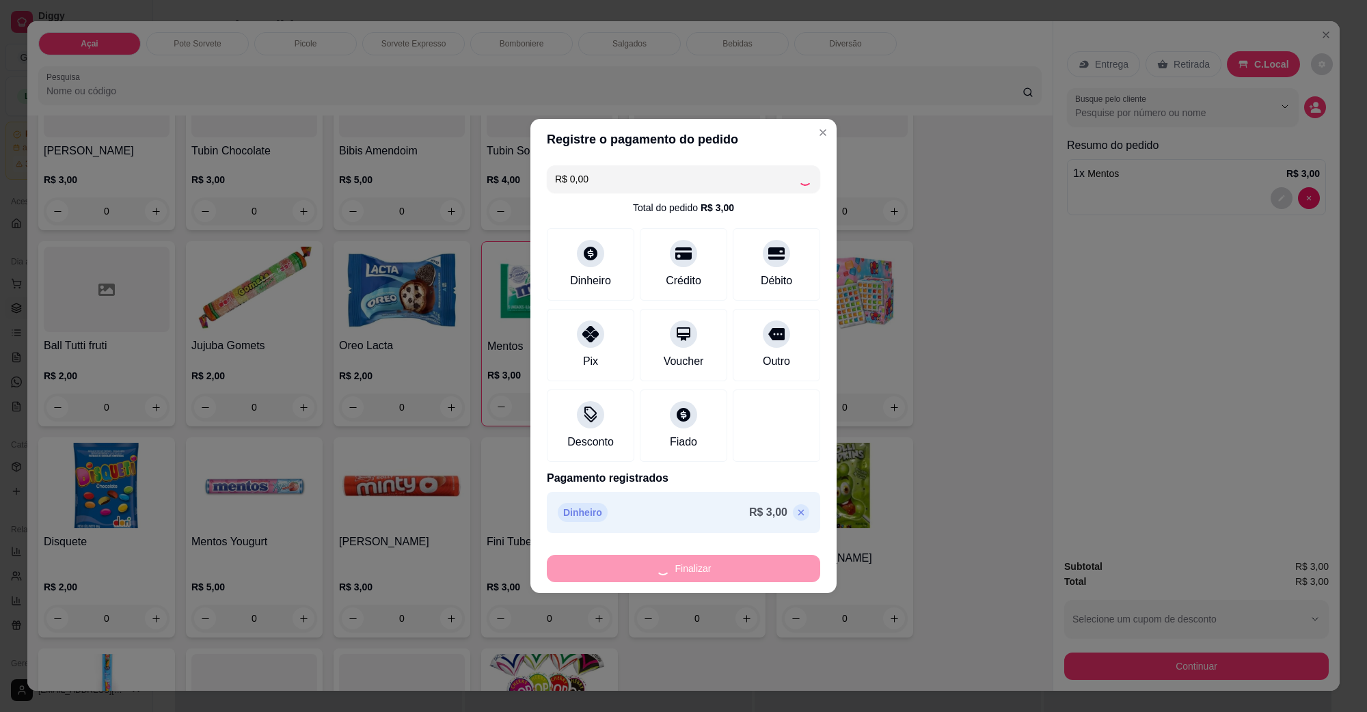
type input "0"
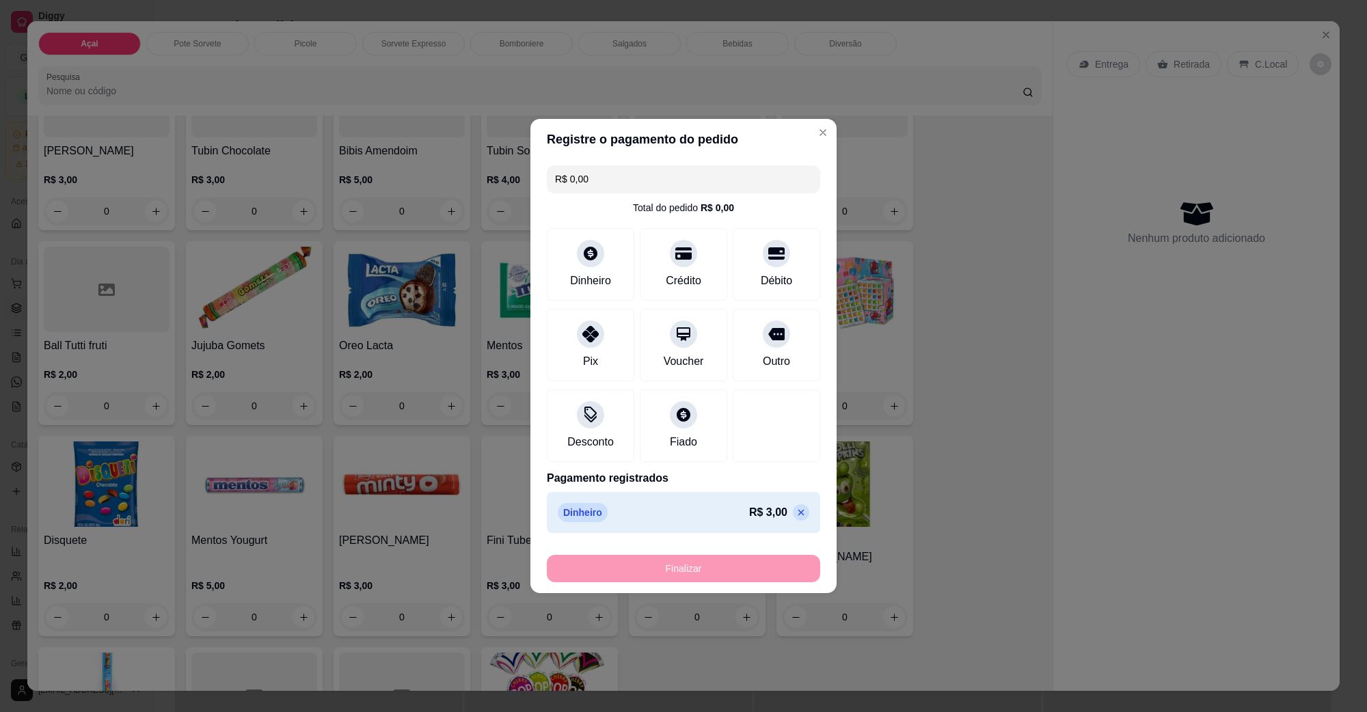
type input "-R$ 3,00"
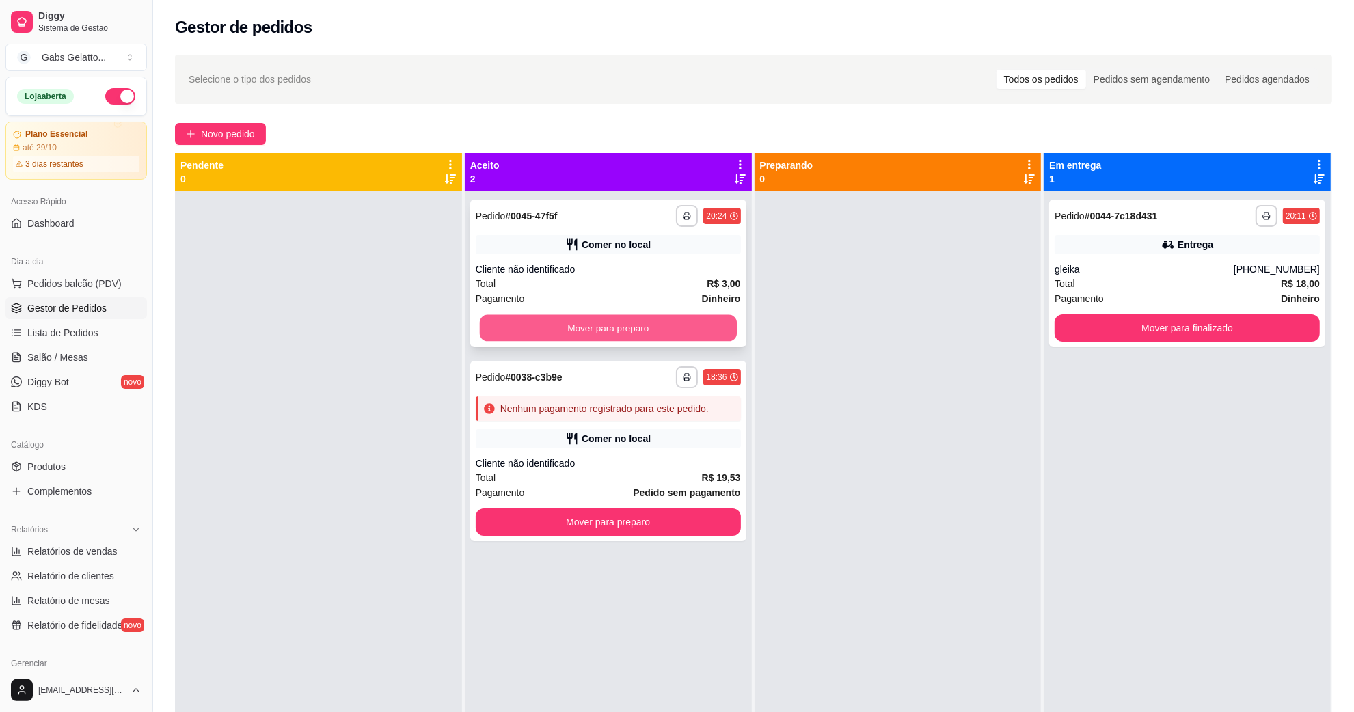
click at [680, 339] on button "Mover para preparo" at bounding box center [608, 328] width 257 height 27
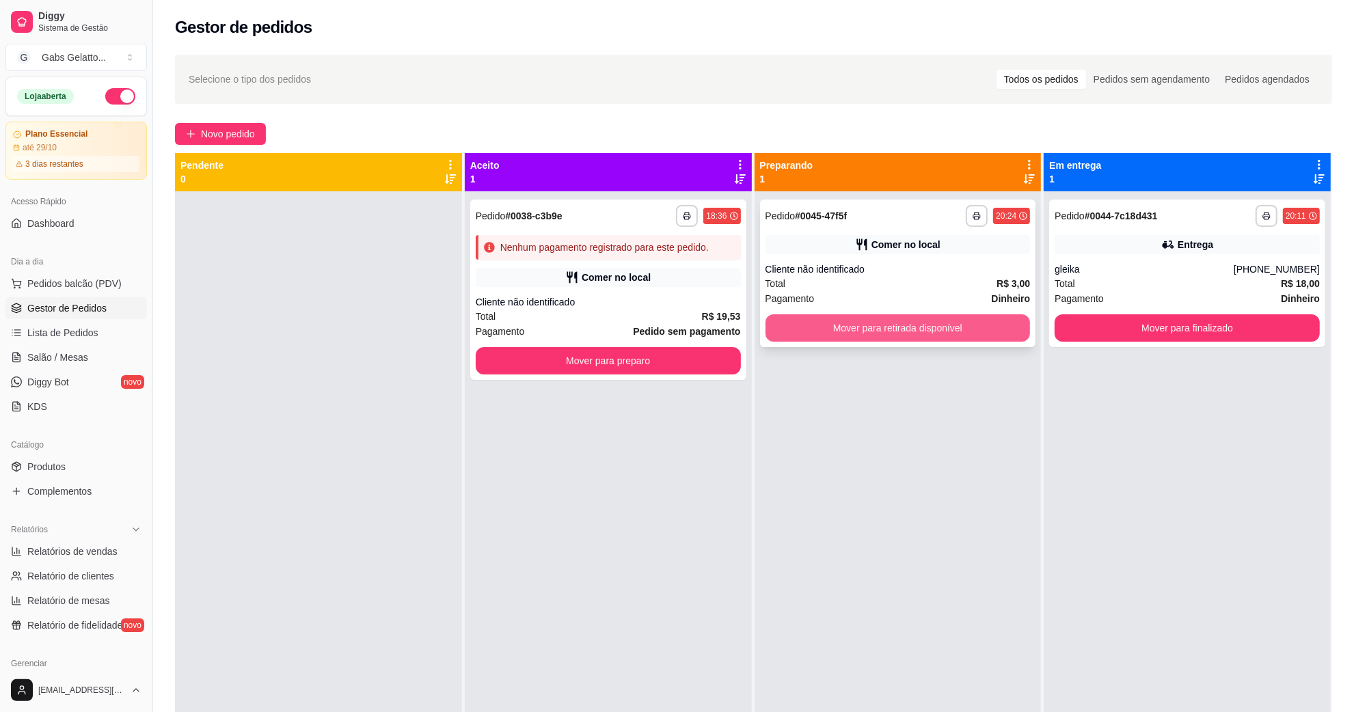
click at [869, 327] on button "Mover para retirada disponível" at bounding box center [898, 327] width 265 height 27
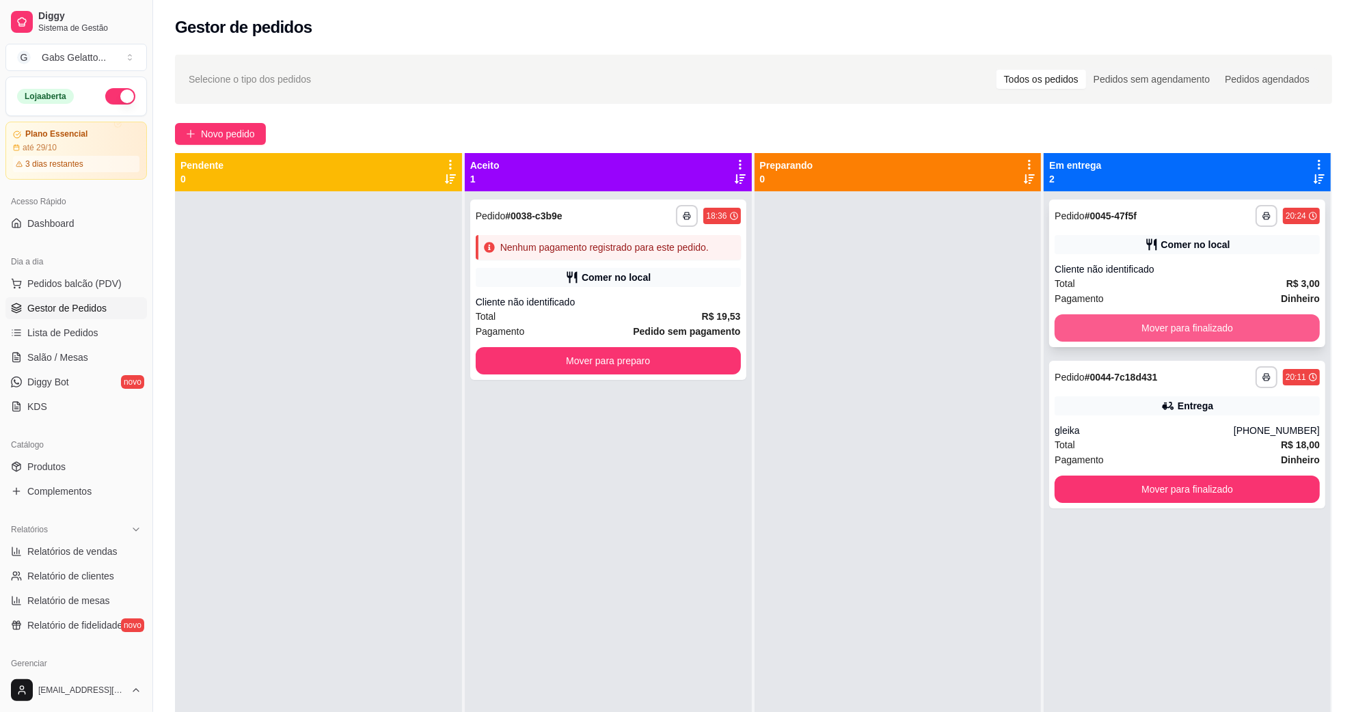
click at [1173, 336] on button "Mover para finalizado" at bounding box center [1187, 327] width 265 height 27
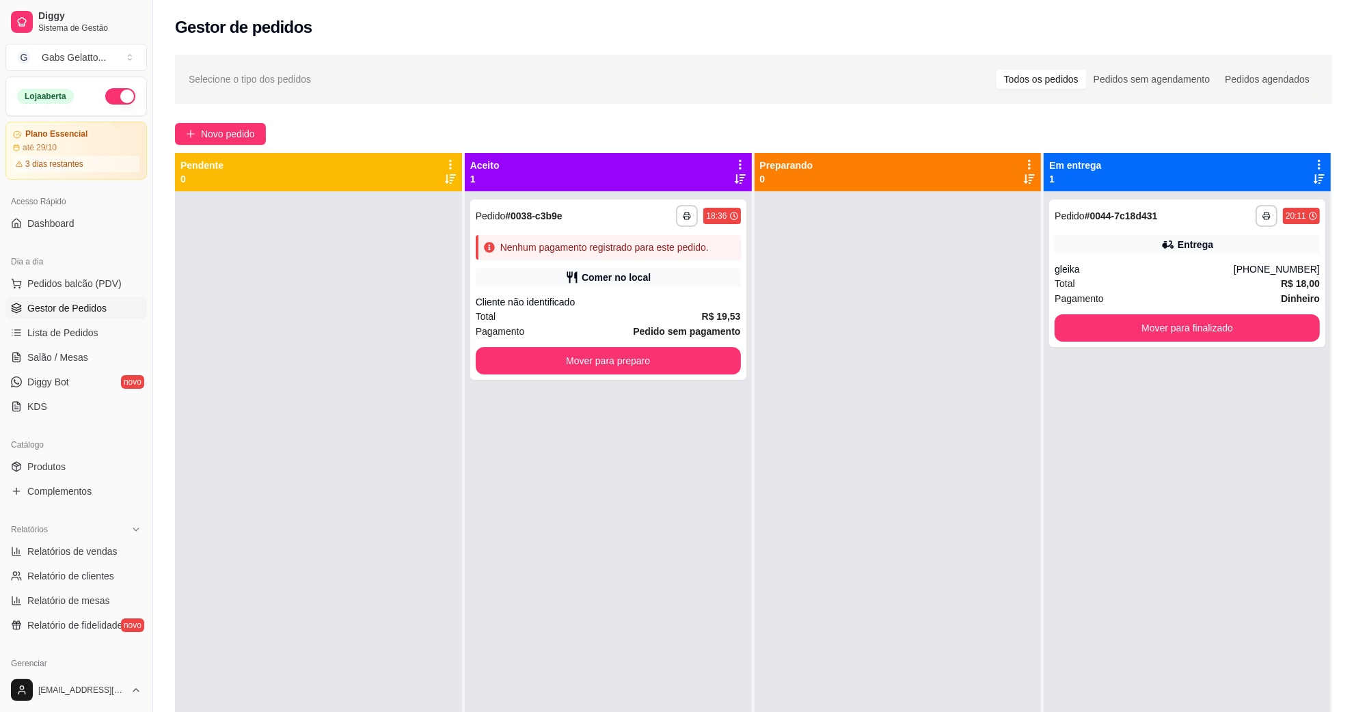
click at [916, 390] on div at bounding box center [898, 547] width 287 height 712
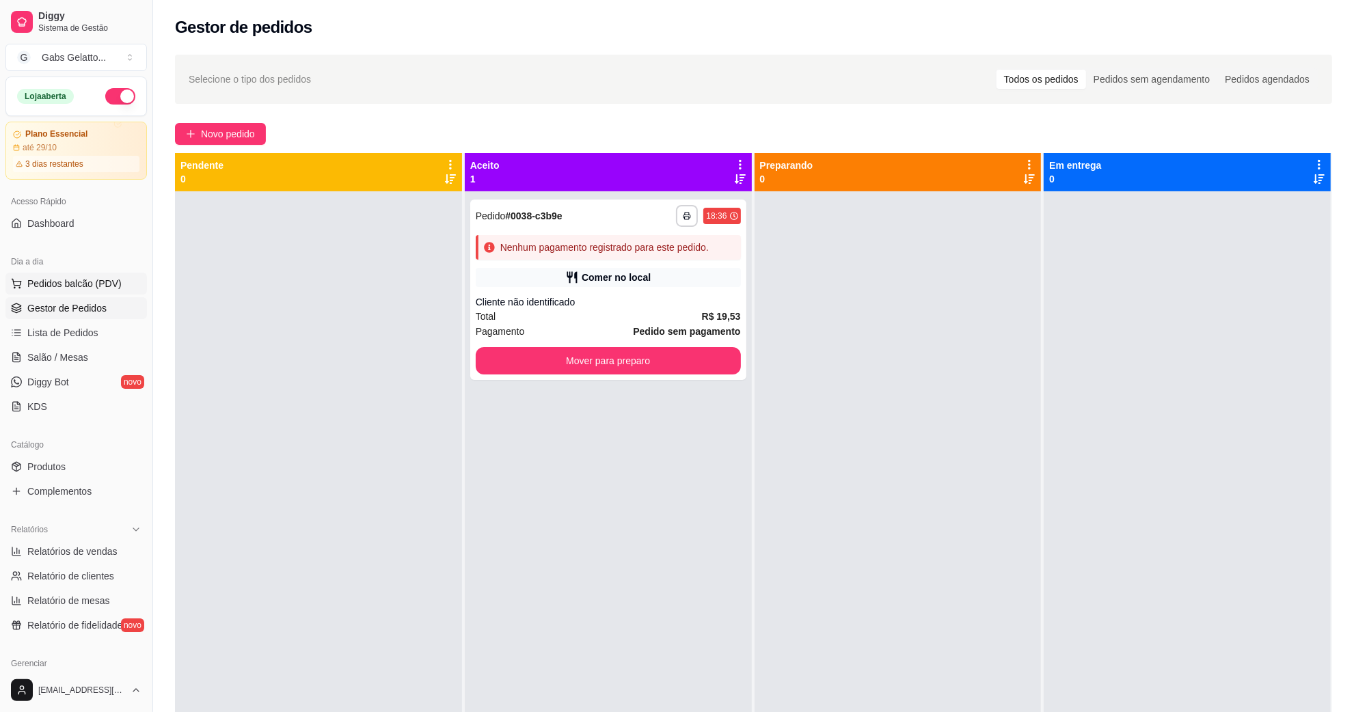
click at [67, 291] on span "Pedidos balcão (PDV)" at bounding box center [74, 284] width 94 height 14
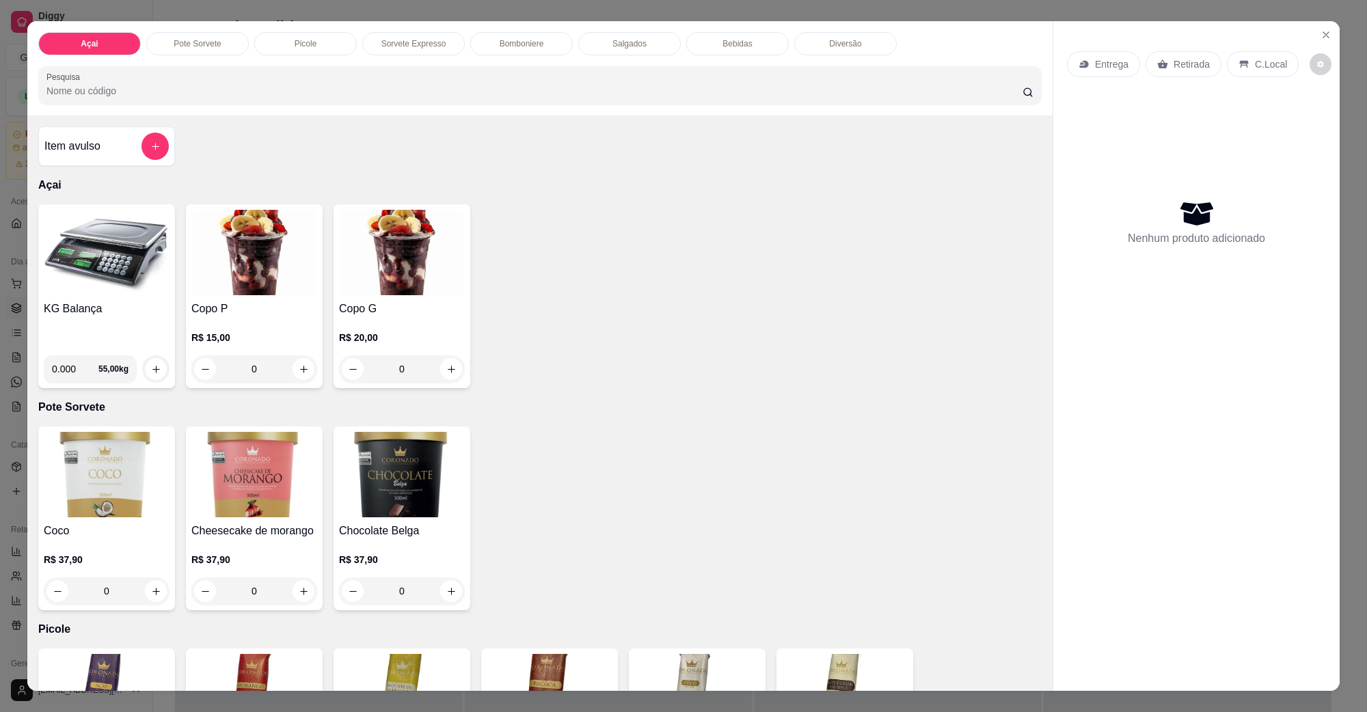
click at [103, 301] on h4 "KG Balança" at bounding box center [107, 309] width 126 height 16
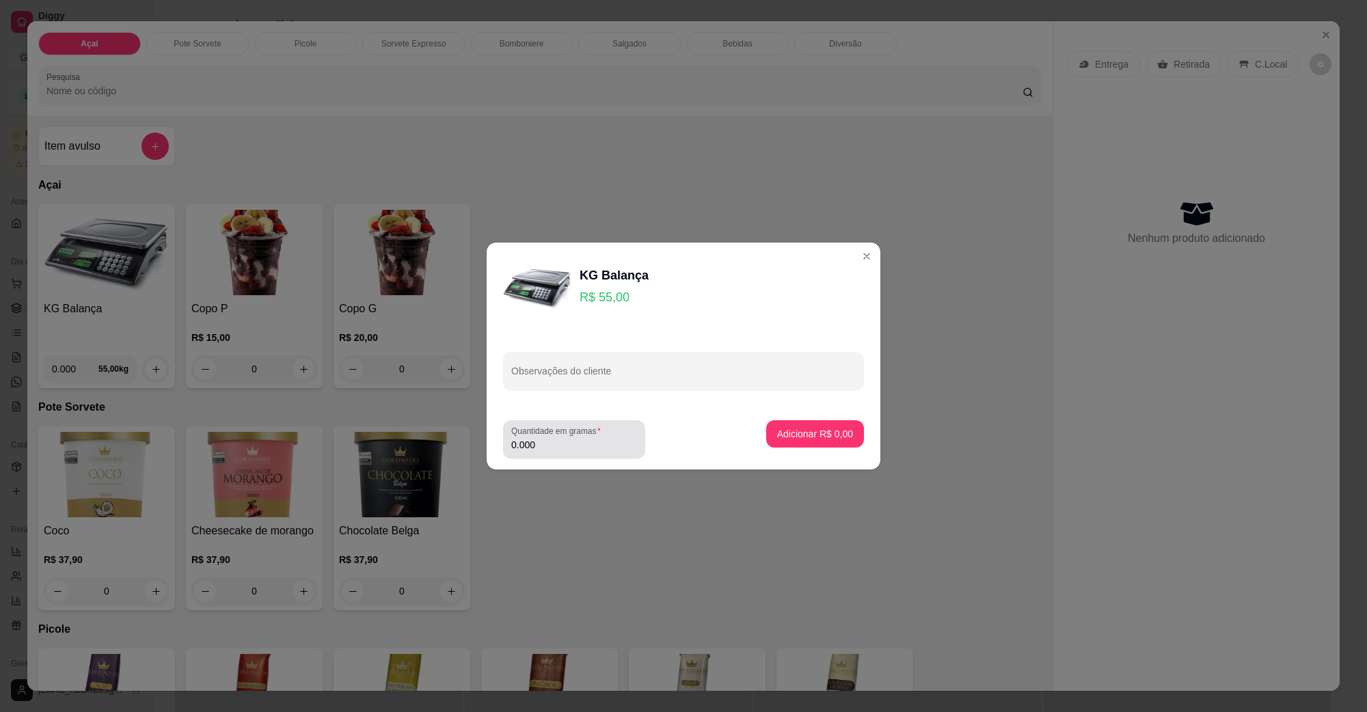
click at [566, 442] on input "0.000" at bounding box center [574, 445] width 126 height 14
type input "0.258"
click at [829, 424] on button "Adicionar R$ 14,19" at bounding box center [812, 433] width 103 height 27
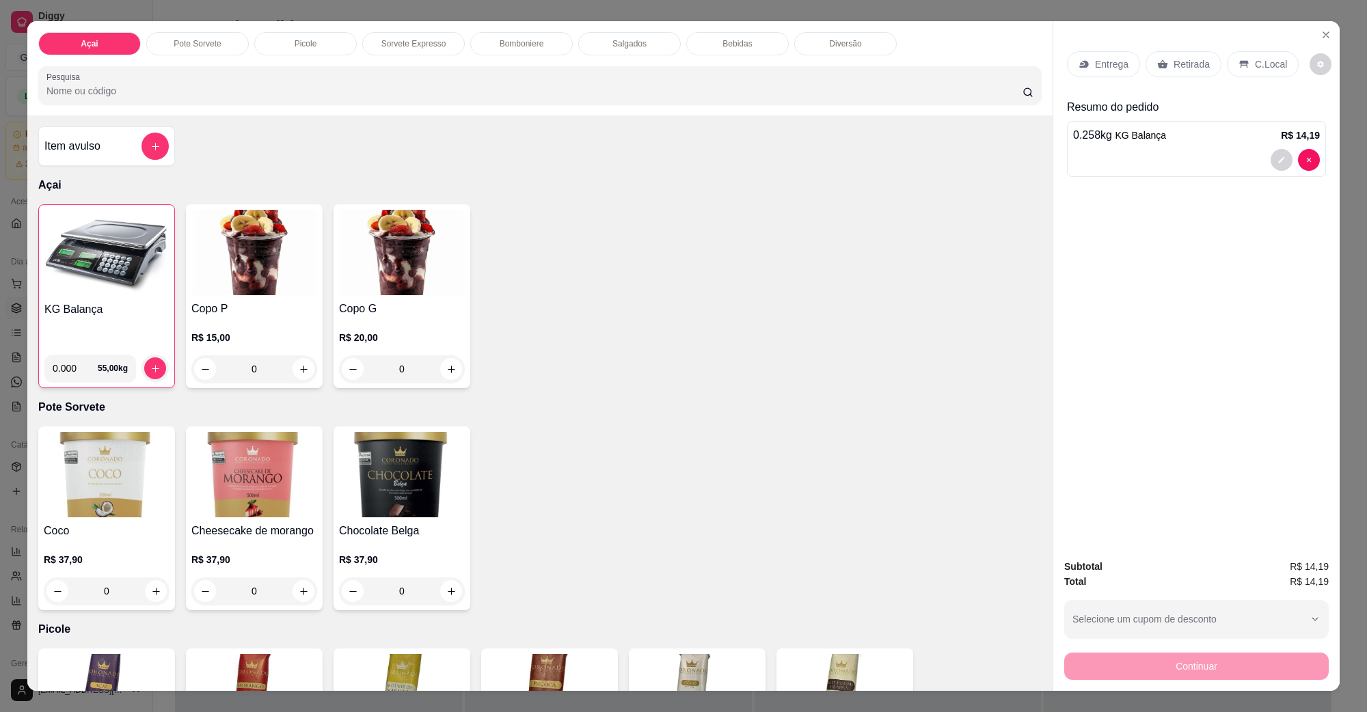
click at [1229, 60] on div "C.Local" at bounding box center [1263, 64] width 72 height 26
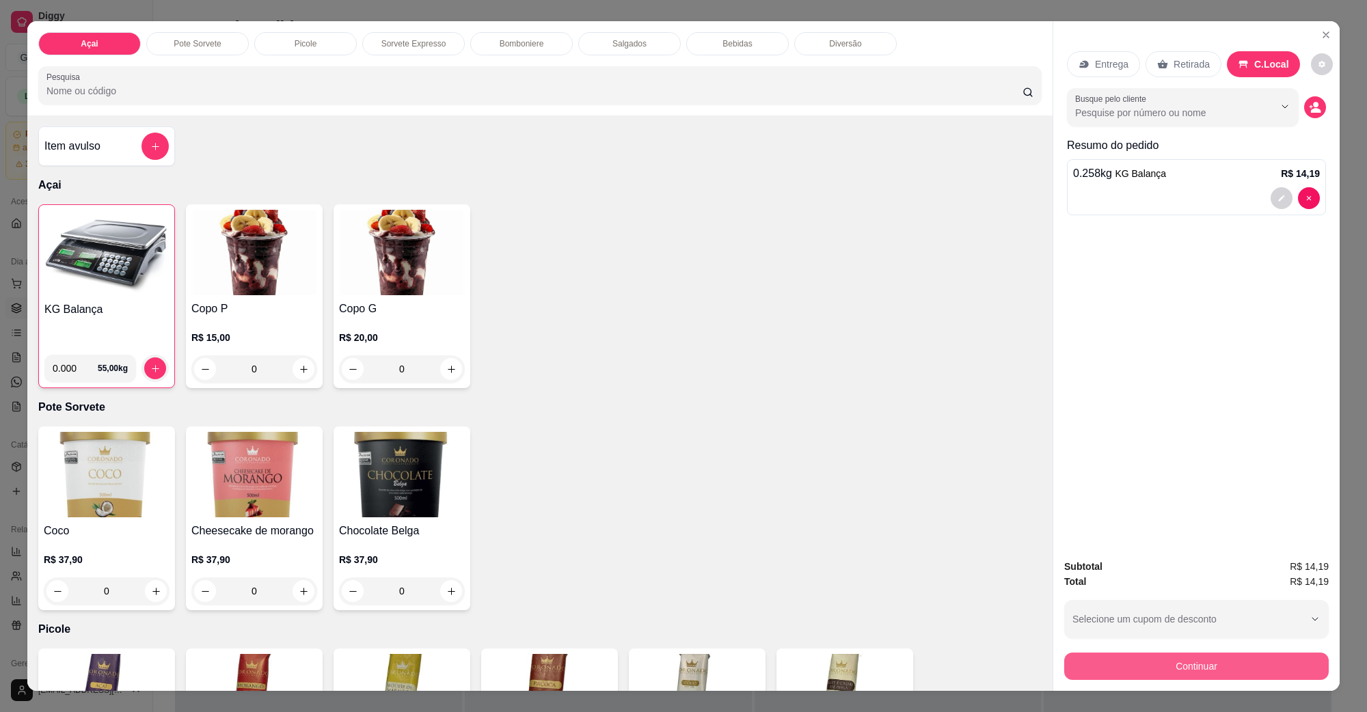
click at [1181, 671] on button "Continuar" at bounding box center [1197, 666] width 265 height 27
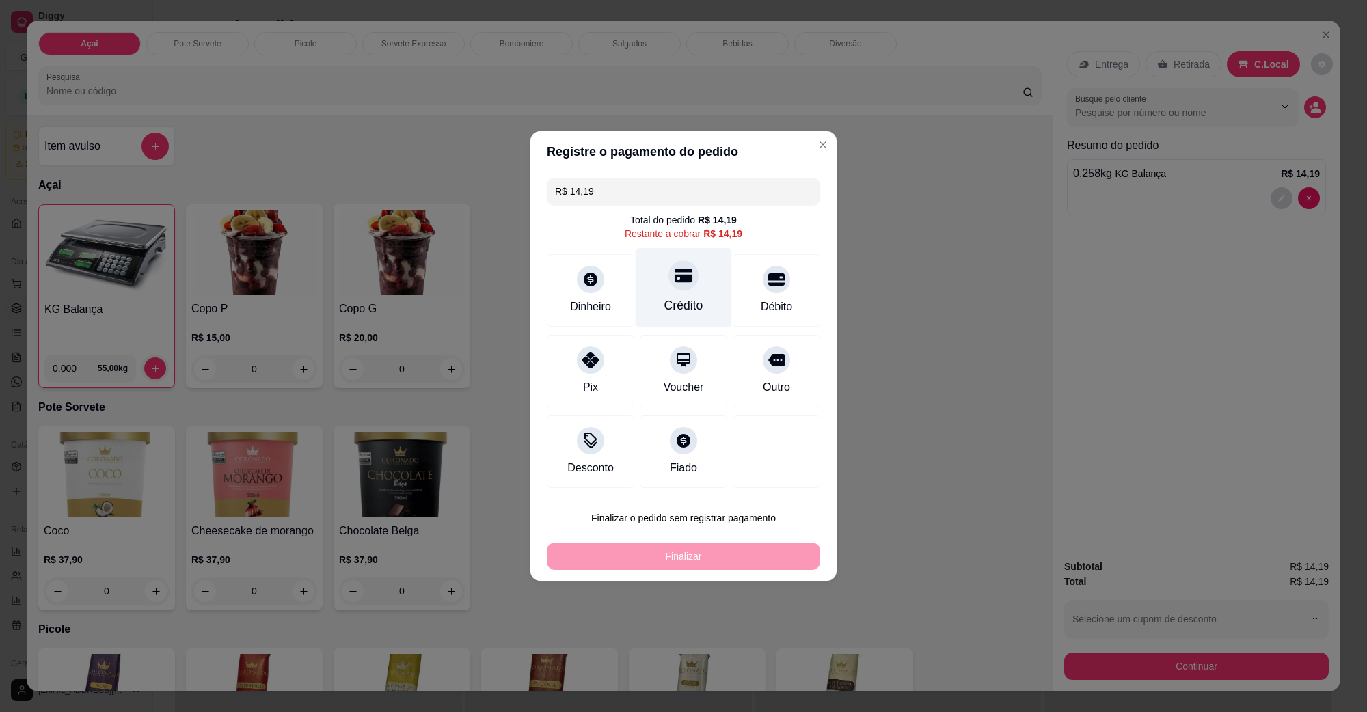
click at [688, 282] on div at bounding box center [684, 275] width 30 height 30
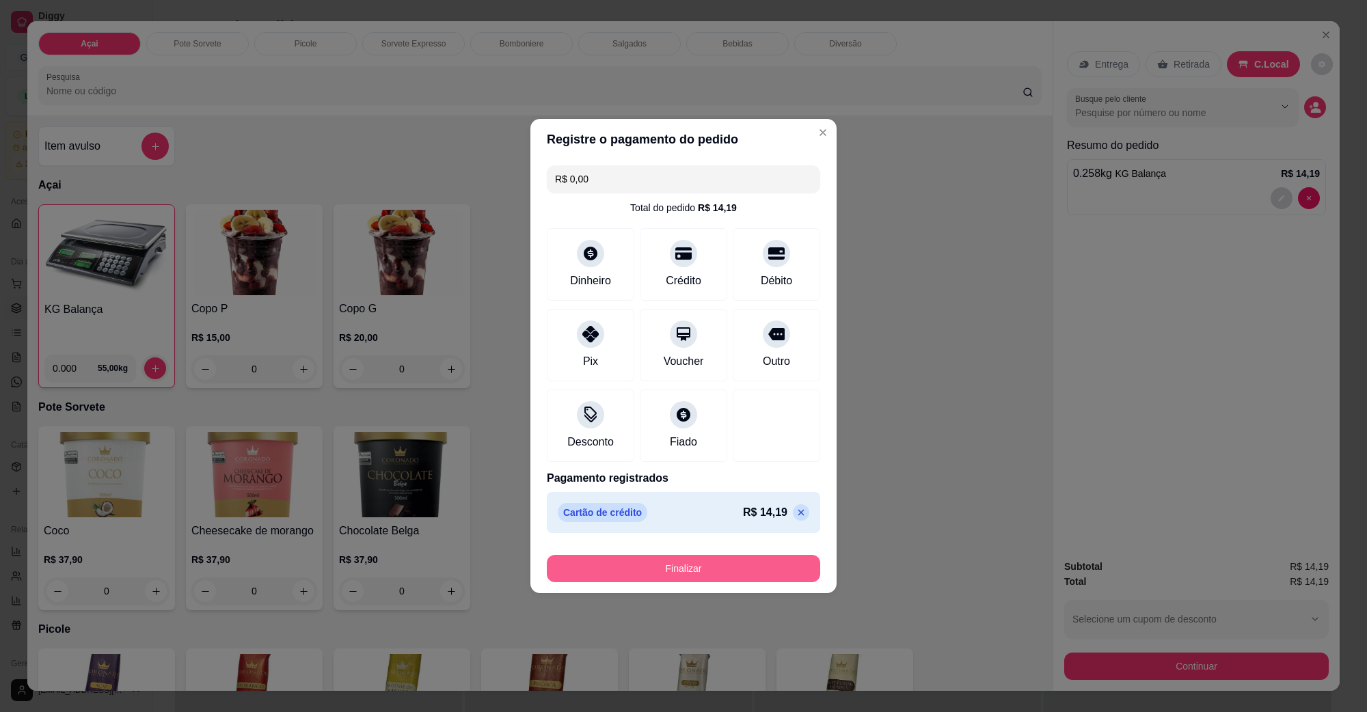
click at [688, 567] on button "Finalizar" at bounding box center [683, 568] width 273 height 27
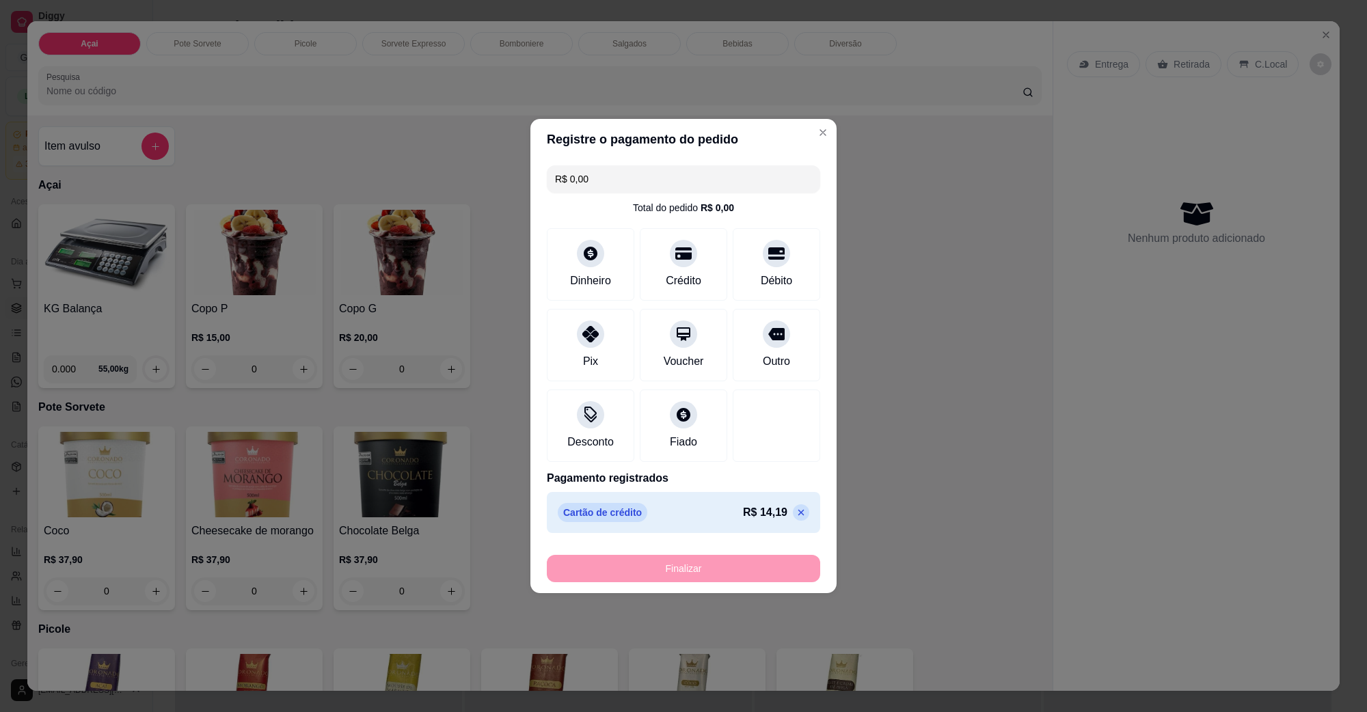
type input "-R$ 14,19"
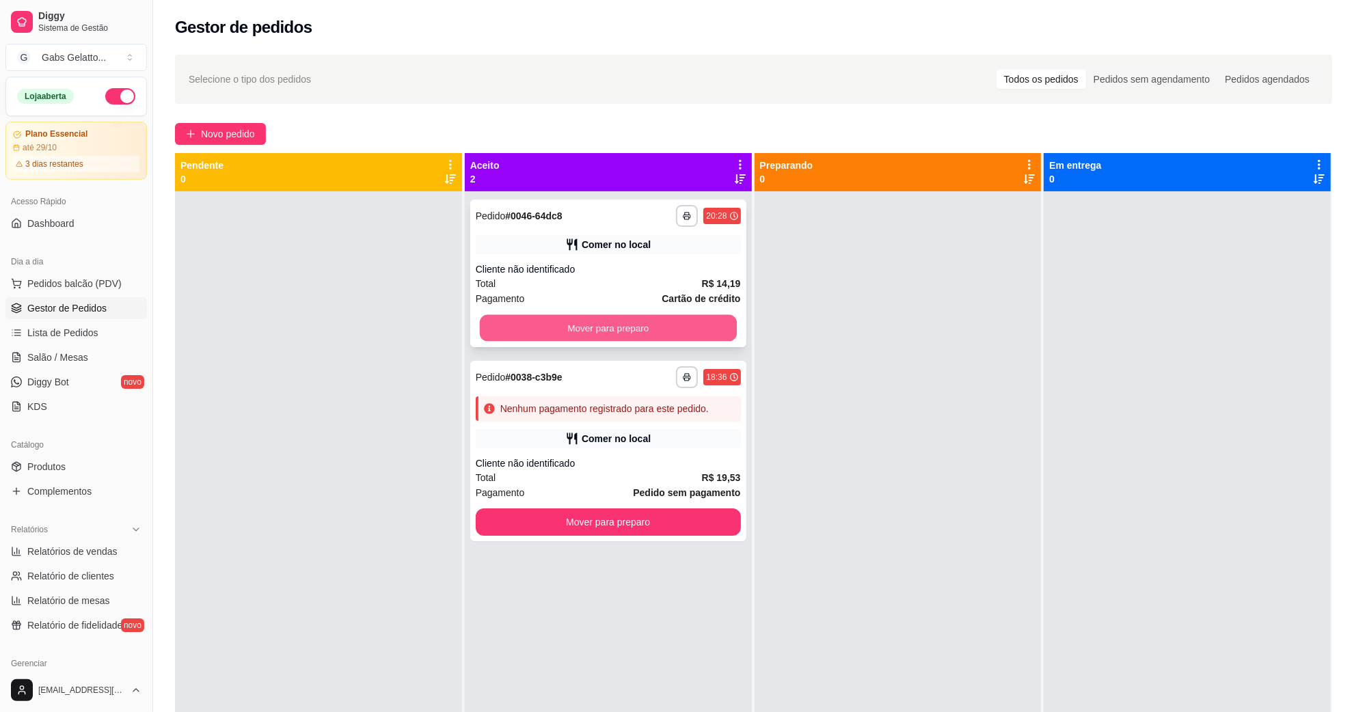
click at [652, 319] on button "Mover para preparo" at bounding box center [608, 328] width 257 height 27
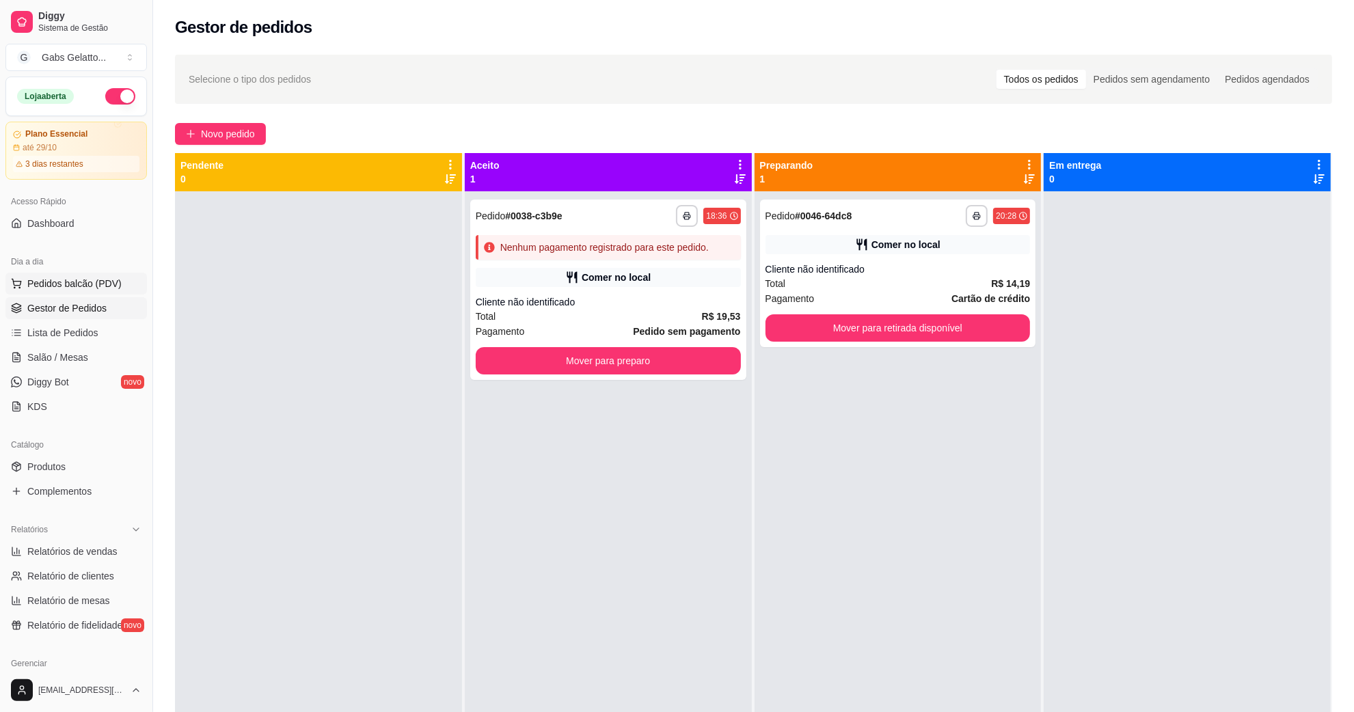
click at [72, 278] on span "Pedidos balcão (PDV)" at bounding box center [74, 284] width 94 height 14
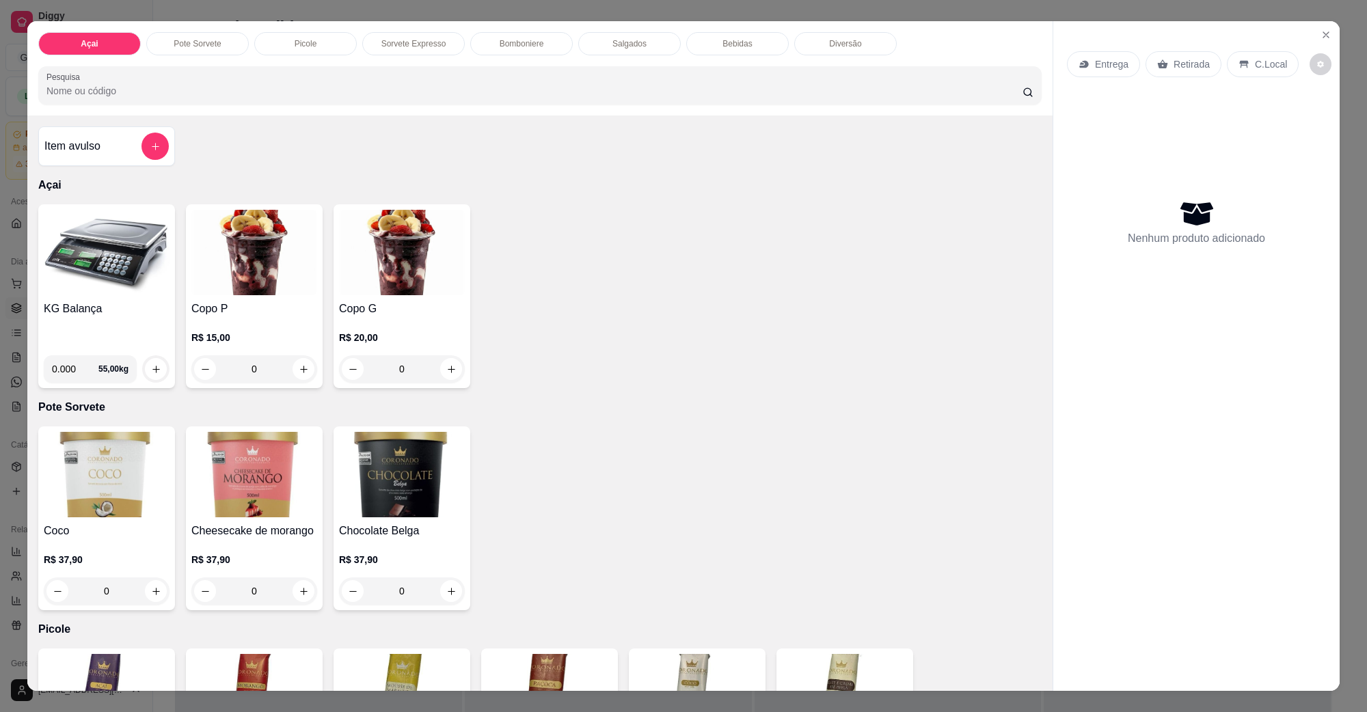
click at [79, 271] on img at bounding box center [107, 252] width 126 height 85
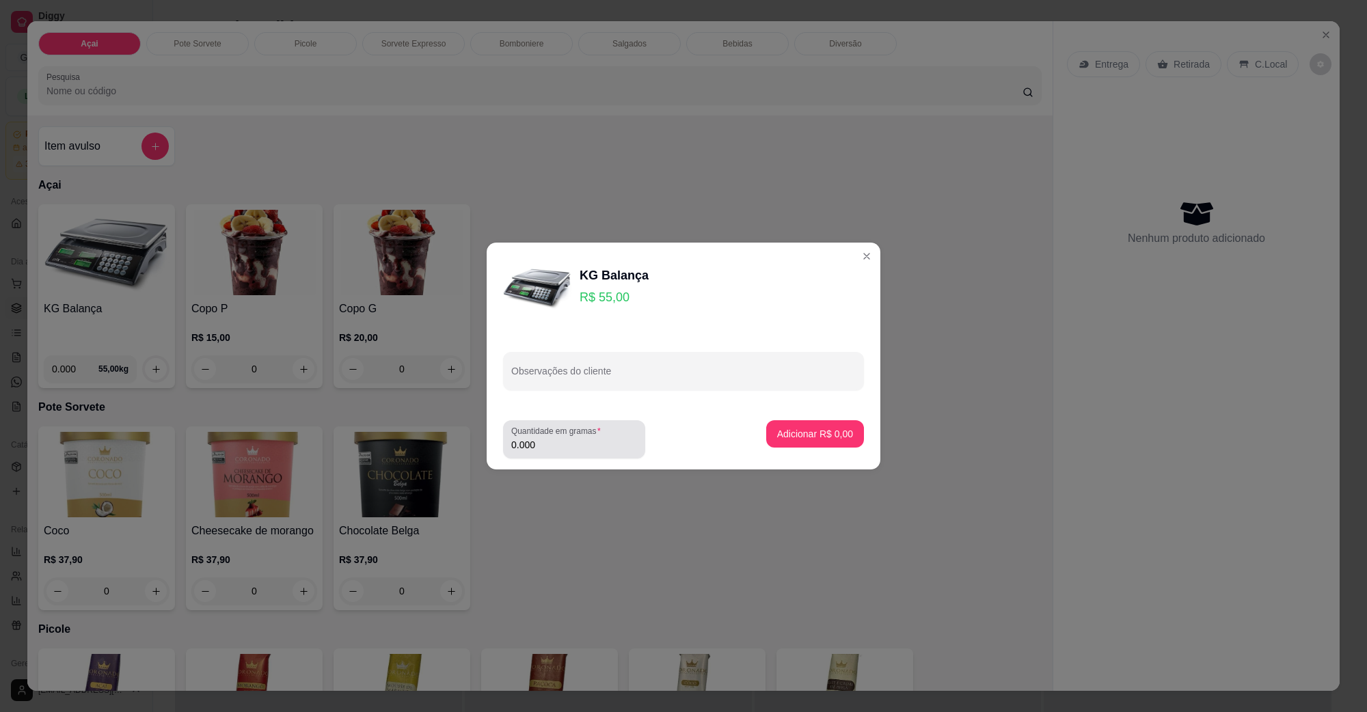
click at [552, 458] on div "Quantidade em gramas 0.000" at bounding box center [574, 439] width 142 height 38
type input "0.186"
click at [833, 432] on p "Adicionar R$ 10,23" at bounding box center [812, 433] width 79 height 13
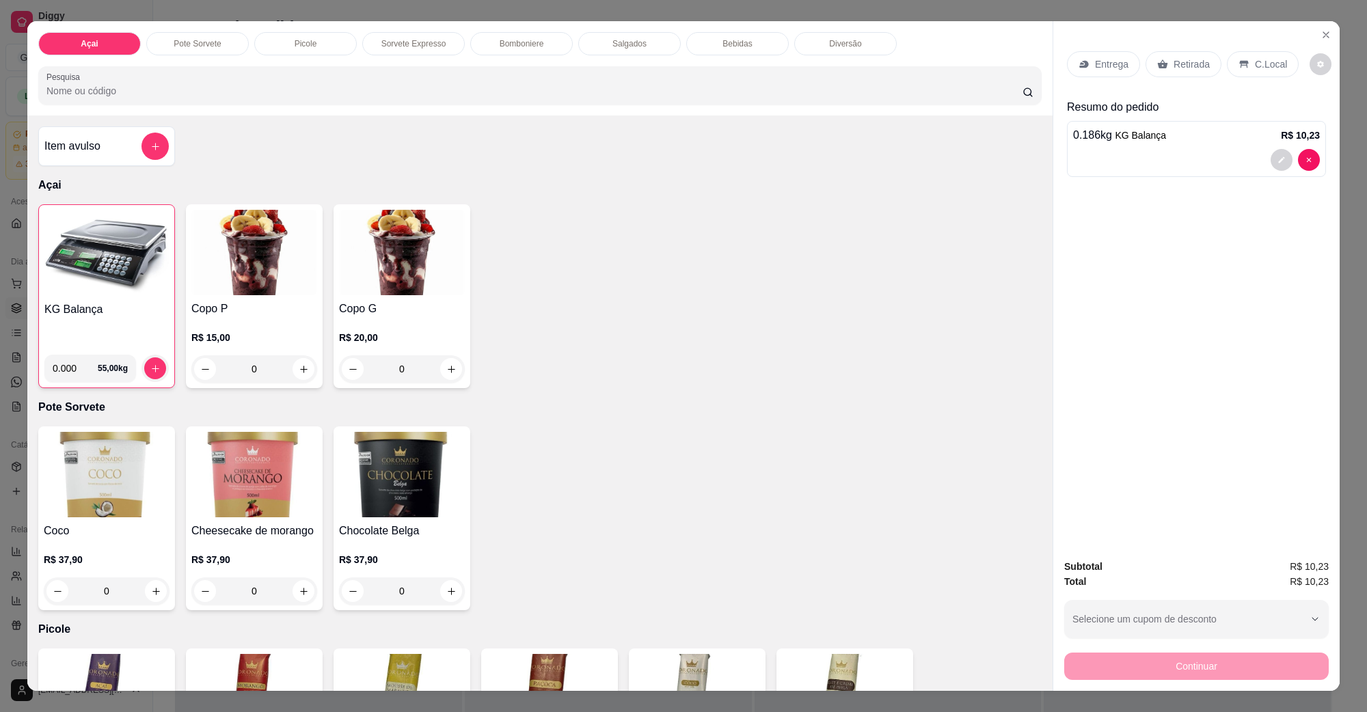
click at [1272, 62] on p "C.Local" at bounding box center [1271, 64] width 32 height 14
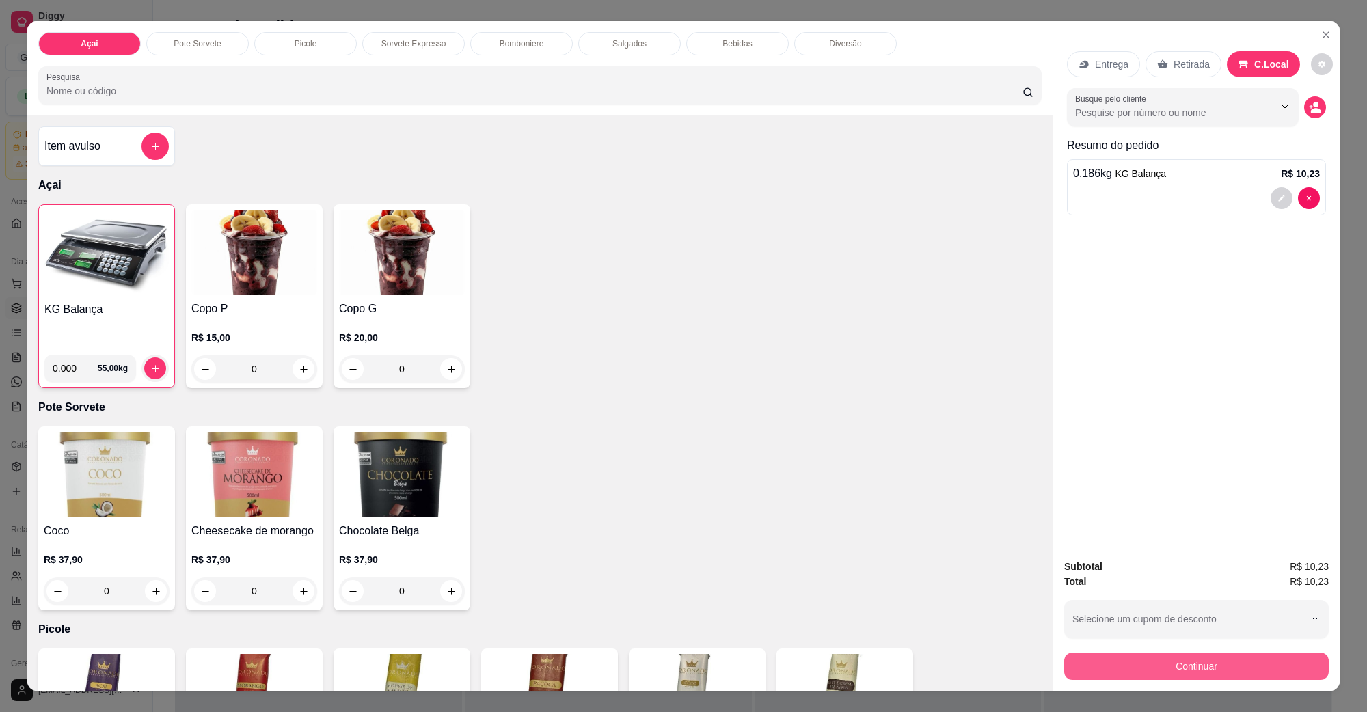
click at [1173, 657] on button "Continuar" at bounding box center [1197, 666] width 265 height 27
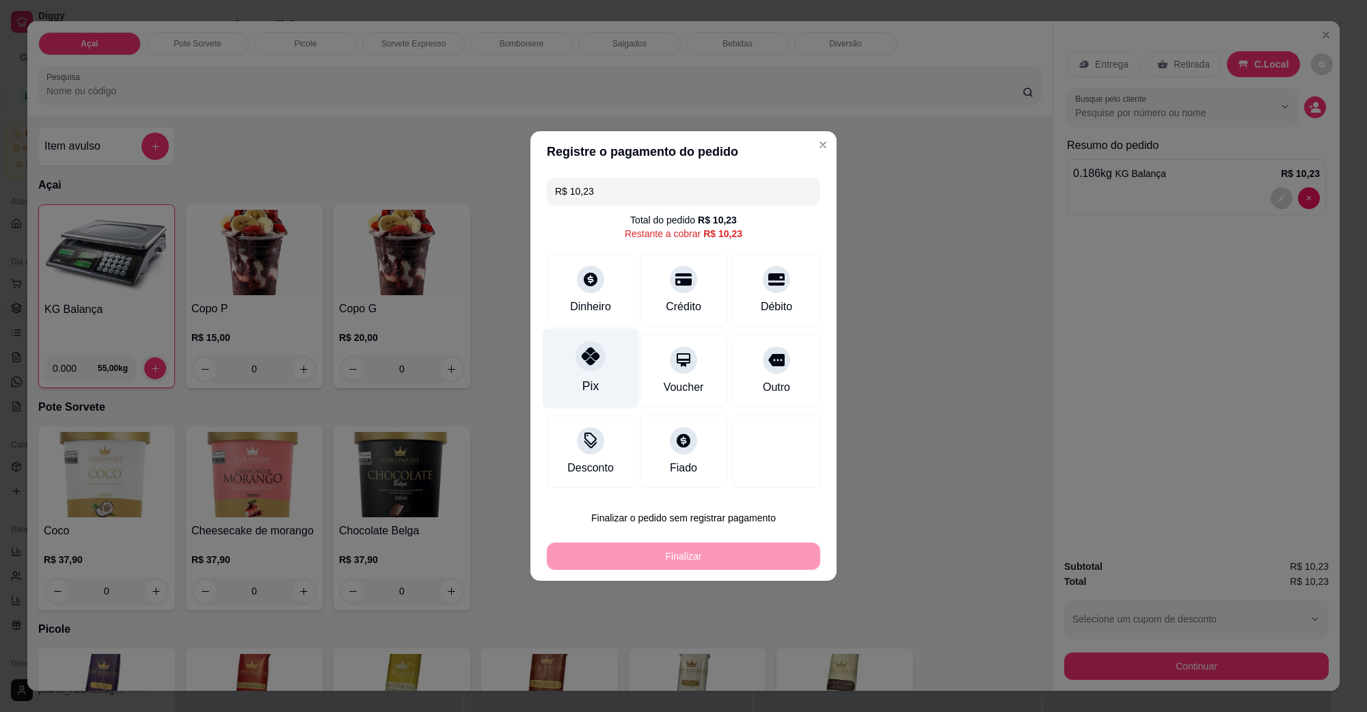
click at [583, 361] on icon at bounding box center [591, 356] width 18 height 18
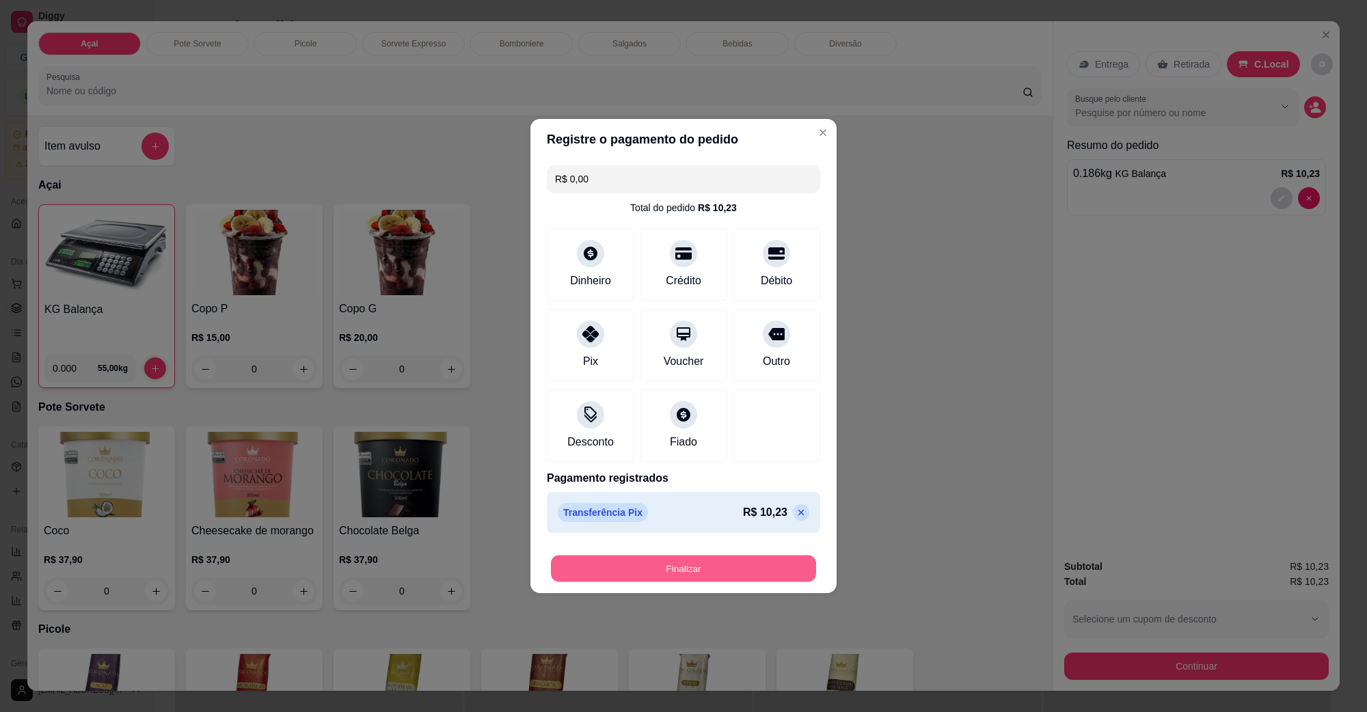
click at [607, 562] on button "Finalizar" at bounding box center [683, 569] width 265 height 27
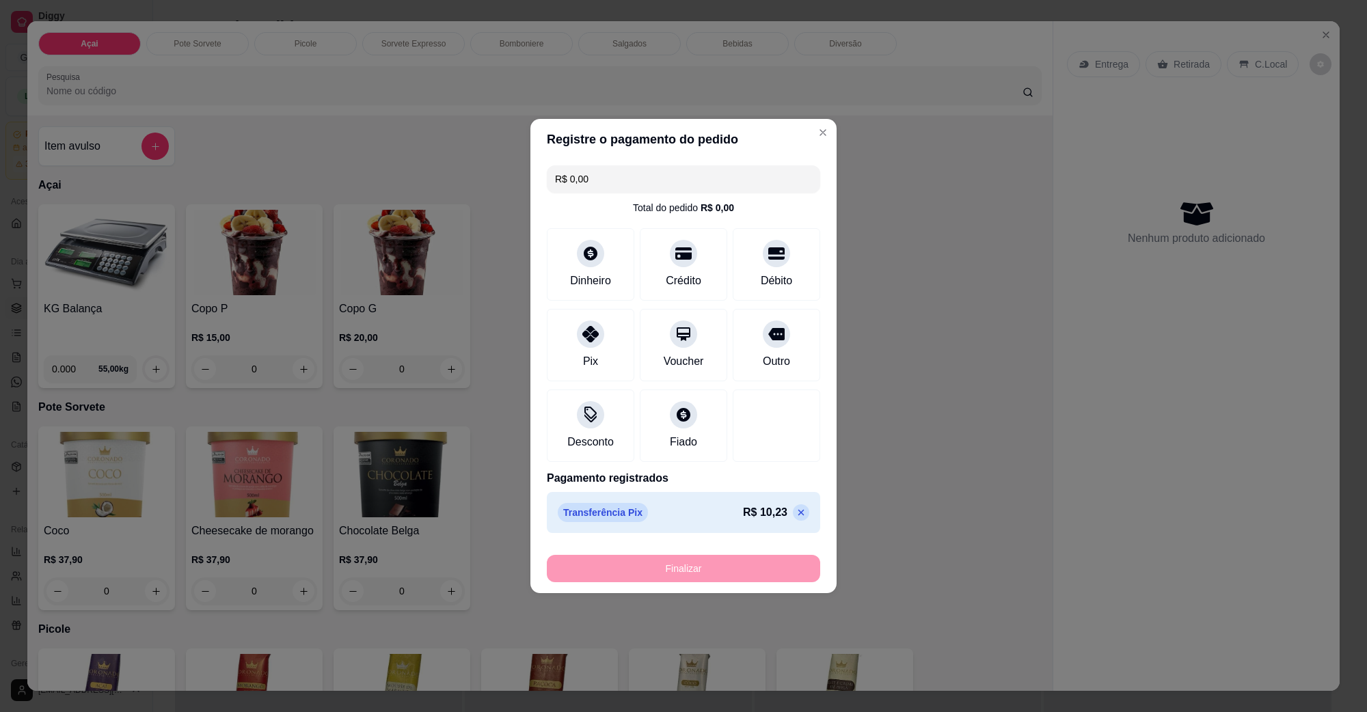
type input "-R$ 10,23"
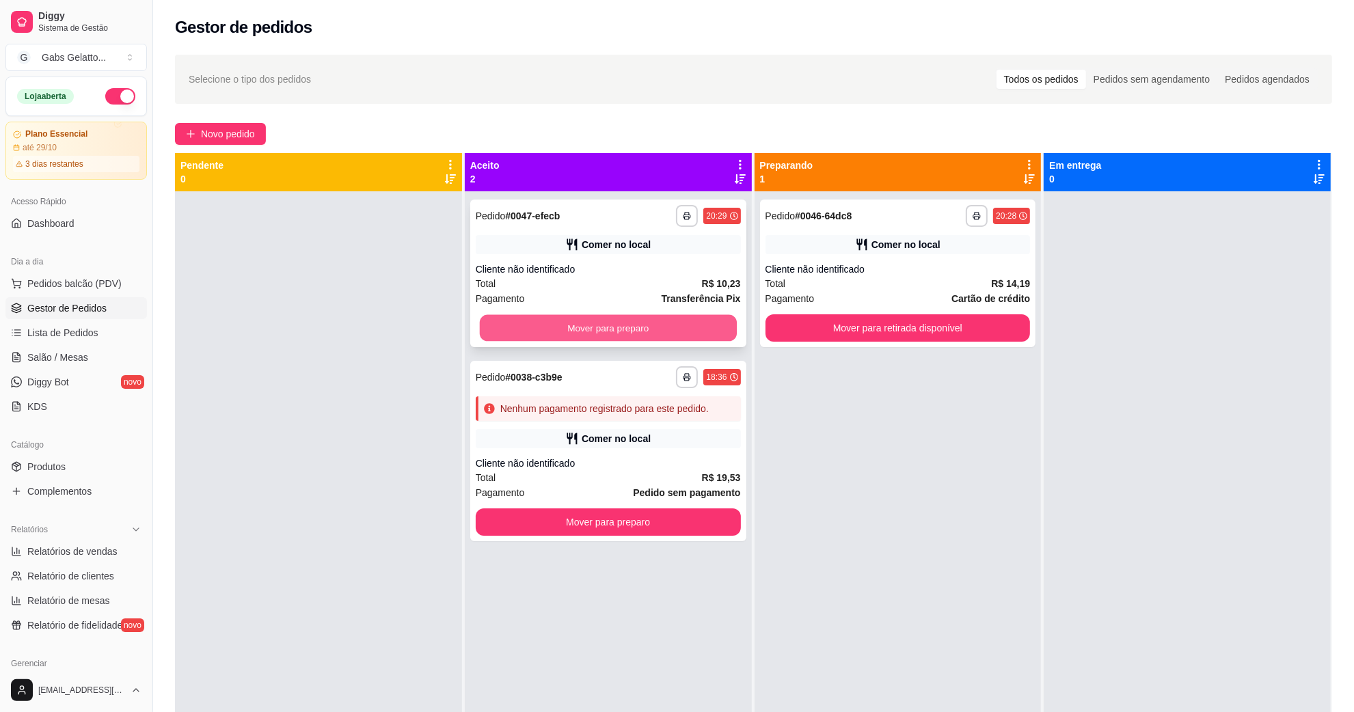
click at [542, 340] on button "Mover para preparo" at bounding box center [608, 328] width 257 height 27
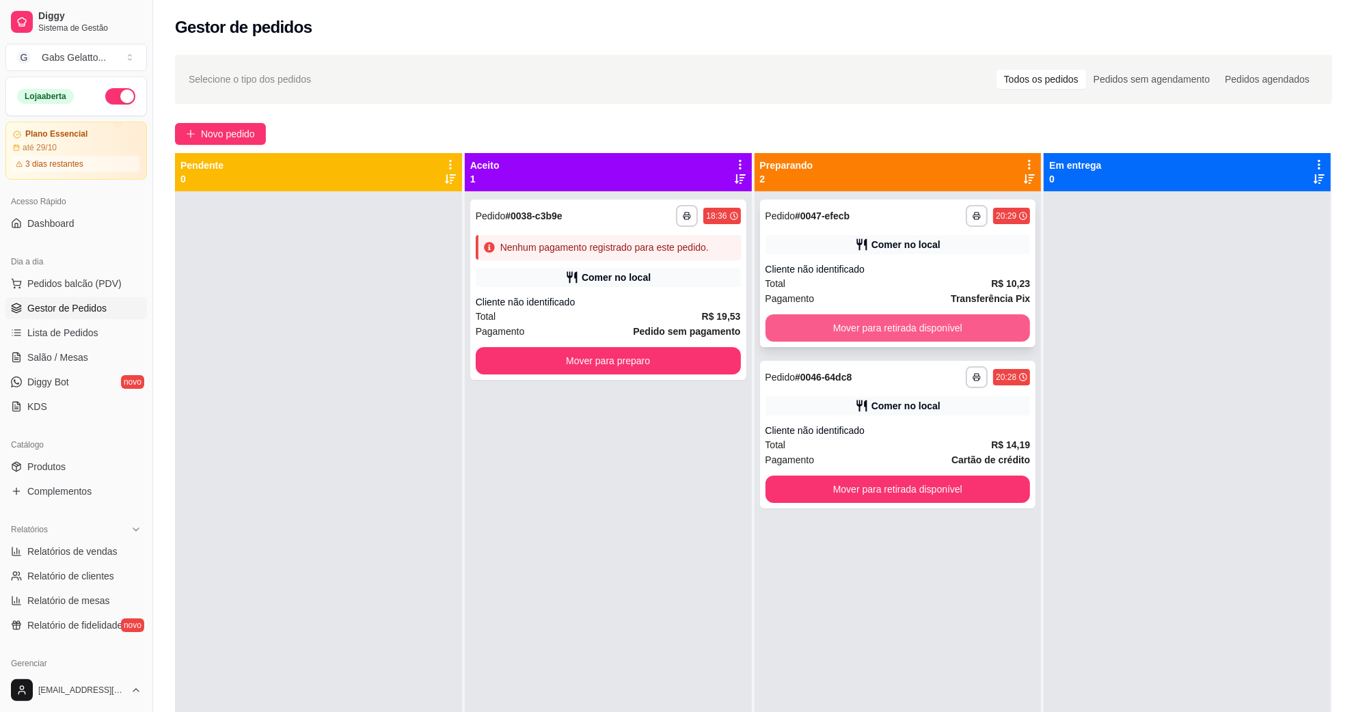
click at [834, 319] on button "Mover para retirada disponível" at bounding box center [898, 327] width 265 height 27
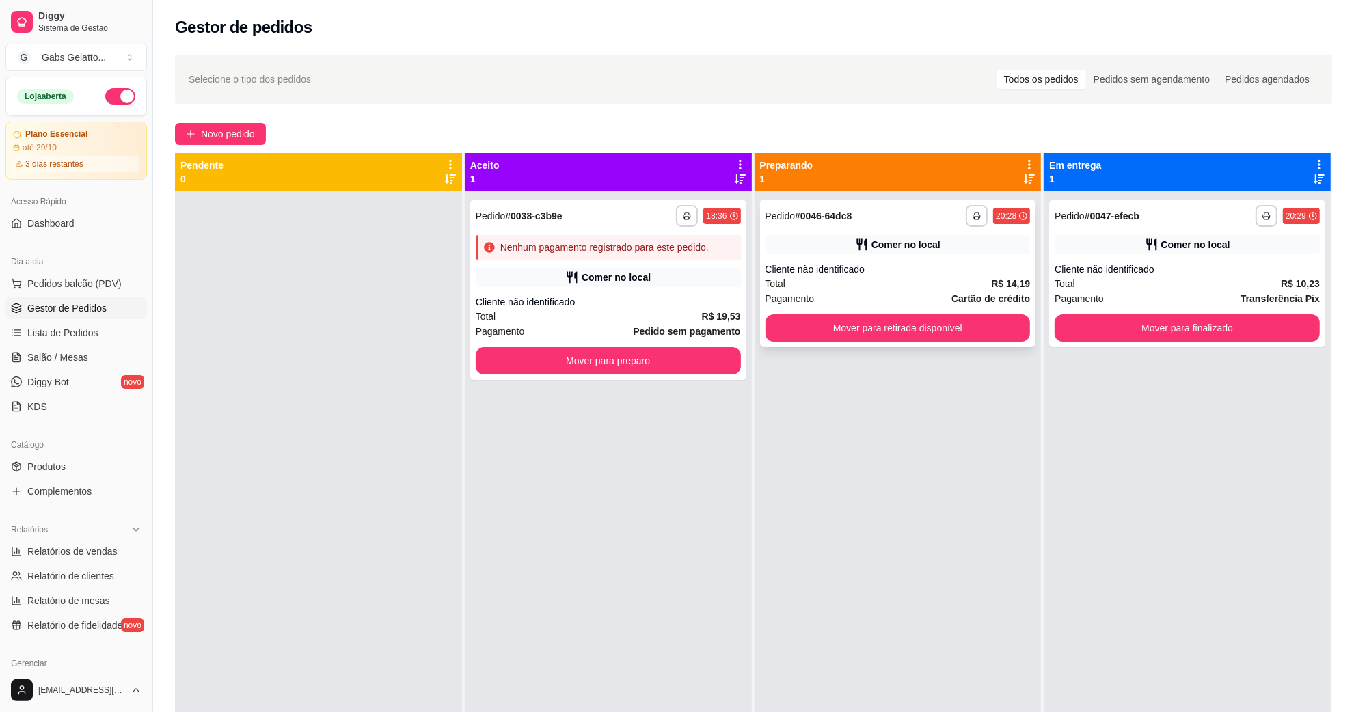
click at [877, 310] on div "**********" at bounding box center [898, 274] width 276 height 148
click at [952, 333] on button "Mover para retirada disponível" at bounding box center [898, 327] width 265 height 27
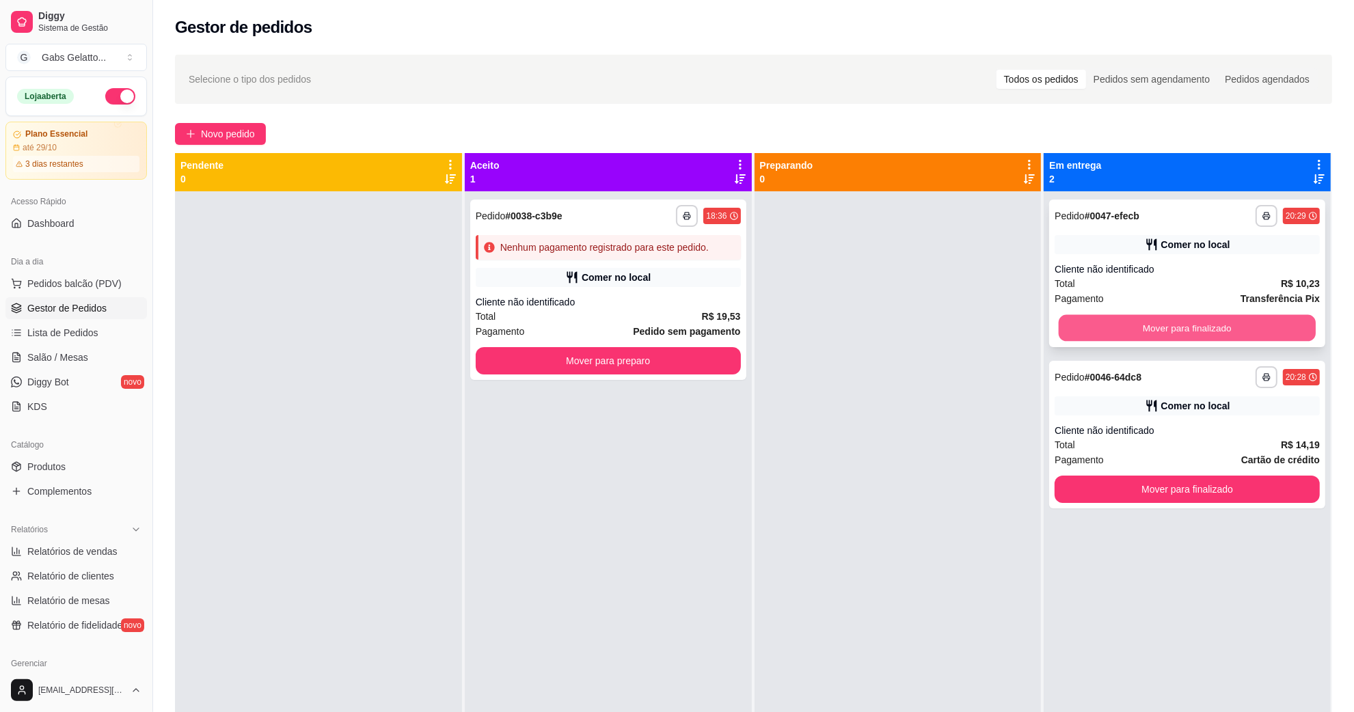
click at [1118, 332] on button "Mover para finalizado" at bounding box center [1187, 328] width 257 height 27
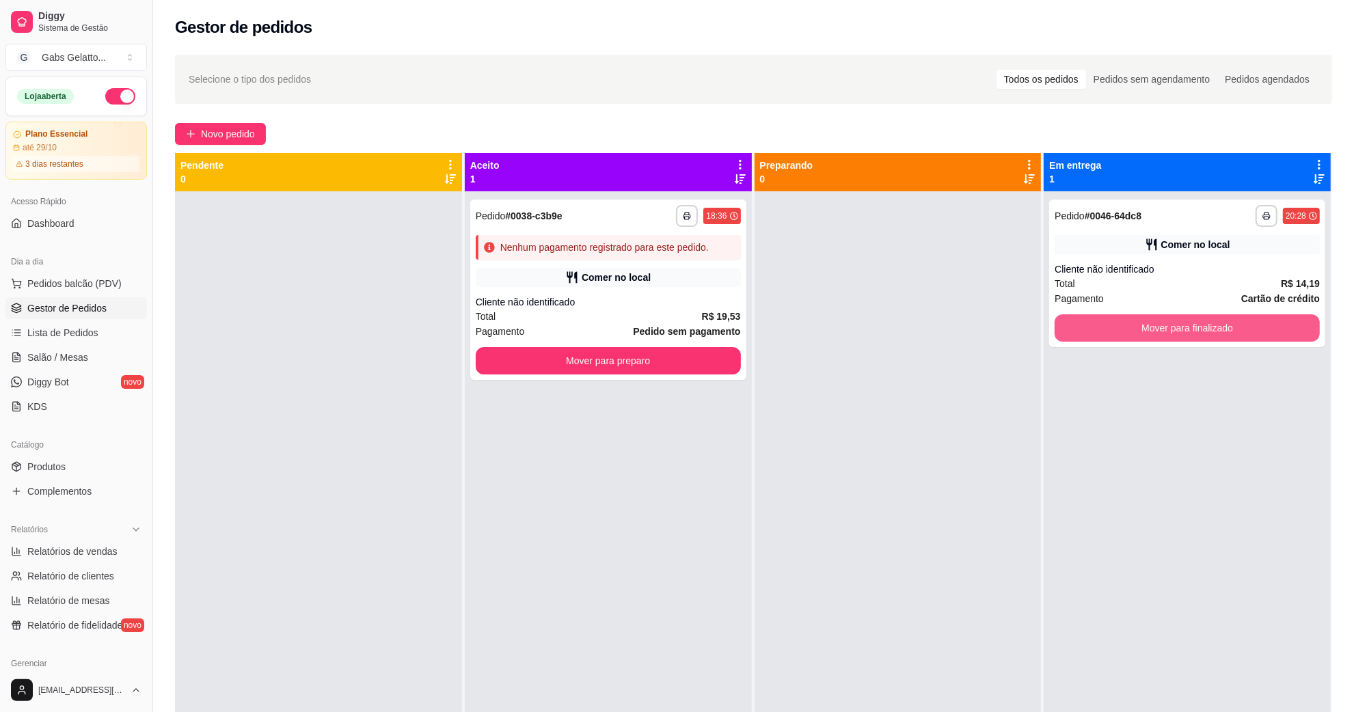
click at [1121, 332] on button "Mover para finalizado" at bounding box center [1187, 327] width 265 height 27
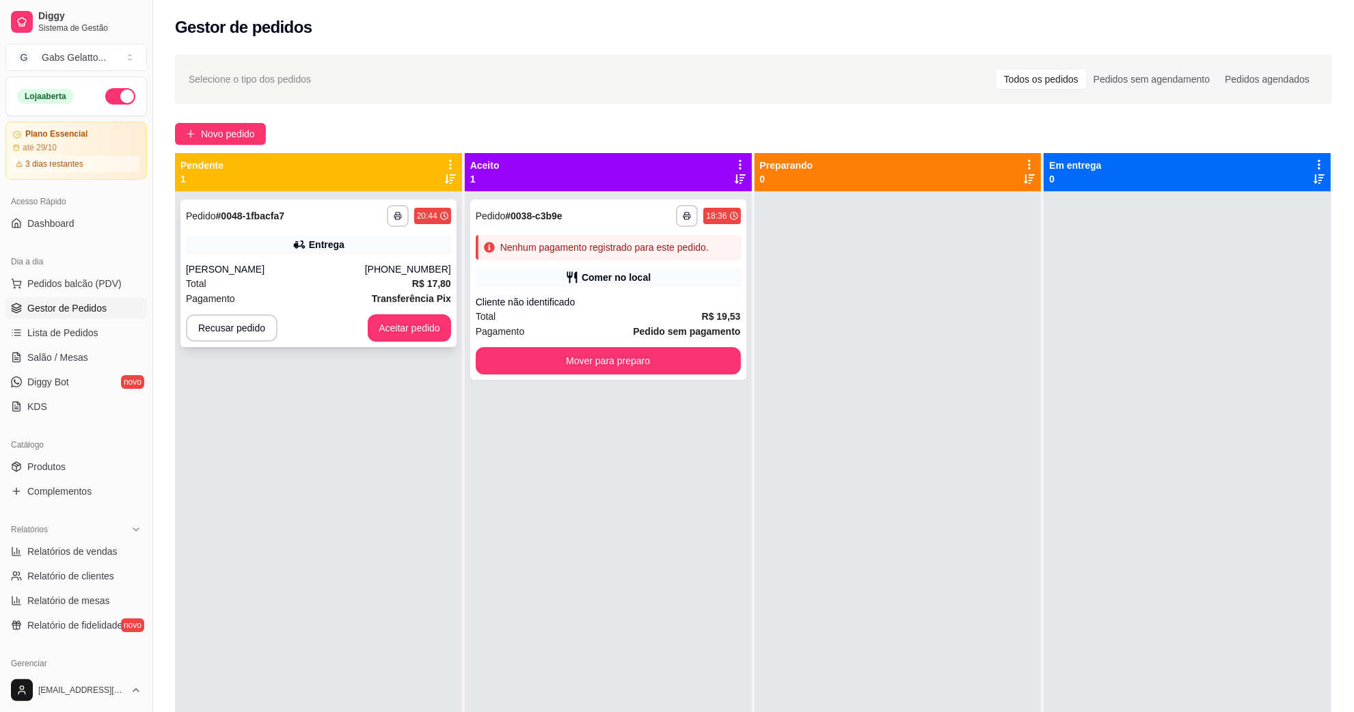
click at [279, 224] on div "Pedido # 0048-1fbacfa7" at bounding box center [235, 216] width 98 height 16
click at [405, 322] on button "Aceitar pedido" at bounding box center [409, 327] width 83 height 27
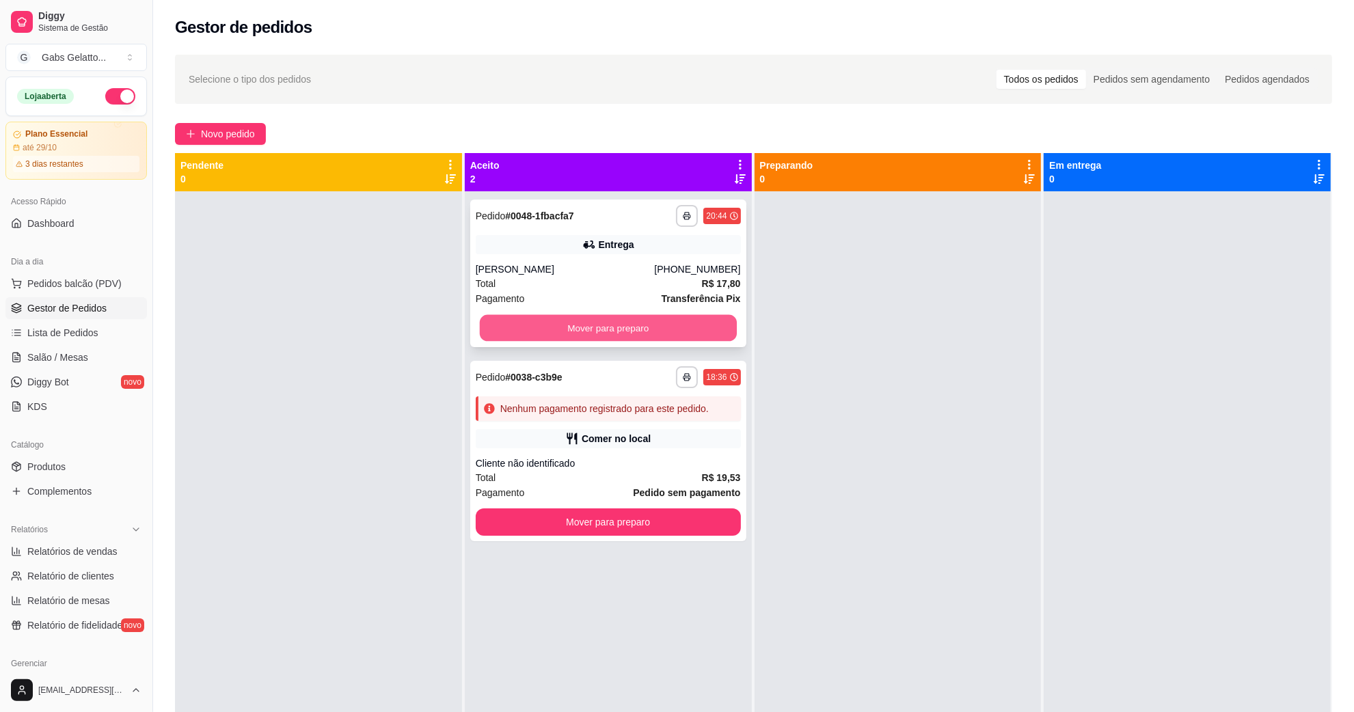
click at [592, 320] on button "Mover para preparo" at bounding box center [608, 328] width 257 height 27
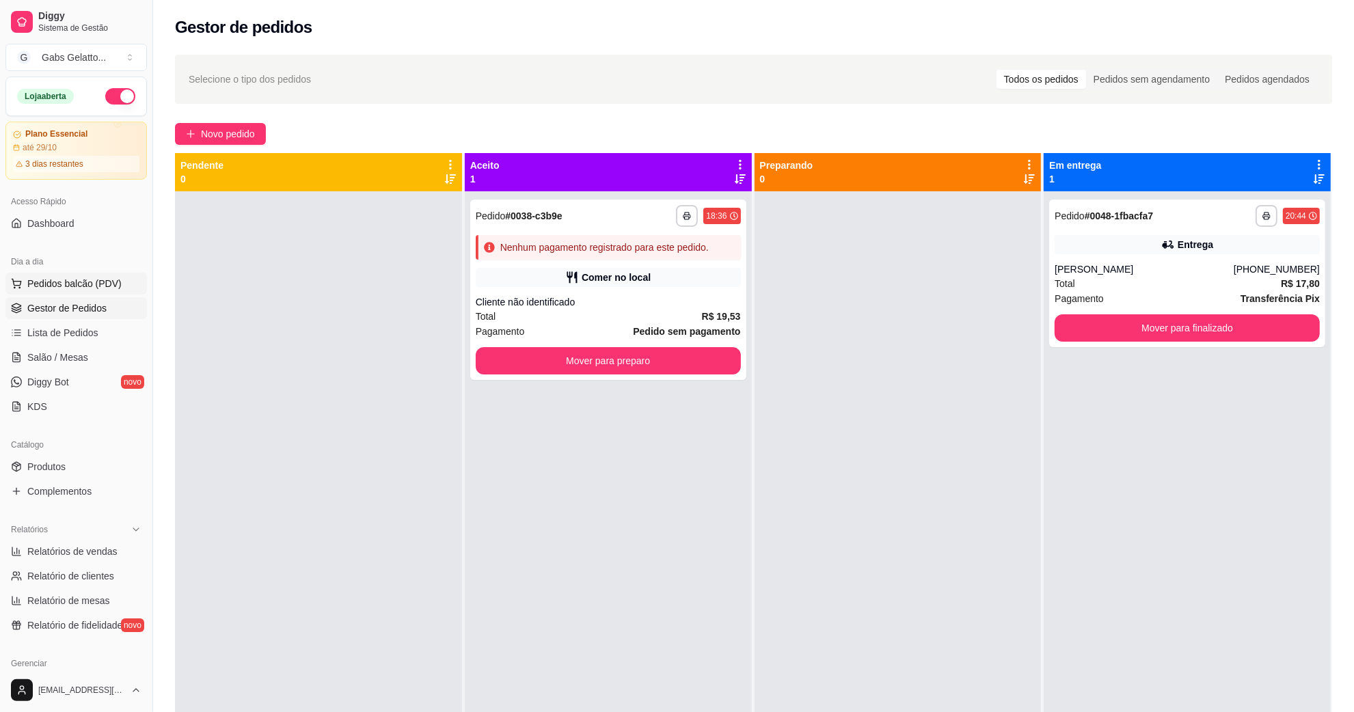
click at [82, 279] on span "Pedidos balcão (PDV)" at bounding box center [74, 284] width 94 height 14
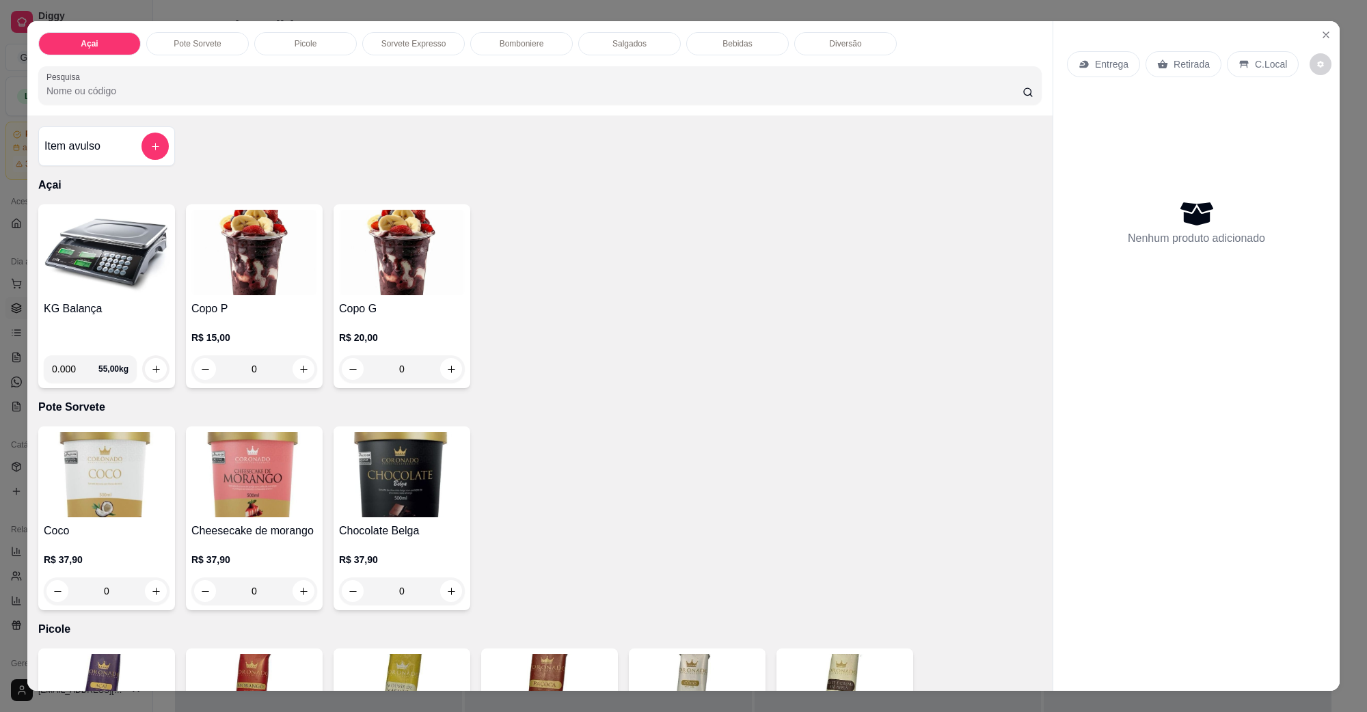
click at [85, 261] on img at bounding box center [107, 252] width 126 height 85
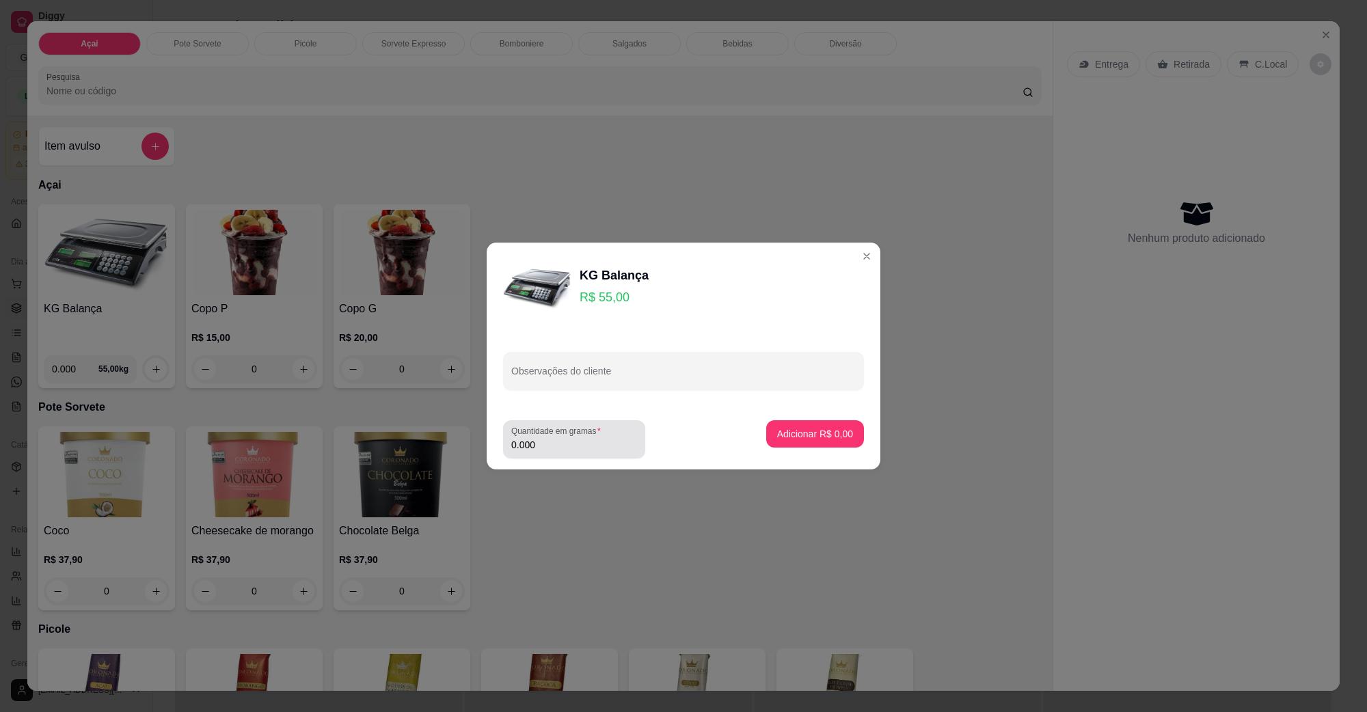
click at [575, 438] on div "0.000" at bounding box center [574, 439] width 126 height 27
type input "0.122"
click at [805, 434] on p "Adicionar R$ 6,71" at bounding box center [815, 434] width 76 height 14
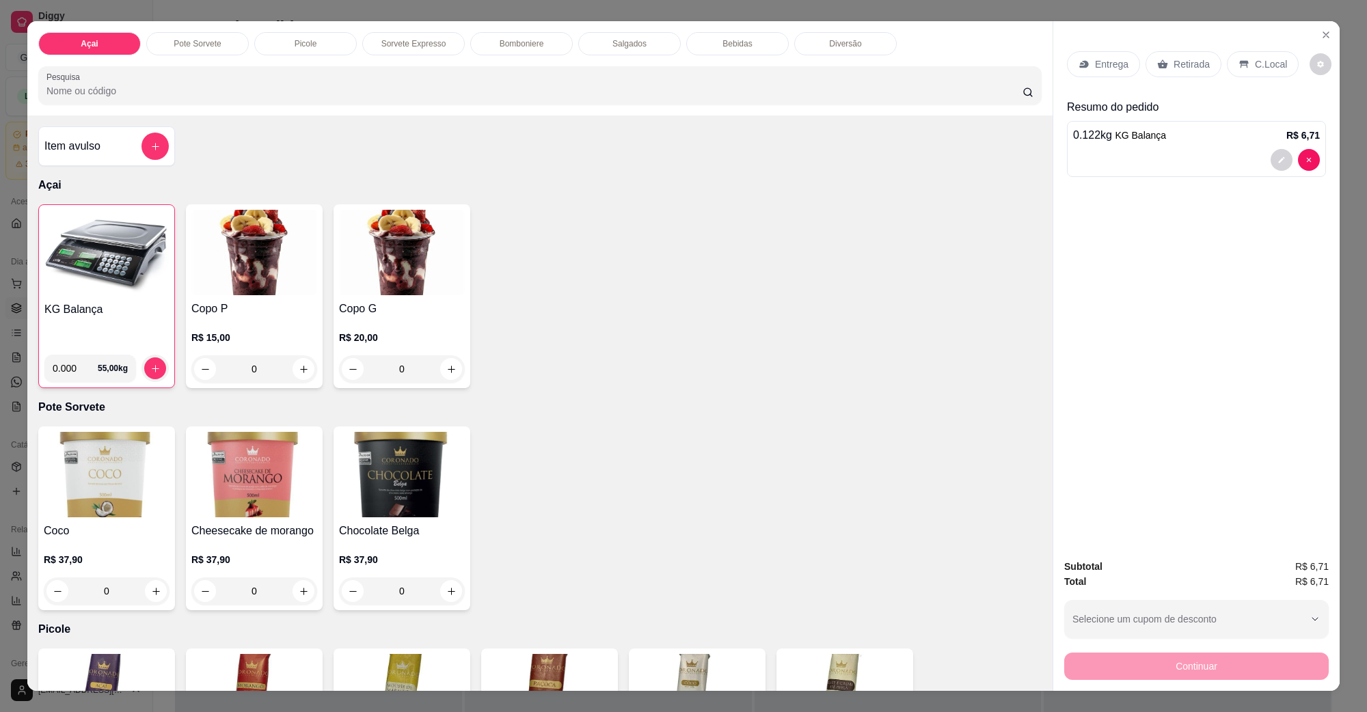
click at [1266, 55] on div "C.Local" at bounding box center [1263, 64] width 72 height 26
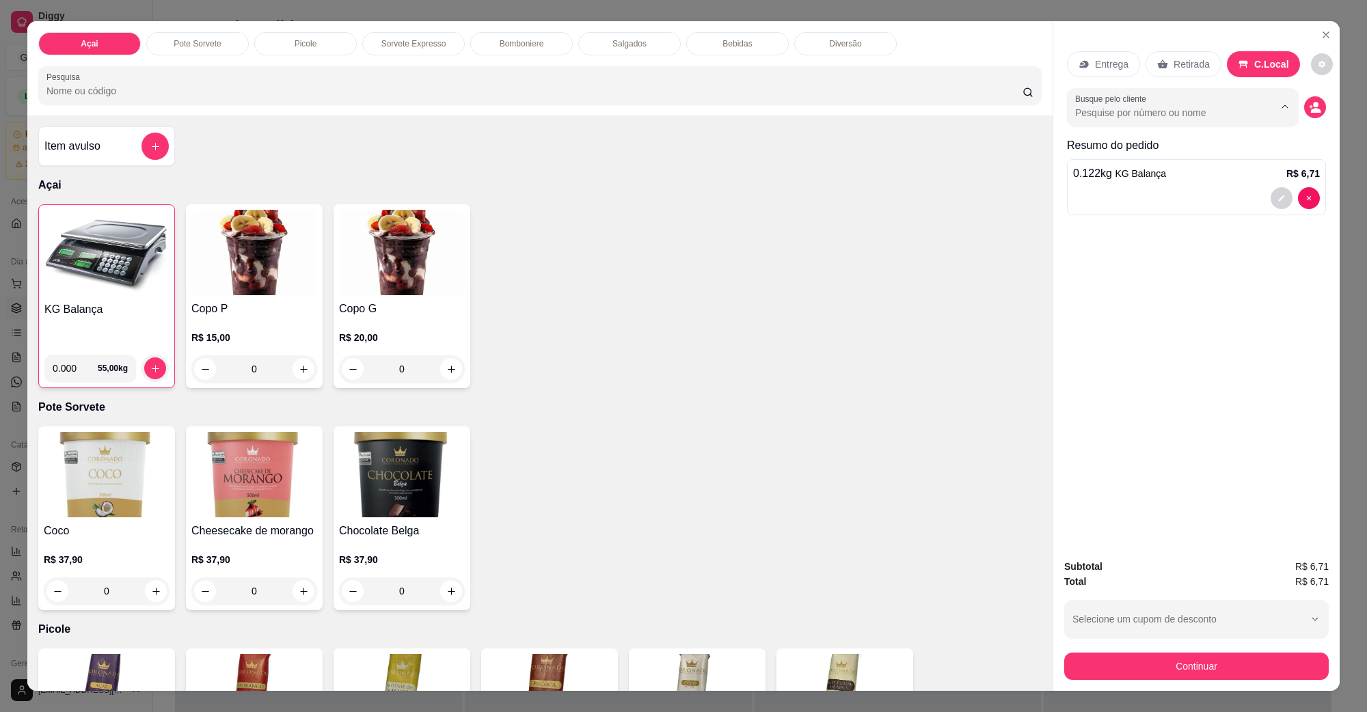
click at [1190, 113] on input "Busque pelo cliente" at bounding box center [1163, 113] width 177 height 14
type input "Joice"
click at [1256, 675] on button "Continuar" at bounding box center [1197, 666] width 265 height 27
click at [1192, 106] on input "Busque pelo cliente" at bounding box center [1163, 113] width 177 height 14
type input "S"
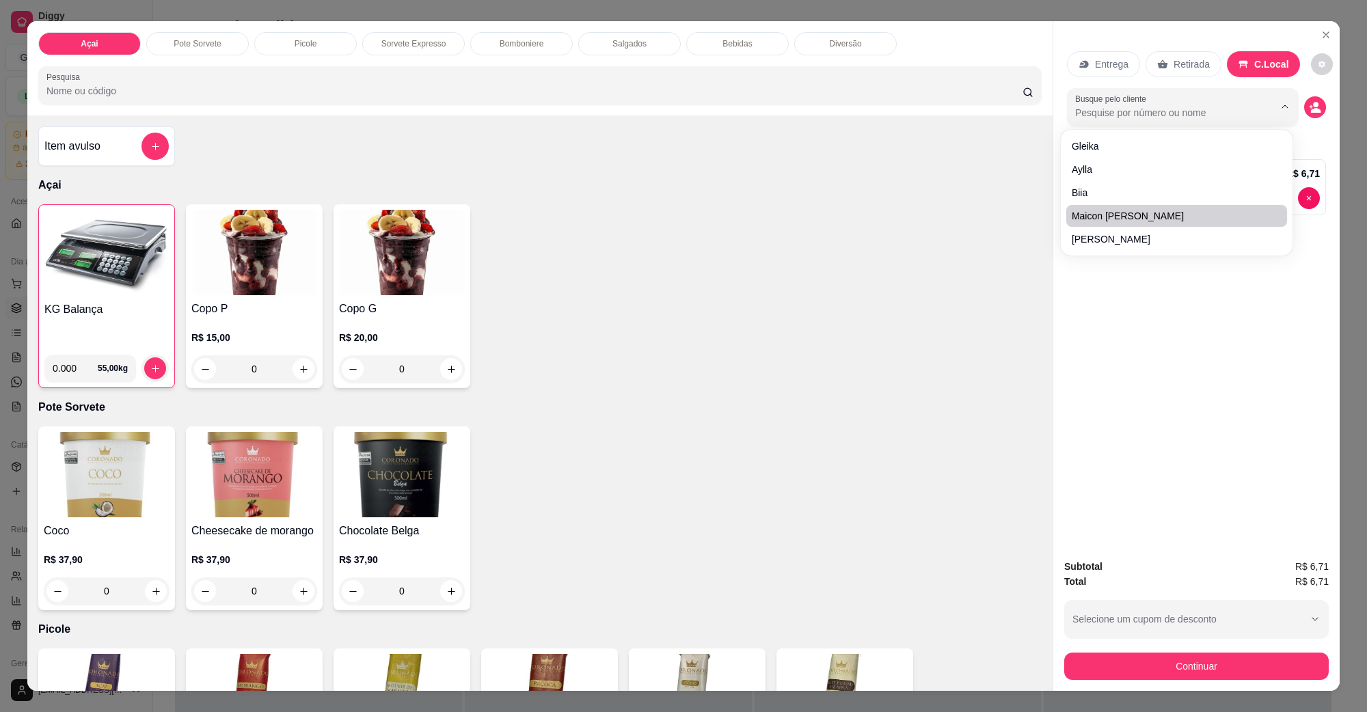
click at [1310, 107] on icon "decrease-product-quantity" at bounding box center [1311, 106] width 3 height 3
click at [1311, 111] on icon "decrease-product-quantity" at bounding box center [1316, 110] width 10 height 5
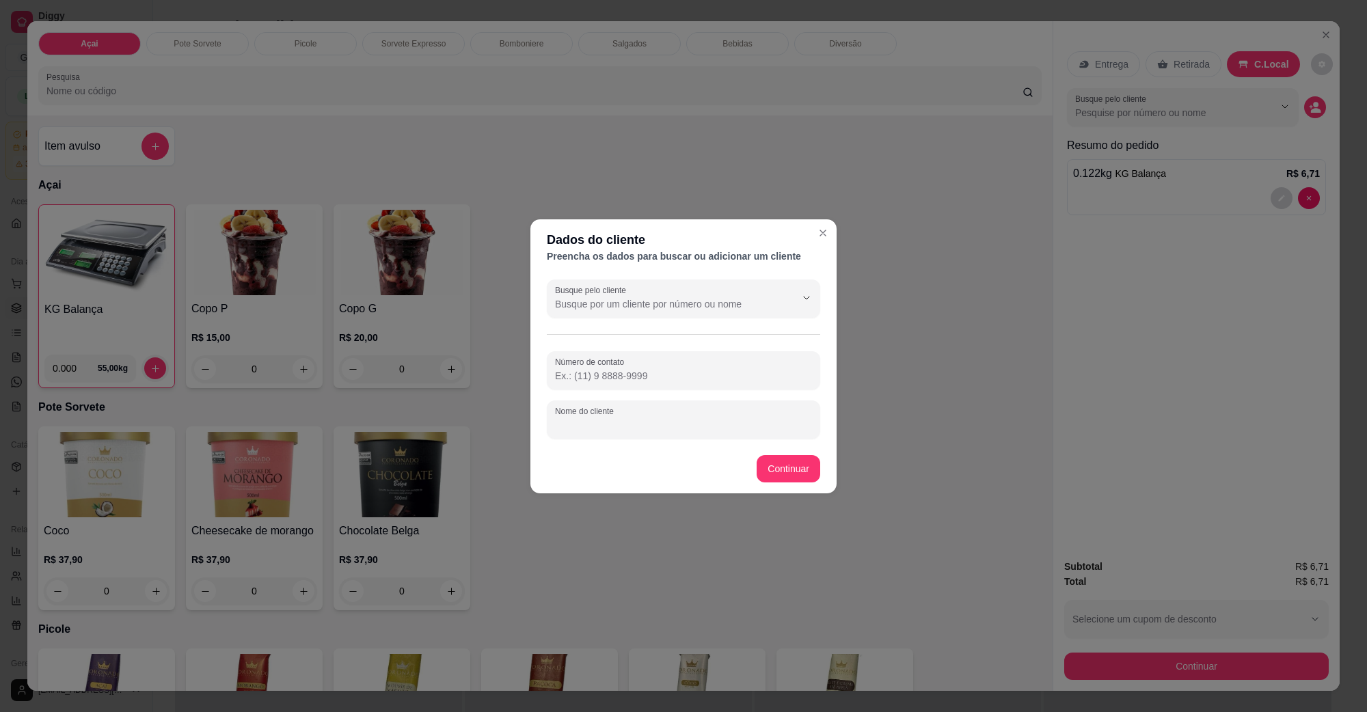
click at [654, 423] on input "Nome do cliente" at bounding box center [683, 425] width 257 height 14
type input "Josy"
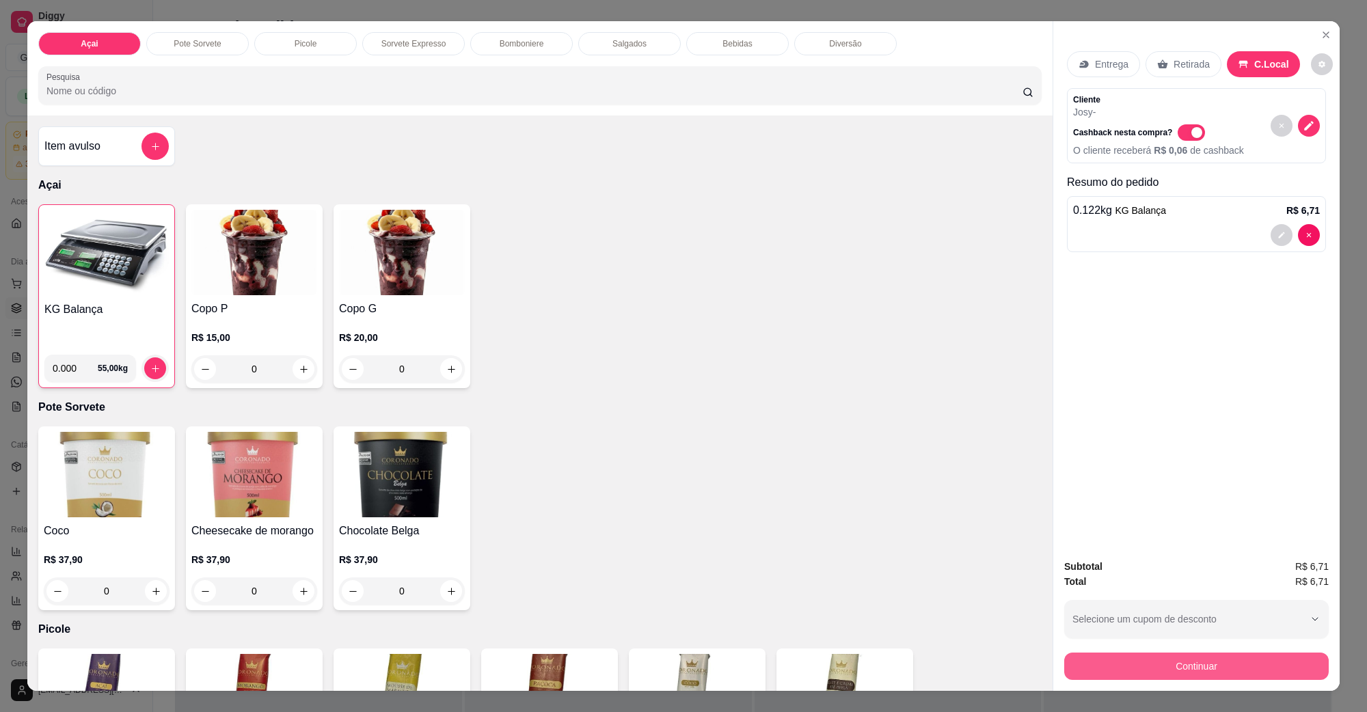
click at [1181, 663] on button "Continuar" at bounding box center [1197, 666] width 265 height 27
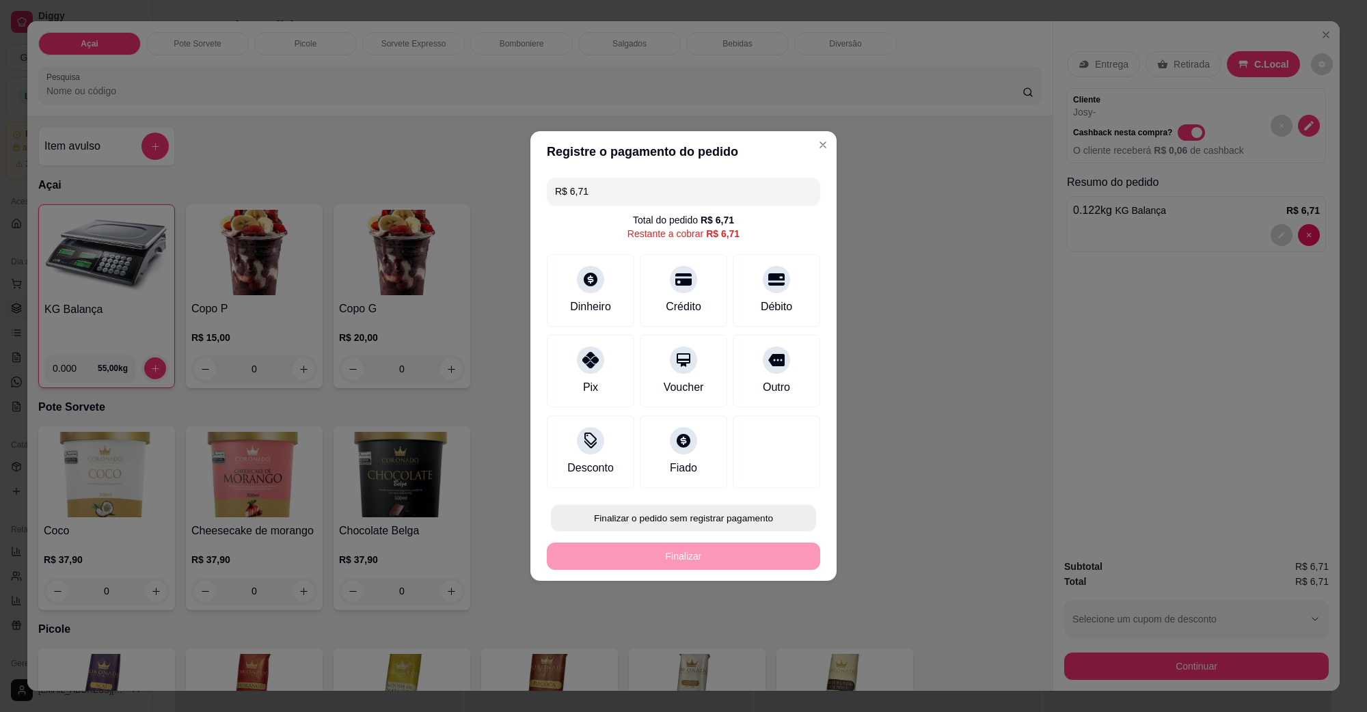
click at [654, 522] on button "Finalizar o pedido sem registrar pagamento" at bounding box center [683, 518] width 265 height 27
click at [760, 634] on button "Confirmar" at bounding box center [768, 631] width 51 height 21
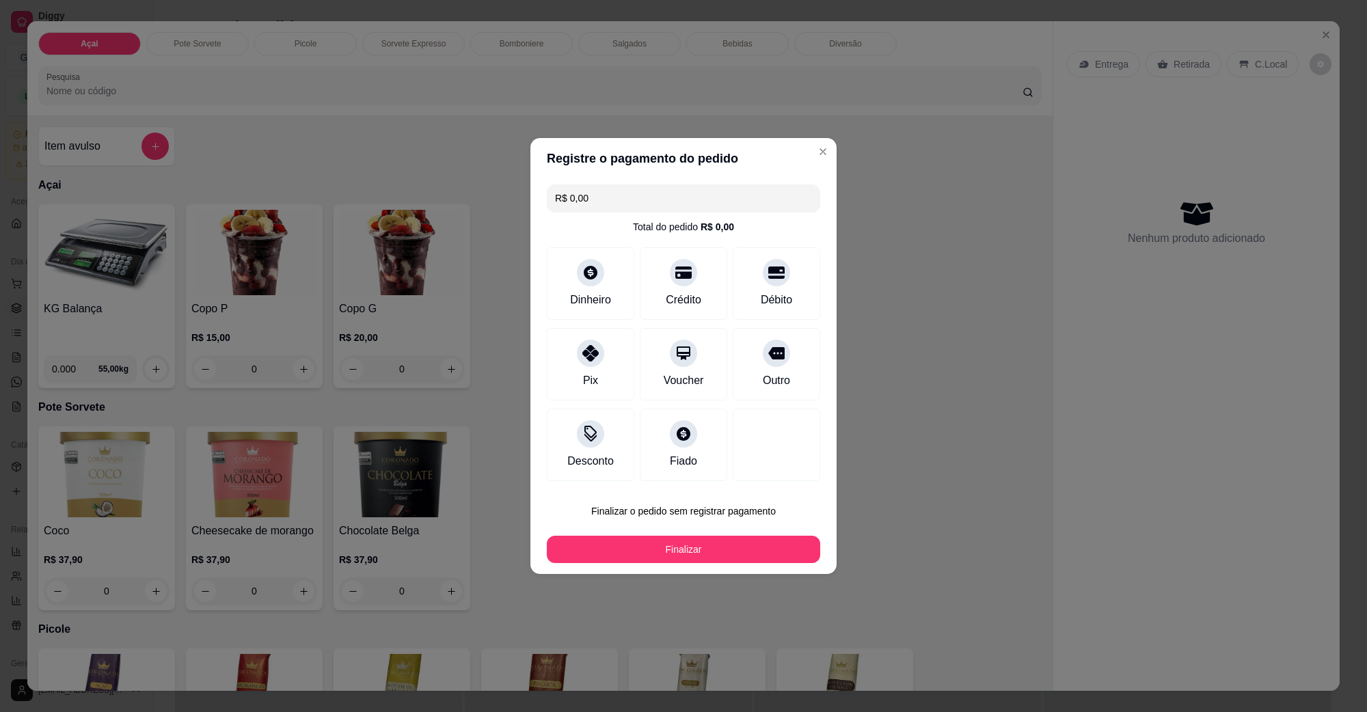
type input "R$ 0,00"
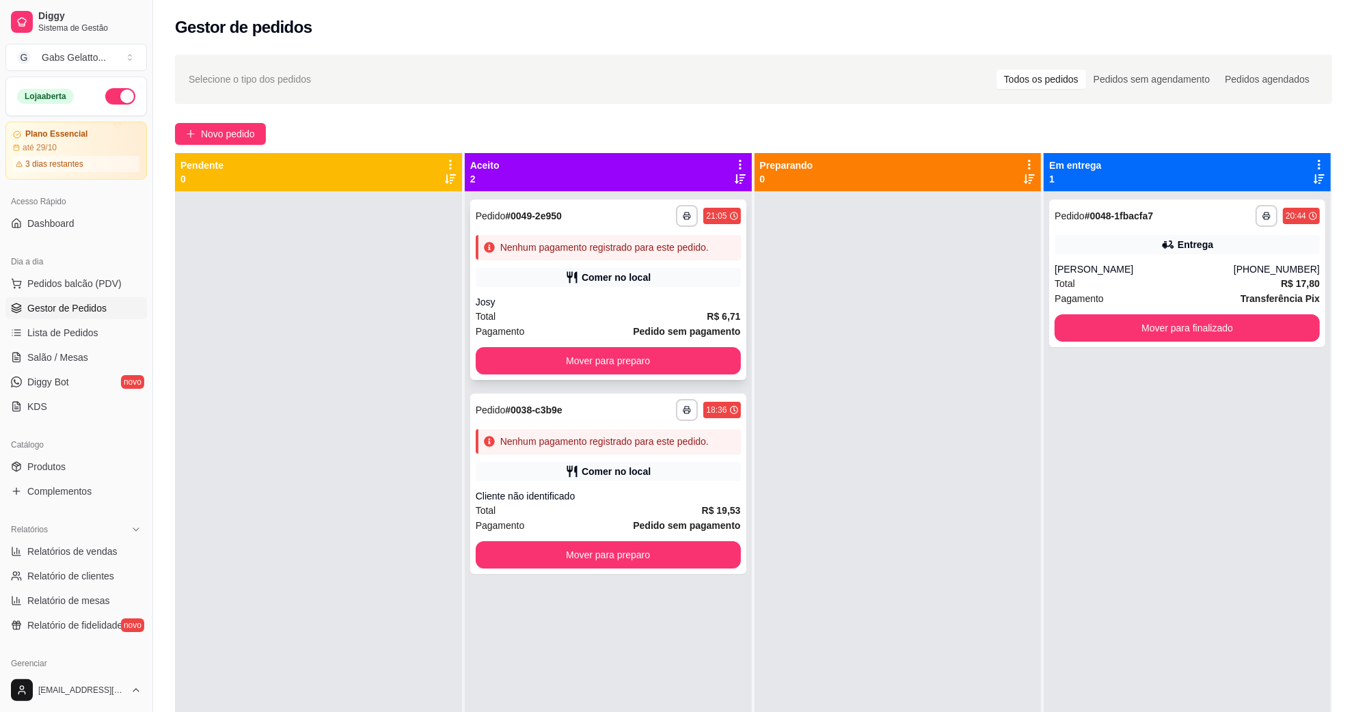
click at [624, 301] on div "Josy" at bounding box center [608, 302] width 265 height 14
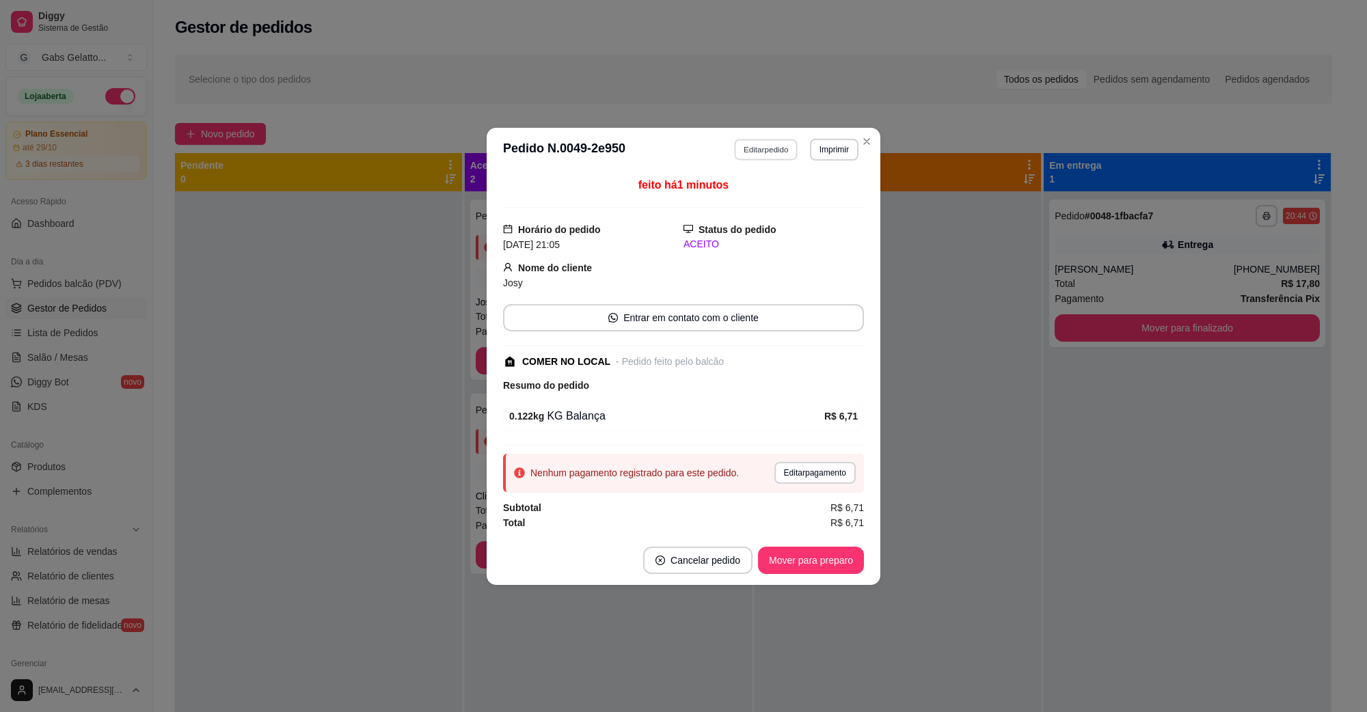
click at [776, 148] on button "Editar pedido" at bounding box center [767, 149] width 64 height 21
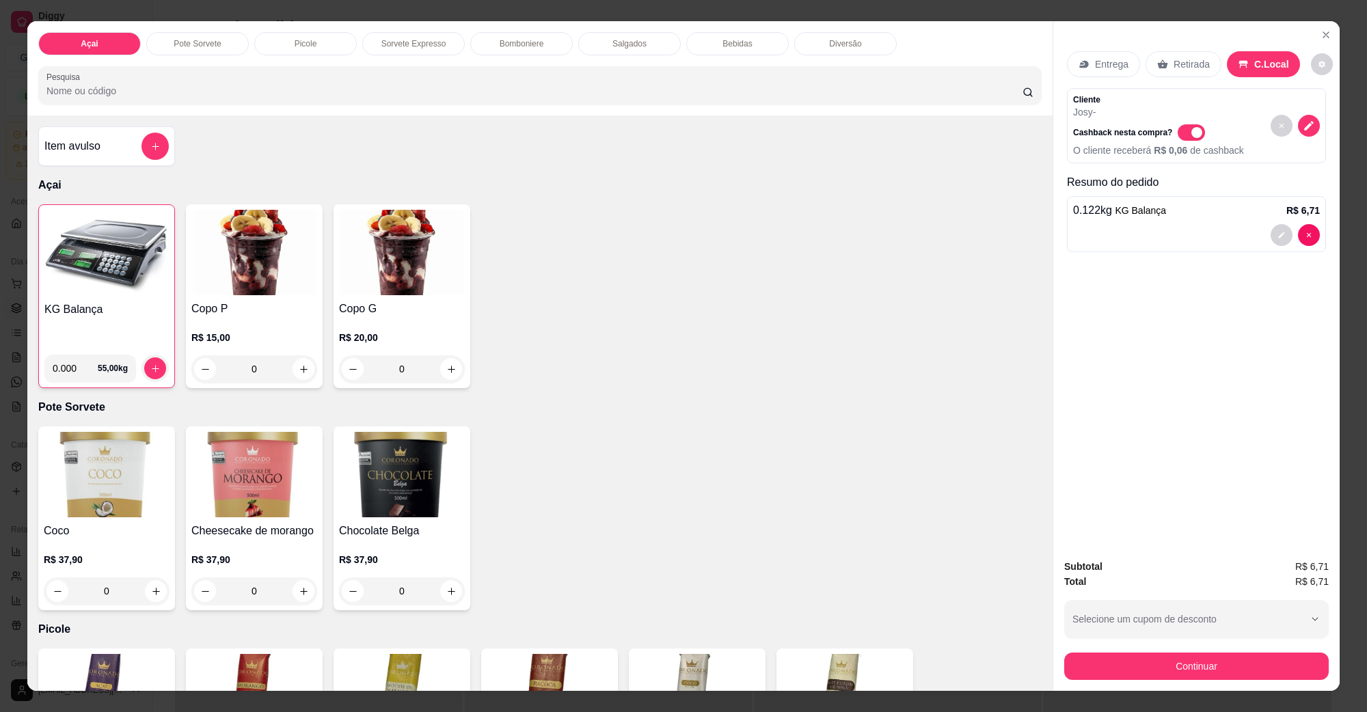
click at [101, 269] on img at bounding box center [106, 253] width 124 height 85
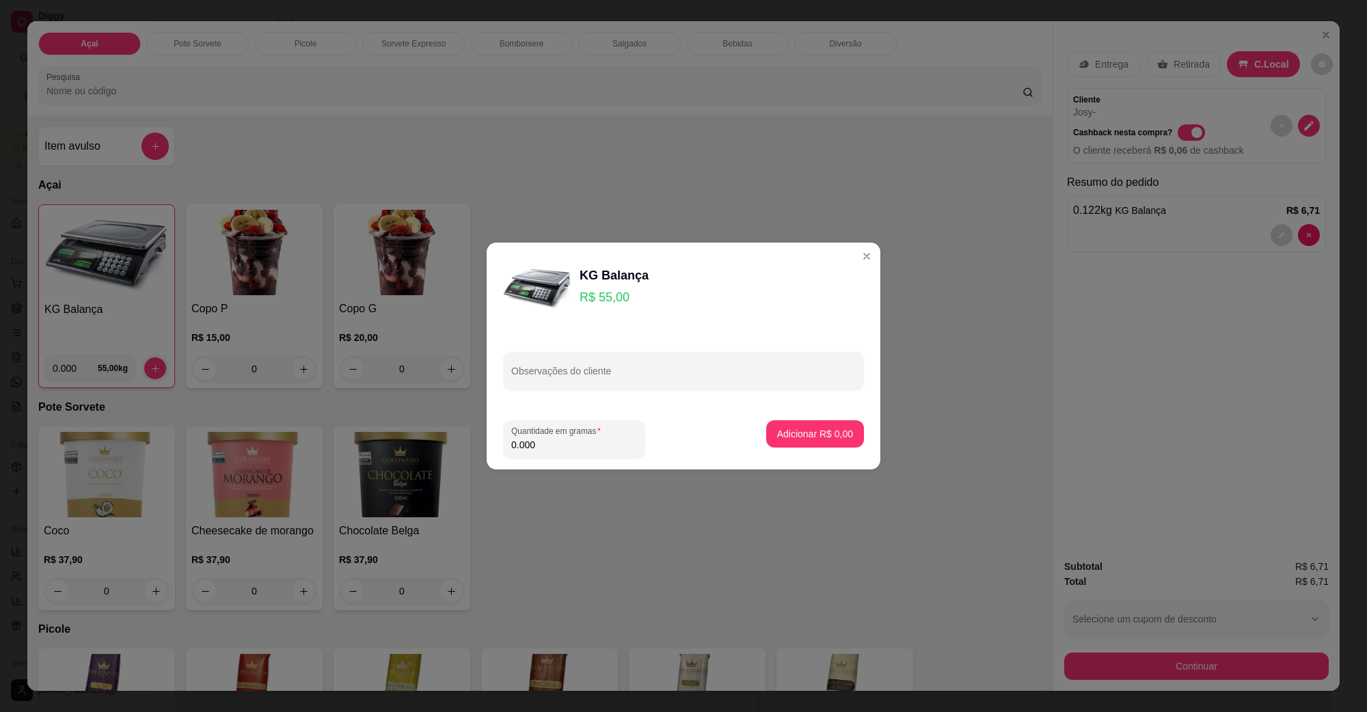
click at [578, 433] on label "Quantidade em gramas" at bounding box center [558, 431] width 94 height 12
click at [578, 438] on input "0.000" at bounding box center [574, 445] width 126 height 14
type input "0.142"
click at [810, 436] on p "Adicionar R$ 7,81" at bounding box center [815, 433] width 74 height 13
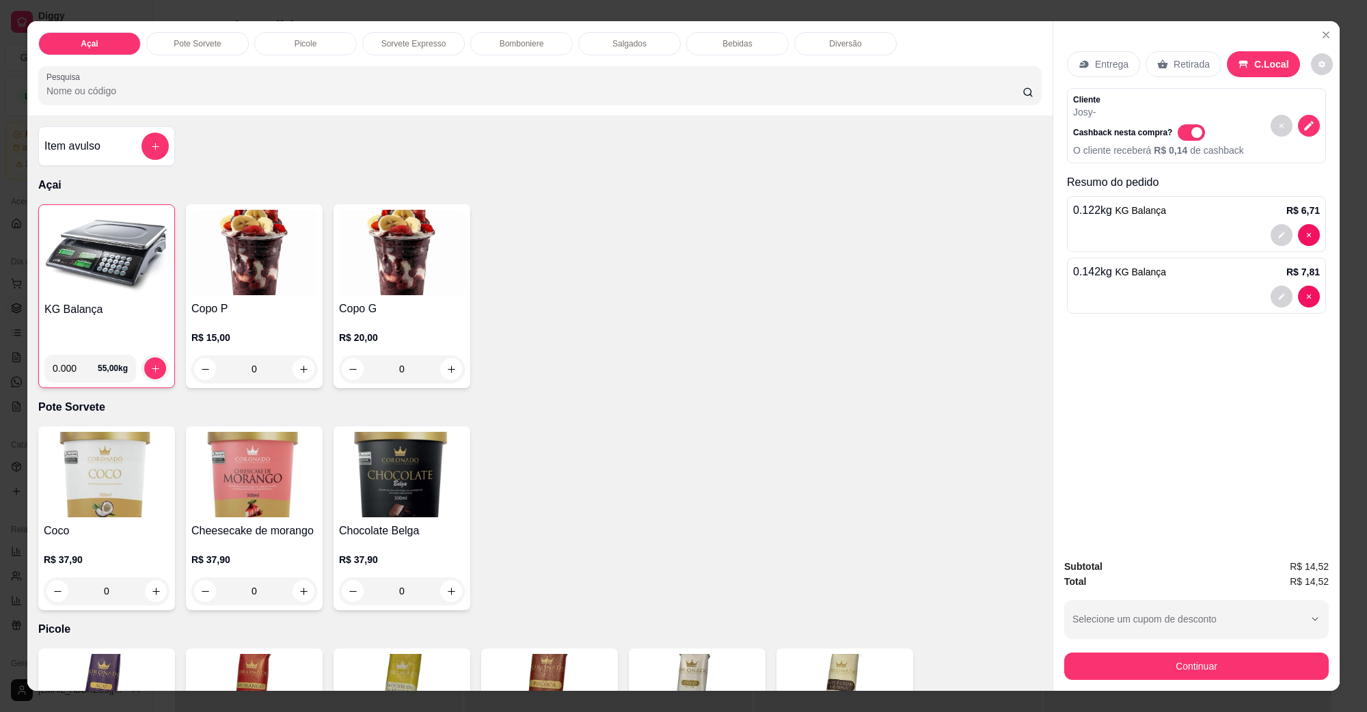
click at [1181, 125] on span "Automatic updates" at bounding box center [1191, 132] width 27 height 16
click at [1181, 135] on input "Automatic updates" at bounding box center [1181, 139] width 9 height 9
checkbox input "false"
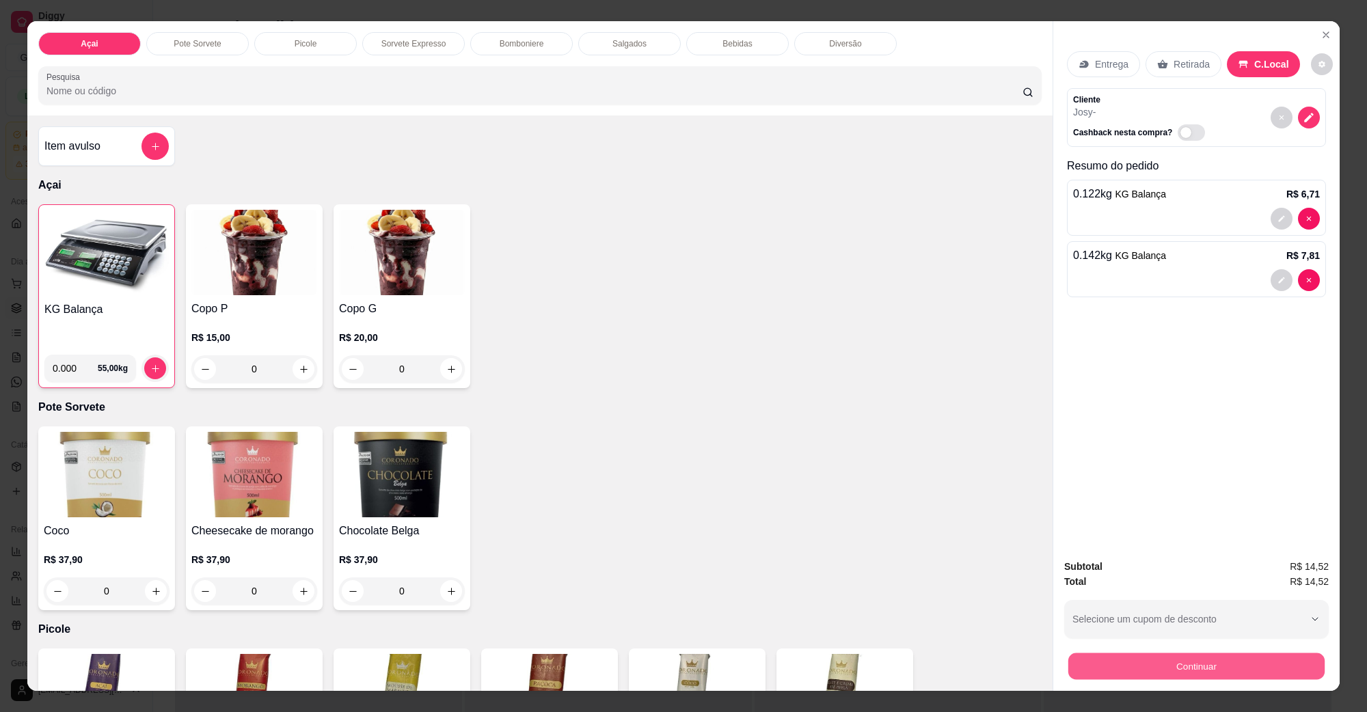
click at [1224, 655] on button "Continuar" at bounding box center [1197, 666] width 256 height 27
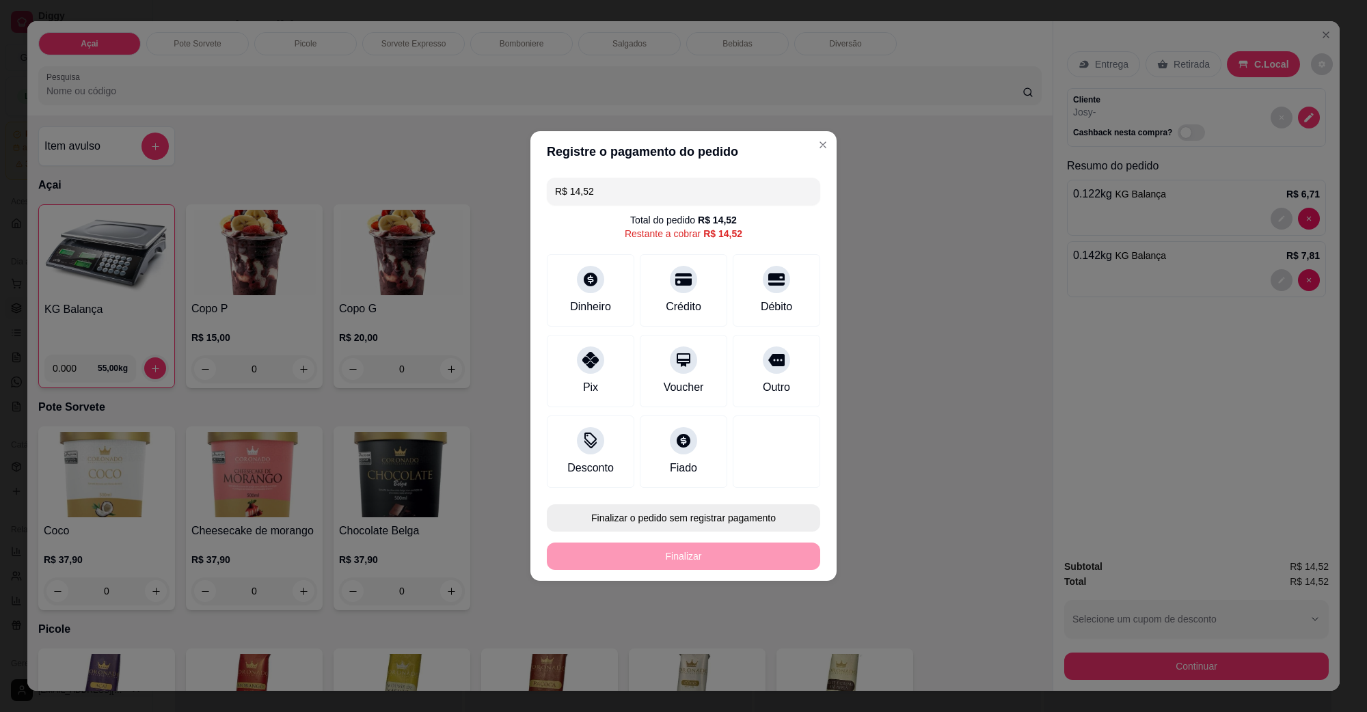
click at [685, 520] on button "Finalizar o pedido sem registrar pagamento" at bounding box center [683, 518] width 273 height 27
click at [749, 632] on button "Confirmar" at bounding box center [768, 631] width 51 height 21
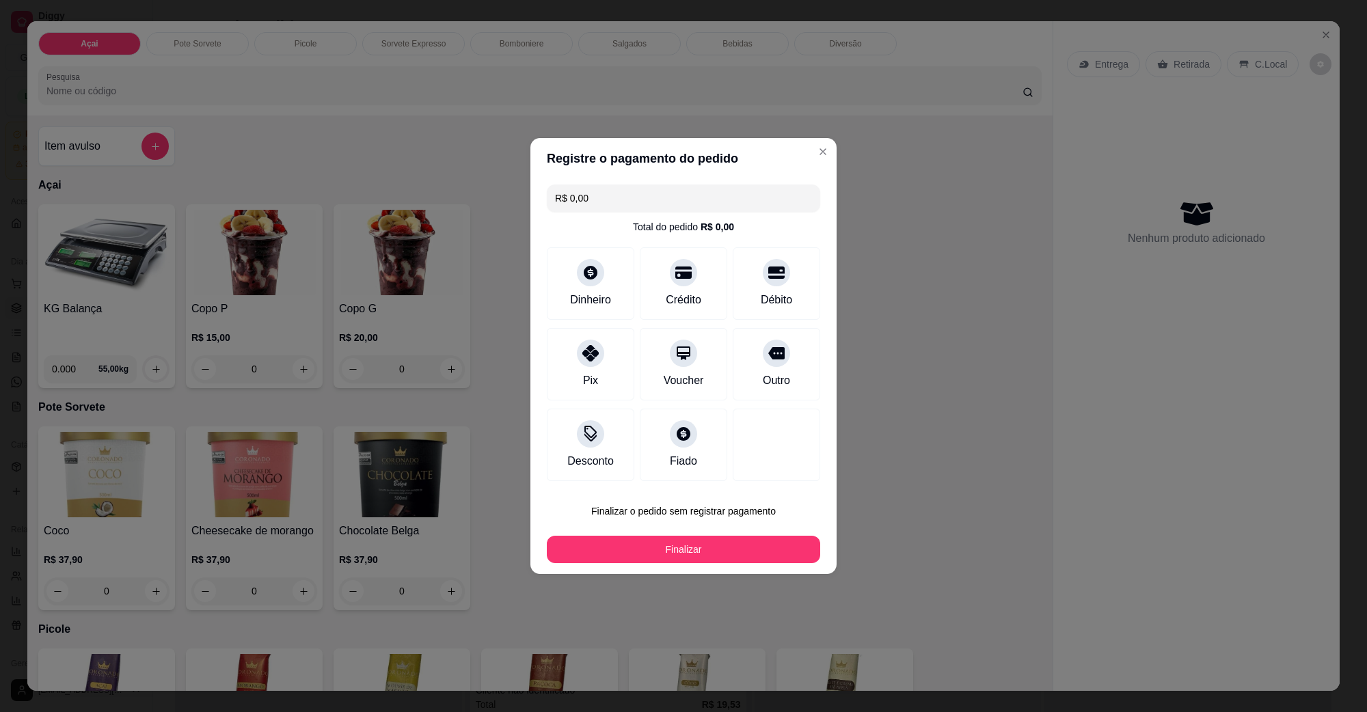
type input "R$ 0,00"
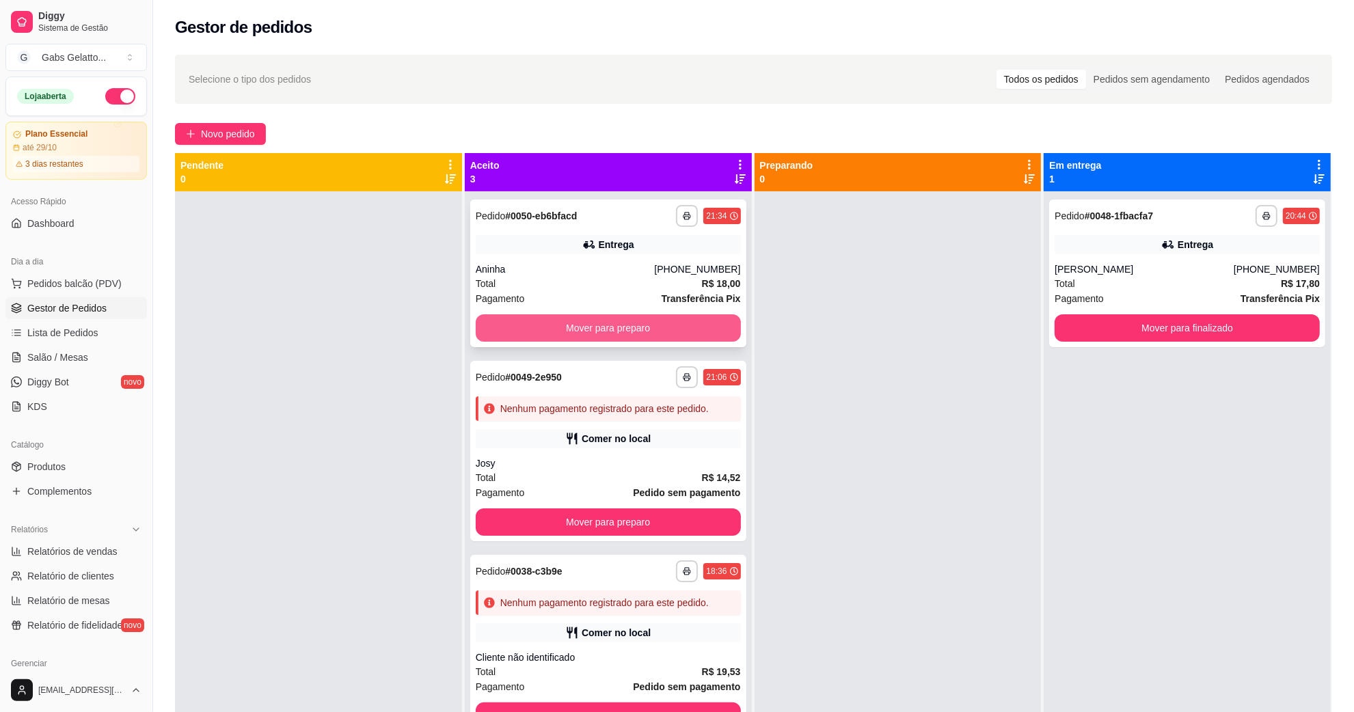
click at [654, 336] on button "Mover para preparo" at bounding box center [608, 327] width 265 height 27
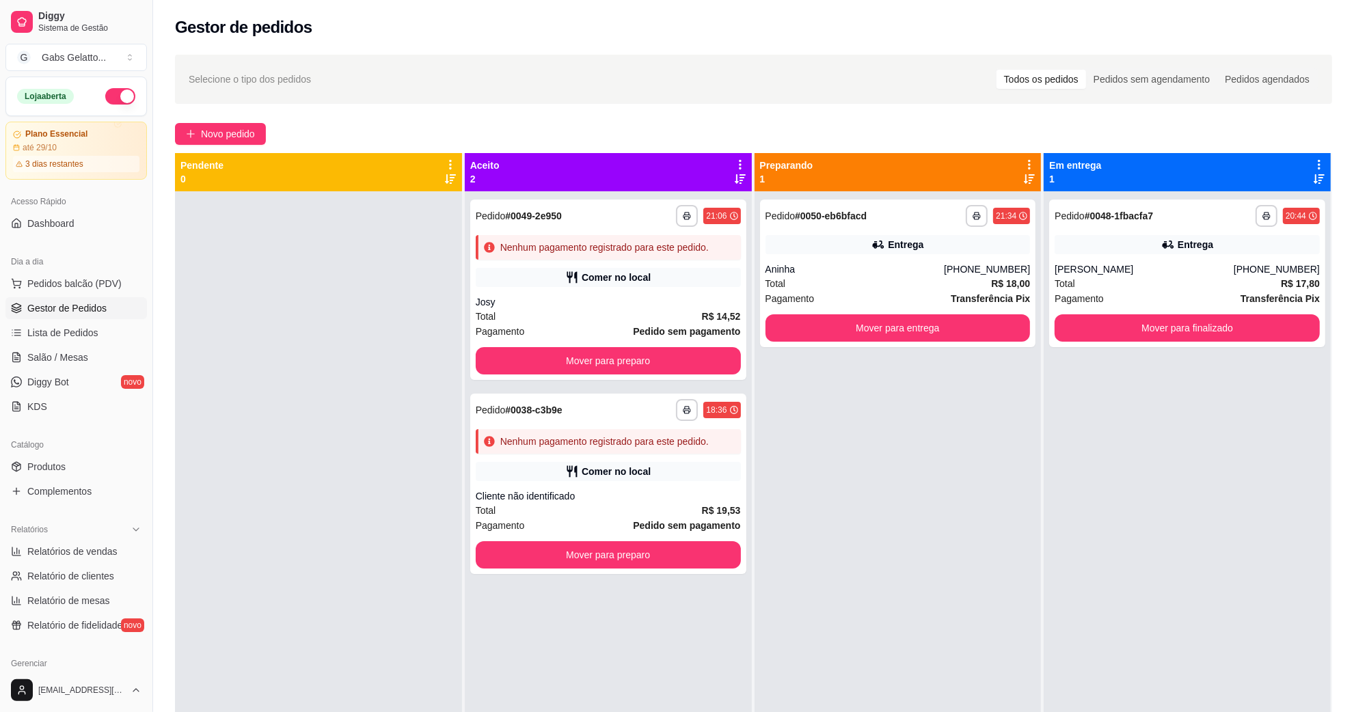
click at [322, 541] on div at bounding box center [318, 547] width 287 height 712
click at [1106, 320] on button "Mover para finalizado" at bounding box center [1187, 328] width 257 height 27
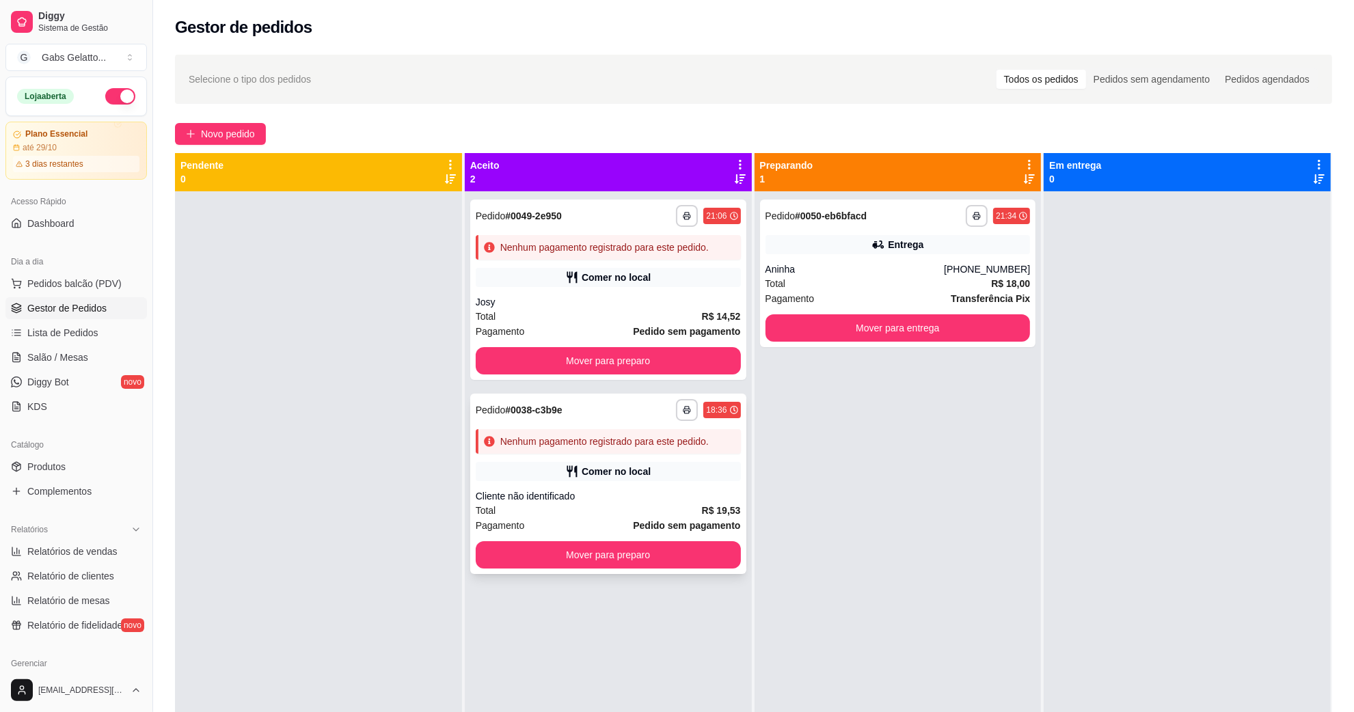
drag, startPoint x: 617, startPoint y: 438, endPoint x: 585, endPoint y: 442, distance: 33.2
drag, startPoint x: 585, startPoint y: 442, endPoint x: 326, endPoint y: 521, distance: 270.1
click at [326, 521] on div at bounding box center [318, 547] width 287 height 712
click at [966, 321] on button "Mover para entrega" at bounding box center [897, 328] width 257 height 27
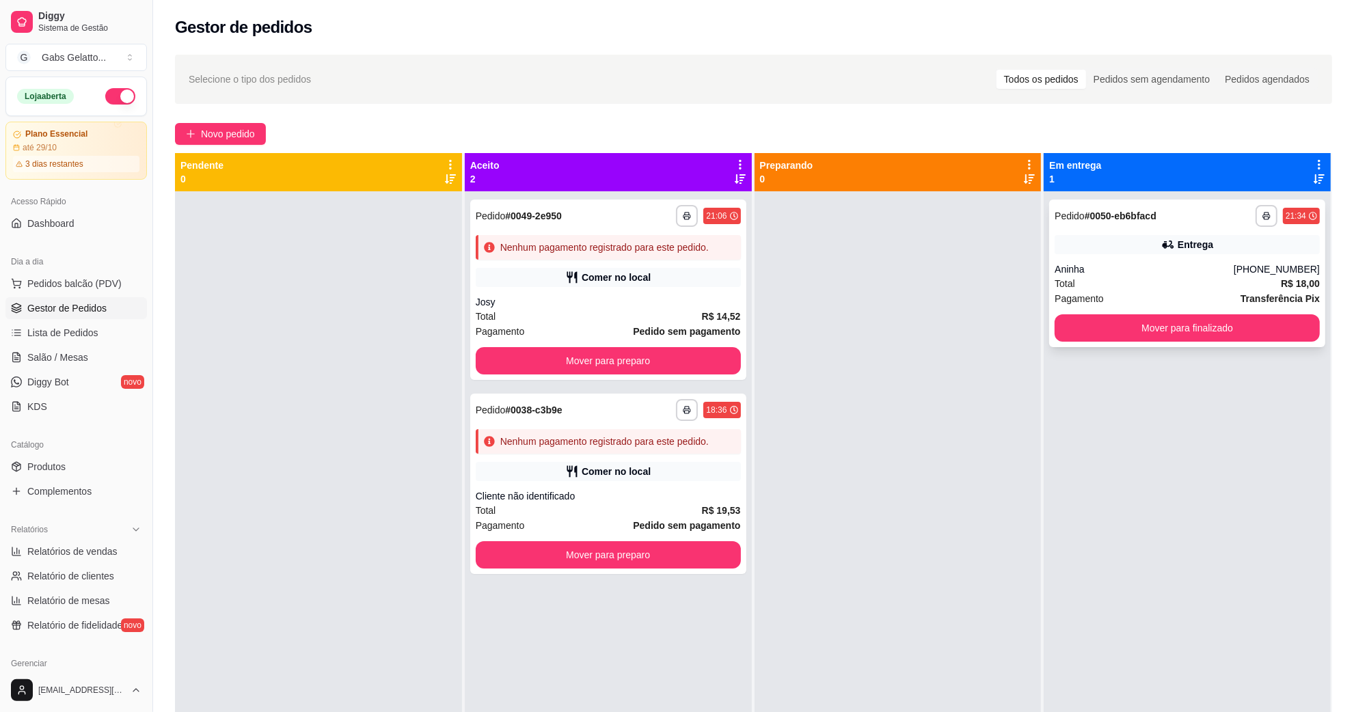
click at [1135, 284] on div "Total R$ 18,00" at bounding box center [1187, 283] width 265 height 15
click at [1214, 321] on button "Mover para finalizado" at bounding box center [1187, 328] width 257 height 27
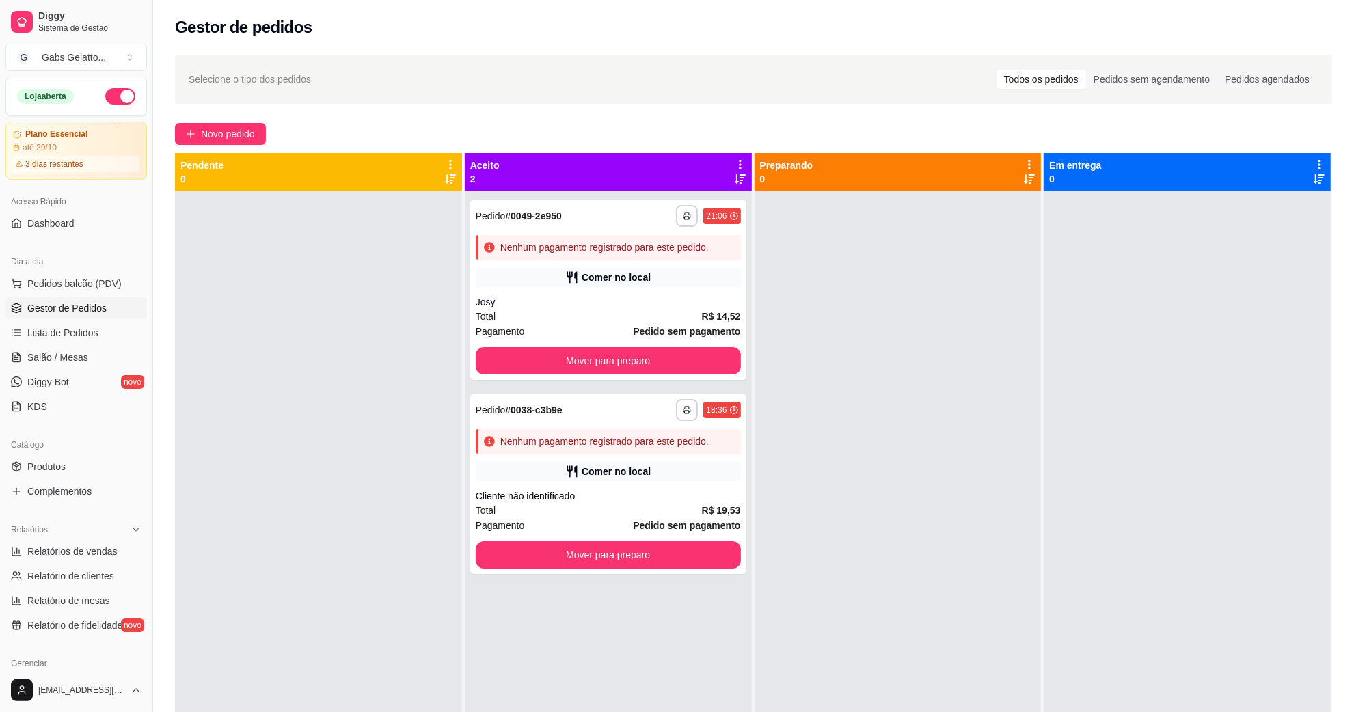
click at [910, 423] on div at bounding box center [898, 547] width 287 height 712
click at [91, 97] on div "Loja aberta" at bounding box center [76, 96] width 118 height 16
click at [125, 87] on div "Loja aberta" at bounding box center [76, 96] width 140 height 38
click at [111, 97] on button "button" at bounding box center [120, 96] width 30 height 16
click at [80, 284] on span "Pedidos balcão (PDV)" at bounding box center [74, 284] width 94 height 14
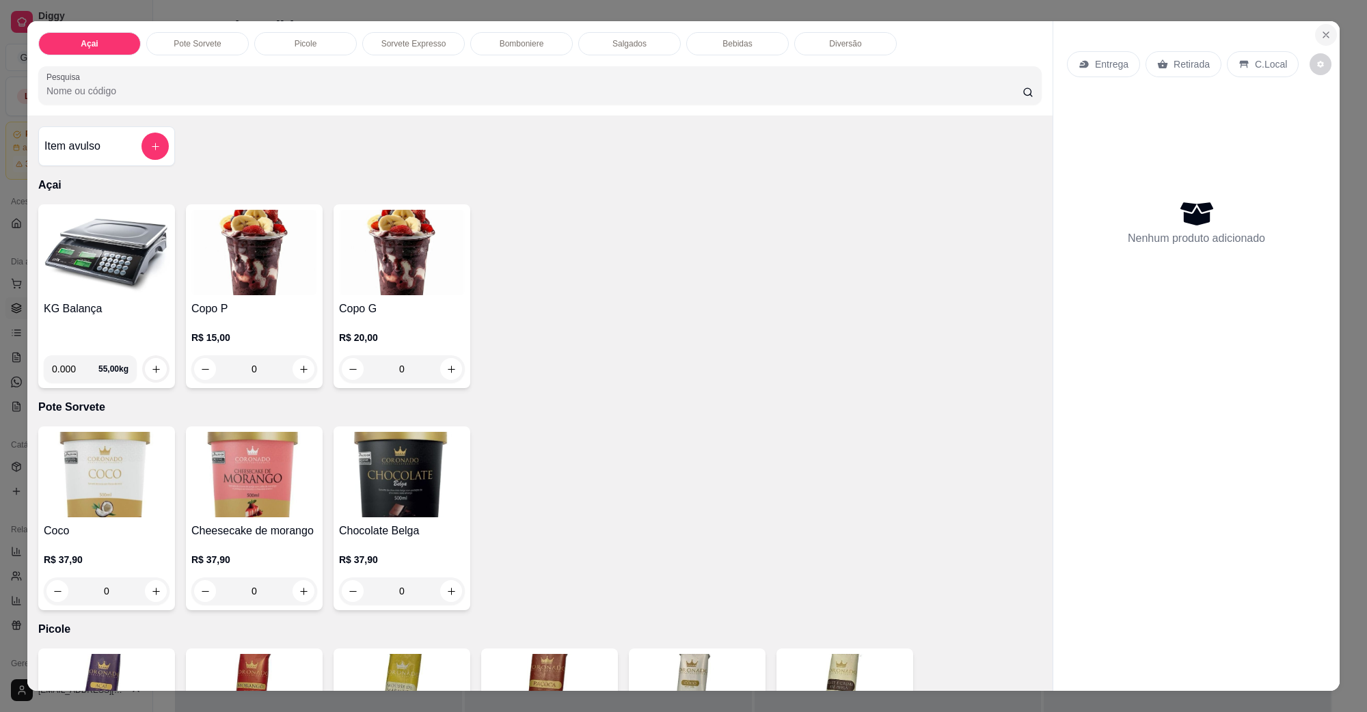
click at [1323, 34] on icon "Close" at bounding box center [1326, 34] width 11 height 11
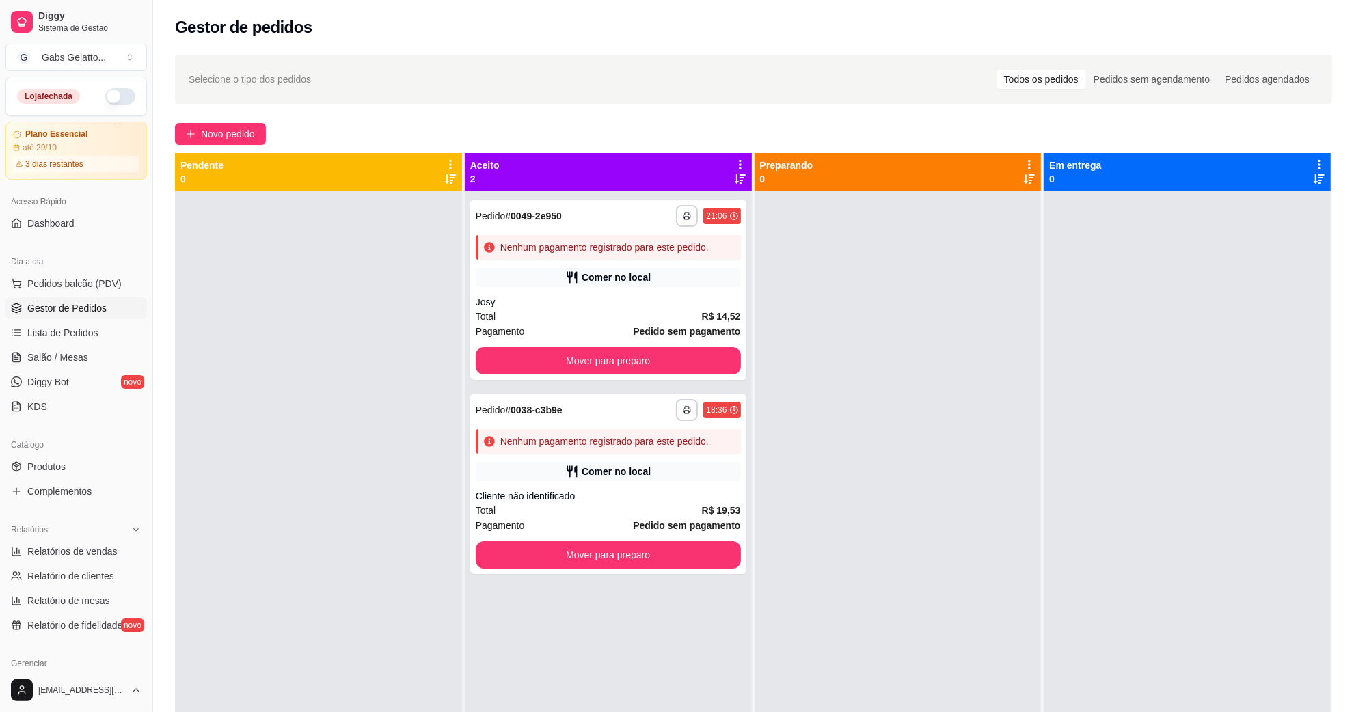
click at [972, 350] on div at bounding box center [898, 547] width 287 height 712
click at [86, 332] on span "Lista de Pedidos" at bounding box center [62, 333] width 71 height 14
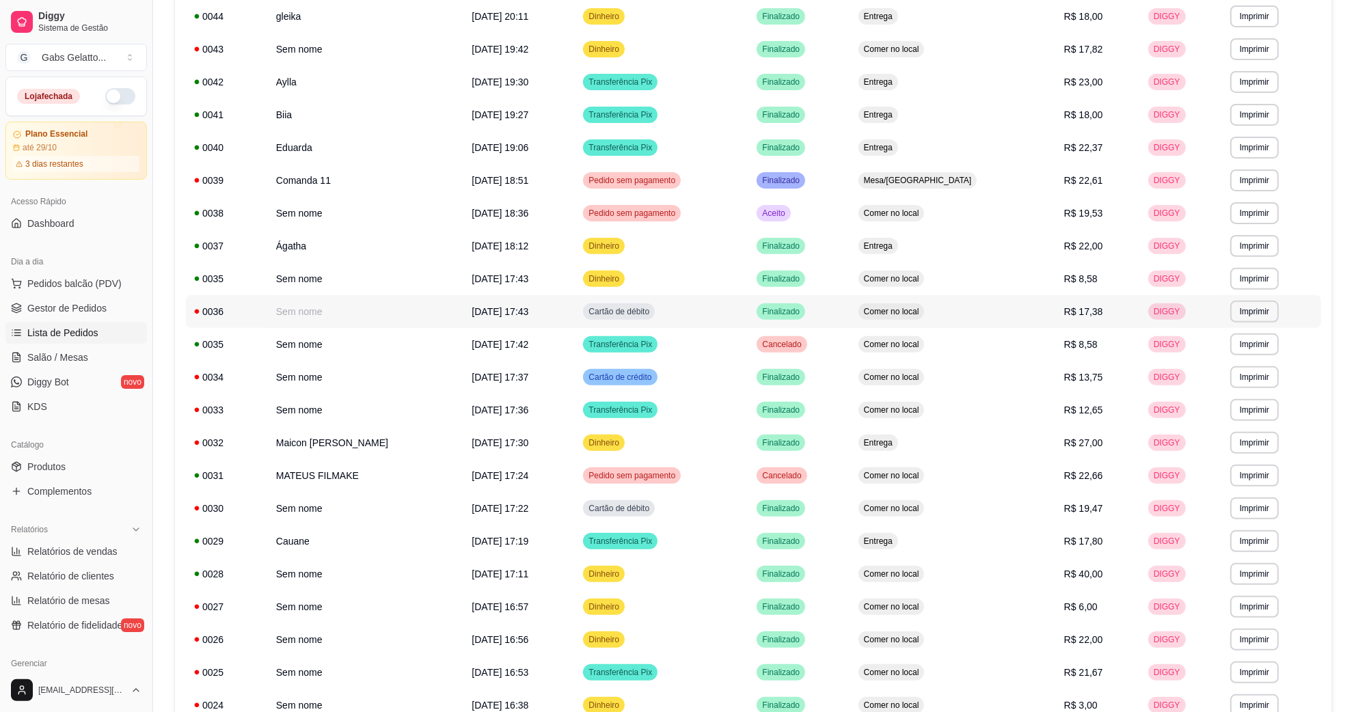
scroll to position [513, 0]
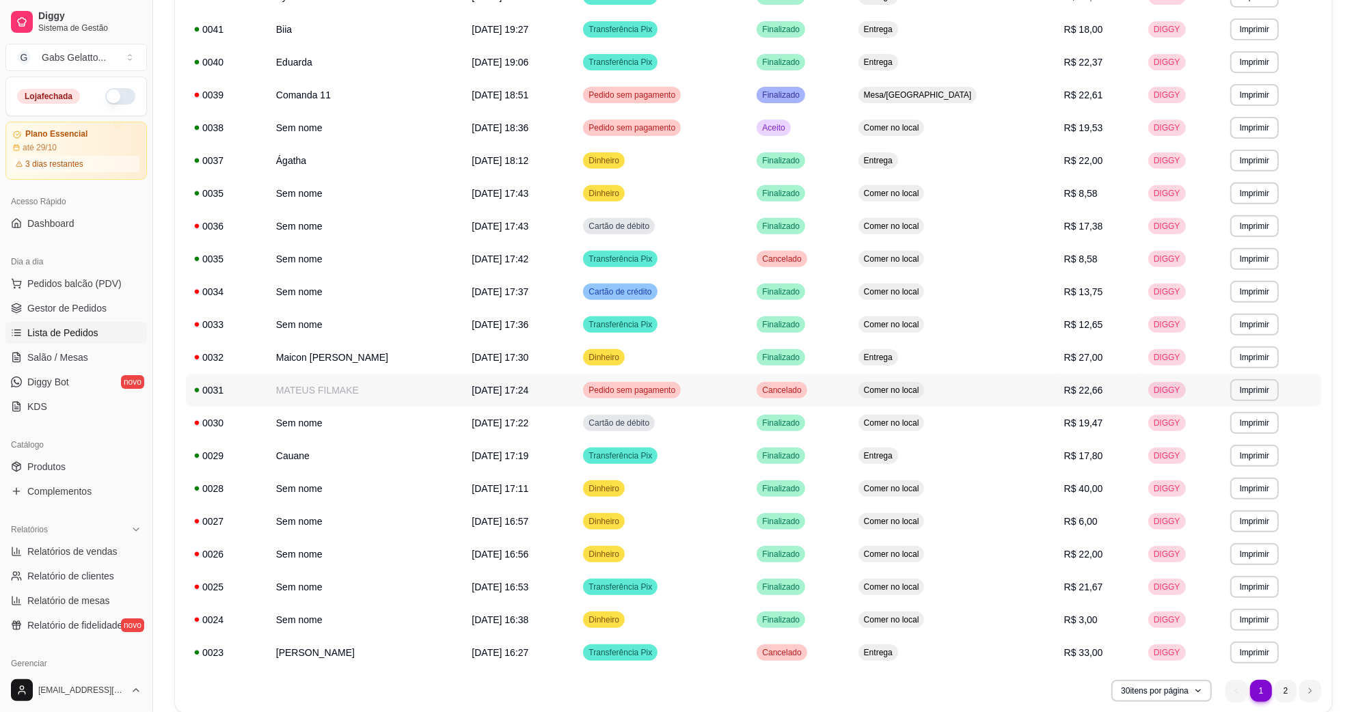
click at [446, 386] on td "MATEUS FILMAKE" at bounding box center [366, 390] width 196 height 33
click at [424, 394] on td "MATEUS FILMAKE" at bounding box center [366, 390] width 196 height 33
click at [94, 353] on link "Salão / Mesas" at bounding box center [76, 358] width 142 height 22
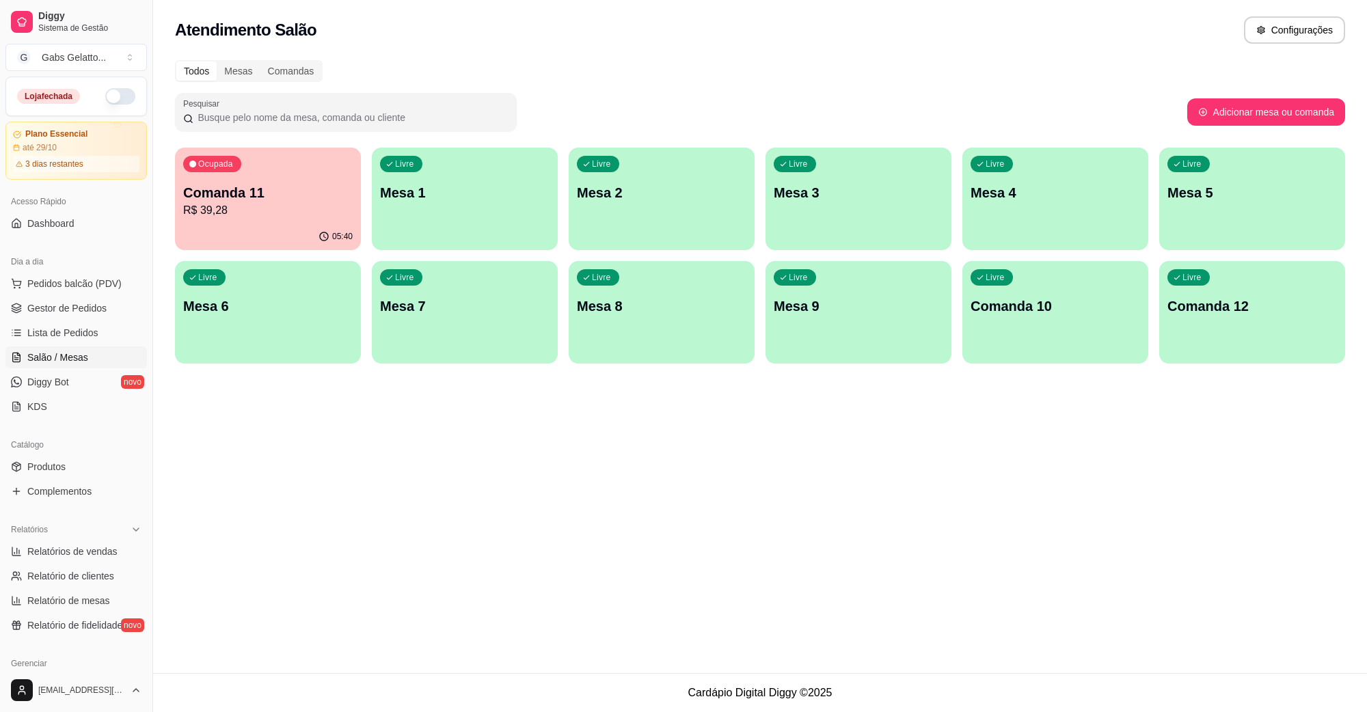
click at [317, 226] on div "05:40" at bounding box center [268, 237] width 186 height 27
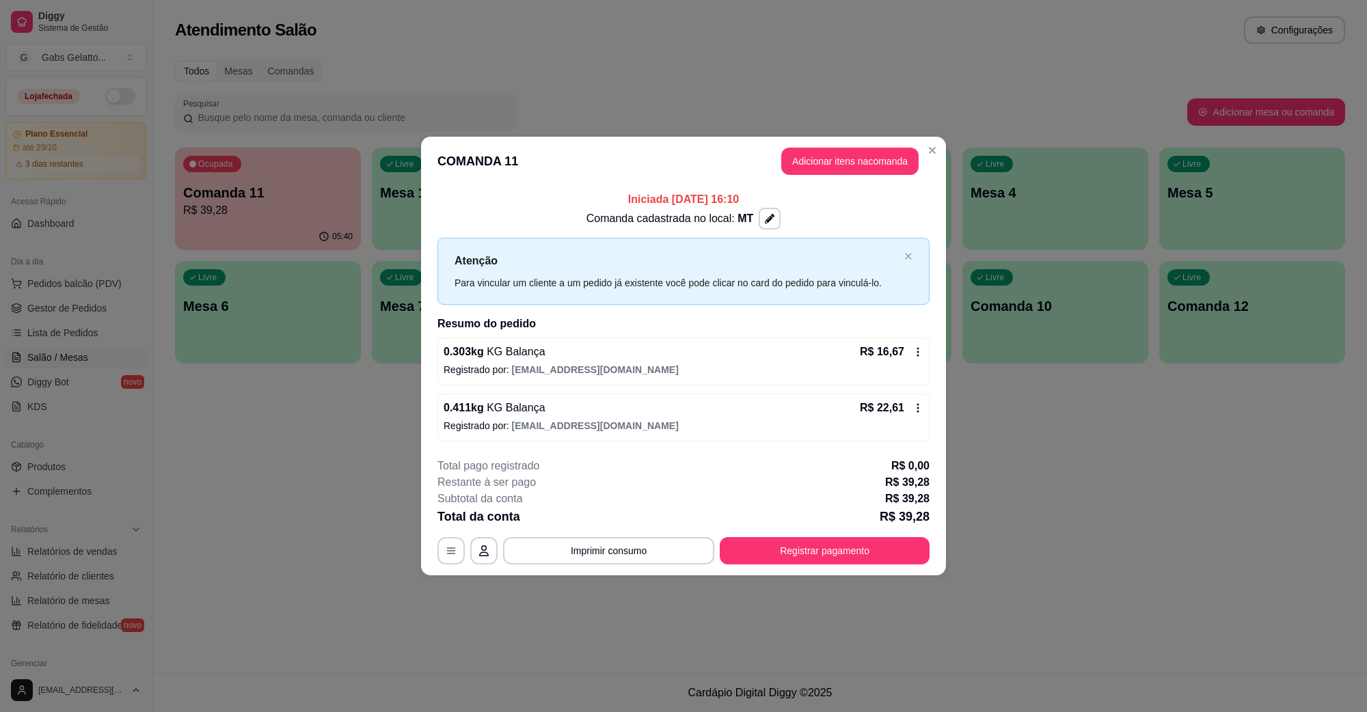
click at [920, 351] on icon at bounding box center [918, 352] width 11 height 11
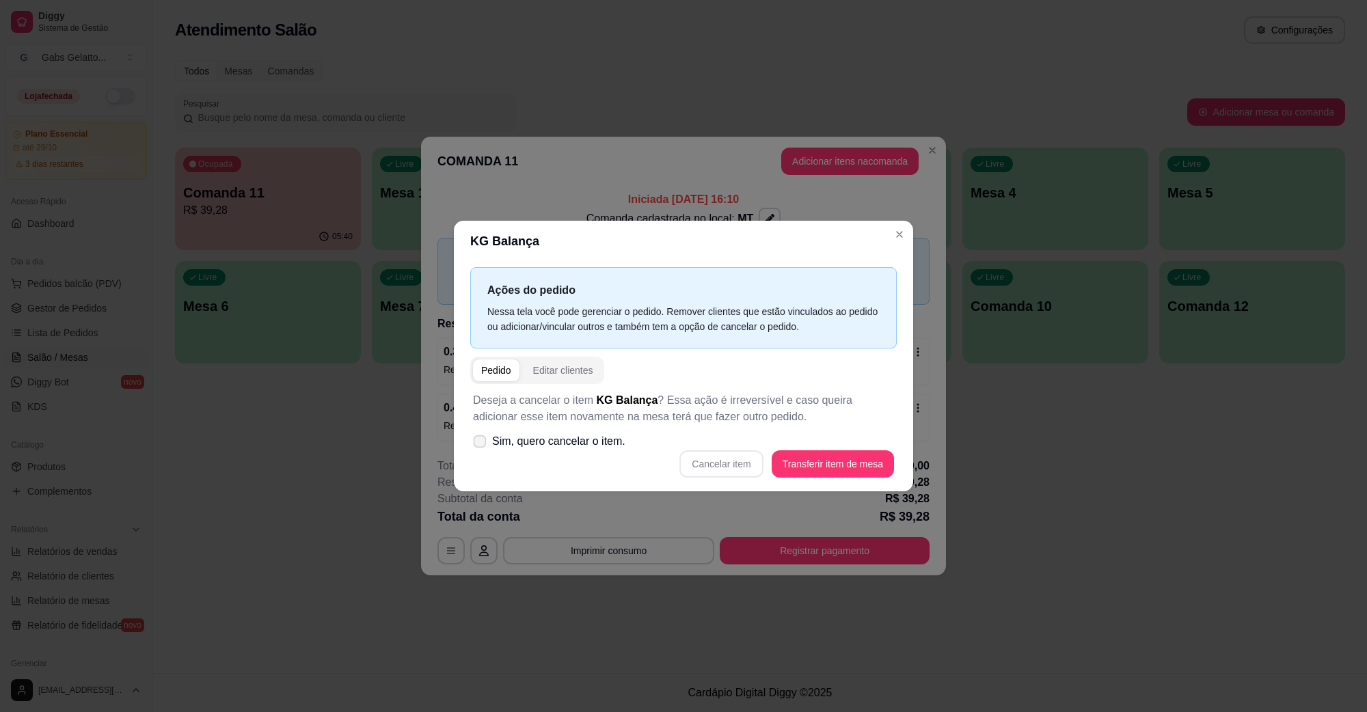
click at [523, 440] on span "Sim, quero cancelar o item." at bounding box center [558, 441] width 133 height 16
click at [481, 444] on input "Sim, quero cancelar o item." at bounding box center [476, 448] width 9 height 9
checkbox input "true"
click at [738, 469] on button "Cancelar item" at bounding box center [721, 464] width 83 height 27
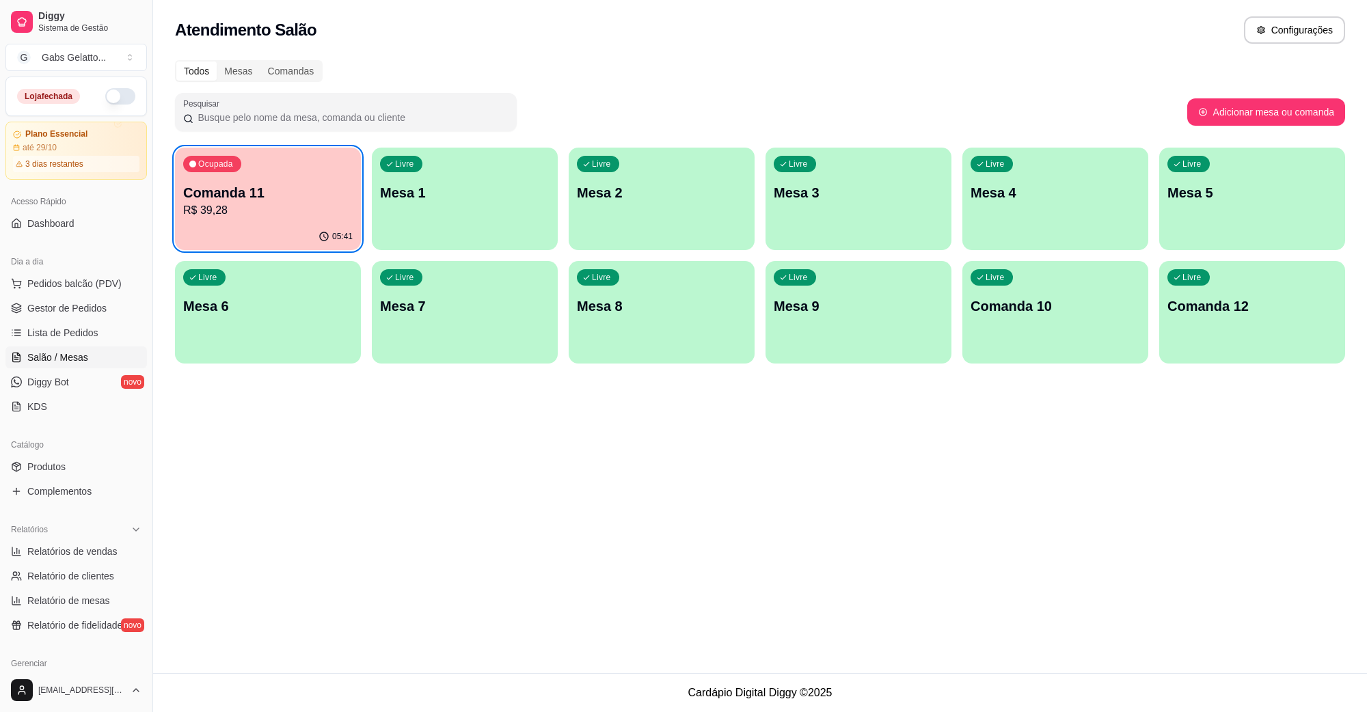
click at [246, 179] on div "Ocupada Comanda 11 R$ 39,28" at bounding box center [268, 186] width 186 height 76
click at [86, 282] on span "Pedidos balcão (PDV)" at bounding box center [74, 284] width 94 height 14
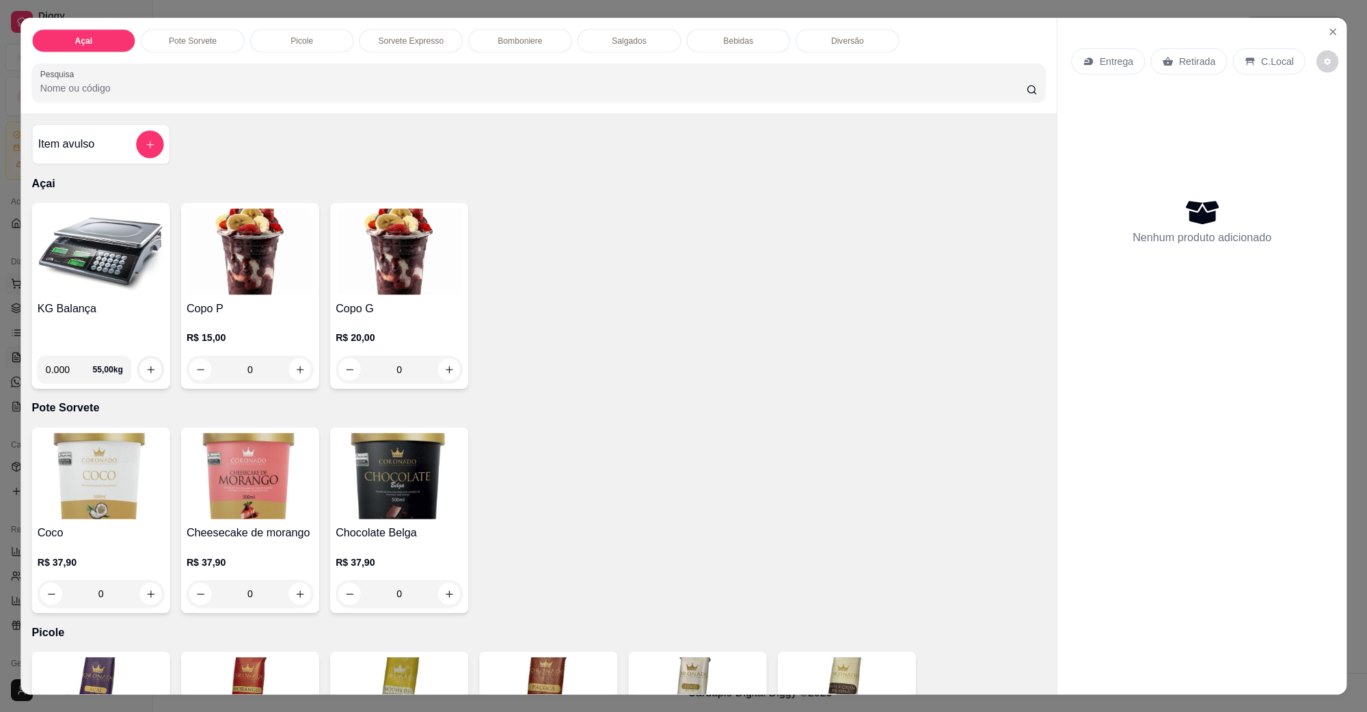
click at [80, 312] on h4 "KG Balança" at bounding box center [100, 308] width 127 height 16
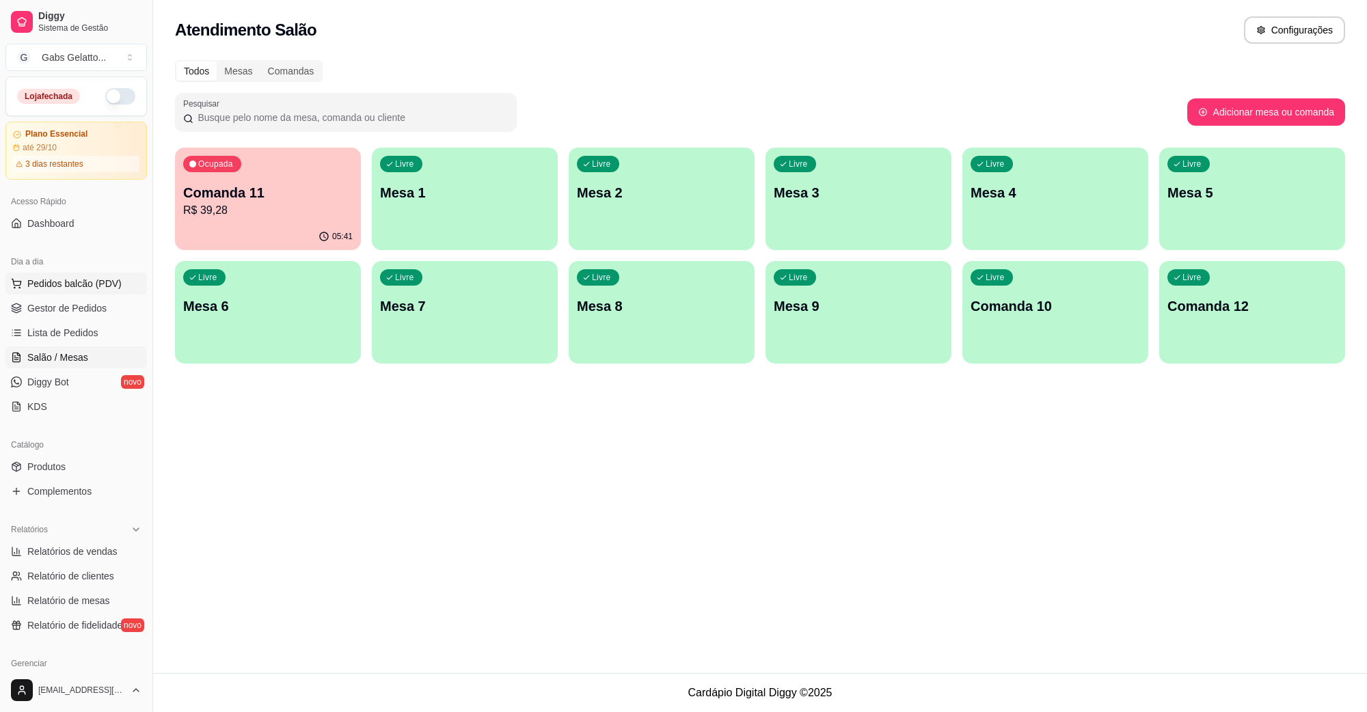
click at [80, 312] on span "Gestor de Pedidos" at bounding box center [66, 309] width 79 height 14
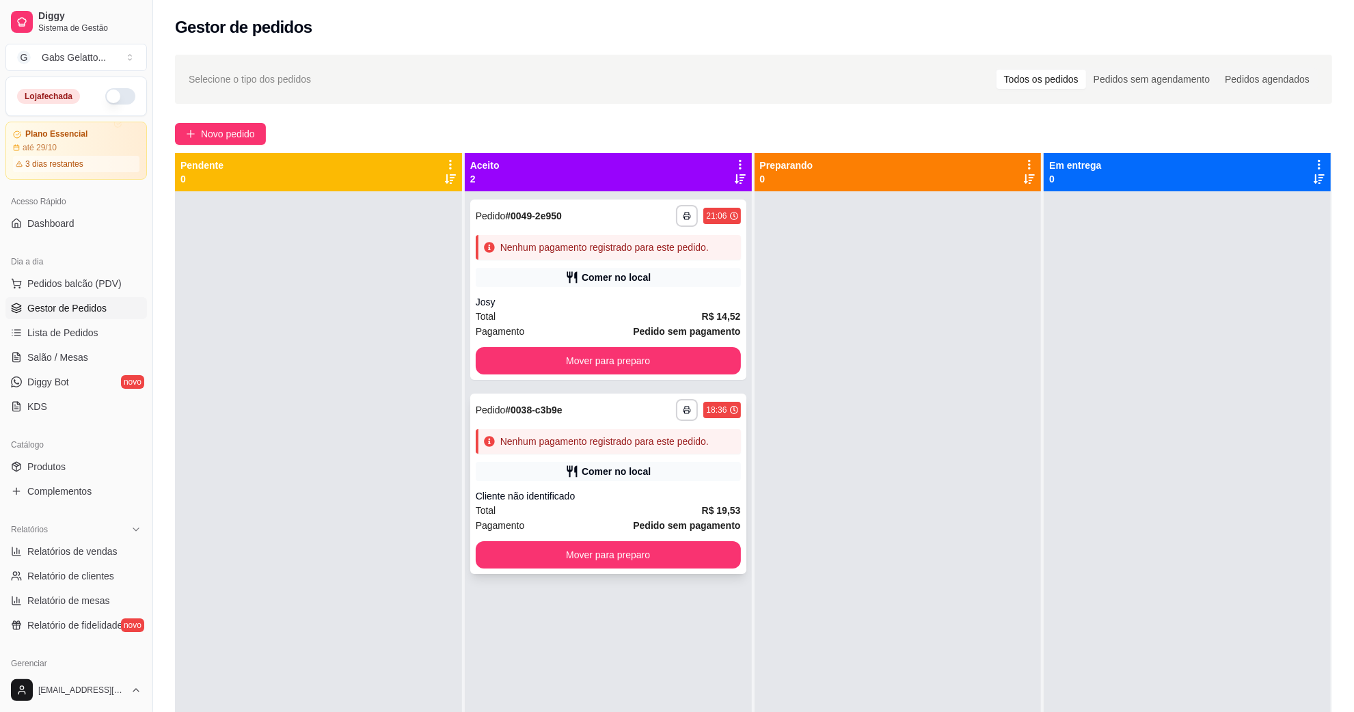
click at [596, 490] on div "Cliente não identificado" at bounding box center [608, 497] width 265 height 14
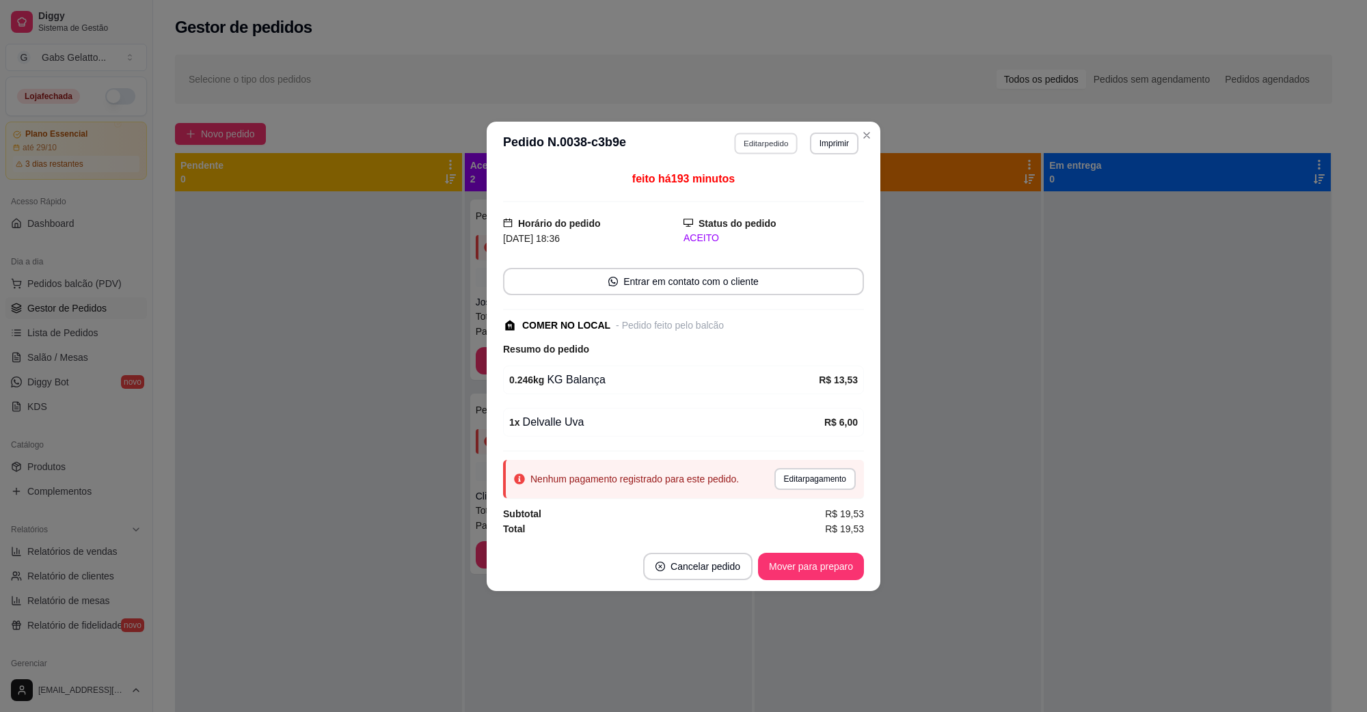
click at [768, 147] on button "Editar pedido" at bounding box center [767, 143] width 64 height 21
click at [829, 145] on button "Imprimir" at bounding box center [834, 143] width 47 height 21
click at [826, 196] on button "IMPRESSORA" at bounding box center [810, 190] width 99 height 22
click at [708, 569] on button "Cancelar pedido" at bounding box center [698, 566] width 106 height 27
click at [743, 528] on button "Sim" at bounding box center [736, 533] width 55 height 27
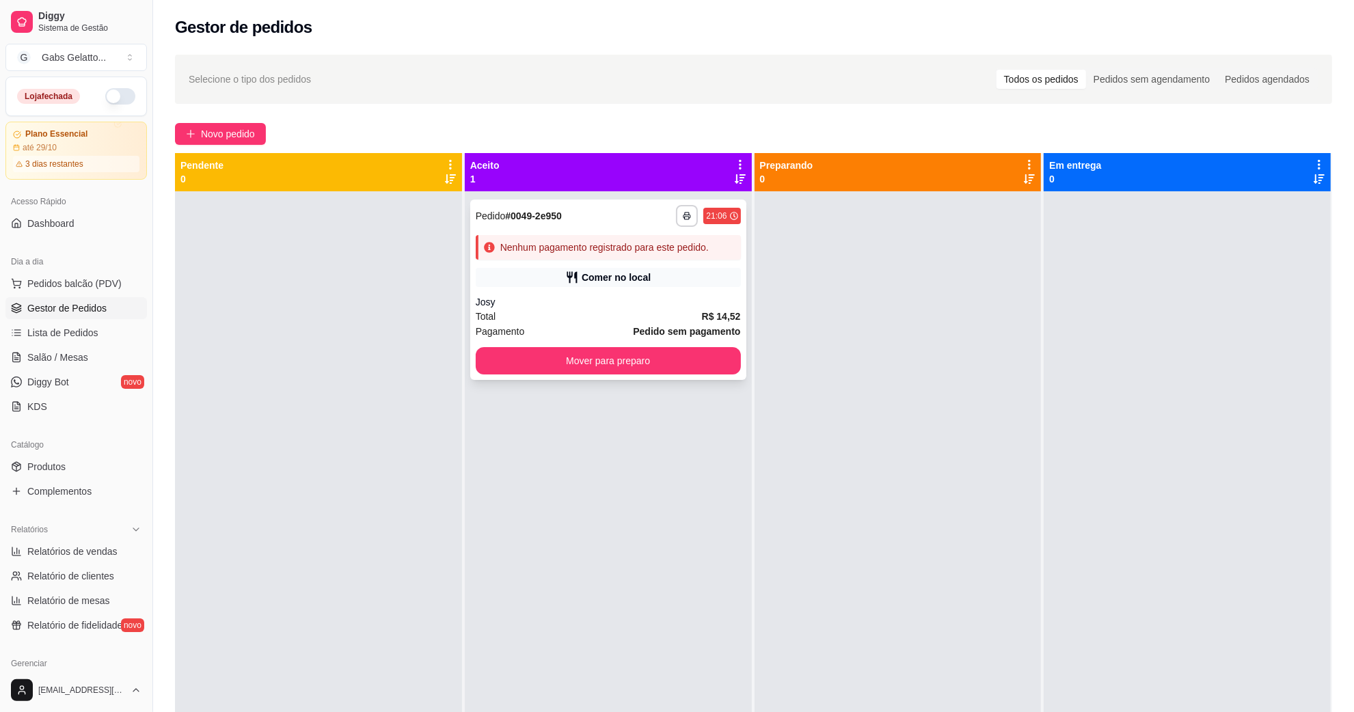
click at [637, 292] on div "**********" at bounding box center [608, 290] width 276 height 180
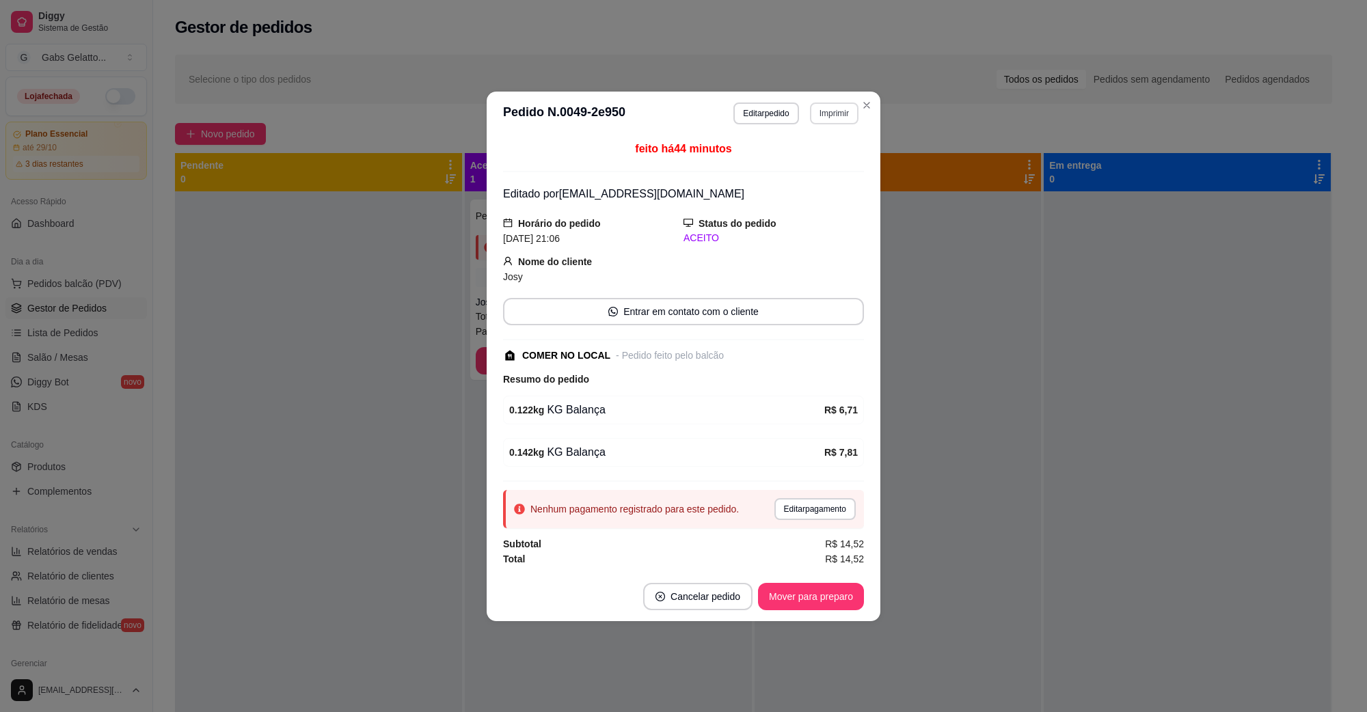
click at [831, 113] on button "Imprimir" at bounding box center [834, 114] width 49 height 22
click at [799, 168] on button "IMPRESSORA" at bounding box center [810, 160] width 99 height 22
click at [730, 606] on button "Cancelar pedido" at bounding box center [697, 596] width 109 height 27
click at [760, 565] on div "não Sim" at bounding box center [705, 564] width 184 height 27
click at [743, 566] on button "Sim" at bounding box center [736, 565] width 53 height 27
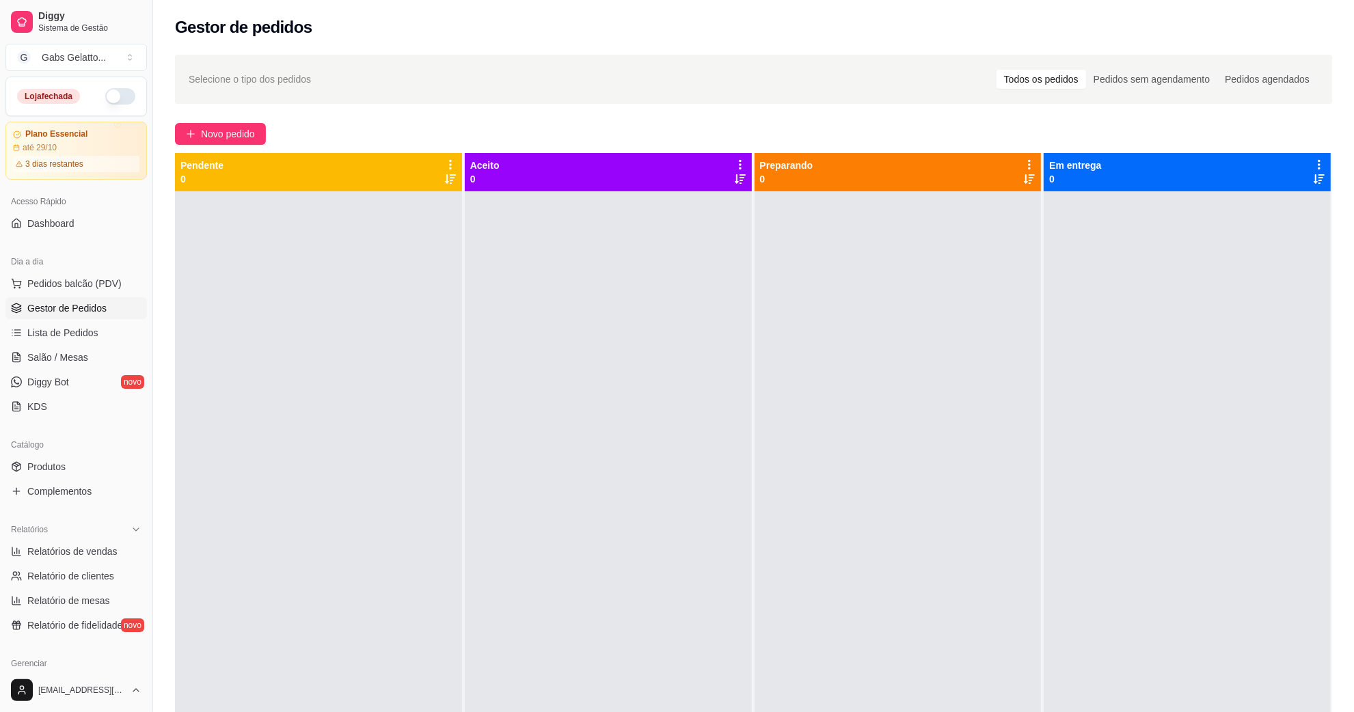
click at [736, 564] on div at bounding box center [608, 547] width 287 height 712
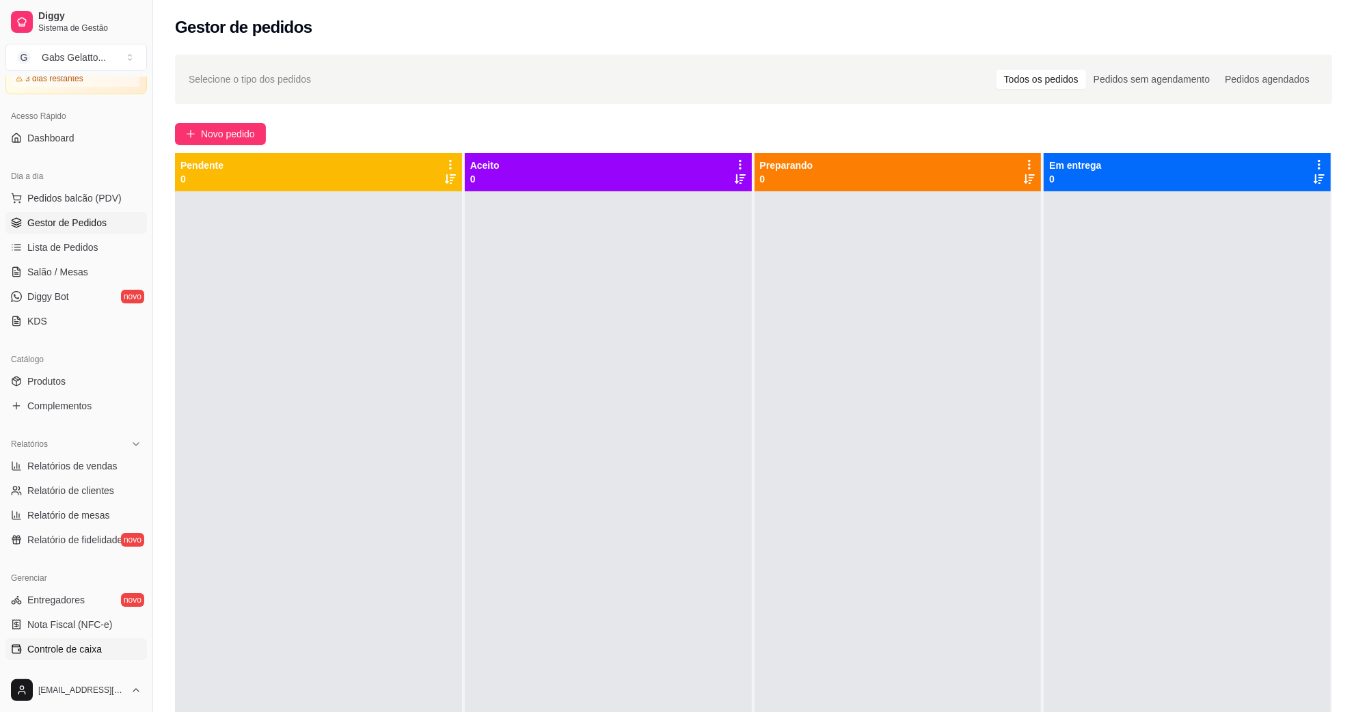
scroll to position [291, 0]
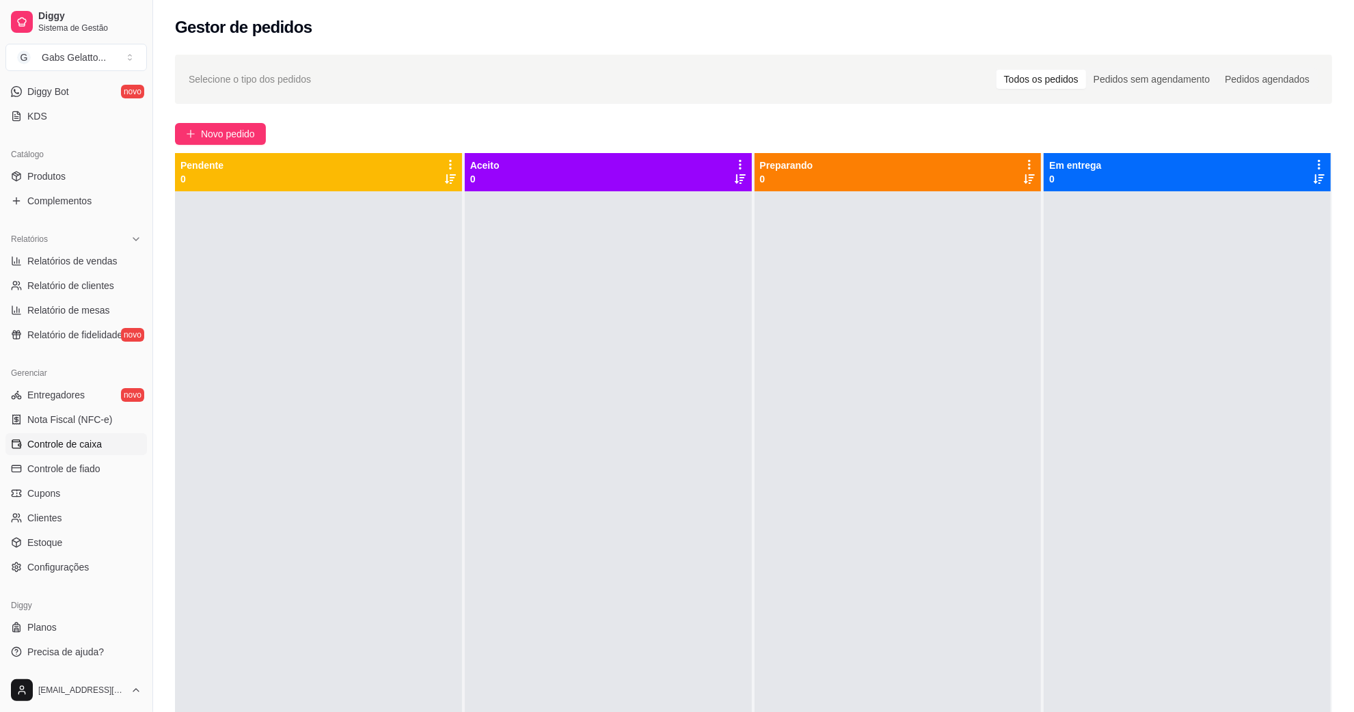
click at [96, 433] on link "Controle de caixa" at bounding box center [76, 444] width 142 height 22
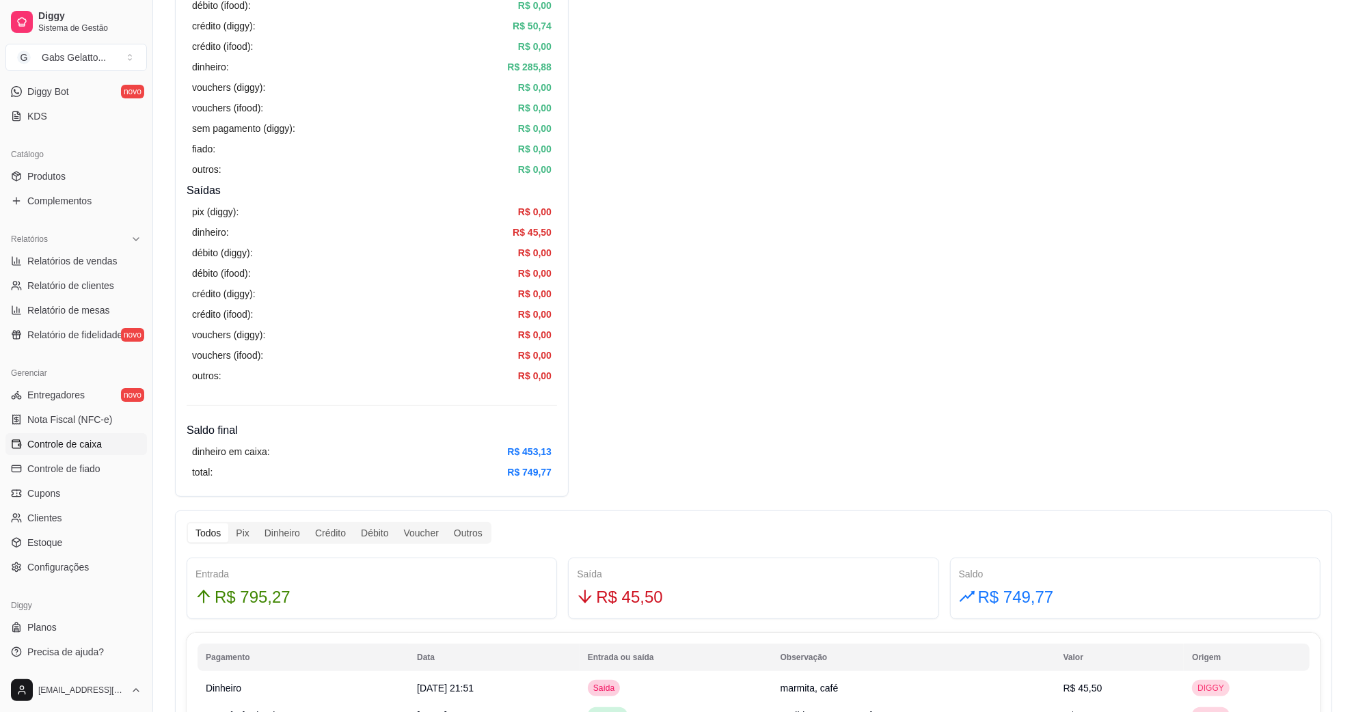
scroll to position [427, 0]
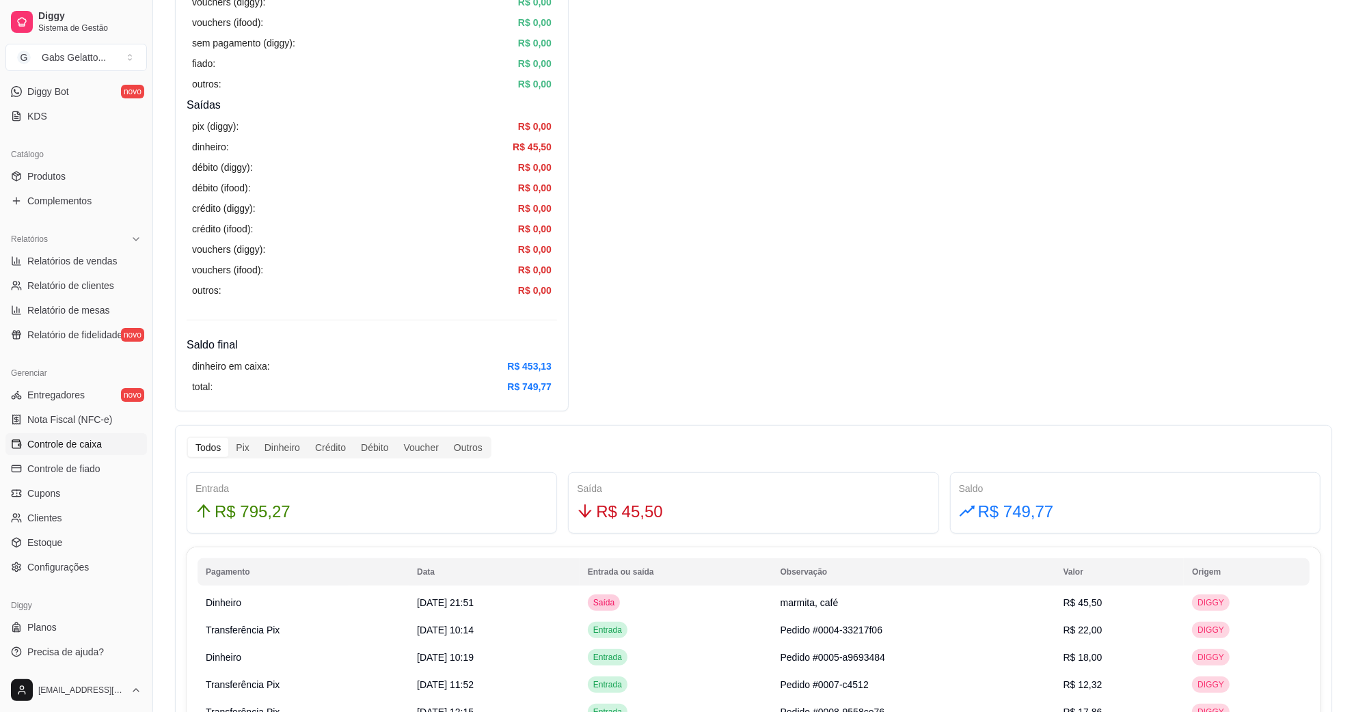
drag, startPoint x: 281, startPoint y: 453, endPoint x: 243, endPoint y: 442, distance: 39.2
click at [276, 452] on div "Dinheiro" at bounding box center [282, 447] width 51 height 19
click at [243, 442] on div "Pix" at bounding box center [242, 447] width 28 height 19
click at [228, 438] on input "Pix" at bounding box center [228, 438] width 0 height 0
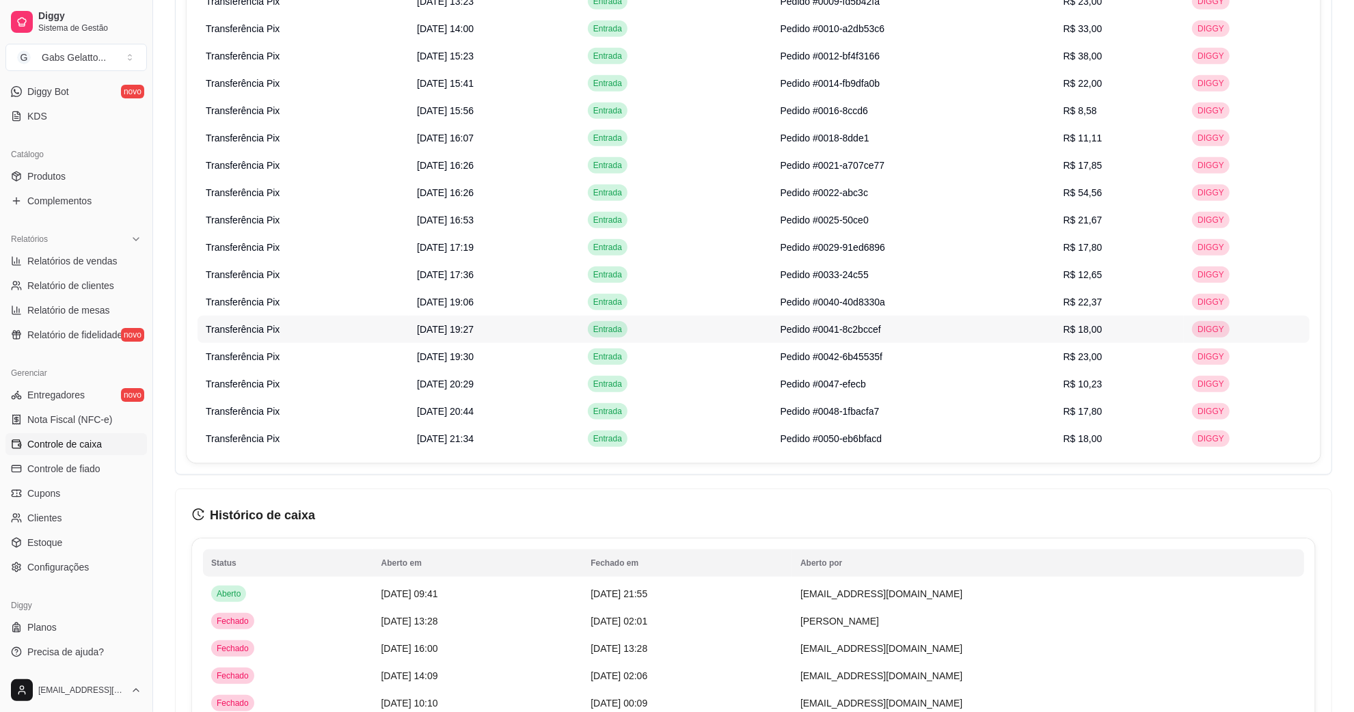
scroll to position [684, 0]
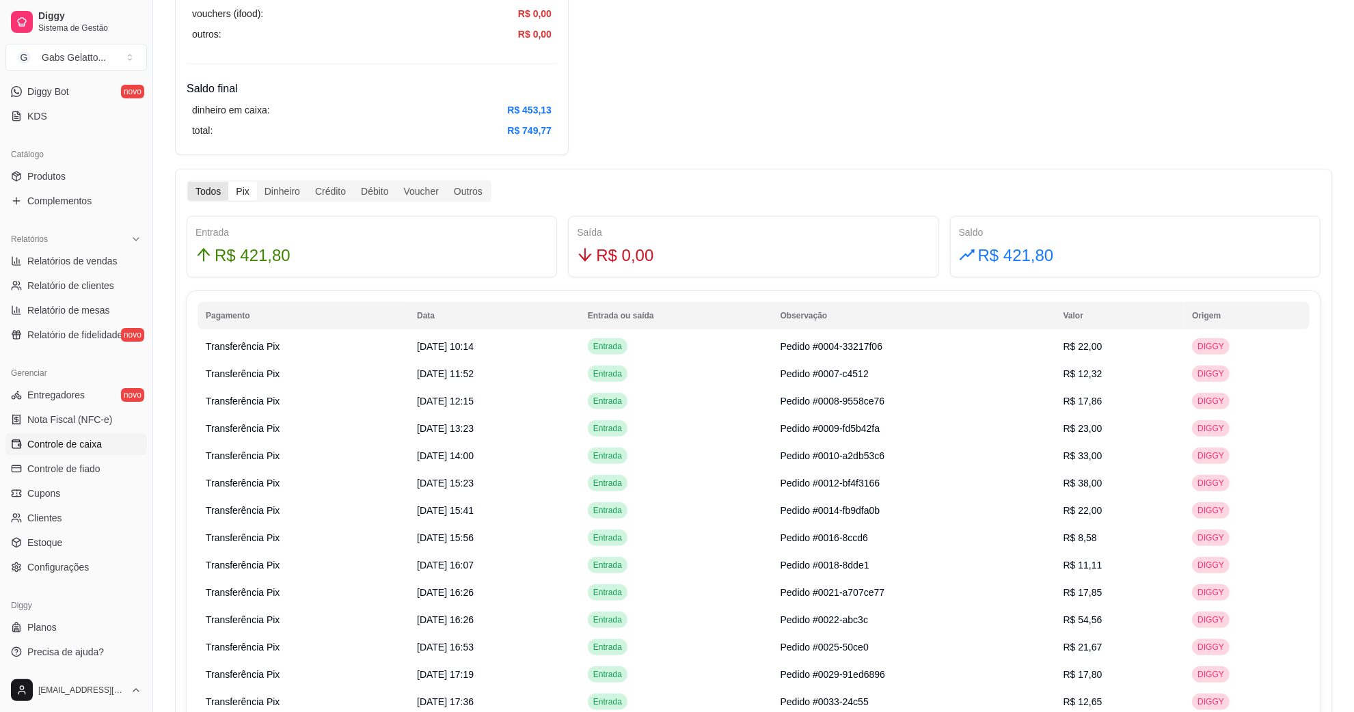
click at [200, 189] on div "Todos" at bounding box center [208, 191] width 40 height 19
click at [188, 182] on input "Todos" at bounding box center [188, 182] width 0 height 0
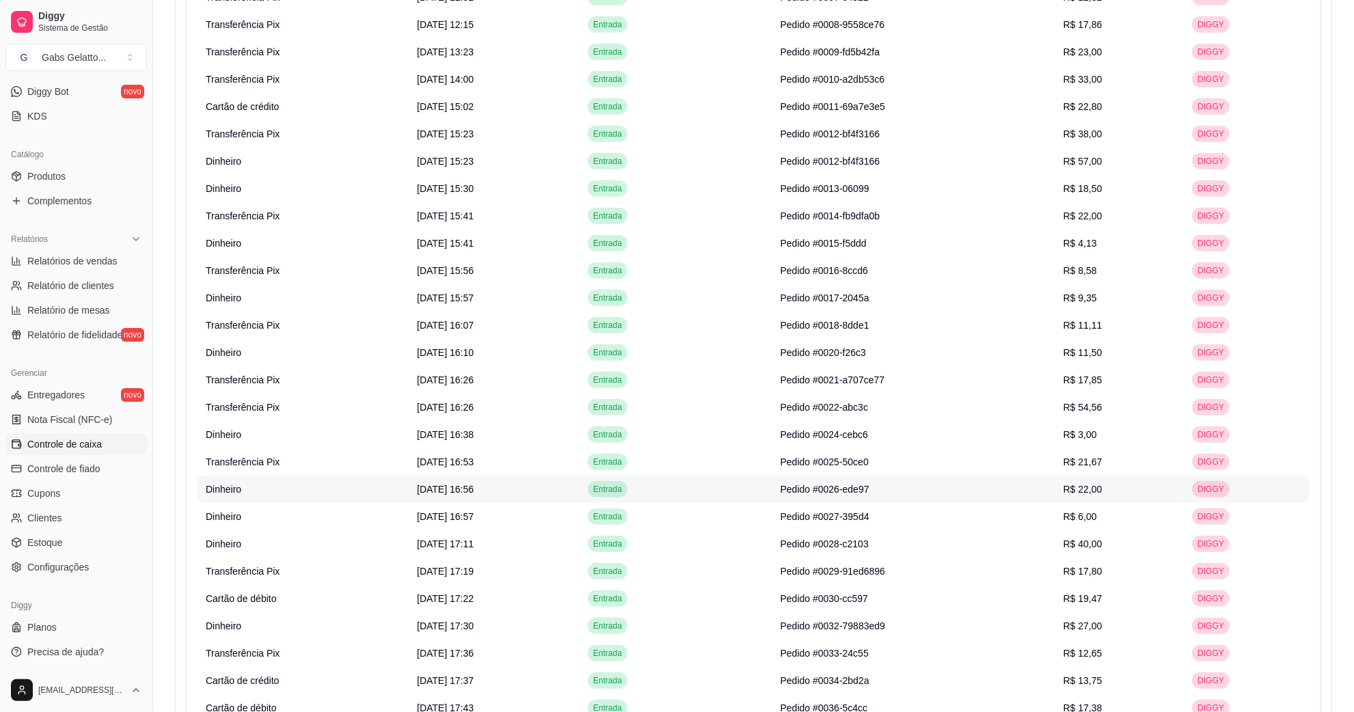
scroll to position [602, 0]
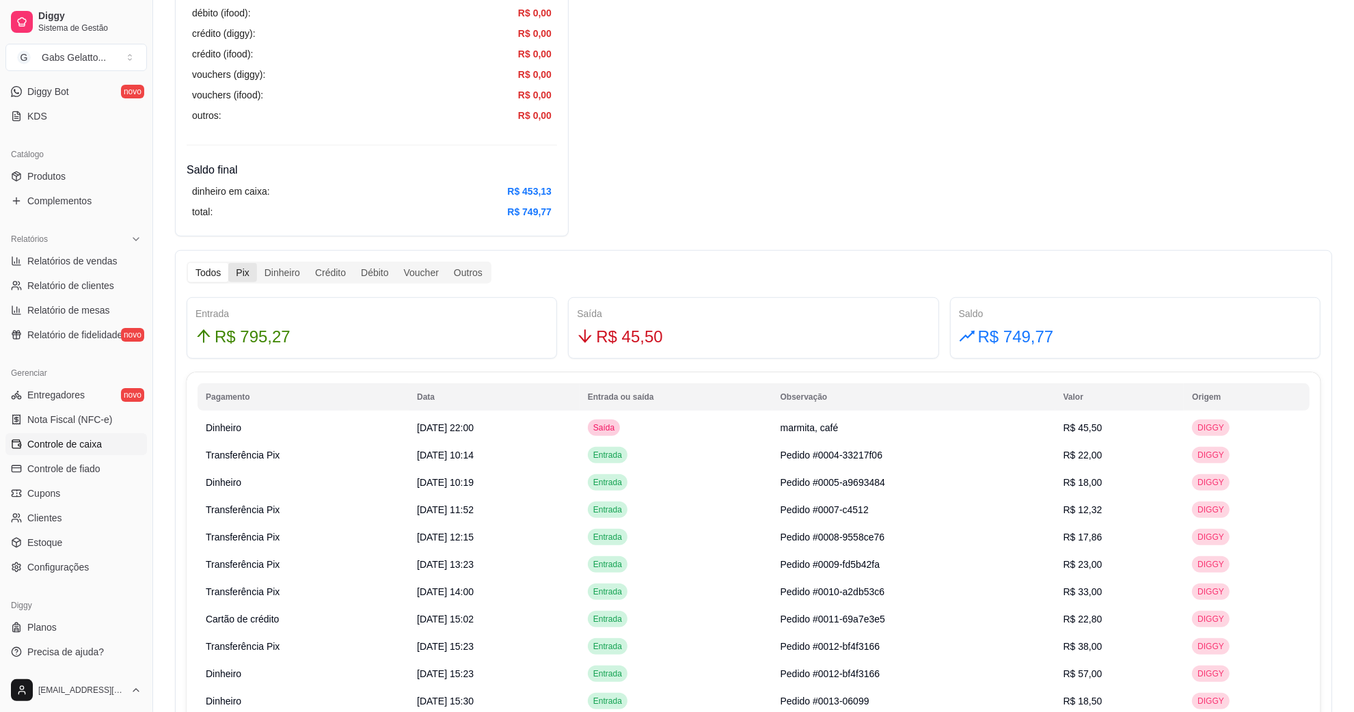
click at [239, 271] on div "Pix" at bounding box center [242, 272] width 28 height 19
click at [228, 263] on input "Pix" at bounding box center [228, 263] width 0 height 0
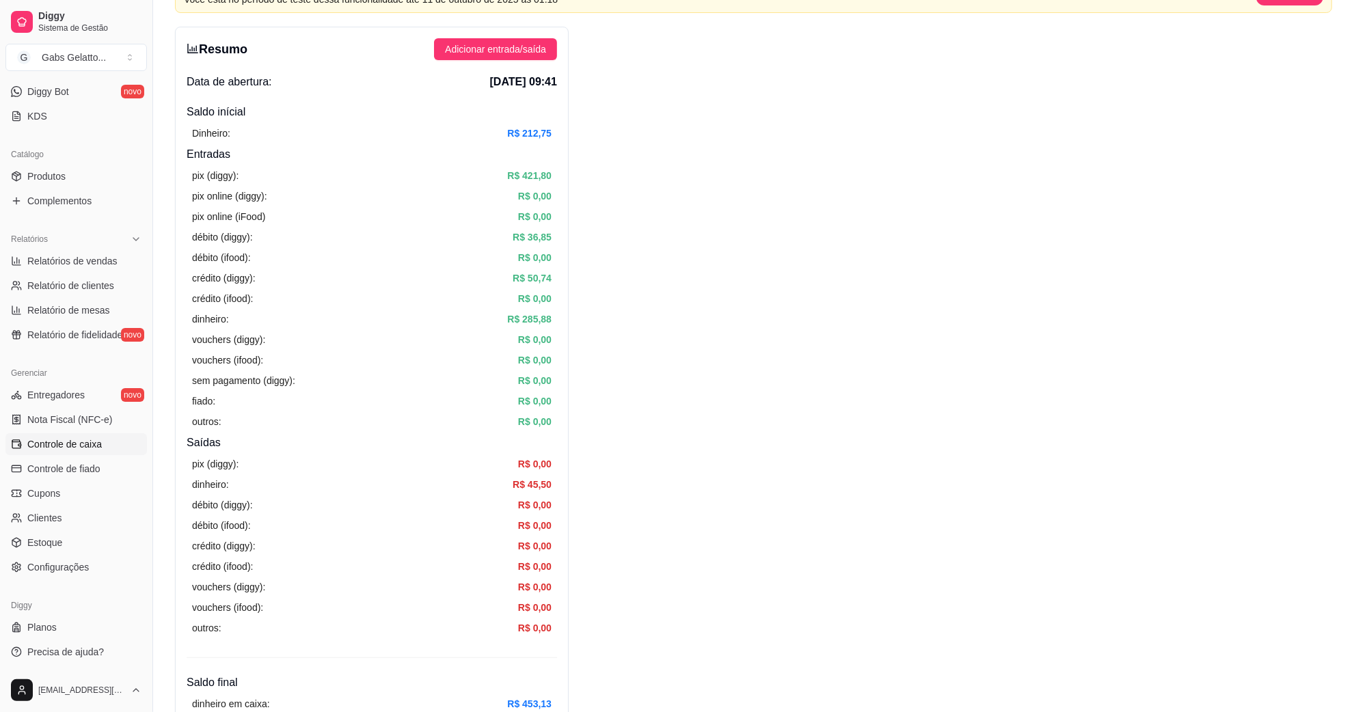
scroll to position [0, 0]
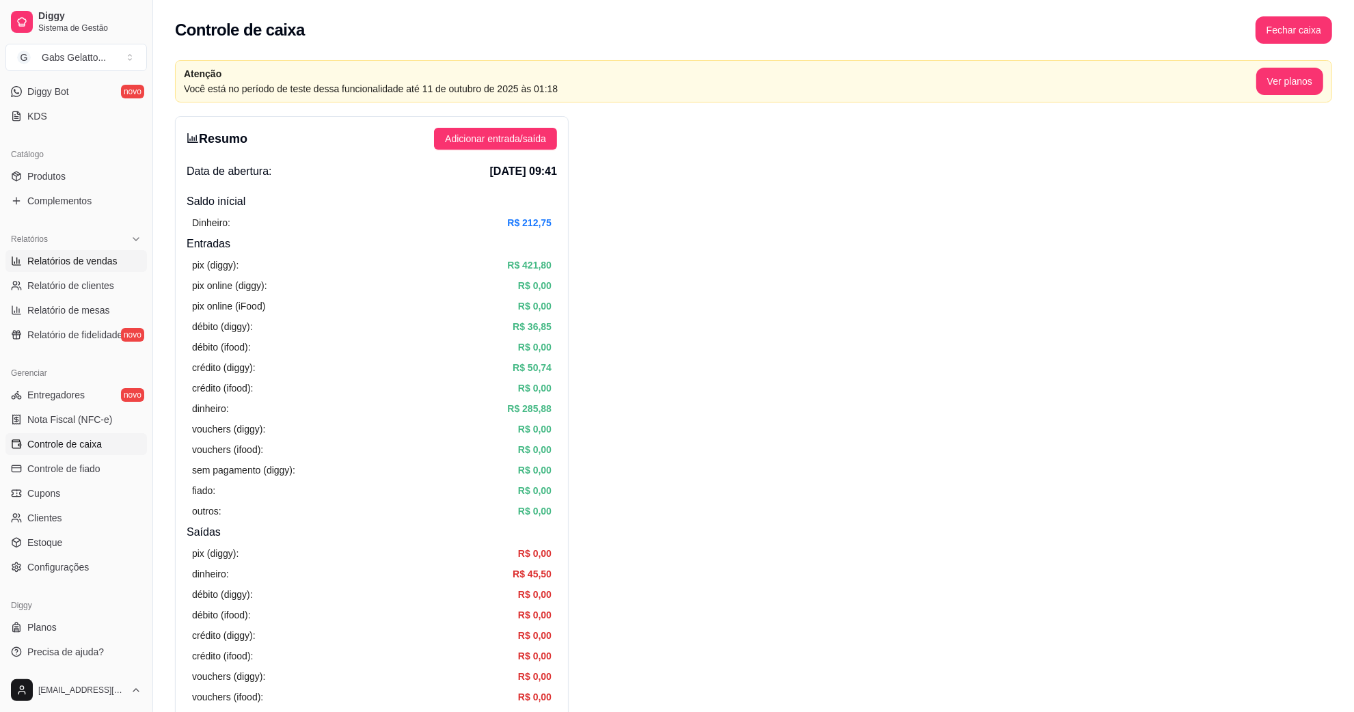
click at [86, 258] on span "Relatórios de vendas" at bounding box center [72, 261] width 90 height 14
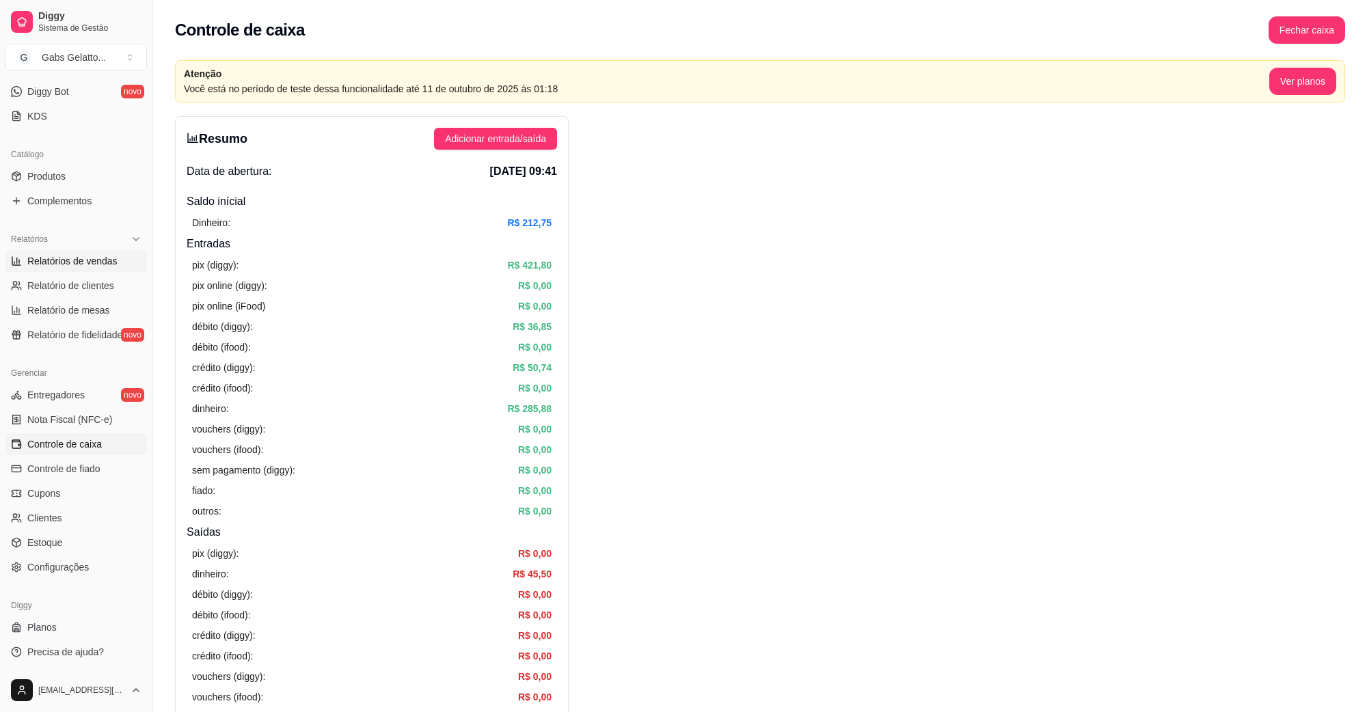
select select "ALL"
select select "0"
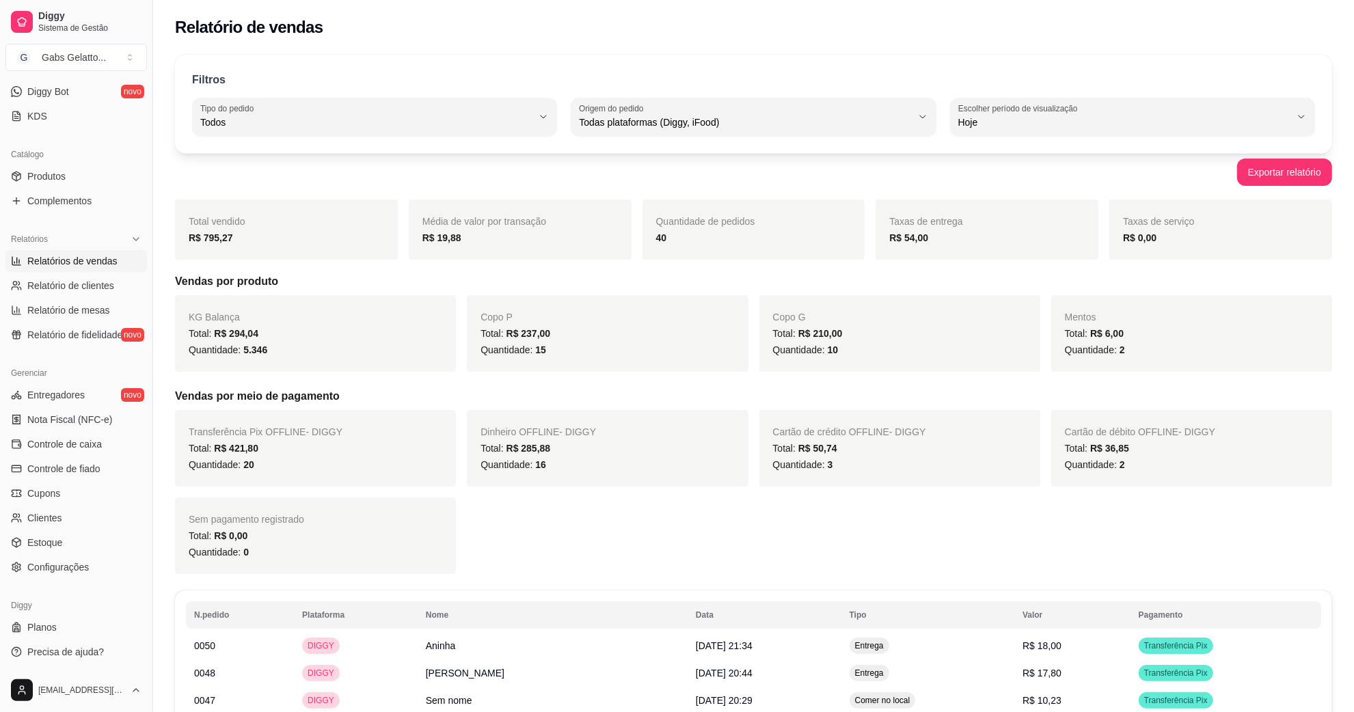
scroll to position [85, 0]
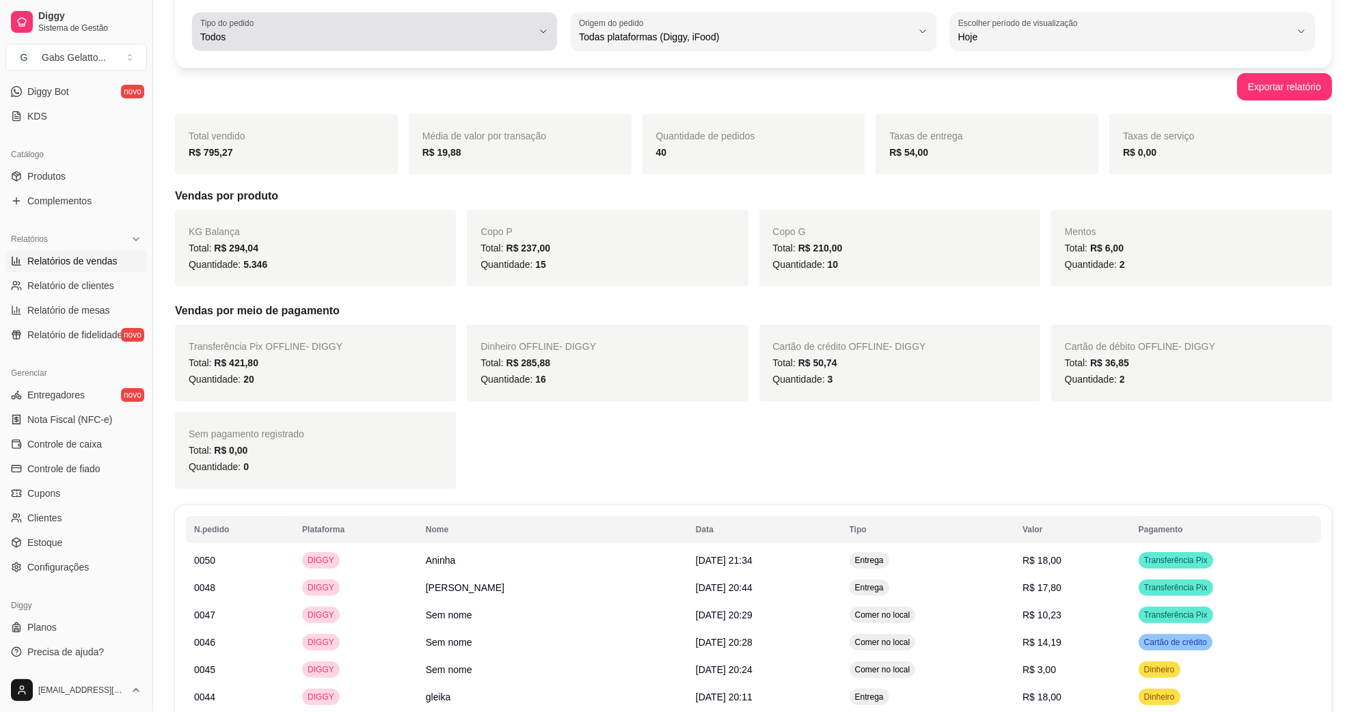
click at [501, 34] on span "Todos" at bounding box center [366, 37] width 332 height 14
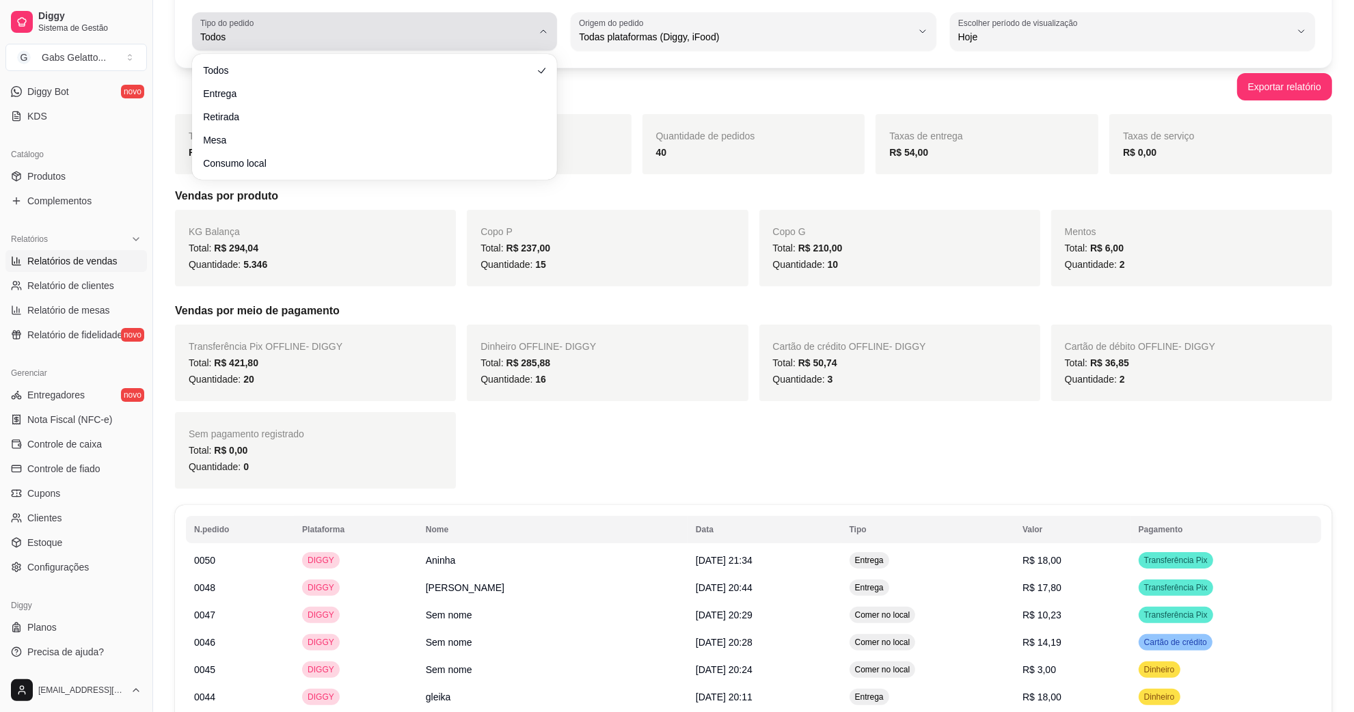
click at [500, 36] on span "Todos" at bounding box center [366, 37] width 332 height 14
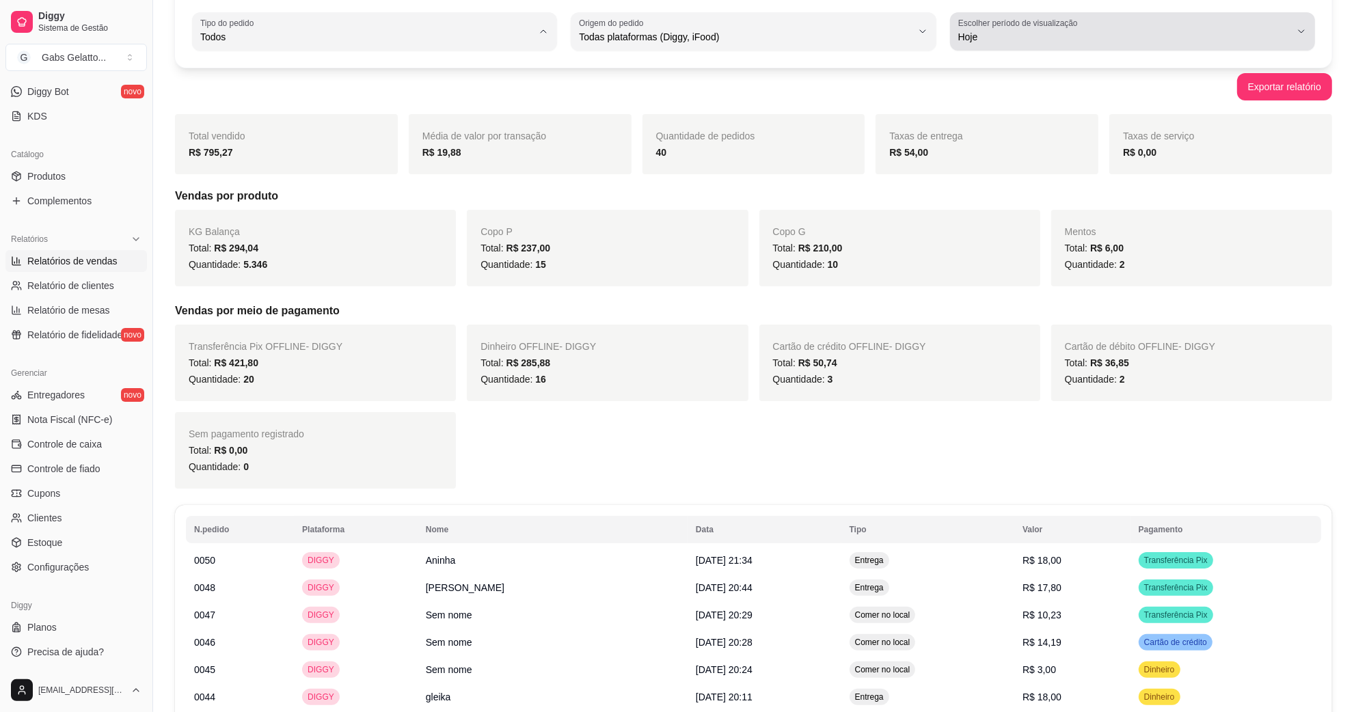
click at [999, 29] on div "Hoje" at bounding box center [1125, 31] width 332 height 27
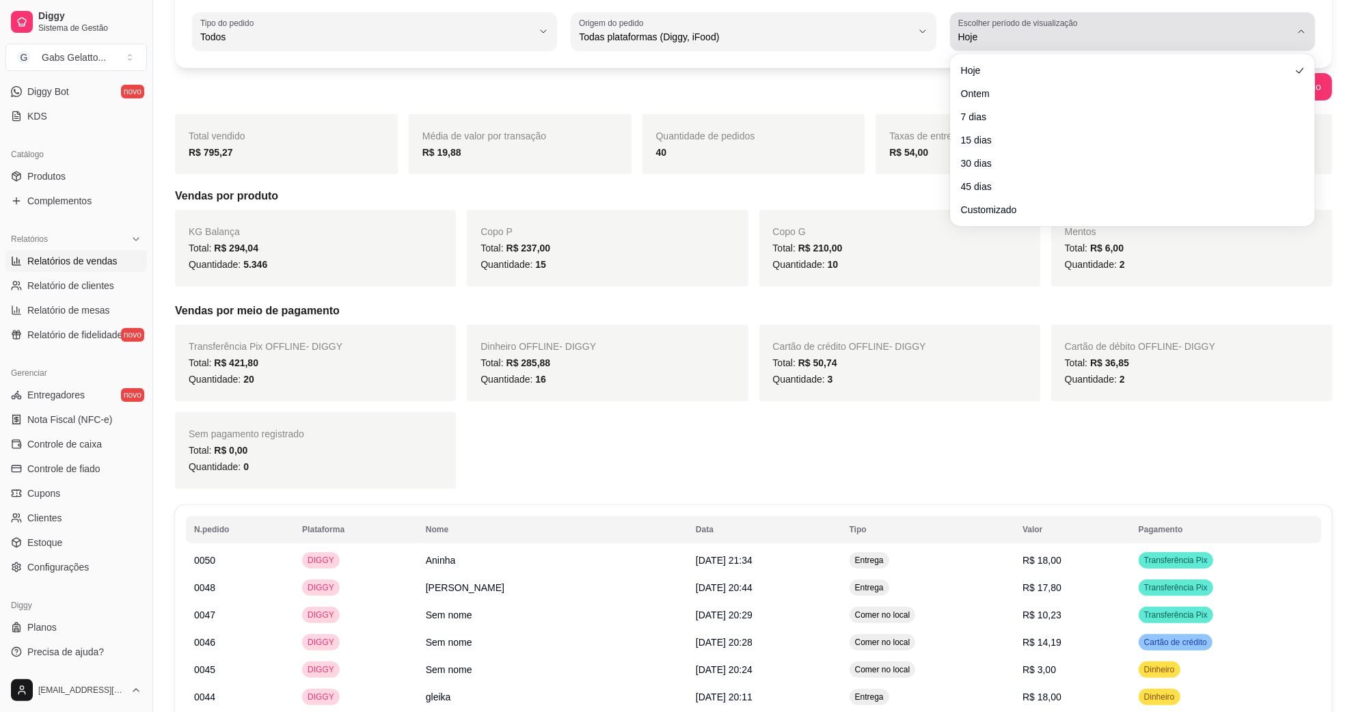
click at [998, 29] on div "Hoje" at bounding box center [1125, 31] width 332 height 27
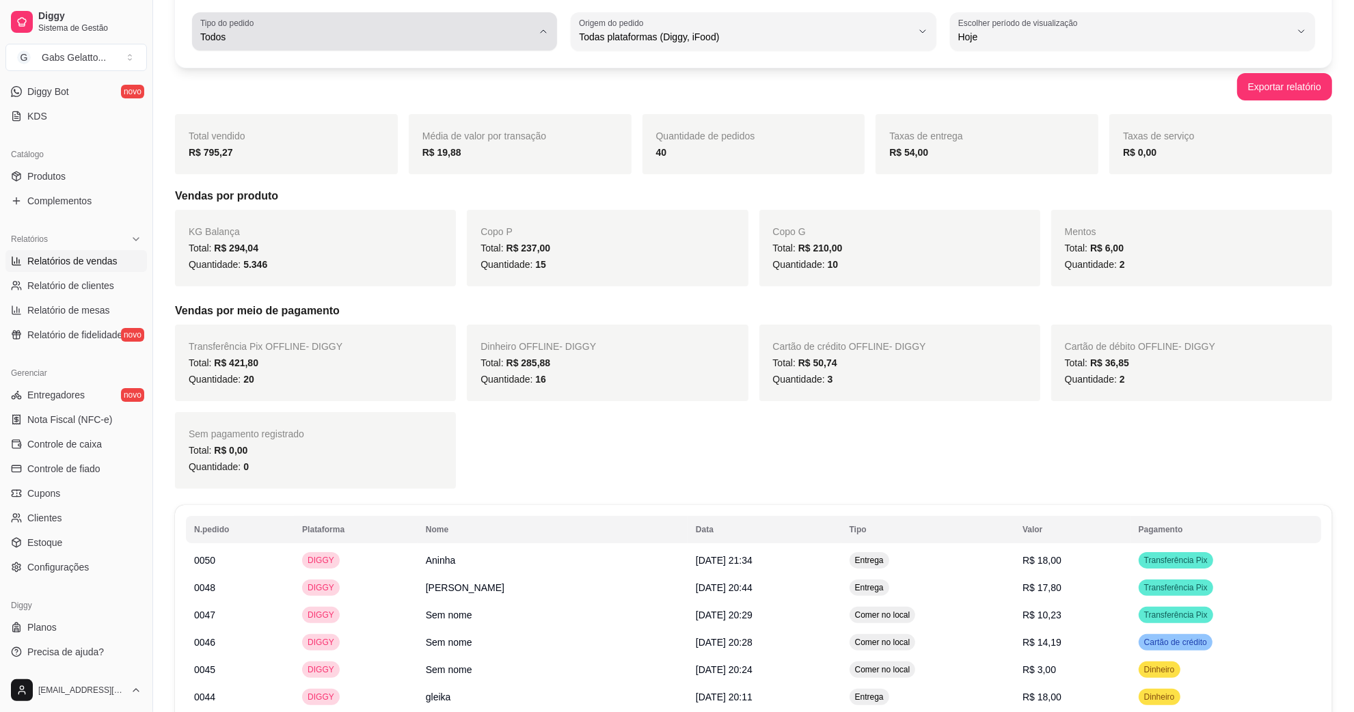
click at [472, 26] on div "Todos" at bounding box center [366, 31] width 332 height 27
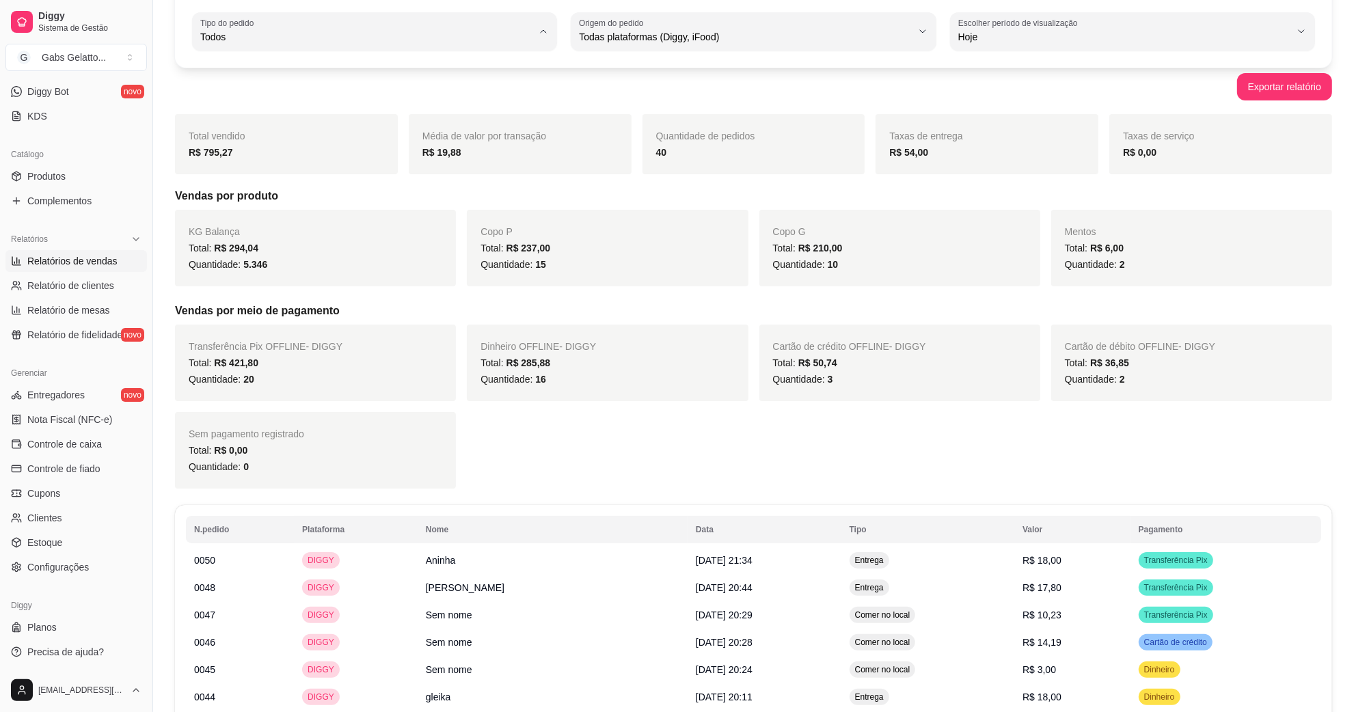
click at [303, 93] on span "Entrega" at bounding box center [368, 91] width 317 height 13
type input "DELIVERY"
select select "DELIVERY"
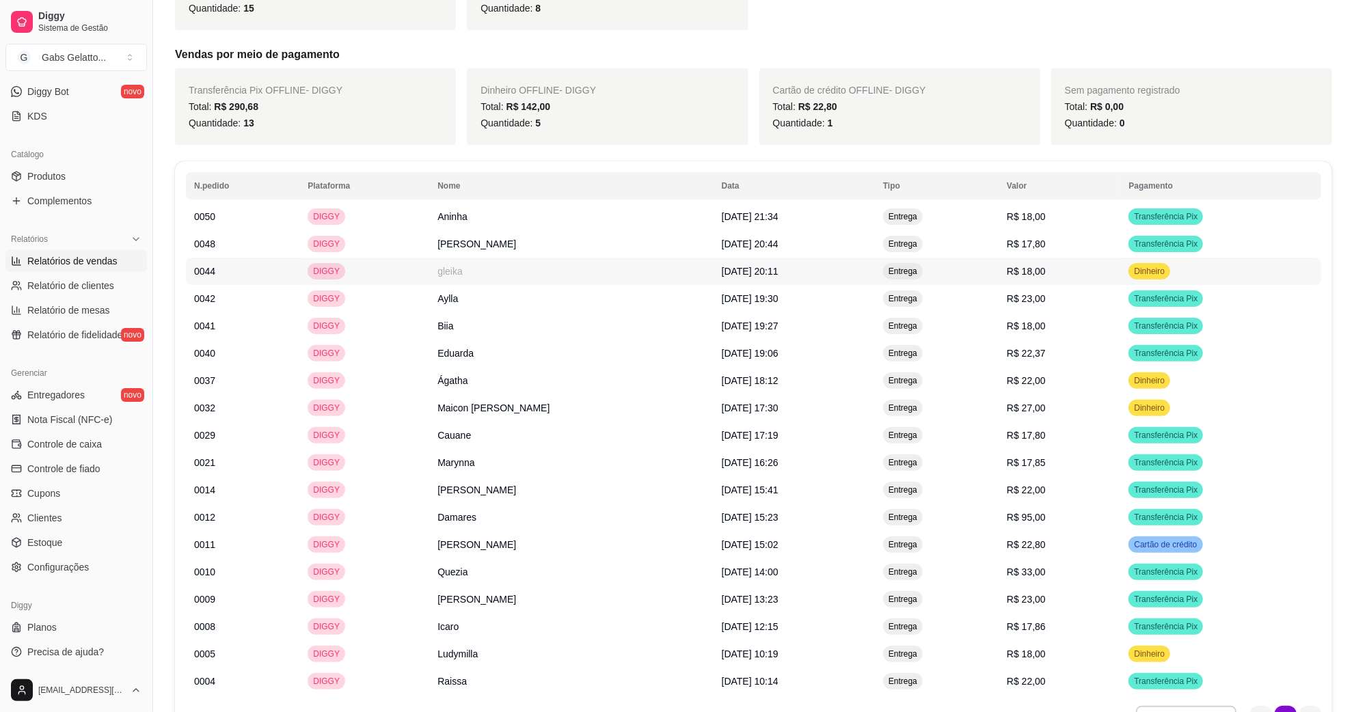
scroll to position [426, 0]
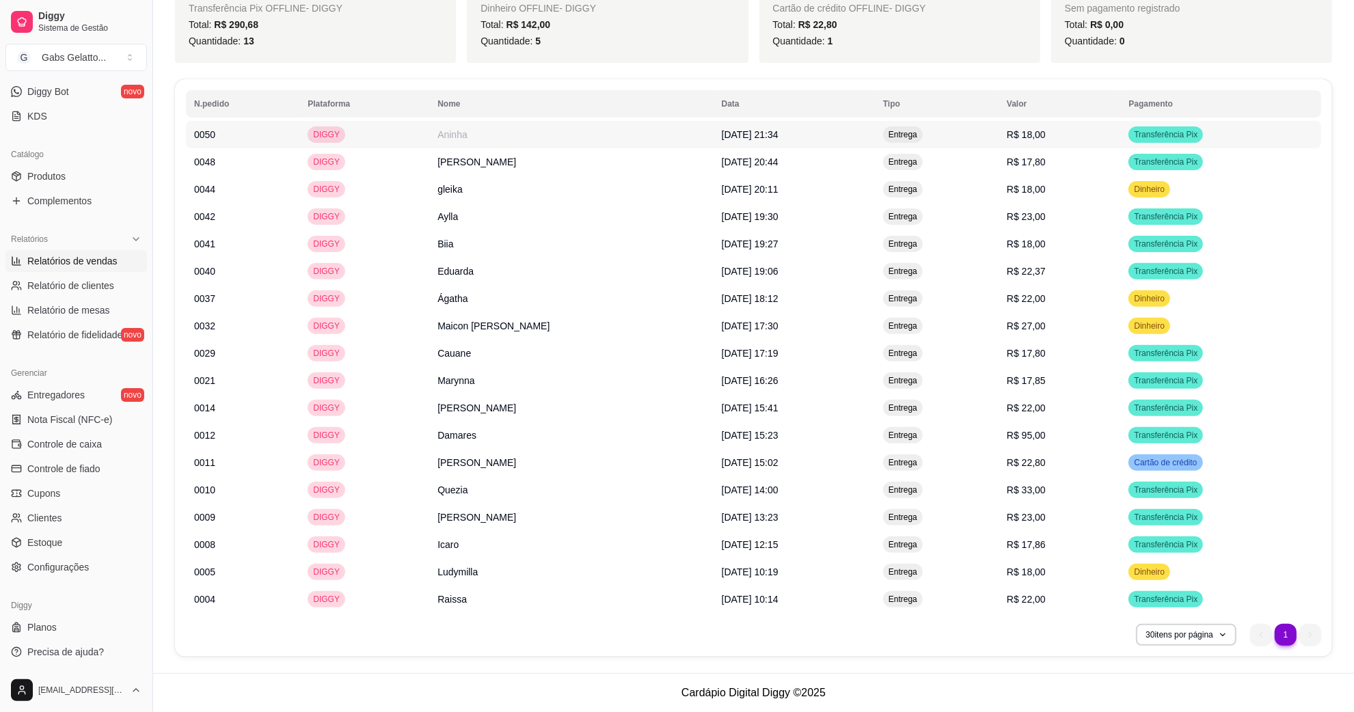
click at [866, 141] on td "[DATE] 21:34" at bounding box center [794, 134] width 161 height 27
click at [921, 600] on td "Entrega" at bounding box center [937, 599] width 124 height 27
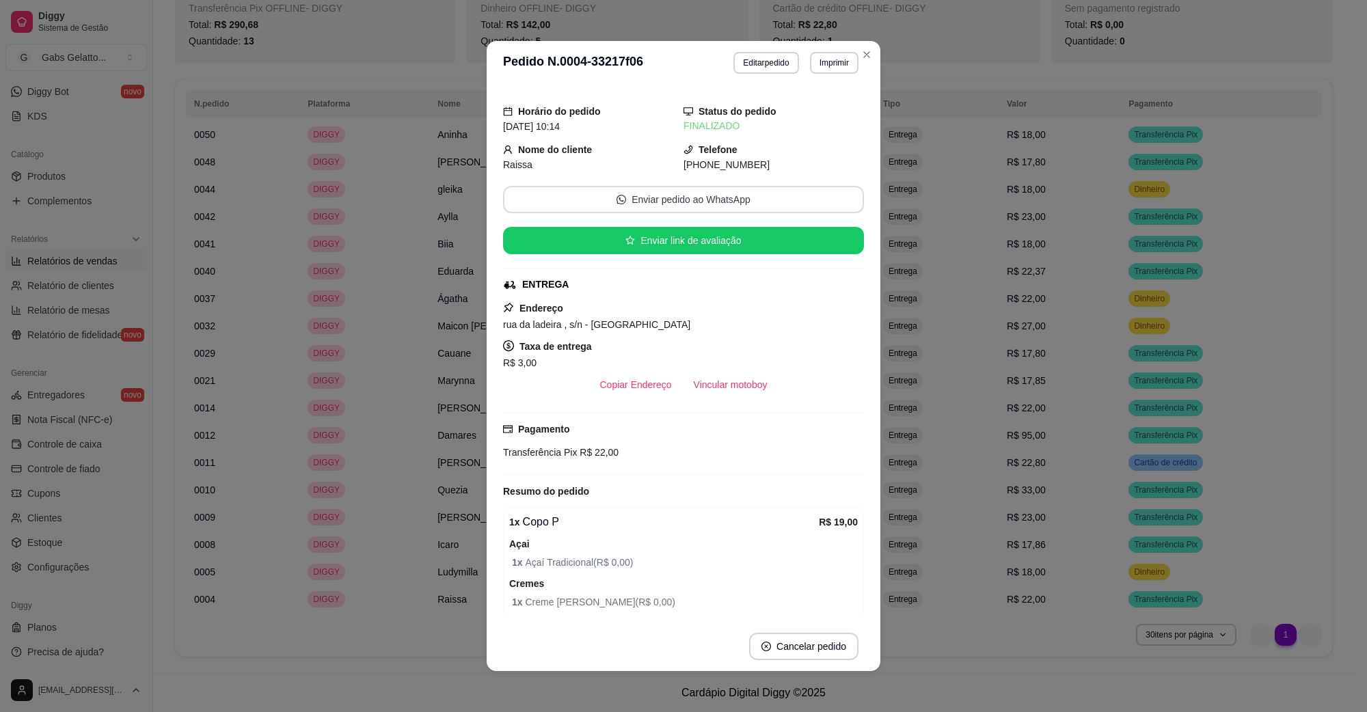
click at [687, 202] on button "Enviar pedido ao WhatsApp" at bounding box center [683, 199] width 361 height 27
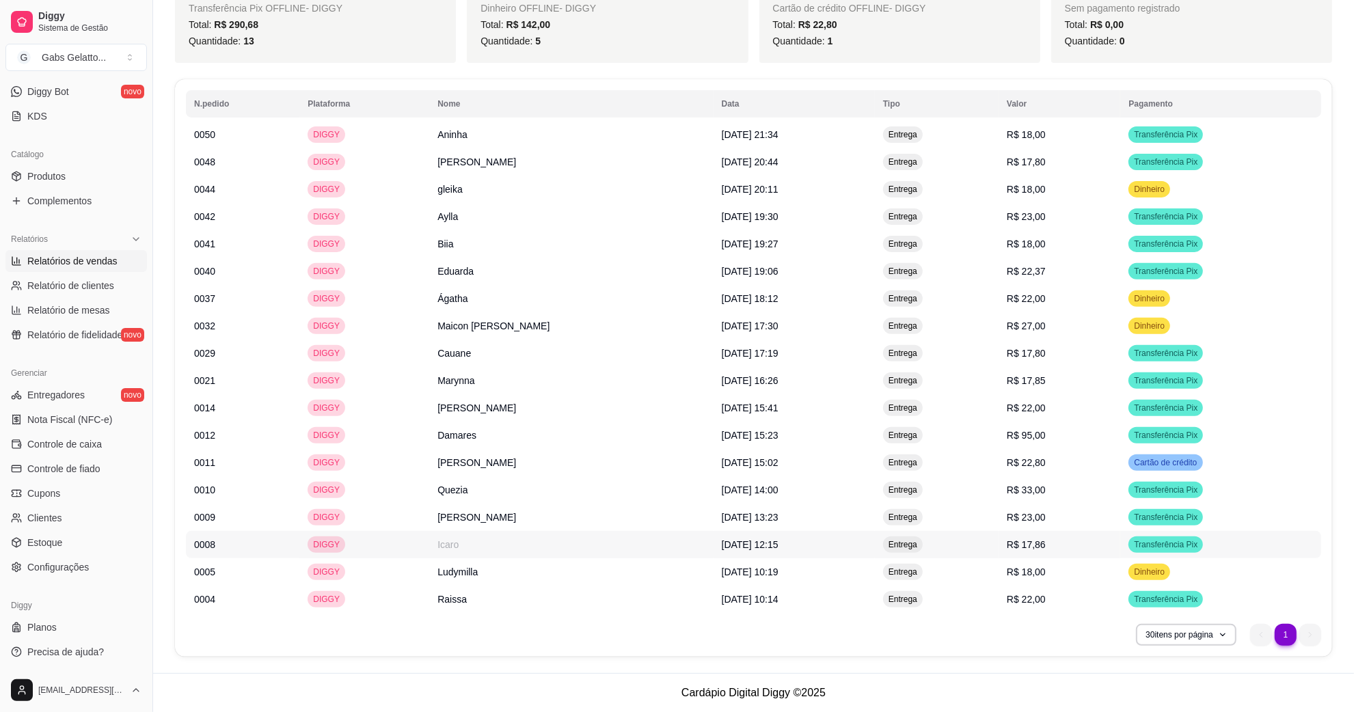
click at [999, 547] on td "Entrega" at bounding box center [937, 544] width 124 height 27
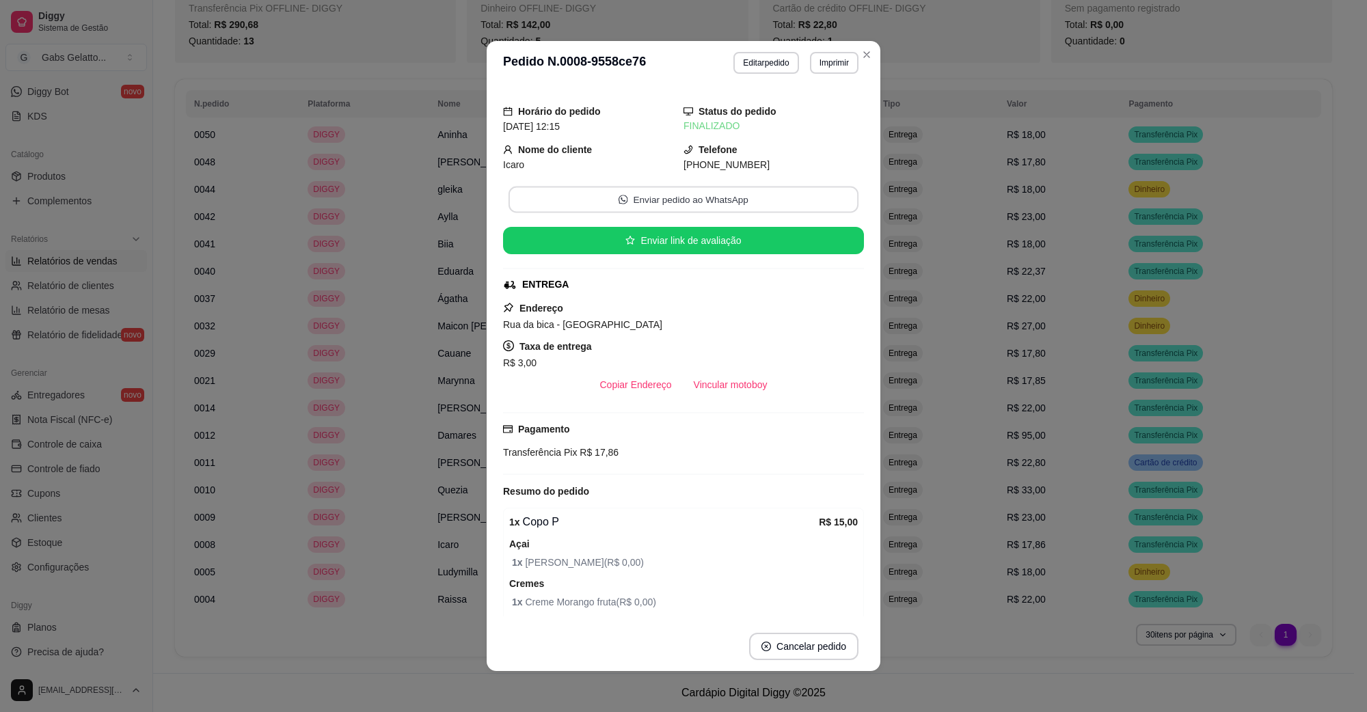
click at [738, 202] on button "Enviar pedido ao WhatsApp" at bounding box center [684, 200] width 350 height 27
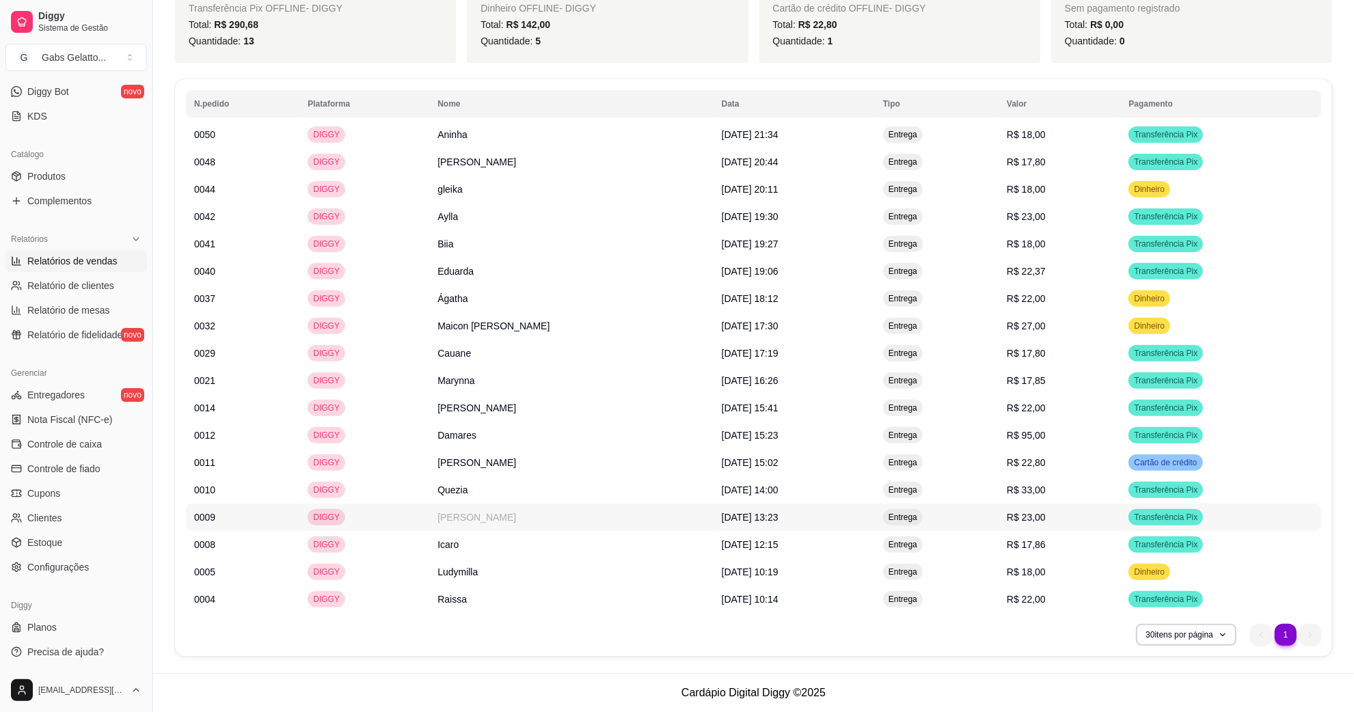
click at [522, 520] on td "[PERSON_NAME]" at bounding box center [571, 517] width 284 height 27
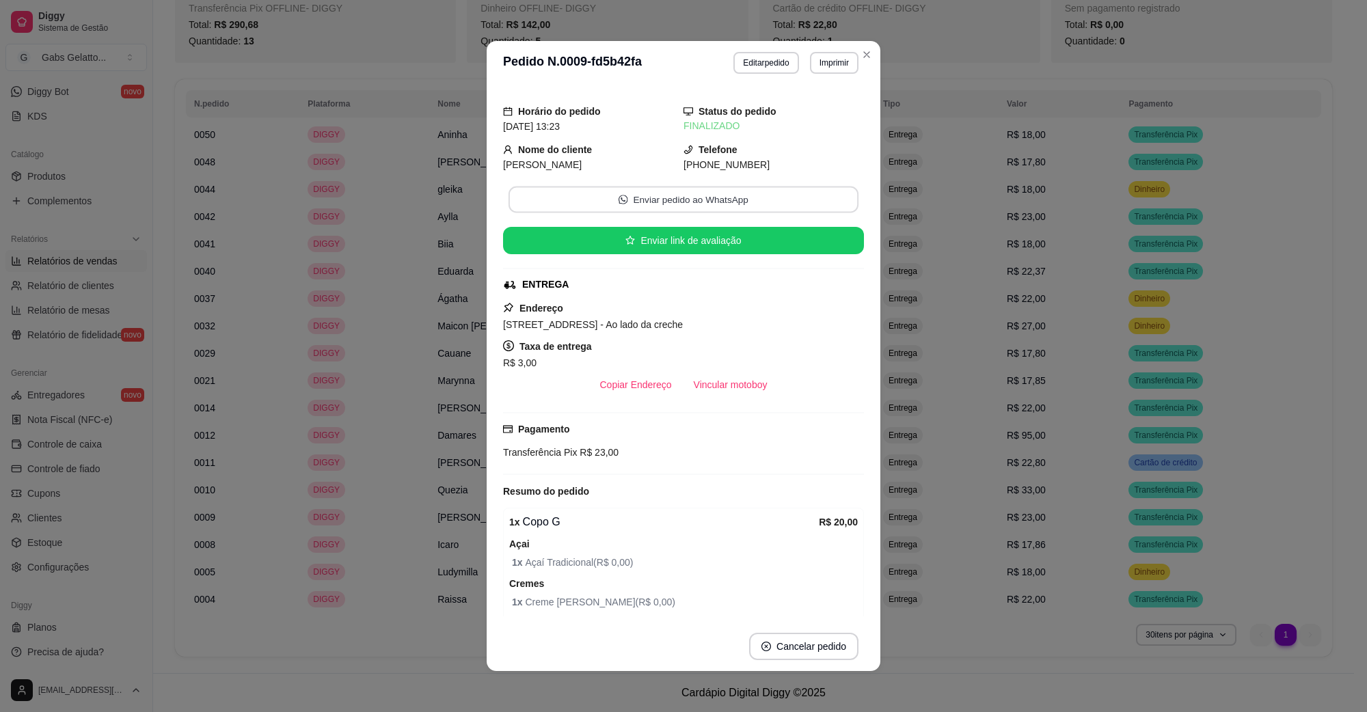
click at [626, 200] on button "Enviar pedido ao WhatsApp" at bounding box center [684, 200] width 350 height 27
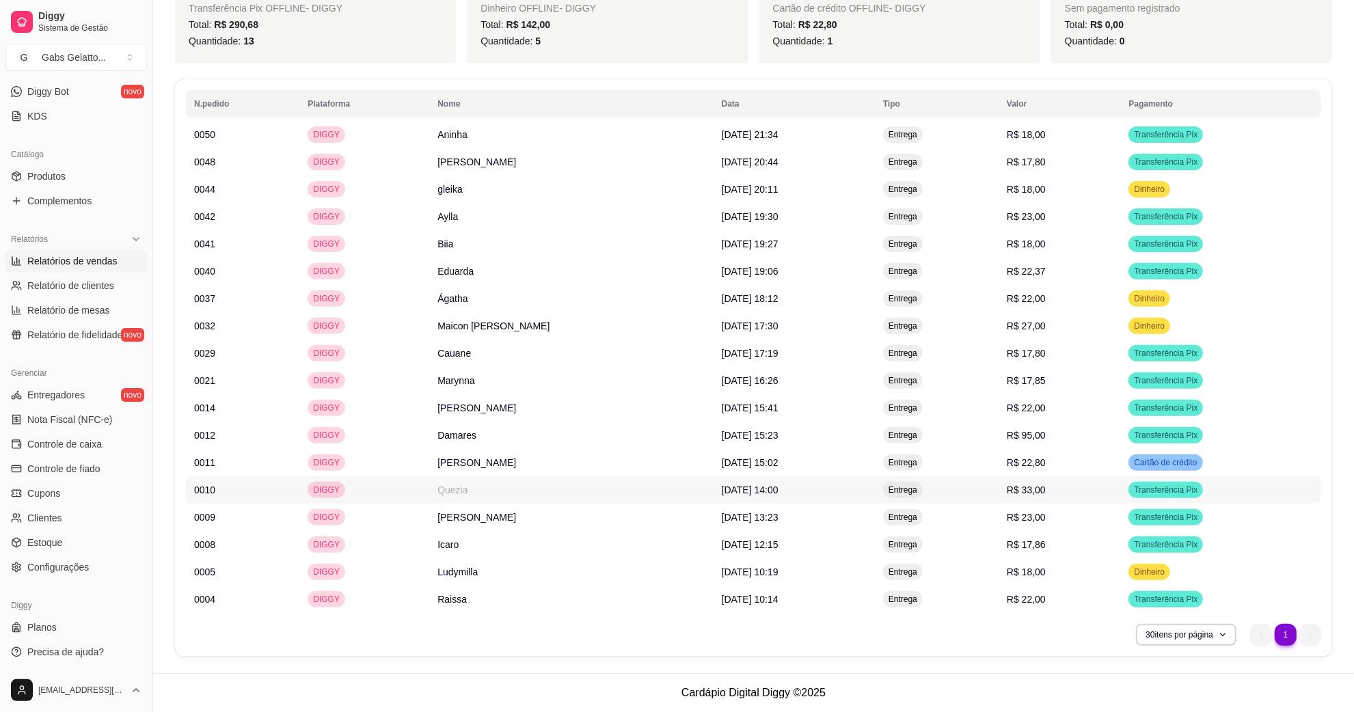
click at [727, 477] on td "[DATE] 14:00" at bounding box center [794, 490] width 161 height 27
click at [985, 490] on td "Entrega" at bounding box center [937, 490] width 124 height 27
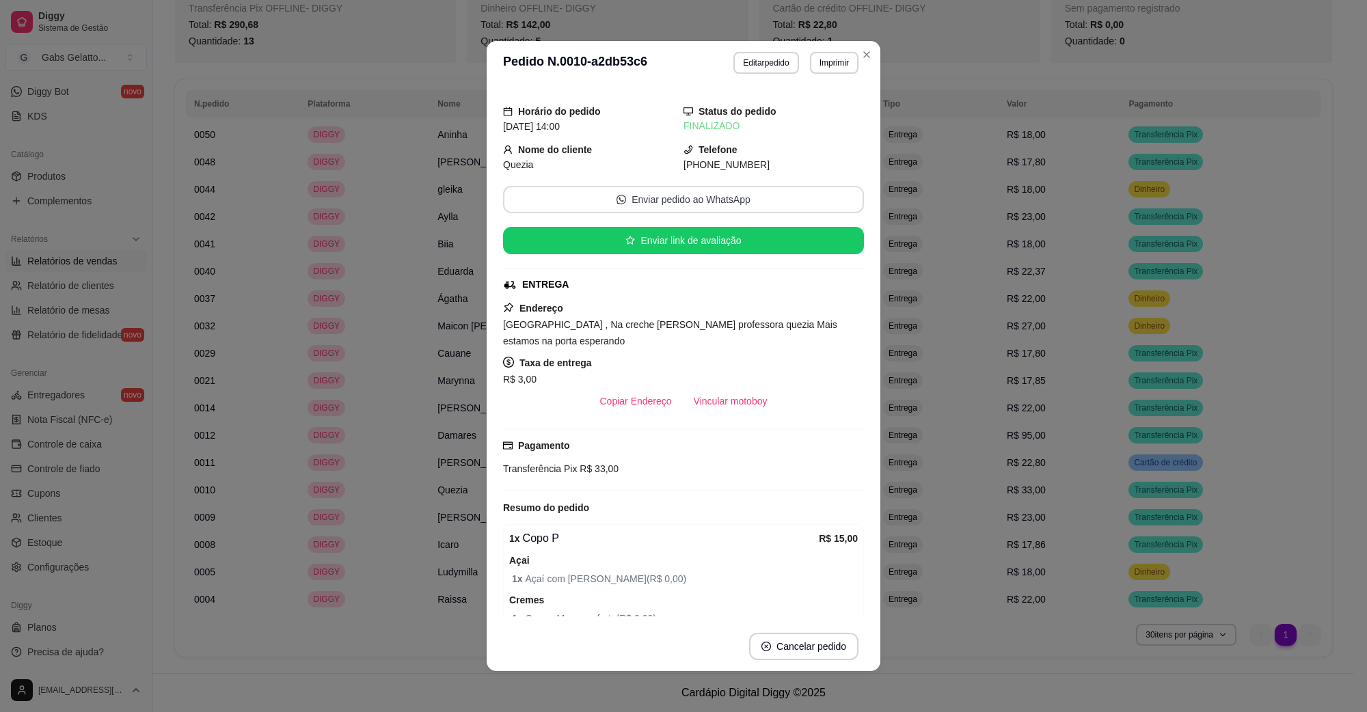
click at [651, 203] on button "Enviar pedido ao WhatsApp" at bounding box center [683, 199] width 361 height 27
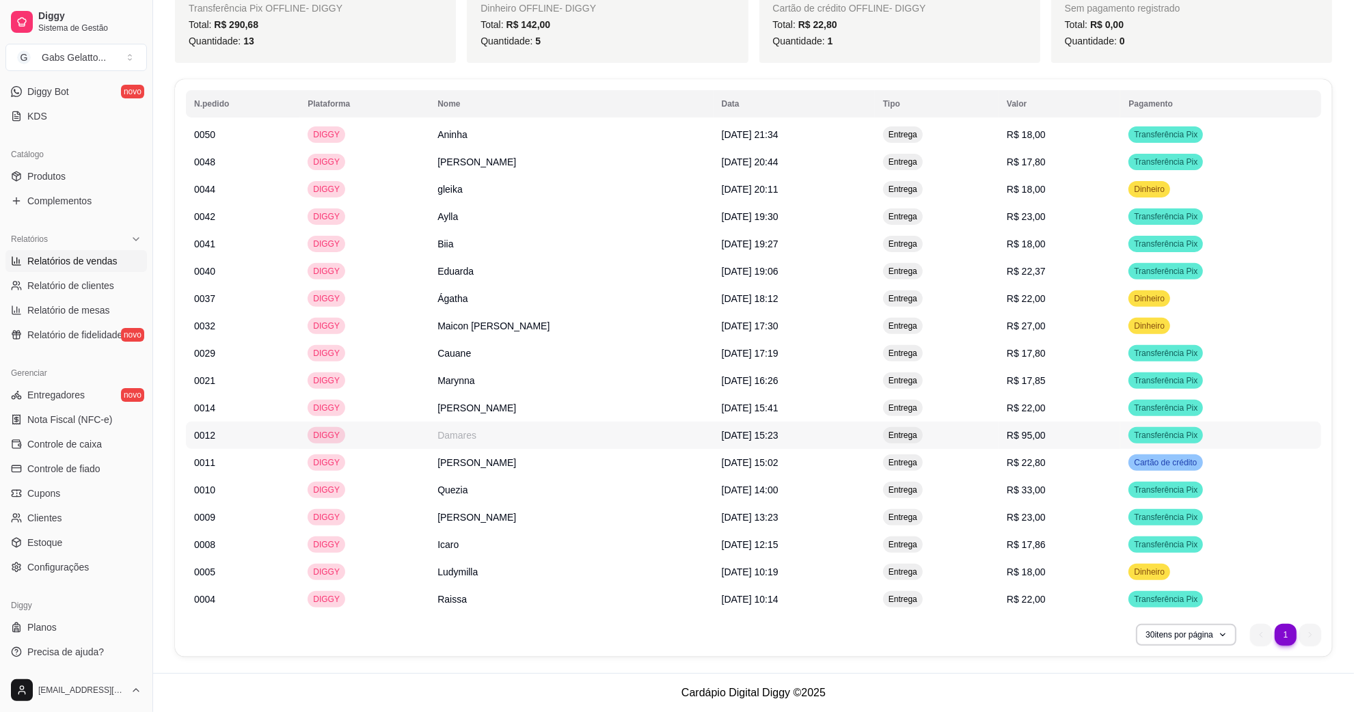
click at [999, 436] on td "Entrega" at bounding box center [937, 435] width 124 height 27
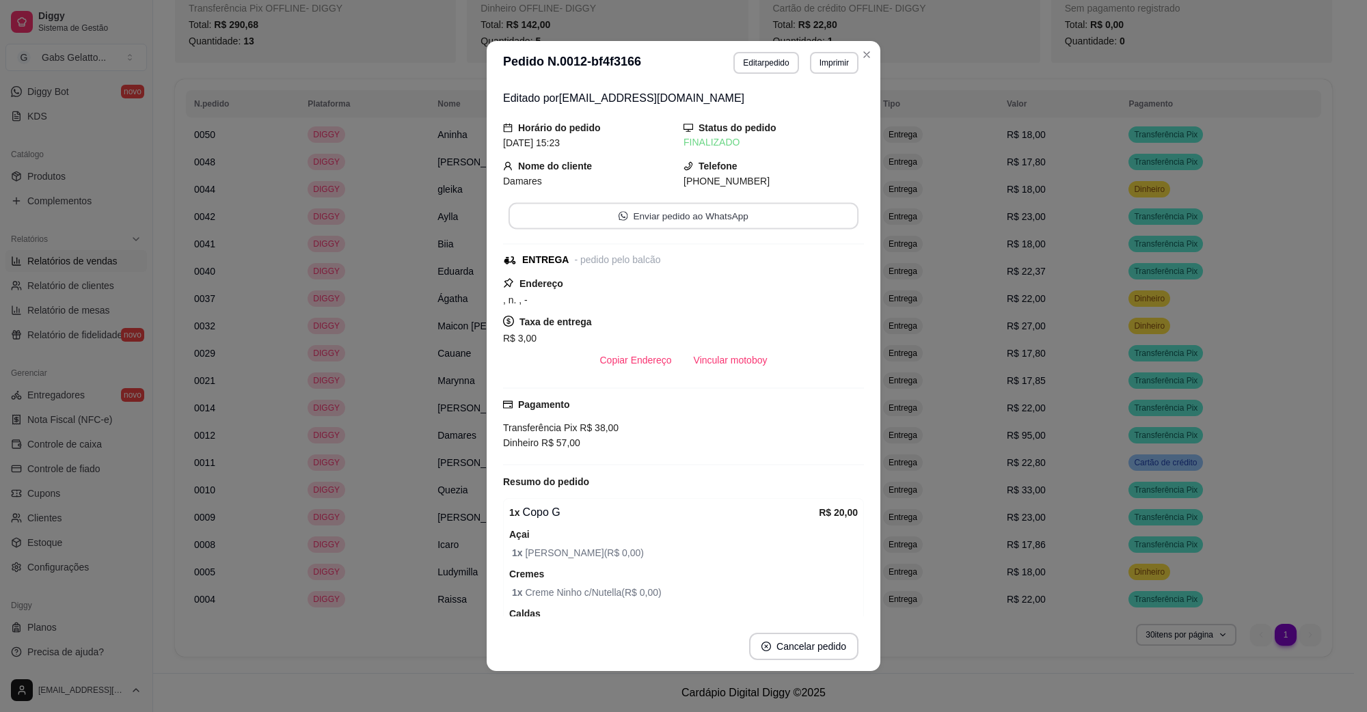
click at [613, 226] on button "Enviar pedido ao WhatsApp" at bounding box center [684, 216] width 350 height 27
click at [752, 65] on button "Editar pedido" at bounding box center [766, 63] width 65 height 22
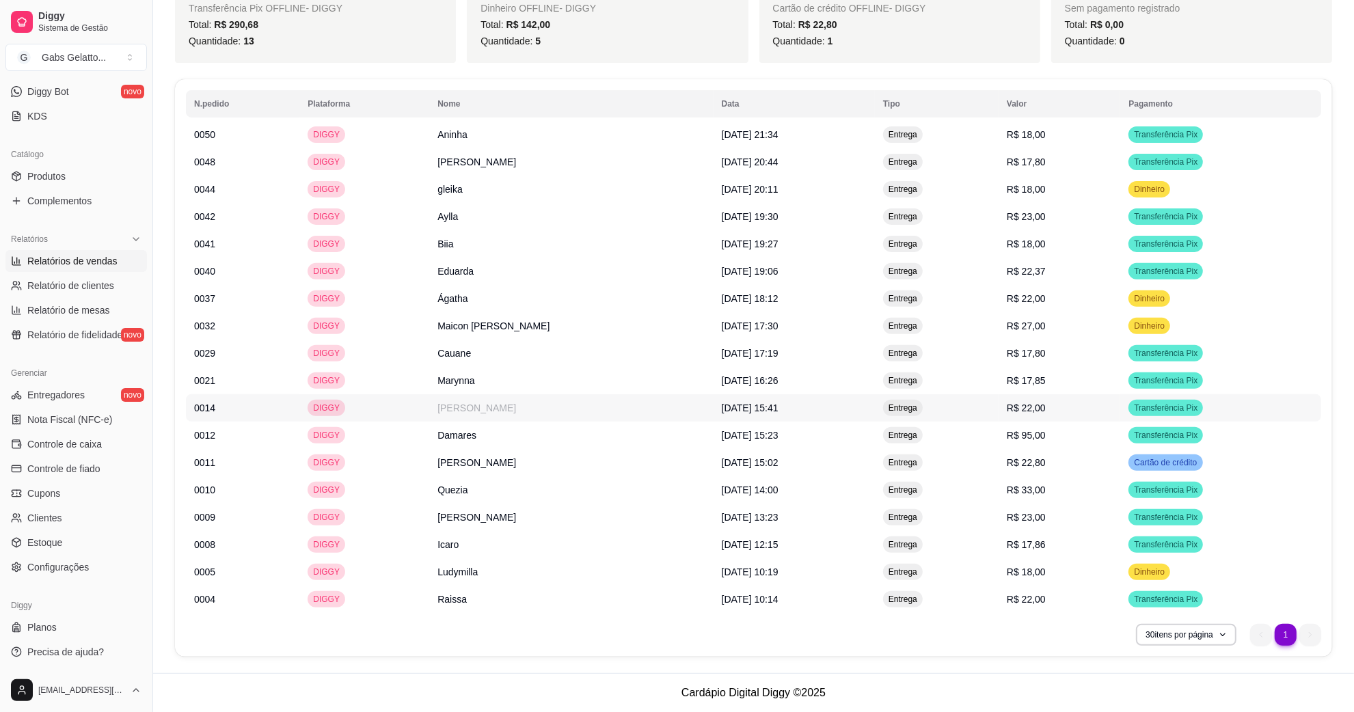
click at [999, 412] on td "Entrega" at bounding box center [937, 407] width 124 height 27
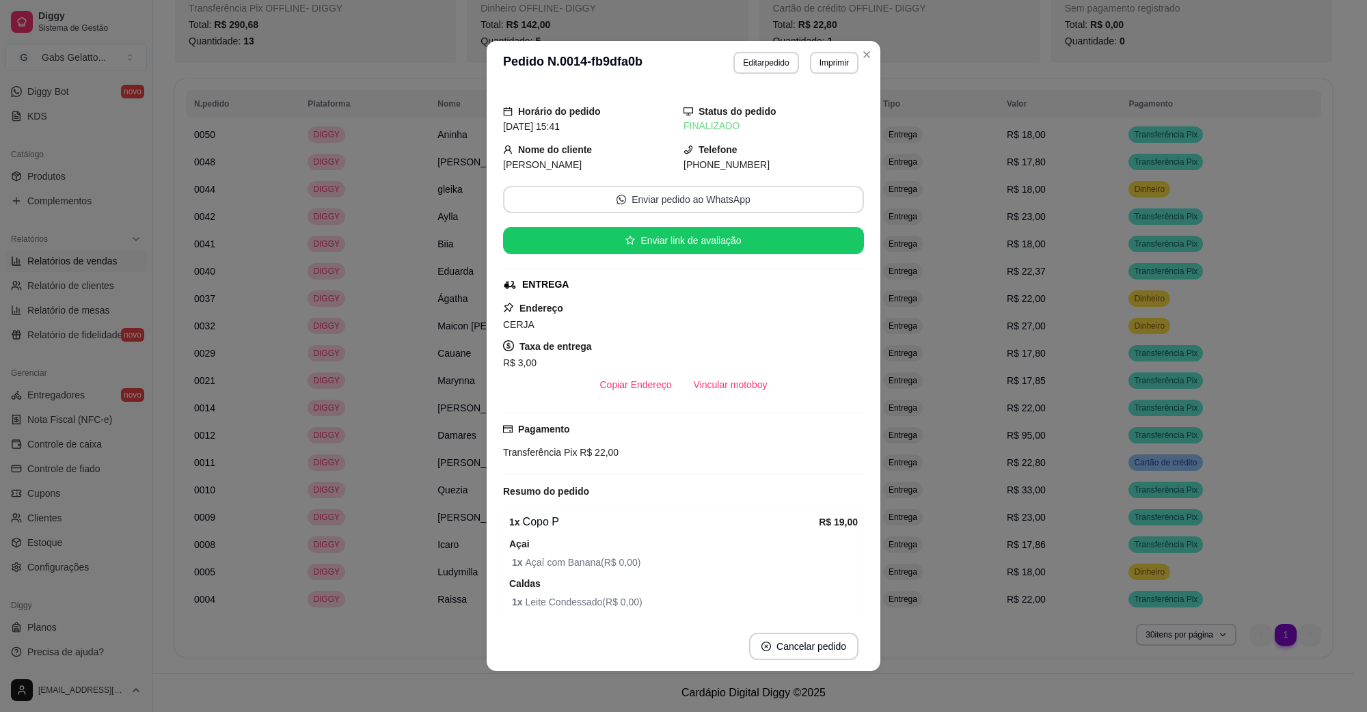
click at [682, 196] on button "Enviar pedido ao WhatsApp" at bounding box center [683, 199] width 361 height 27
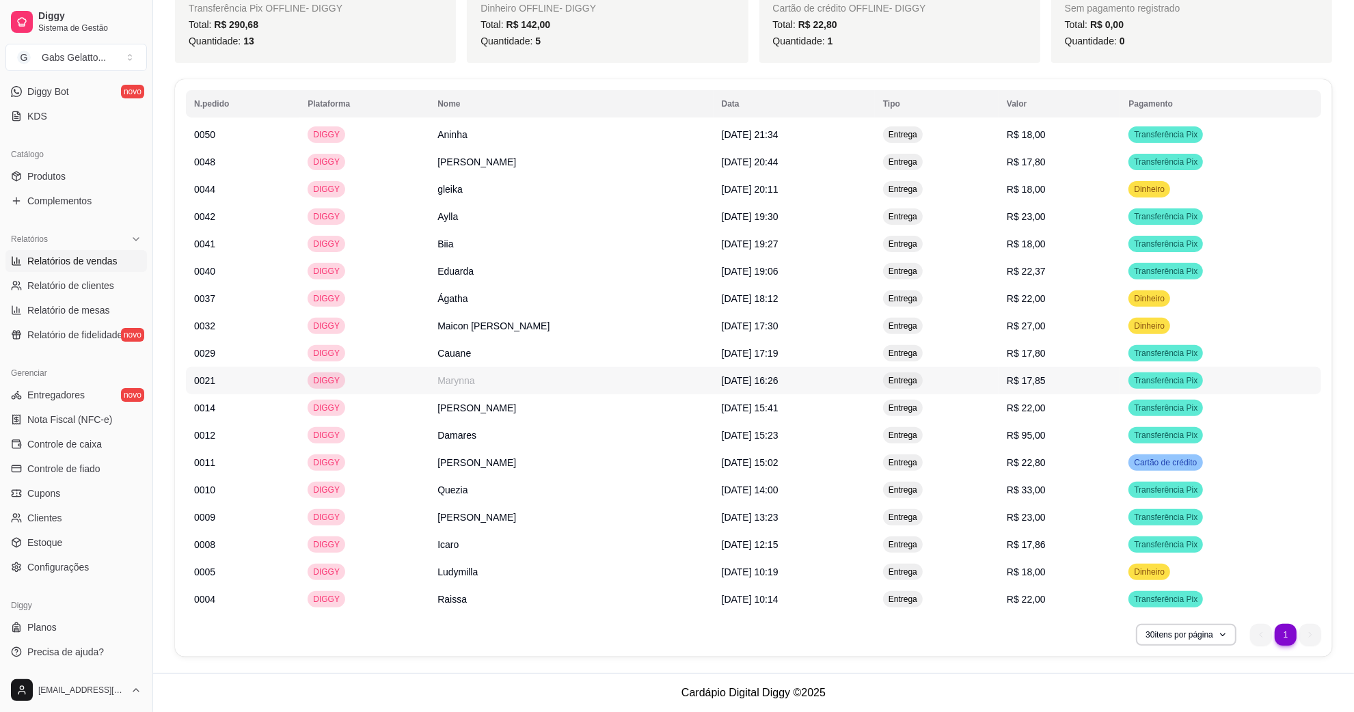
click at [999, 383] on td "Entrega" at bounding box center [937, 380] width 124 height 27
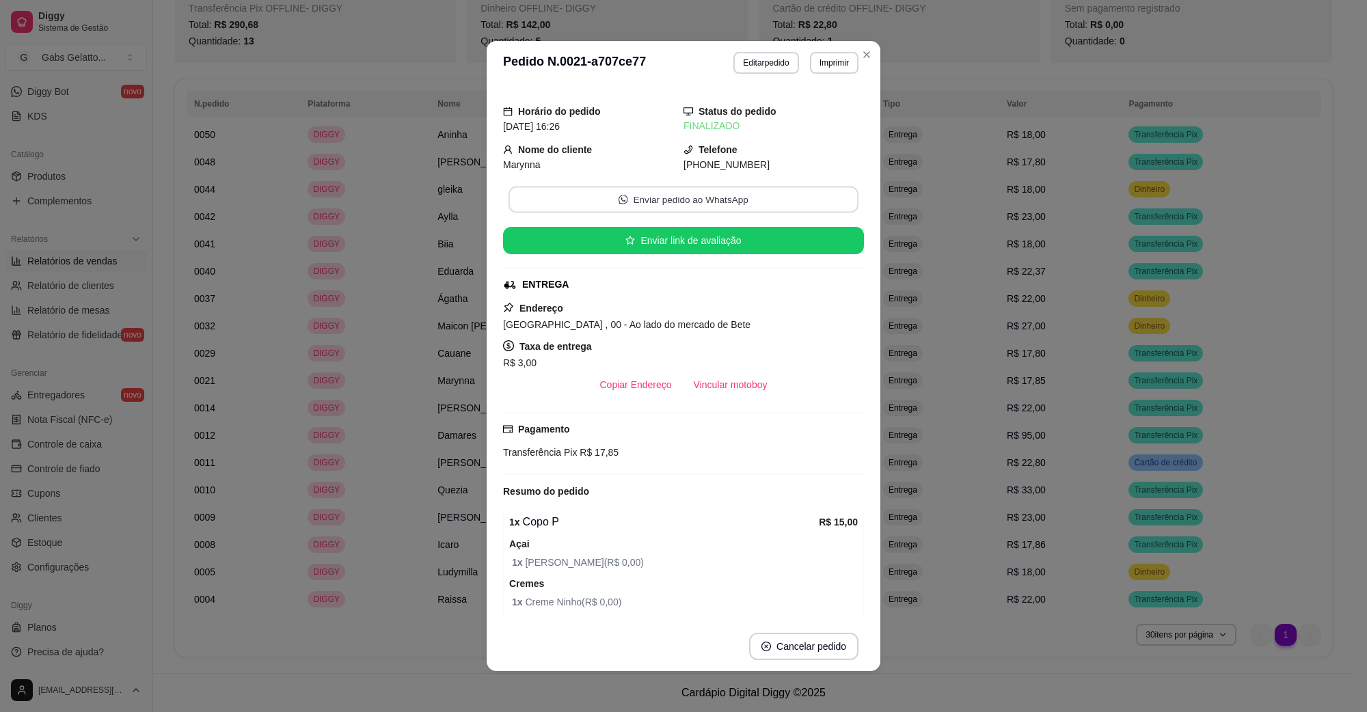
click at [735, 198] on button "Enviar pedido ao WhatsApp" at bounding box center [684, 200] width 350 height 27
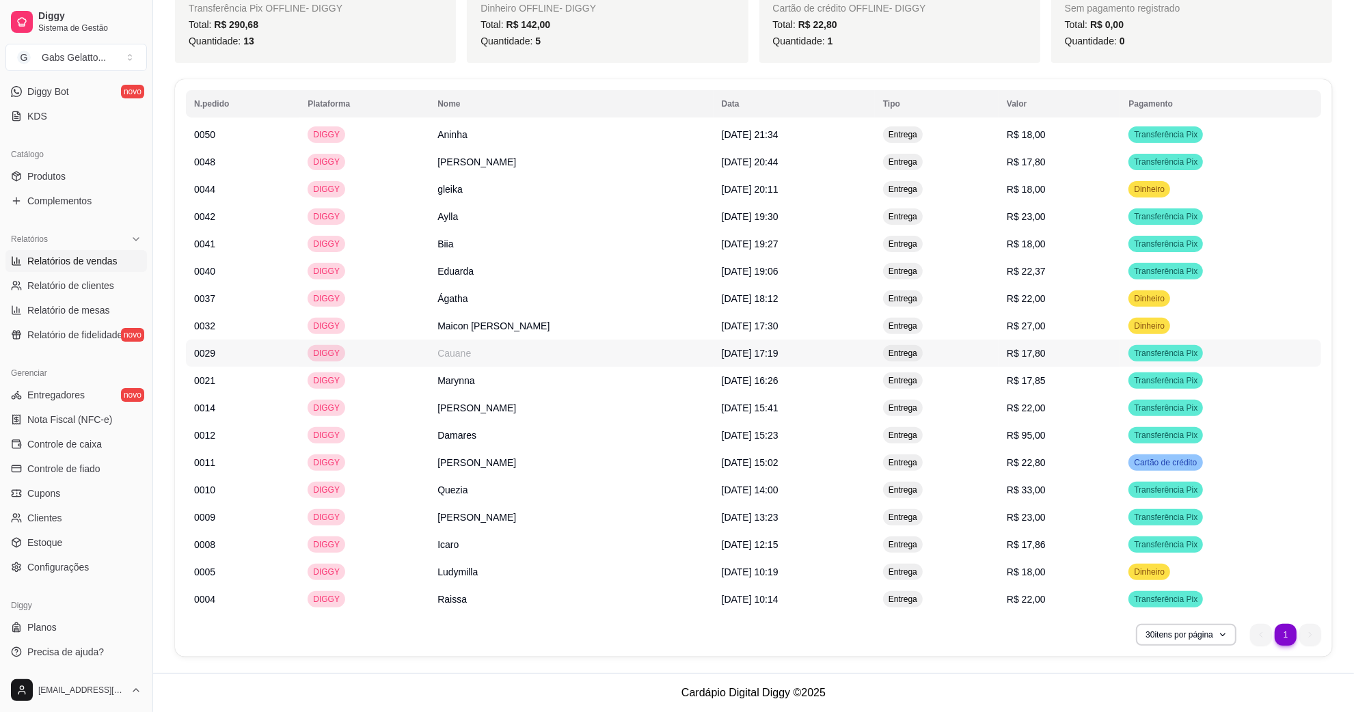
click at [999, 351] on td "Entrega" at bounding box center [937, 353] width 124 height 27
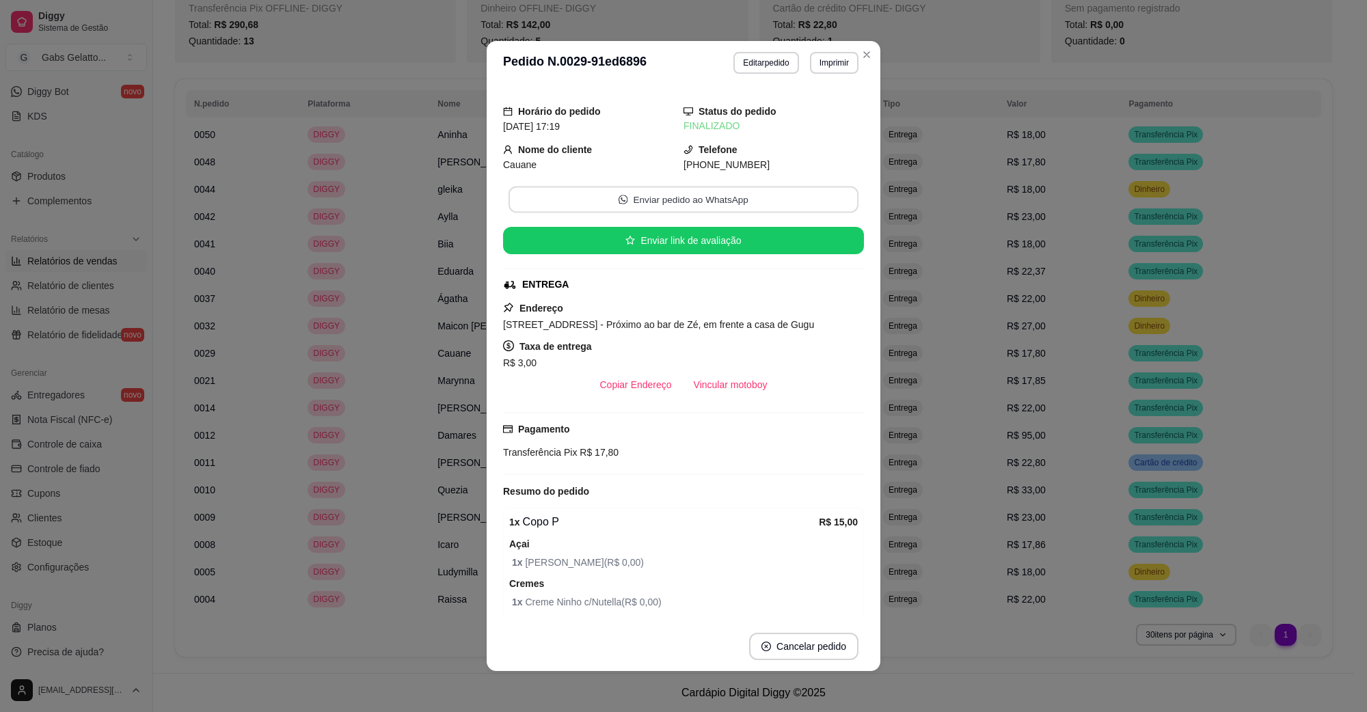
click at [703, 197] on button "Enviar pedido ao WhatsApp" at bounding box center [684, 200] width 350 height 27
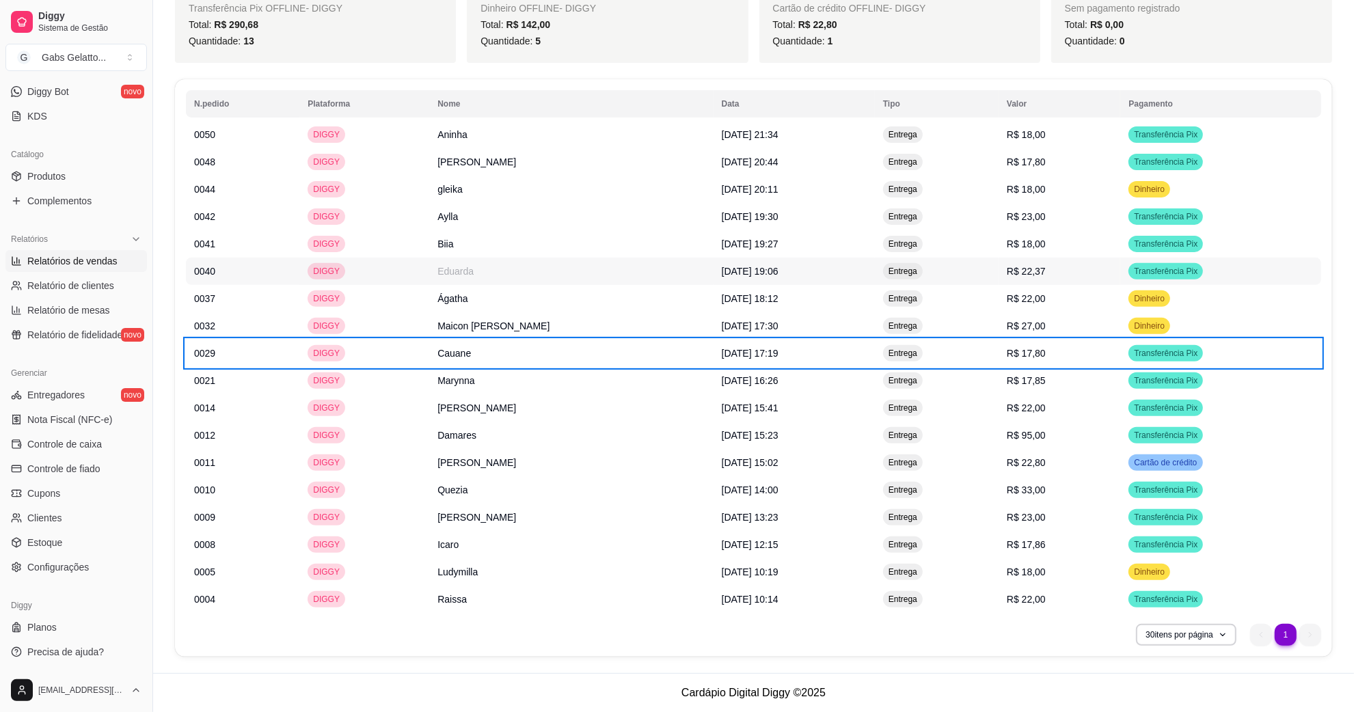
click at [999, 269] on td "Entrega" at bounding box center [937, 271] width 124 height 27
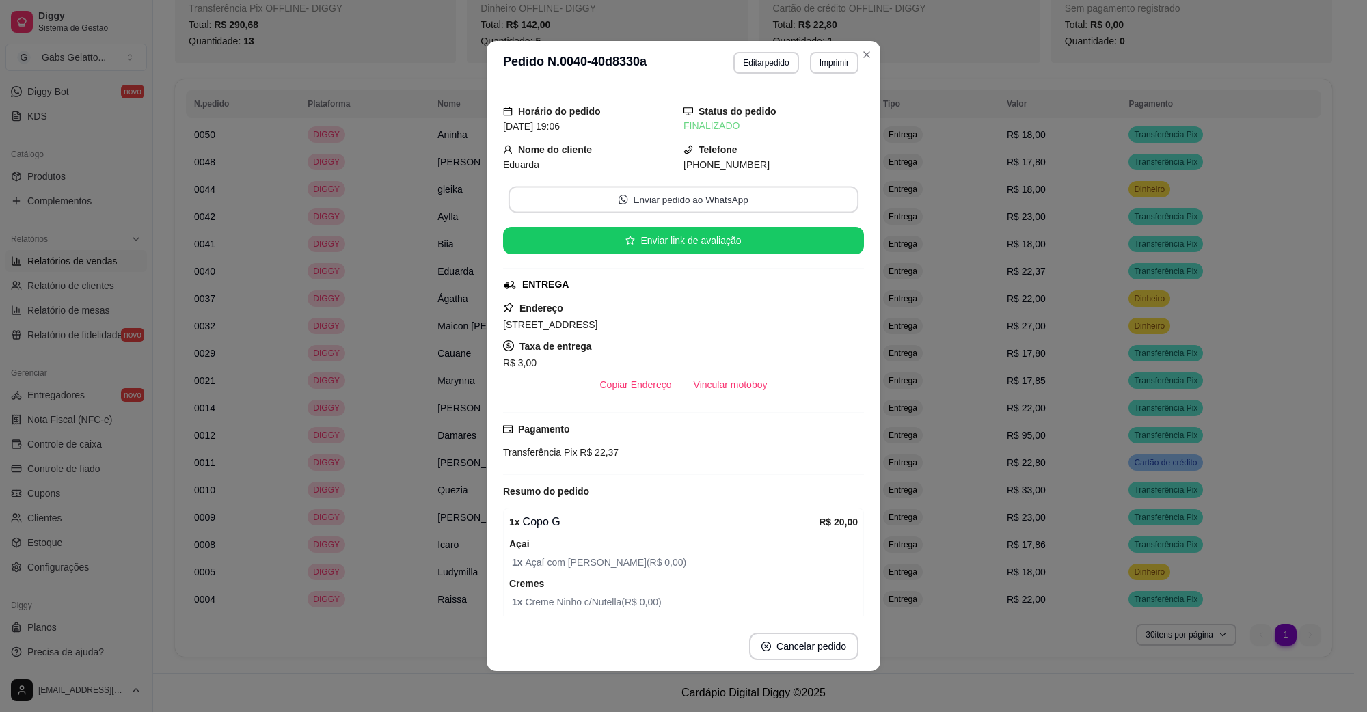
click at [650, 206] on button "Enviar pedido ao WhatsApp" at bounding box center [684, 200] width 350 height 27
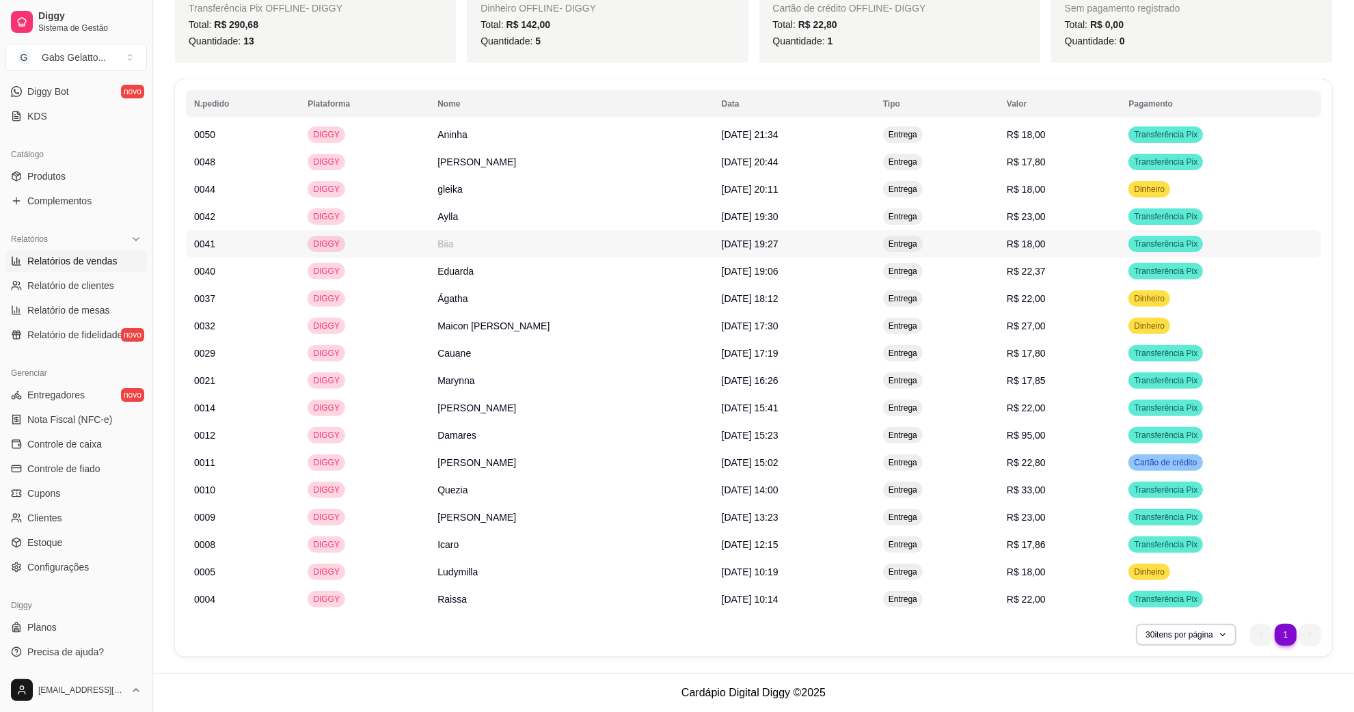
click at [999, 239] on td "Entrega" at bounding box center [937, 243] width 124 height 27
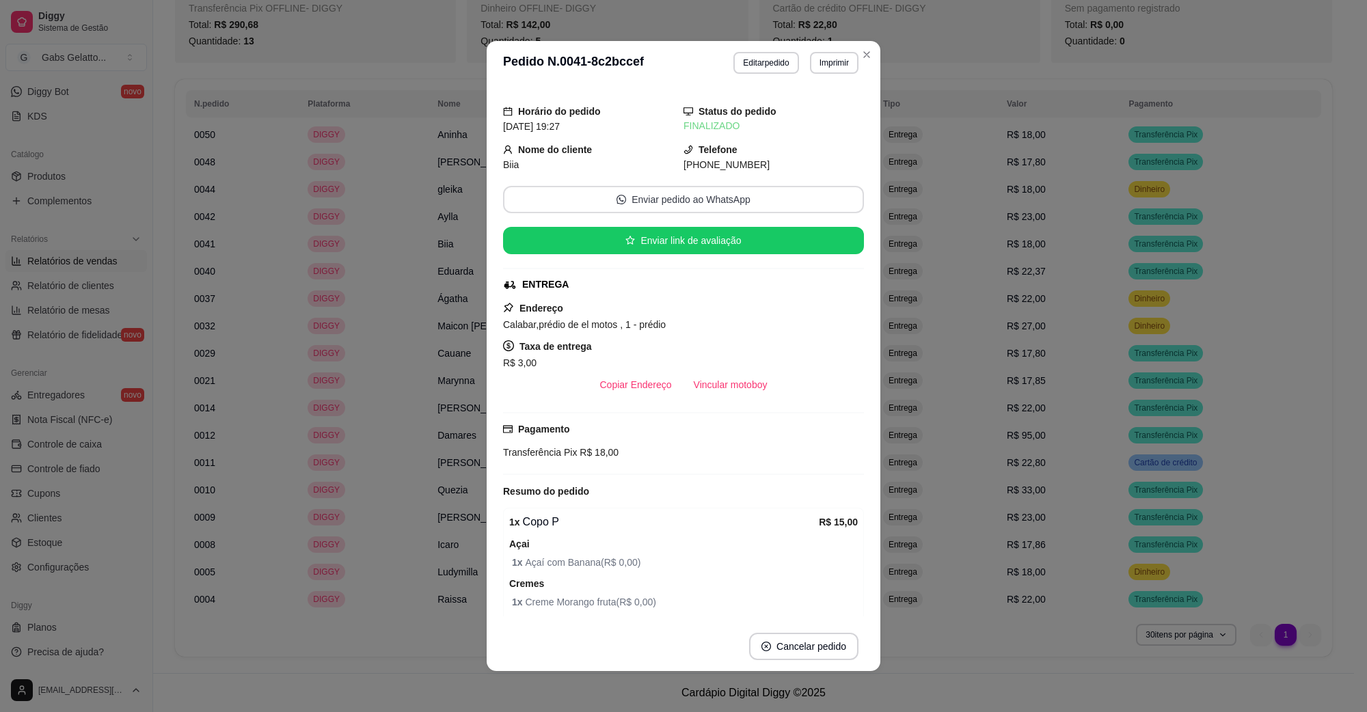
click at [701, 198] on button "Enviar pedido ao WhatsApp" at bounding box center [683, 199] width 361 height 27
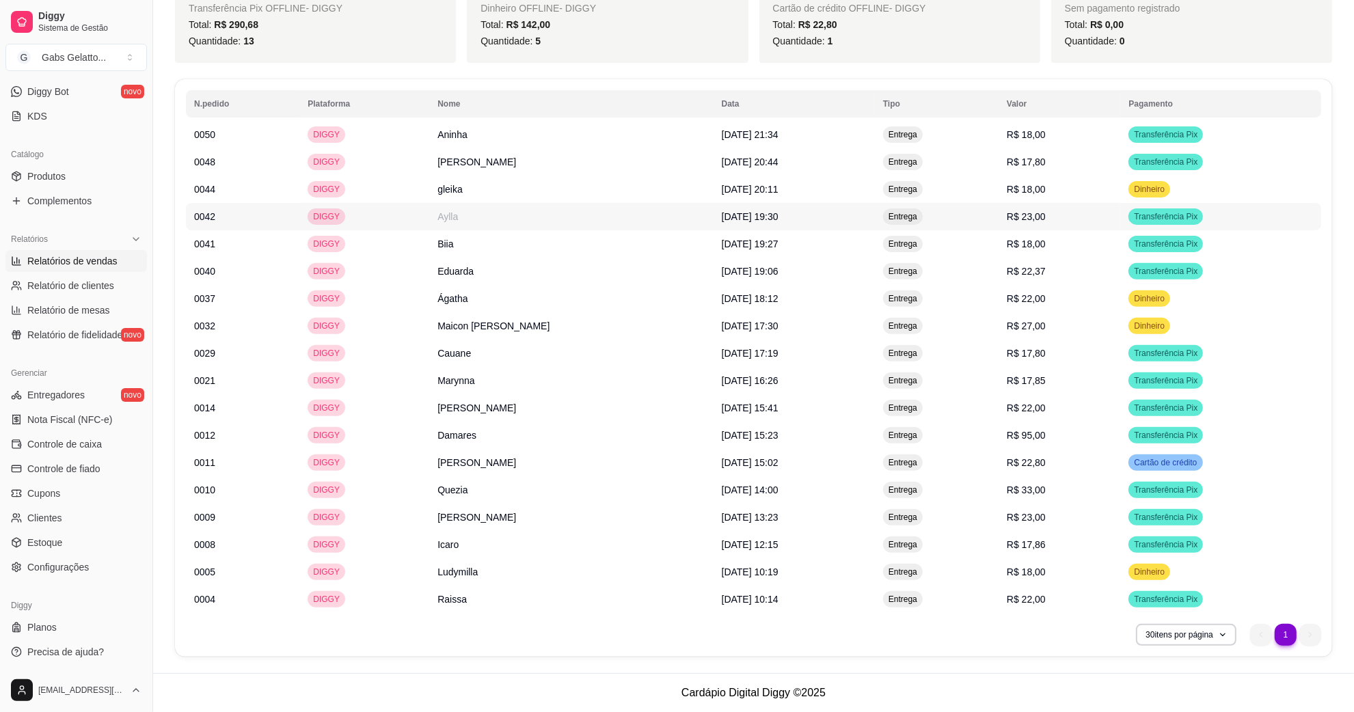
click at [867, 209] on td "[DATE] 19:30" at bounding box center [794, 216] width 161 height 27
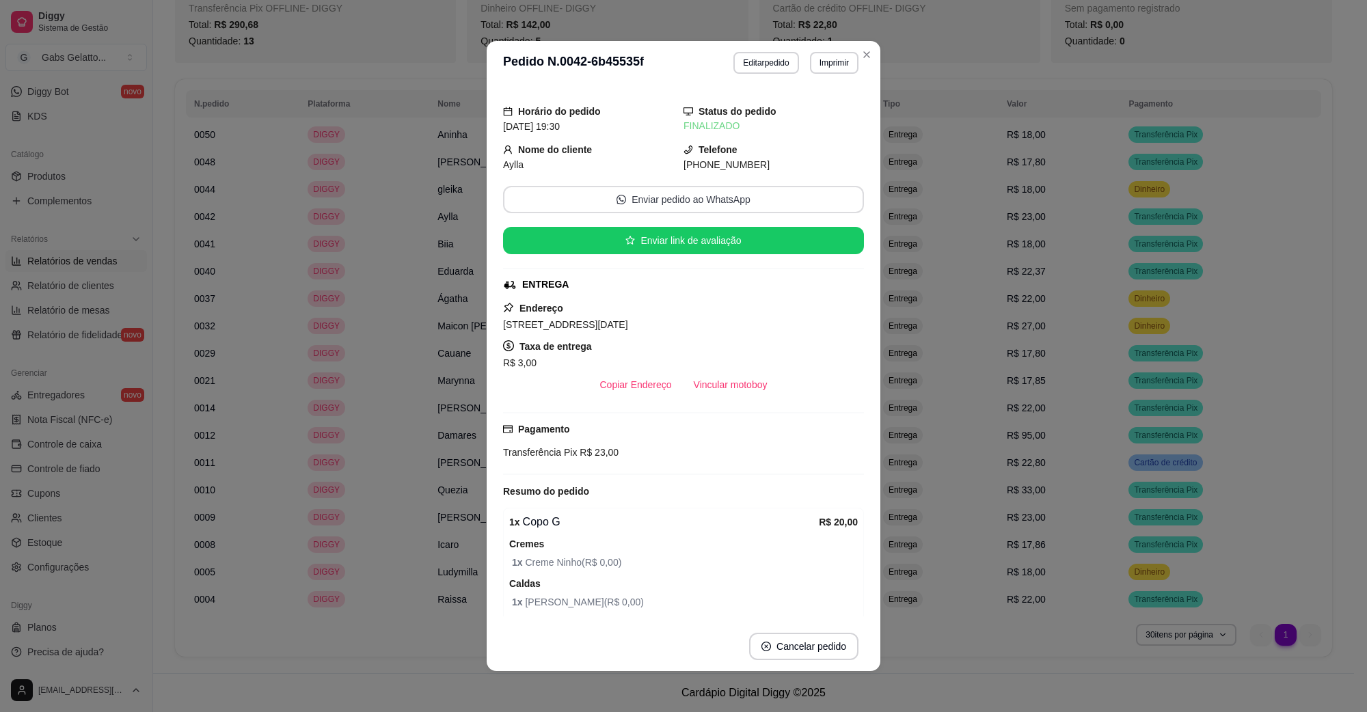
click at [681, 209] on button "Enviar pedido ao WhatsApp" at bounding box center [683, 199] width 361 height 27
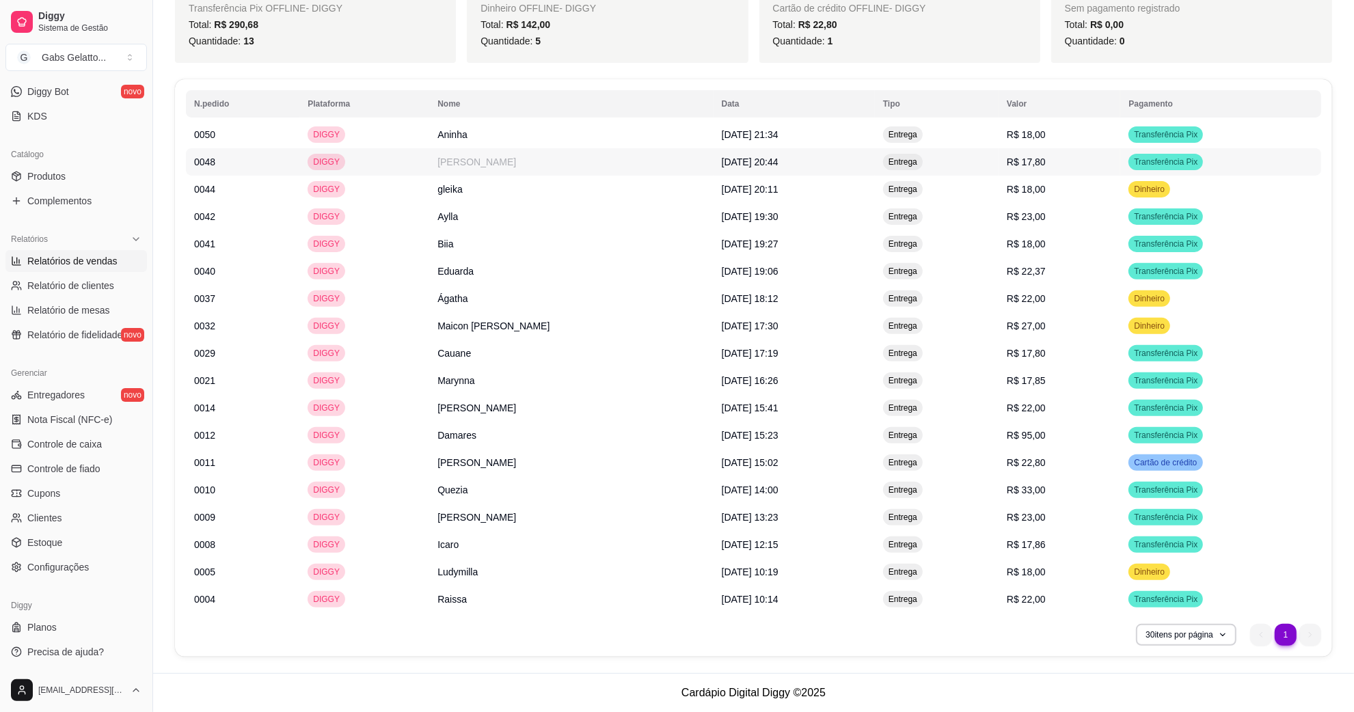
click at [989, 163] on td "Entrega" at bounding box center [937, 161] width 124 height 27
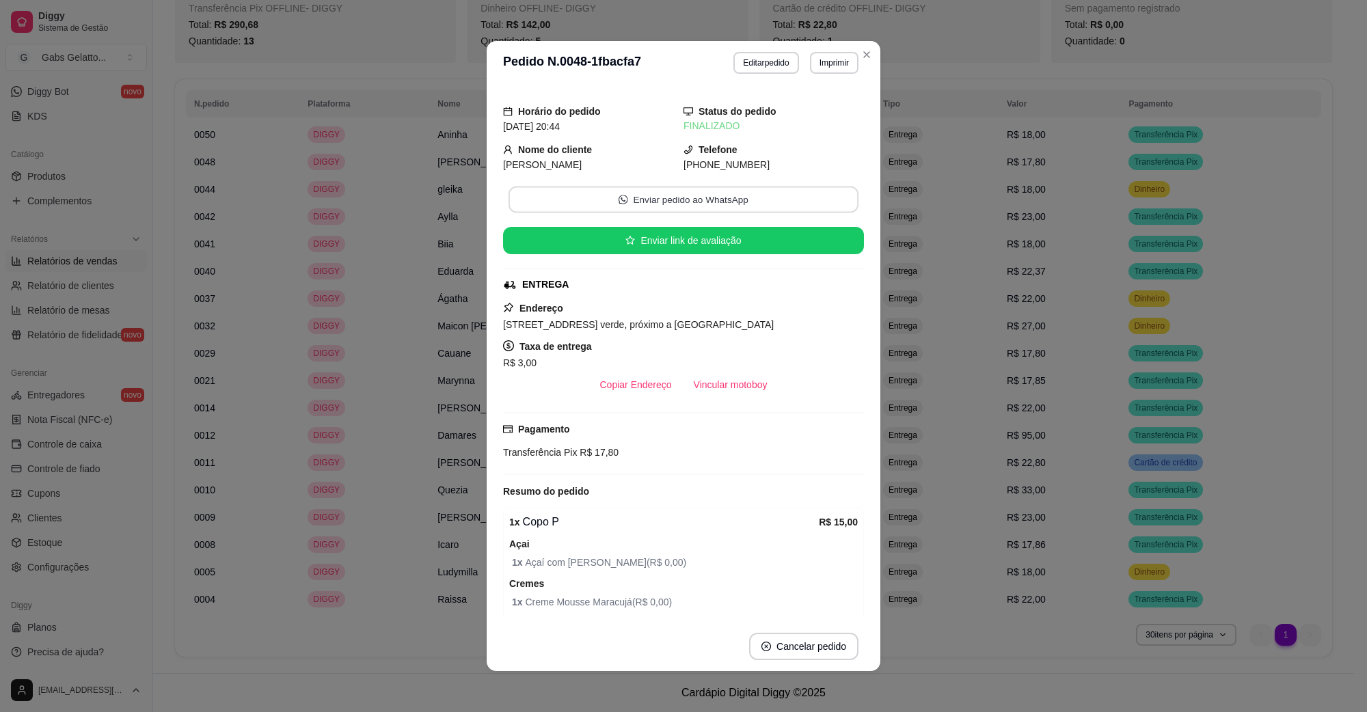
click at [704, 202] on button "Enviar pedido ao WhatsApp" at bounding box center [684, 200] width 350 height 27
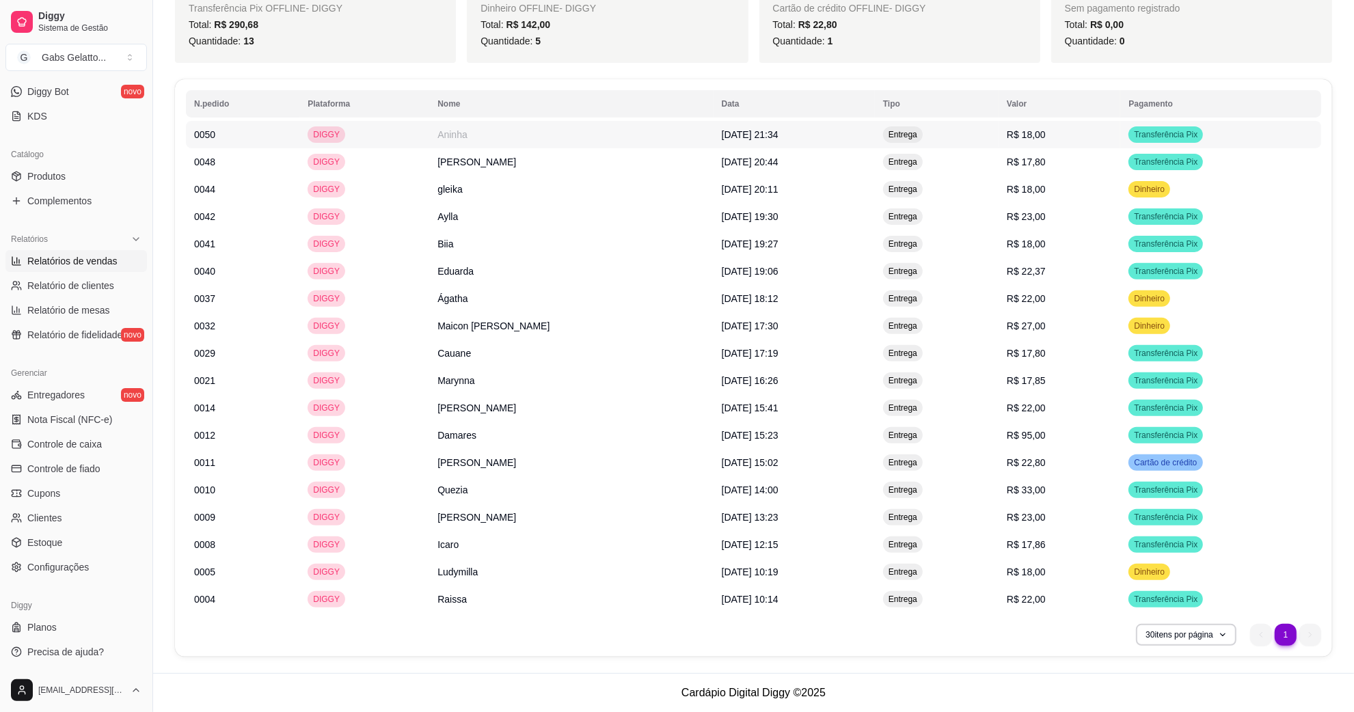
click at [1041, 139] on span "R$ 18,00" at bounding box center [1026, 134] width 39 height 11
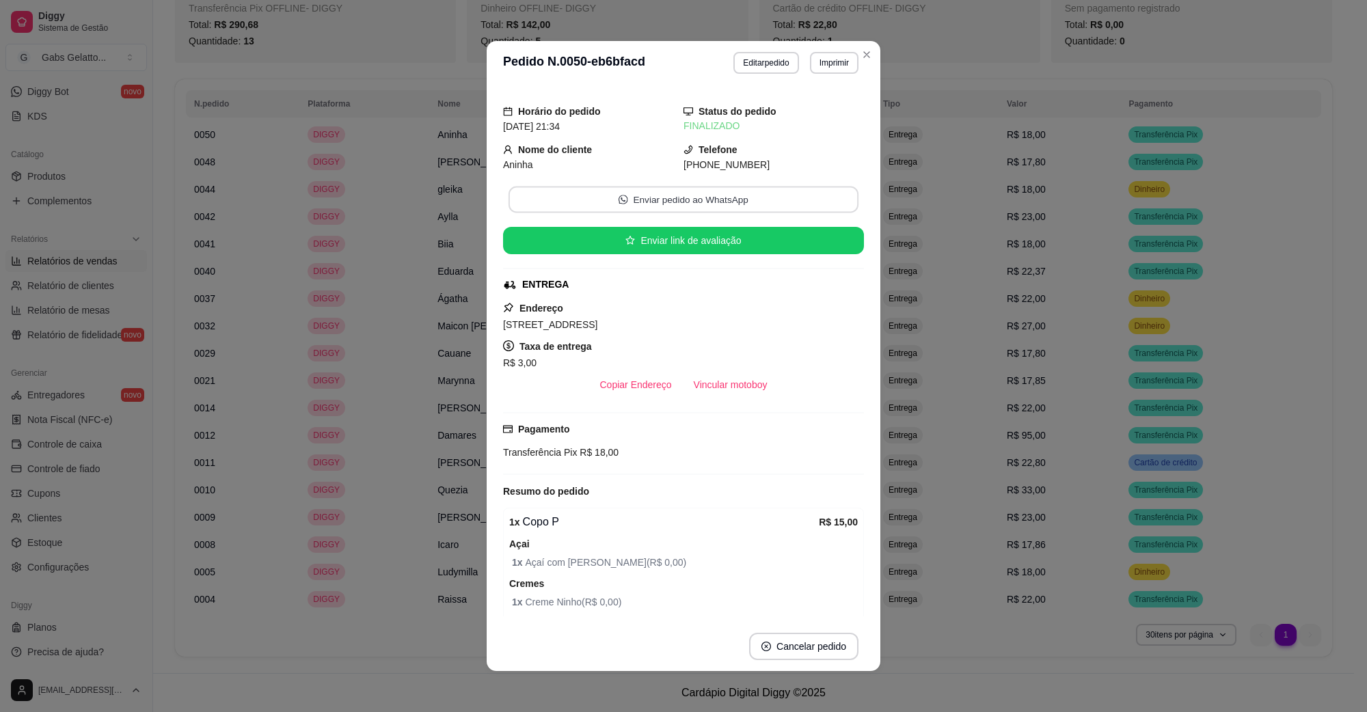
click at [617, 195] on button "Enviar pedido ao WhatsApp" at bounding box center [684, 200] width 350 height 27
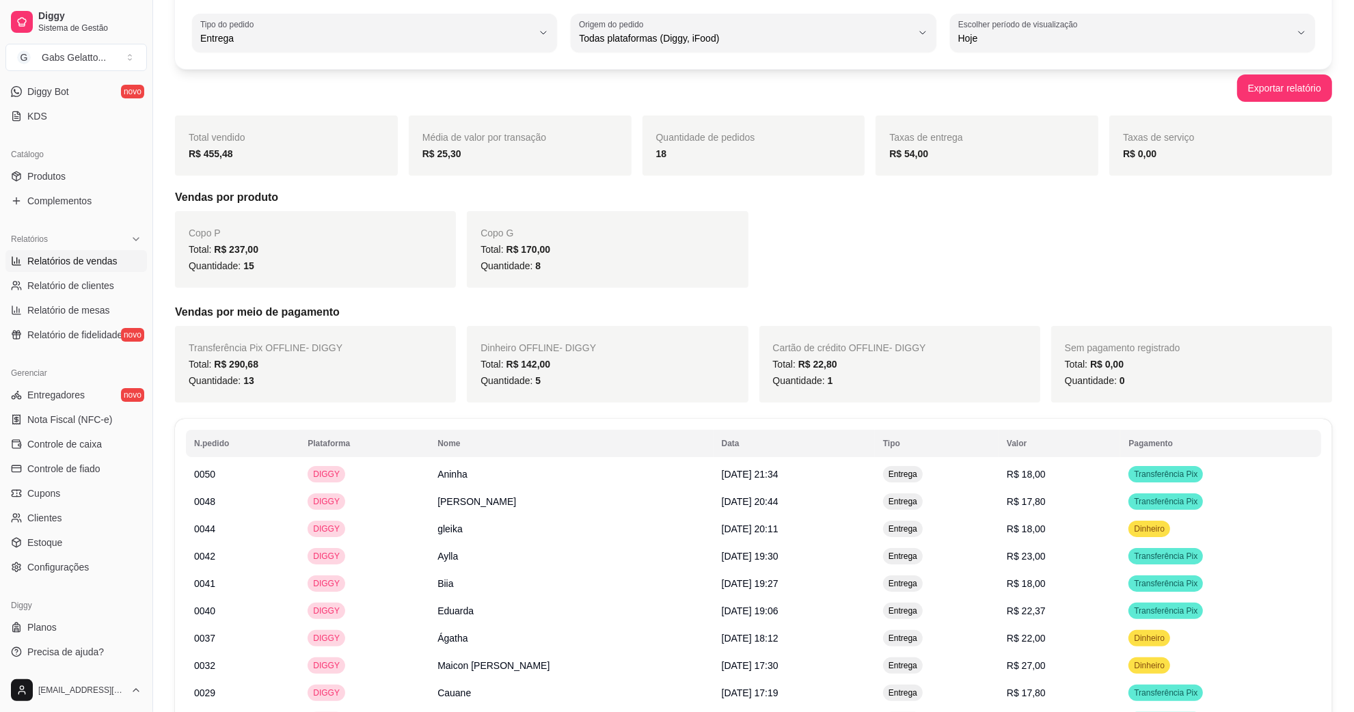
scroll to position [0, 0]
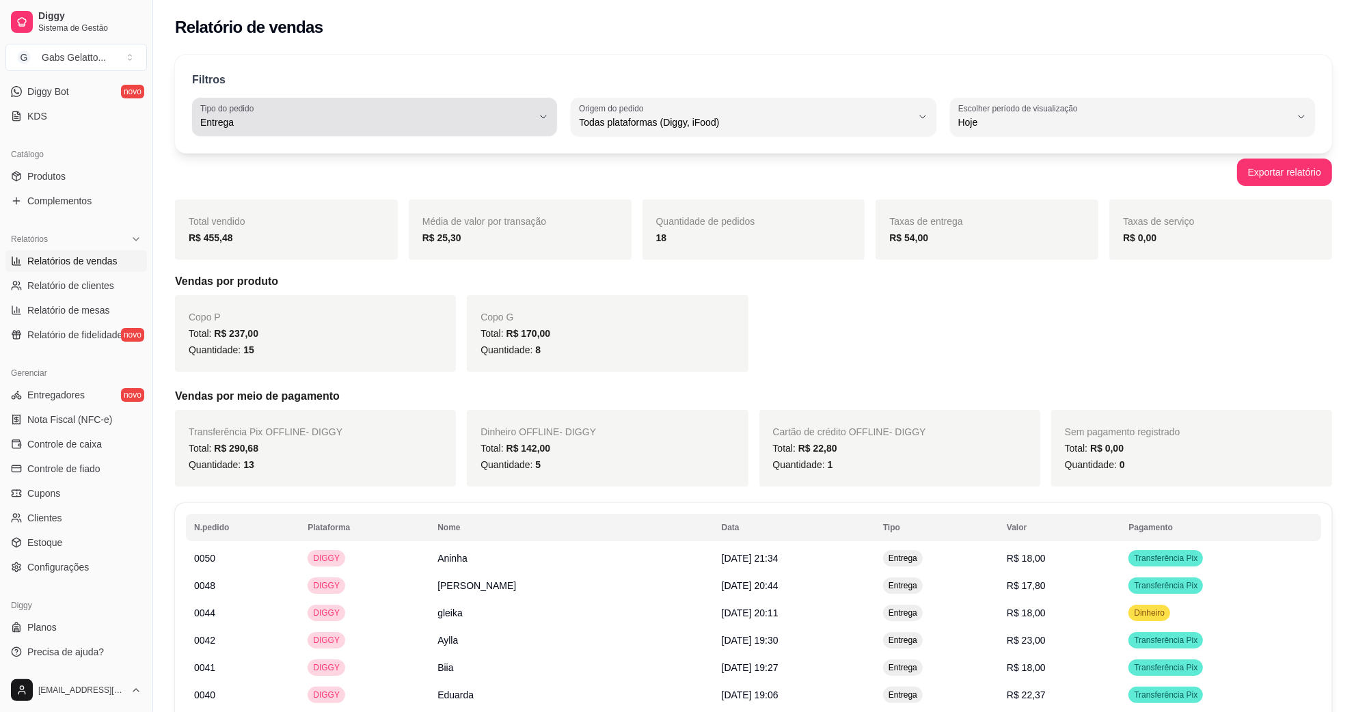
click at [474, 124] on span "Entrega" at bounding box center [366, 123] width 332 height 14
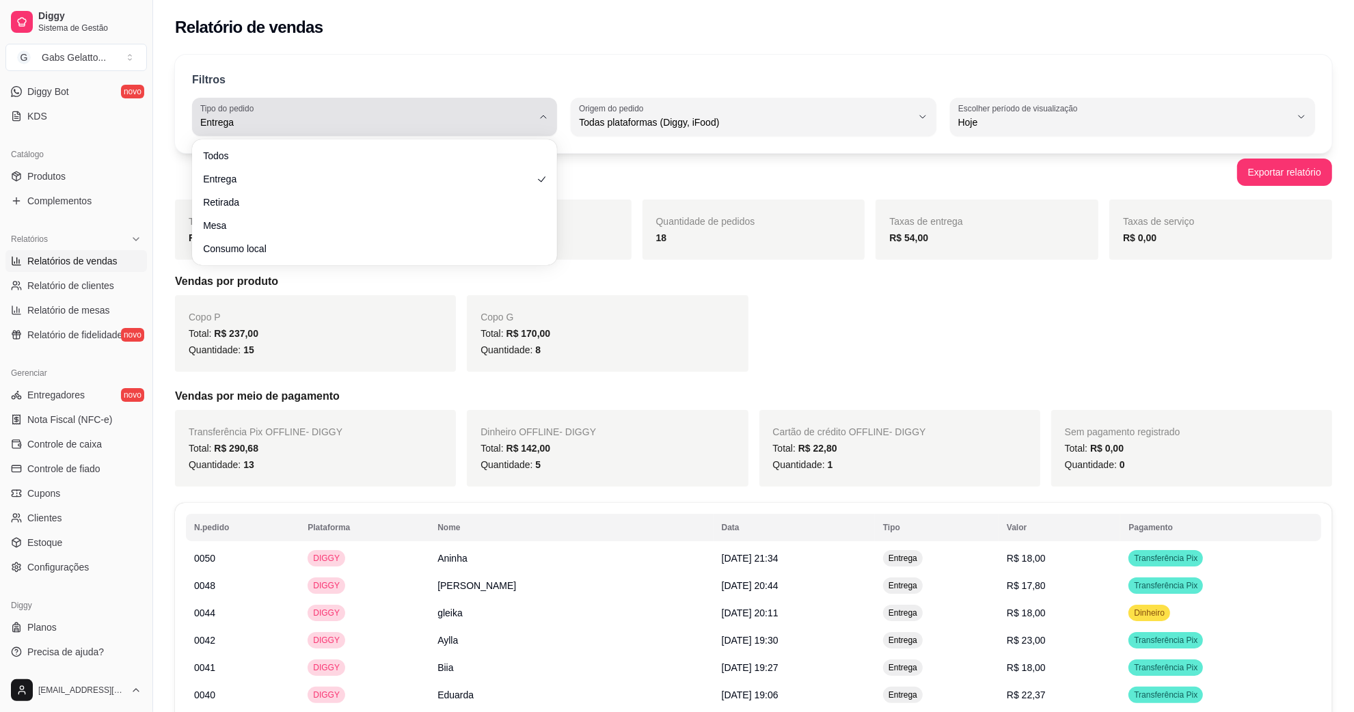
click at [474, 124] on span "Entrega" at bounding box center [366, 123] width 332 height 14
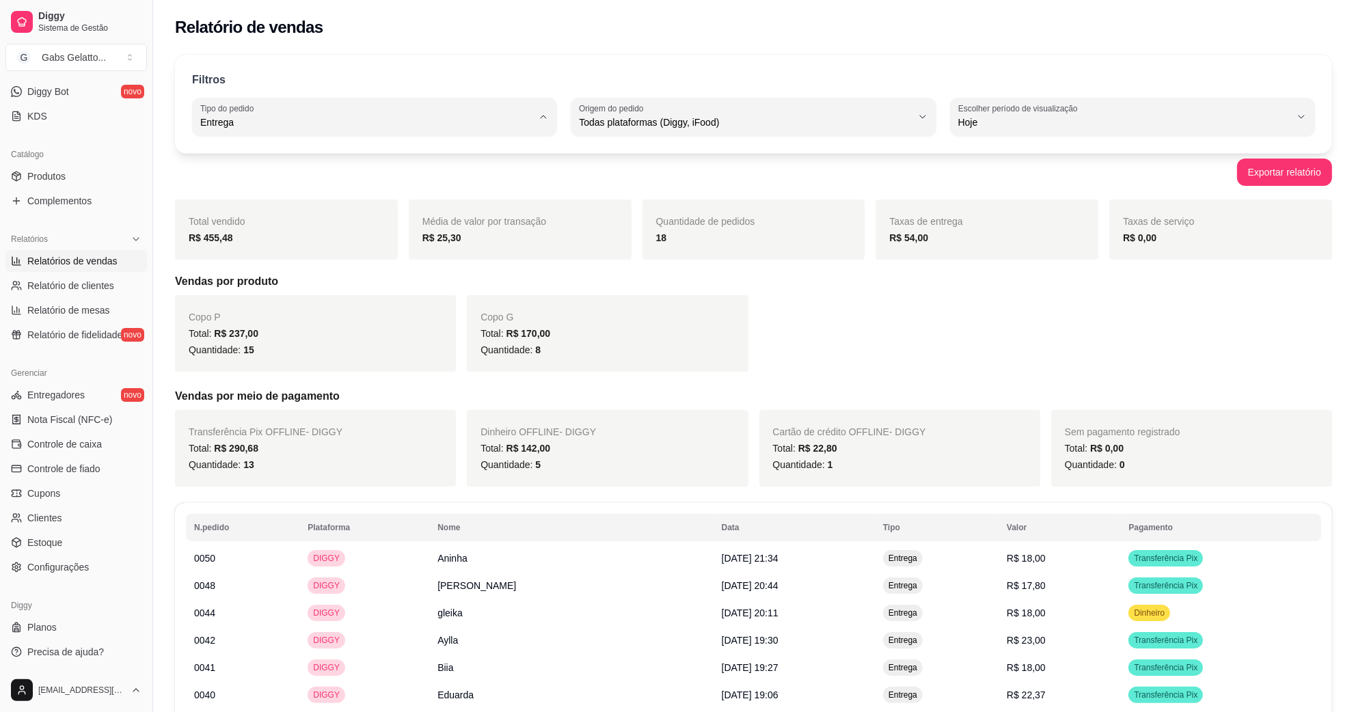
click at [858, 176] on div "Exportar relatório" at bounding box center [753, 172] width 1157 height 27
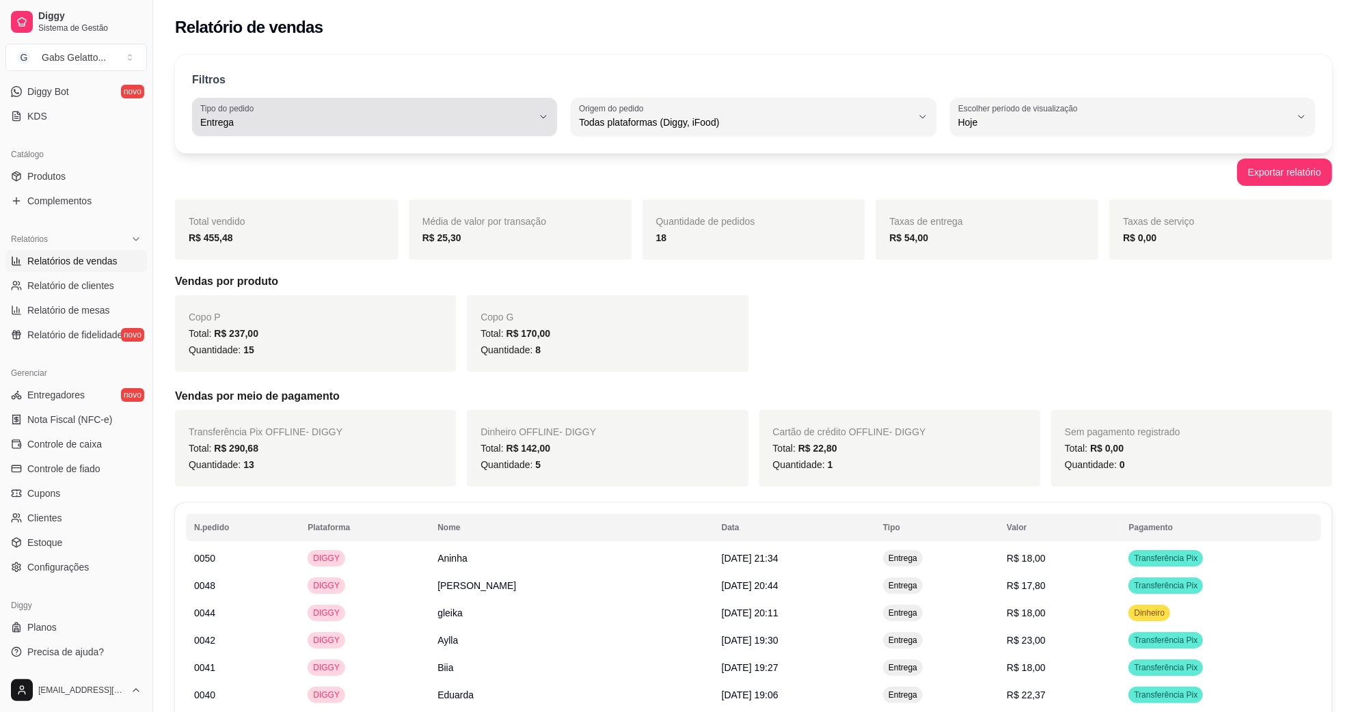
click at [511, 121] on span "Entrega" at bounding box center [366, 123] width 332 height 14
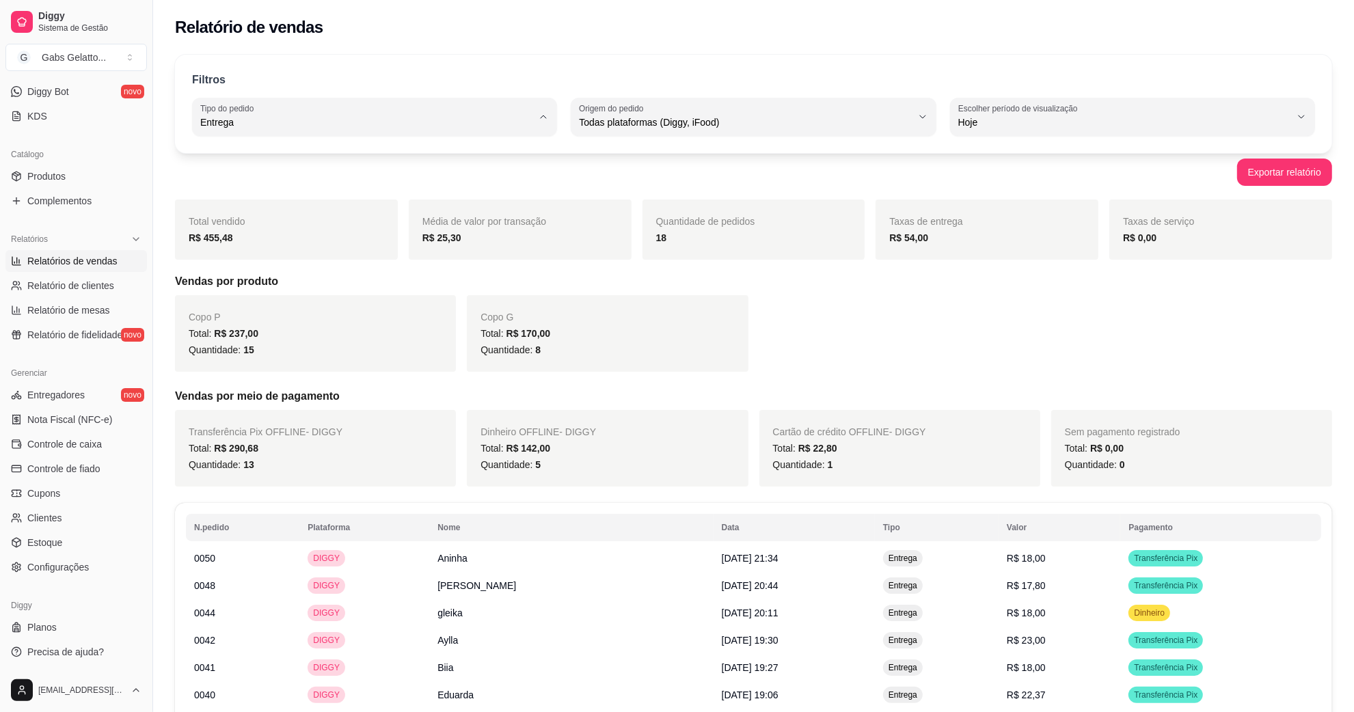
click at [458, 166] on li "Todos" at bounding box center [375, 155] width 340 height 21
type input "ALL"
select select "ALL"
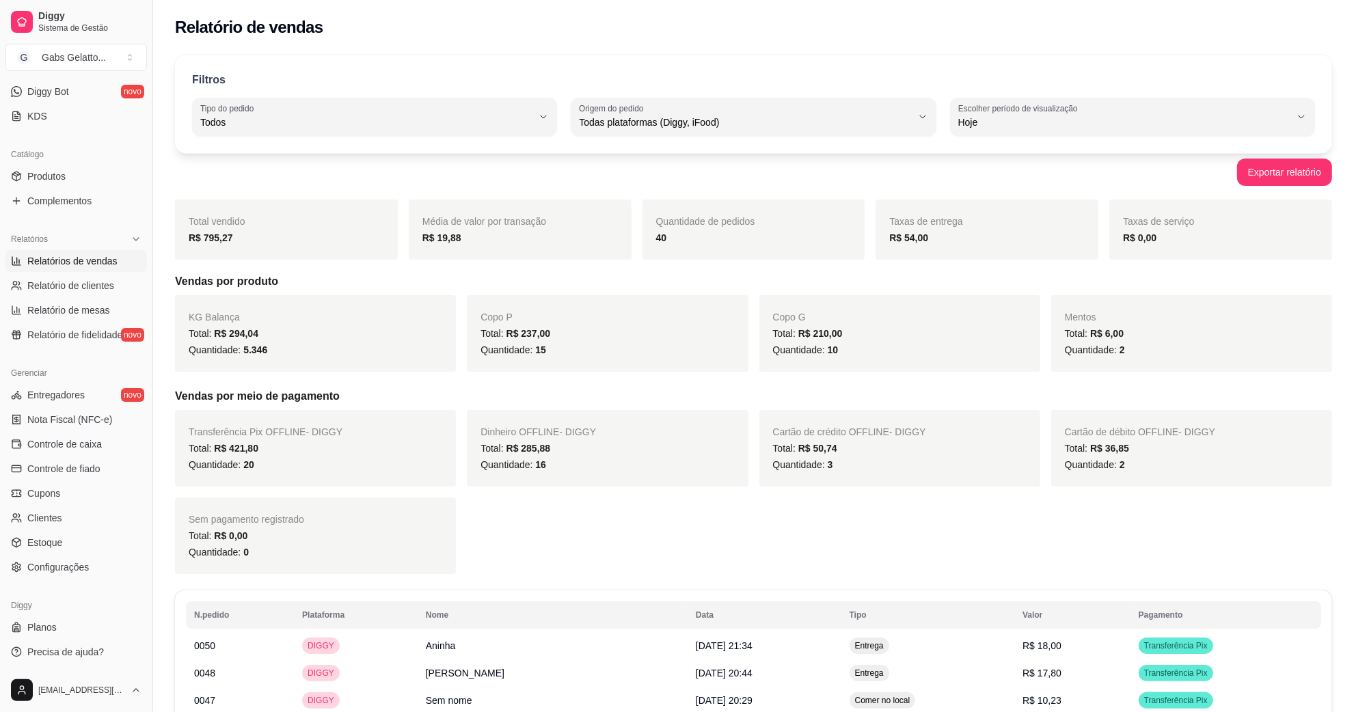
drag, startPoint x: 507, startPoint y: 224, endPoint x: 473, endPoint y: 215, distance: 35.3
click at [500, 222] on span "Média de valor por transação" at bounding box center [485, 221] width 124 height 11
click at [50, 565] on span "Configurações" at bounding box center [58, 568] width 62 height 14
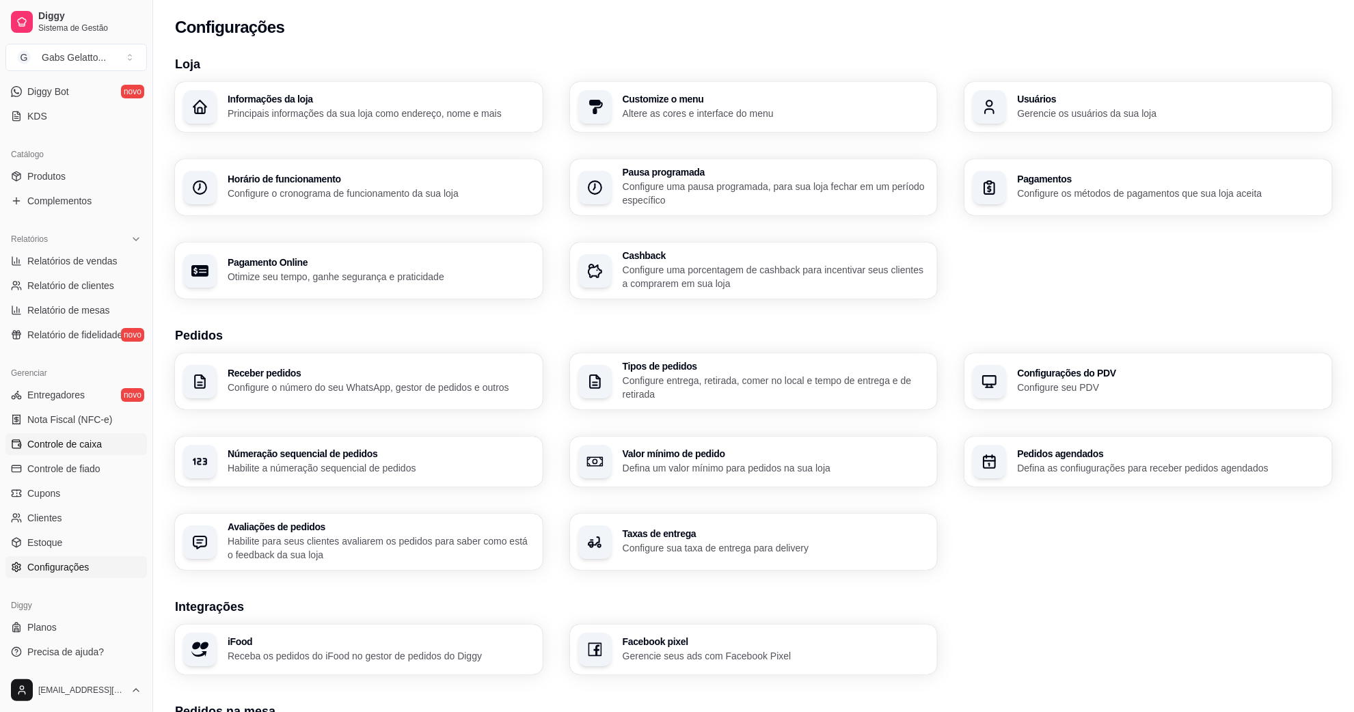
click at [81, 450] on span "Controle de caixa" at bounding box center [64, 445] width 75 height 14
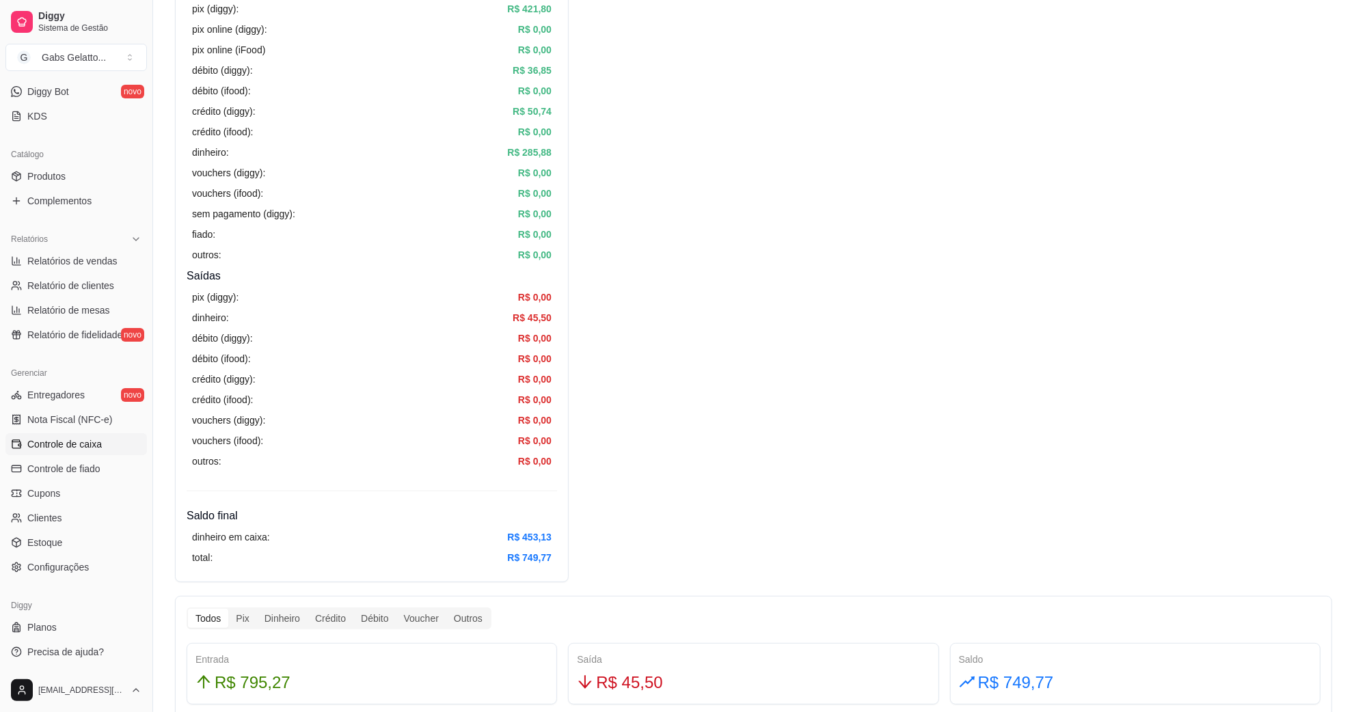
scroll to position [513, 0]
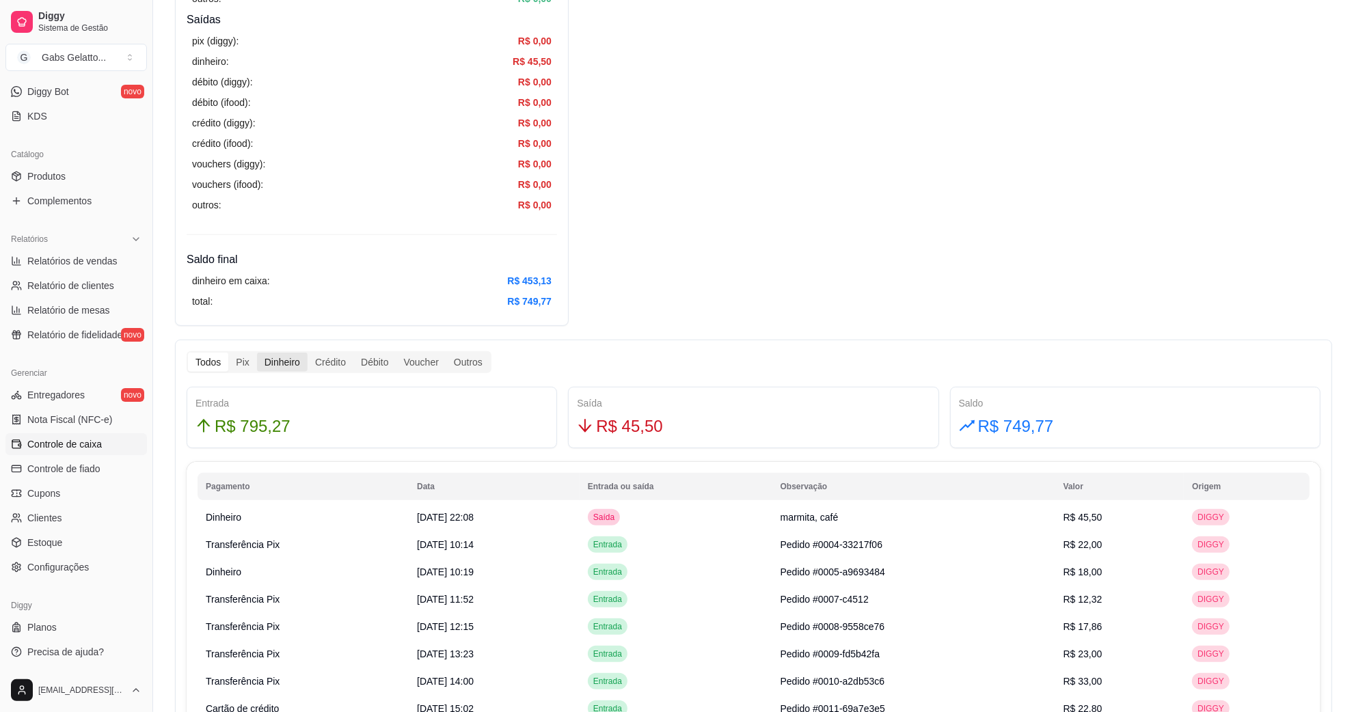
click at [271, 364] on div "Dinheiro" at bounding box center [282, 362] width 51 height 19
click at [257, 353] on input "Dinheiro" at bounding box center [257, 353] width 0 height 0
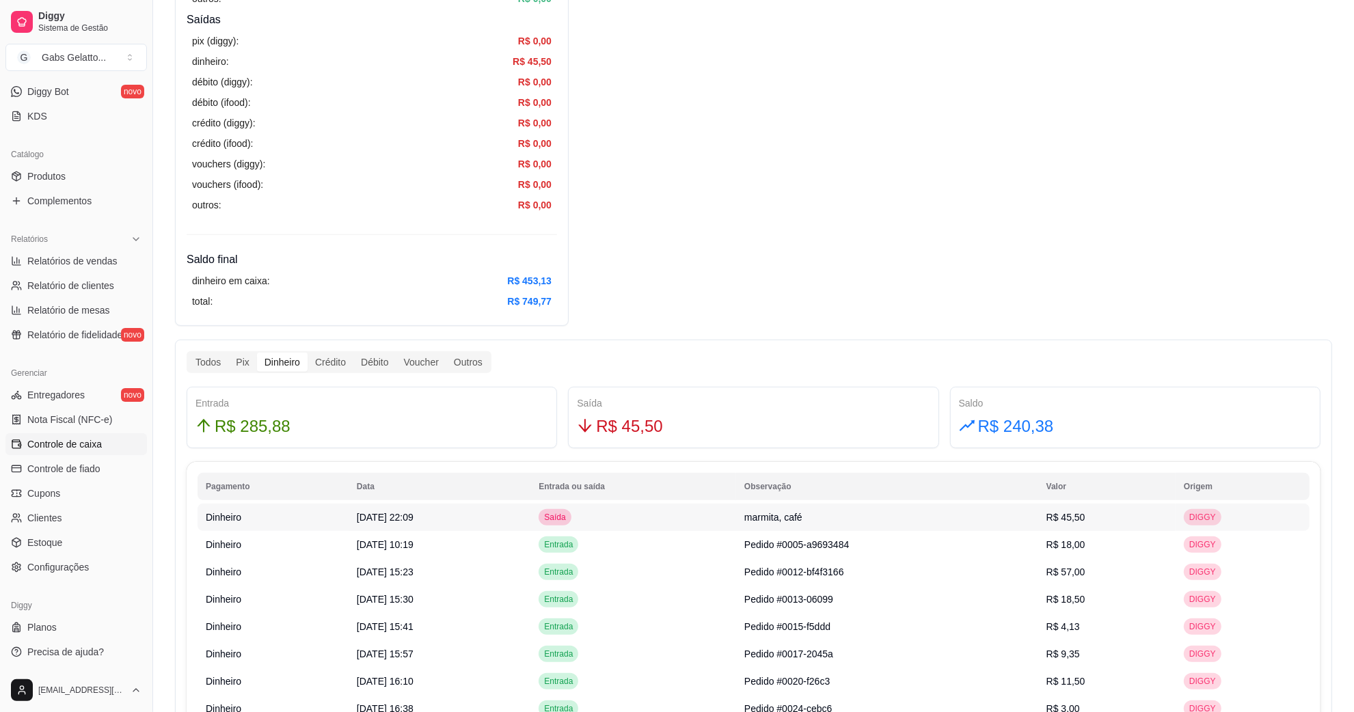
scroll to position [769, 0]
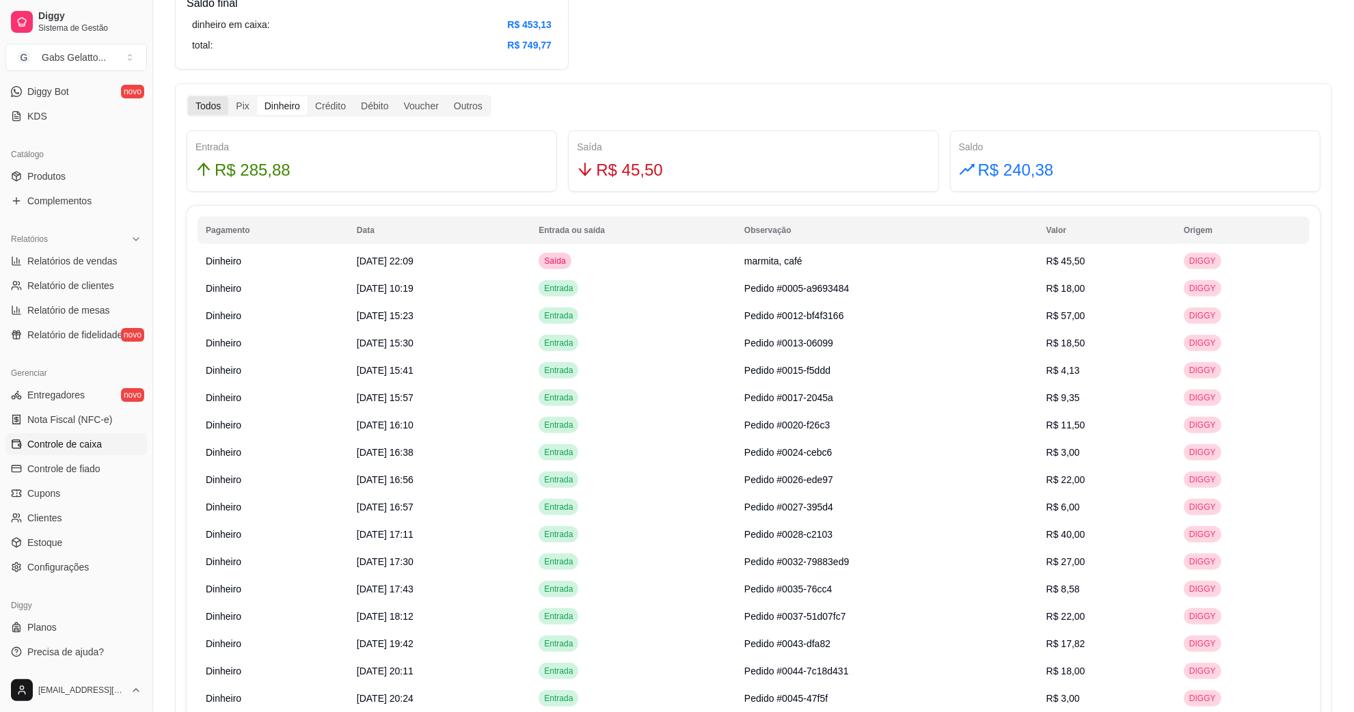
click at [200, 104] on div "Todos" at bounding box center [208, 105] width 40 height 19
click at [188, 96] on input "Todos" at bounding box center [188, 96] width 0 height 0
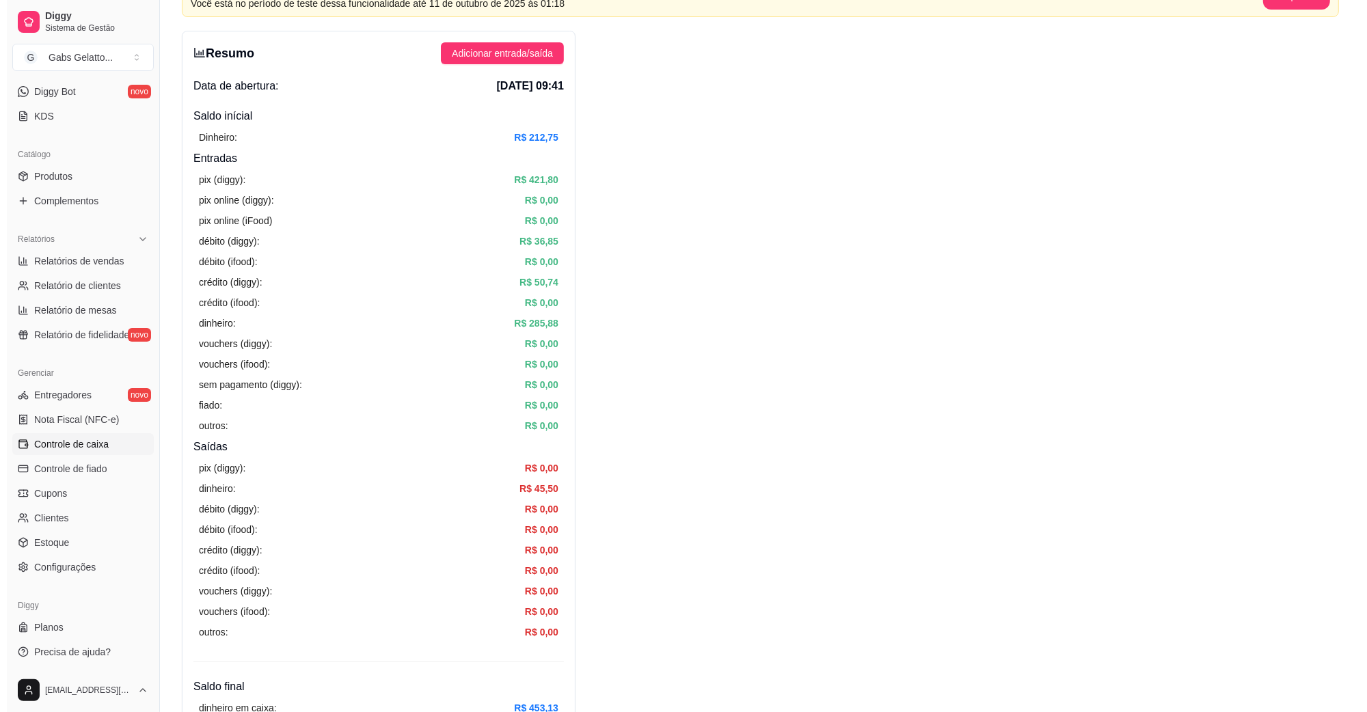
scroll to position [0, 0]
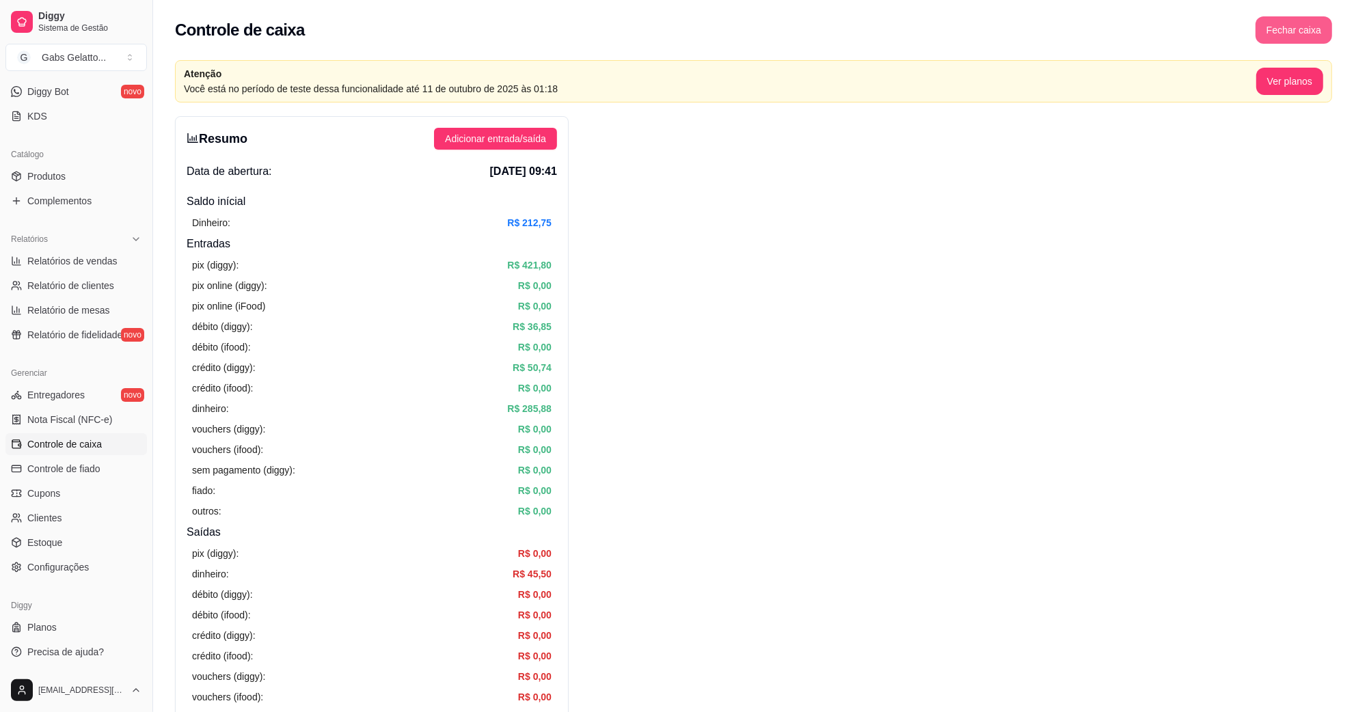
click at [1292, 27] on button "Fechar caixa" at bounding box center [1294, 29] width 77 height 27
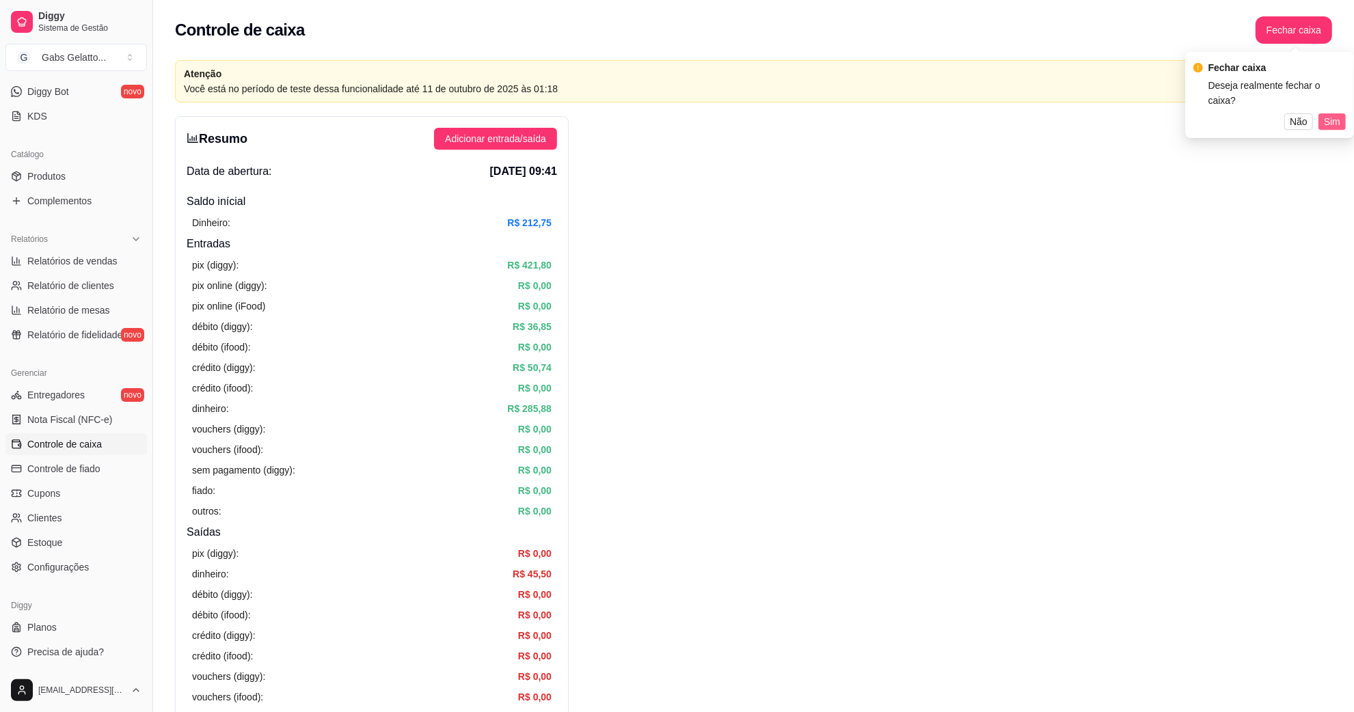
click at [1323, 113] on button "Sim" at bounding box center [1332, 121] width 27 height 16
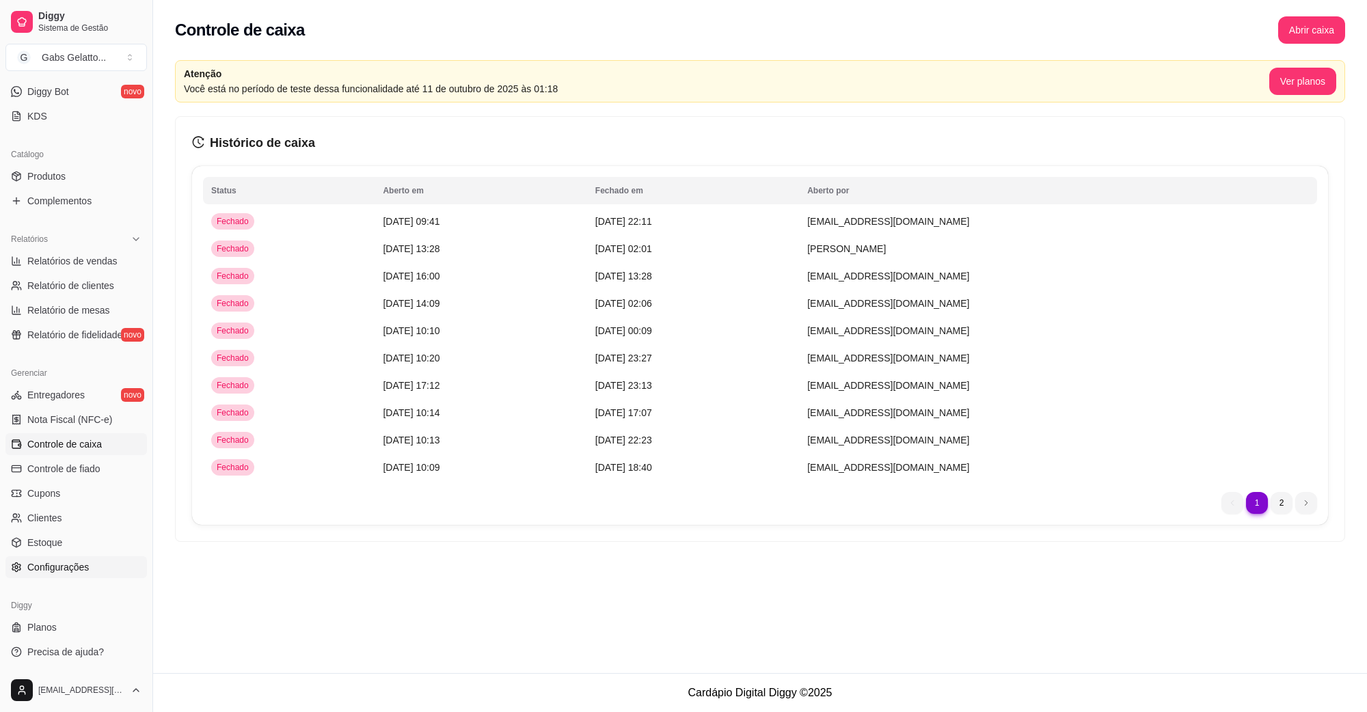
click at [117, 557] on link "Configurações" at bounding box center [76, 568] width 142 height 22
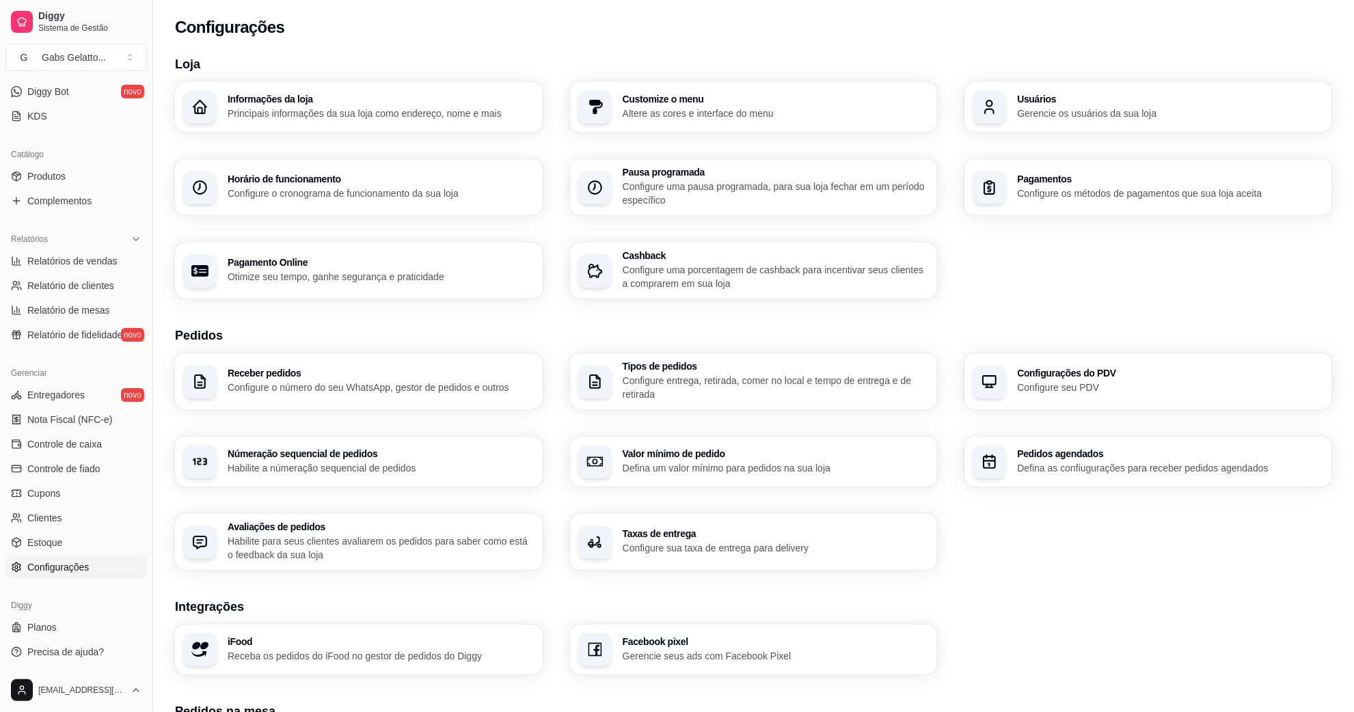
click at [347, 278] on p "Otimize seu tempo, ganhe segurança e praticidade" at bounding box center [381, 277] width 307 height 14
select select "4.98"
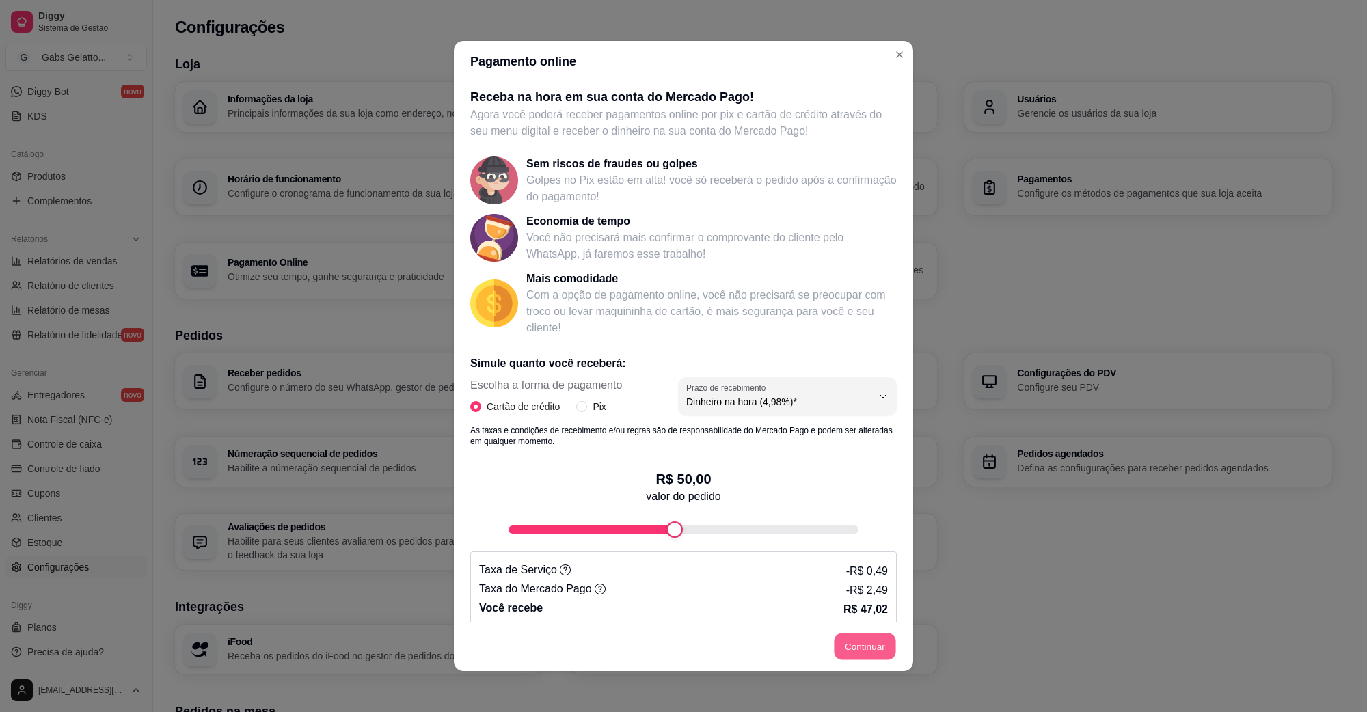
click at [875, 641] on button "Continuar" at bounding box center [866, 647] width 62 height 27
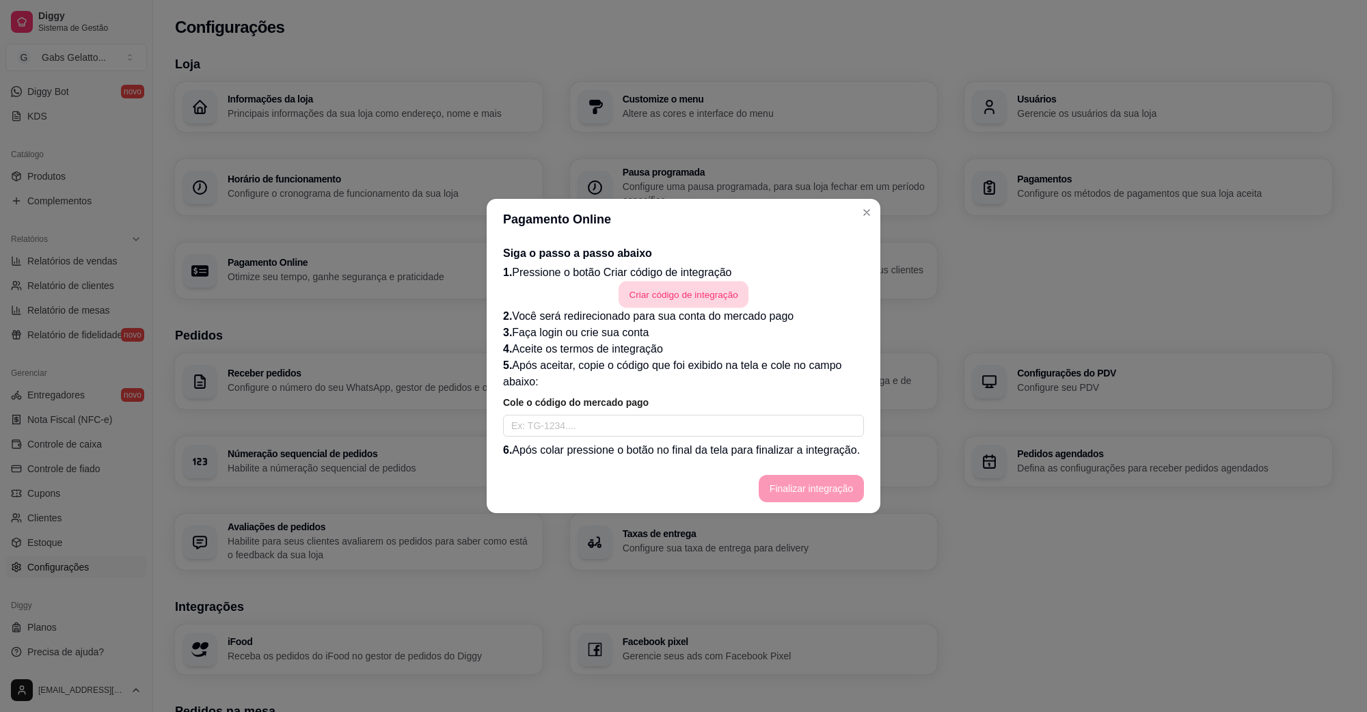
click at [716, 299] on button "Criar código de integração" at bounding box center [684, 295] width 130 height 27
click at [638, 425] on input "text" at bounding box center [683, 426] width 361 height 22
paste input "TG-68e5ba789ef7dd0001cc282e-313371524"
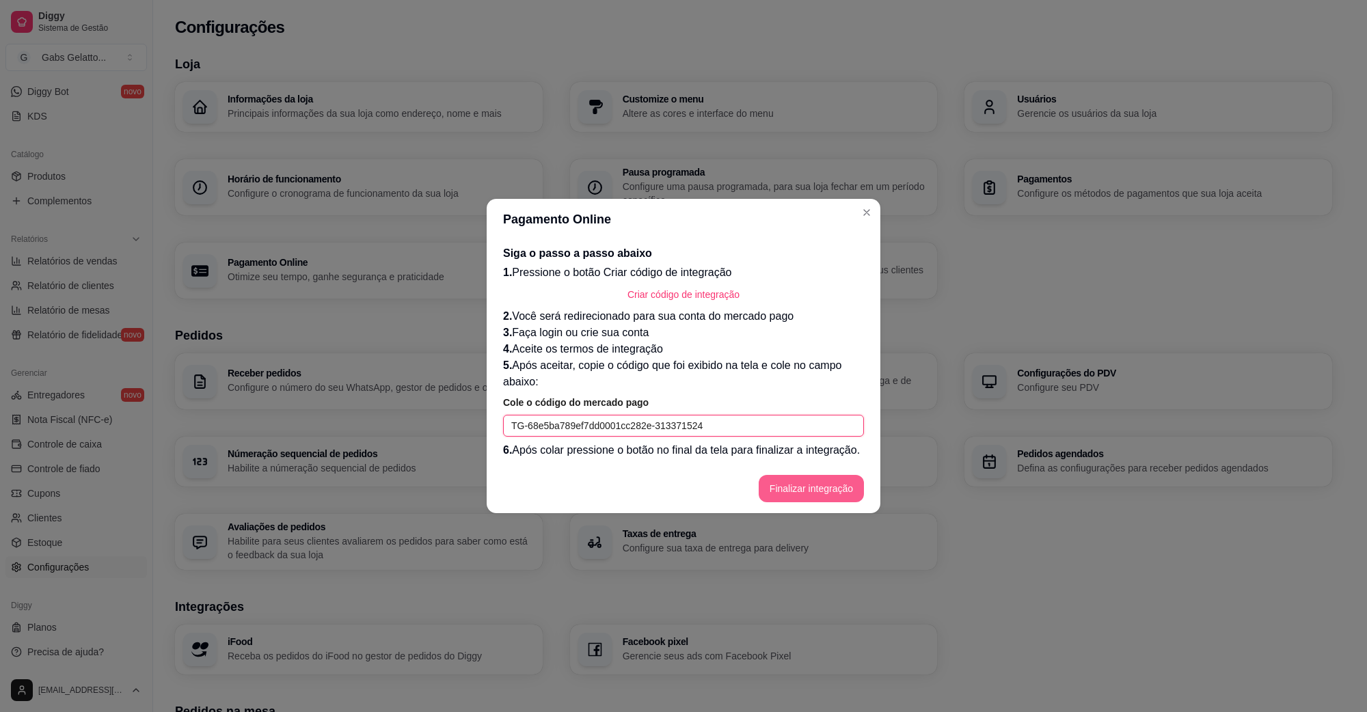
type input "TG-68e5ba789ef7dd0001cc282e-313371524"
click at [835, 496] on button "Finalizar integração" at bounding box center [811, 489] width 103 height 27
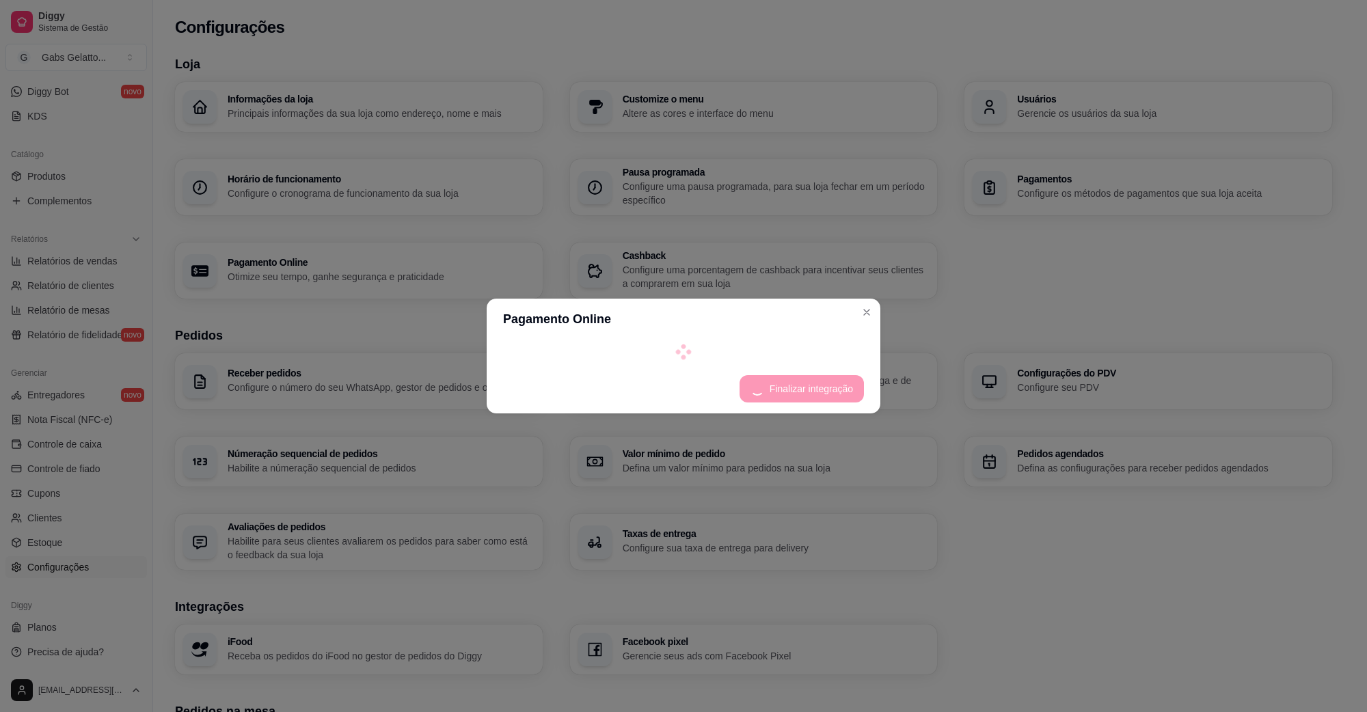
select select "4.98"
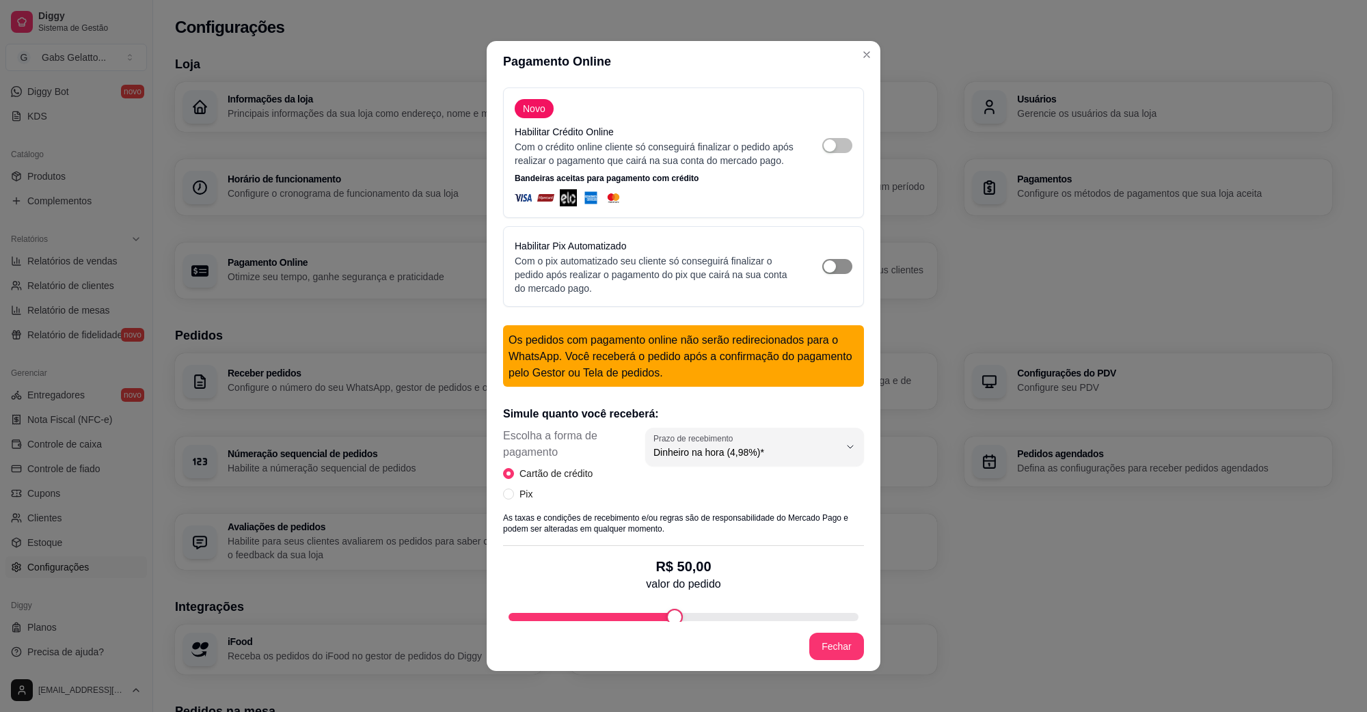
click at [825, 274] on span "button" at bounding box center [837, 266] width 30 height 15
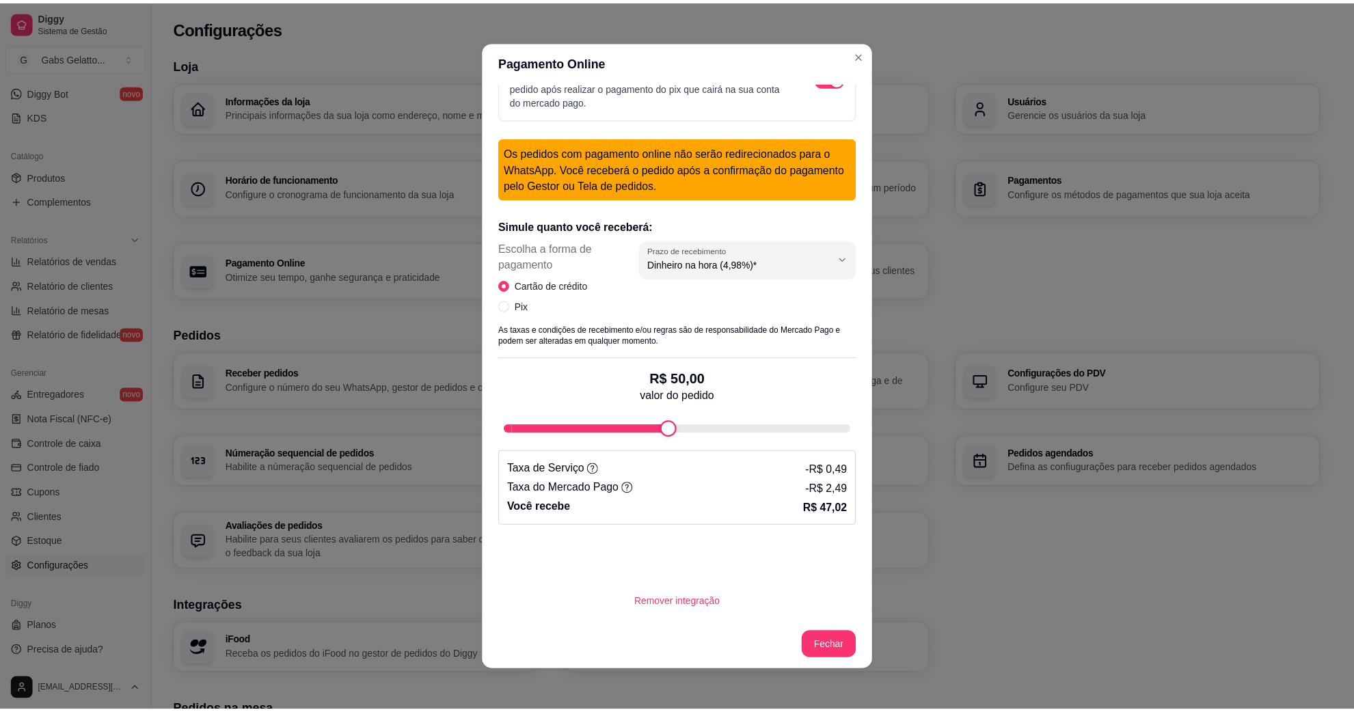
scroll to position [2, 0]
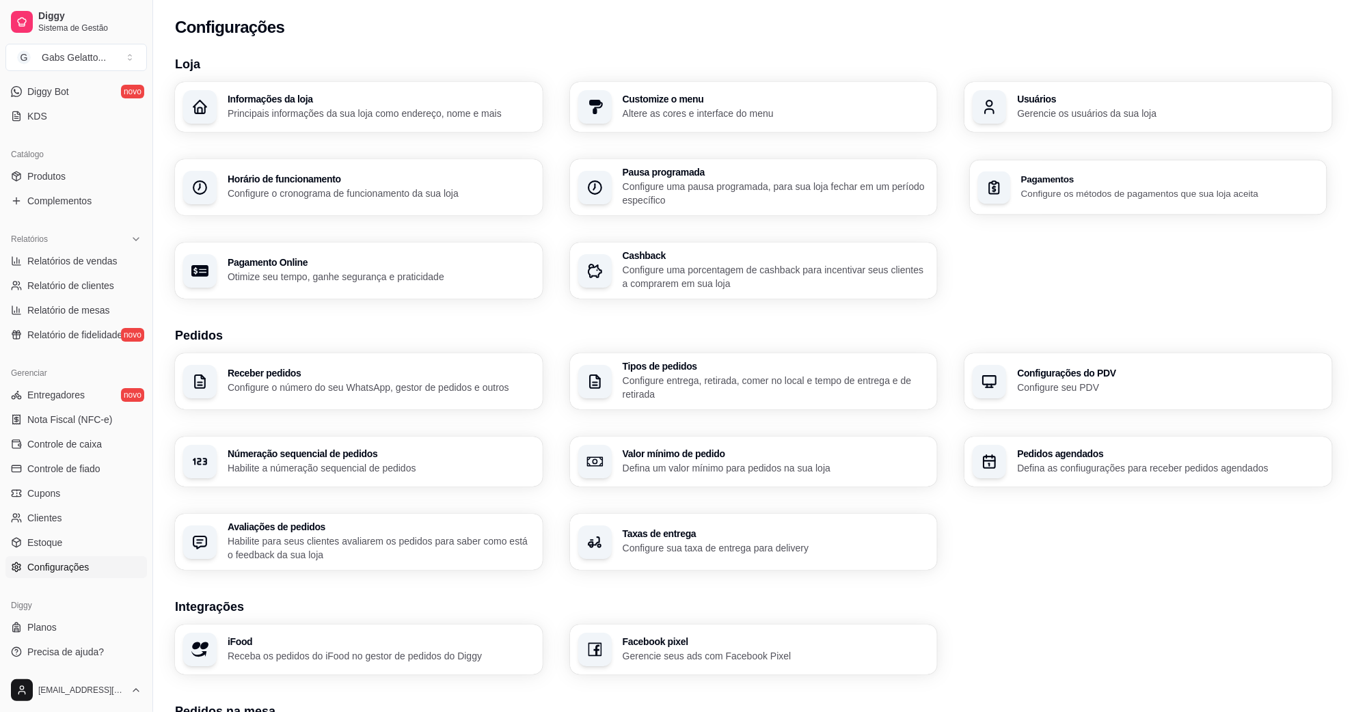
click at [1099, 183] on h3 "Pagamentos" at bounding box center [1169, 180] width 297 height 10
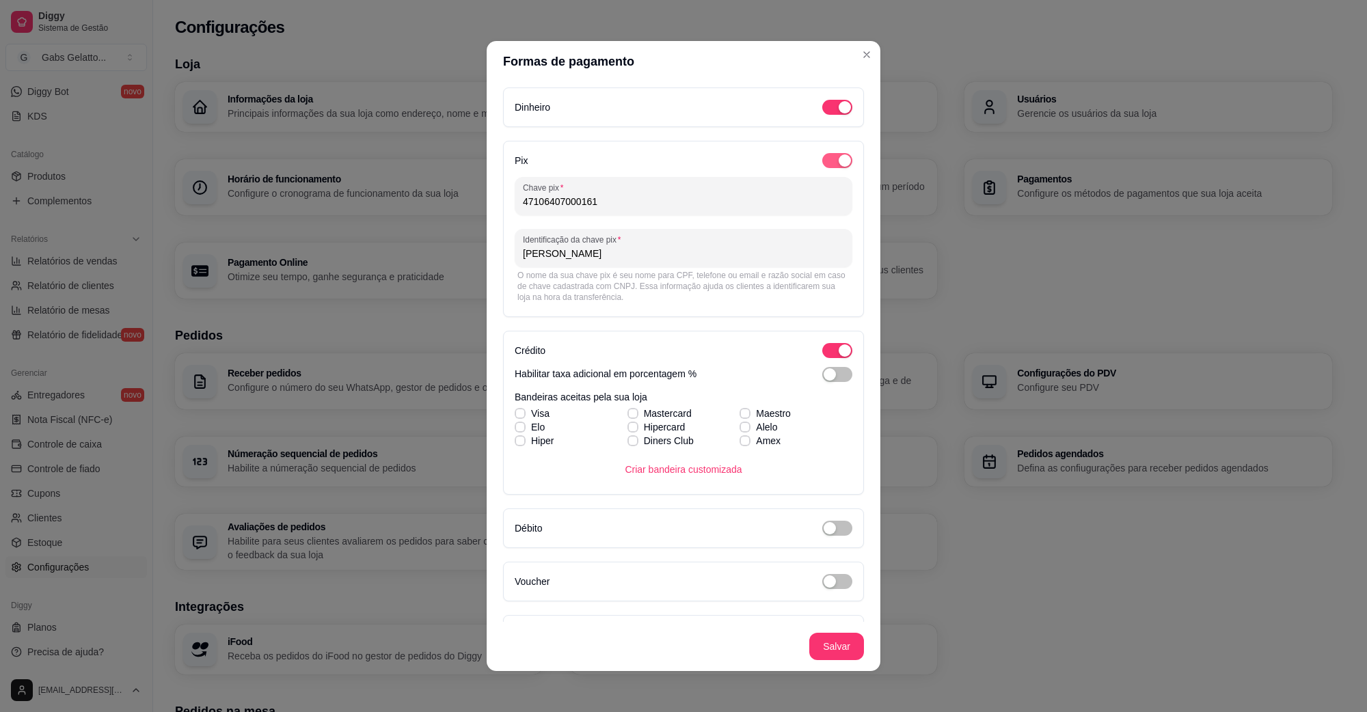
click at [839, 155] on div "button" at bounding box center [845, 161] width 12 height 12
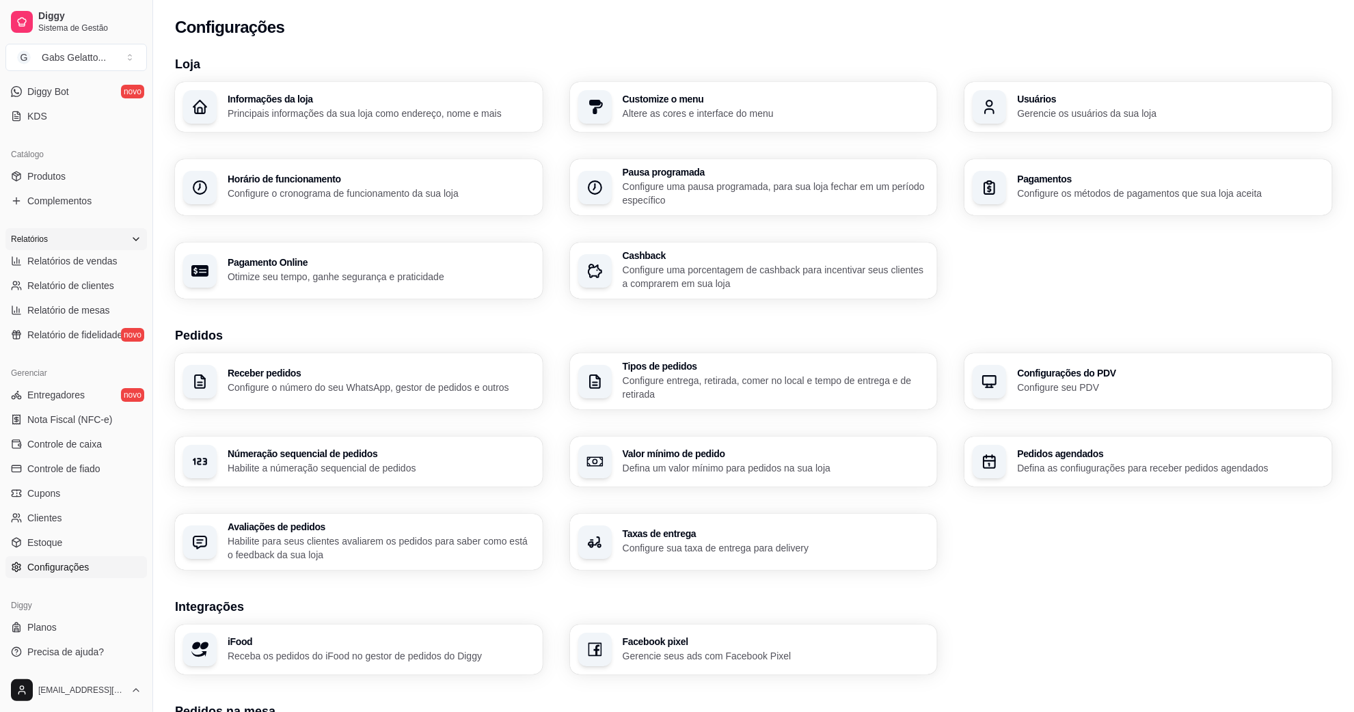
scroll to position [0, 0]
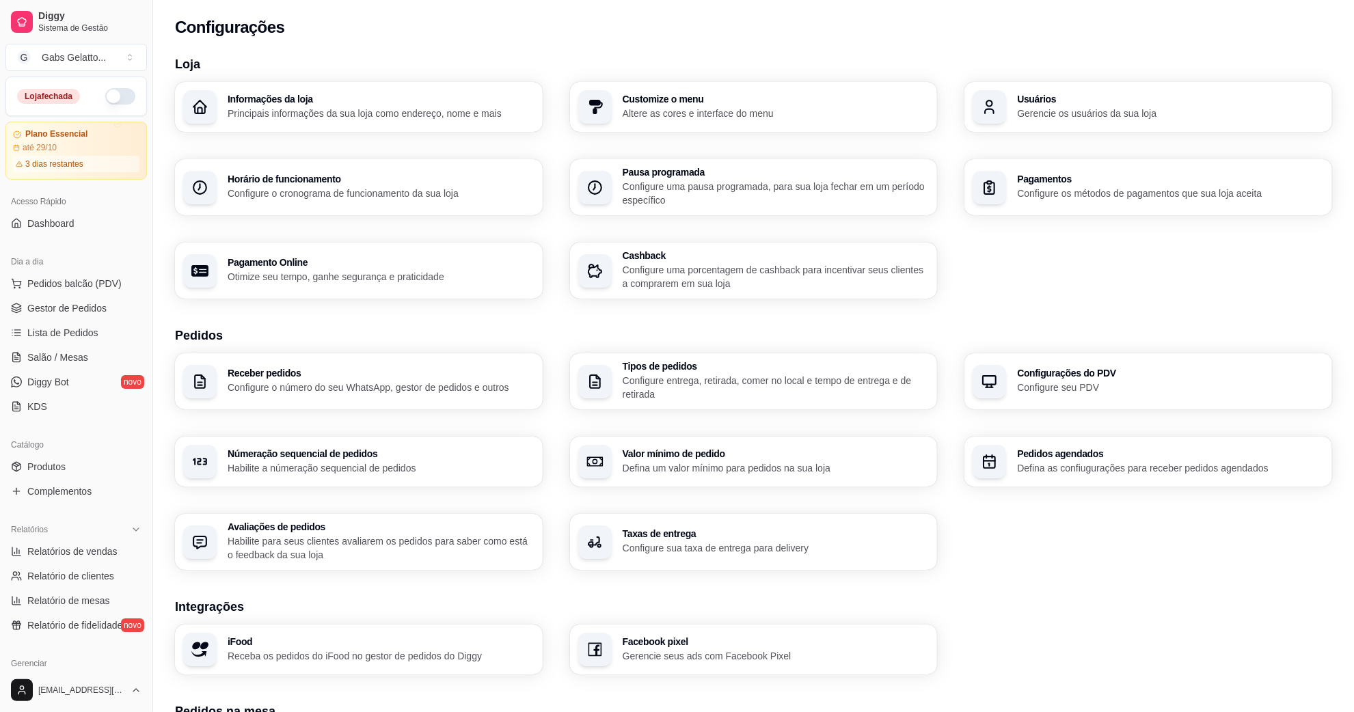
click at [107, 100] on button "button" at bounding box center [120, 96] width 30 height 16
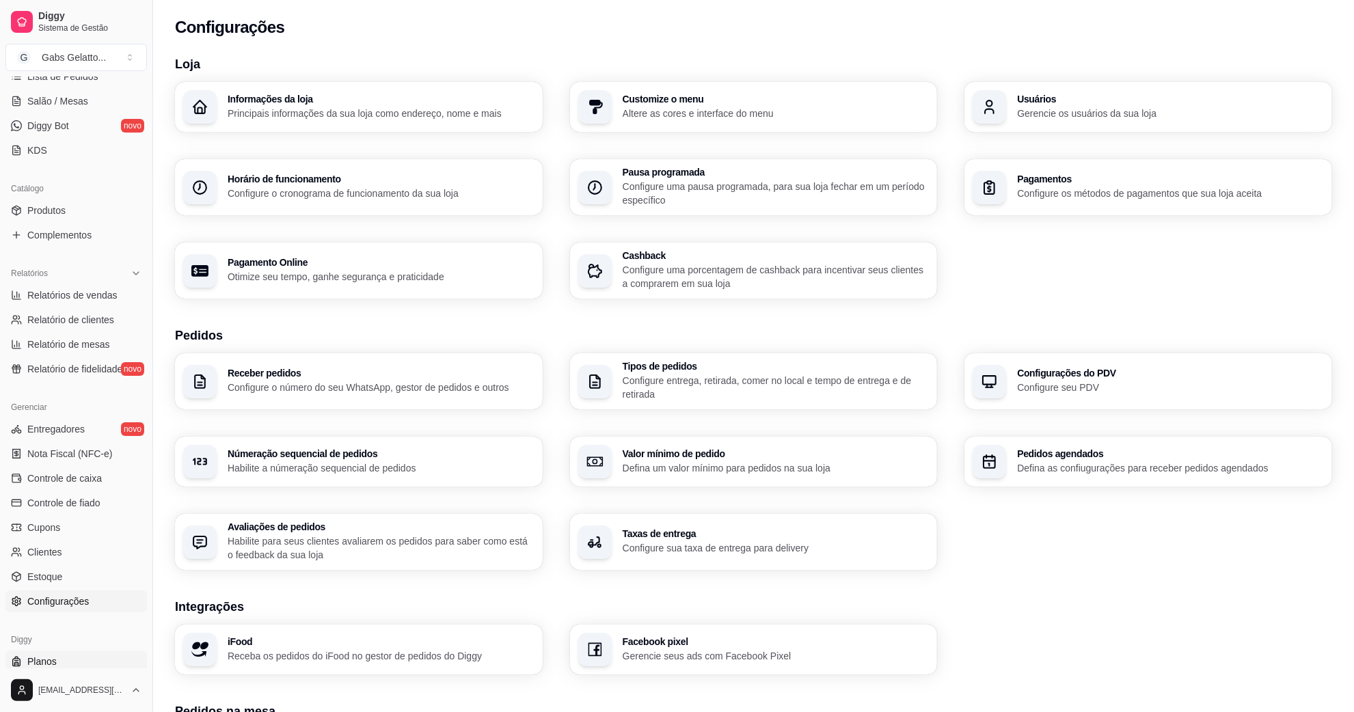
scroll to position [291, 0]
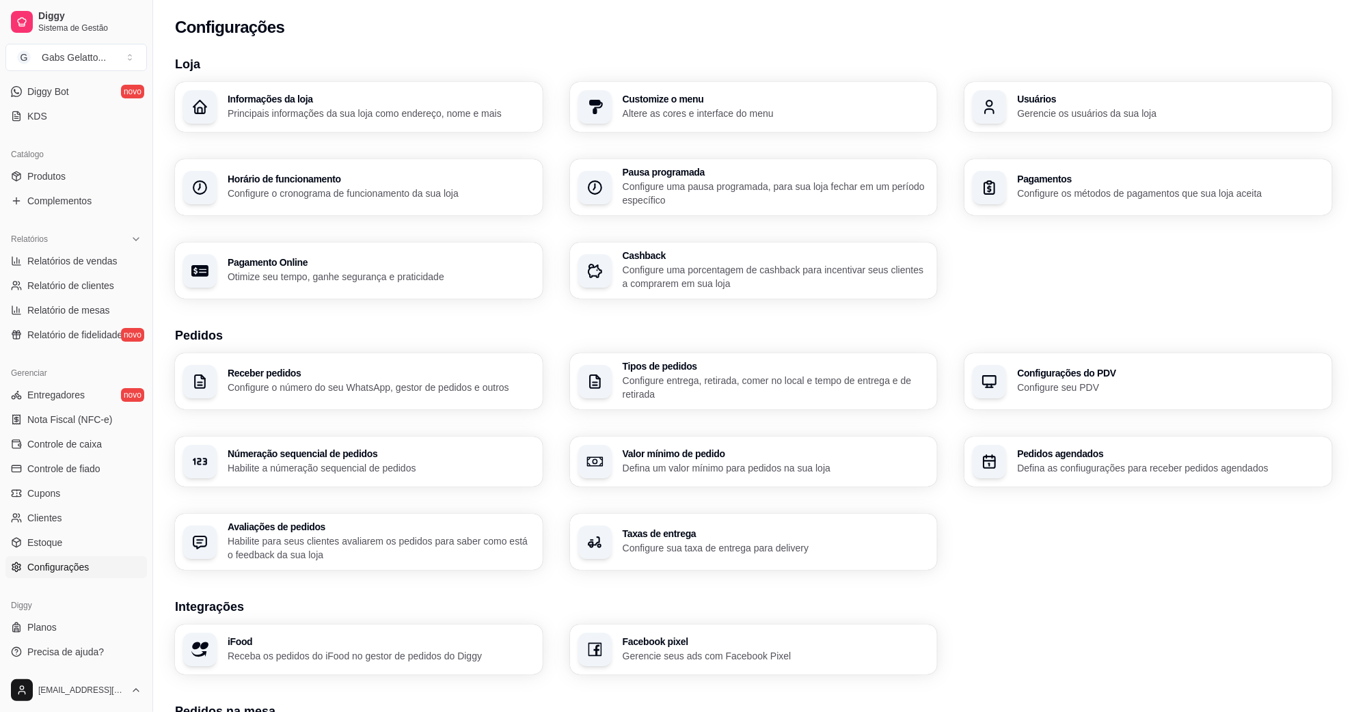
click at [94, 569] on link "Configurações" at bounding box center [76, 568] width 142 height 22
click at [421, 185] on div "Horário de funcionamento Configure o cronograma de funcionamento da sua loja" at bounding box center [381, 187] width 307 height 26
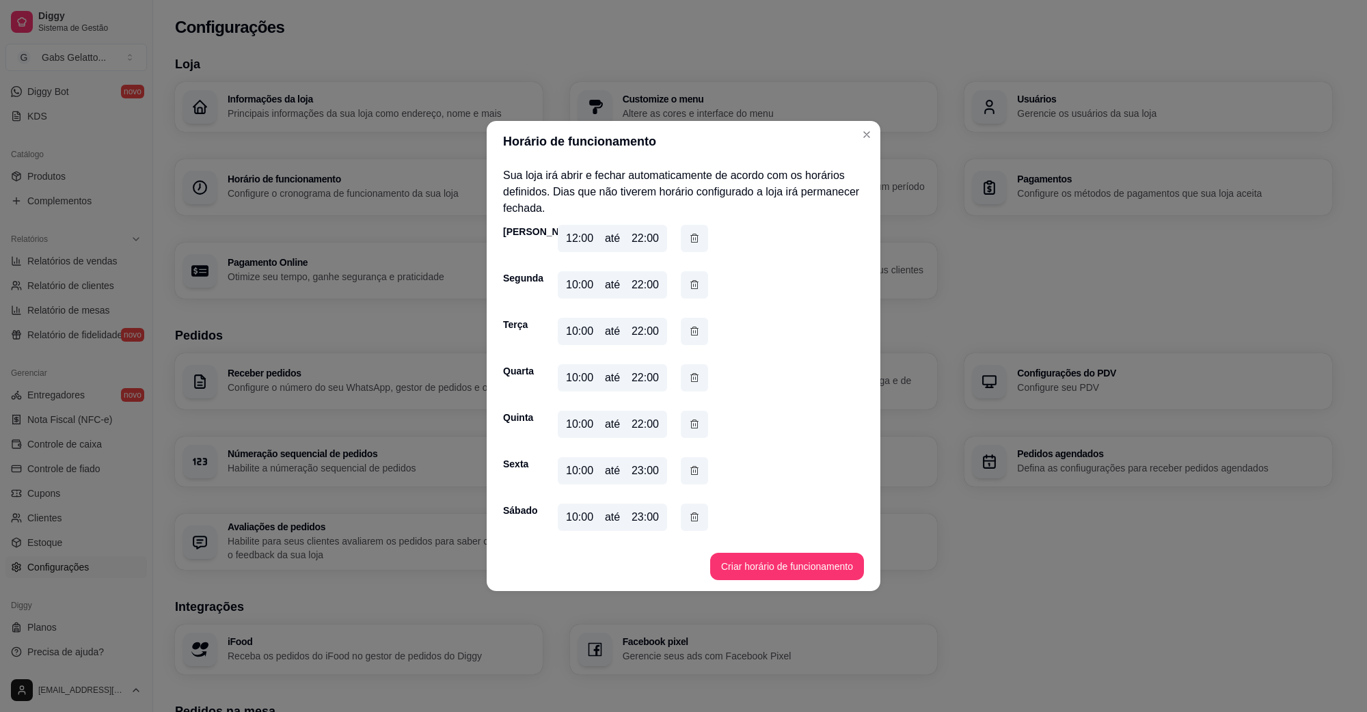
click at [583, 332] on div "10:00" at bounding box center [579, 331] width 27 height 16
click at [589, 332] on div "10:00" at bounding box center [579, 331] width 27 height 16
click at [653, 330] on div "22:00" at bounding box center [645, 331] width 27 height 16
click at [655, 330] on div "22:00" at bounding box center [645, 331] width 27 height 16
click at [505, 325] on div "Terça" at bounding box center [516, 325] width 27 height 14
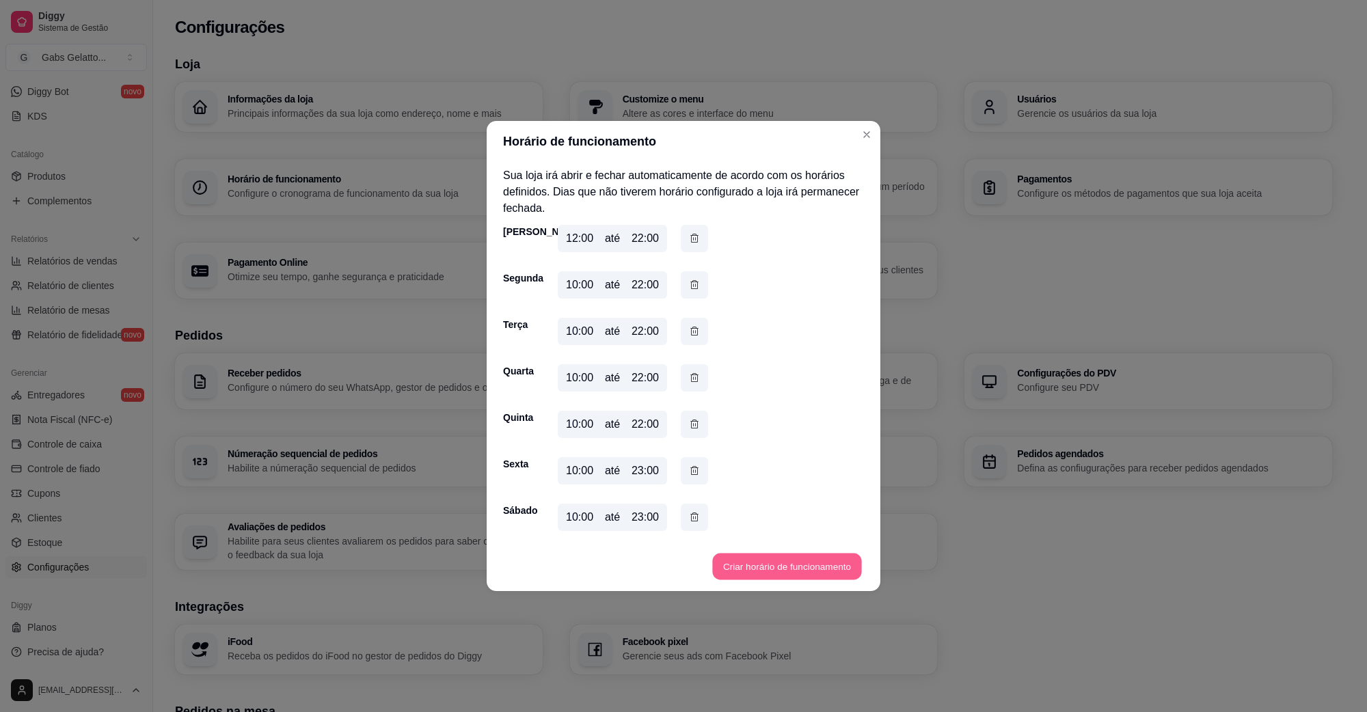
click at [788, 568] on button "Criar horário de funcionamento" at bounding box center [786, 567] width 149 height 27
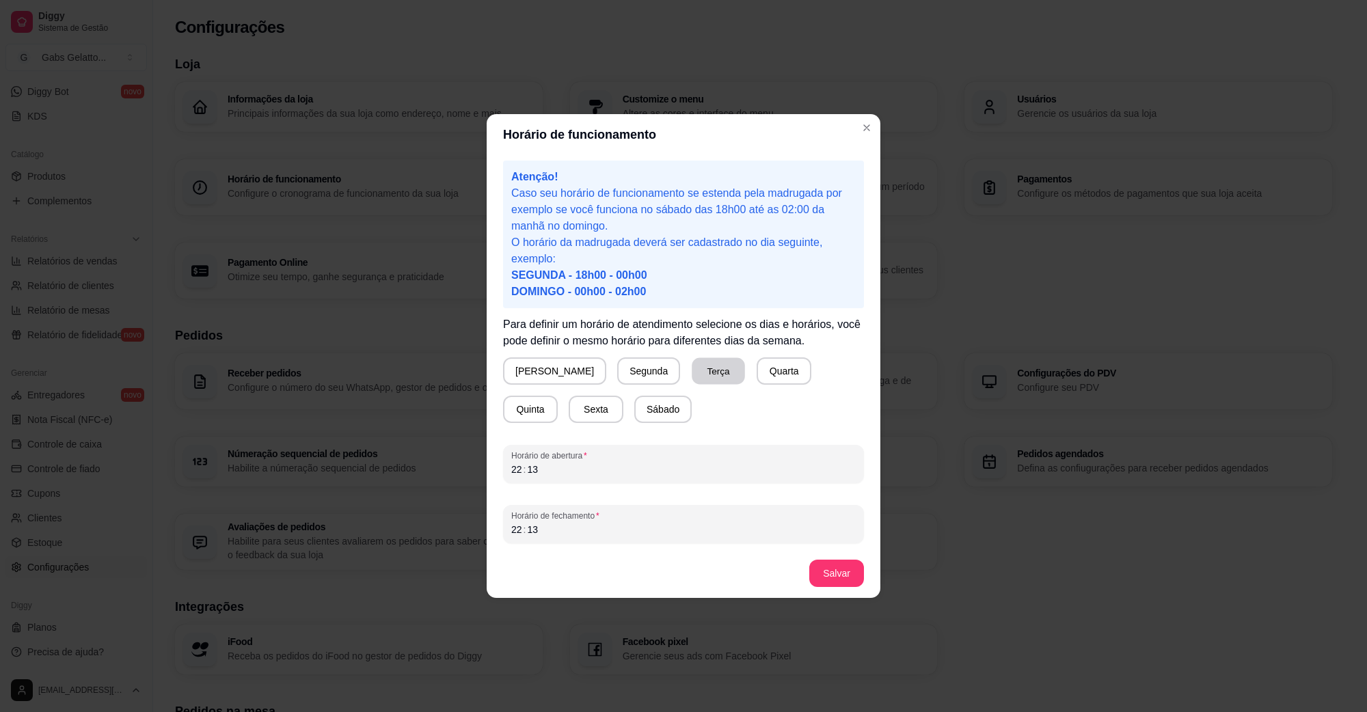
click at [692, 369] on button "Terça" at bounding box center [718, 371] width 53 height 27
click at [571, 528] on div "22 : 13" at bounding box center [683, 530] width 345 height 16
click at [836, 585] on button "Salvar" at bounding box center [836, 573] width 55 height 27
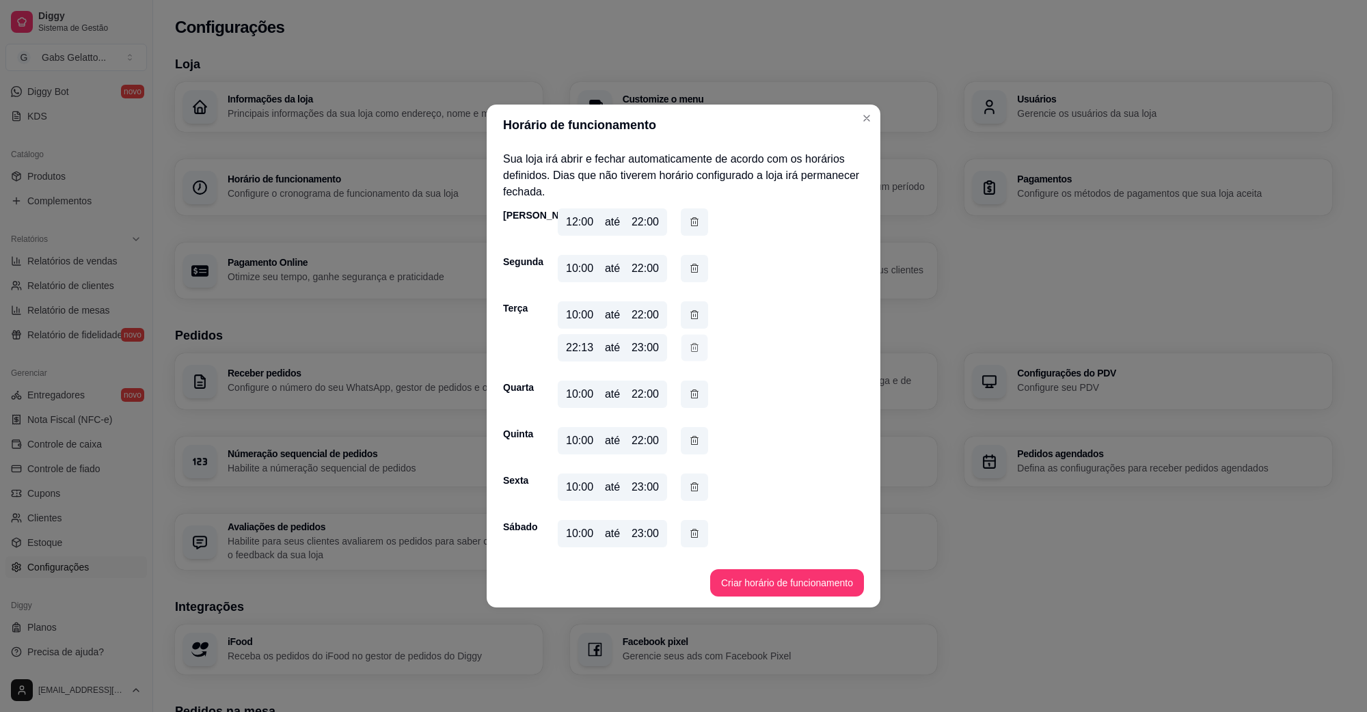
click at [693, 356] on button "button" at bounding box center [695, 348] width 27 height 27
